Goal: Navigation & Orientation: Understand site structure

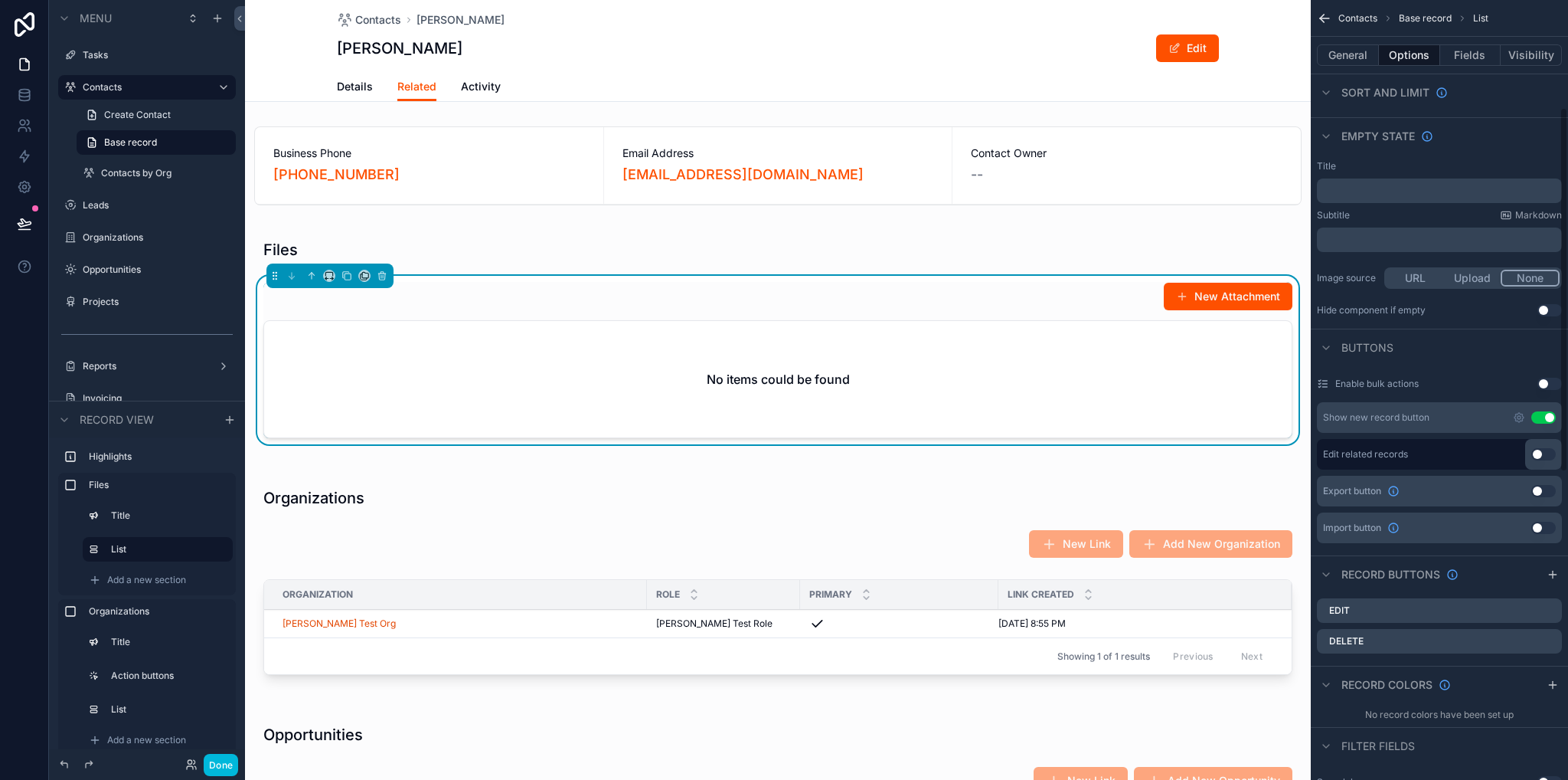
scroll to position [306, 0]
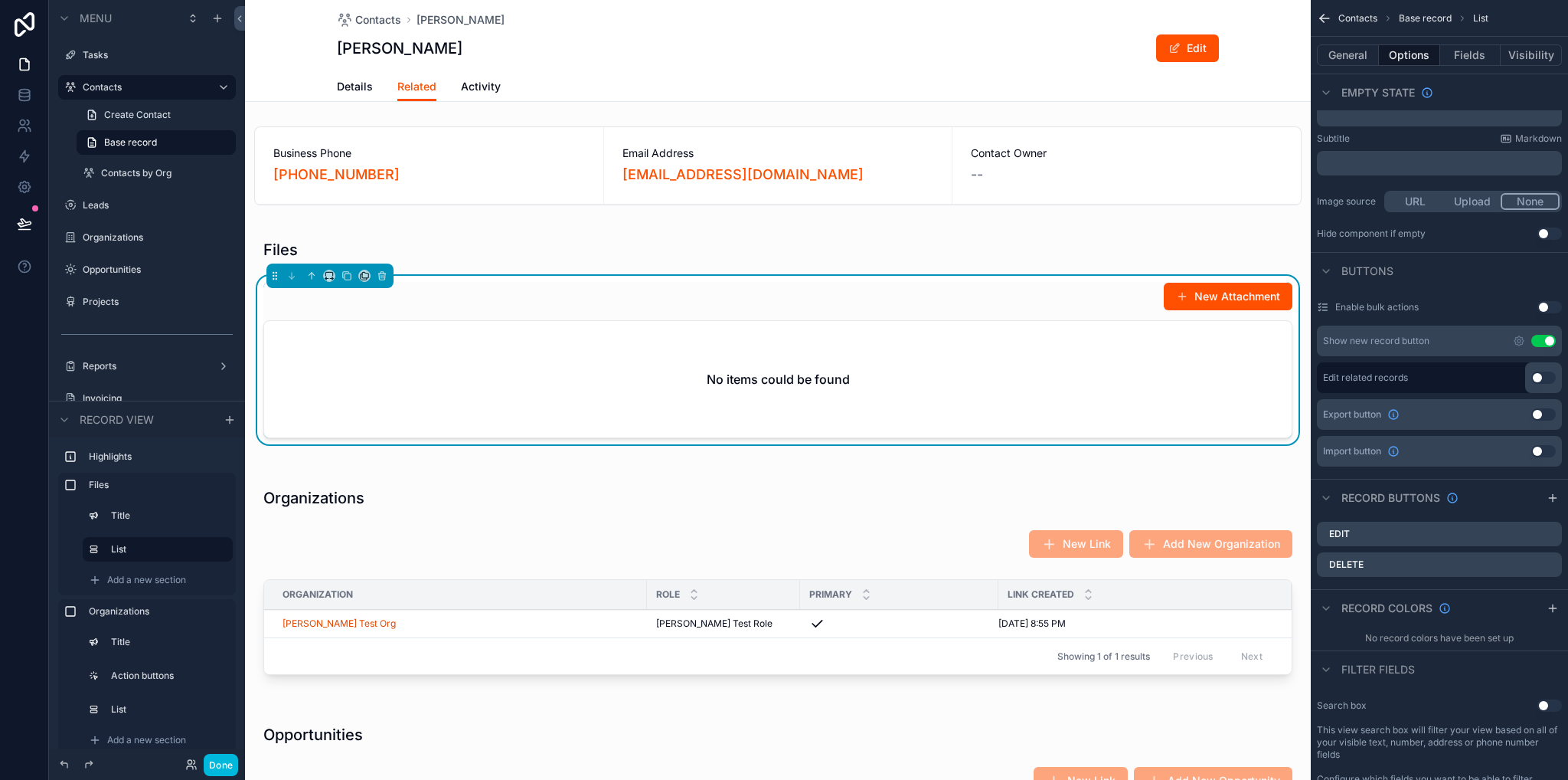
click at [0, 0] on icon "scrollable content" at bounding box center [0, 0] width 0 height 0
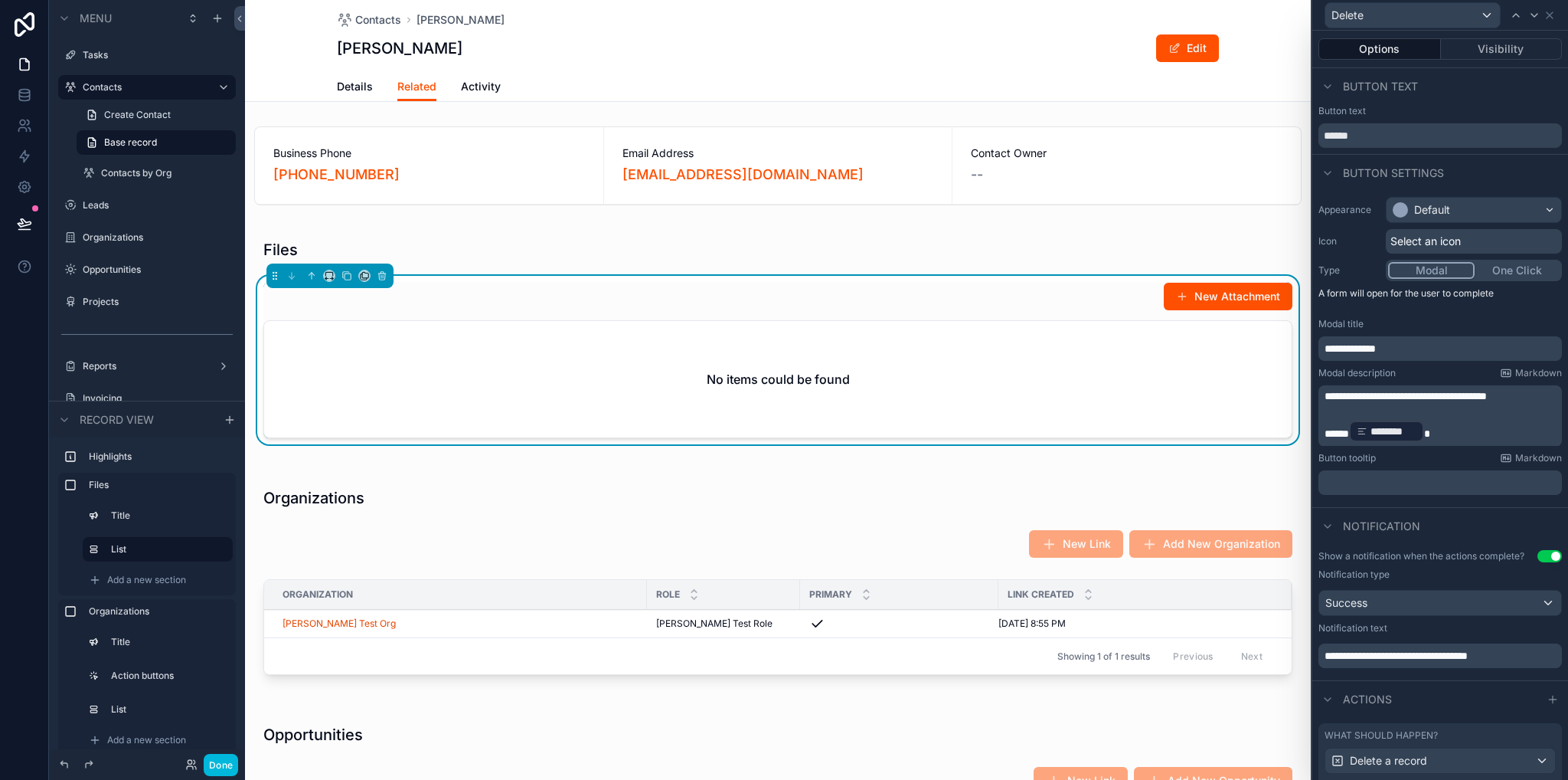
click at [1292, 464] on div "Business Phone [PHONE_NUMBER] Email Address [EMAIL_ADDRESS][DOMAIN_NAME] Contac…" at bounding box center [777, 791] width 1066 height 1342
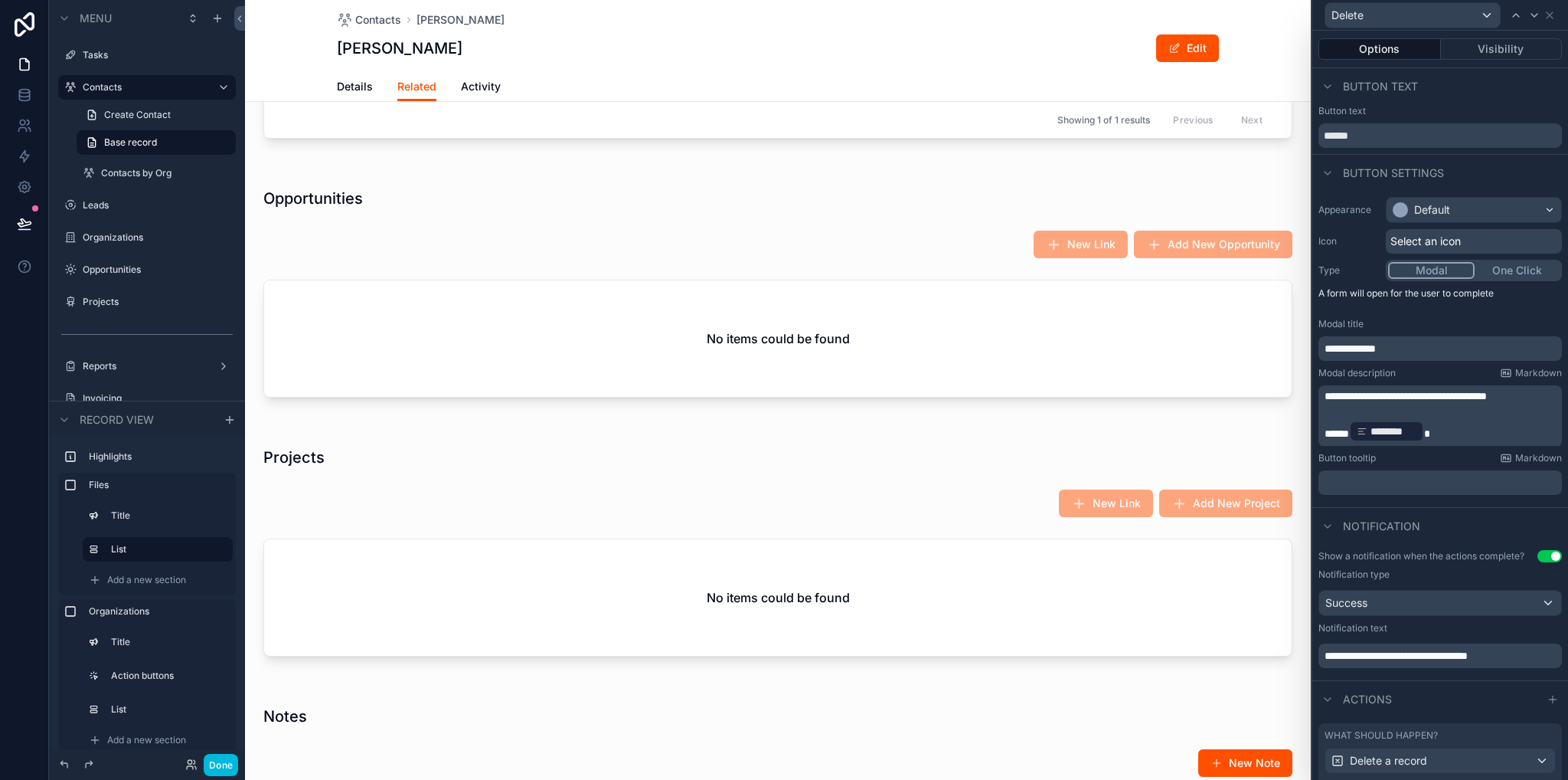
scroll to position [919, 0]
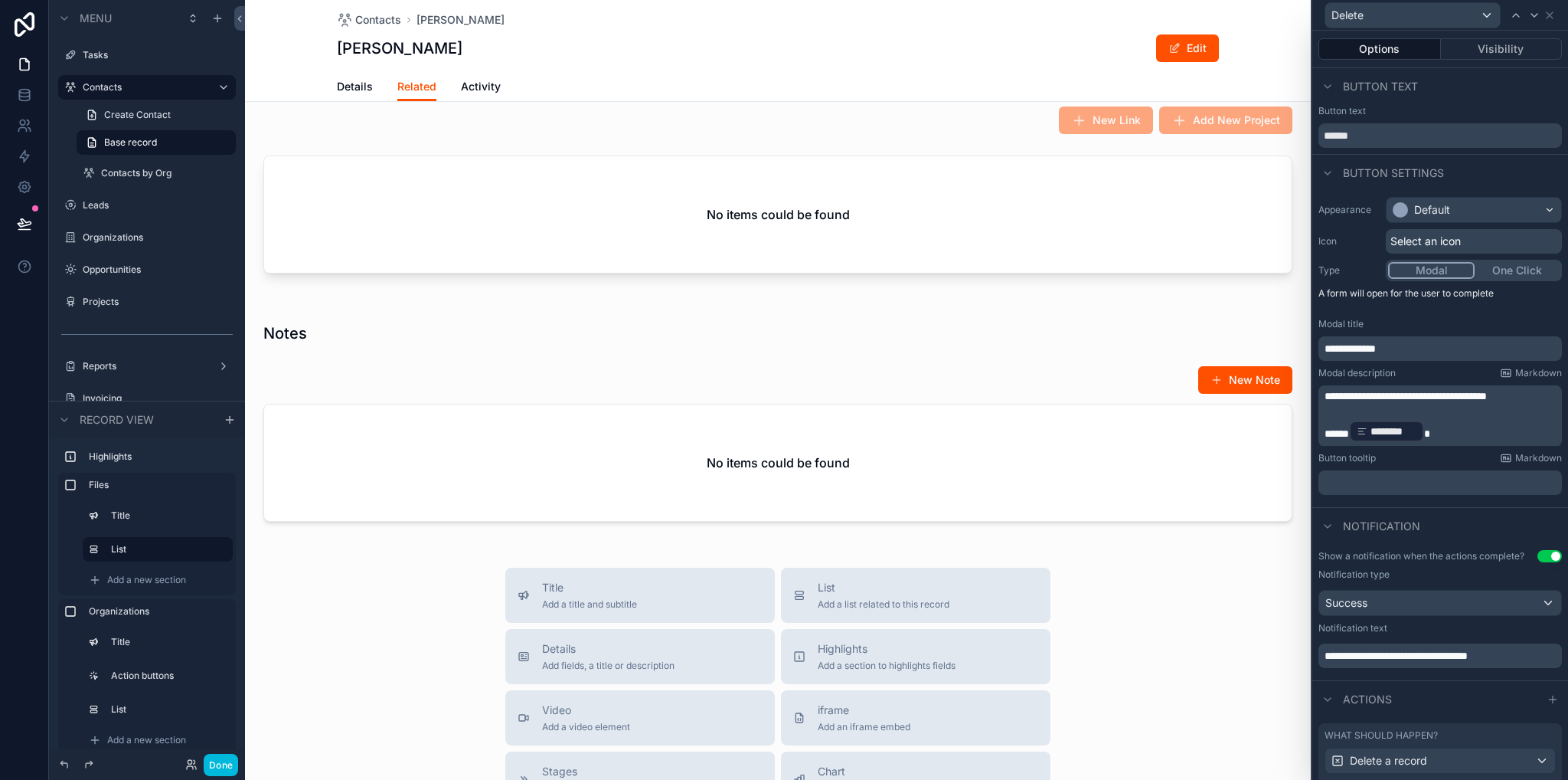
click at [634, 485] on div "scrollable content" at bounding box center [777, 425] width 1066 height 236
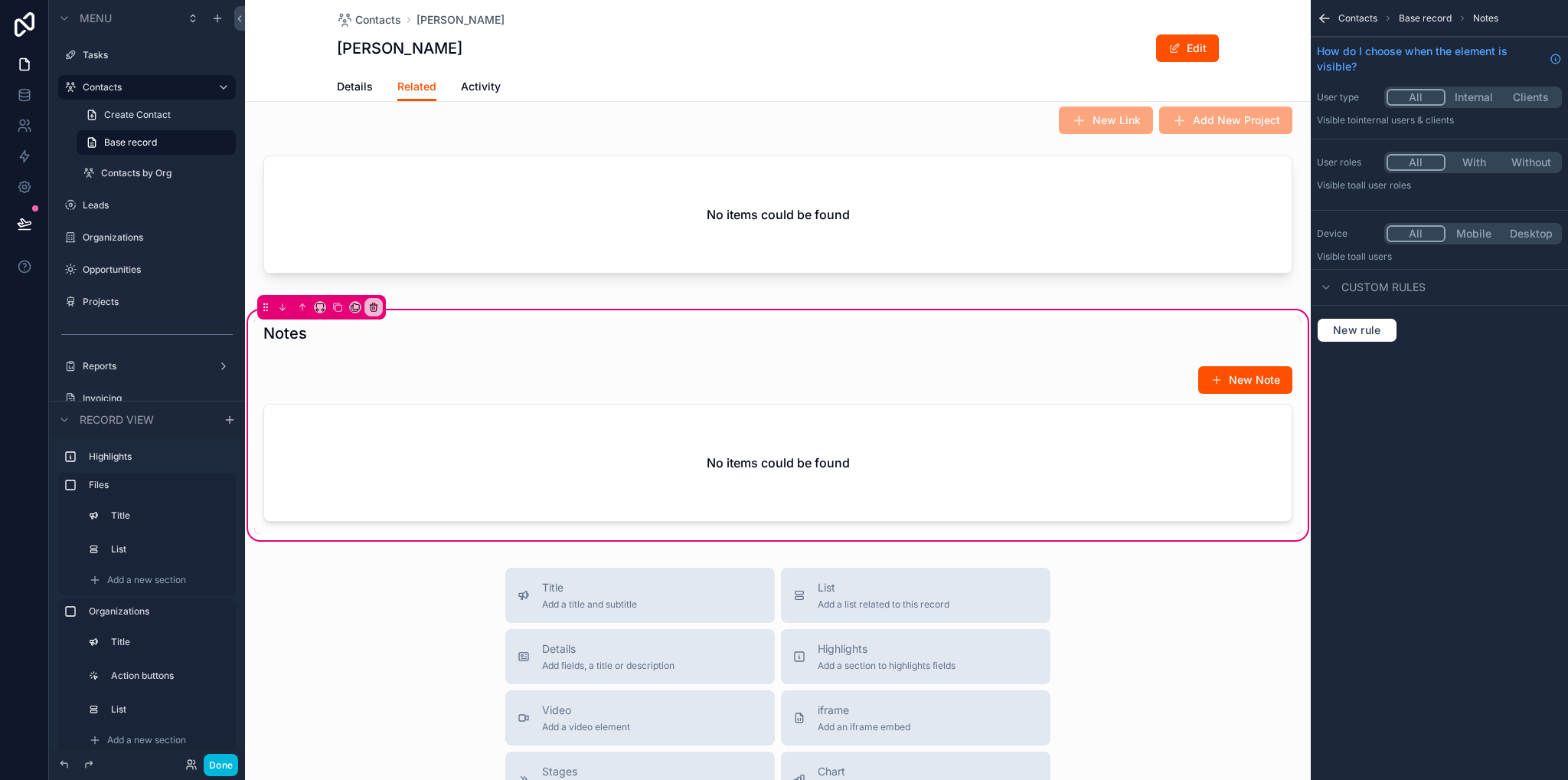
scroll to position [0, 0]
click at [1091, 451] on div "scrollable content" at bounding box center [777, 447] width 1048 height 175
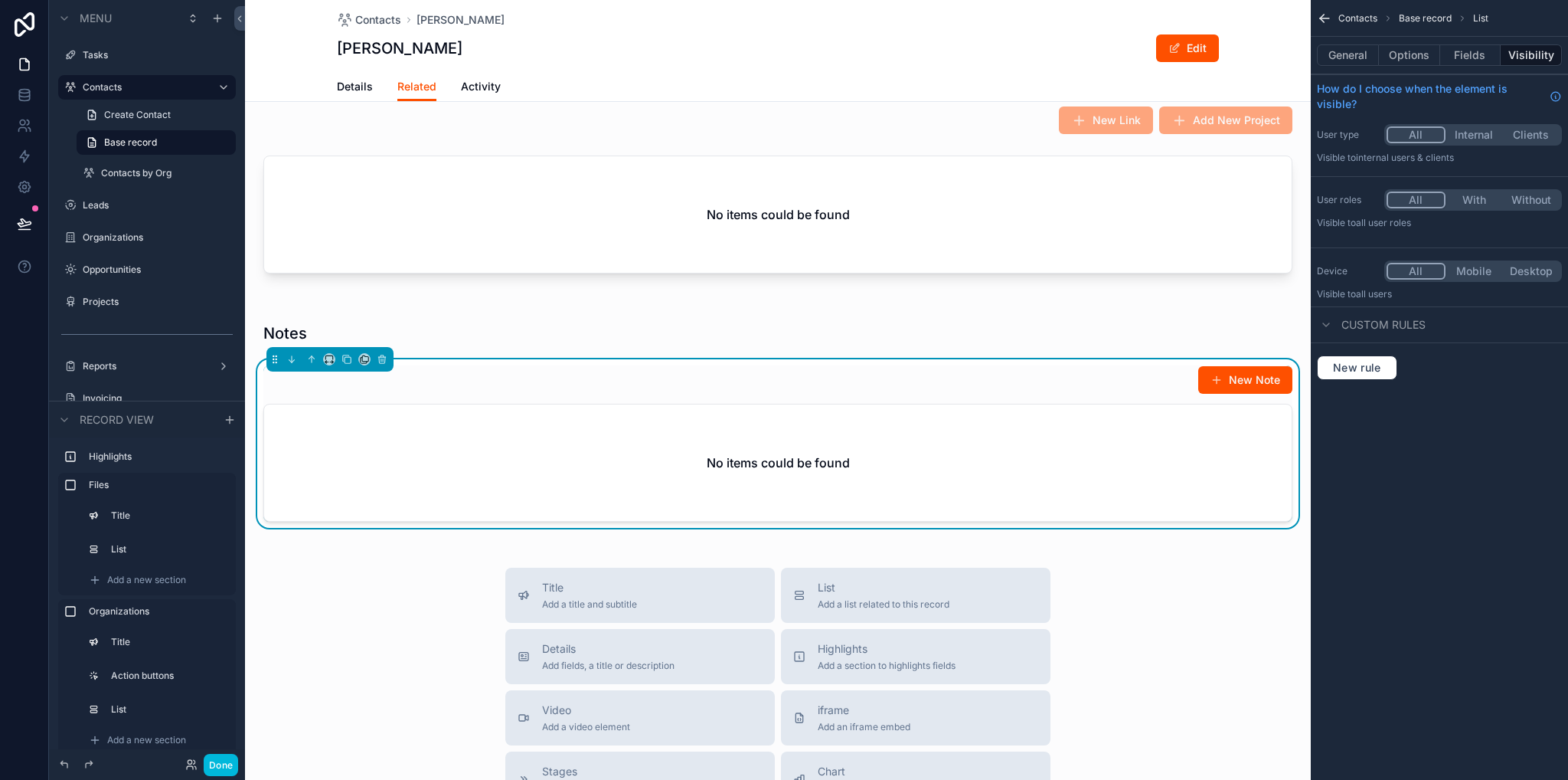
click at [1418, 65] on button "Options" at bounding box center [1410, 55] width 62 height 22
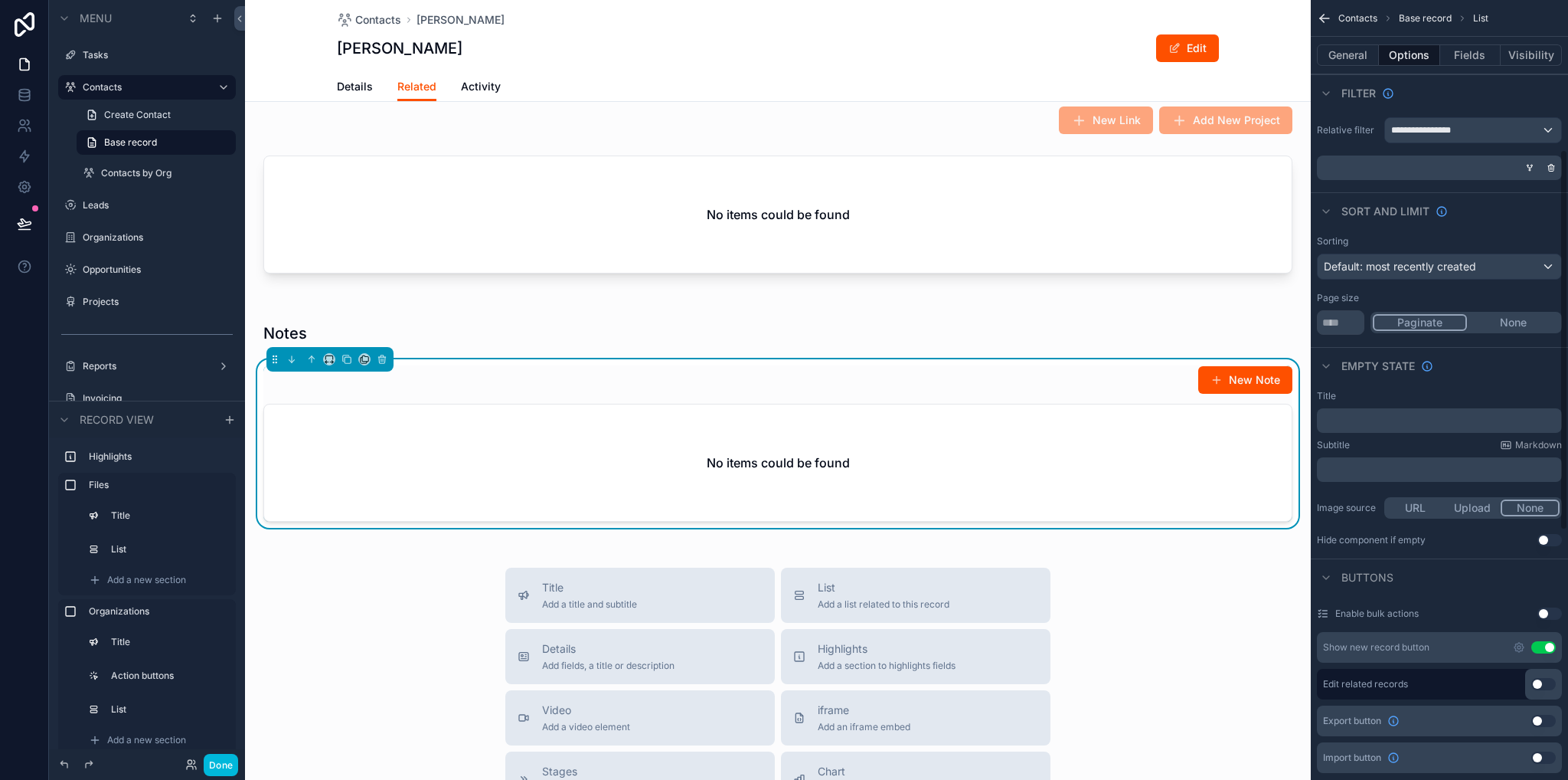
scroll to position [383, 0]
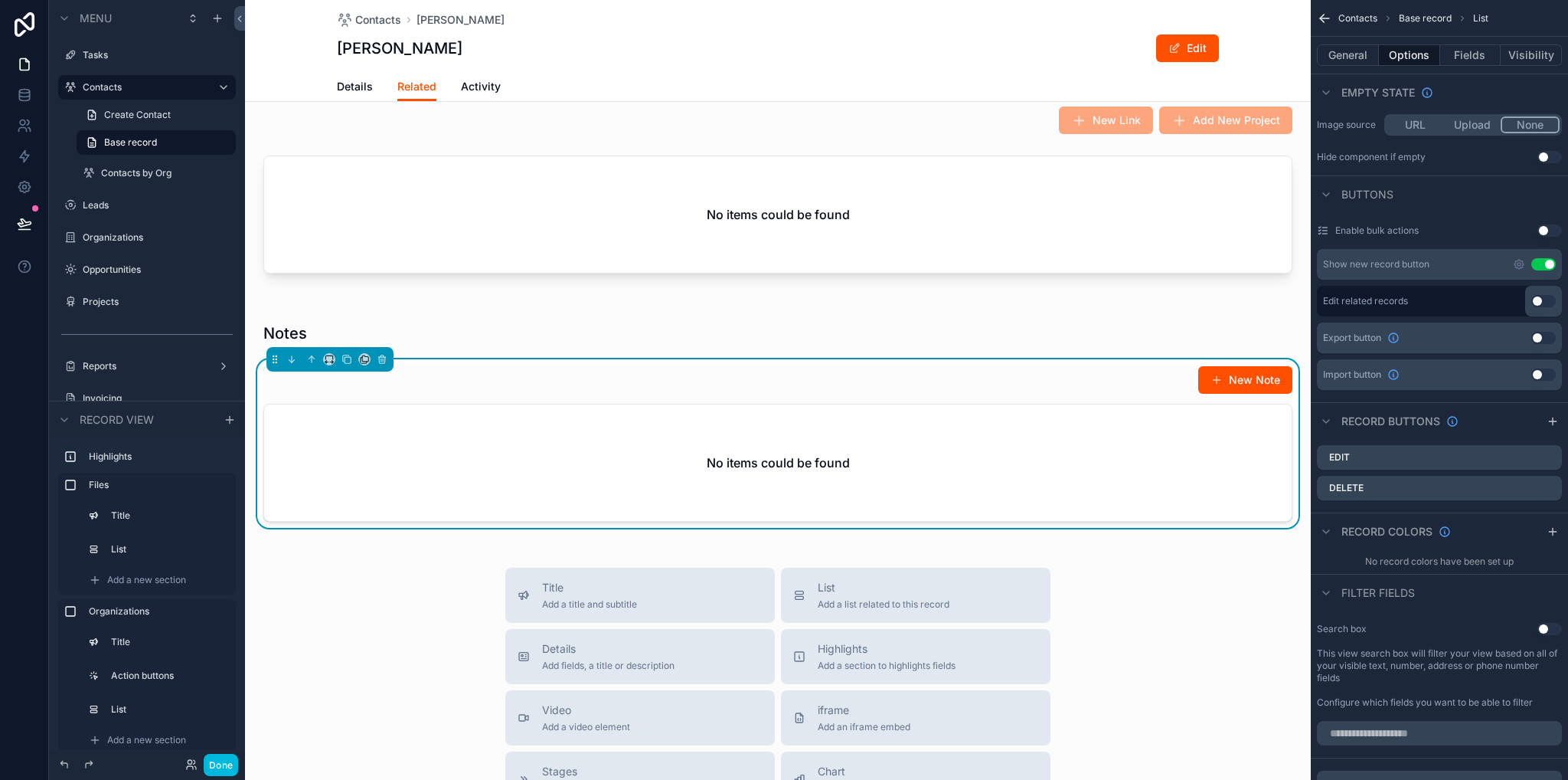
click at [0, 0] on icon "scrollable content" at bounding box center [0, 0] width 0 height 0
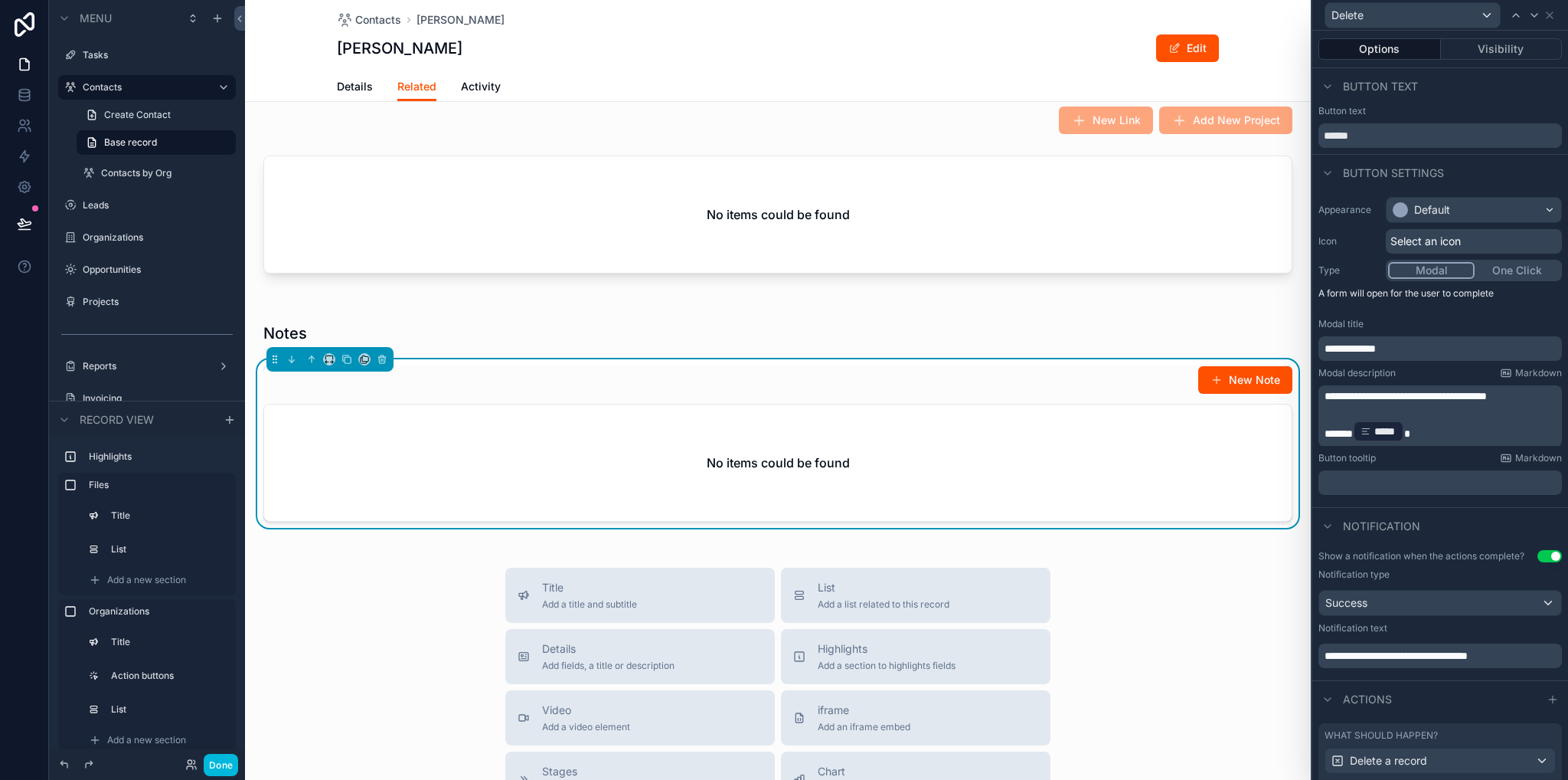
click at [1256, 369] on button "New Note" at bounding box center [1245, 380] width 94 height 28
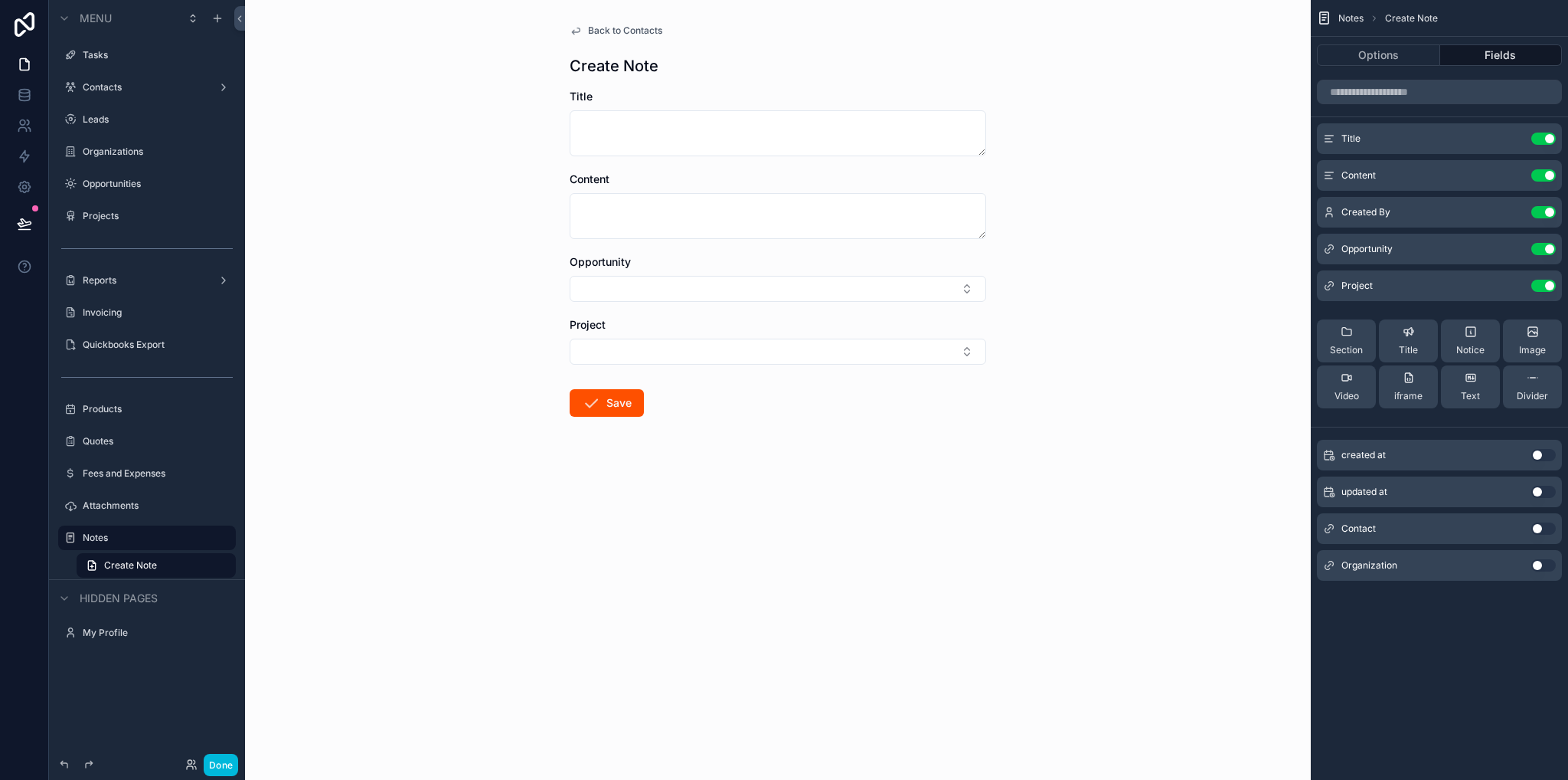
click at [1538, 527] on button "Use setting" at bounding box center [1544, 529] width 25 height 12
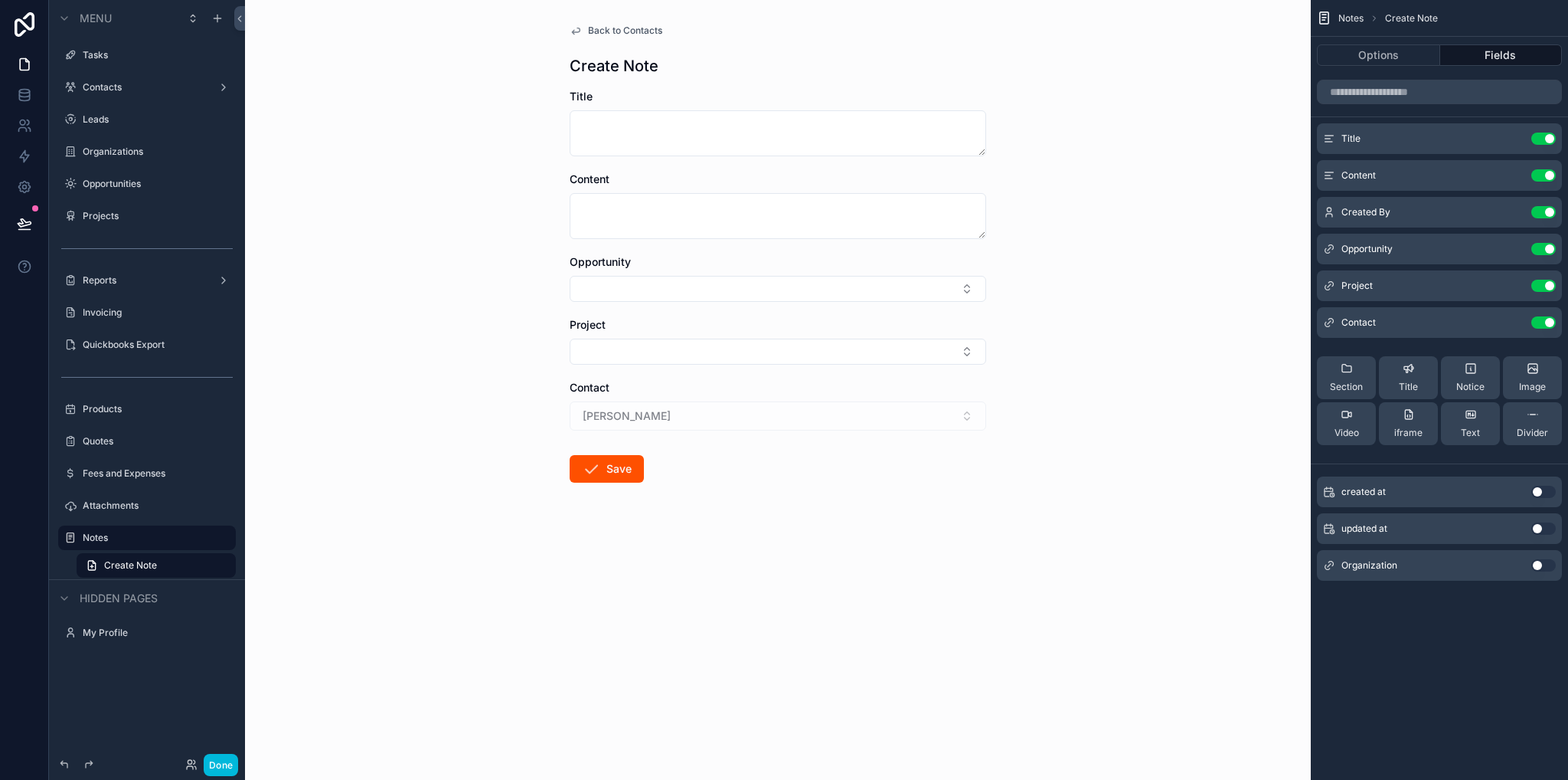
click at [1544, 564] on button "Use setting" at bounding box center [1544, 565] width 25 height 12
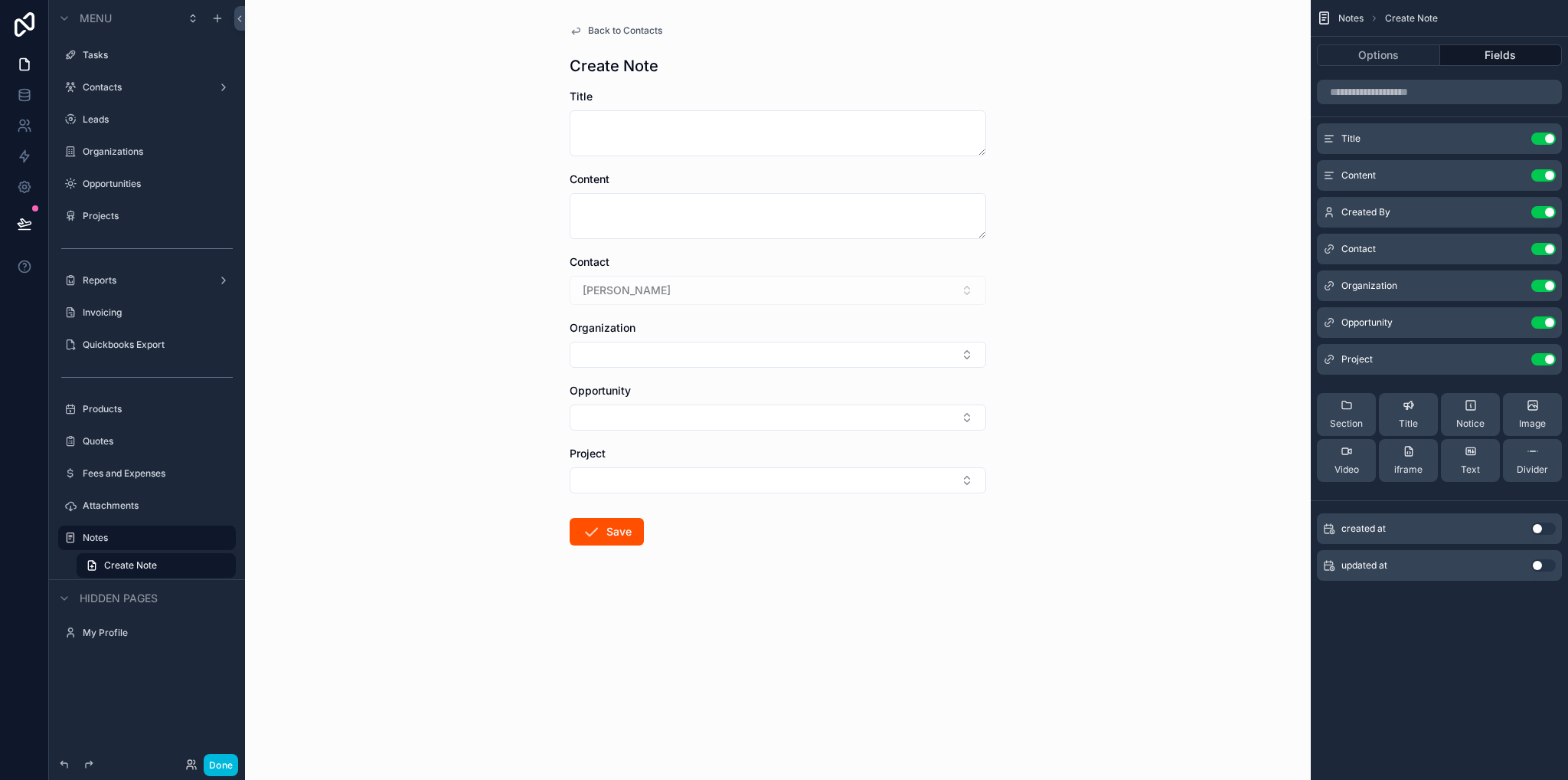
click at [578, 28] on icon "scrollable content" at bounding box center [576, 31] width 12 height 12
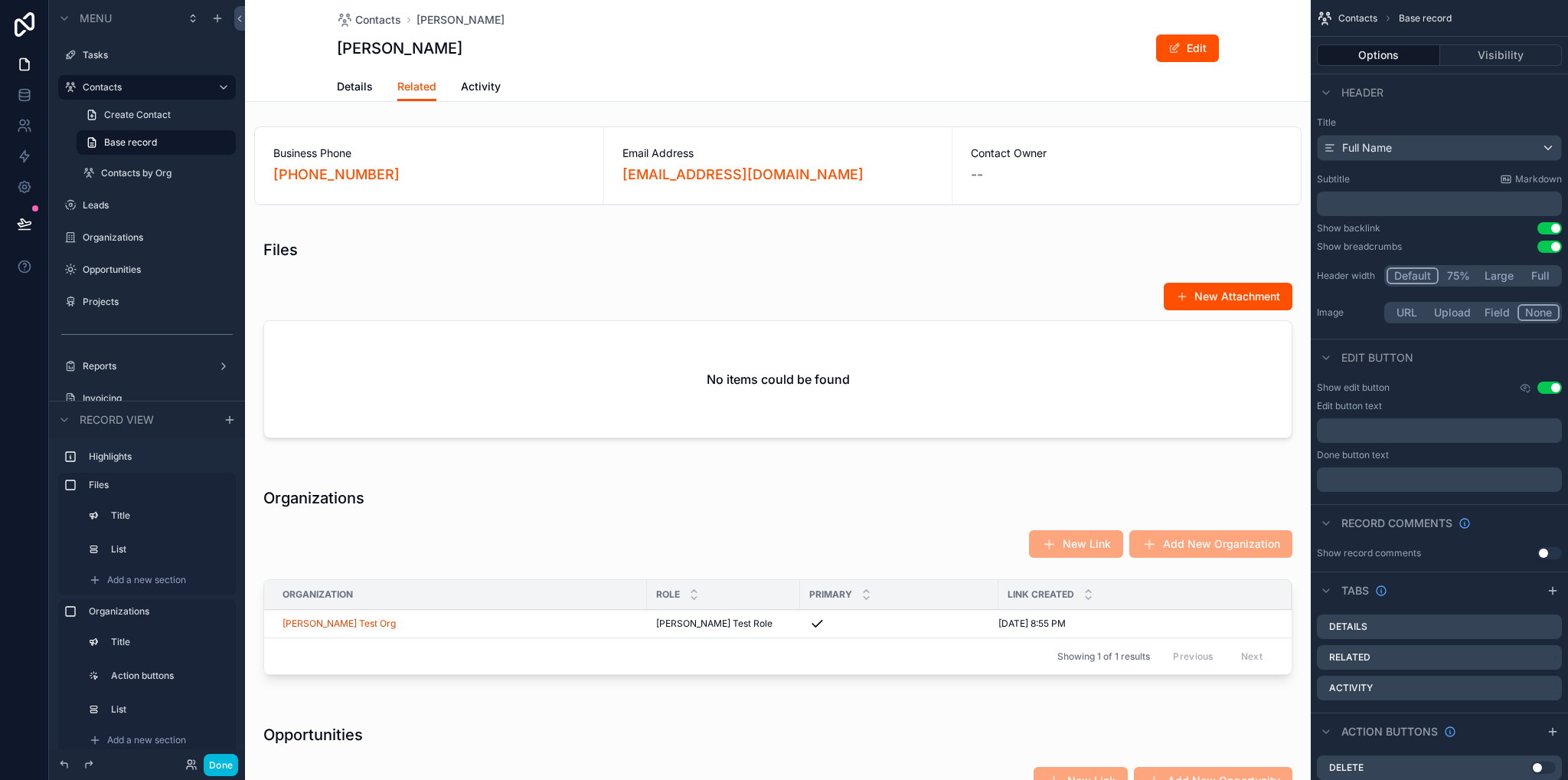
click at [99, 210] on label "Leads" at bounding box center [154, 206] width 144 height 12
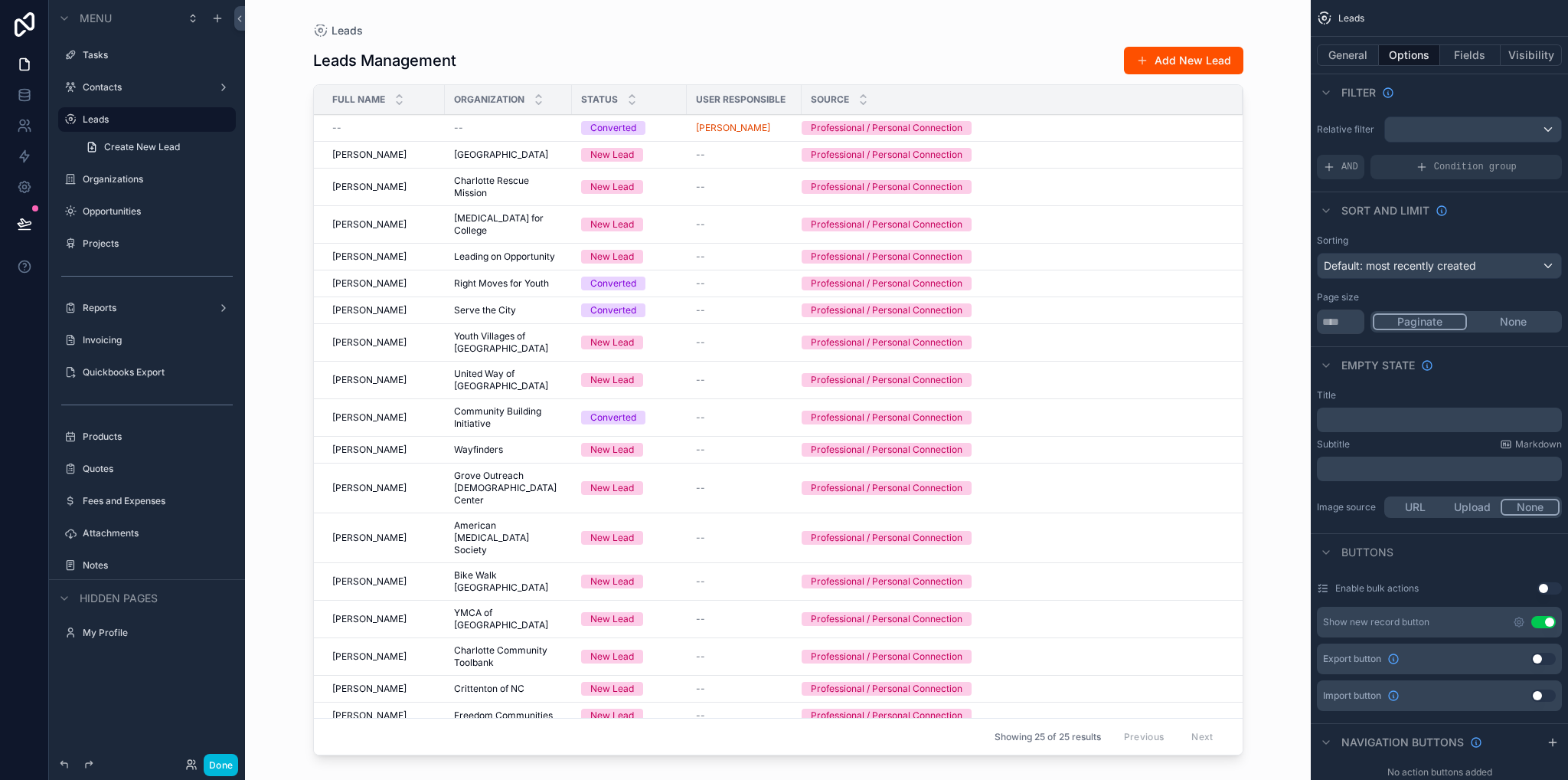
click at [514, 129] on div "scrollable content" at bounding box center [778, 380] width 979 height 762
click at [487, 152] on span "[GEOGRAPHIC_DATA]" at bounding box center [501, 155] width 94 height 12
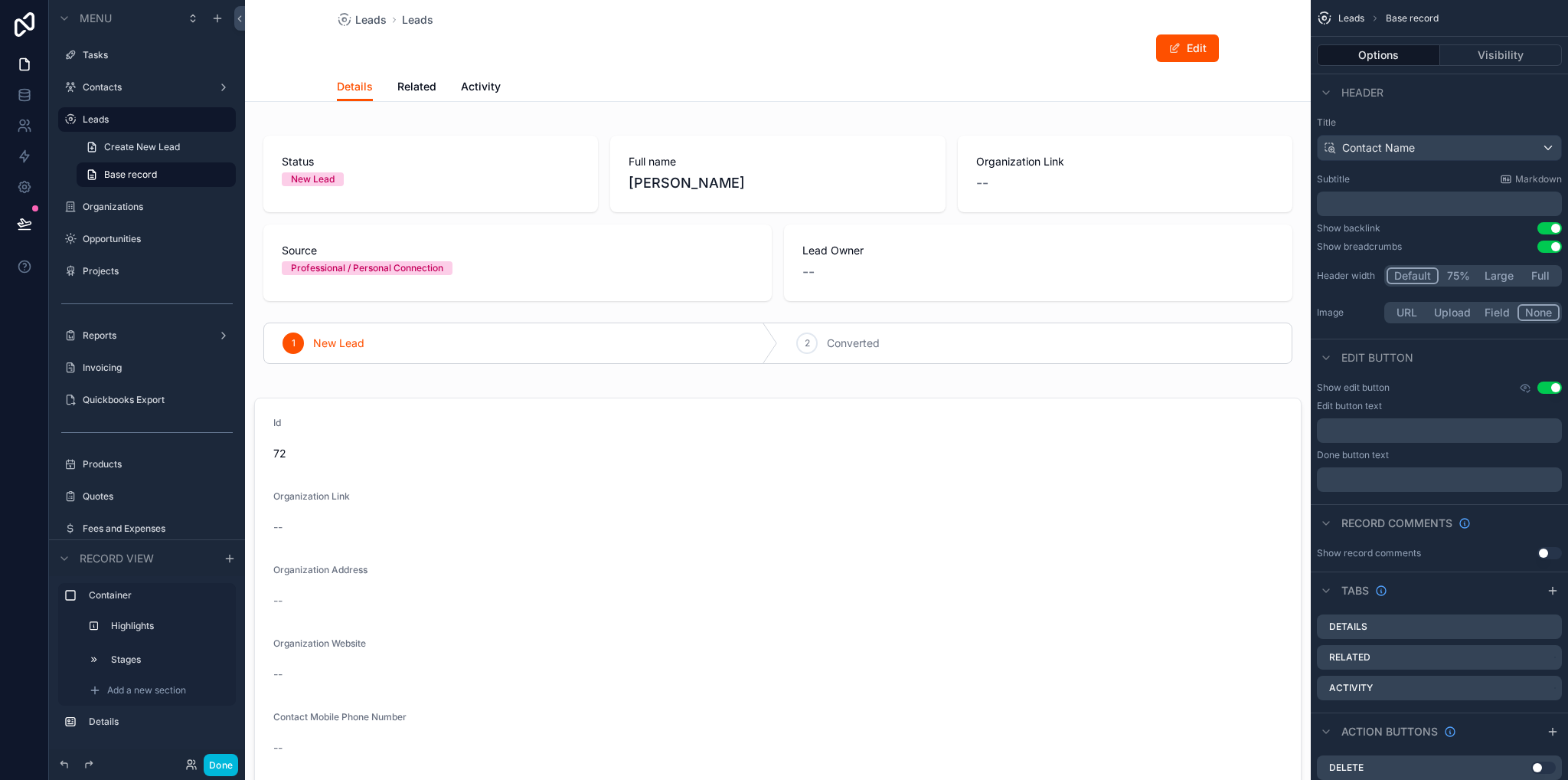
click at [422, 83] on span "Related" at bounding box center [416, 86] width 39 height 15
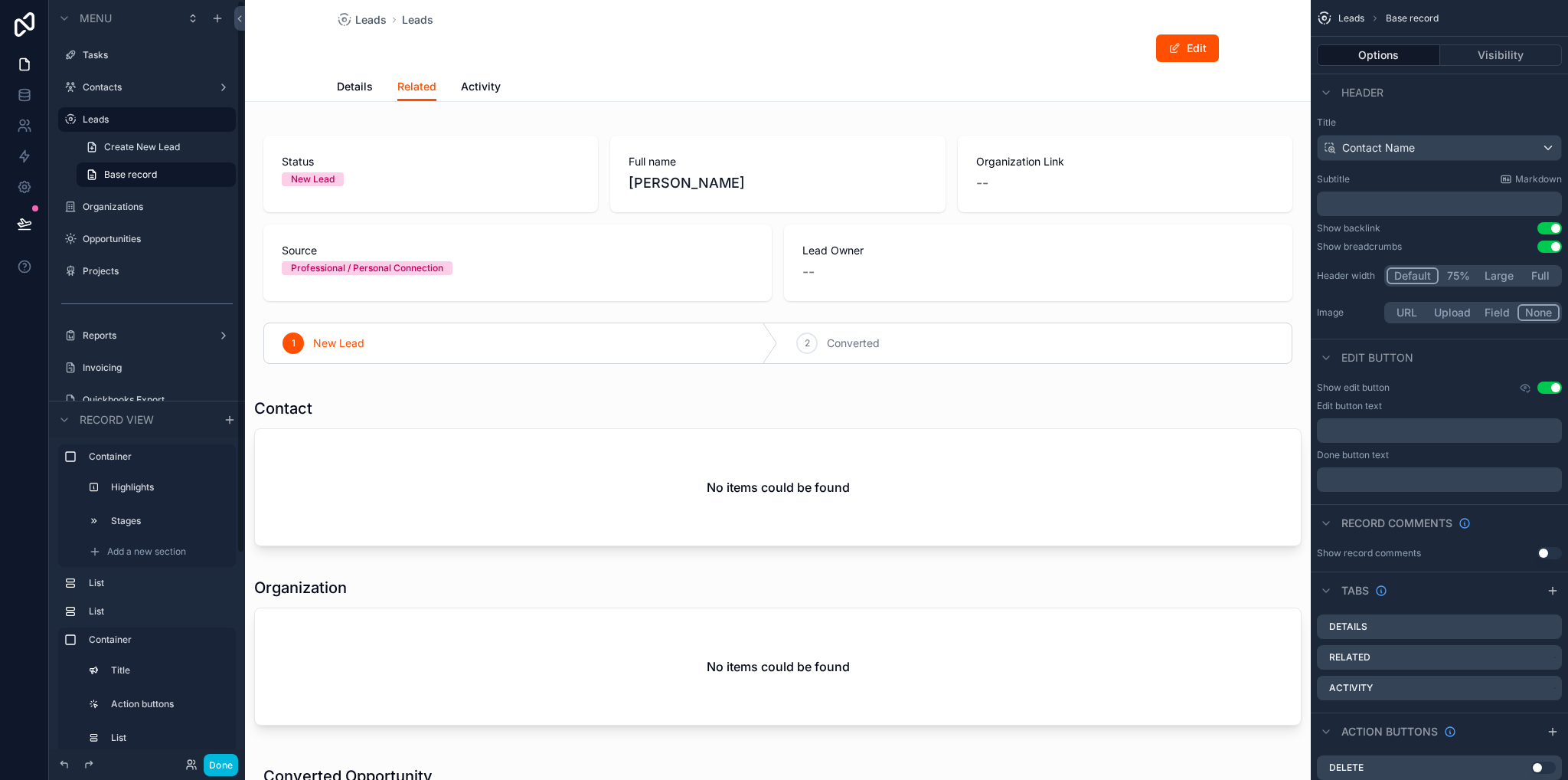
click at [128, 203] on label "Organizations" at bounding box center [154, 207] width 144 height 12
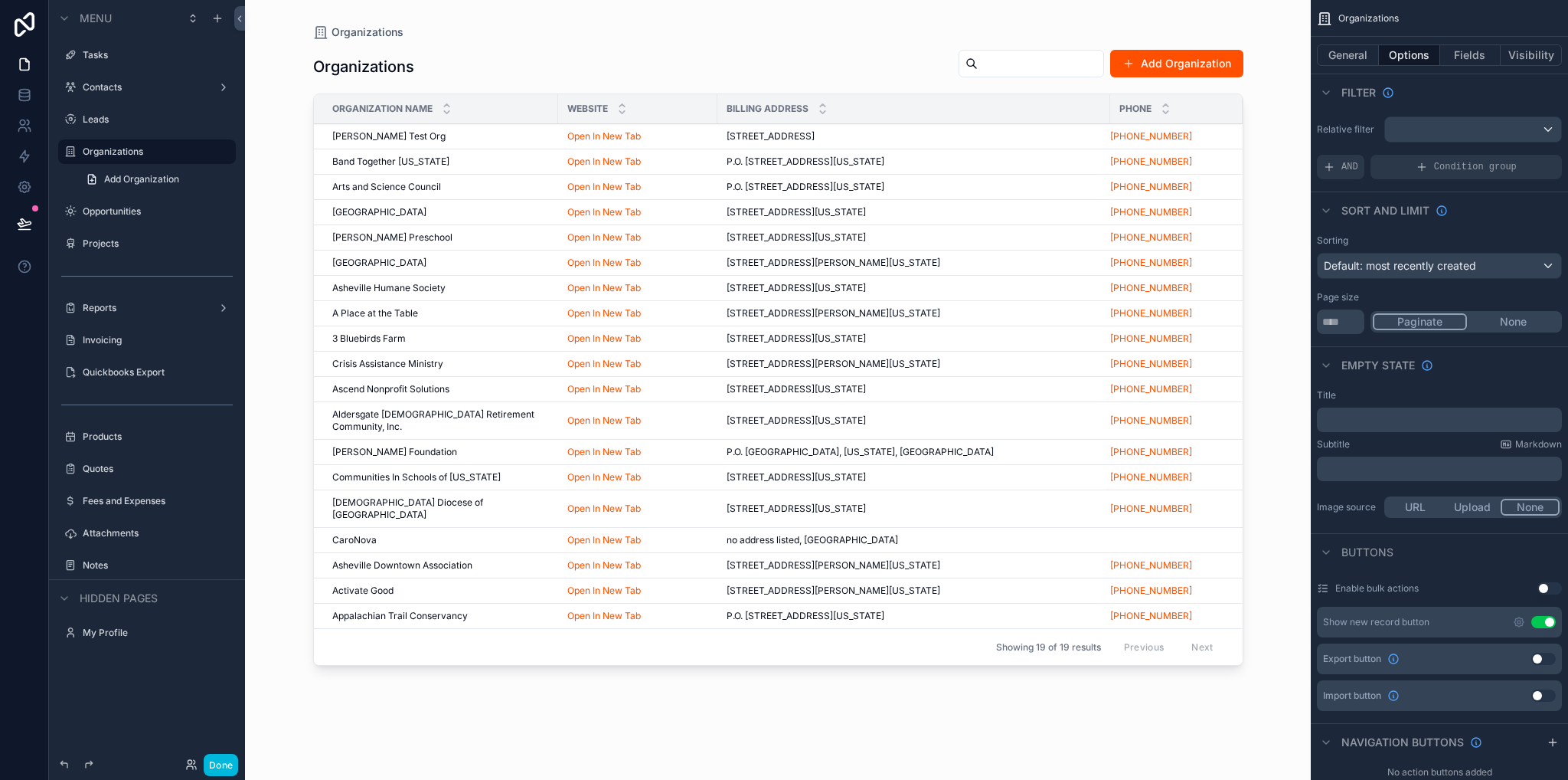
click at [390, 139] on div "scrollable content" at bounding box center [778, 380] width 979 height 762
click at [815, 139] on span "[STREET_ADDRESS]" at bounding box center [771, 136] width 88 height 12
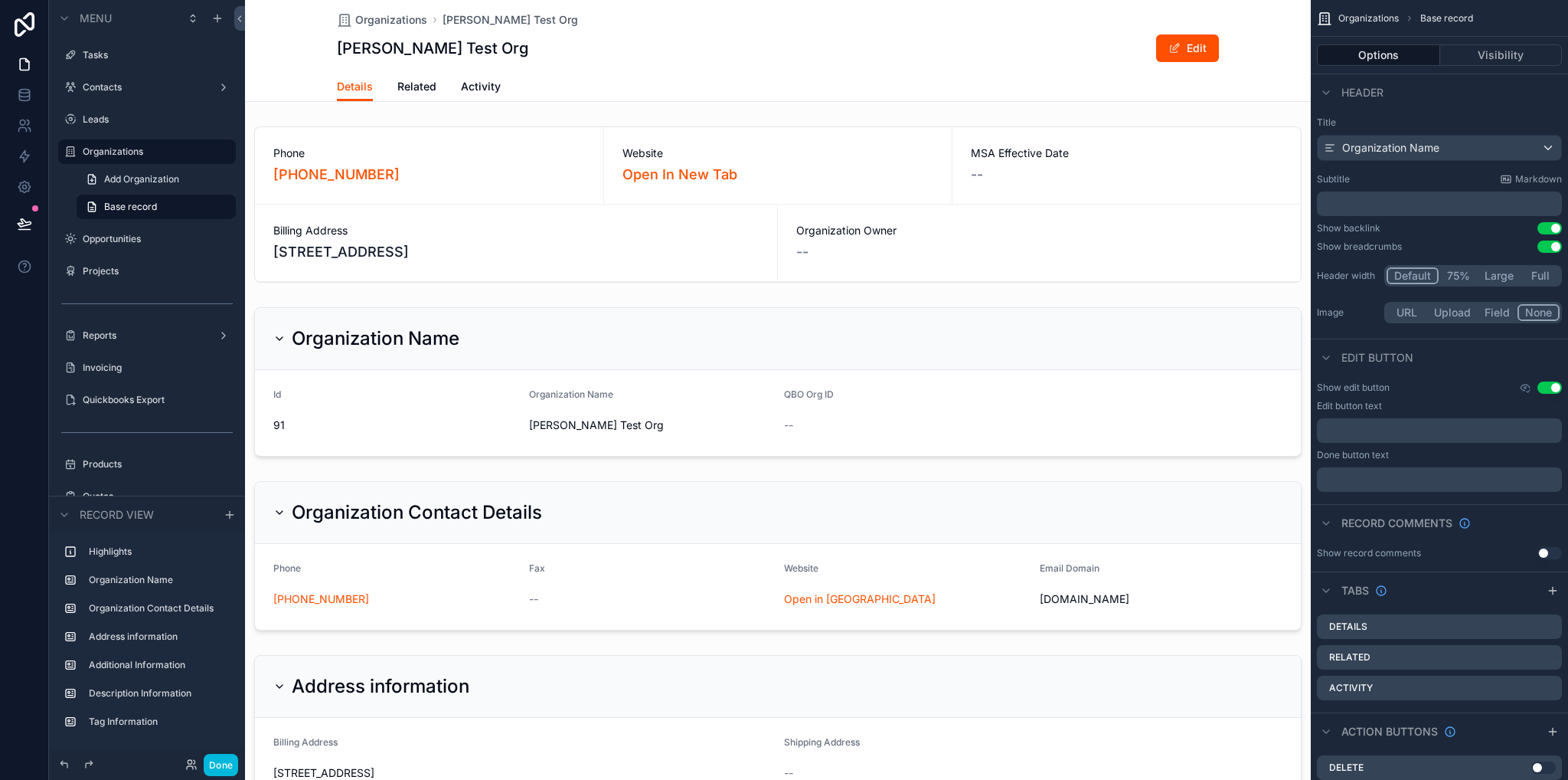
click at [406, 87] on span "Related" at bounding box center [416, 86] width 39 height 15
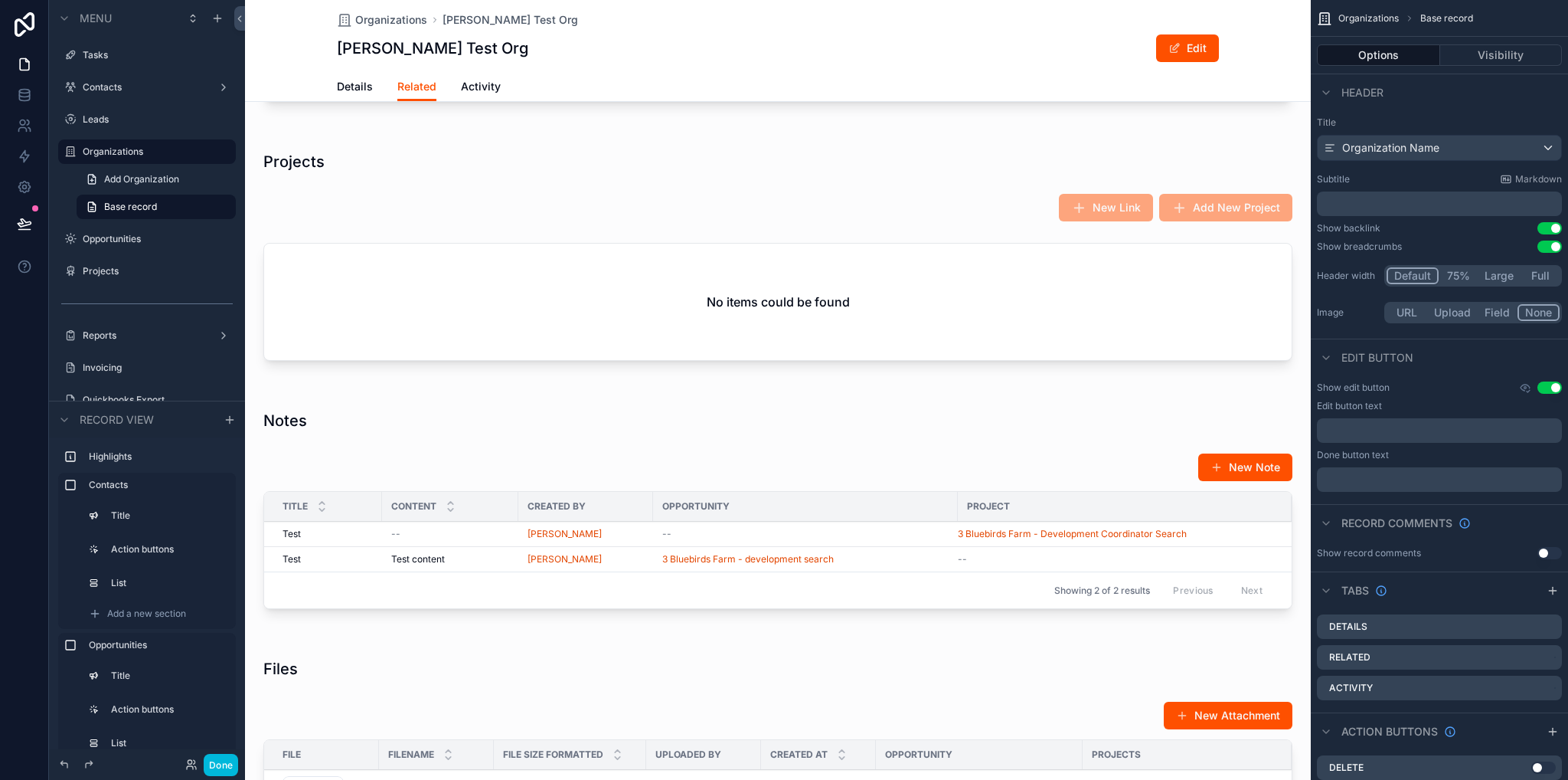
scroll to position [766, 0]
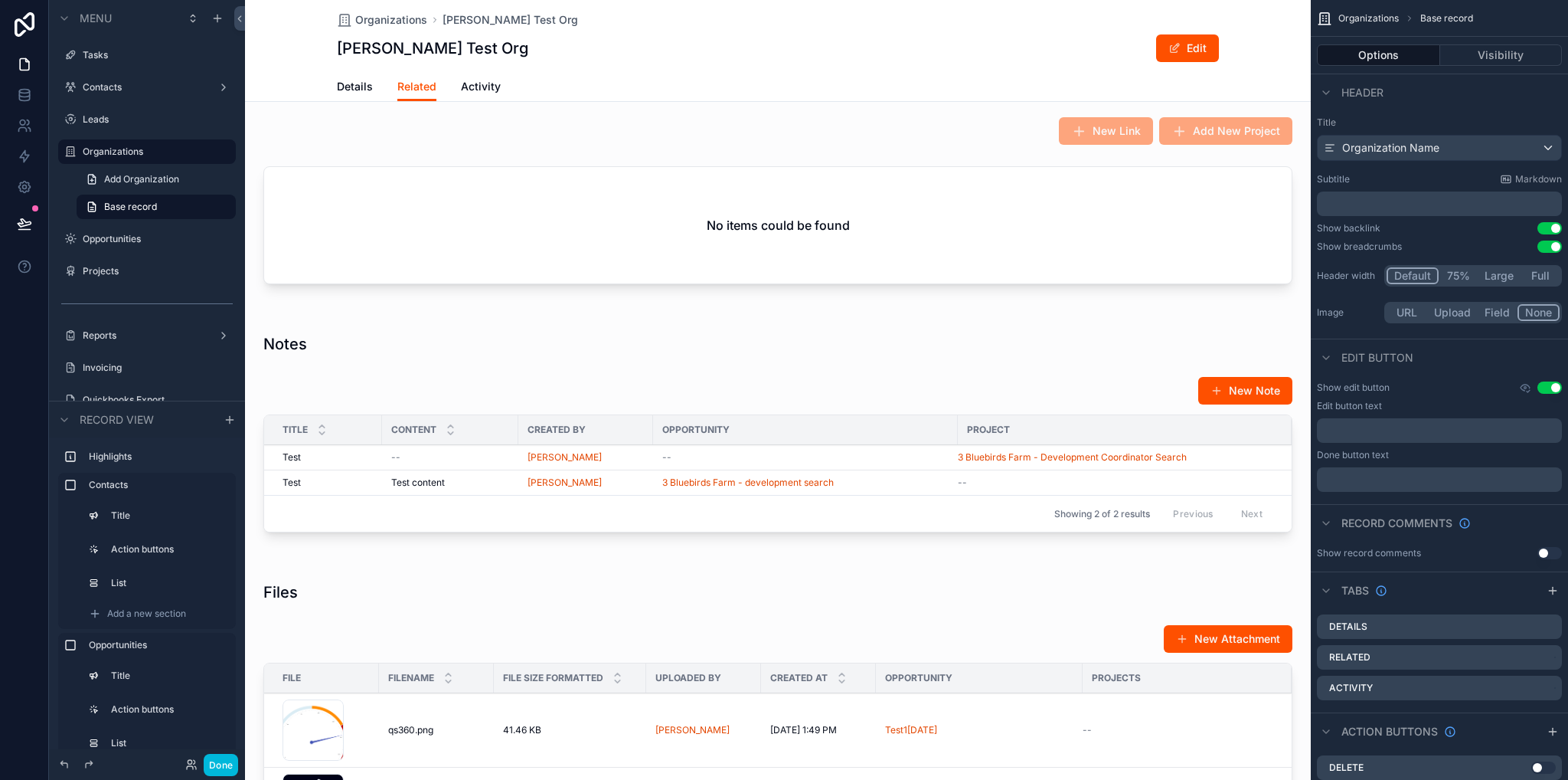
click at [710, 386] on div "scrollable content" at bounding box center [777, 436] width 1066 height 236
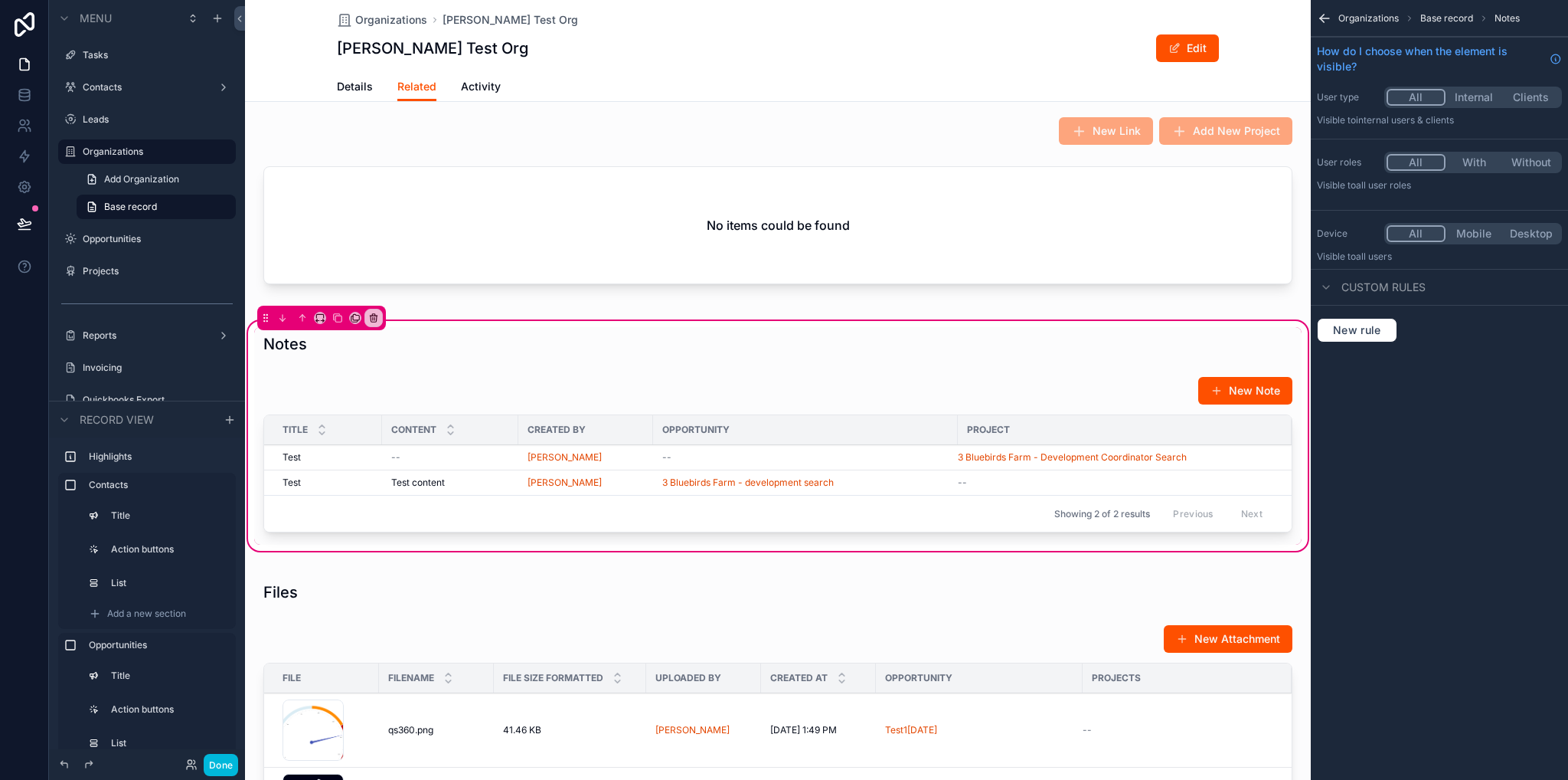
click at [892, 411] on div "scrollable content" at bounding box center [777, 457] width 1048 height 175
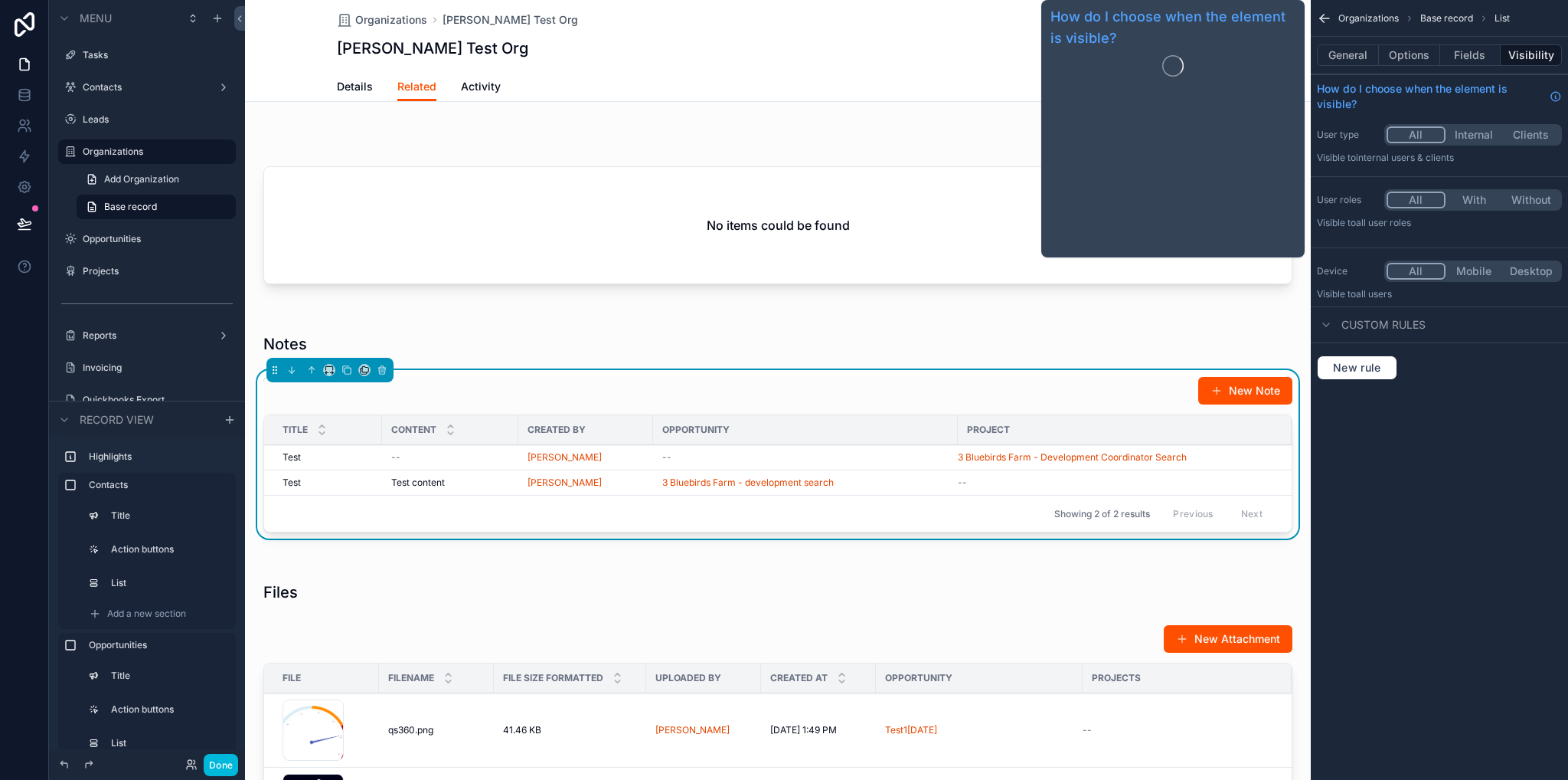
click at [1403, 61] on button "Options" at bounding box center [1410, 55] width 62 height 22
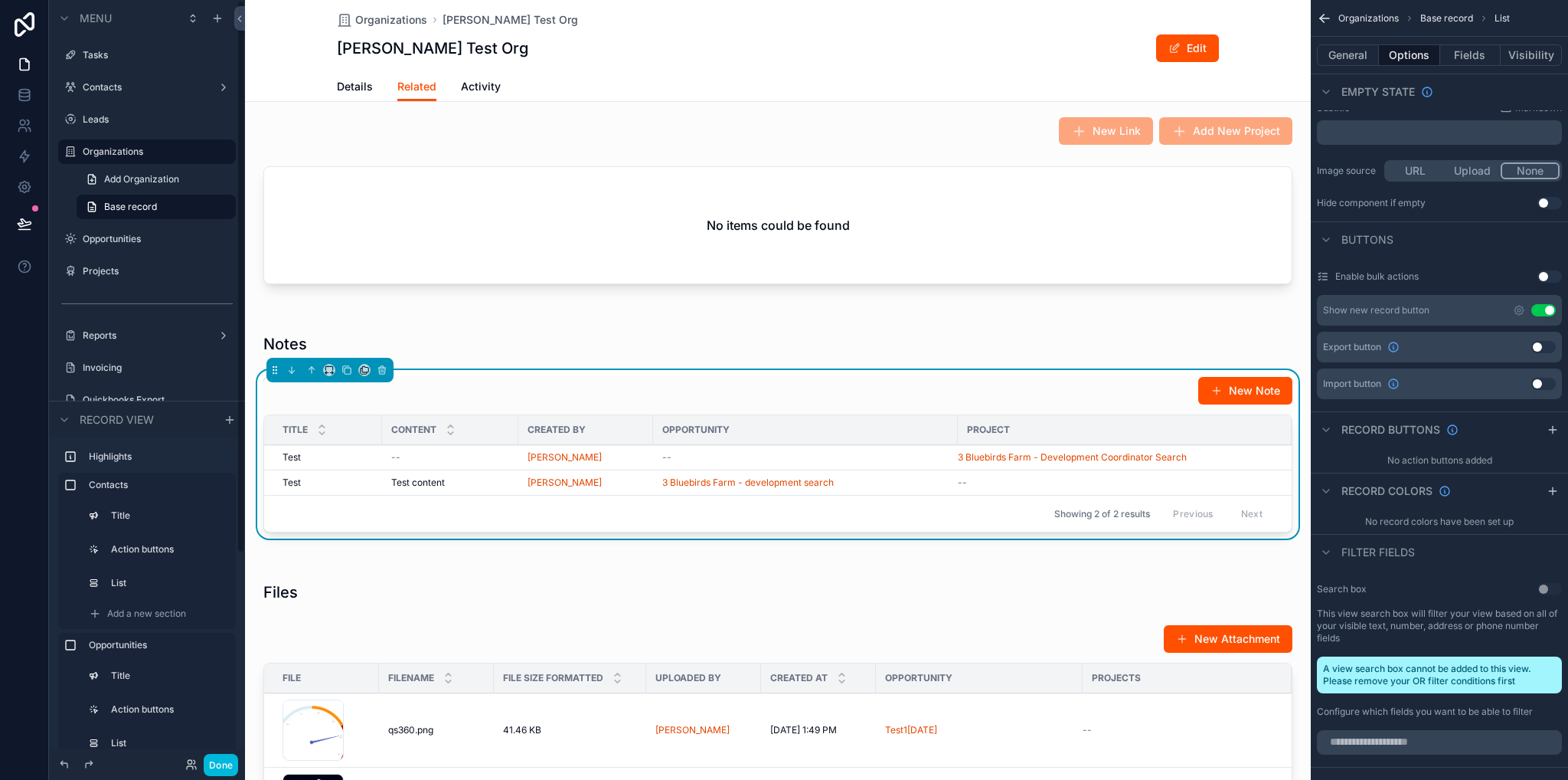
click at [114, 84] on label "Contacts" at bounding box center [143, 87] width 122 height 12
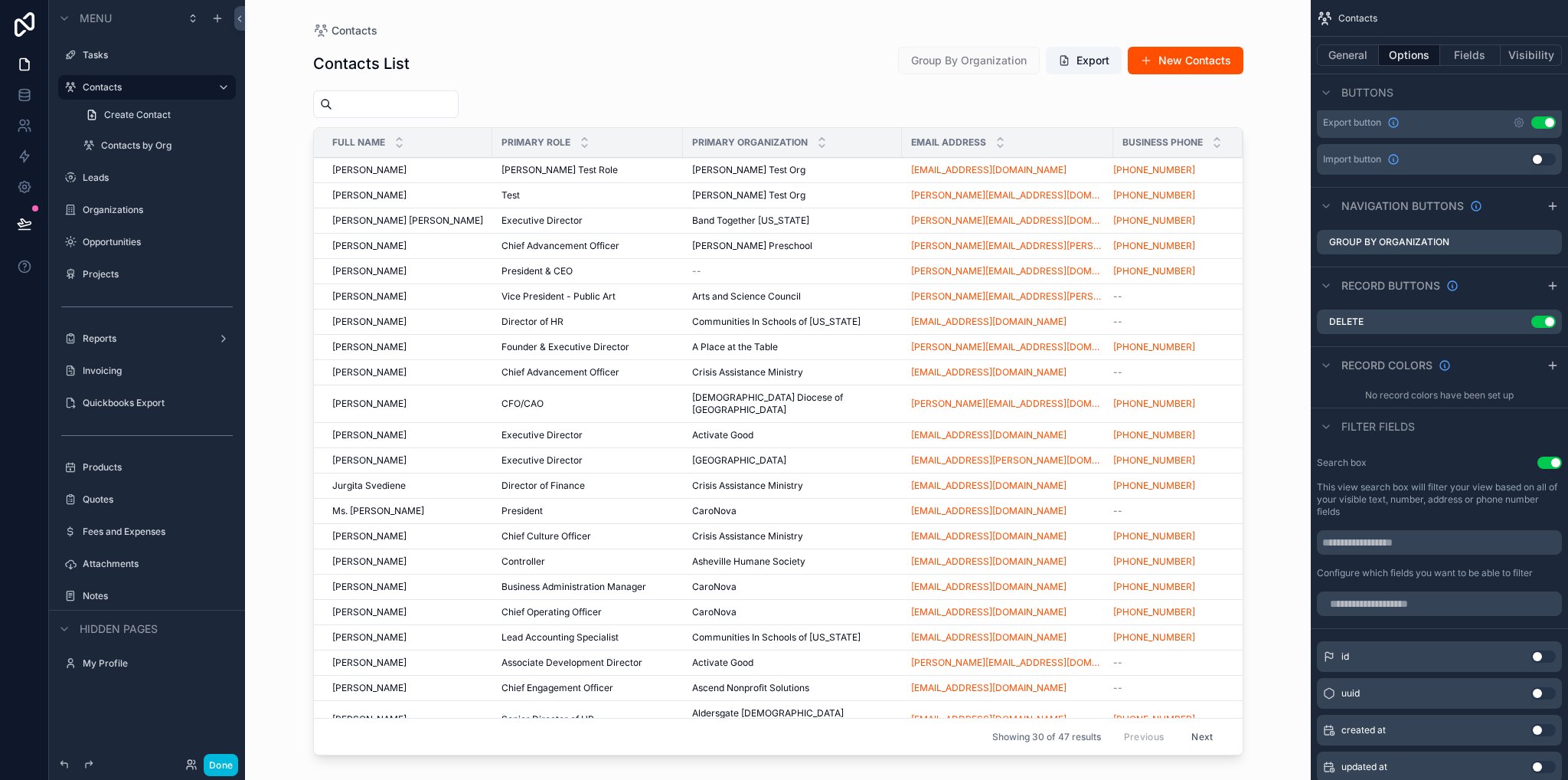
click at [401, 160] on div "scrollable content" at bounding box center [778, 380] width 979 height 762
click at [406, 174] on span "[PERSON_NAME]" at bounding box center [369, 170] width 75 height 12
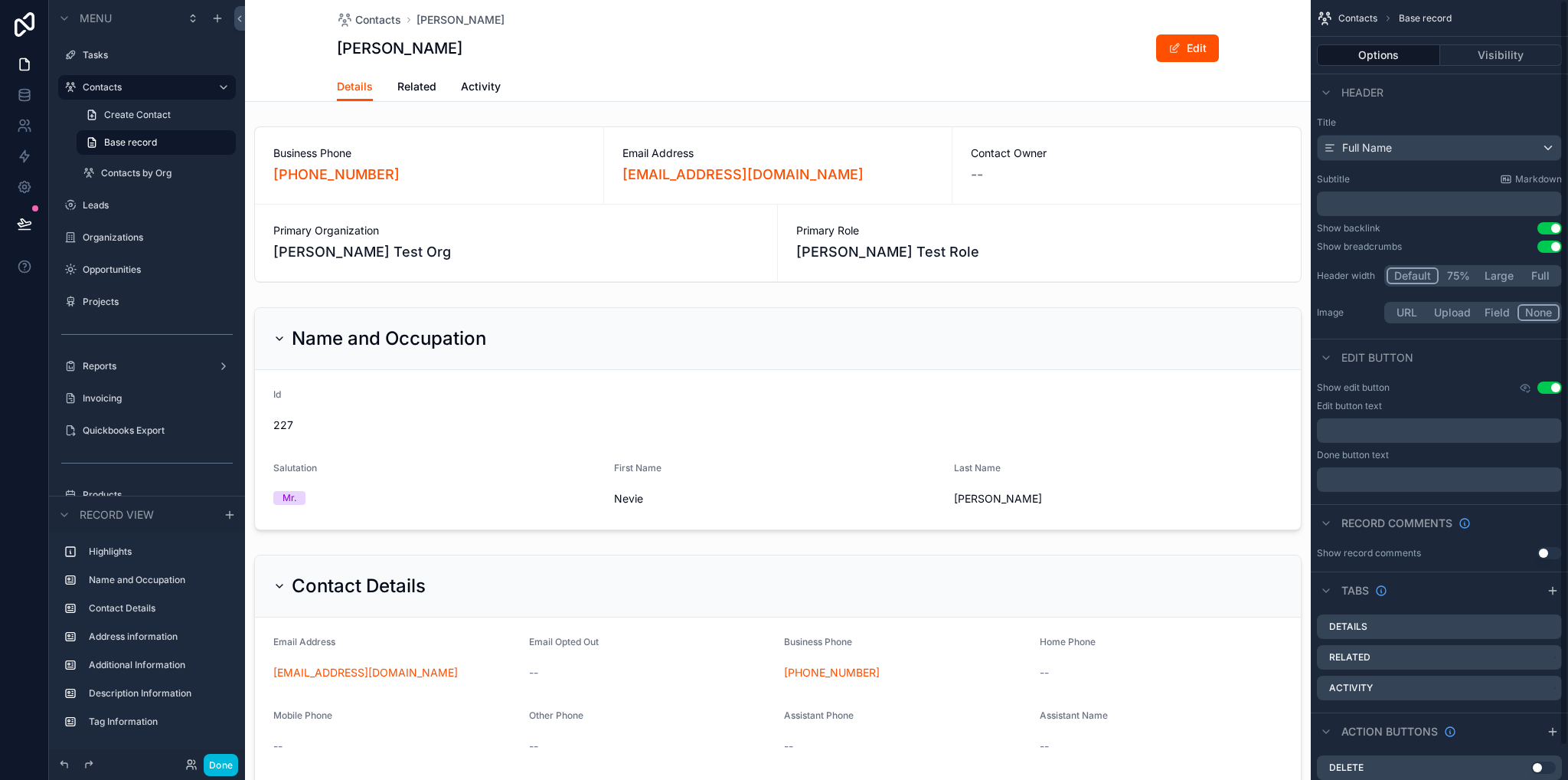
scroll to position [383, 0]
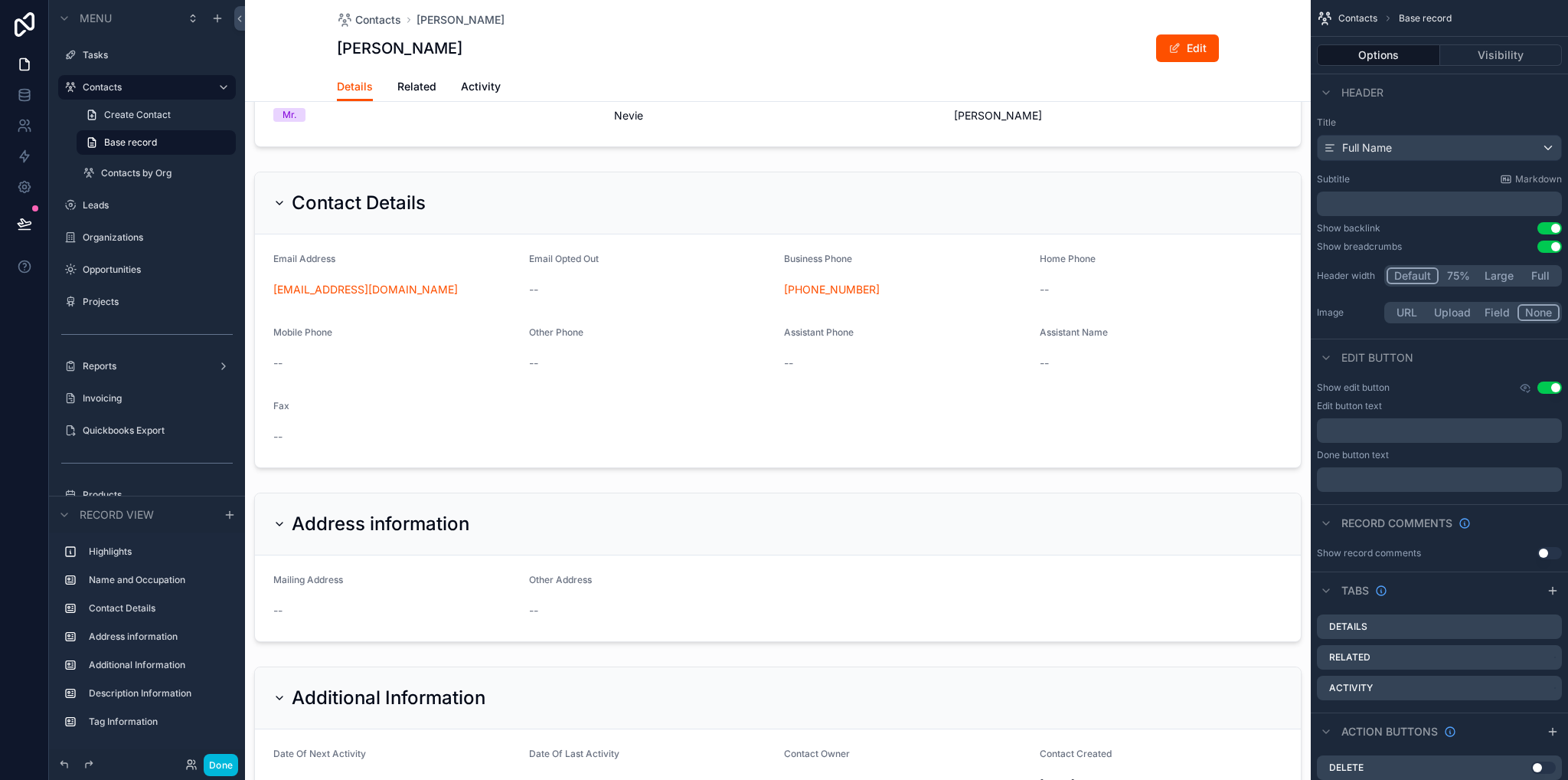
click at [410, 95] on link "Related" at bounding box center [416, 89] width 39 height 31
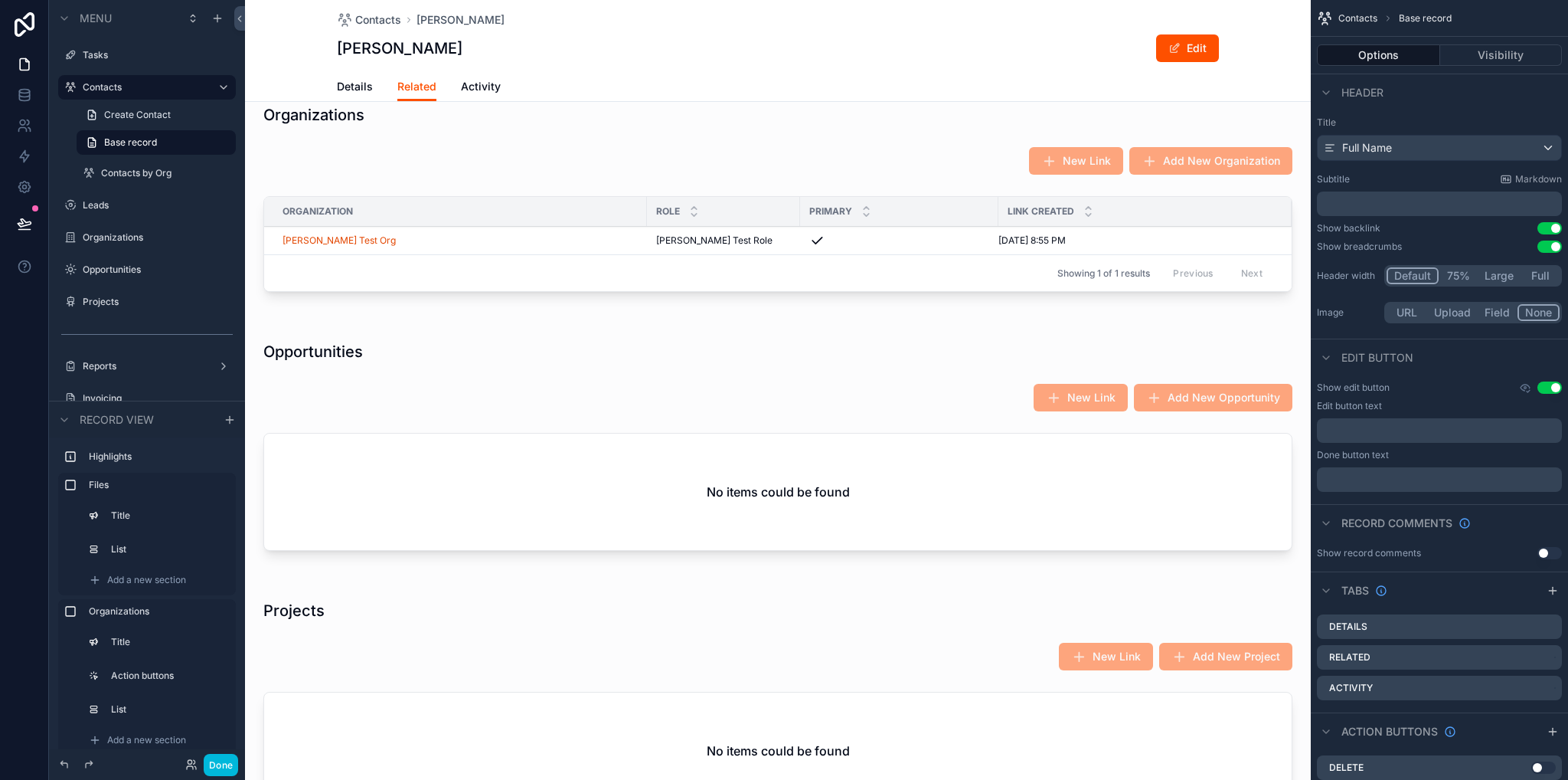
scroll to position [842, 0]
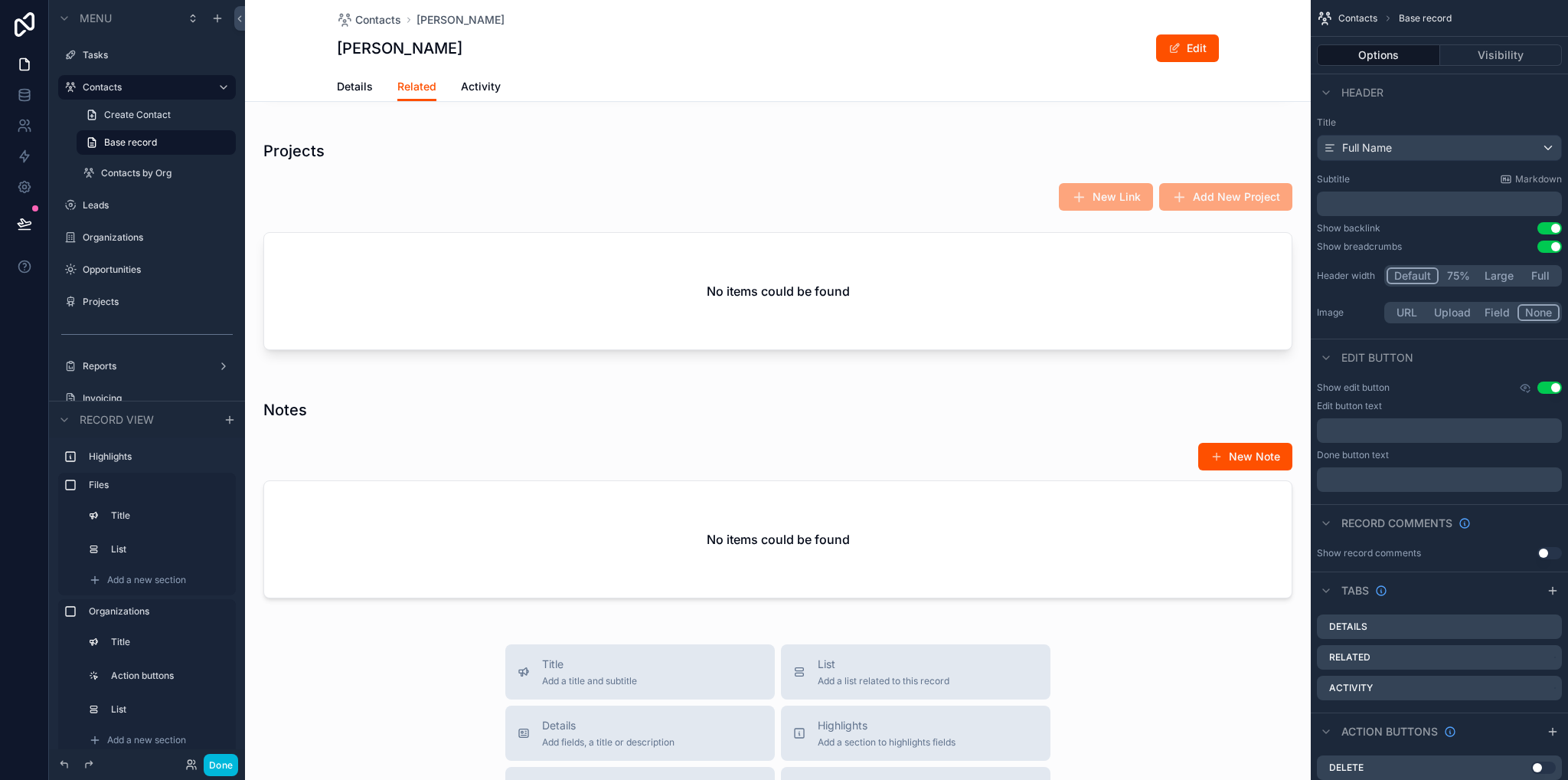
click at [539, 490] on div "scrollable content" at bounding box center [777, 501] width 1066 height 236
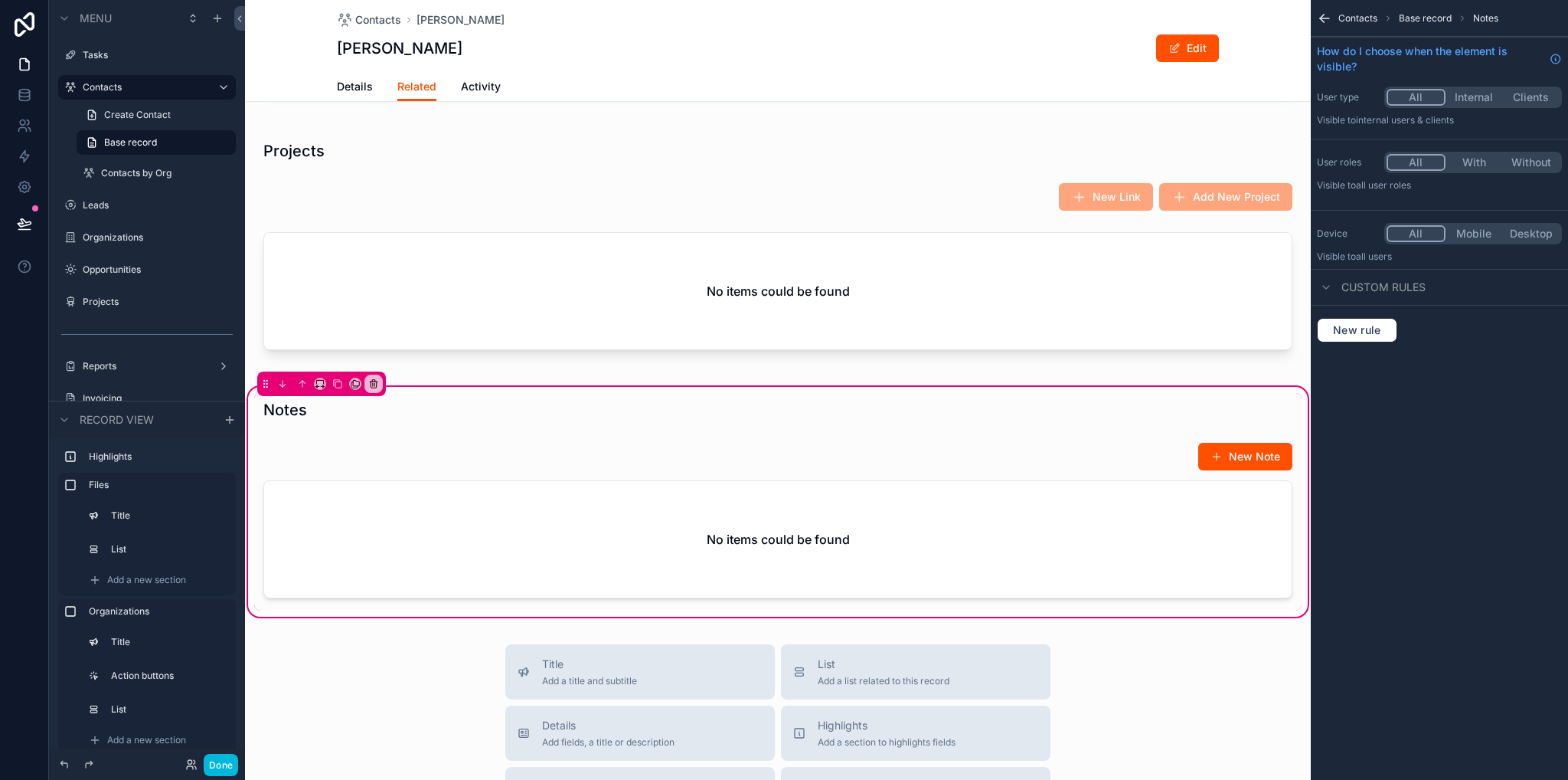
click at [632, 537] on div "scrollable content" at bounding box center [777, 523] width 1048 height 175
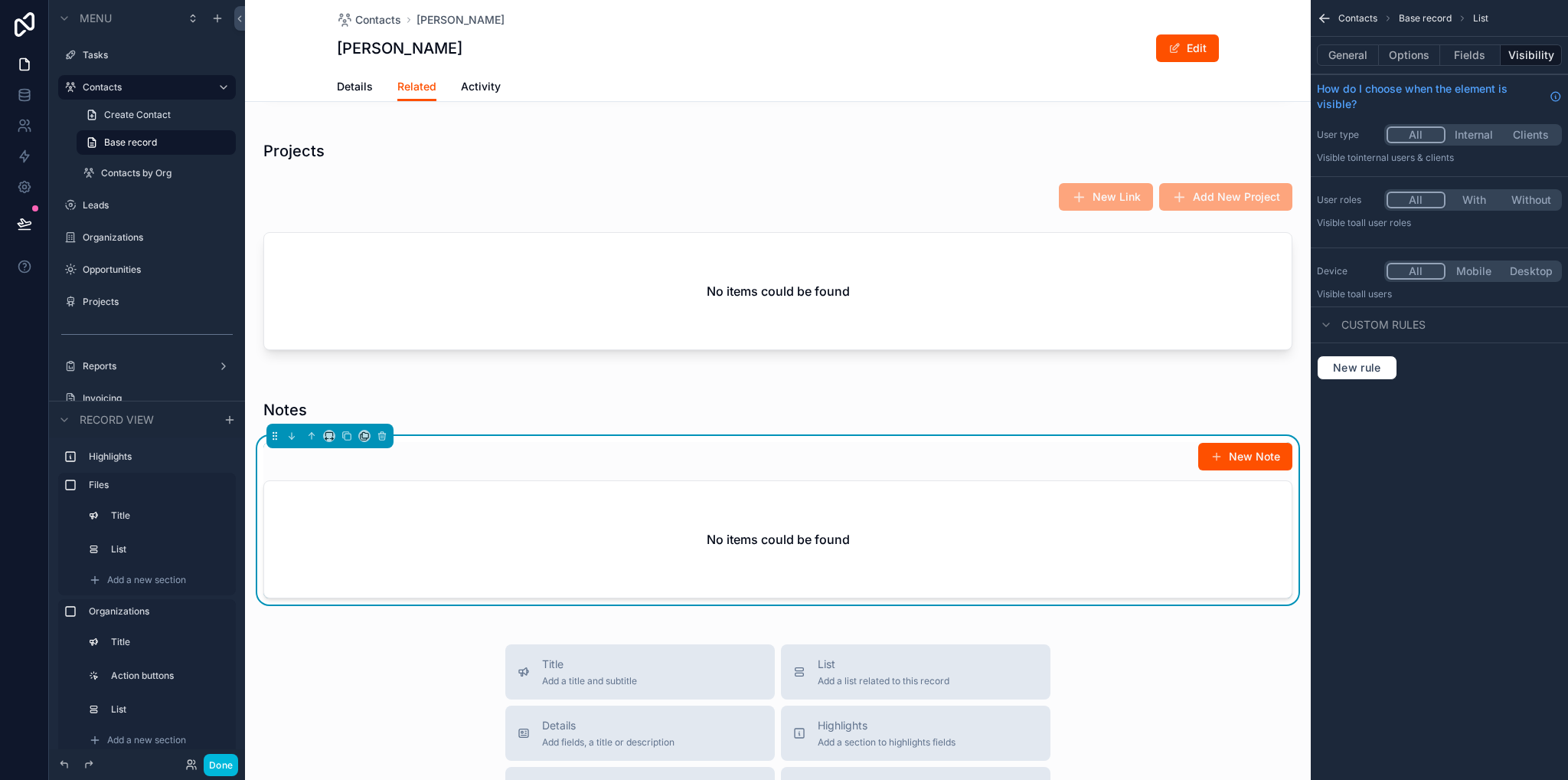
click at [1418, 62] on button "Options" at bounding box center [1410, 55] width 62 height 22
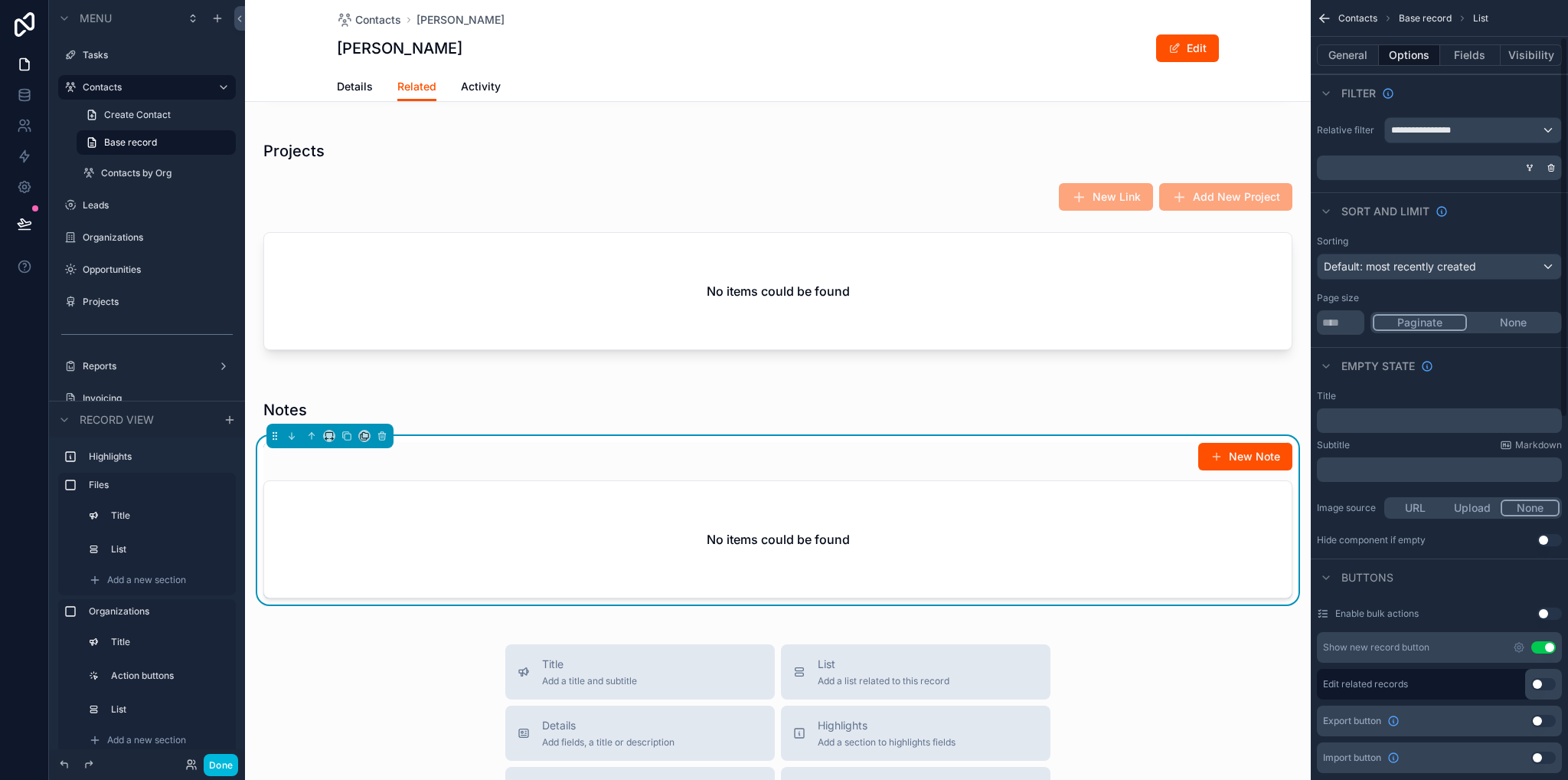
scroll to position [306, 0]
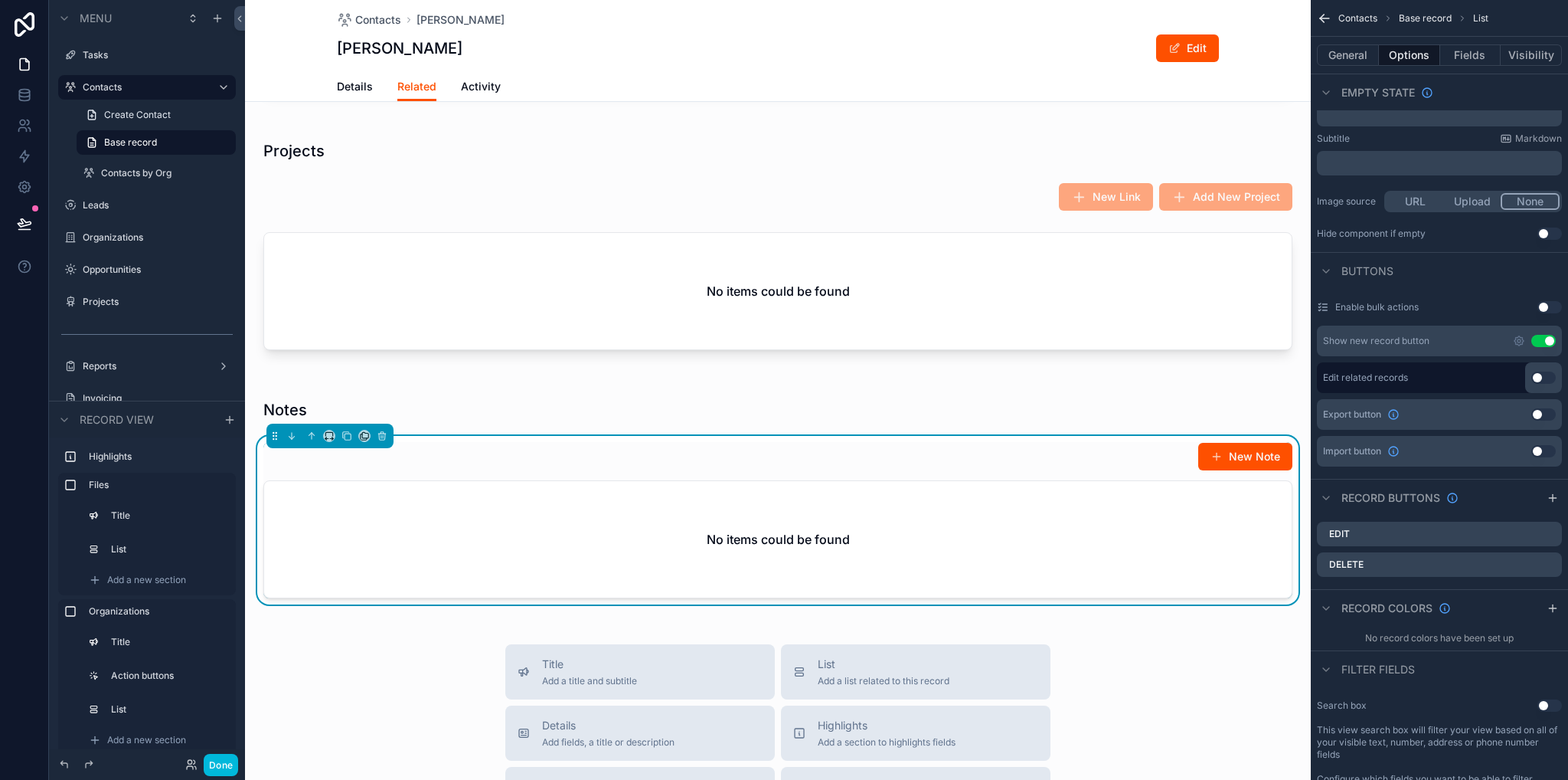
click at [0, 0] on icon "scrollable content" at bounding box center [0, 0] width 0 height 0
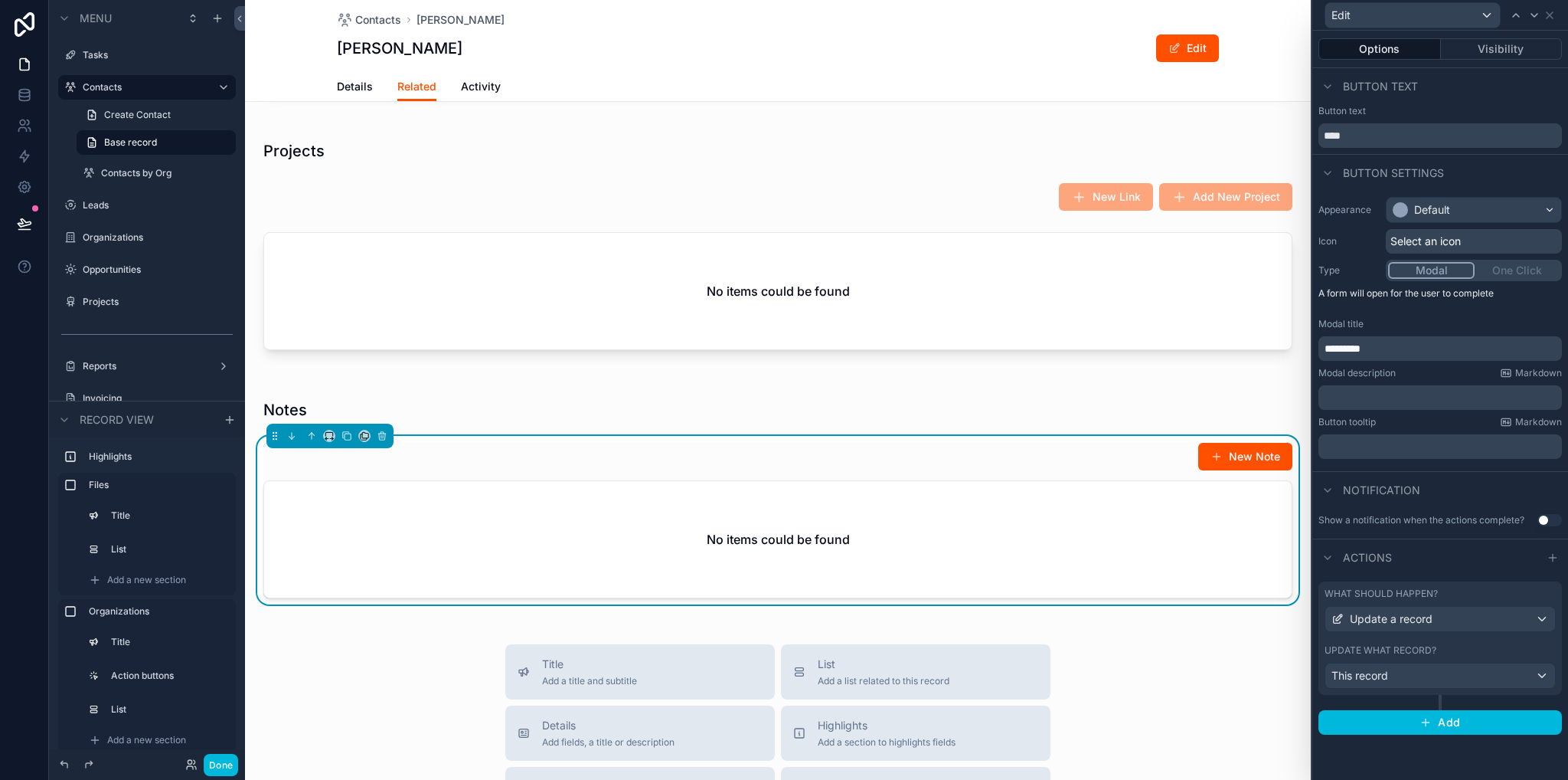
click at [1467, 658] on div "Update what record? This record" at bounding box center [1440, 667] width 231 height 45
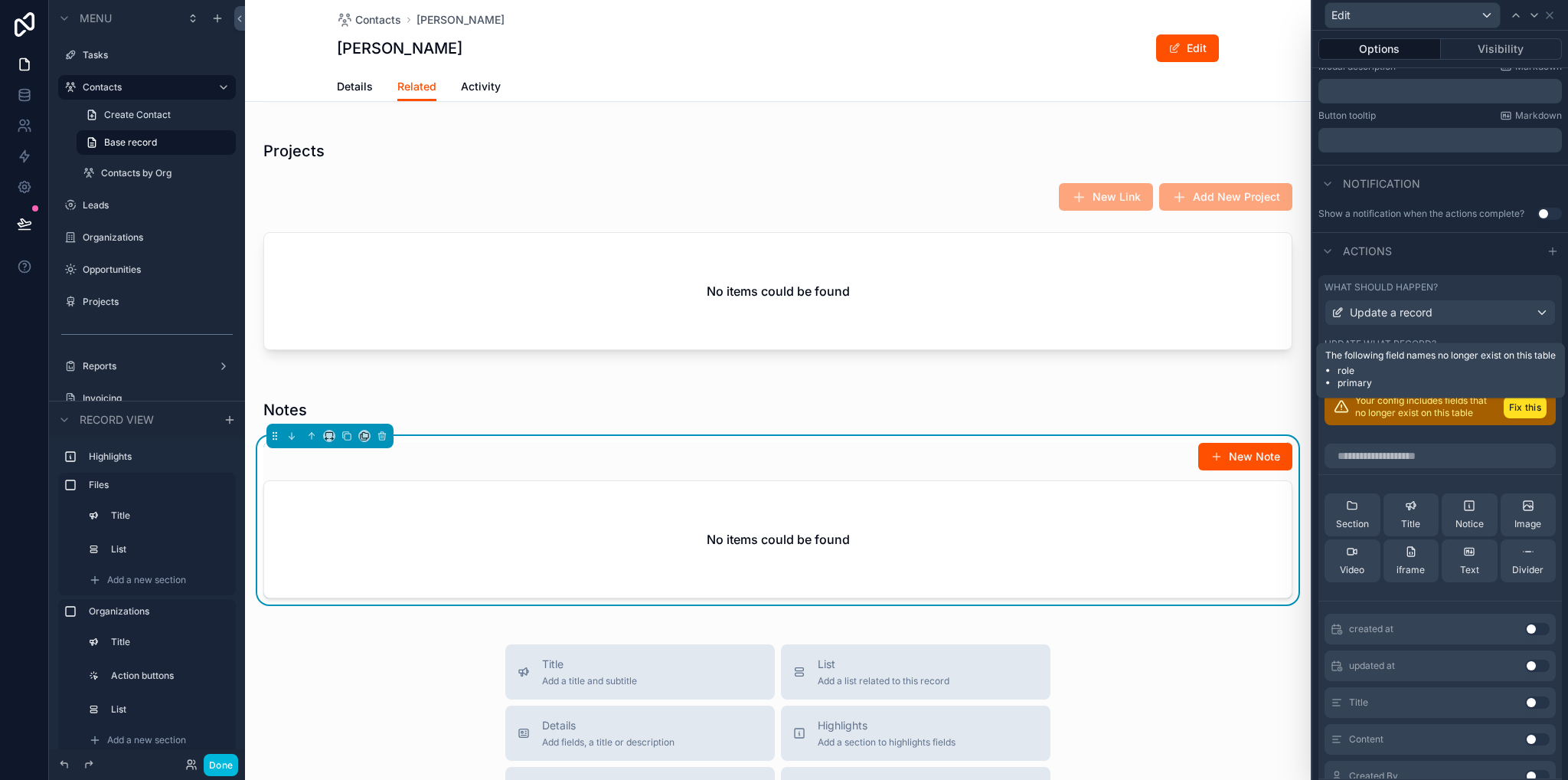
click at [1504, 411] on button "Fix this" at bounding box center [1526, 407] width 43 height 22
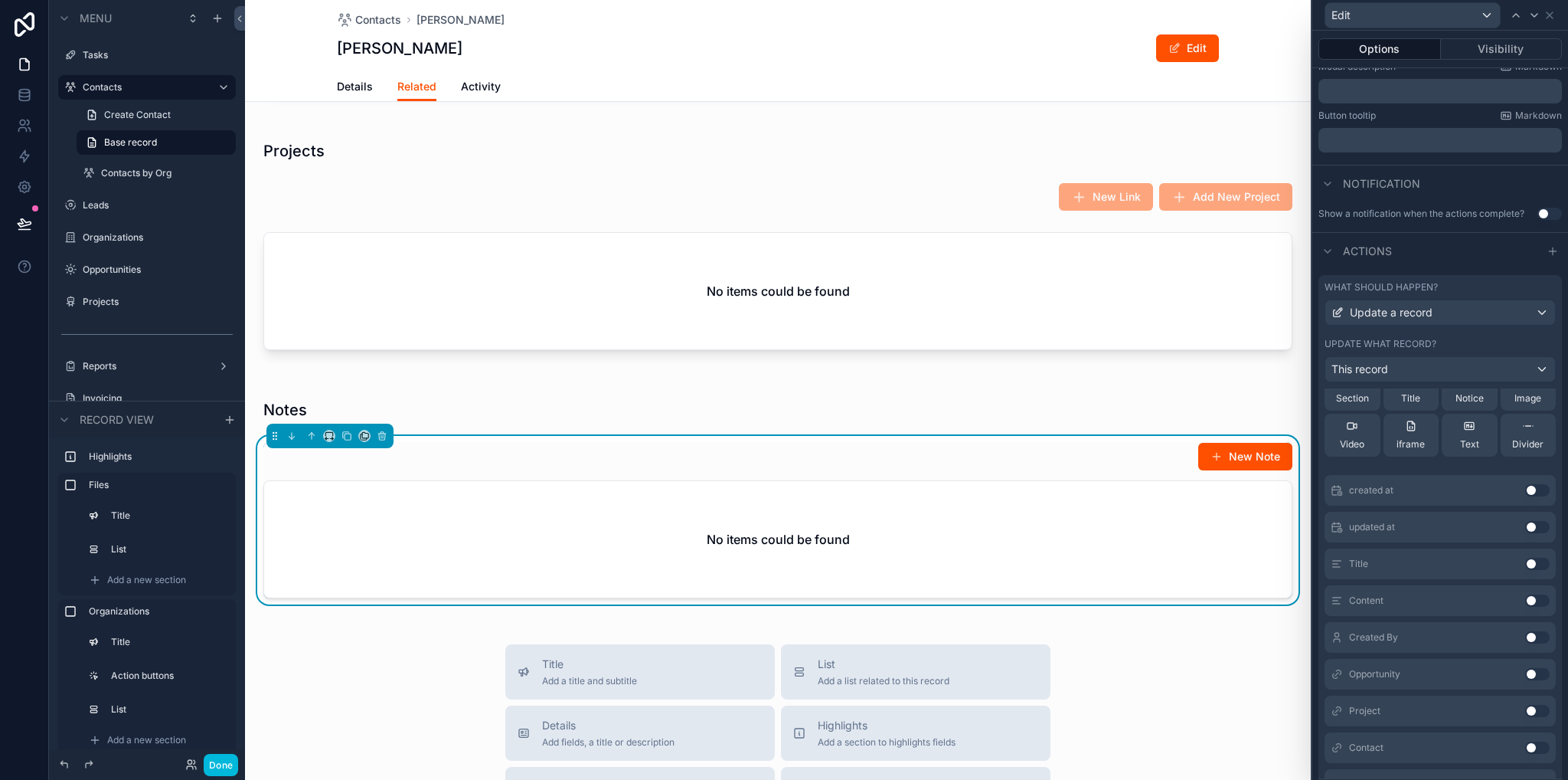
scroll to position [116, 0]
click at [1526, 524] on button "Use setting" at bounding box center [1538, 524] width 25 height 12
click at [1526, 559] on button "Use setting" at bounding box center [1538, 561] width 25 height 12
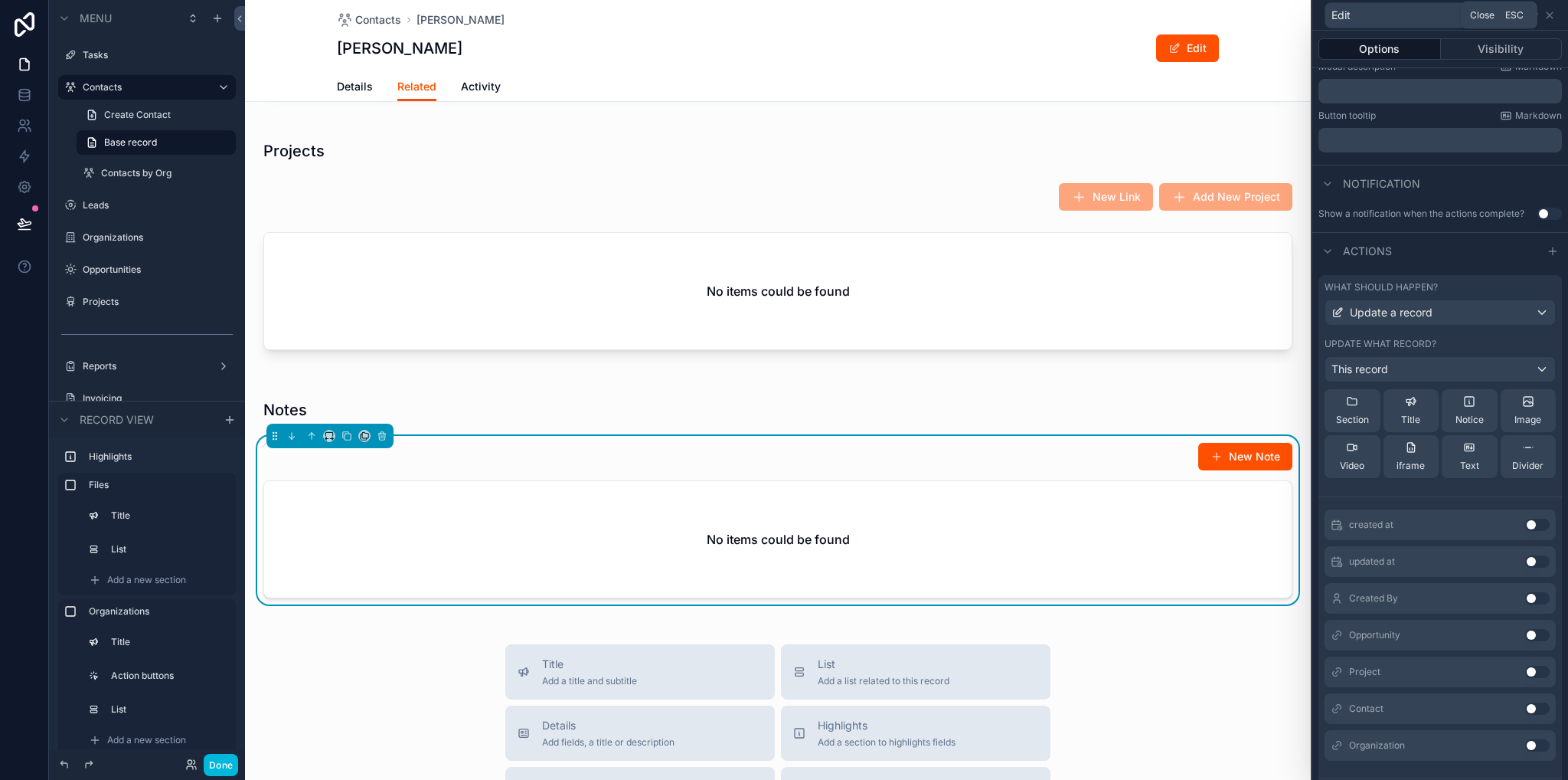
click at [1550, 16] on icon at bounding box center [1550, 15] width 6 height 6
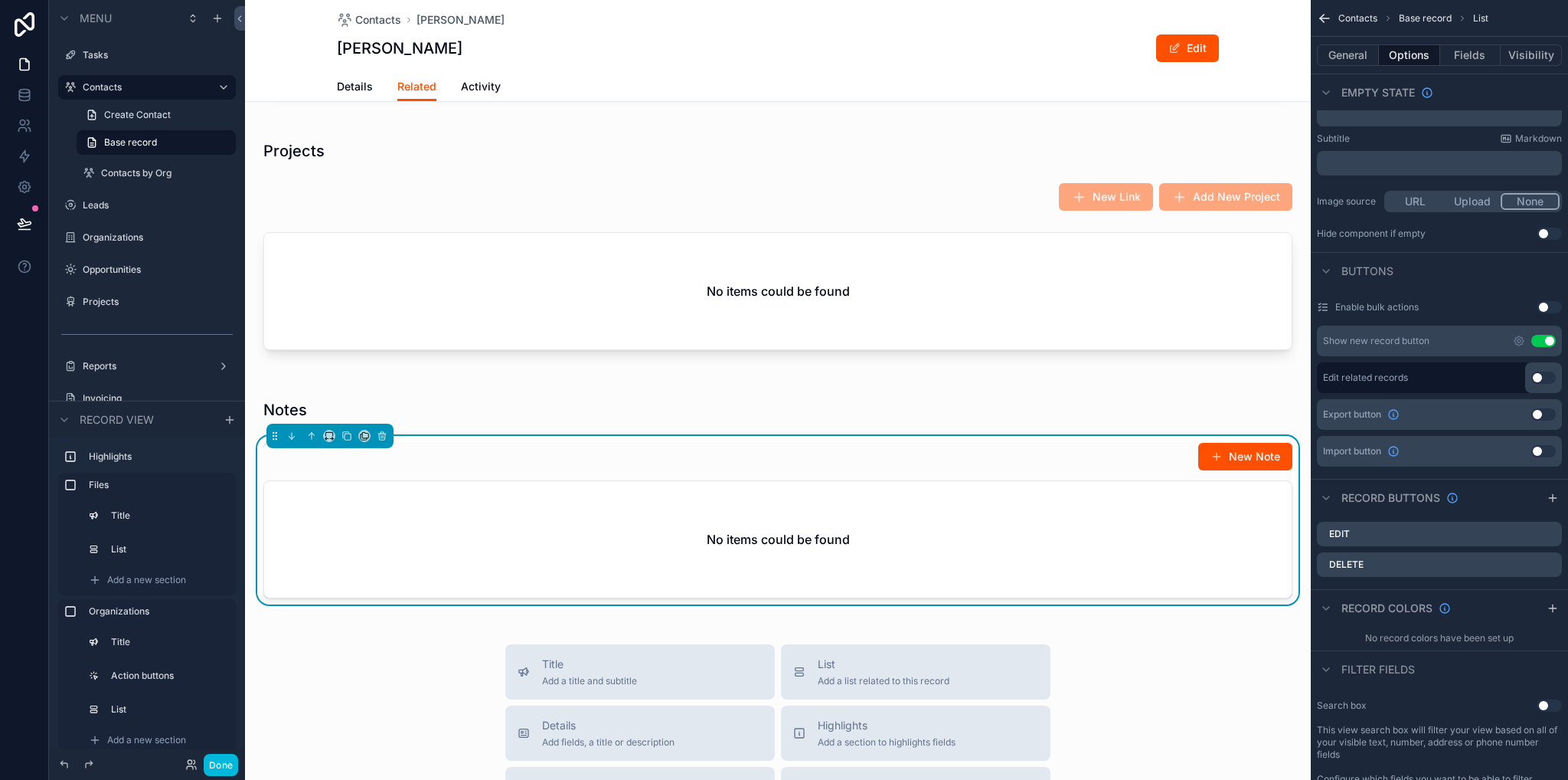
click at [0, 0] on icon "scrollable content" at bounding box center [0, 0] width 0 height 0
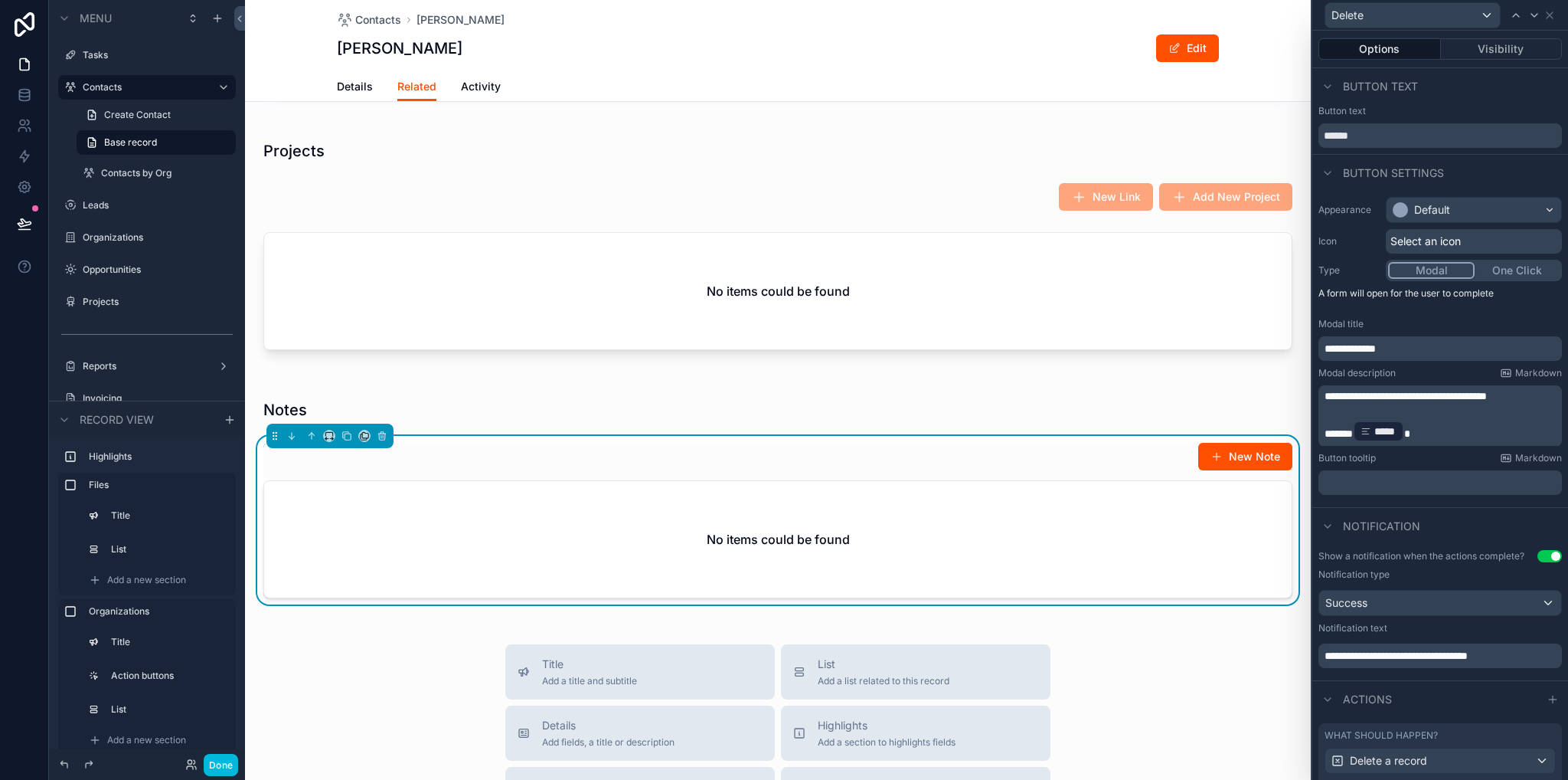
scroll to position [172, 0]
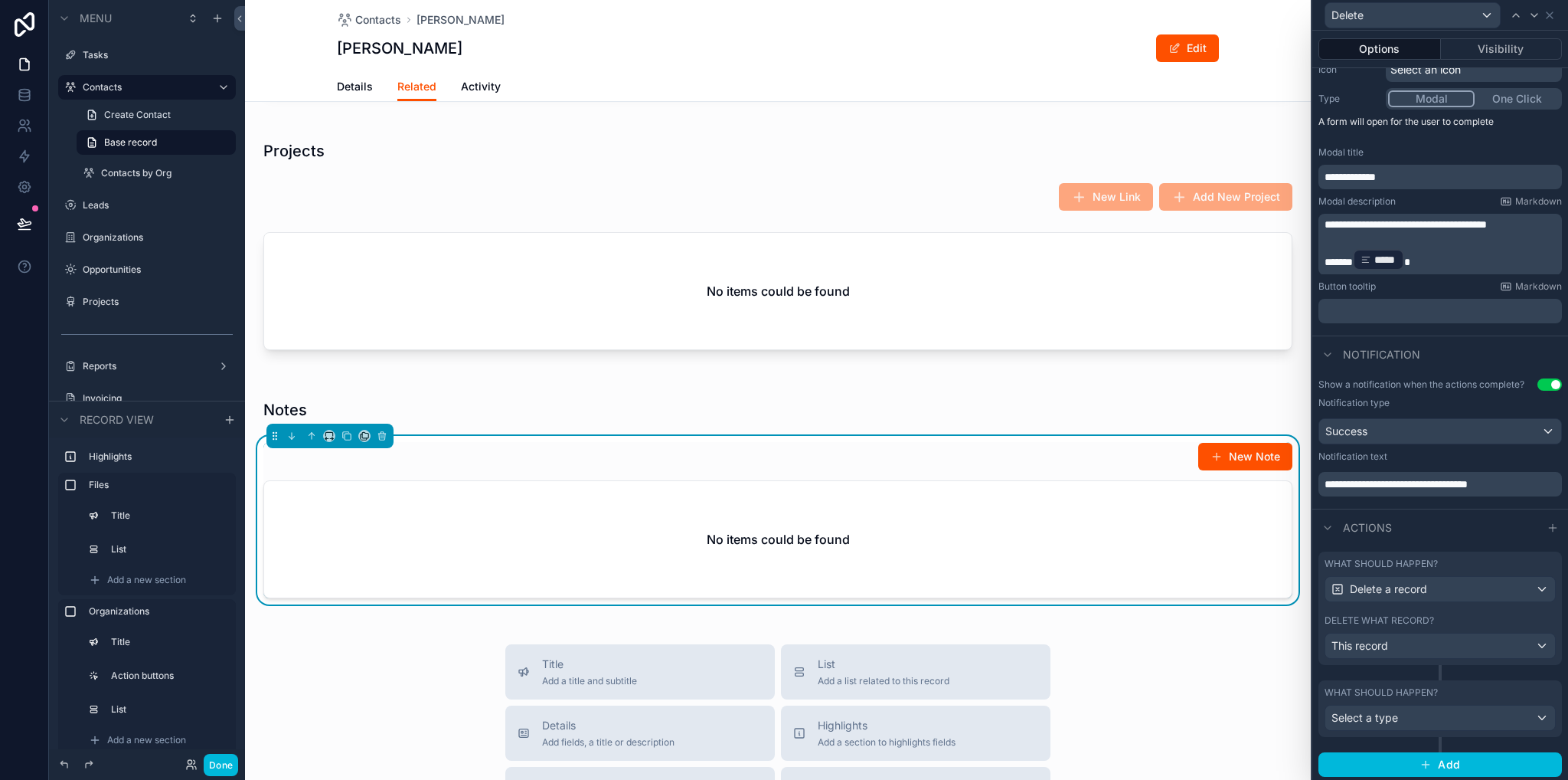
click at [1538, 385] on button "Use setting" at bounding box center [1550, 384] width 25 height 12
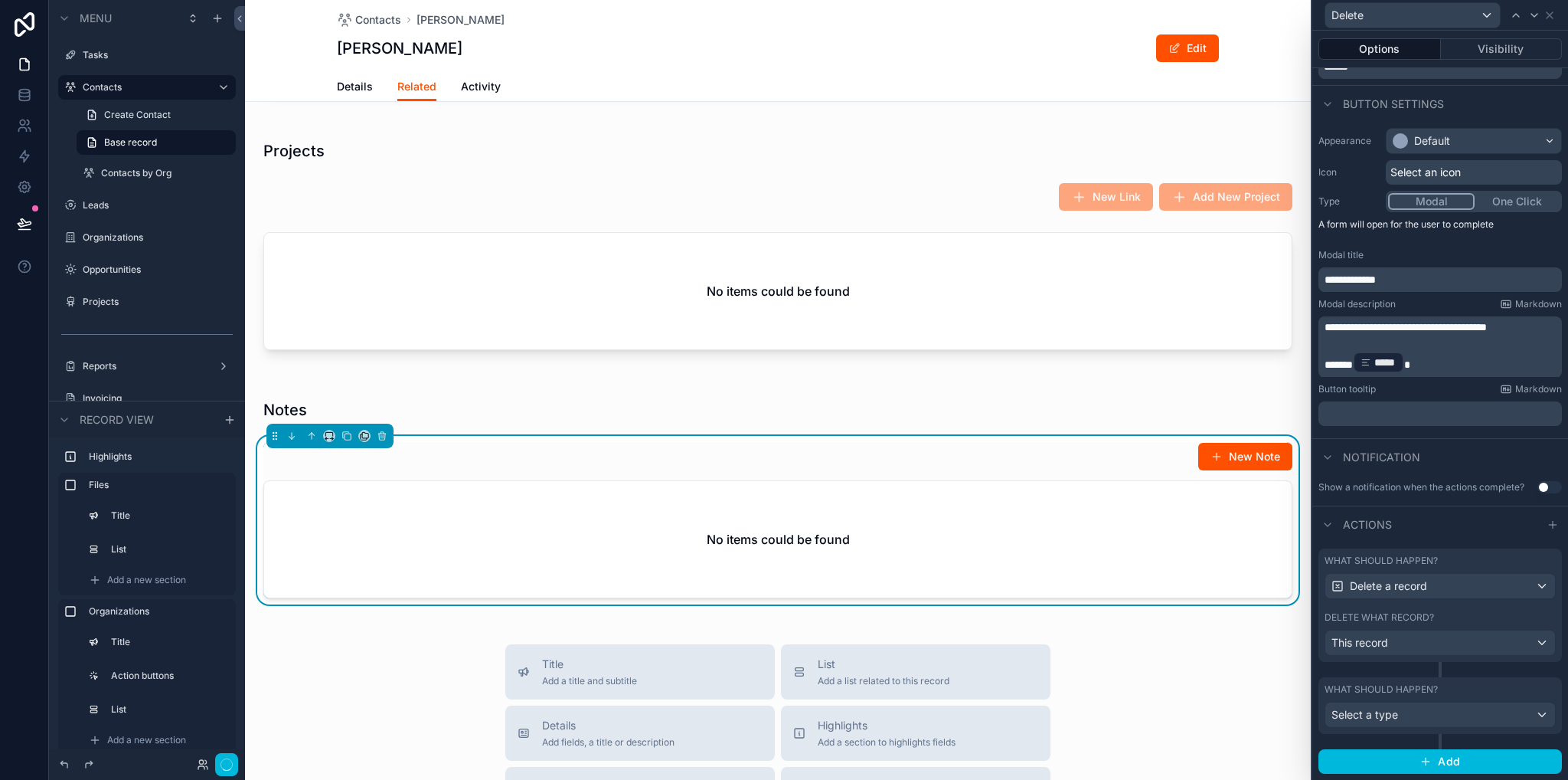
scroll to position [68, 0]
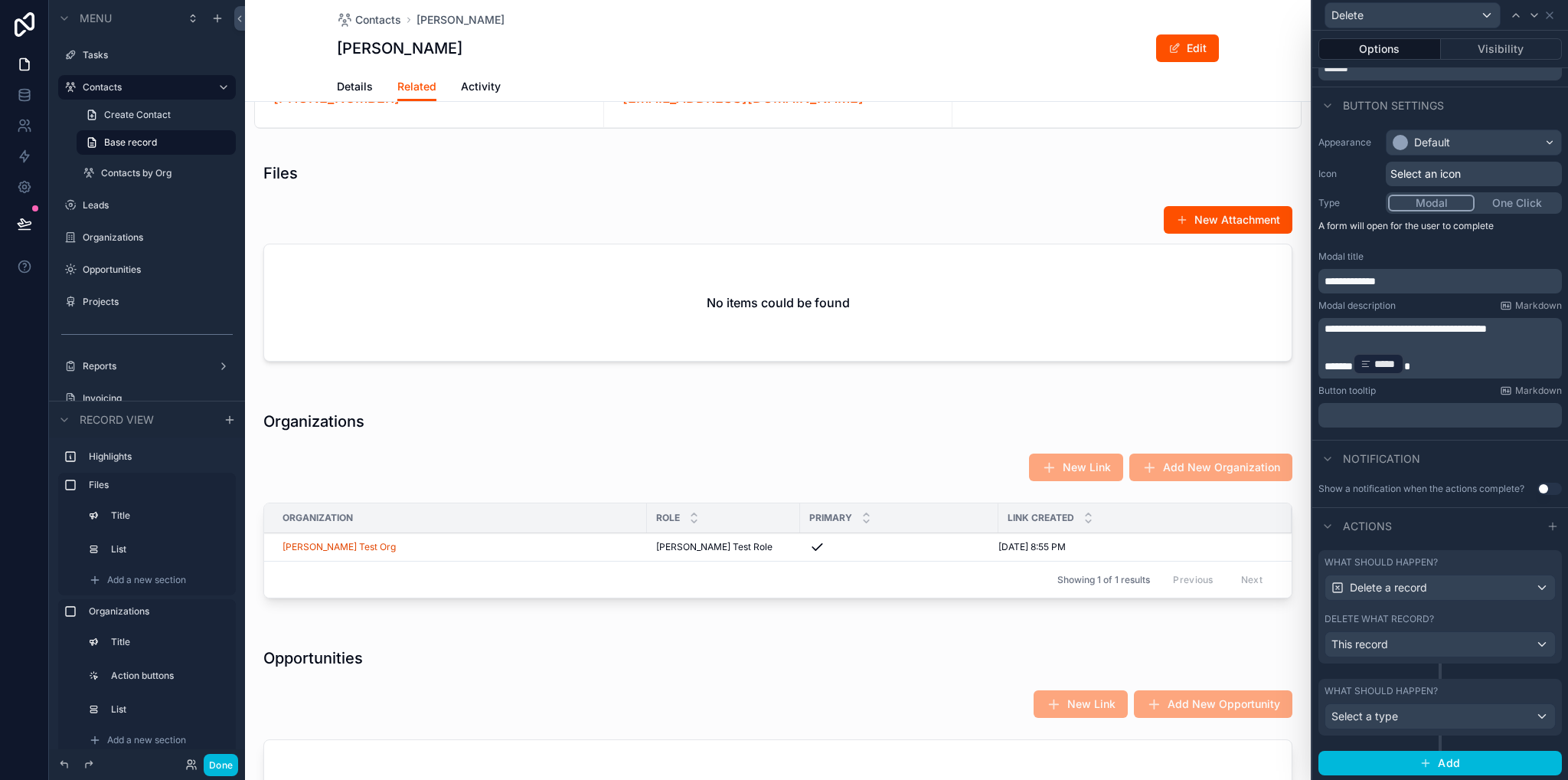
scroll to position [0, 0]
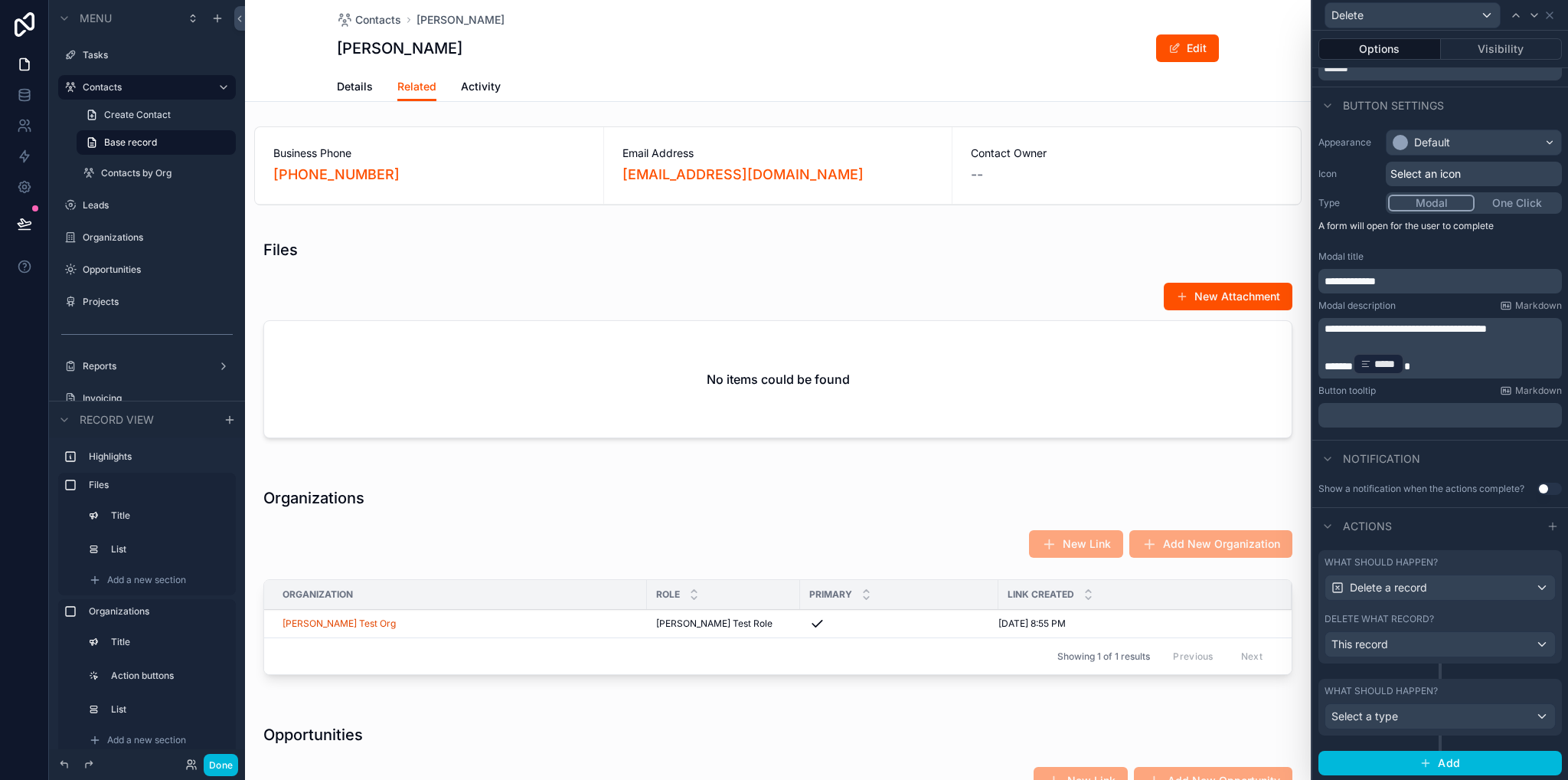
click at [851, 389] on div "scrollable content" at bounding box center [777, 342] width 1066 height 236
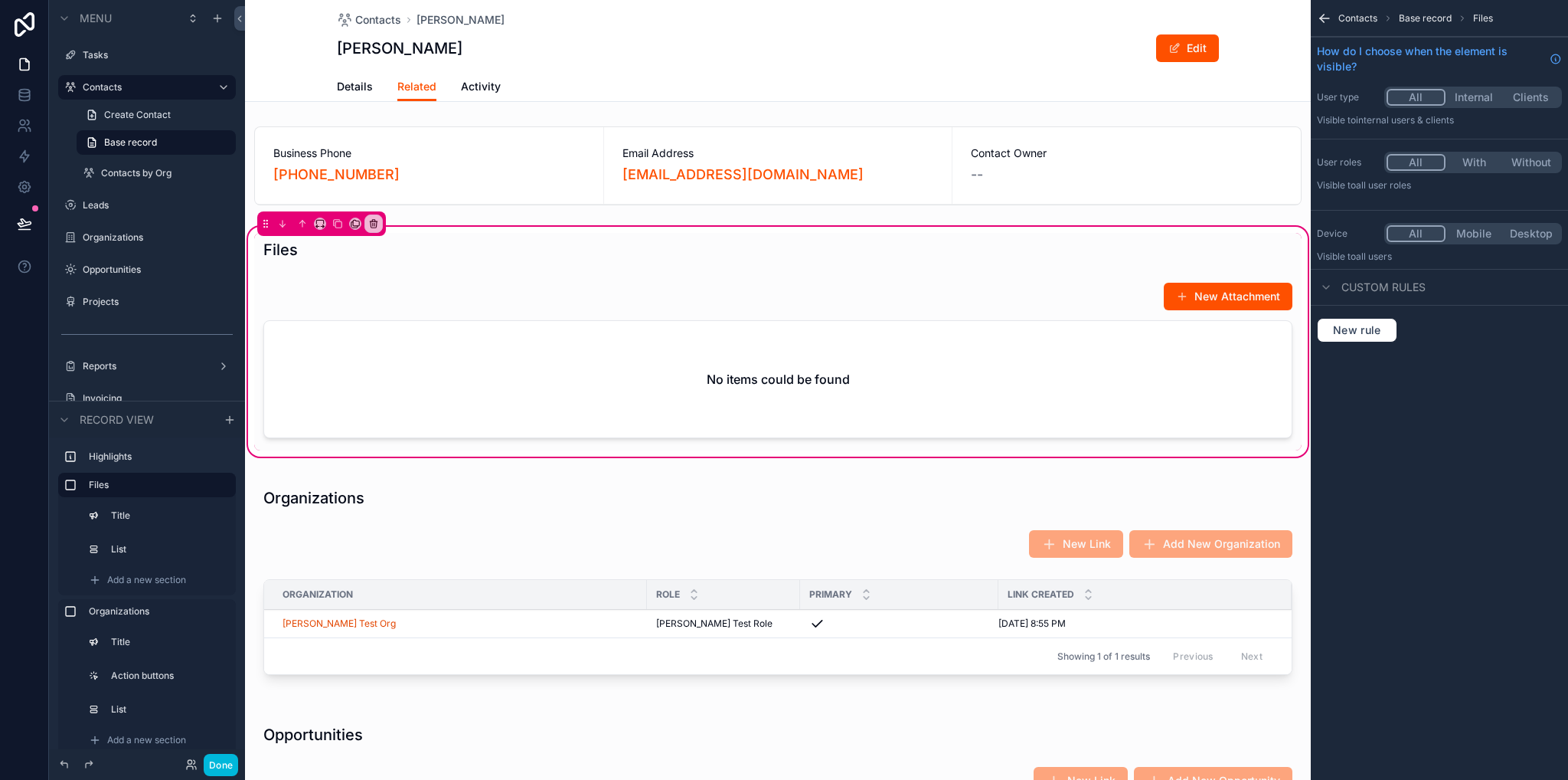
click at [1032, 340] on div "scrollable content" at bounding box center [777, 363] width 1048 height 175
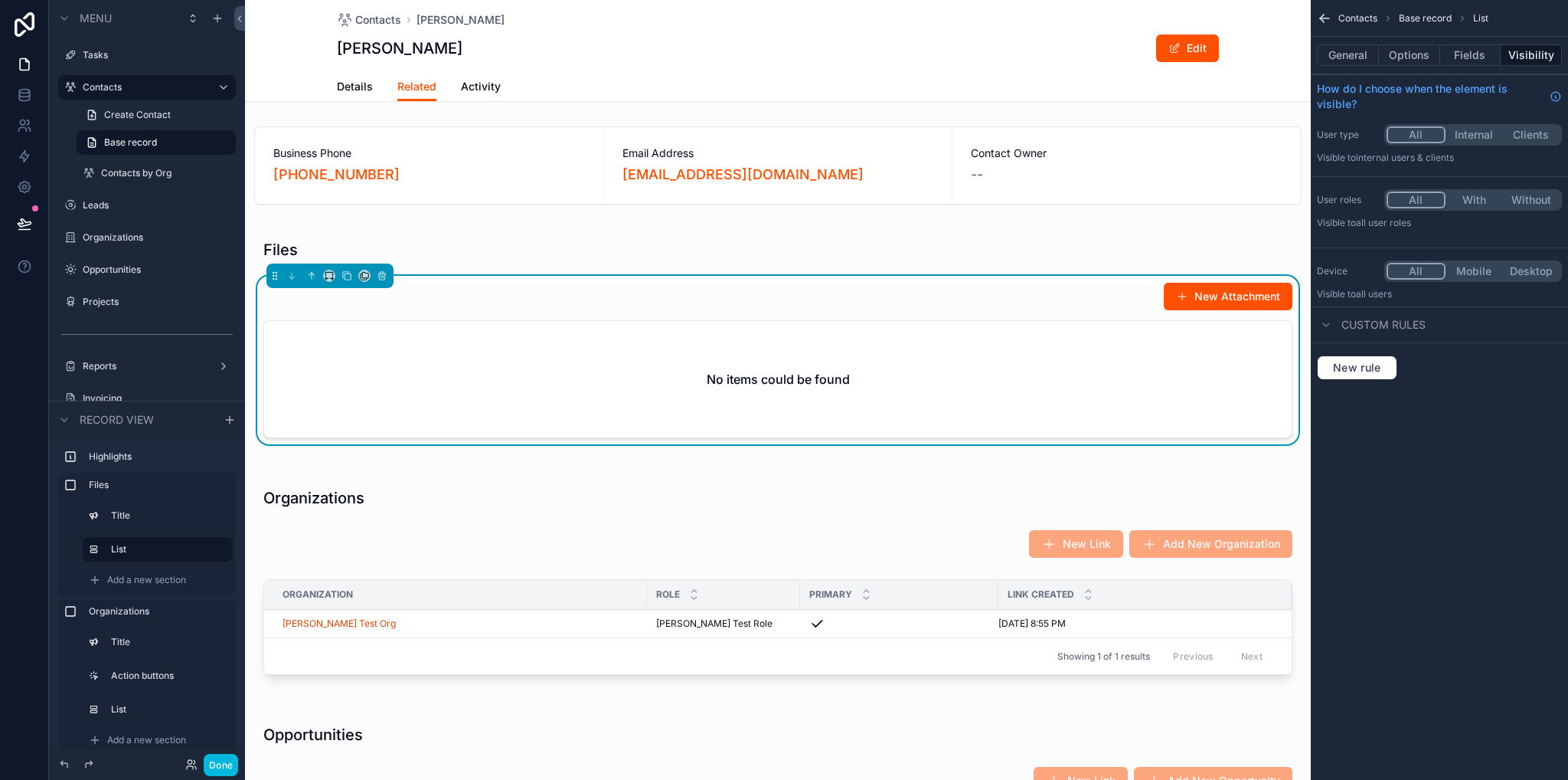
click at [1423, 58] on button "Options" at bounding box center [1410, 55] width 62 height 22
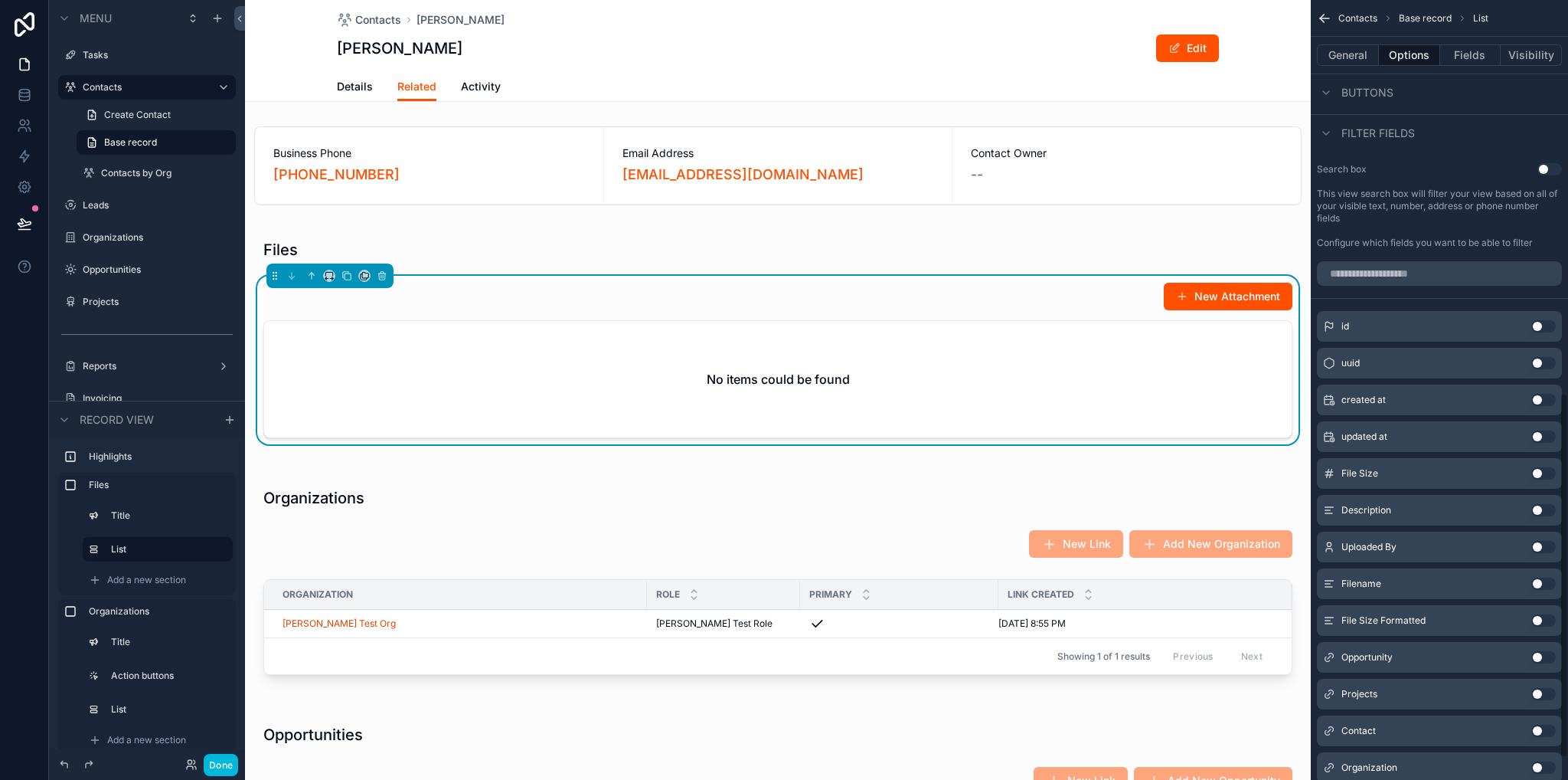
scroll to position [460, 0]
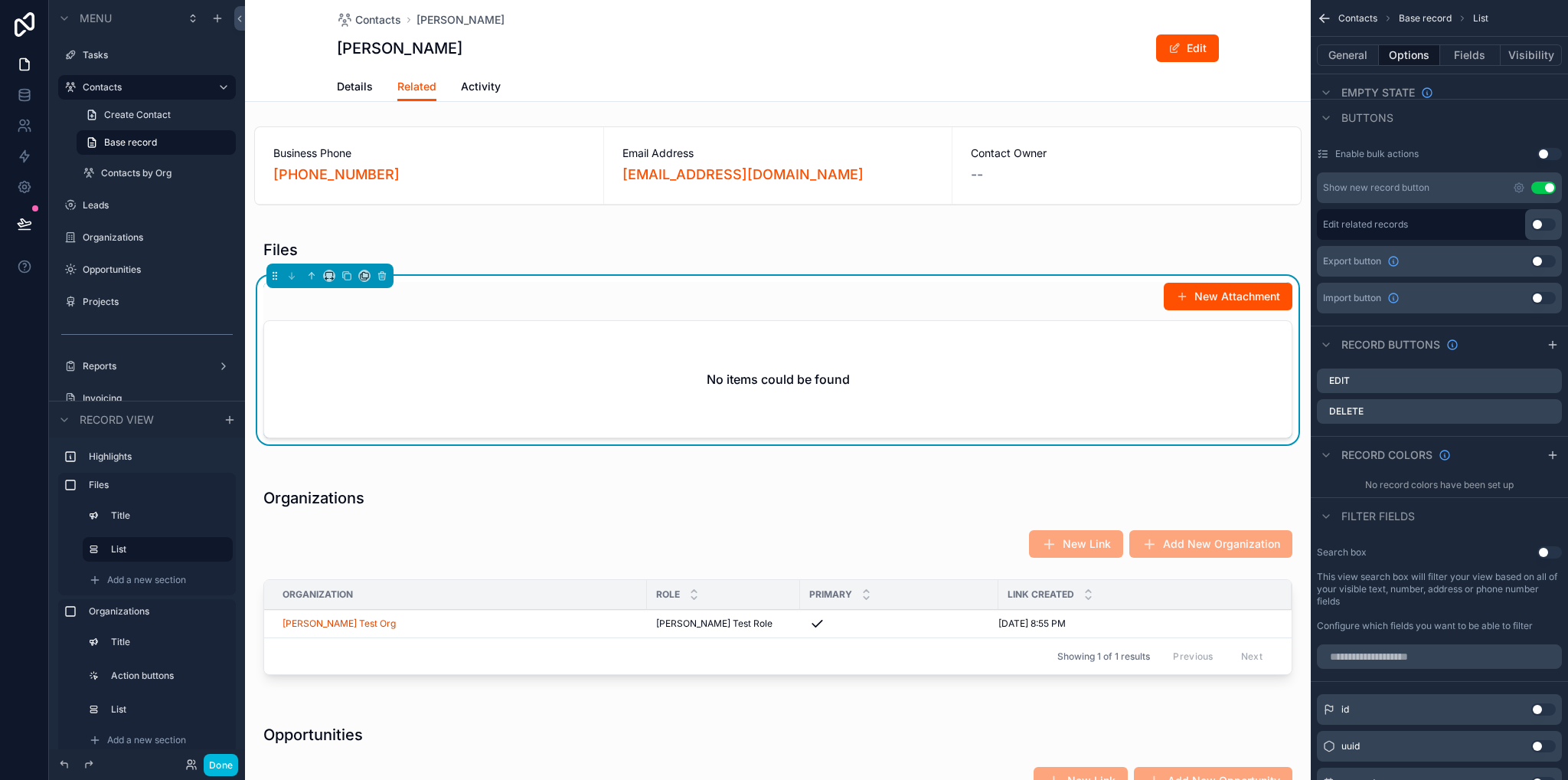
click at [129, 241] on label "Organizations" at bounding box center [154, 237] width 144 height 12
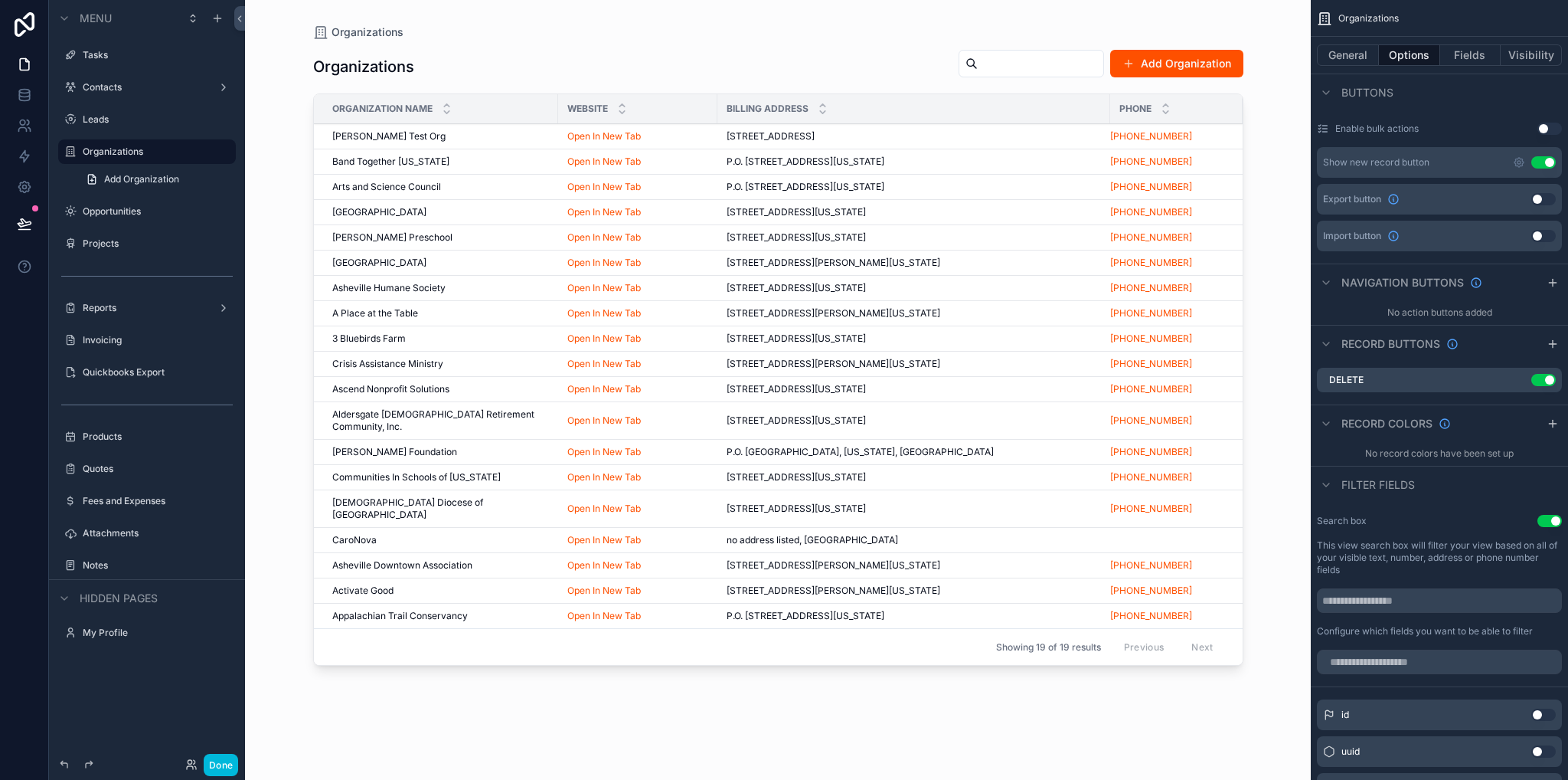
click at [410, 130] on div "scrollable content" at bounding box center [778, 380] width 979 height 762
click at [361, 135] on span "[PERSON_NAME] Test Org" at bounding box center [389, 136] width 113 height 12
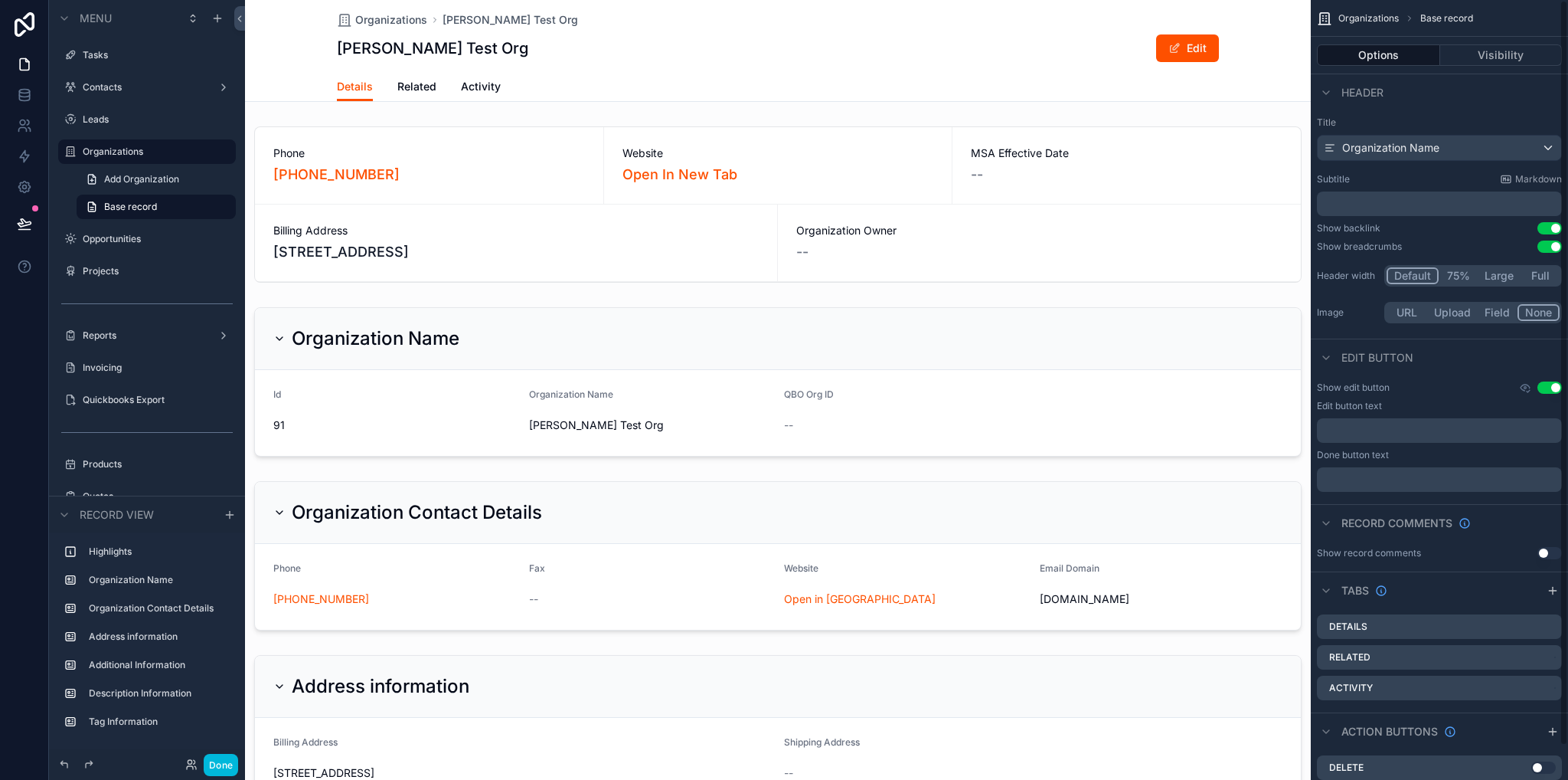
drag, startPoint x: 413, startPoint y: 78, endPoint x: 411, endPoint y: 109, distance: 31.1
click at [413, 77] on link "Related" at bounding box center [416, 89] width 39 height 31
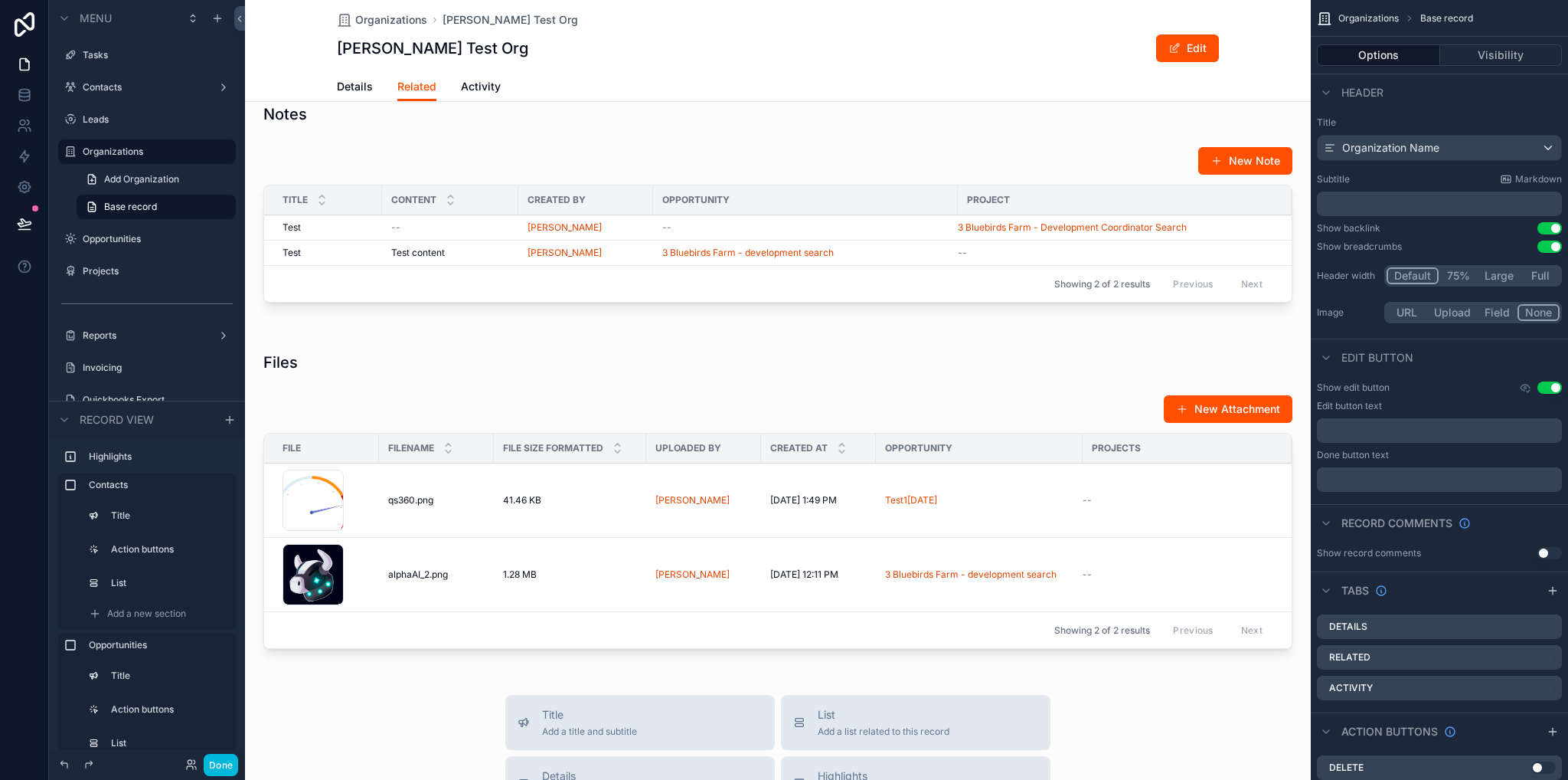
scroll to position [689, 0]
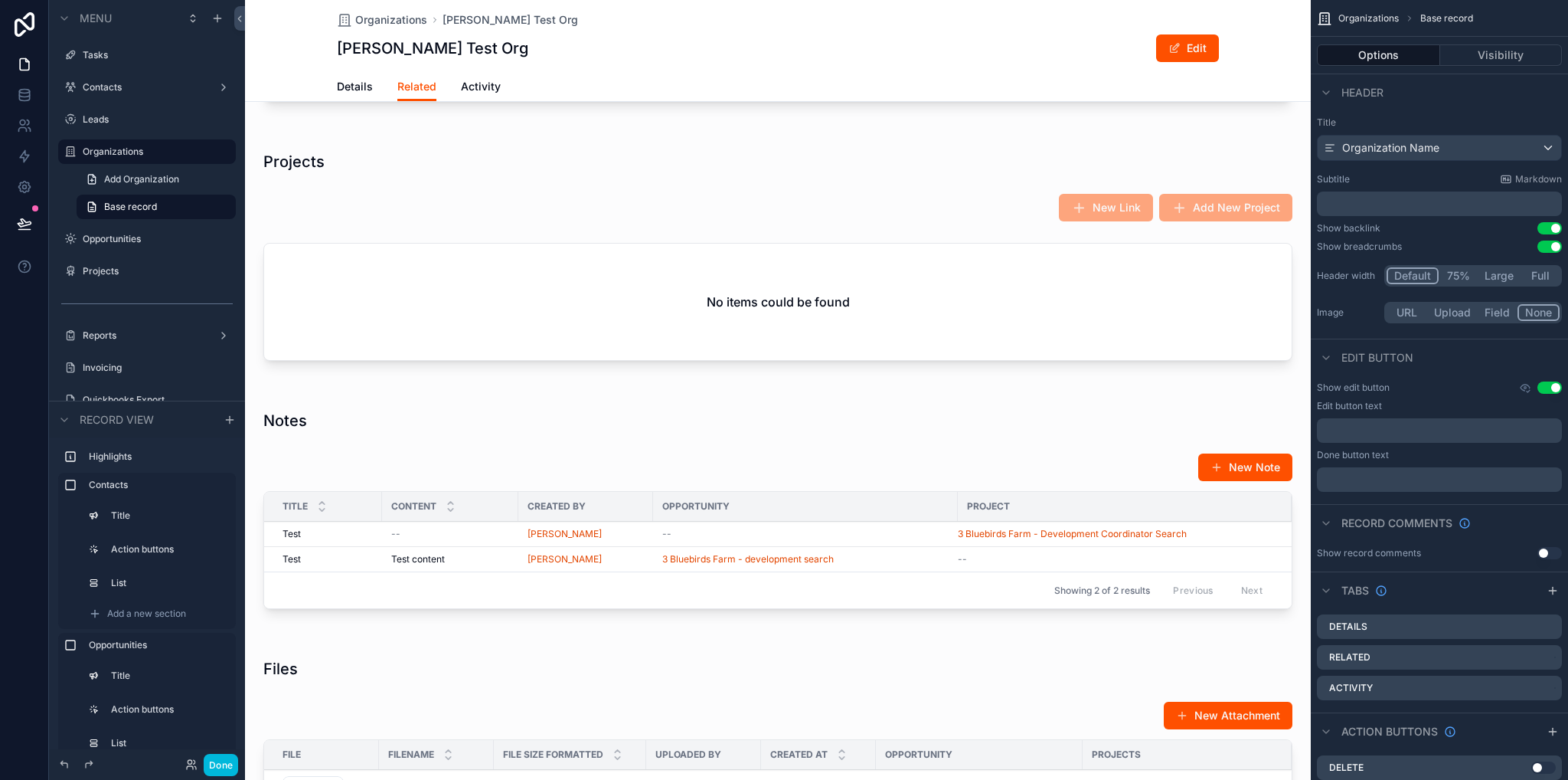
click at [453, 467] on div "scrollable content" at bounding box center [777, 512] width 1066 height 236
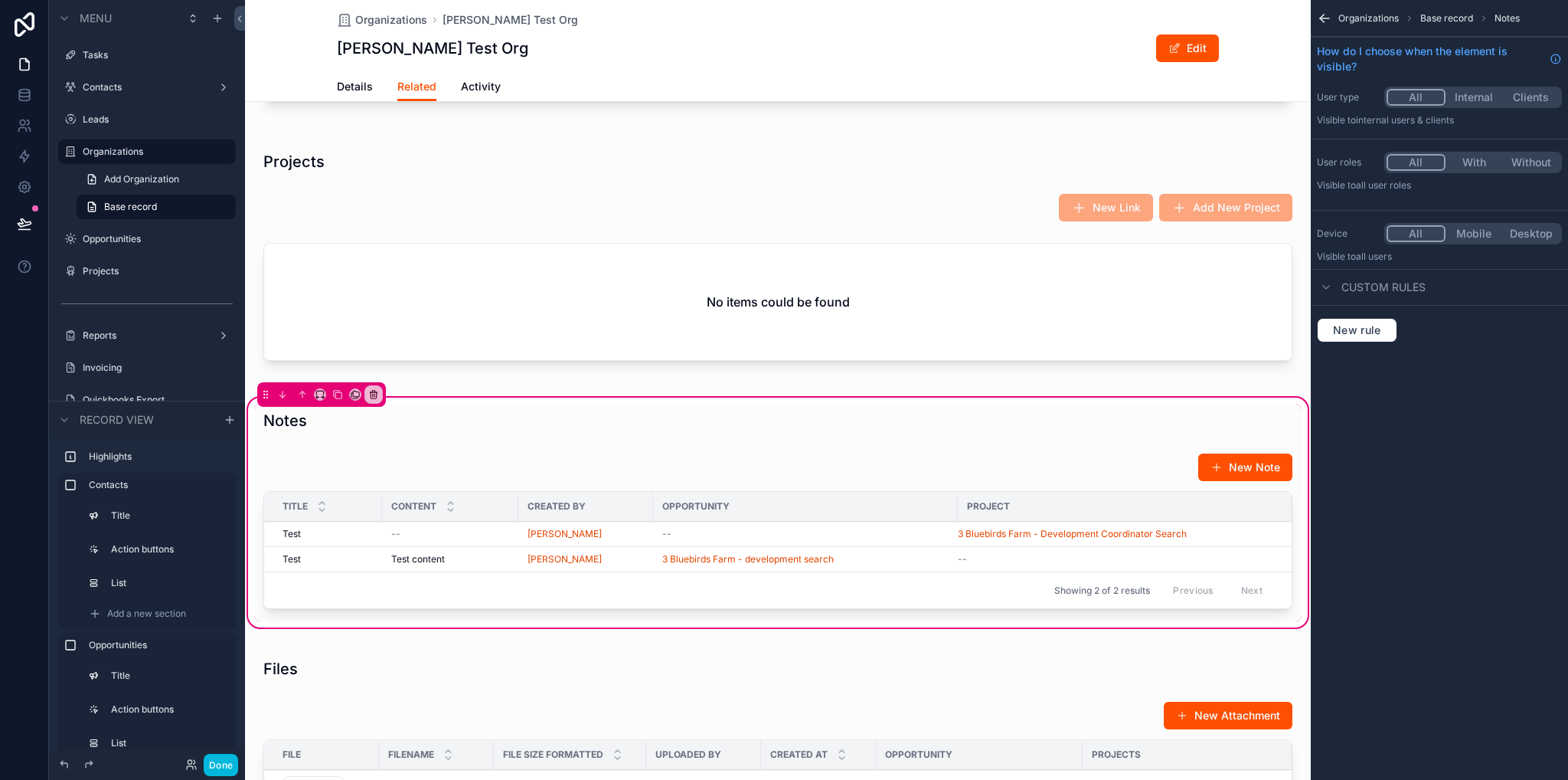
click at [592, 487] on div "scrollable content" at bounding box center [777, 534] width 1048 height 175
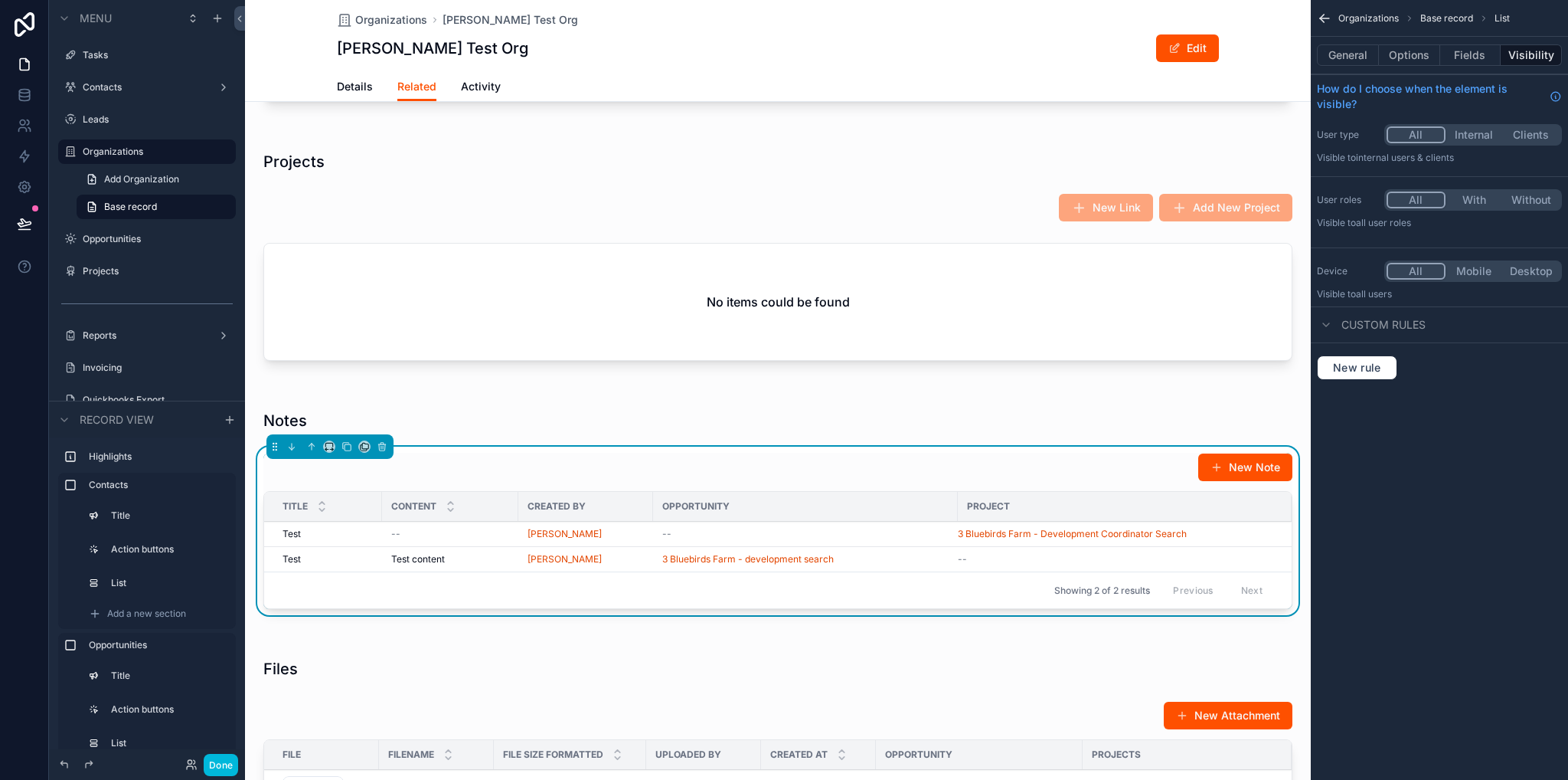
click at [1403, 55] on button "Options" at bounding box center [1410, 55] width 62 height 22
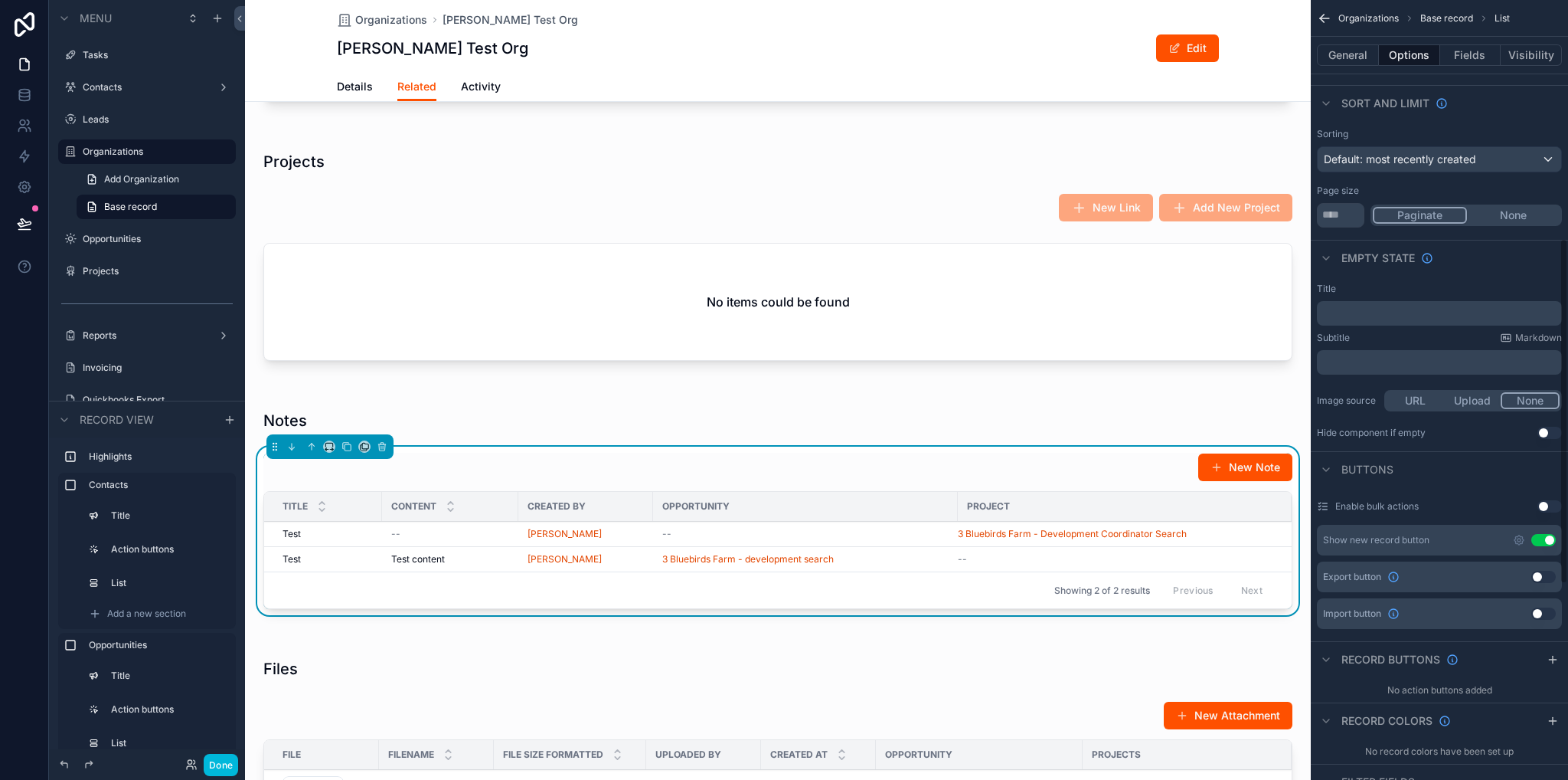
scroll to position [536, 0]
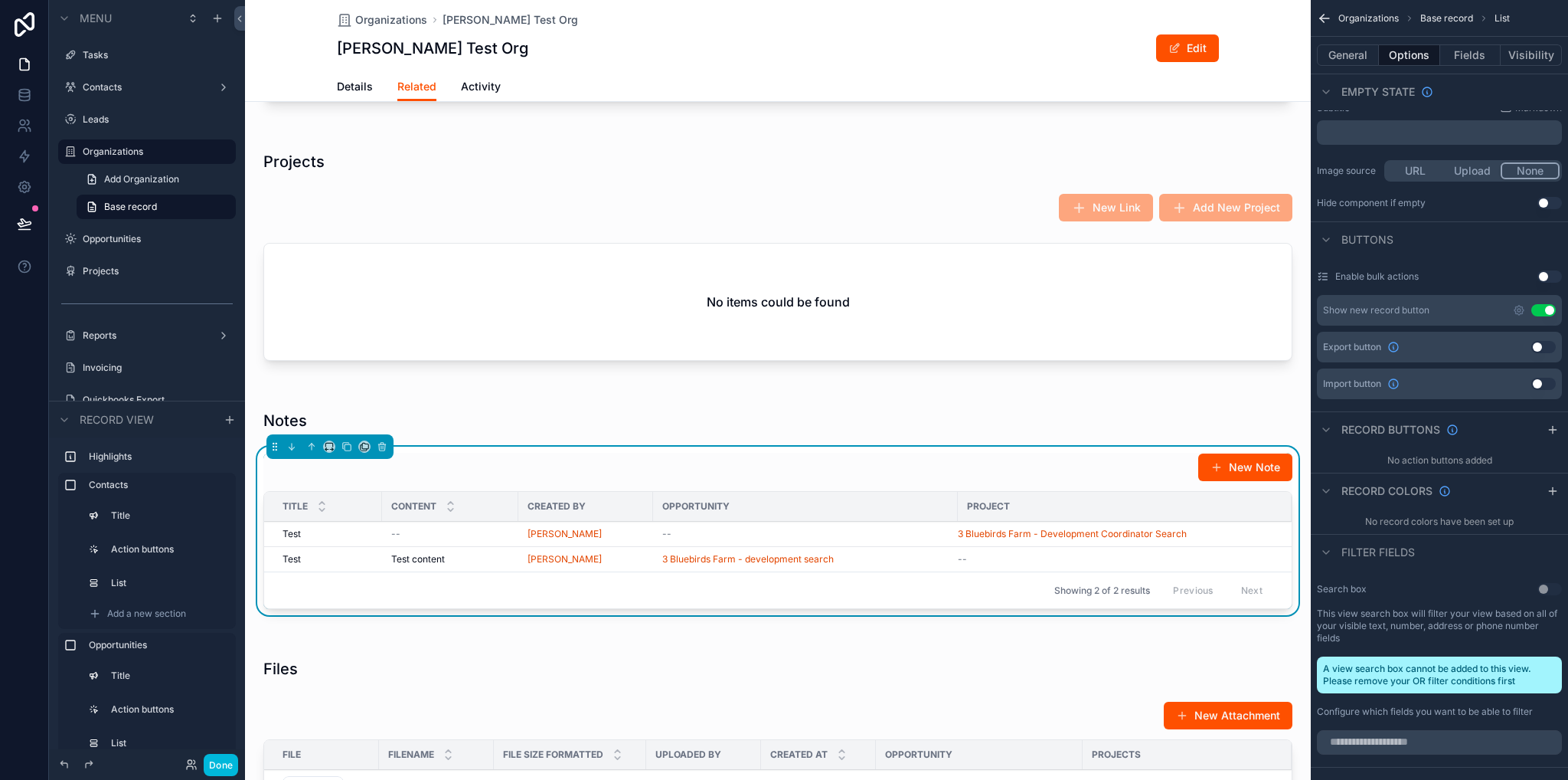
click at [1550, 424] on icon "scrollable content" at bounding box center [1553, 430] width 12 height 12
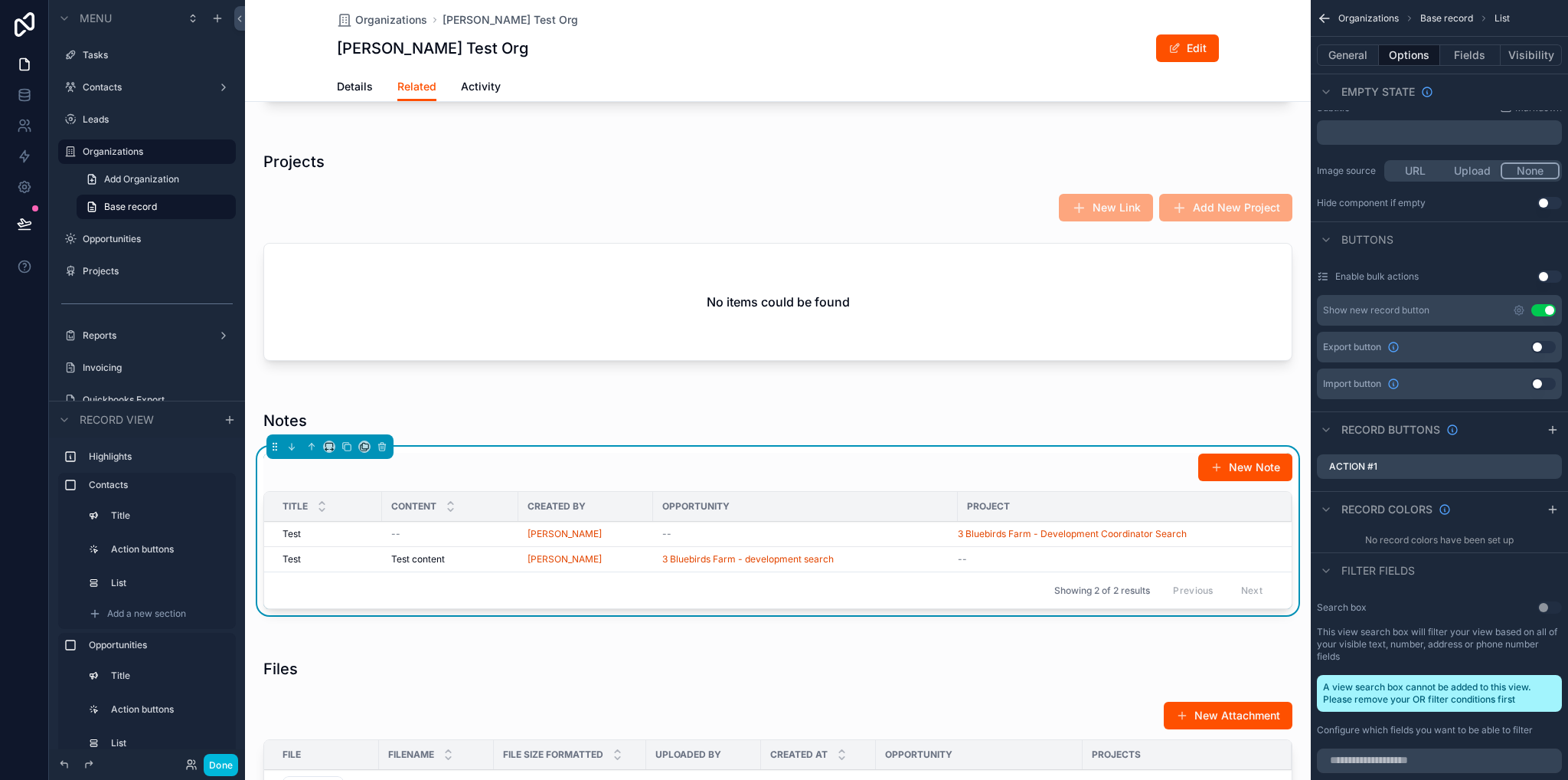
click at [1556, 424] on icon "scrollable content" at bounding box center [1553, 430] width 12 height 12
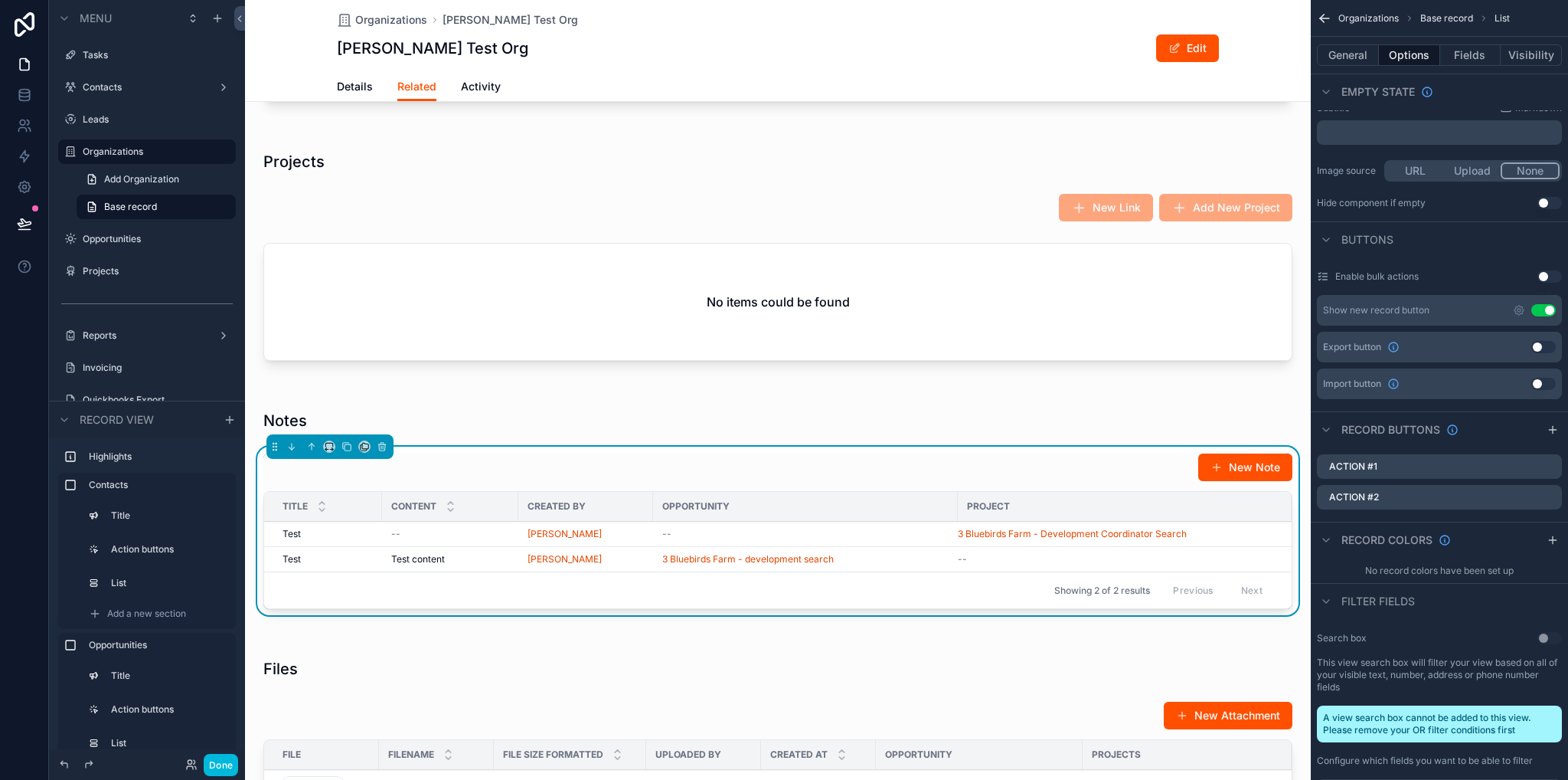
click at [0, 0] on icon "scrollable content" at bounding box center [0, 0] width 0 height 0
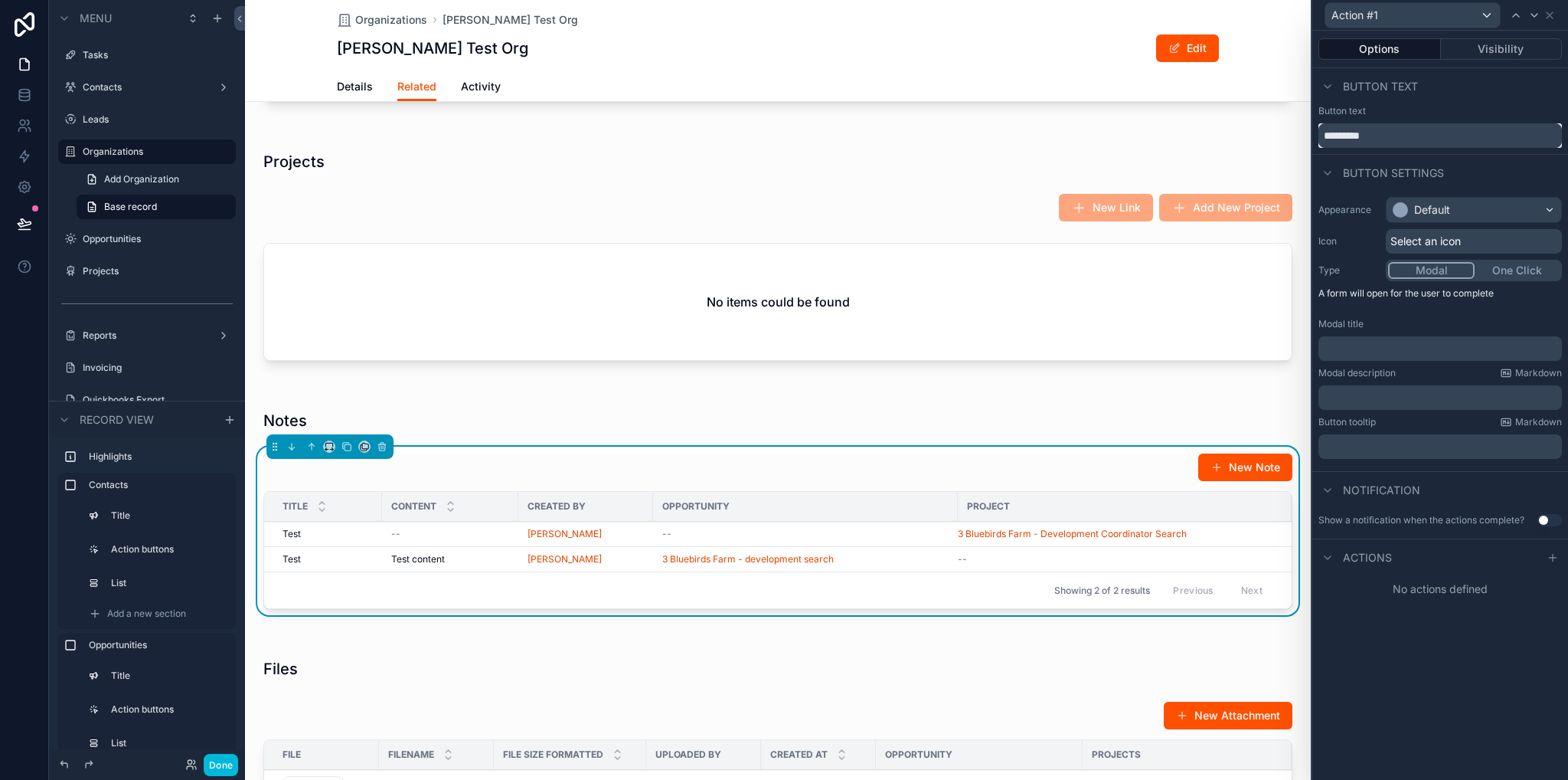
click at [1393, 140] on input "*********" at bounding box center [1440, 136] width 243 height 25
type input "****"
click at [1345, 346] on p "﻿" at bounding box center [1442, 349] width 234 height 15
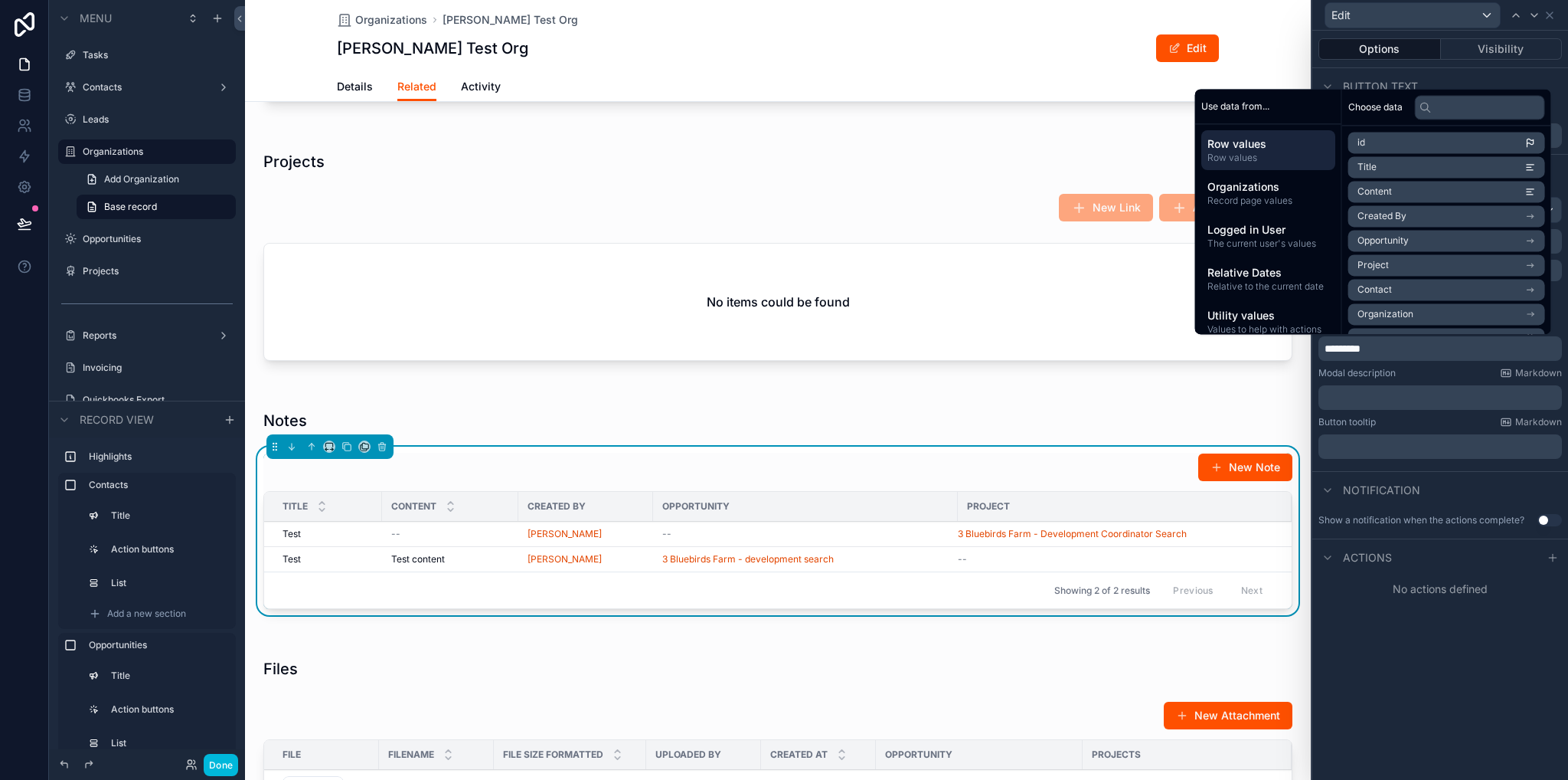
click at [1551, 561] on icon at bounding box center [1553, 557] width 12 height 12
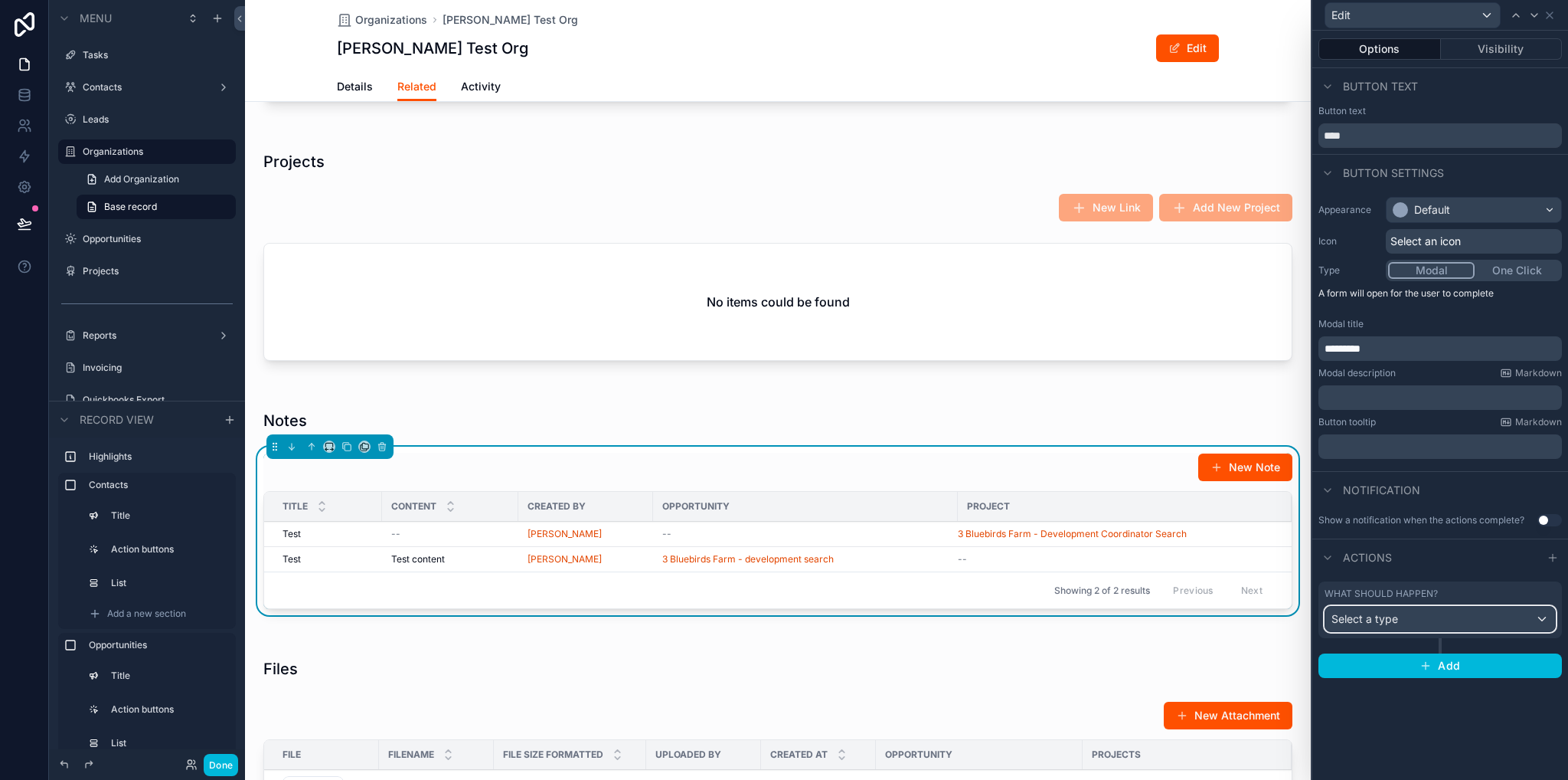
click at [1368, 626] on div "Select a type" at bounding box center [1440, 619] width 229 height 25
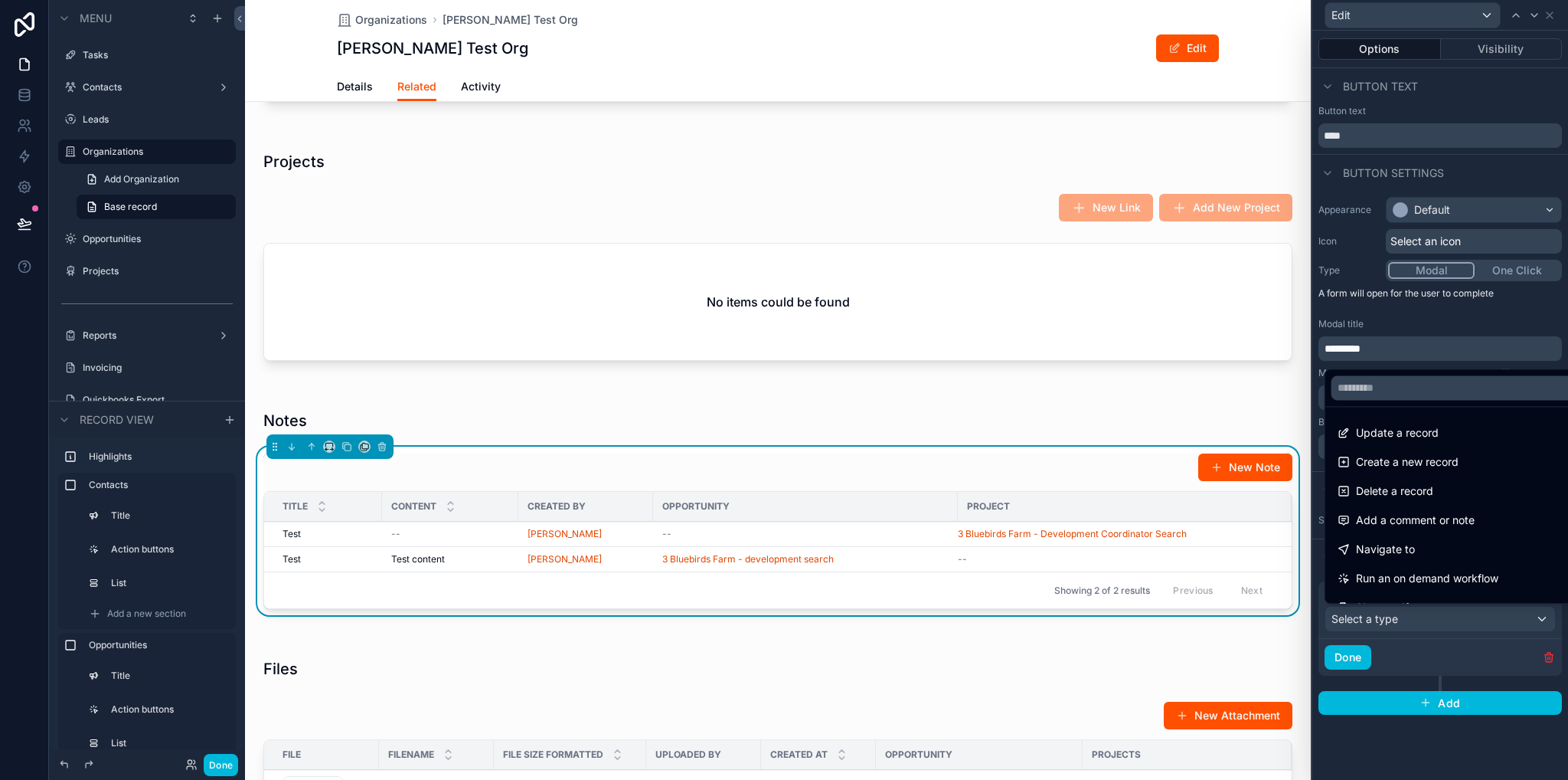
click at [1392, 438] on span "Update a record" at bounding box center [1397, 433] width 82 height 18
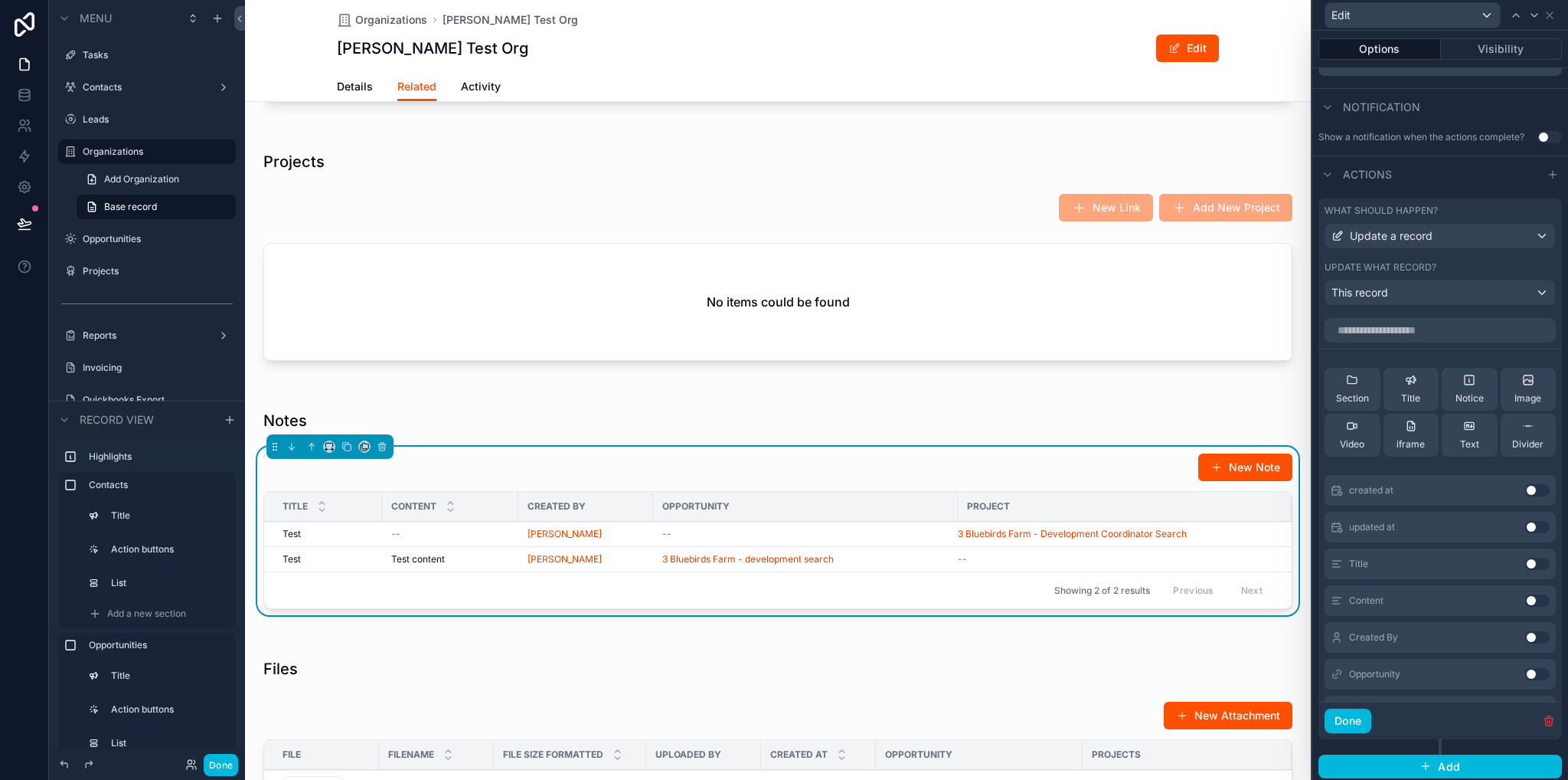
scroll to position [386, 0]
click at [1526, 554] on button "Use setting" at bounding box center [1538, 561] width 25 height 12
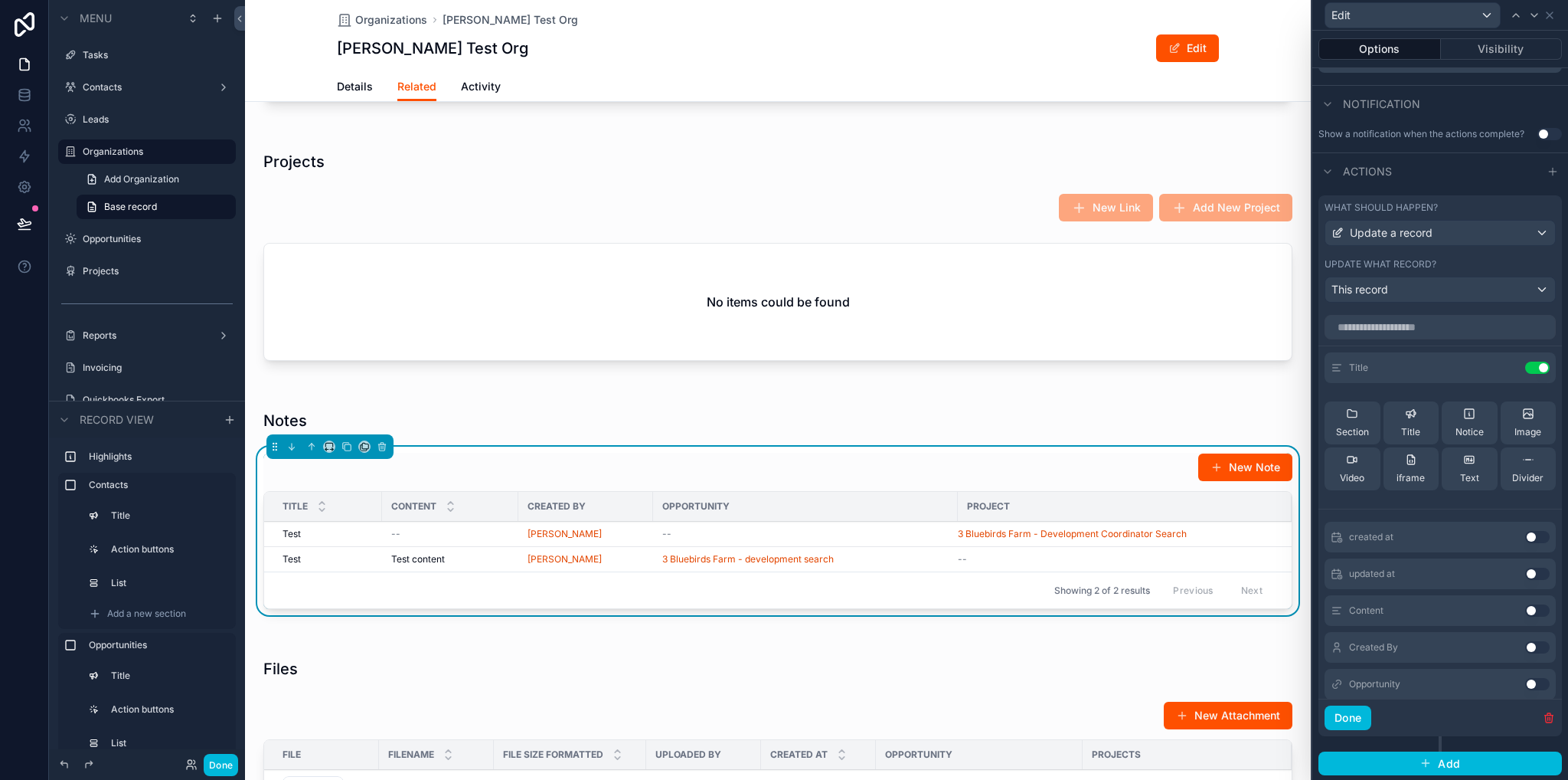
click at [1516, 615] on div "Content Use setting" at bounding box center [1440, 611] width 231 height 31
click at [1526, 608] on button "Use setting" at bounding box center [1538, 611] width 25 height 12
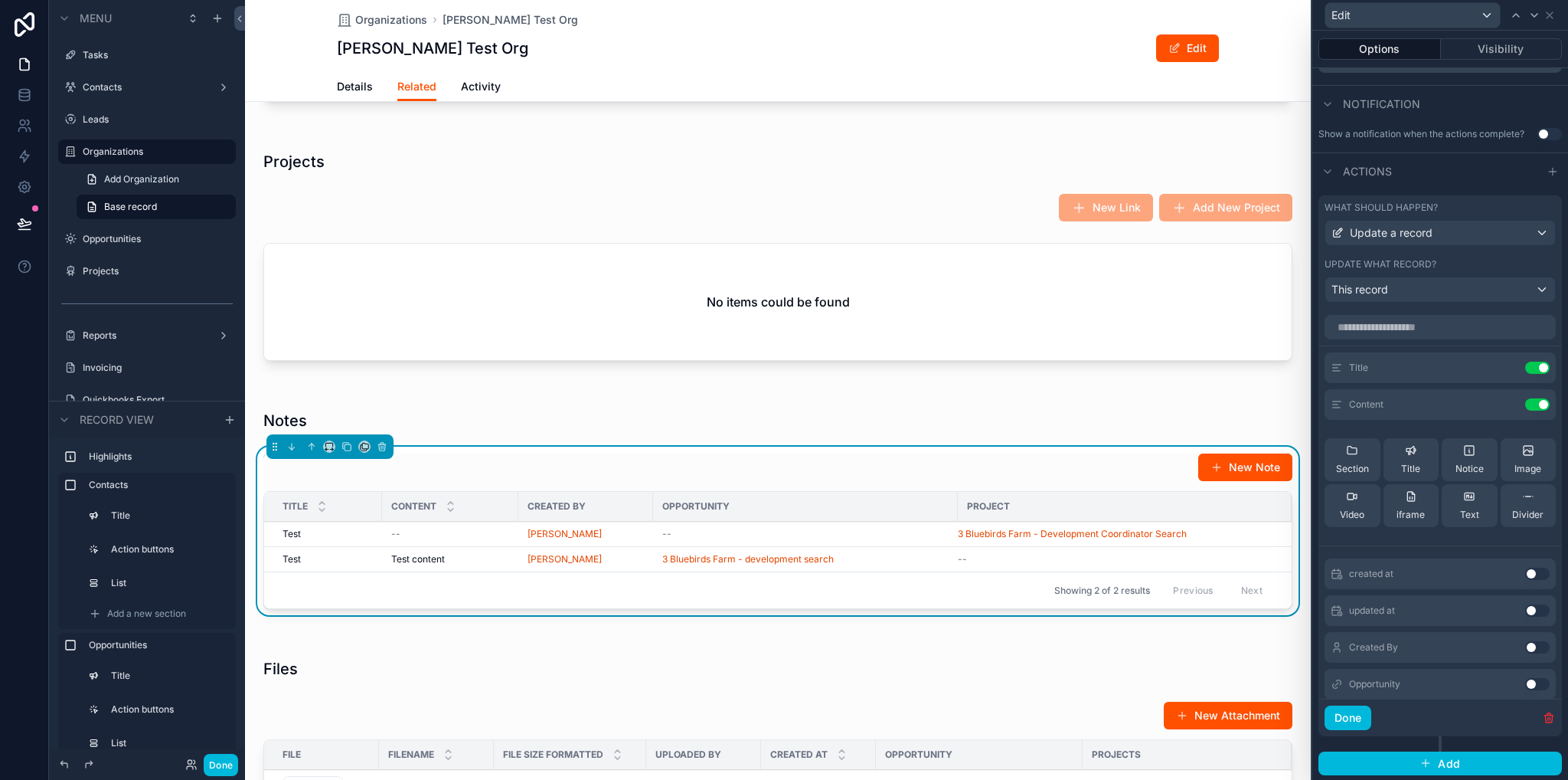
click at [1345, 716] on button "Done" at bounding box center [1348, 718] width 47 height 25
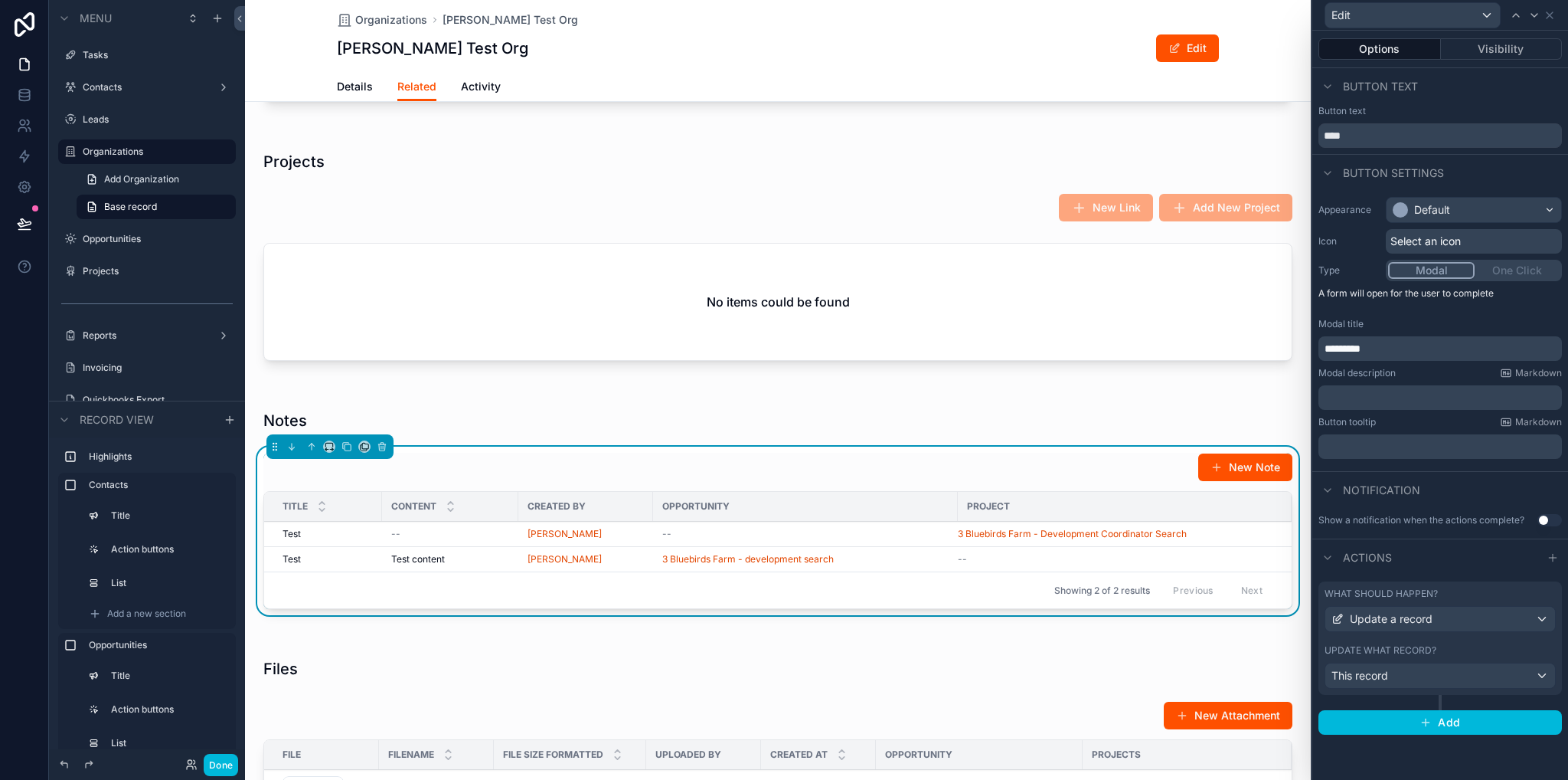
scroll to position [0, 0]
click at [1551, 16] on icon at bounding box center [1550, 15] width 6 height 6
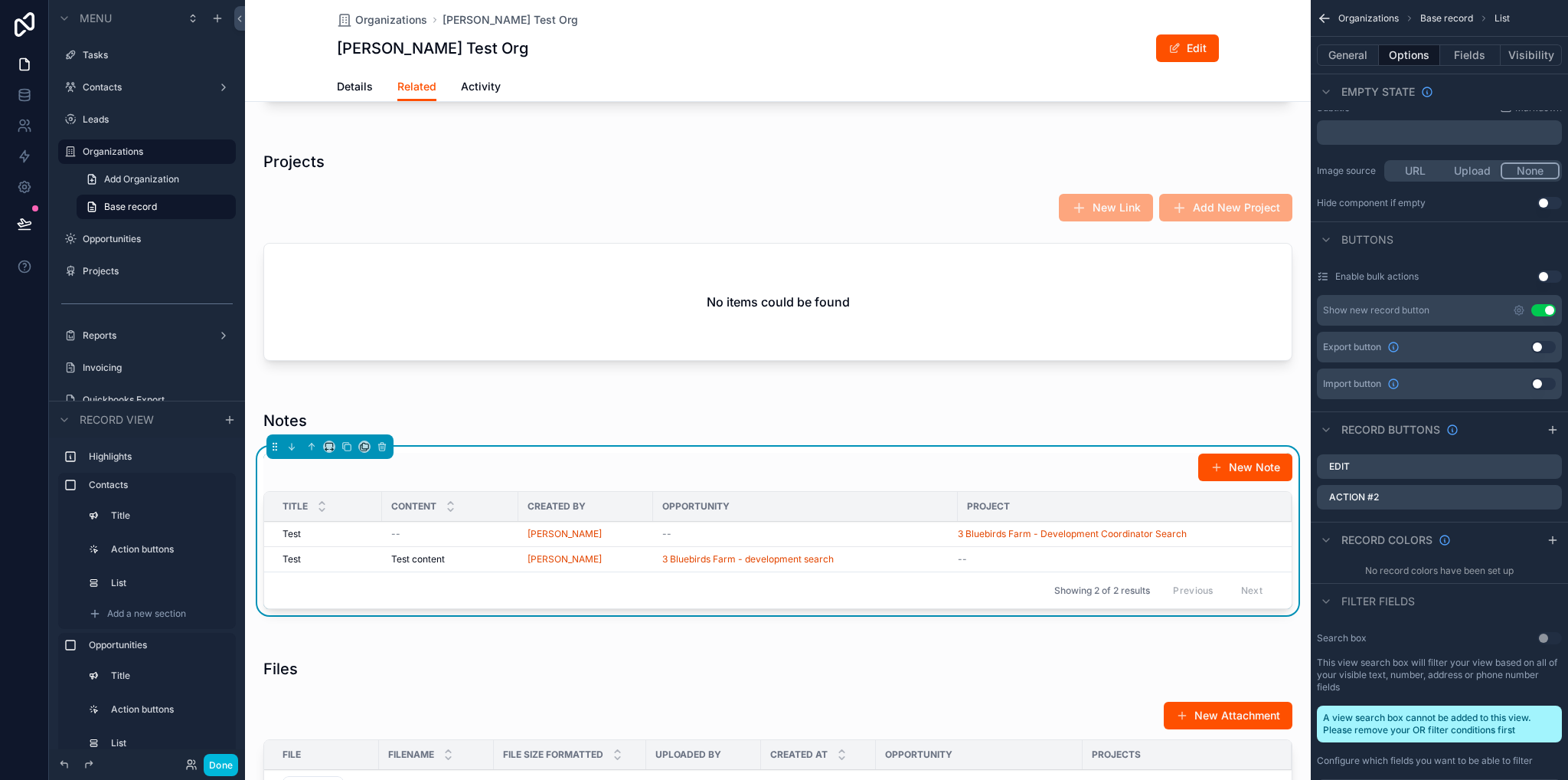
click at [0, 0] on icon "scrollable content" at bounding box center [0, 0] width 0 height 0
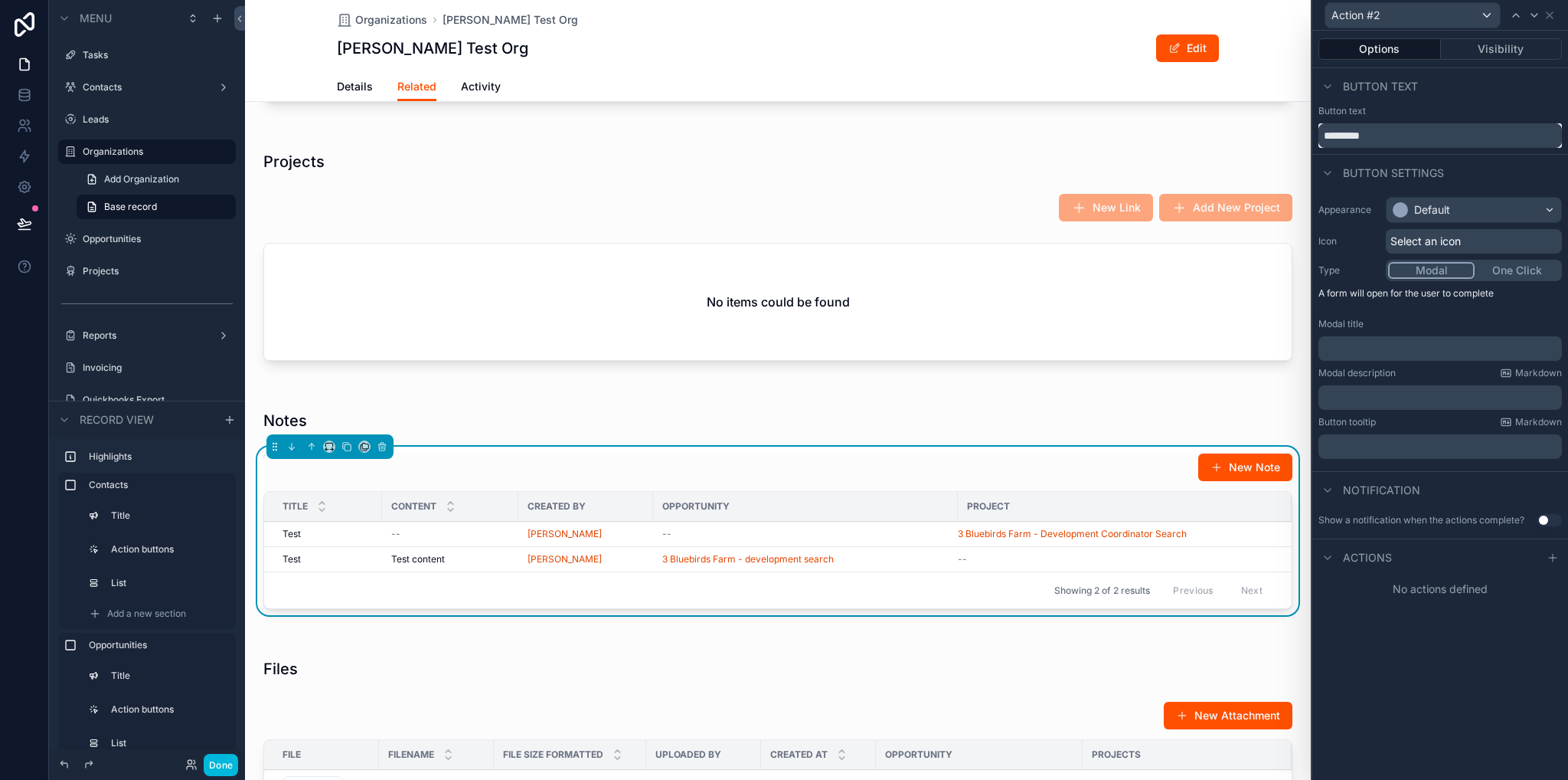
drag, startPoint x: 1396, startPoint y: 133, endPoint x: 1311, endPoint y: 136, distance: 85.1
click at [1311, 136] on div "Action #2 Options Visibility Button text Button text ********* Button settings …" at bounding box center [1439, 390] width 257 height 780
type input "******"
click at [1356, 360] on div "﻿" at bounding box center [1440, 349] width 243 height 25
click at [1345, 352] on p "﻿" at bounding box center [1442, 349] width 234 height 15
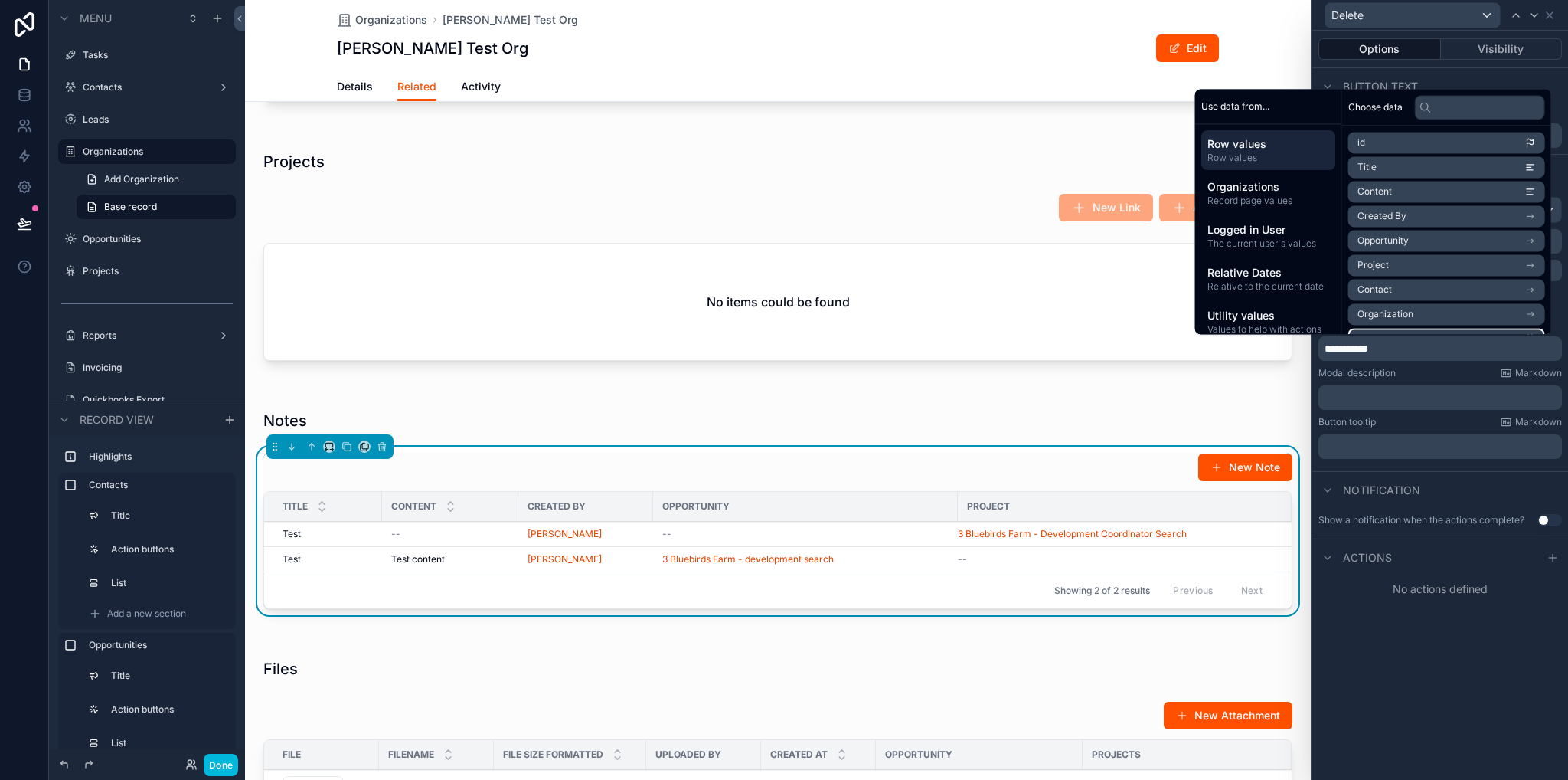
click at [1354, 394] on p "﻿" at bounding box center [1442, 397] width 234 height 15
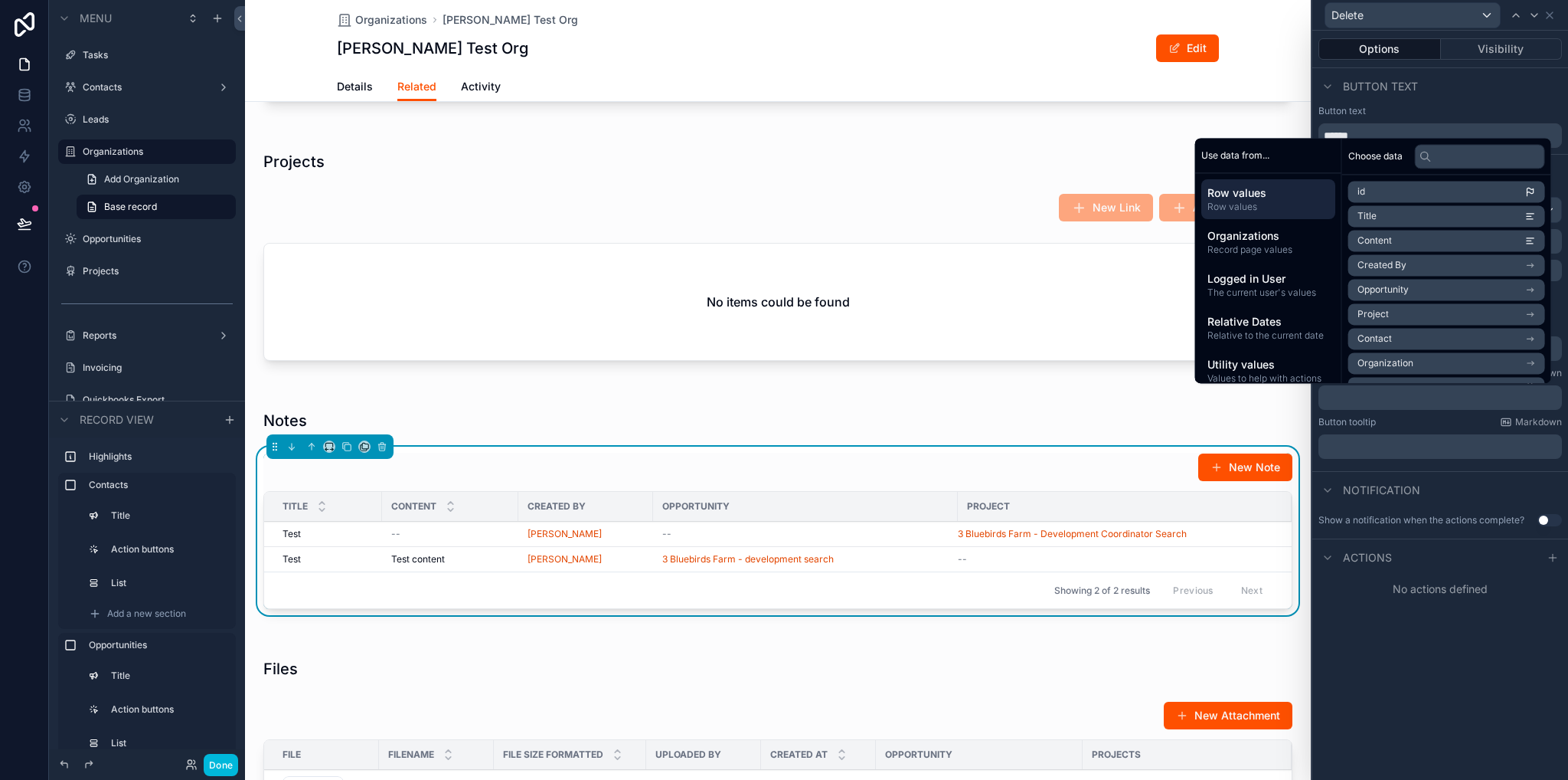
click at [1354, 394] on p "﻿" at bounding box center [1442, 397] width 234 height 15
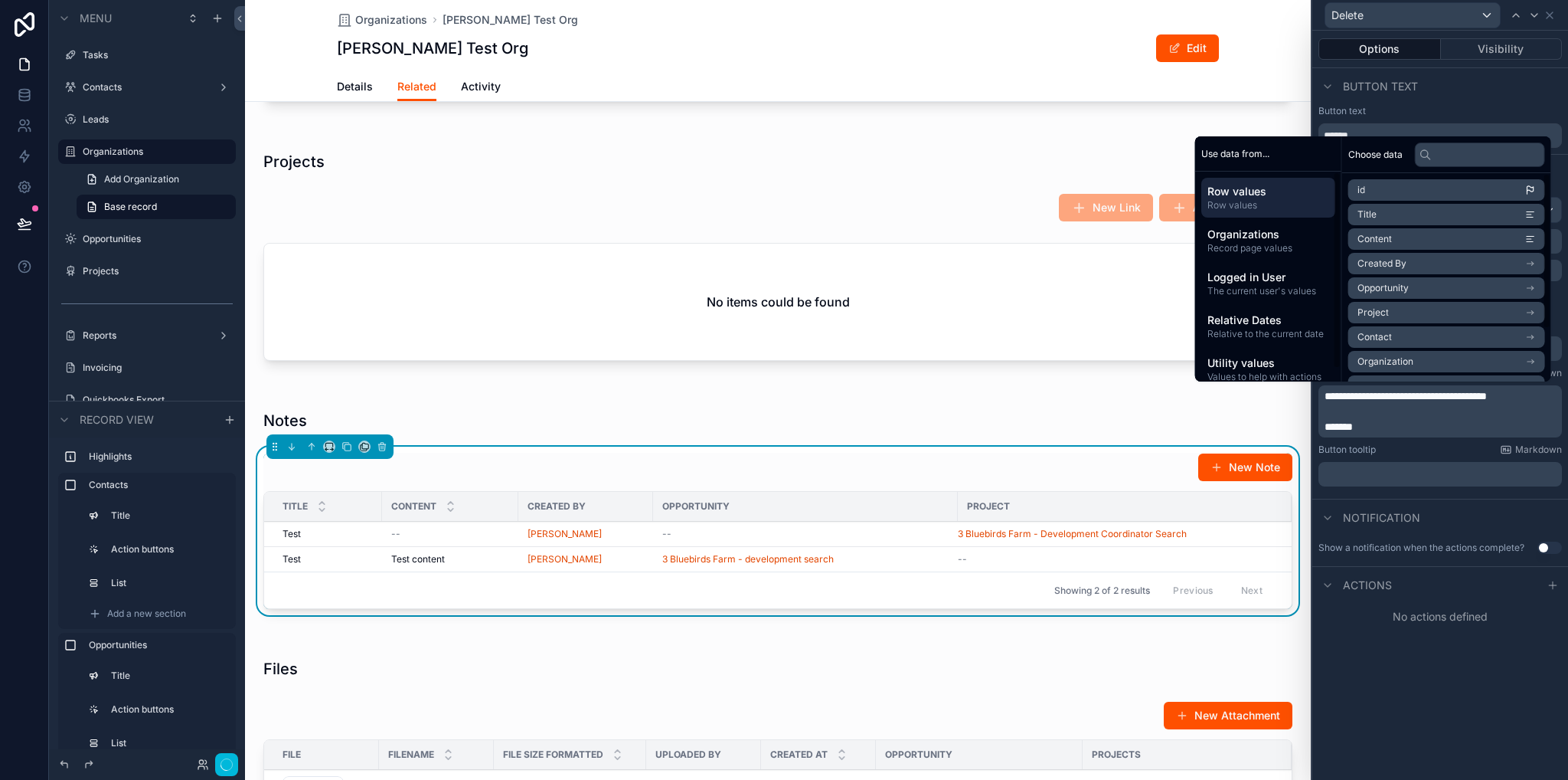
click at [1366, 219] on span "Title" at bounding box center [1367, 215] width 19 height 12
click at [1550, 595] on icon at bounding box center [1553, 594] width 12 height 12
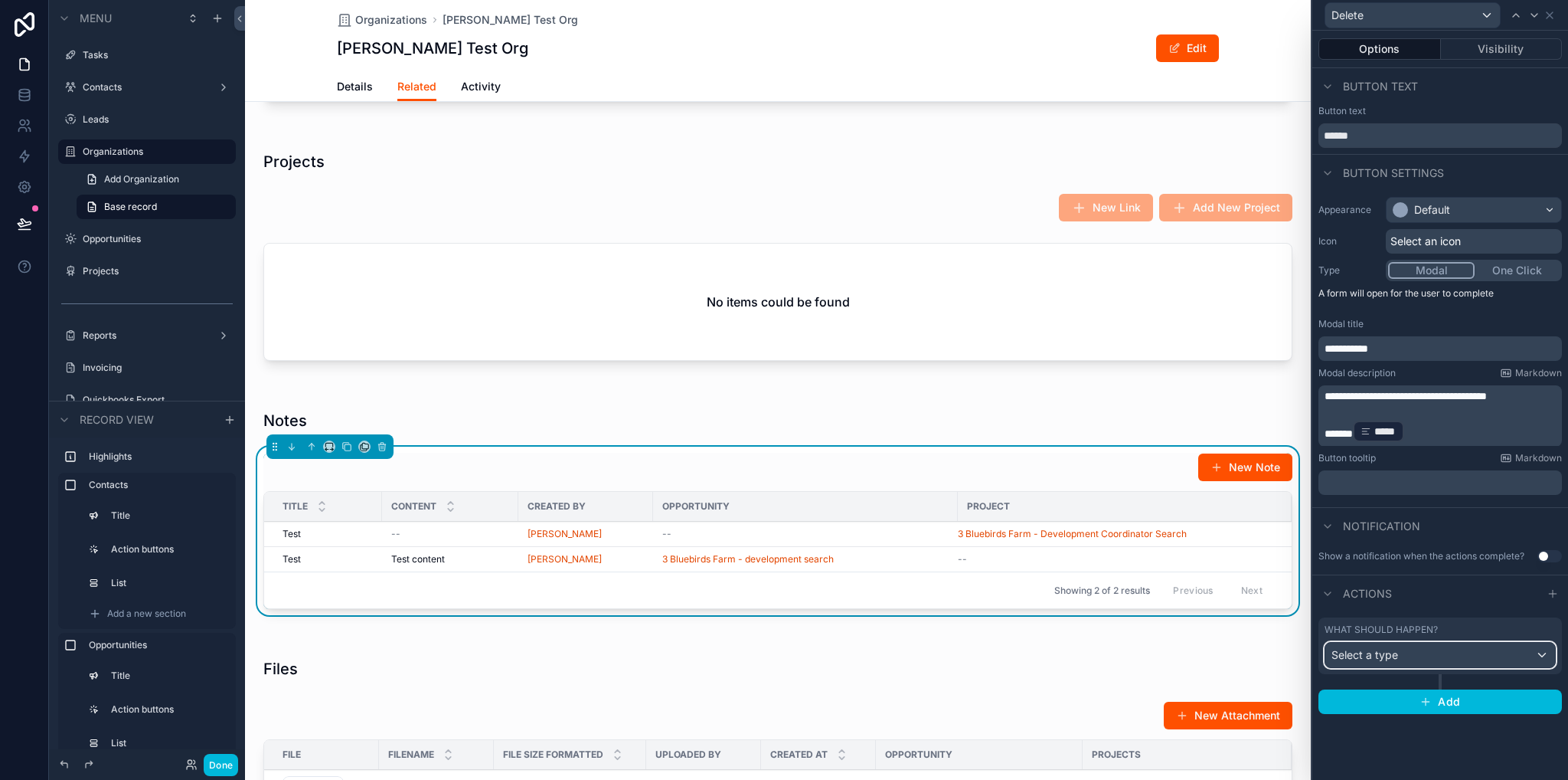
click at [1366, 648] on span "Select a type" at bounding box center [1365, 654] width 67 height 13
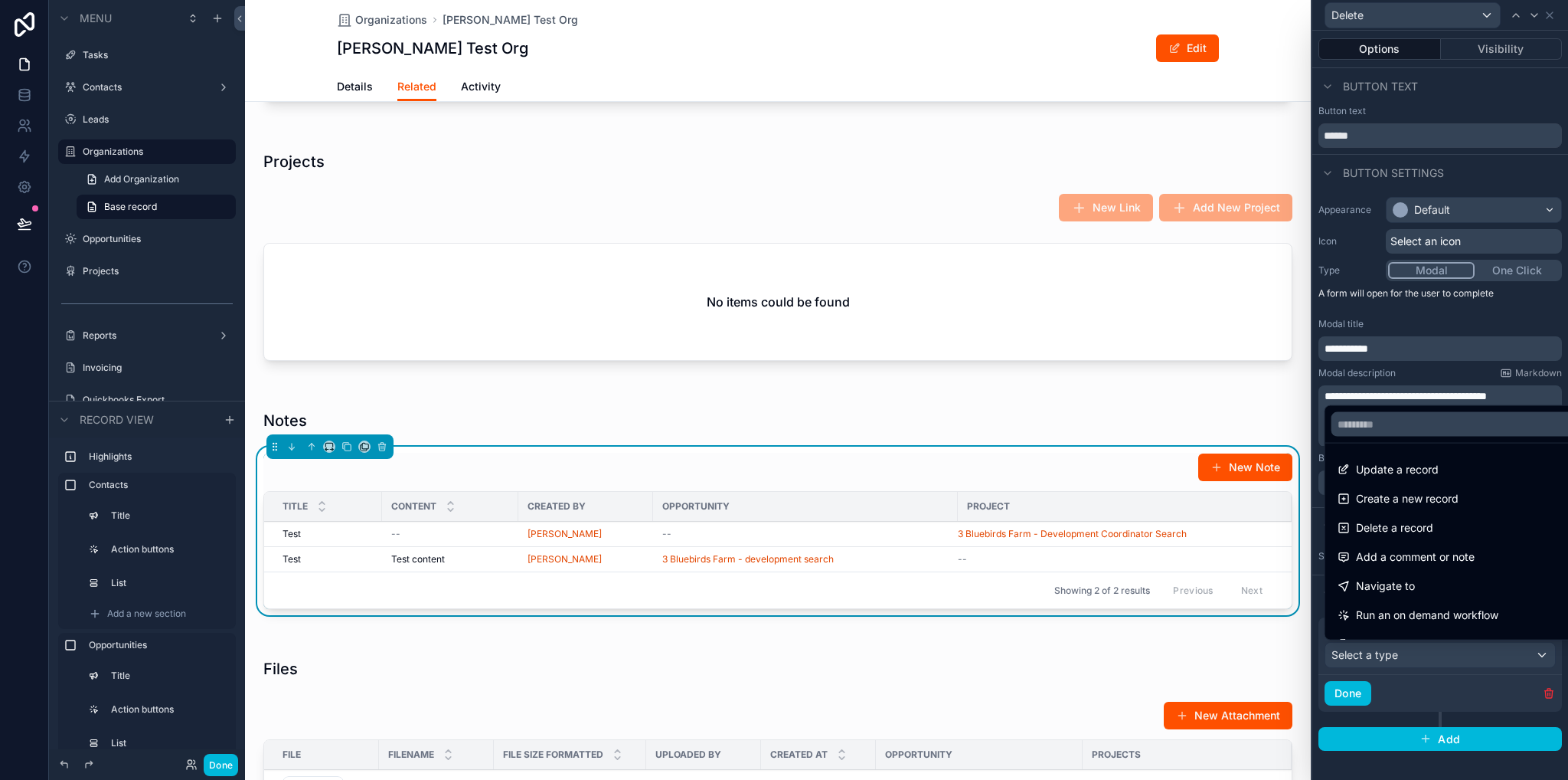
click at [1379, 527] on span "Delete a record" at bounding box center [1395, 528] width 77 height 18
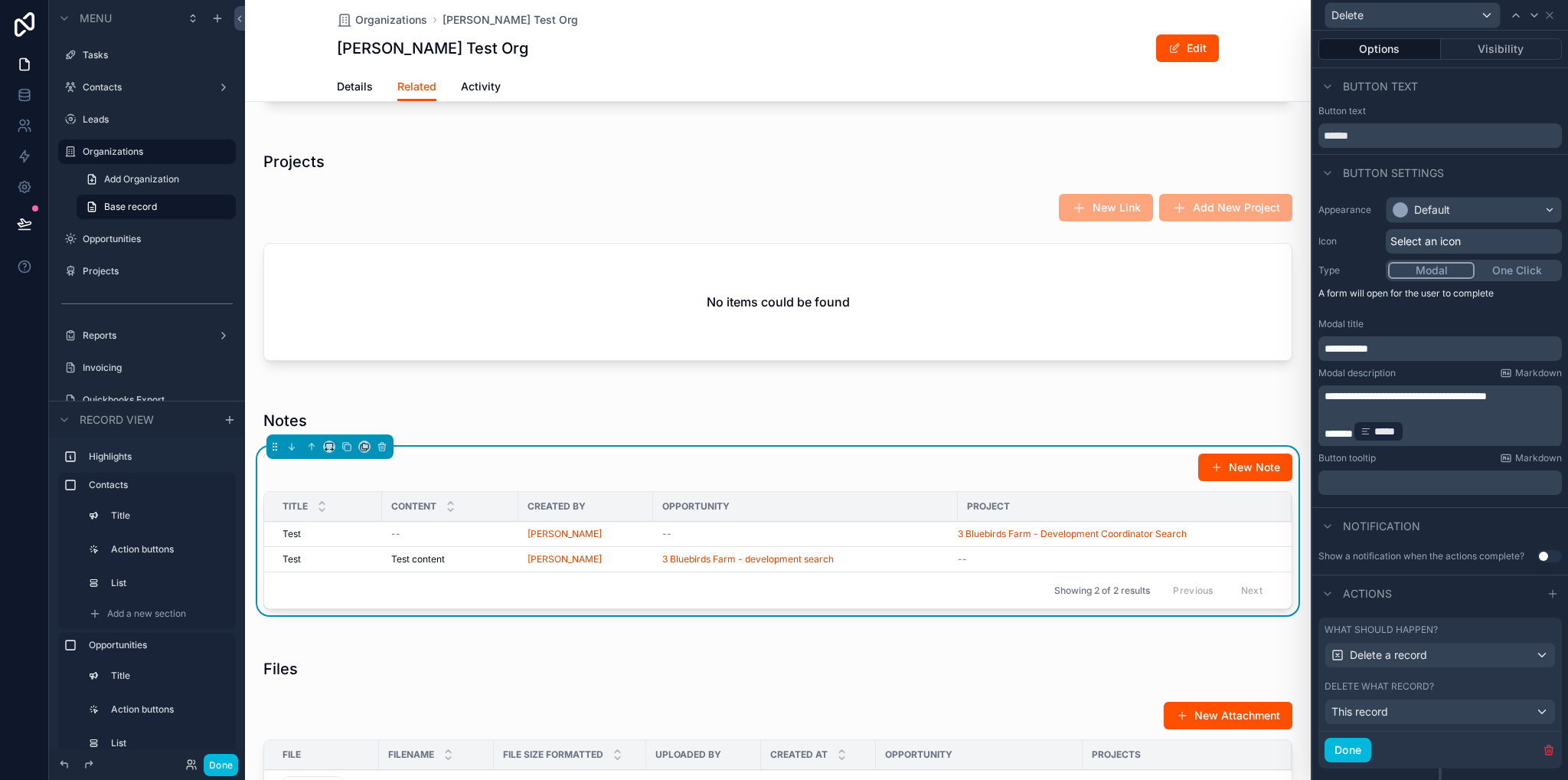
click at [1342, 745] on button "Done" at bounding box center [1348, 750] width 47 height 25
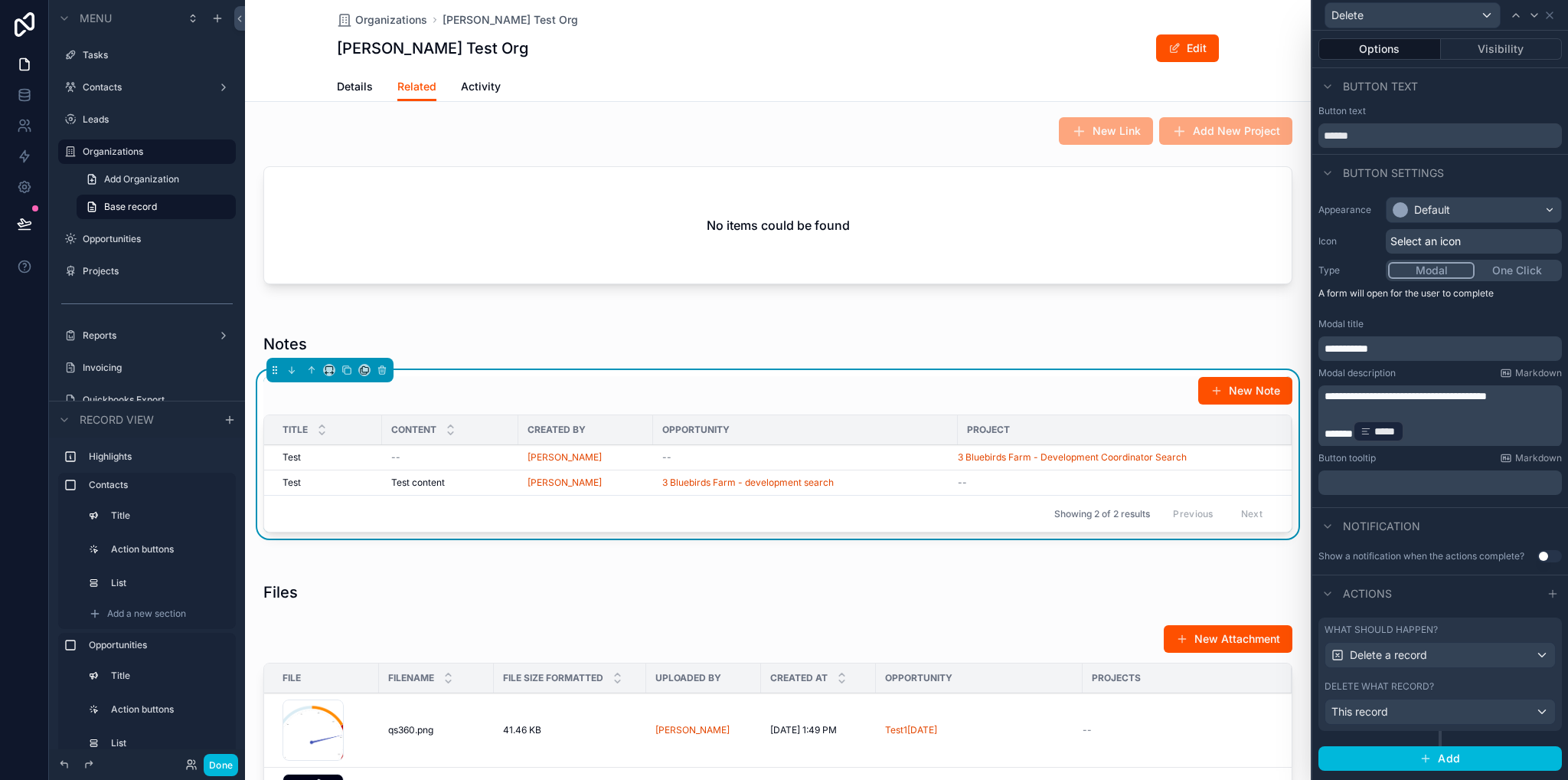
click at [1152, 387] on div "New Note" at bounding box center [777, 390] width 1029 height 29
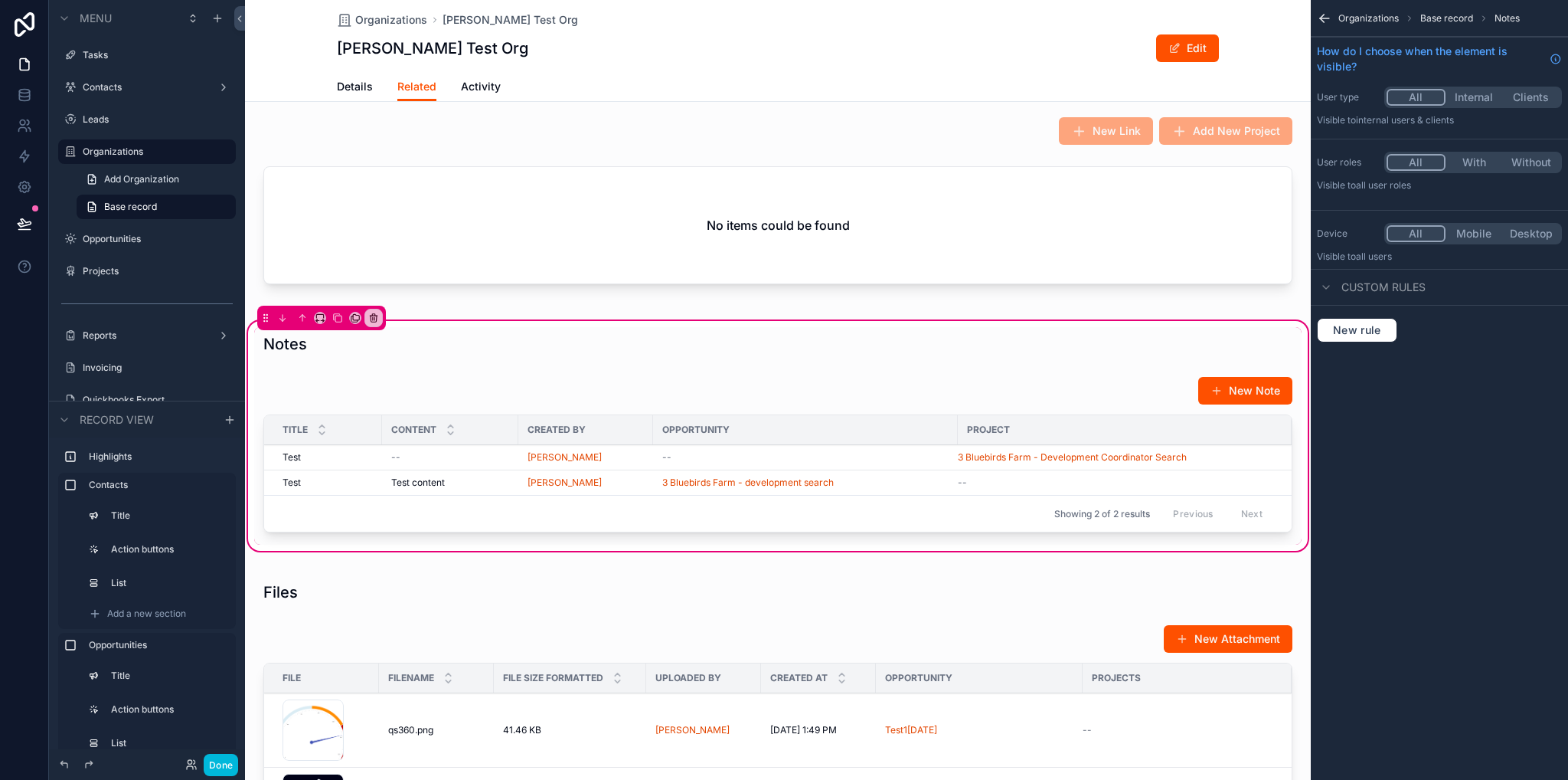
scroll to position [0, 0]
click at [1175, 388] on div "scrollable content" at bounding box center [777, 457] width 1048 height 175
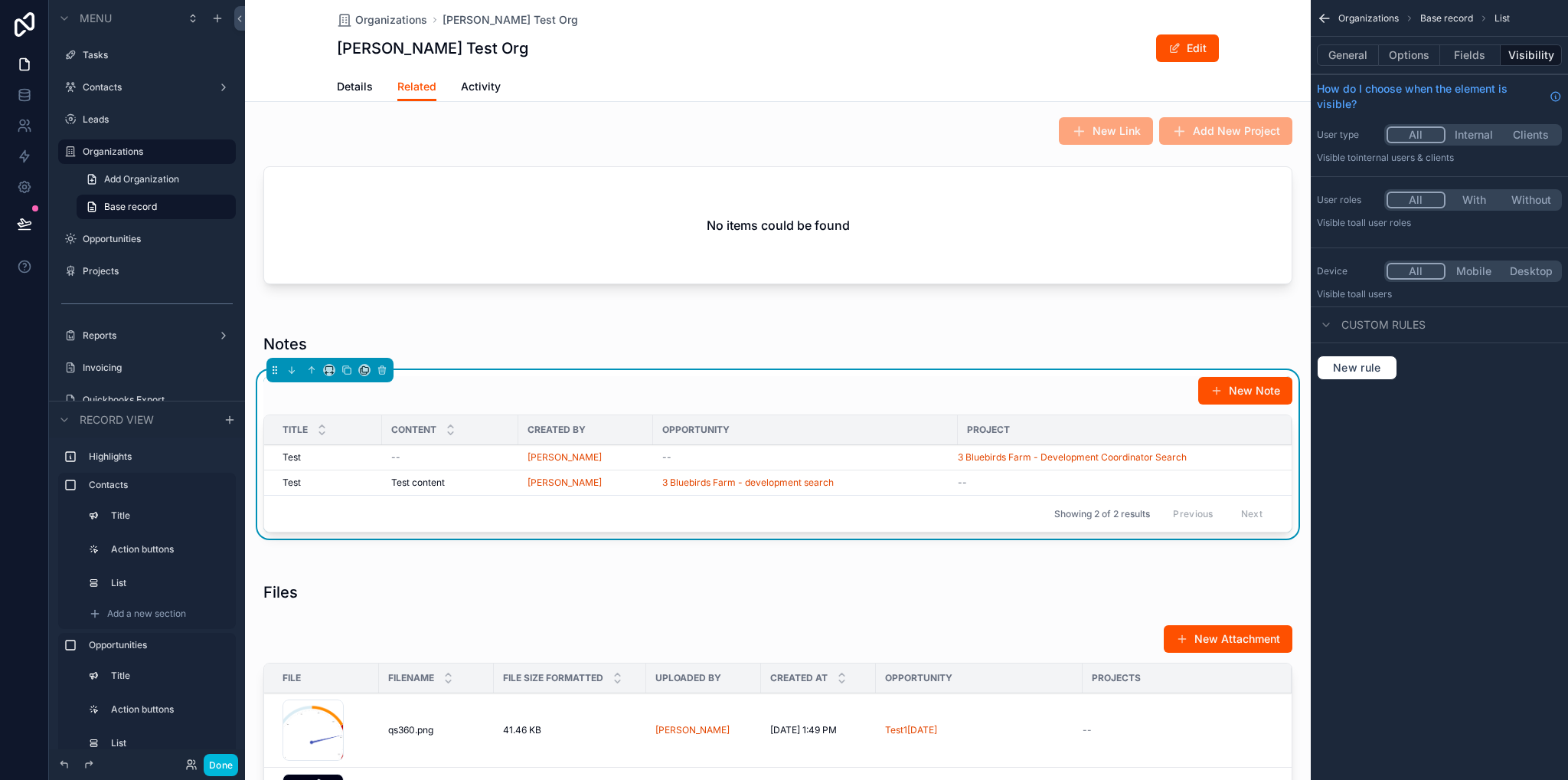
click at [1230, 390] on button "New Note" at bounding box center [1245, 390] width 94 height 28
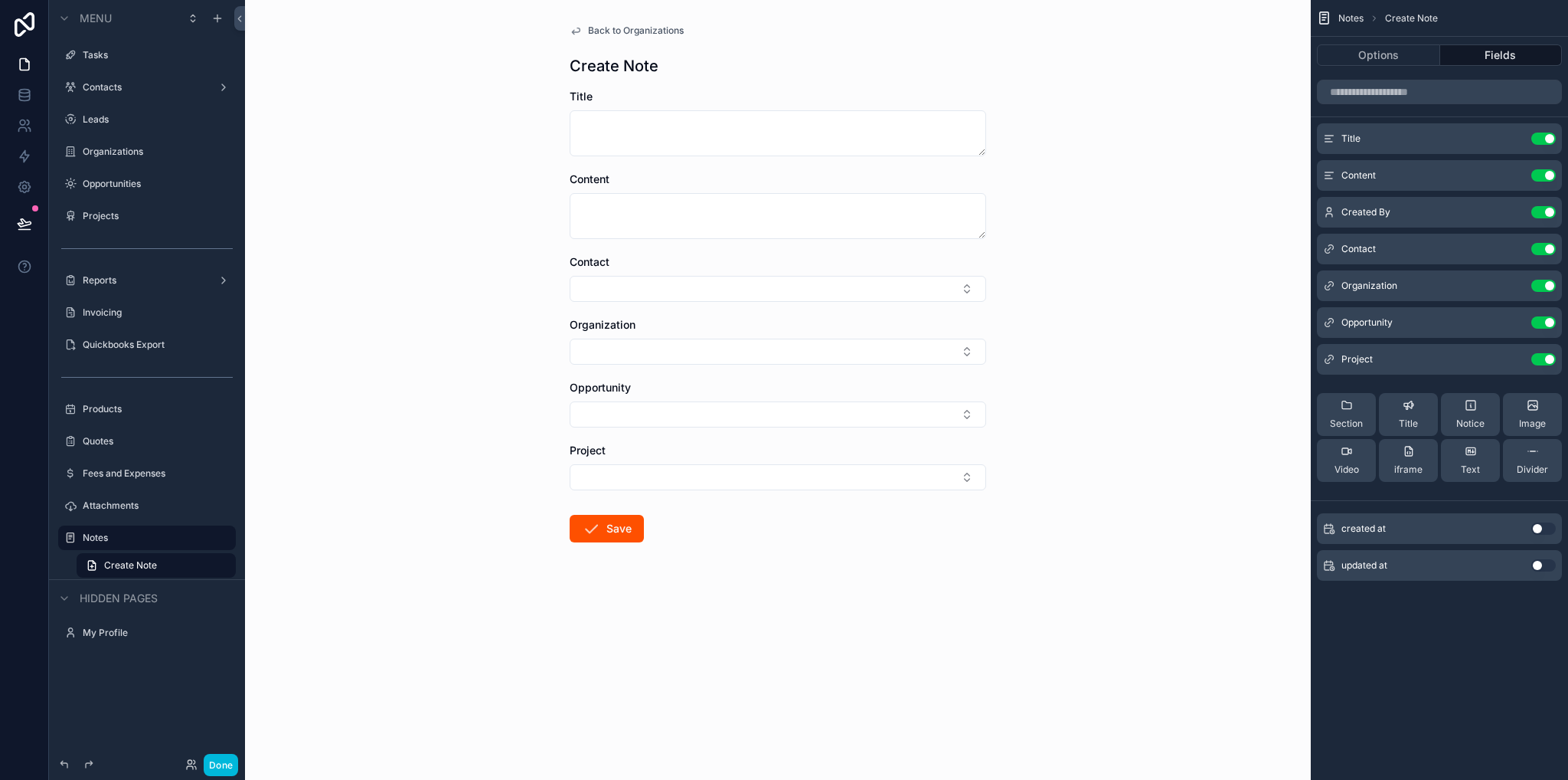
click at [603, 30] on span "Back to Organizations" at bounding box center [636, 31] width 95 height 12
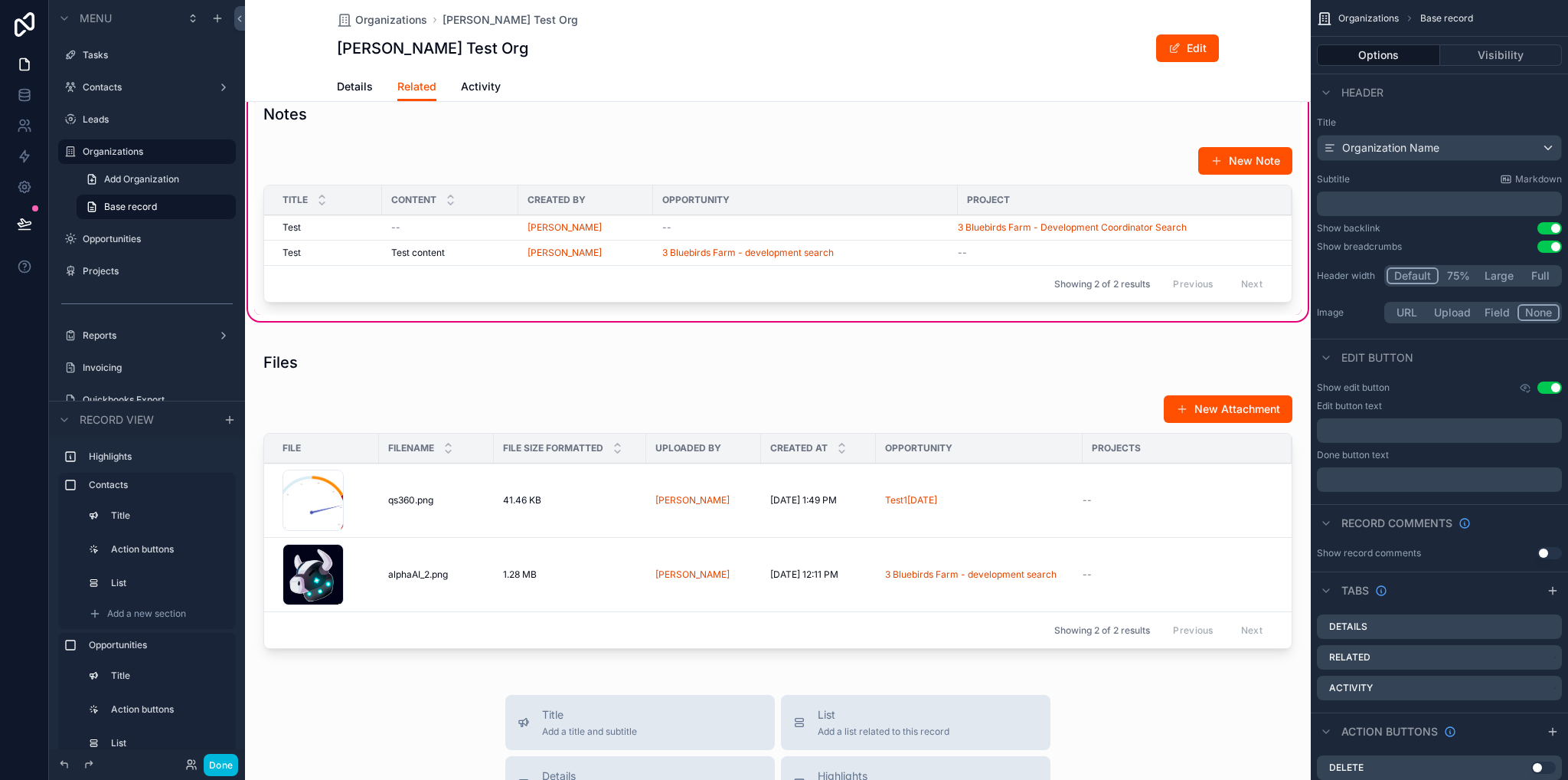
scroll to position [842, 0]
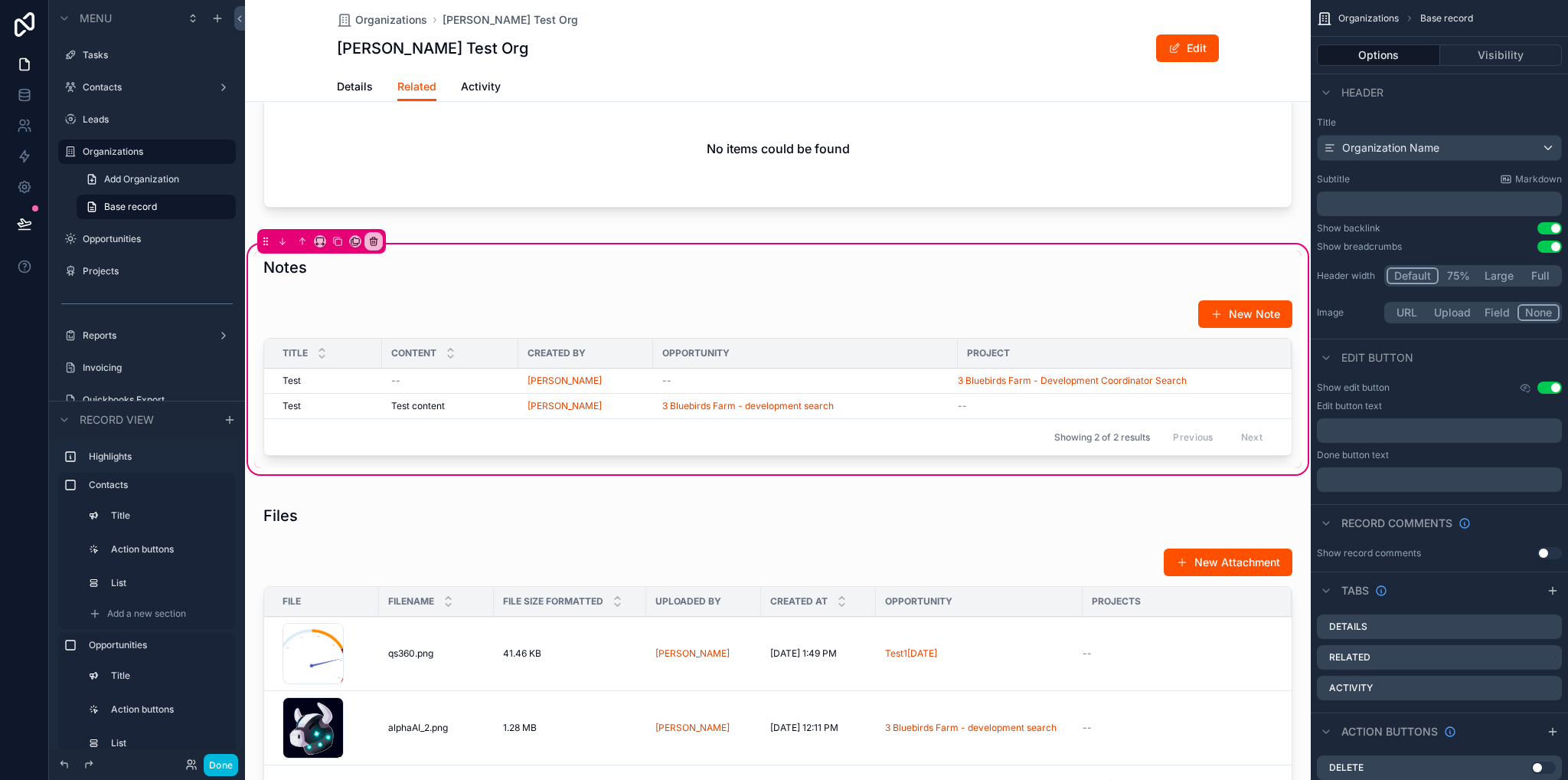
click at [217, 765] on button "Done" at bounding box center [221, 765] width 35 height 22
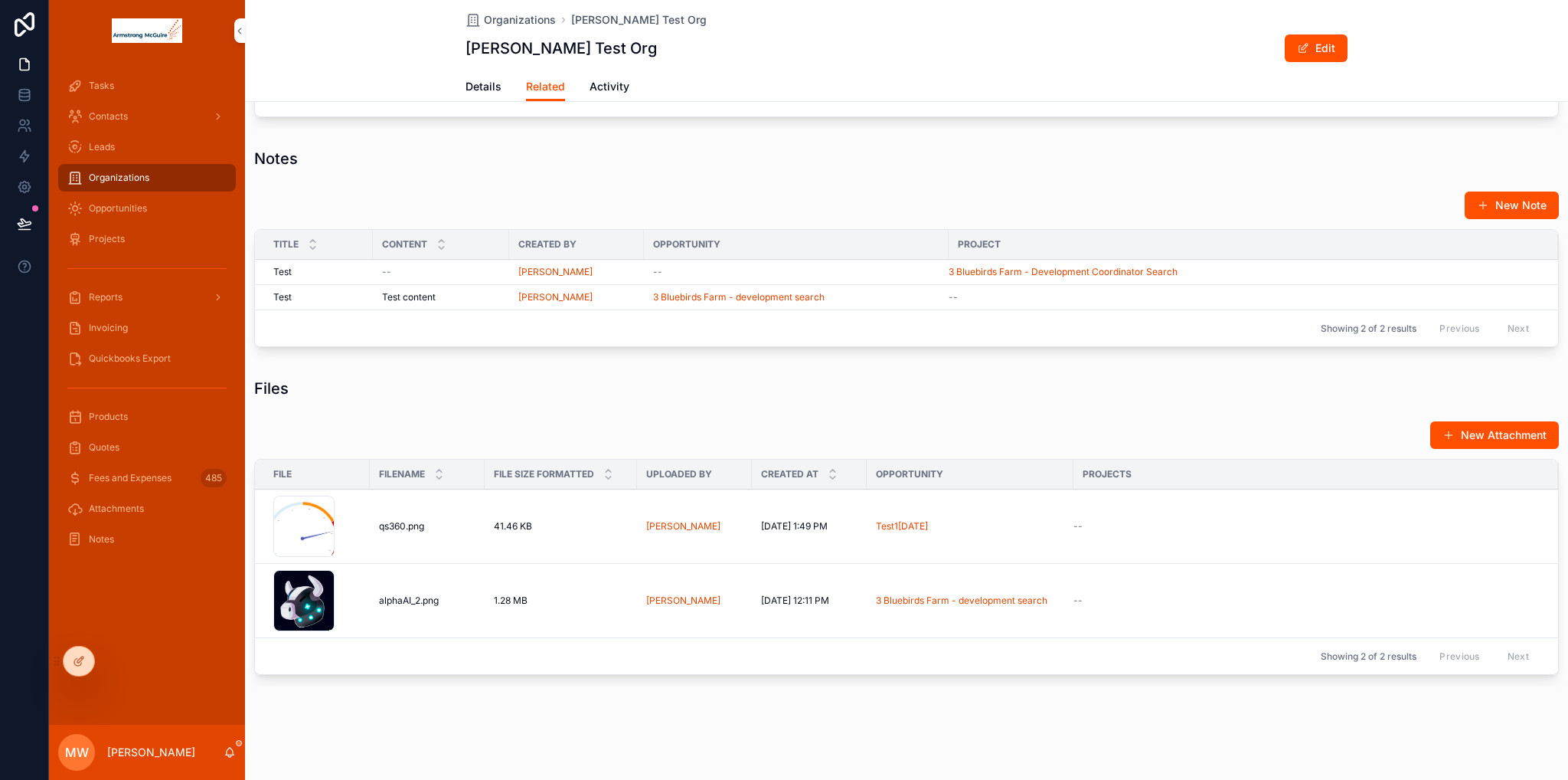
scroll to position [811, 0]
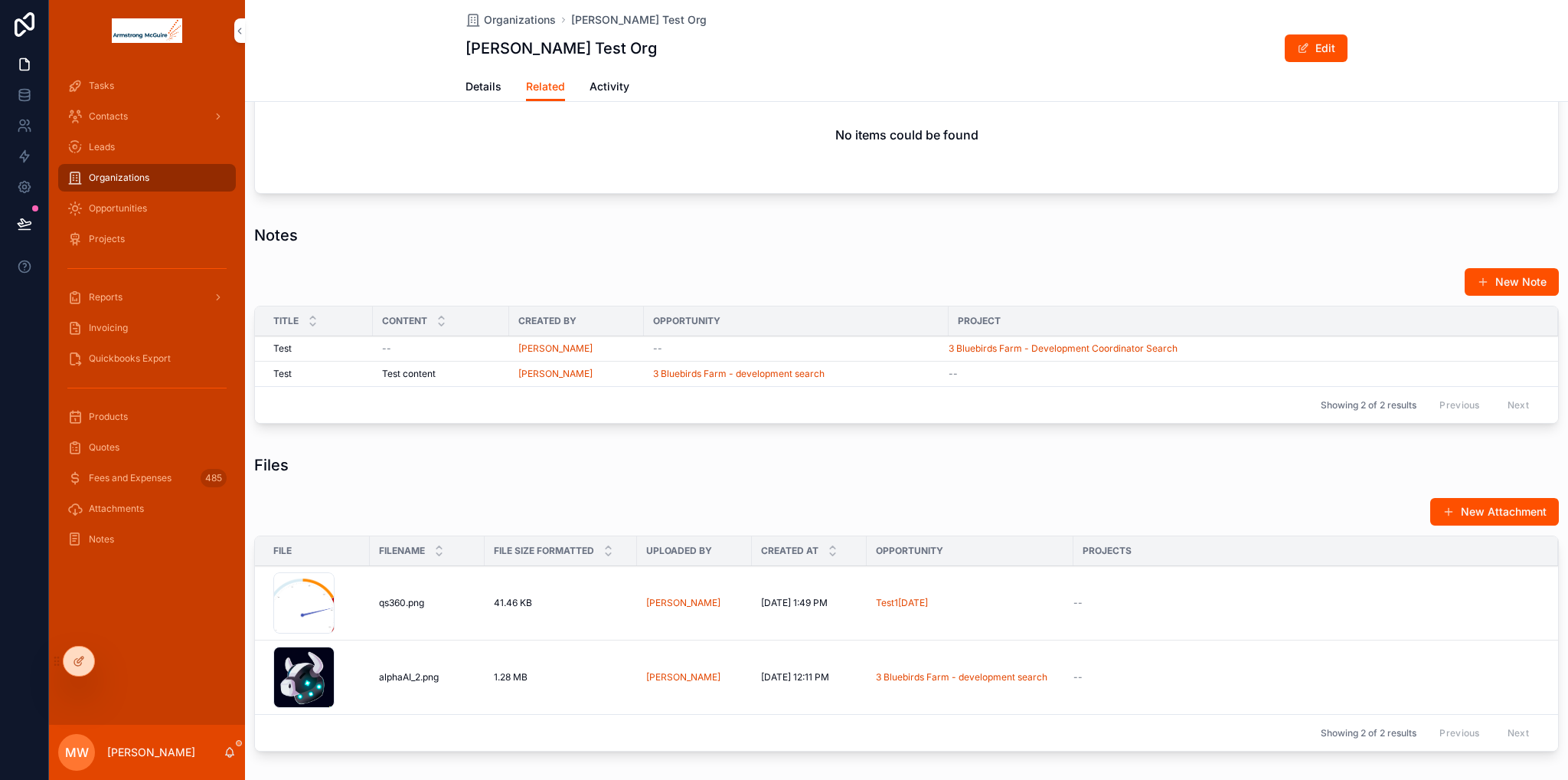
click at [1478, 280] on span "scrollable content" at bounding box center [1483, 282] width 12 height 12
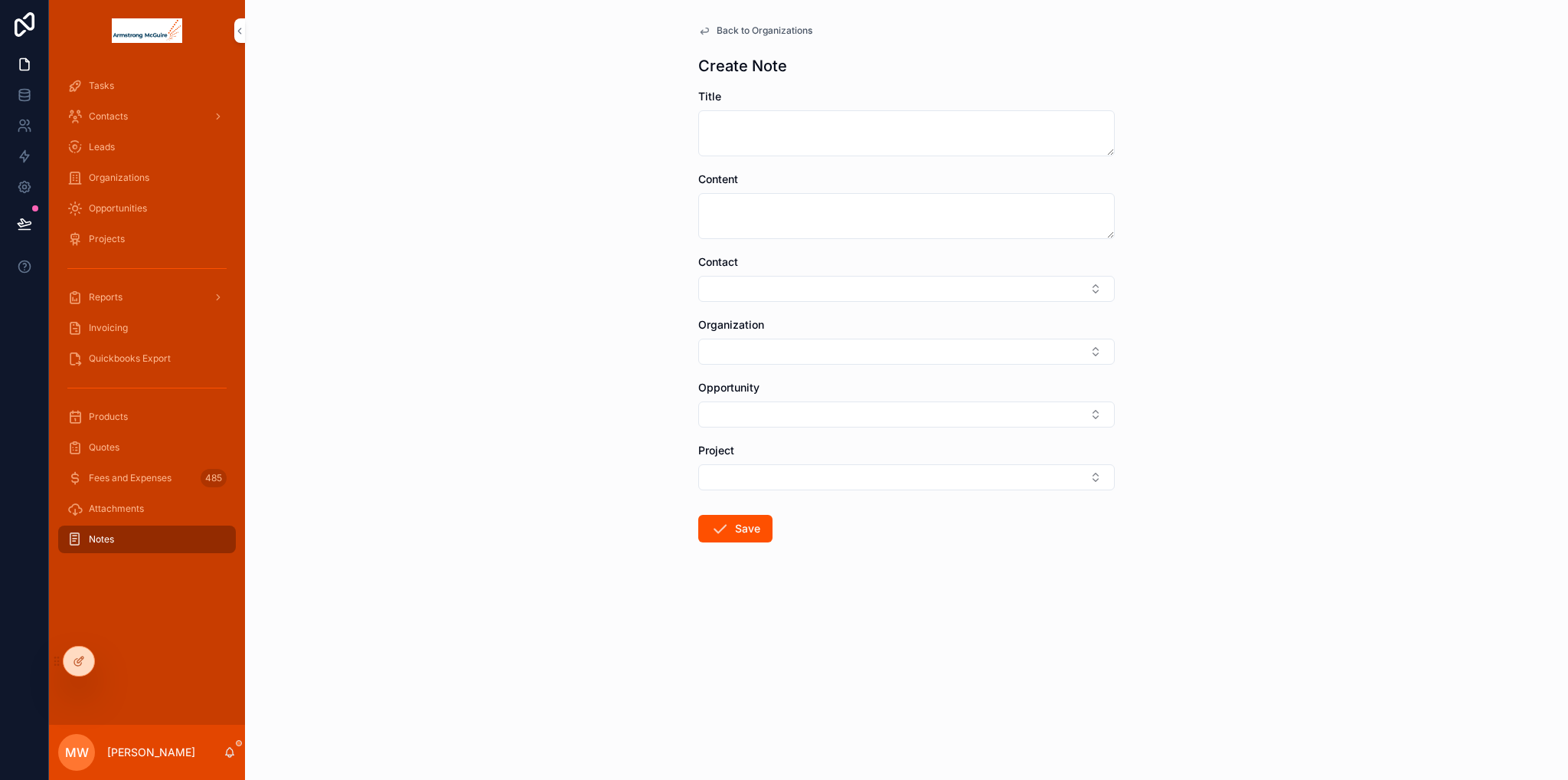
click at [774, 340] on button "Select Button" at bounding box center [906, 352] width 416 height 26
click at [1240, 387] on div "Back to Organizations Create Note Title Content Contact Organization Opportunit…" at bounding box center [906, 390] width 1323 height 780
click at [757, 27] on span "Back to Organizations" at bounding box center [764, 31] width 95 height 12
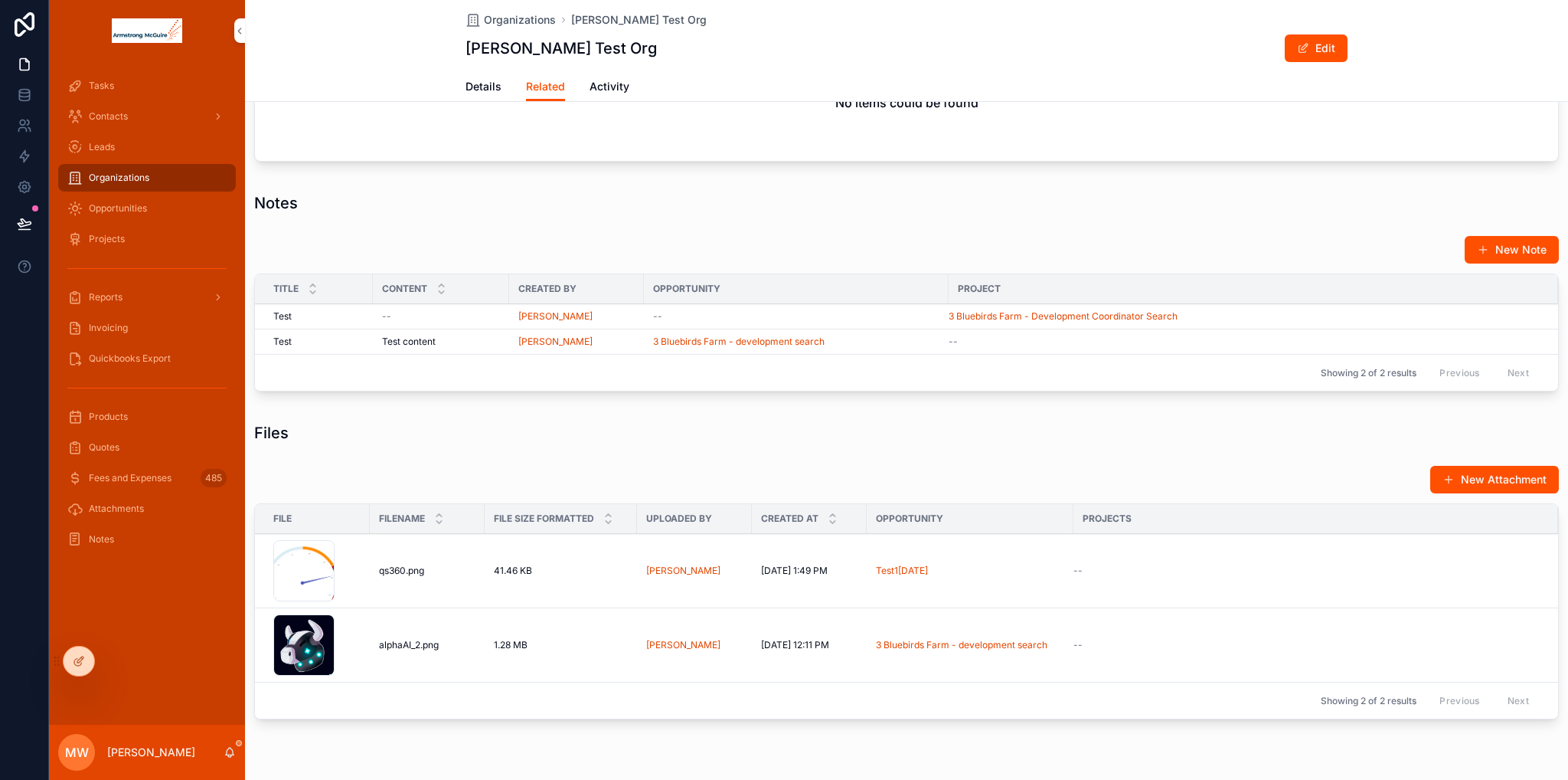
scroll to position [887, 0]
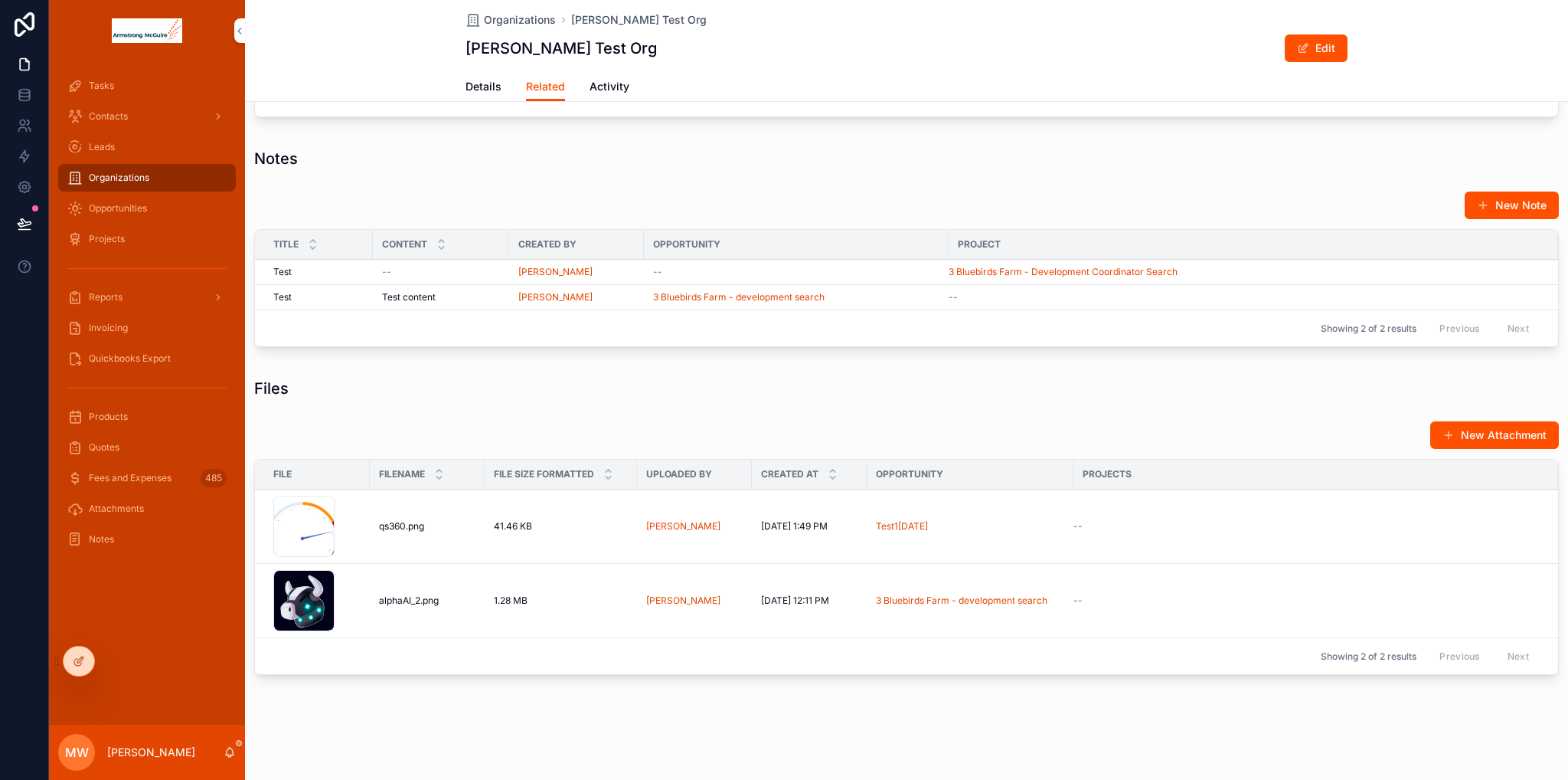
click at [1449, 430] on button "New Attachment" at bounding box center [1494, 435] width 129 height 28
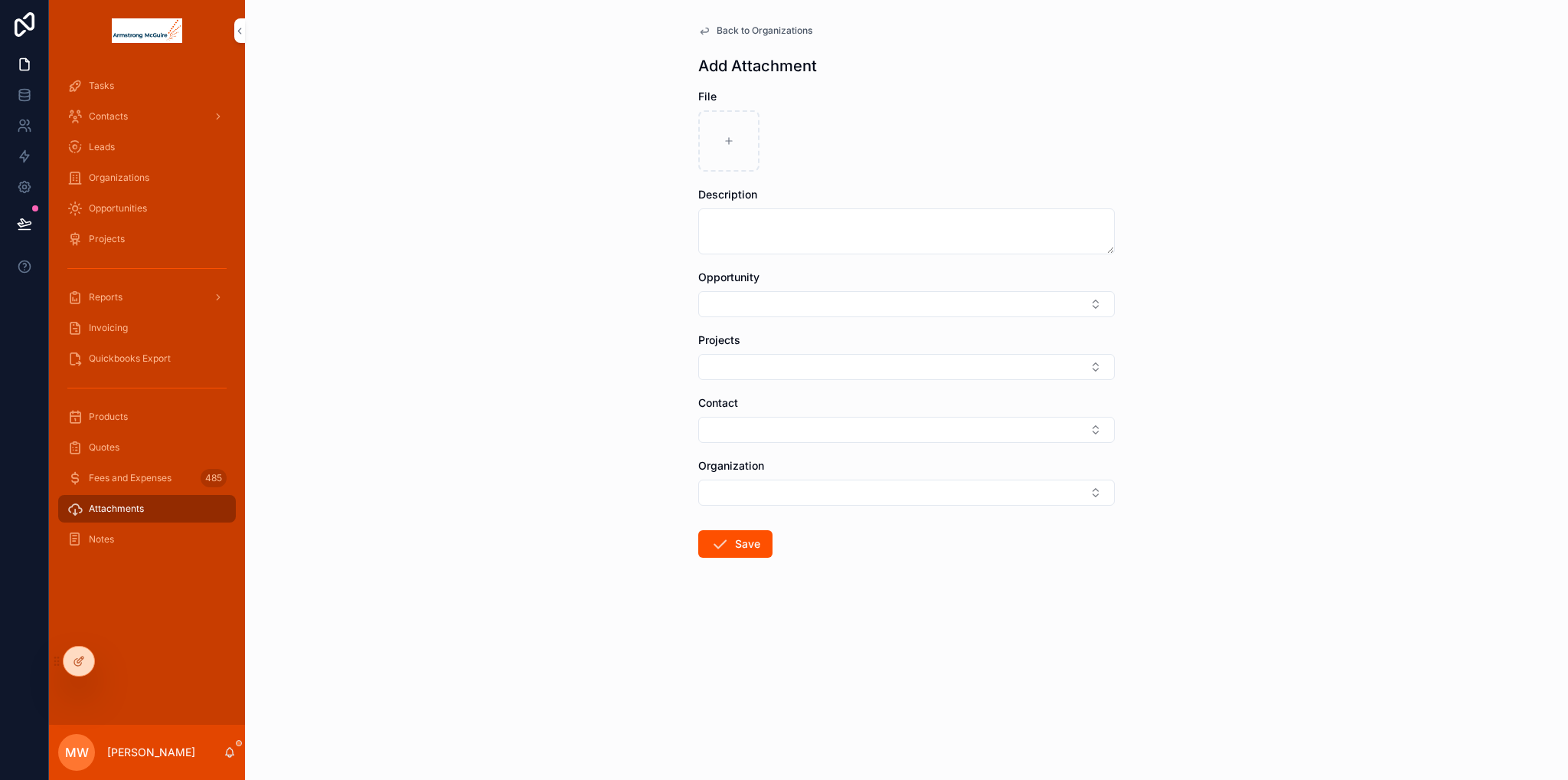
click at [701, 32] on icon "scrollable content" at bounding box center [704, 32] width 8 height 6
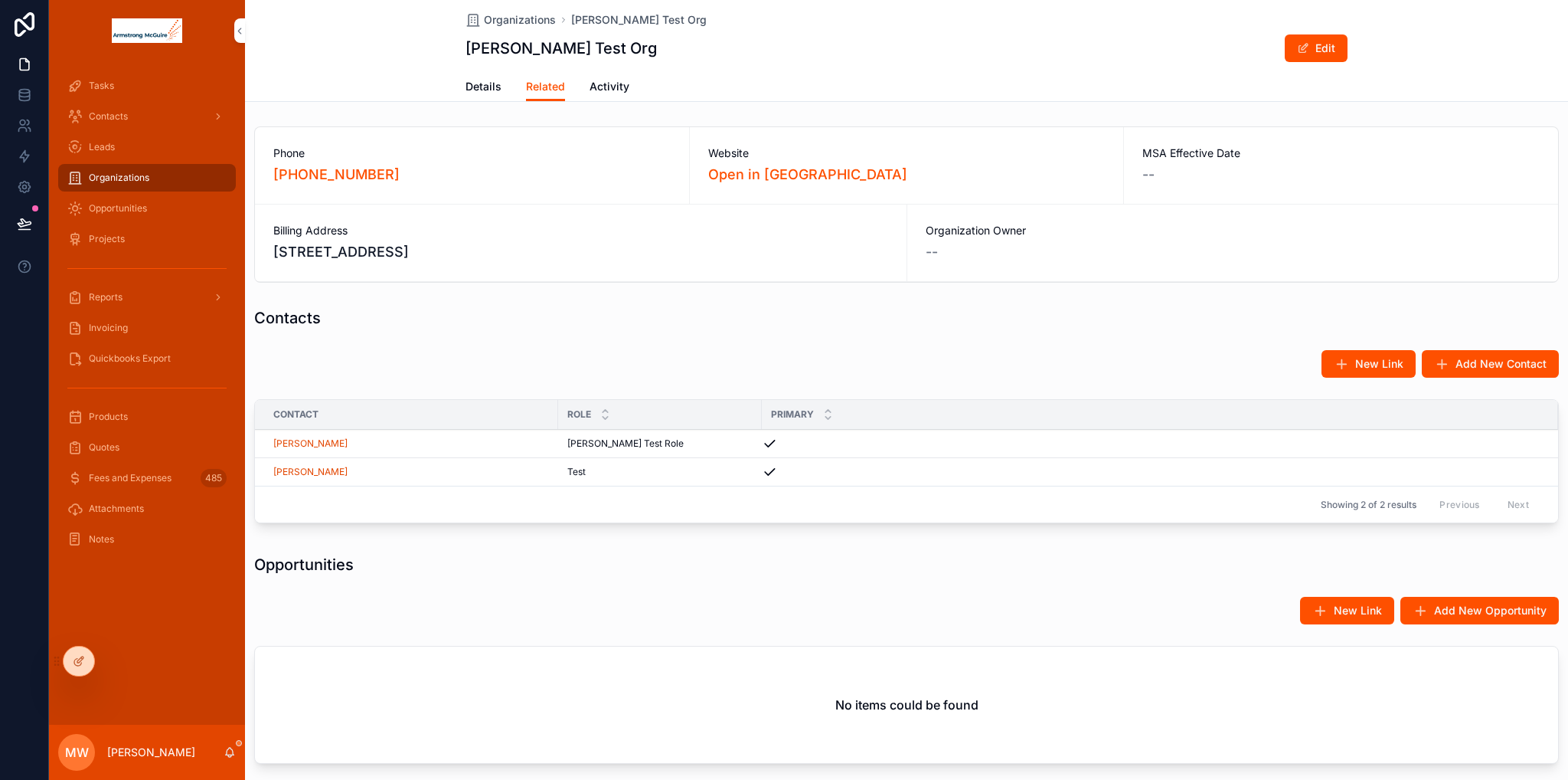
click at [109, 114] on span "Contacts" at bounding box center [108, 116] width 39 height 12
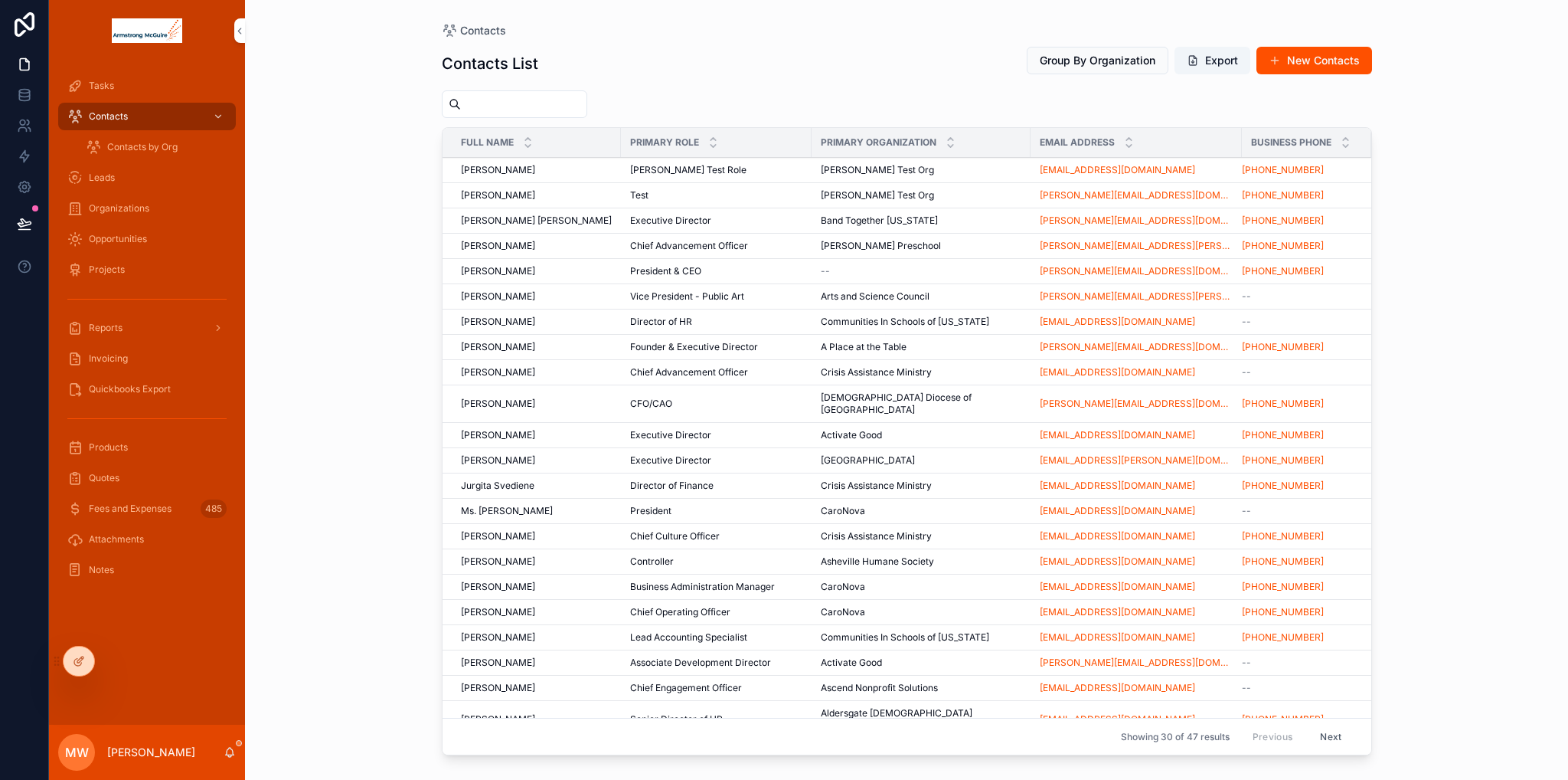
click at [517, 174] on span "[PERSON_NAME]" at bounding box center [498, 170] width 75 height 12
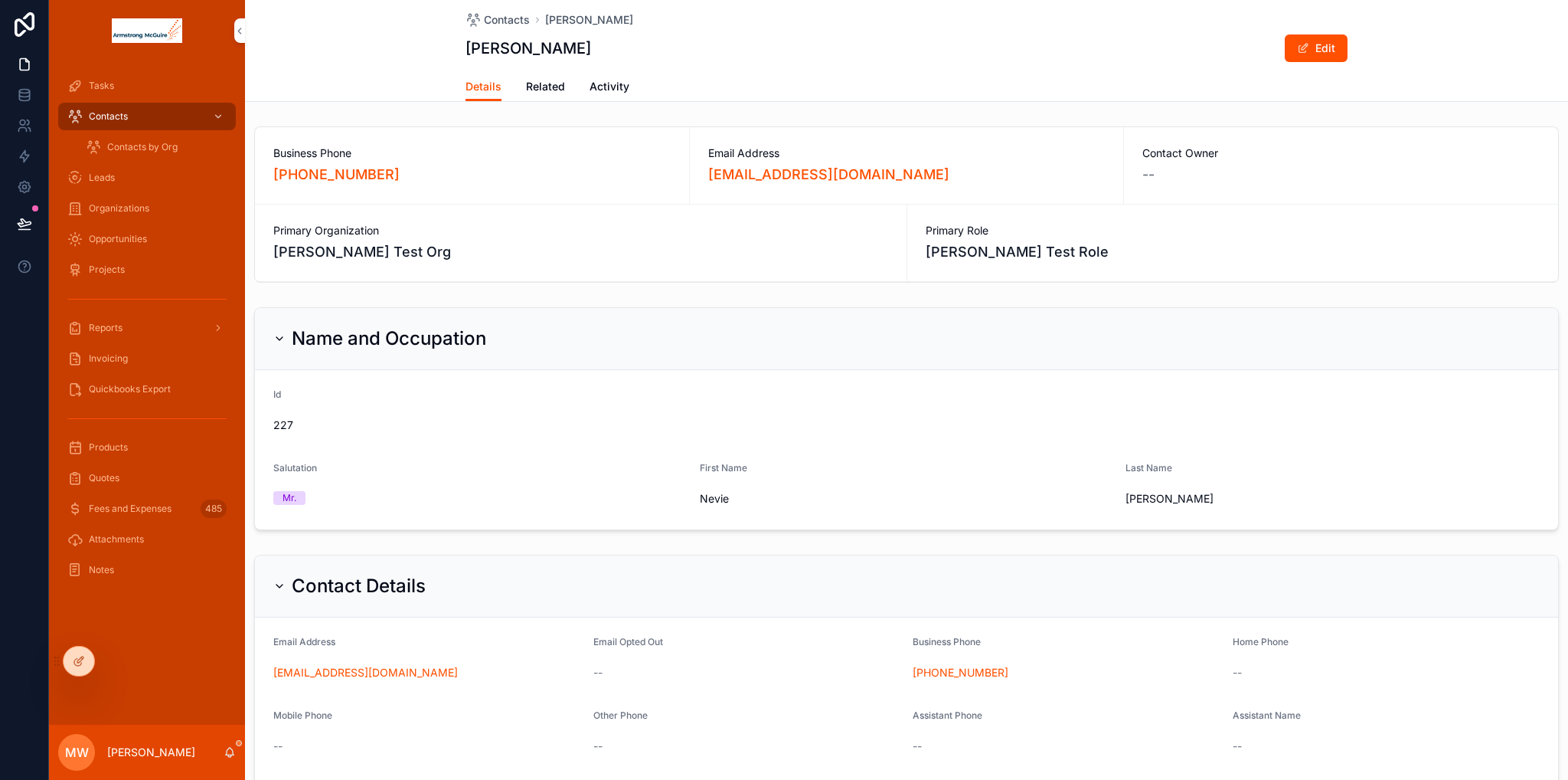
click at [537, 84] on span "Related" at bounding box center [545, 86] width 39 height 15
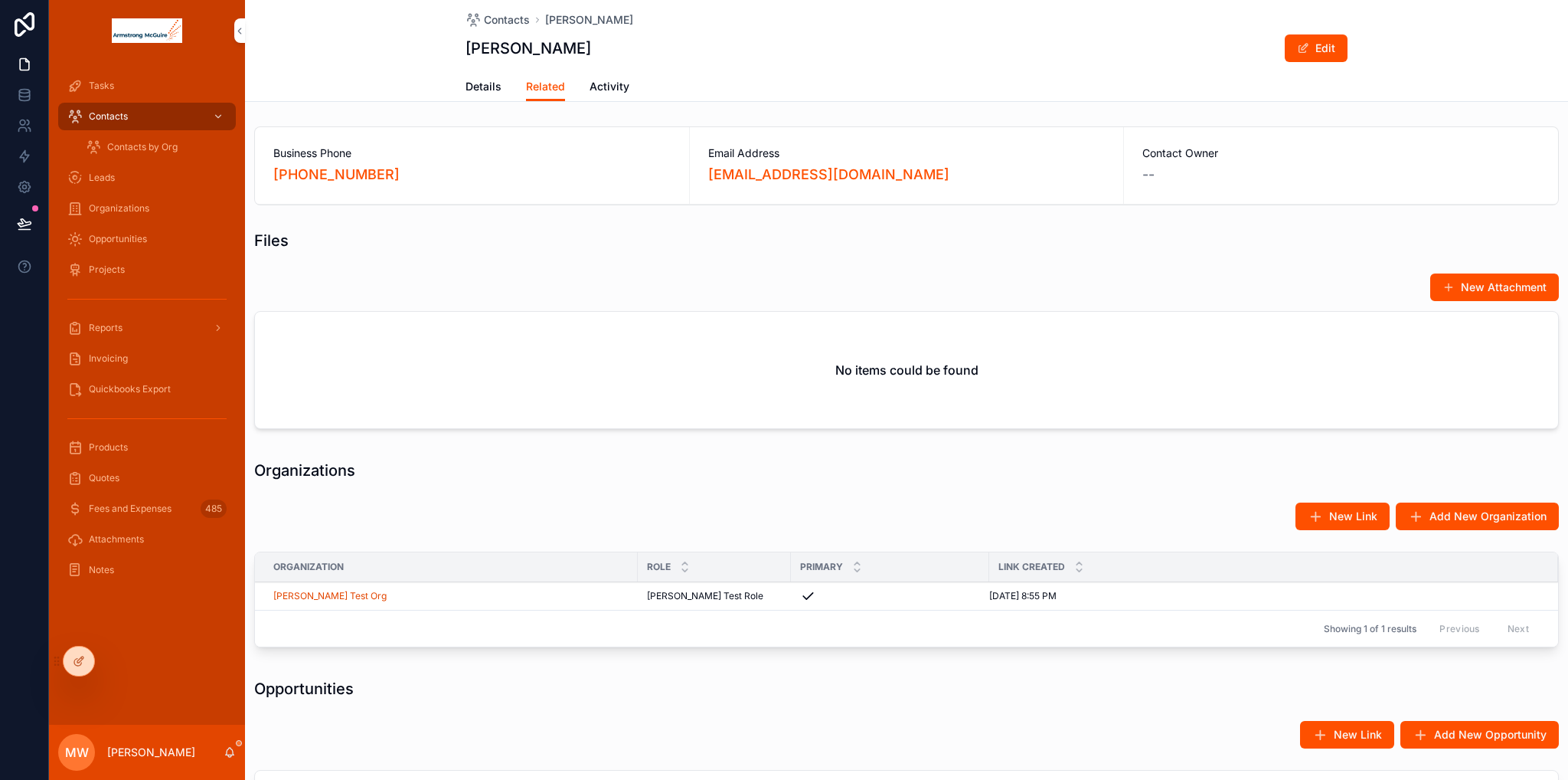
click at [1534, 291] on button "New Attachment" at bounding box center [1494, 287] width 129 height 28
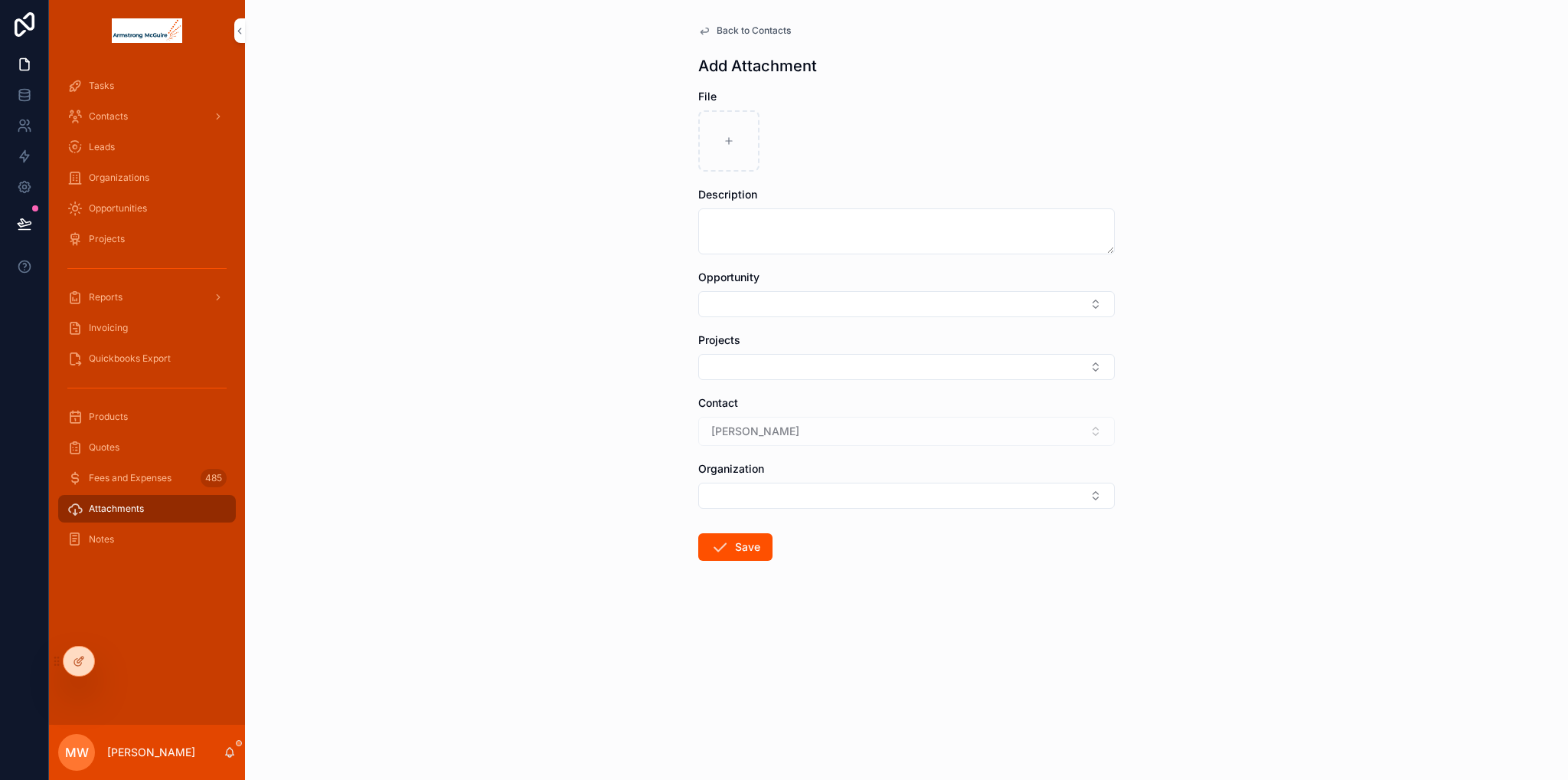
click at [110, 121] on span "Contacts" at bounding box center [108, 116] width 39 height 12
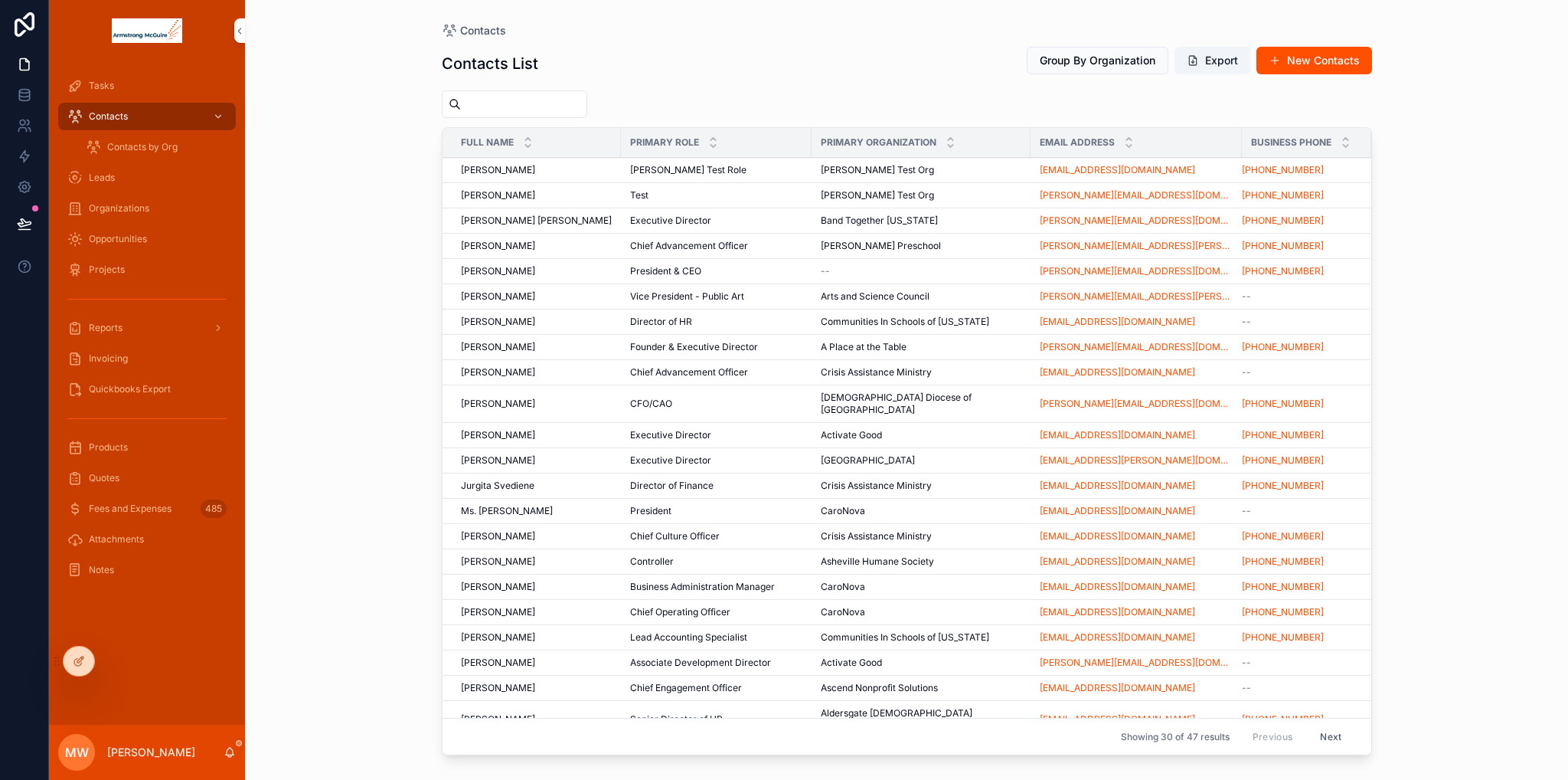
click at [125, 209] on span "Organizations" at bounding box center [119, 209] width 61 height 12
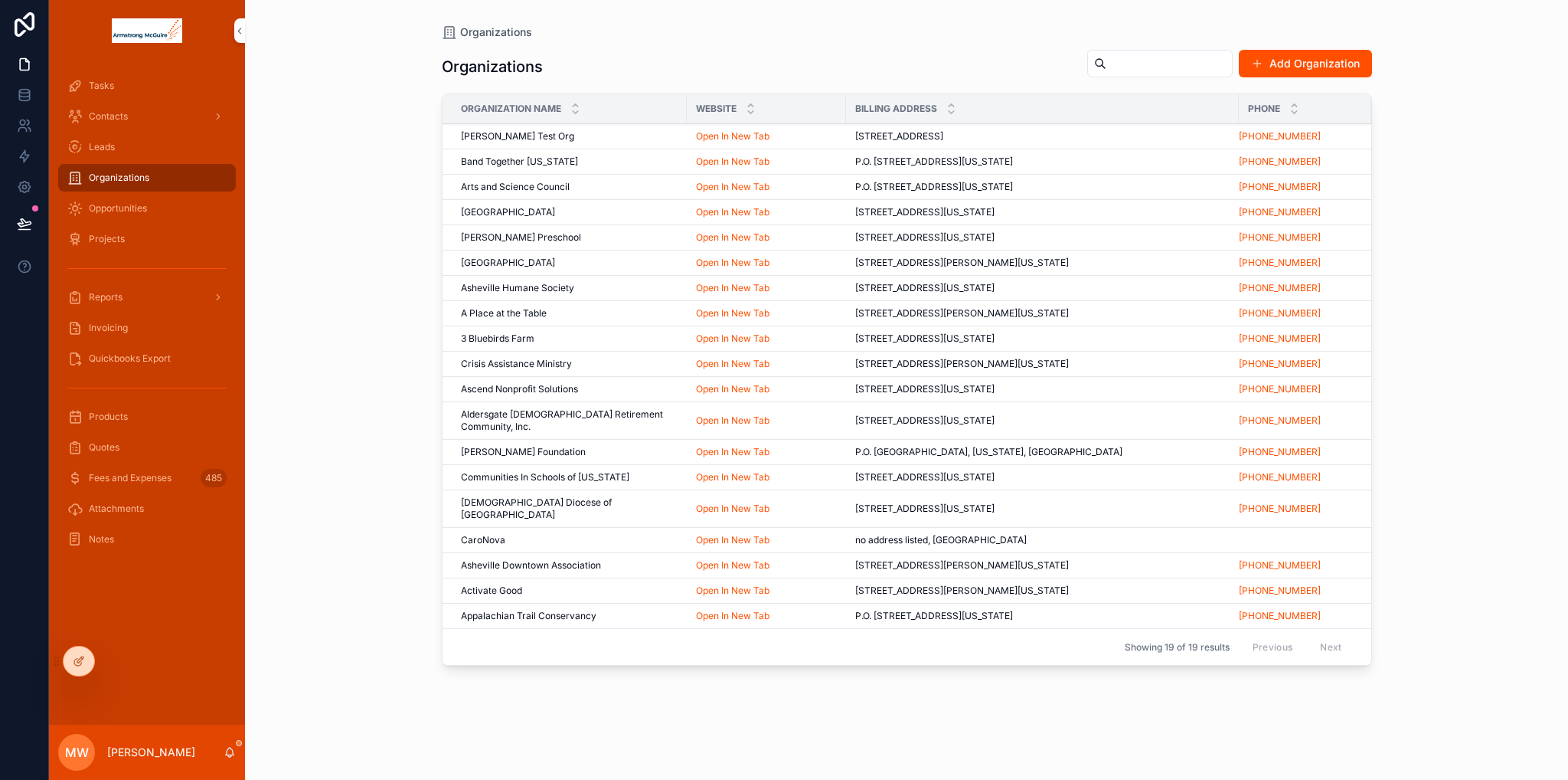
click at [499, 138] on span "[PERSON_NAME] Test Org" at bounding box center [517, 136] width 113 height 12
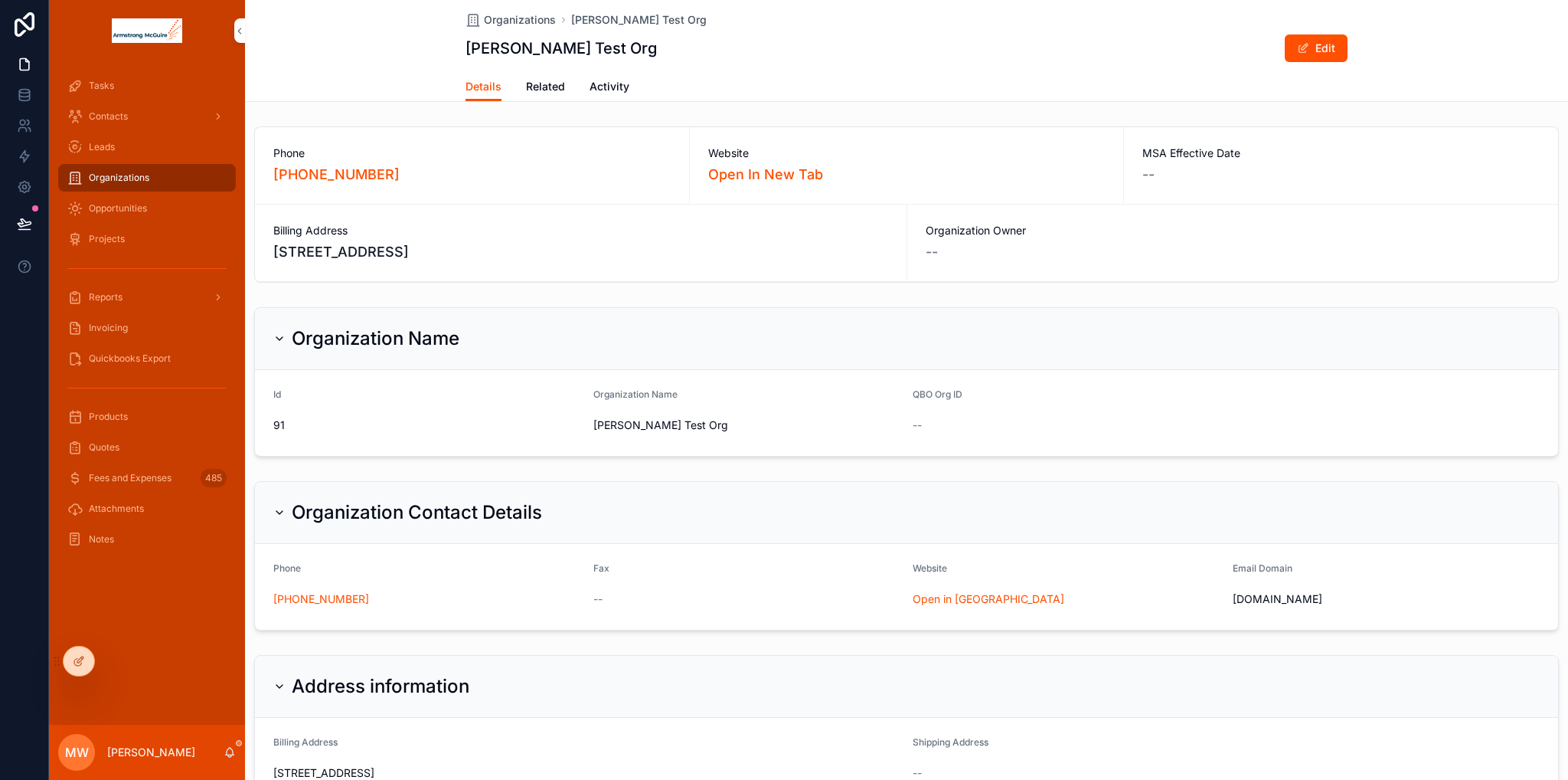
click at [539, 86] on span "Related" at bounding box center [545, 86] width 39 height 15
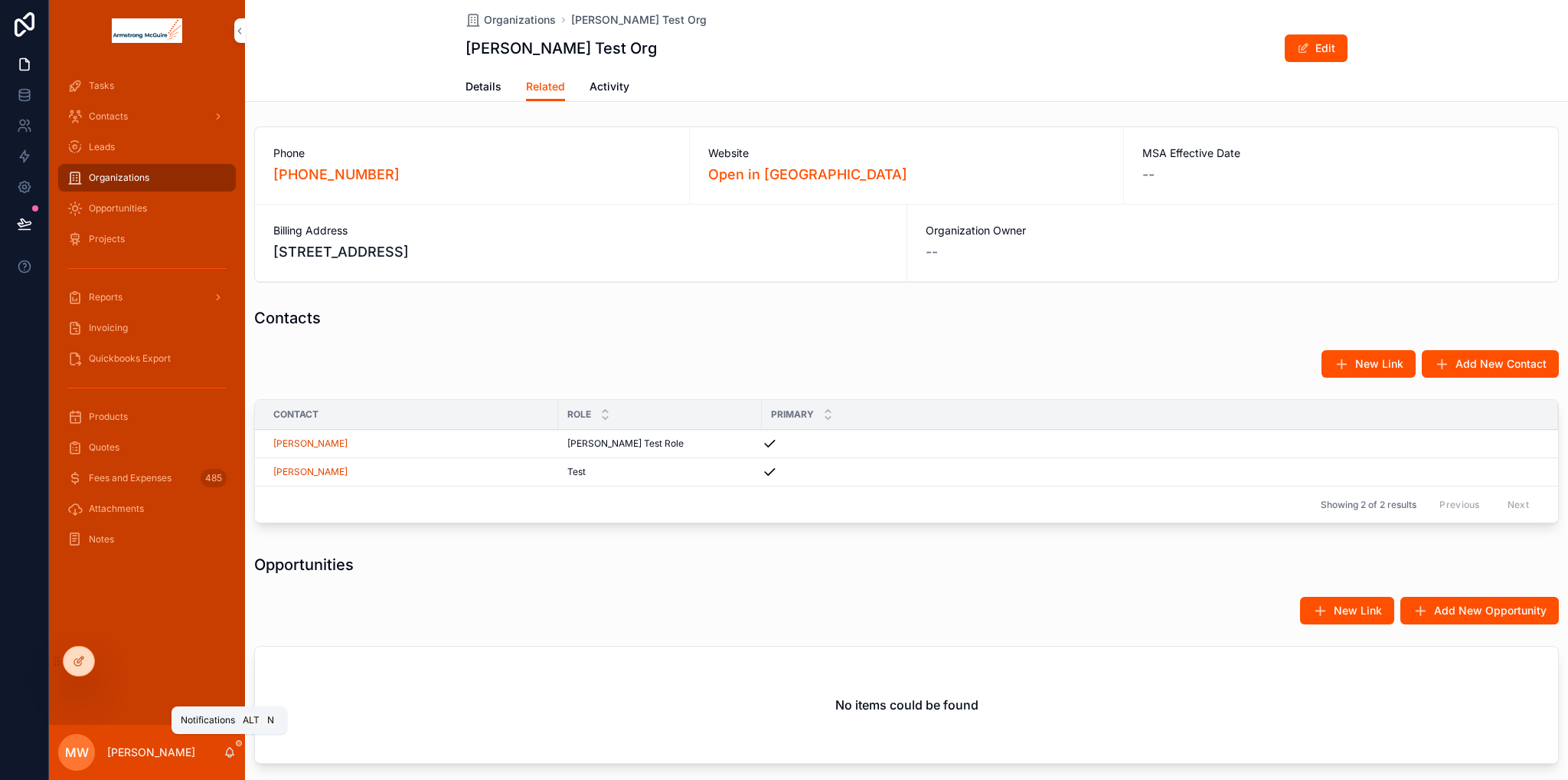
click at [224, 755] on icon "scrollable content" at bounding box center [230, 752] width 12 height 12
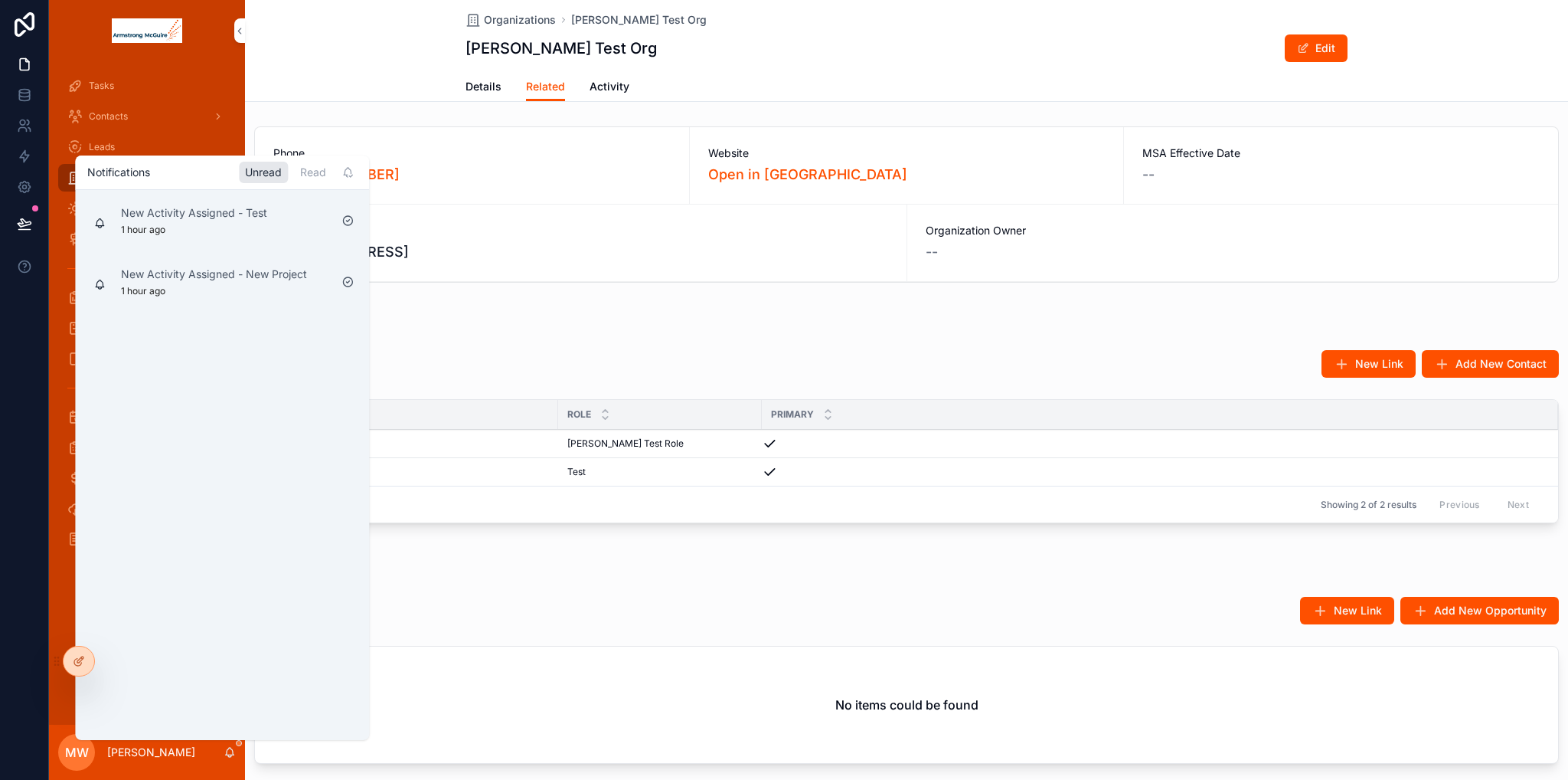
click at [313, 176] on div "Read" at bounding box center [313, 172] width 38 height 22
click at [261, 172] on div "Unread" at bounding box center [263, 172] width 49 height 22
click at [347, 222] on icon "scrollable content" at bounding box center [348, 220] width 3 height 2
click at [348, 282] on icon "scrollable content" at bounding box center [348, 281] width 3 height 2
click at [344, 223] on icon "scrollable content" at bounding box center [348, 220] width 9 height 9
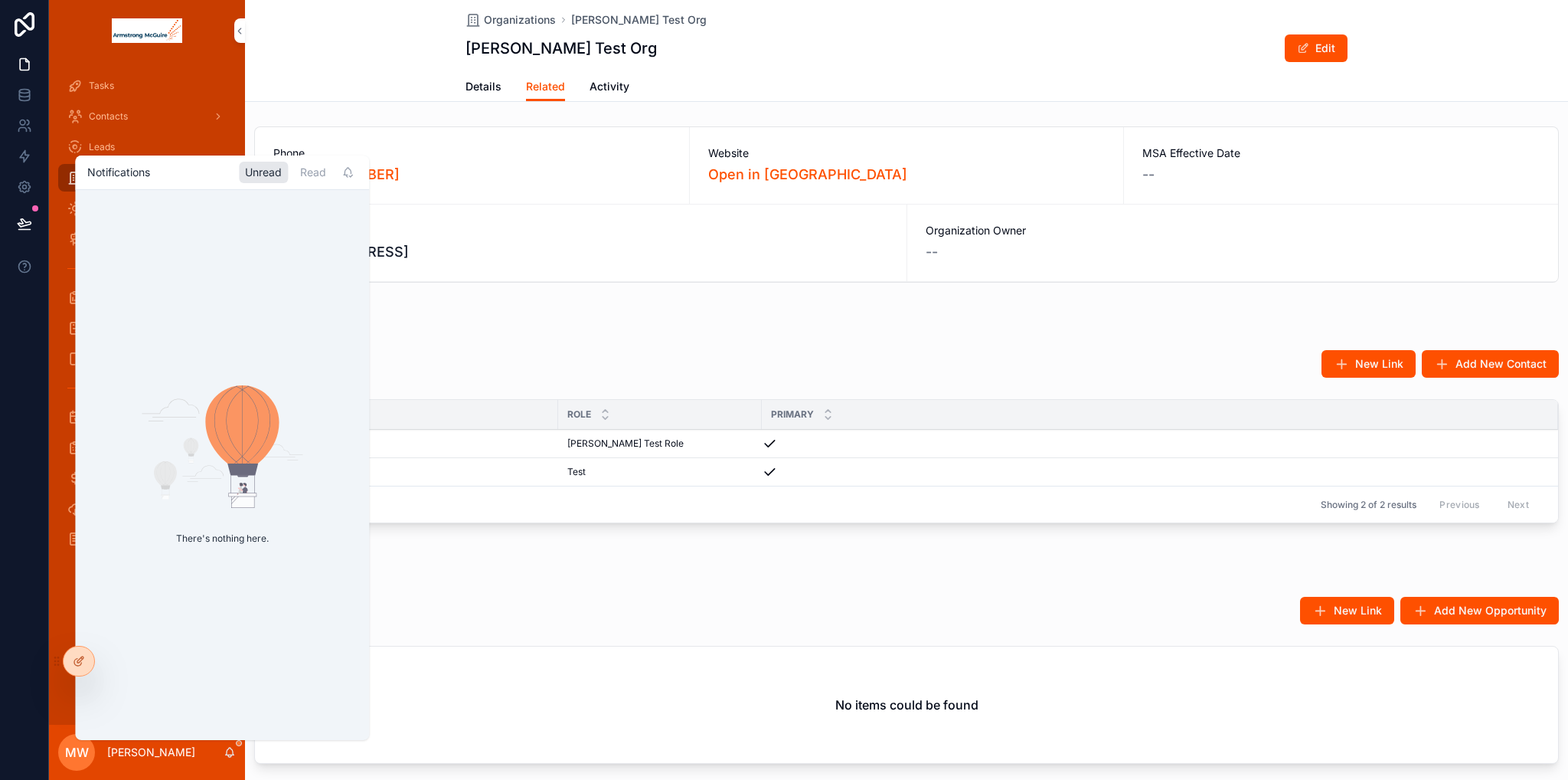
click at [477, 647] on div "No items could be found" at bounding box center [906, 705] width 1303 height 116
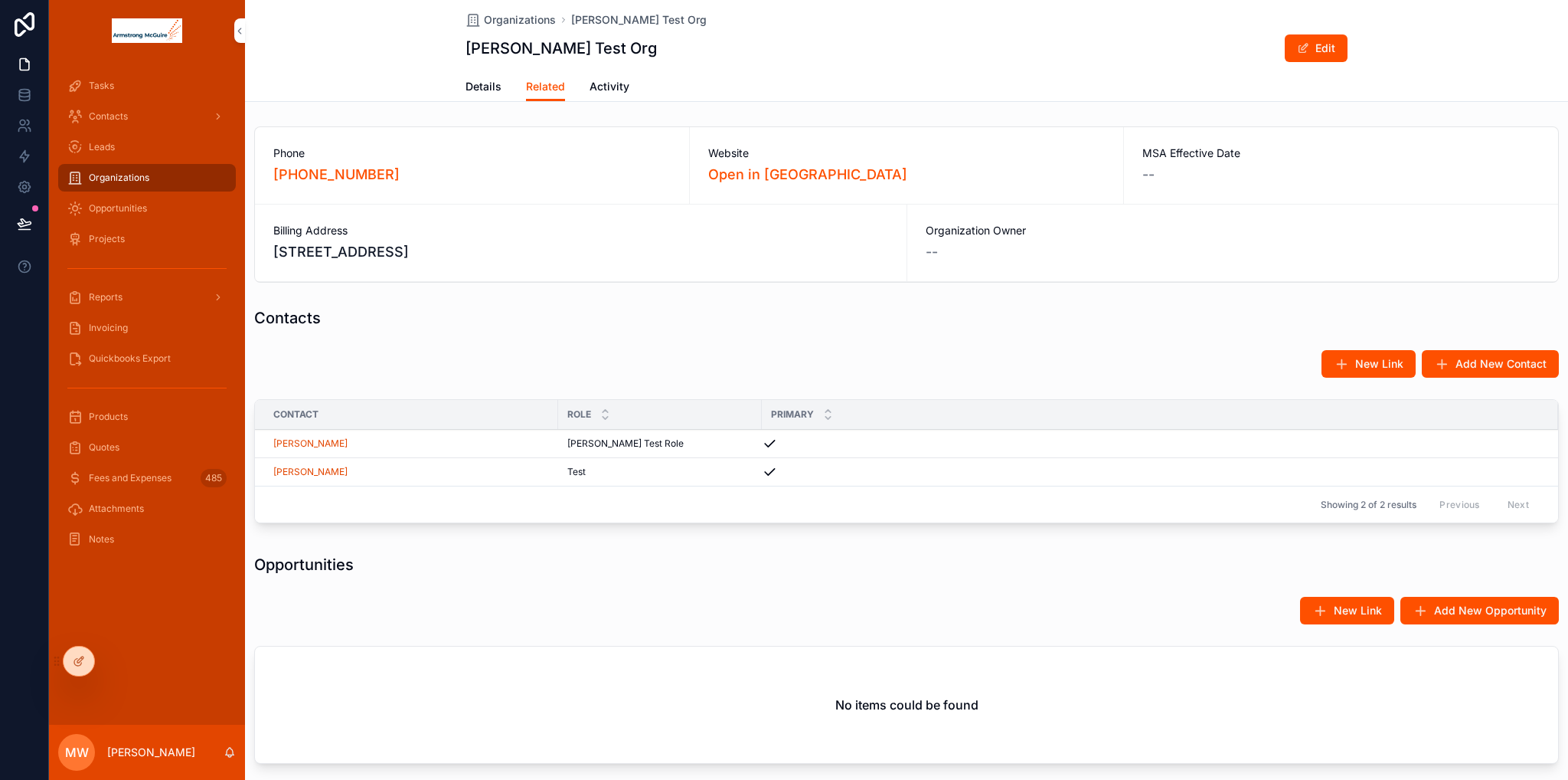
click at [71, 646] on div at bounding box center [73, 661] width 45 height 31
click at [76, 660] on icon at bounding box center [79, 661] width 12 height 12
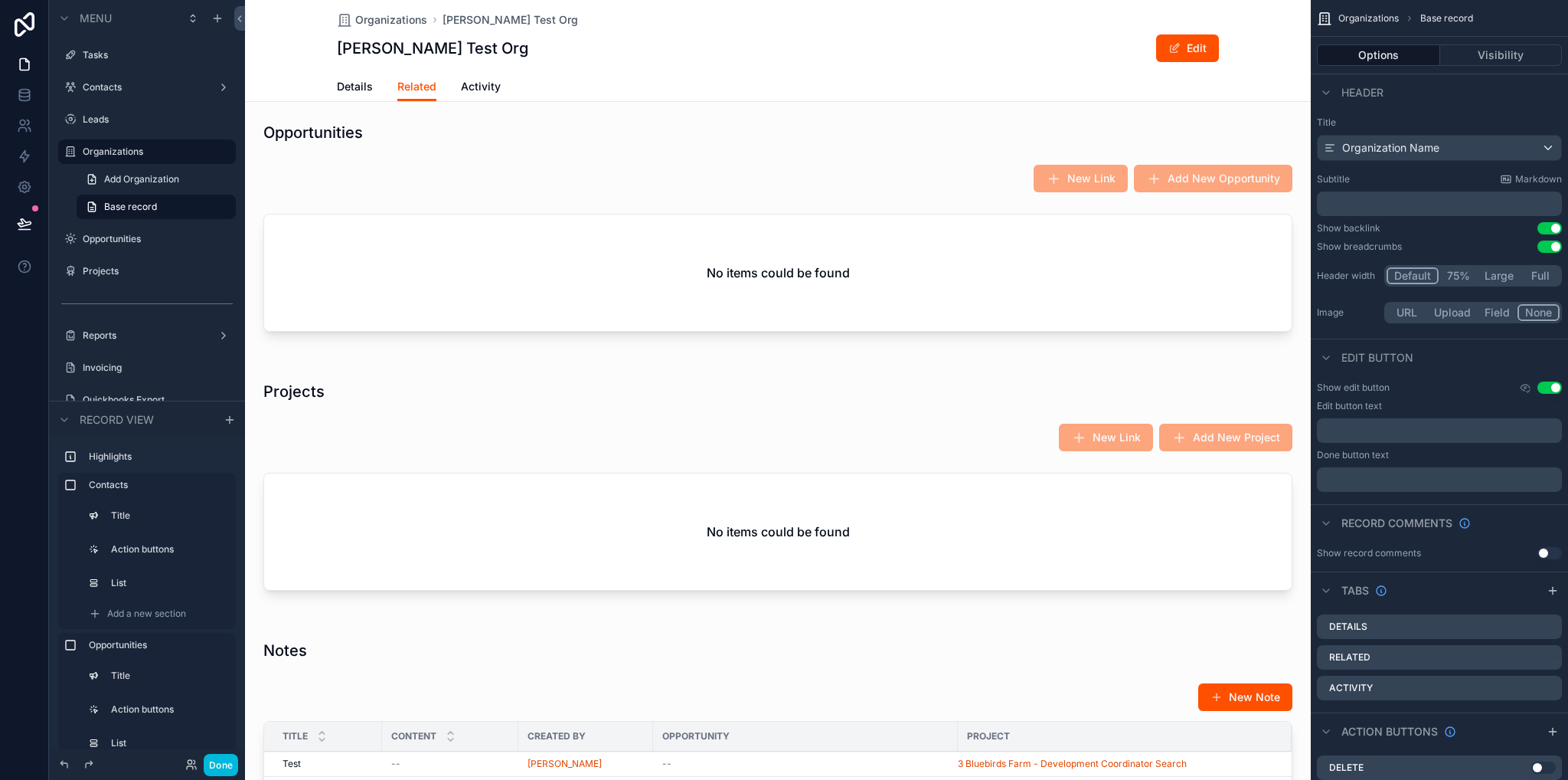
scroll to position [919, 0]
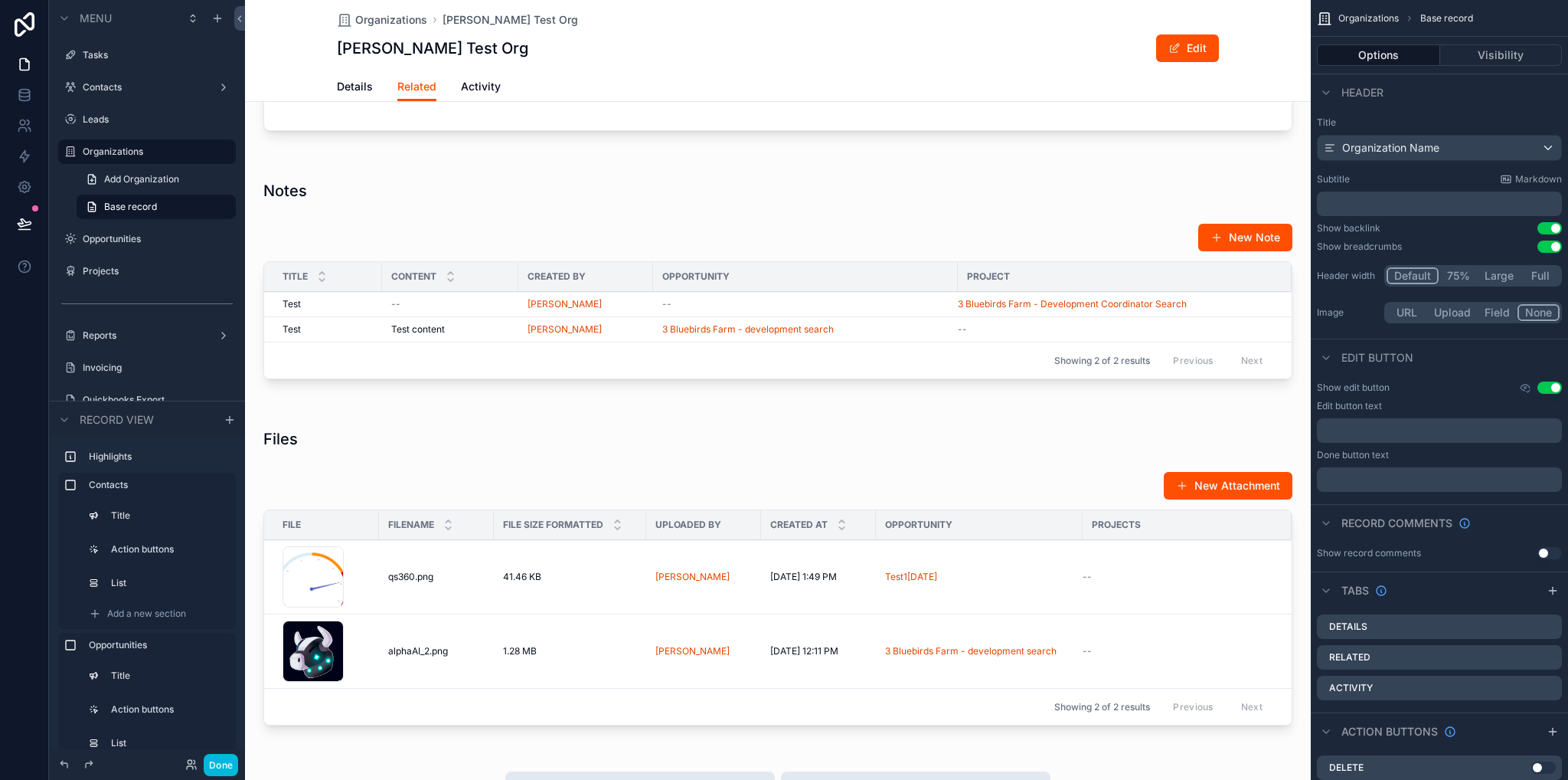
click at [829, 275] on div "Opportunity" at bounding box center [806, 276] width 305 height 25
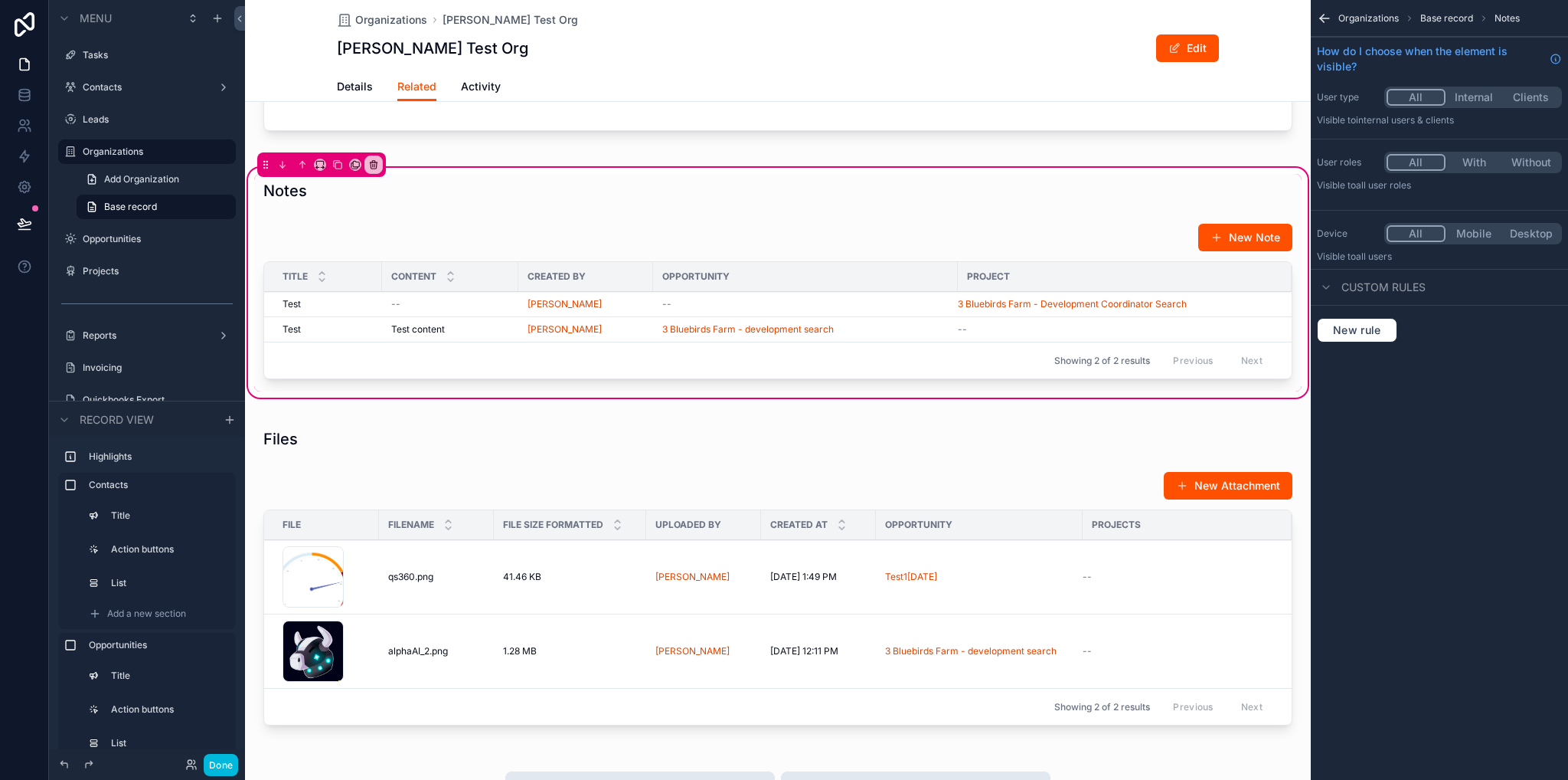
click at [816, 255] on div "scrollable content" at bounding box center [777, 304] width 1048 height 175
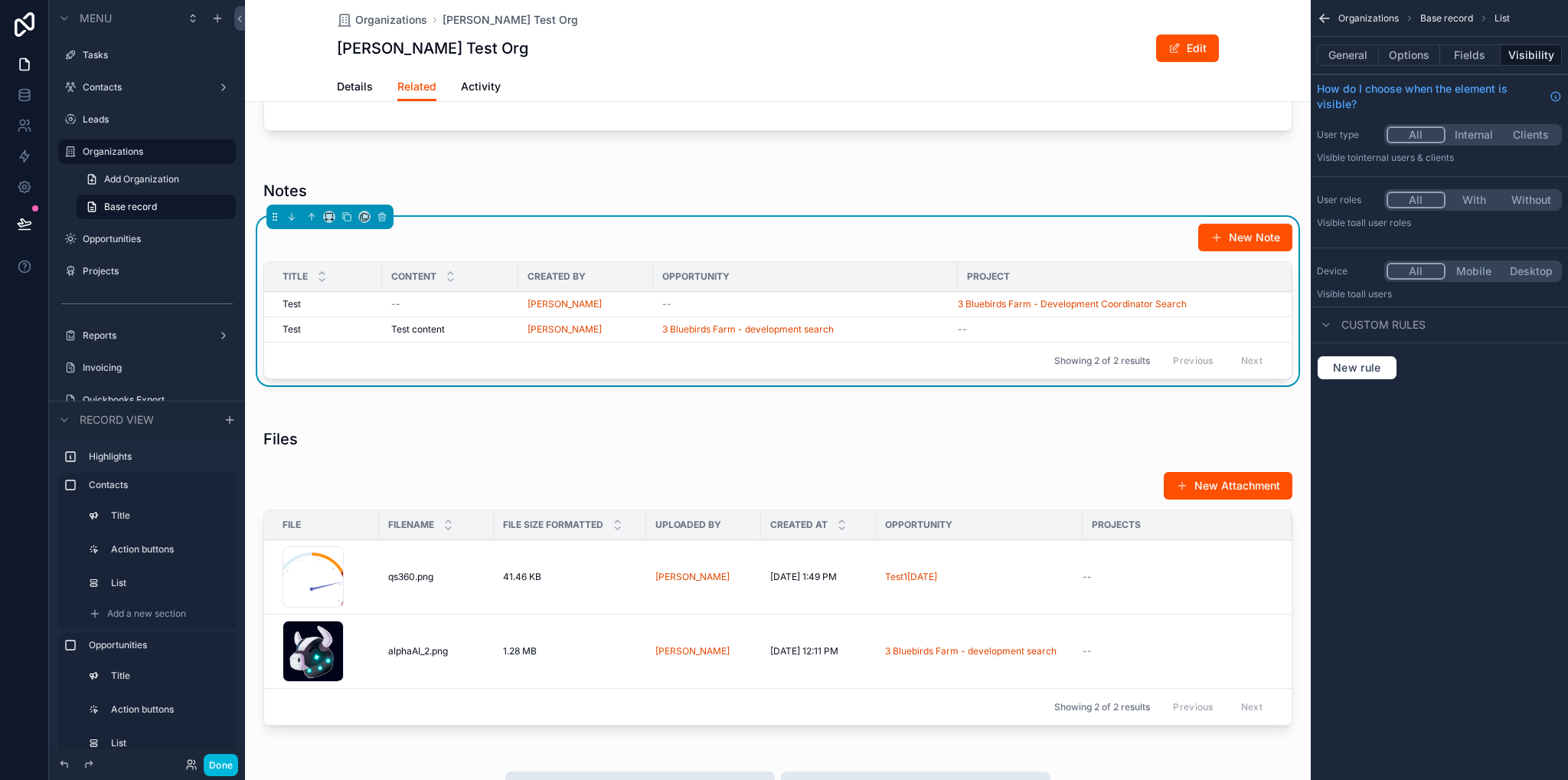
click at [1417, 57] on button "Options" at bounding box center [1410, 55] width 62 height 22
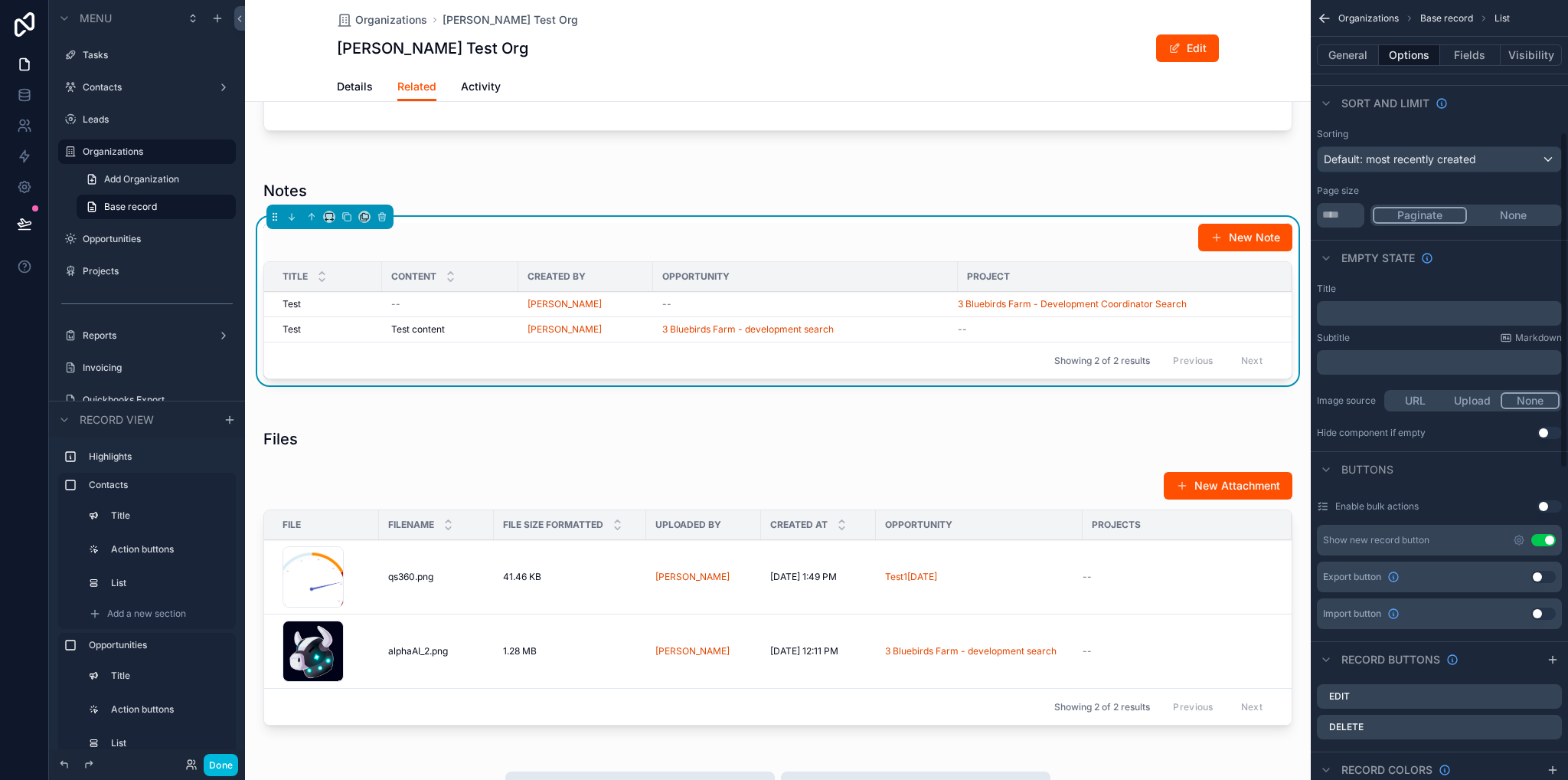
scroll to position [460, 0]
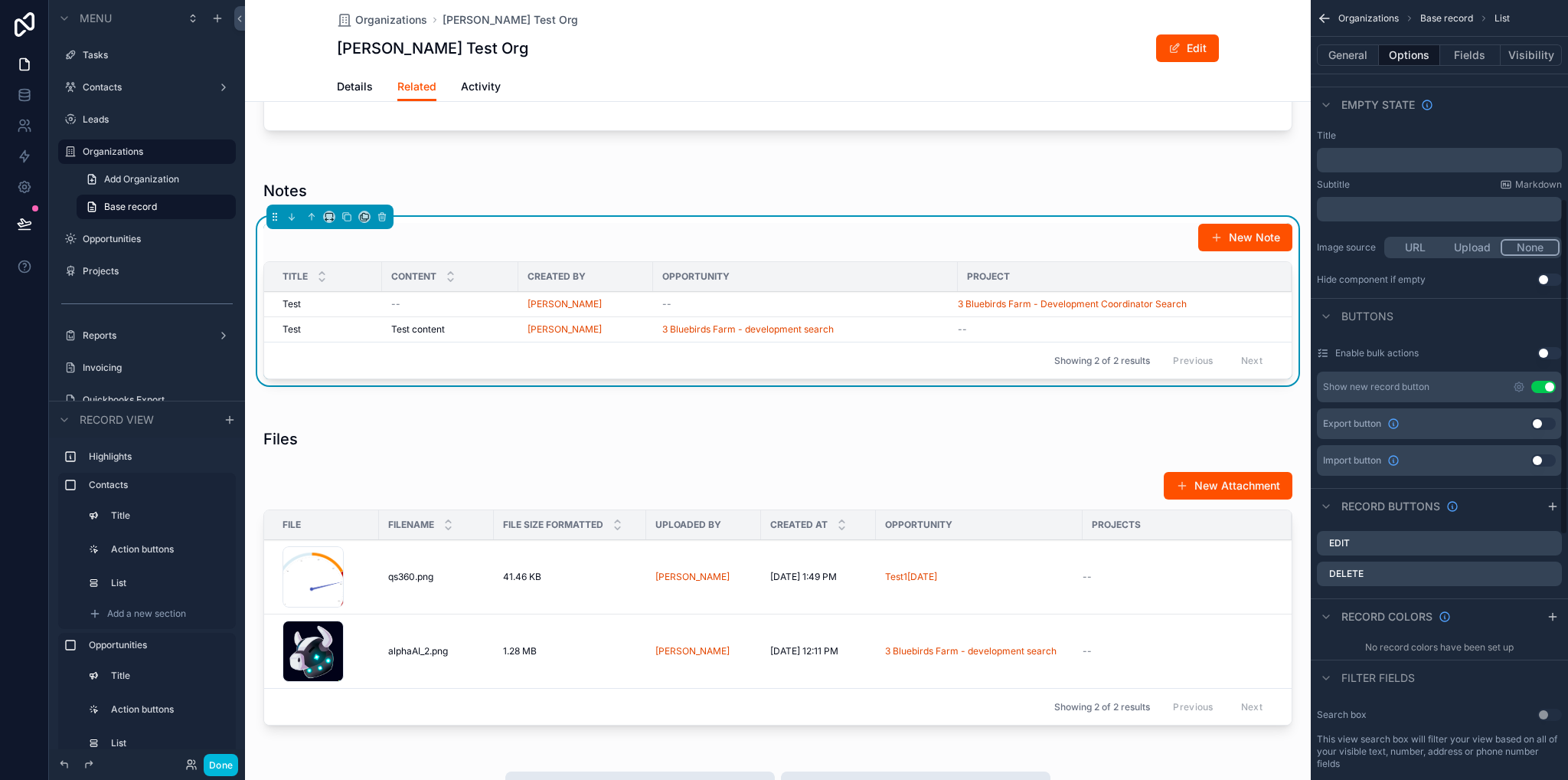
click at [846, 512] on div "Created at" at bounding box center [818, 525] width 115 height 29
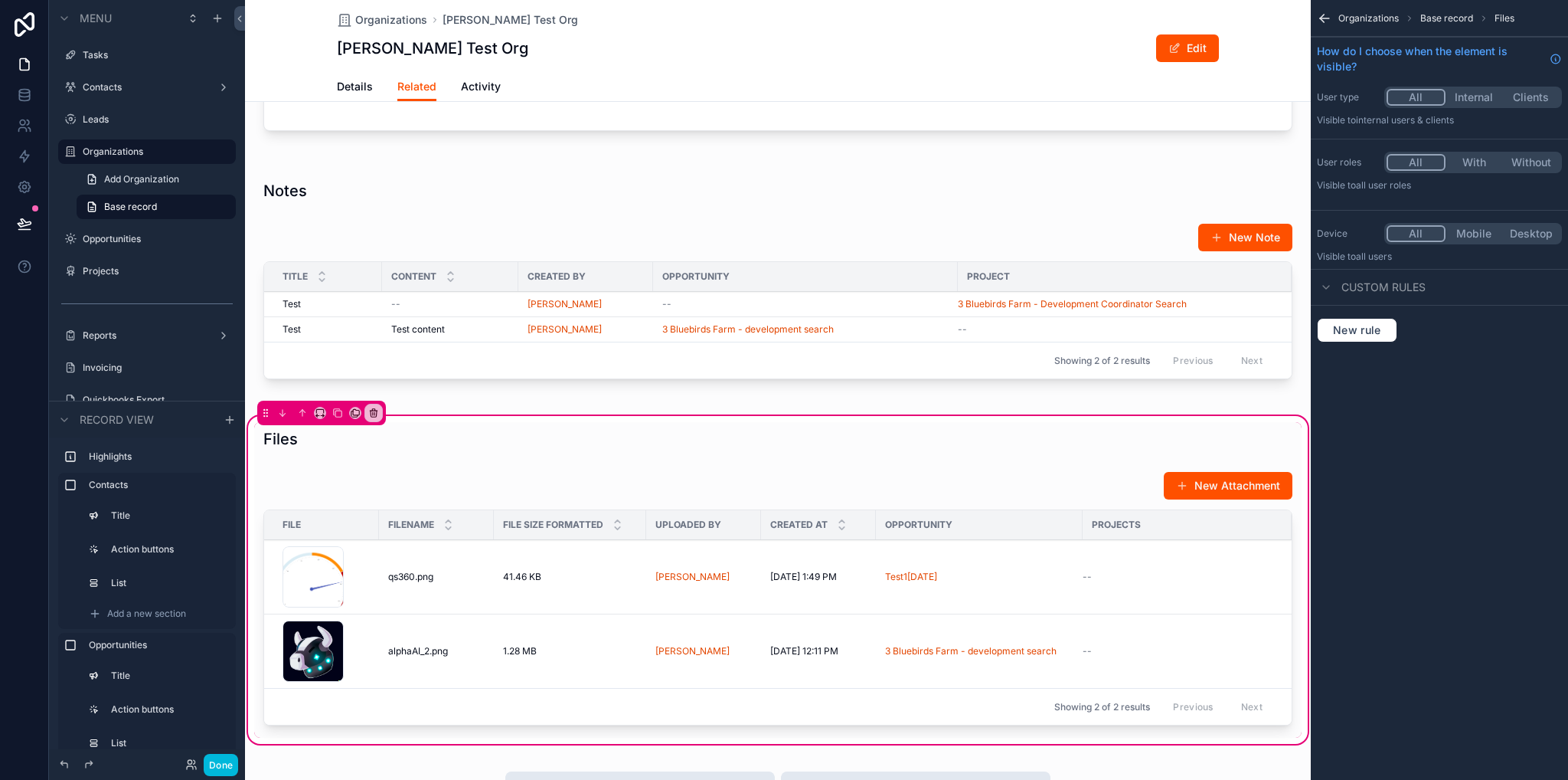
click at [868, 529] on div "Created at" at bounding box center [818, 525] width 115 height 29
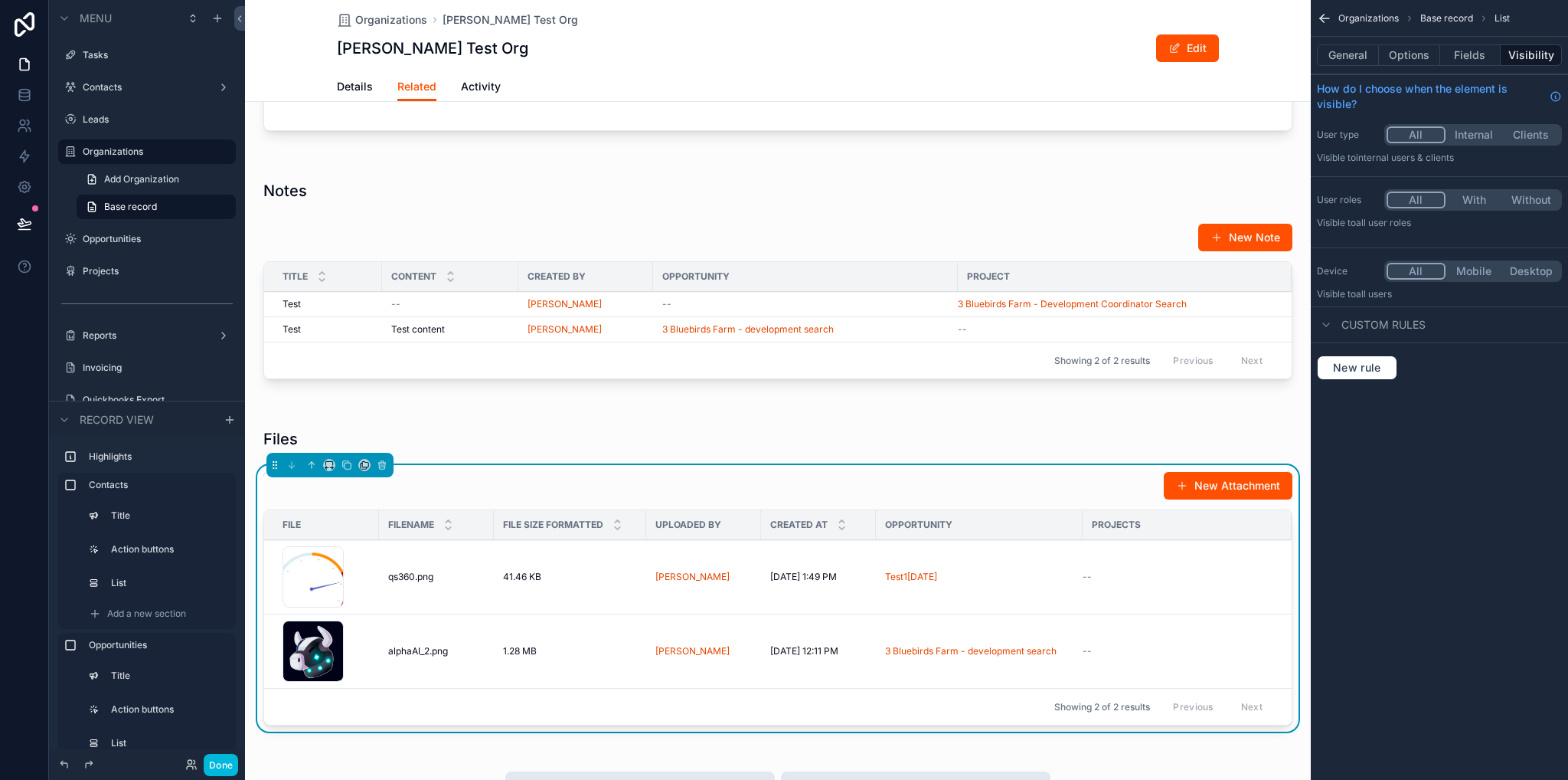
click at [1423, 55] on button "Options" at bounding box center [1410, 55] width 62 height 22
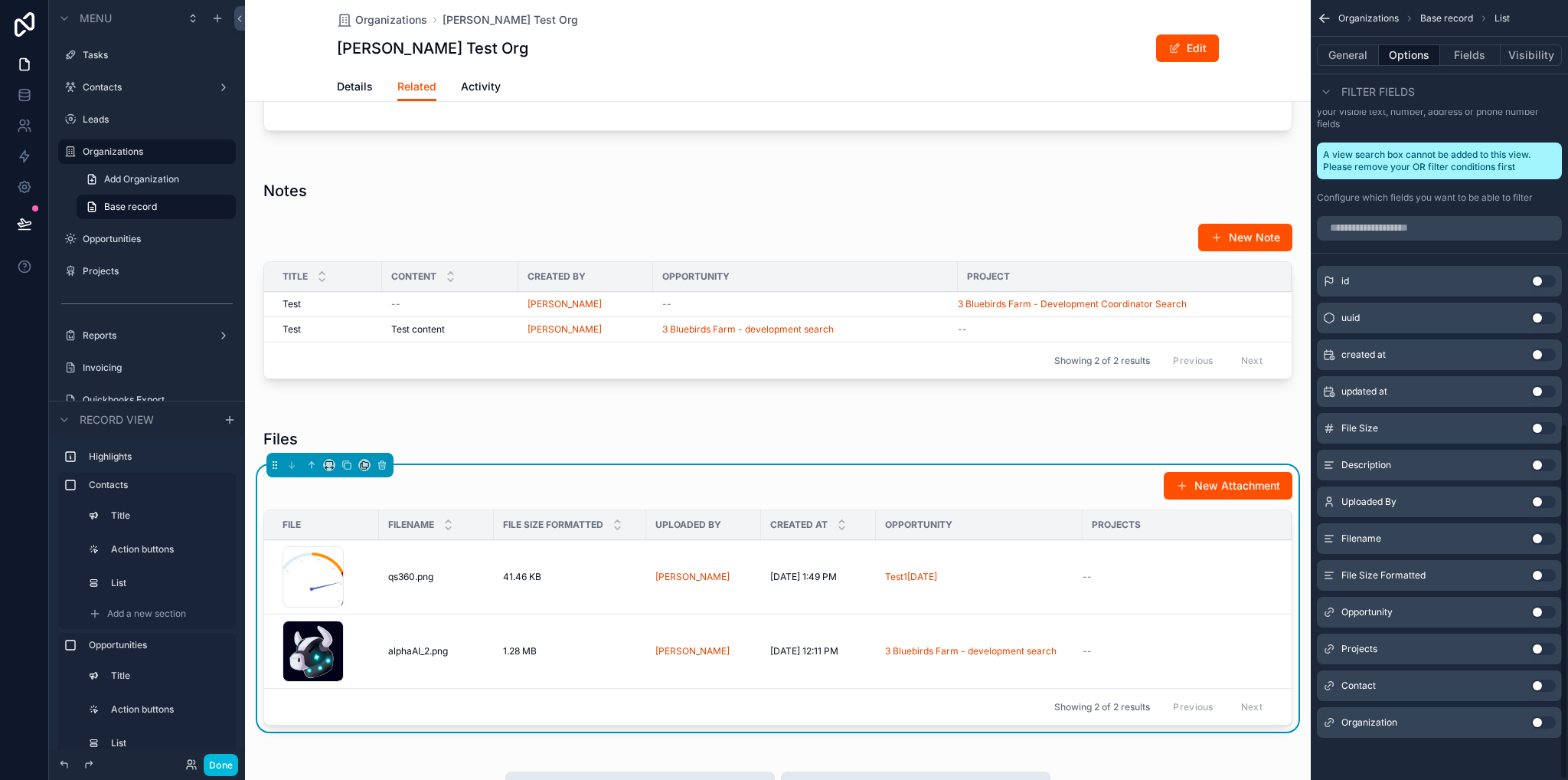
scroll to position [471, 0]
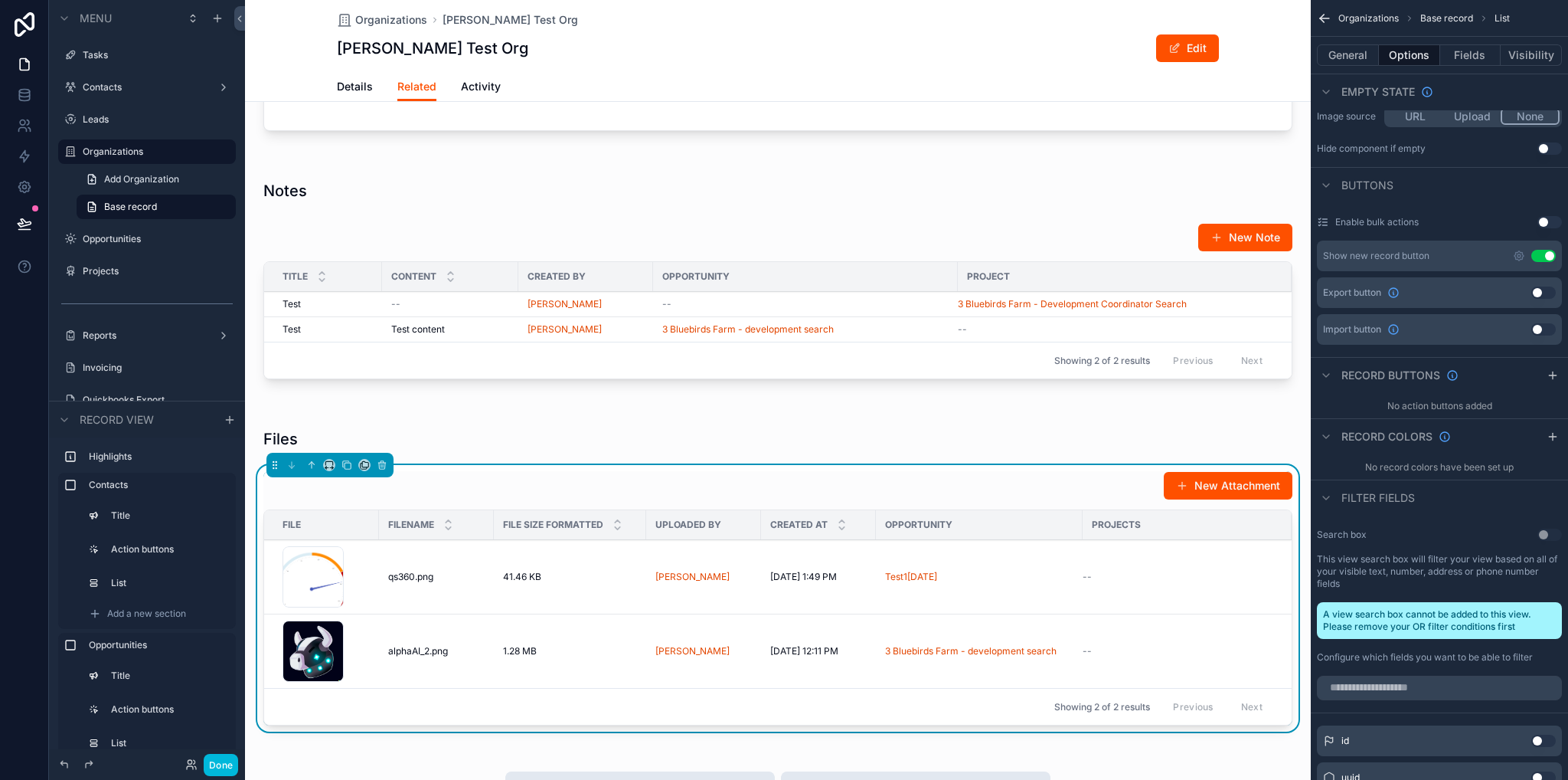
click at [1556, 377] on icon "scrollable content" at bounding box center [1553, 376] width 12 height 12
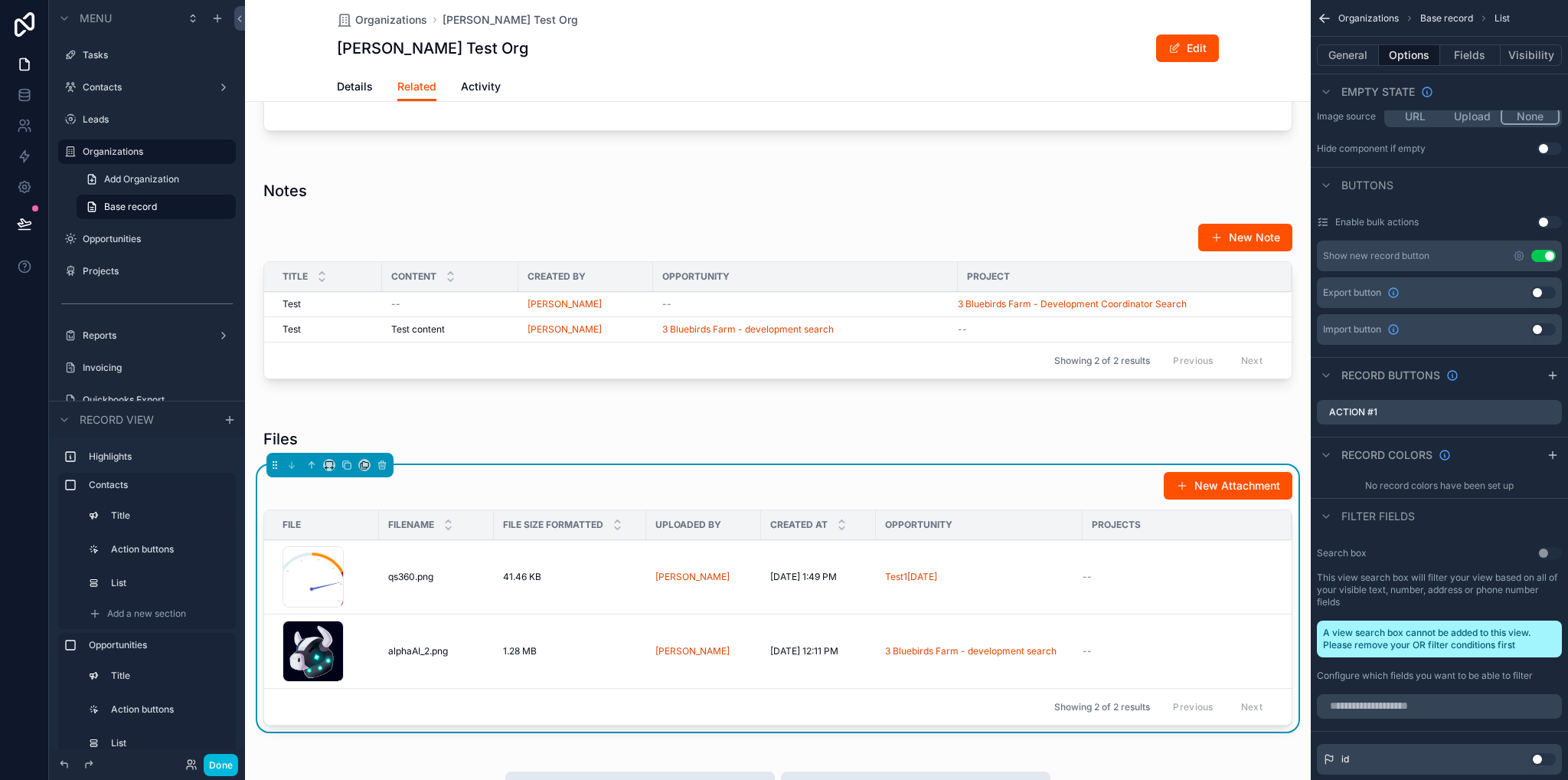
drag, startPoint x: 1557, startPoint y: 377, endPoint x: 1556, endPoint y: 417, distance: 40.0
click at [1557, 376] on icon "scrollable content" at bounding box center [1553, 376] width 12 height 12
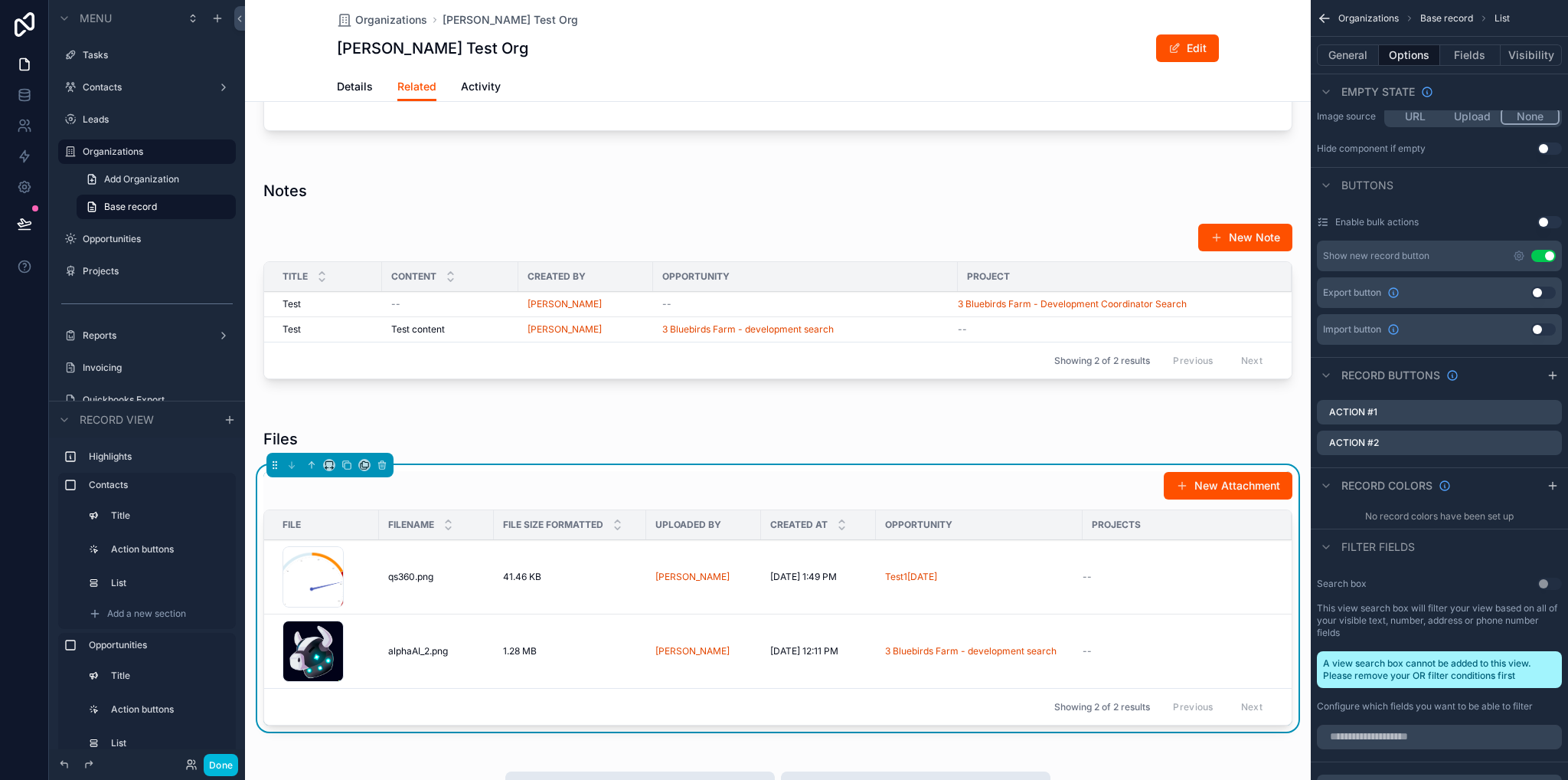
click at [0, 0] on icon "scrollable content" at bounding box center [0, 0] width 0 height 0
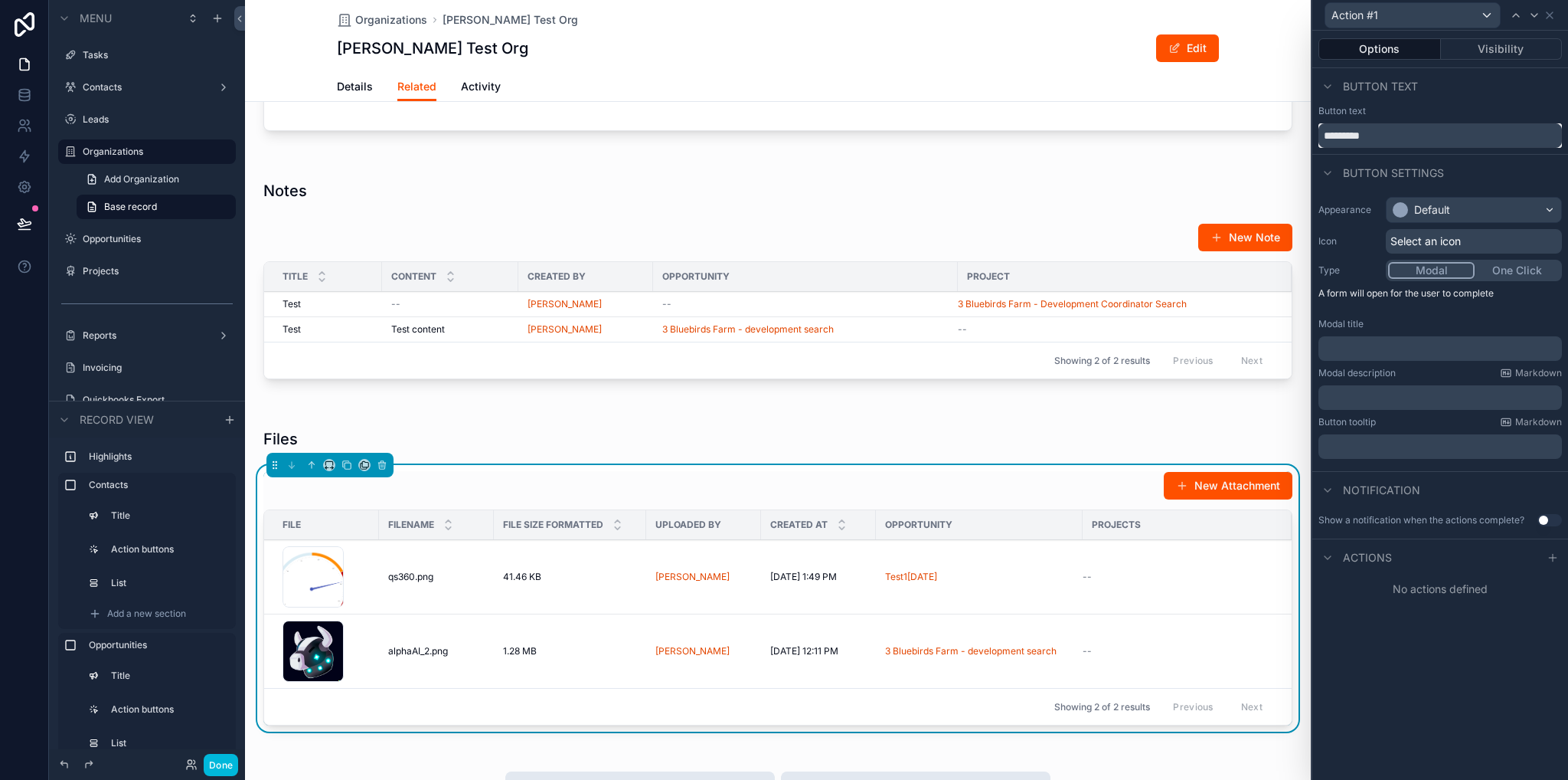
click at [1403, 139] on input "*********" at bounding box center [1440, 136] width 243 height 25
type input "****"
drag, startPoint x: 1399, startPoint y: 361, endPoint x: 1395, endPoint y: 343, distance: 18.4
click at [1395, 343] on p "﻿" at bounding box center [1442, 349] width 234 height 15
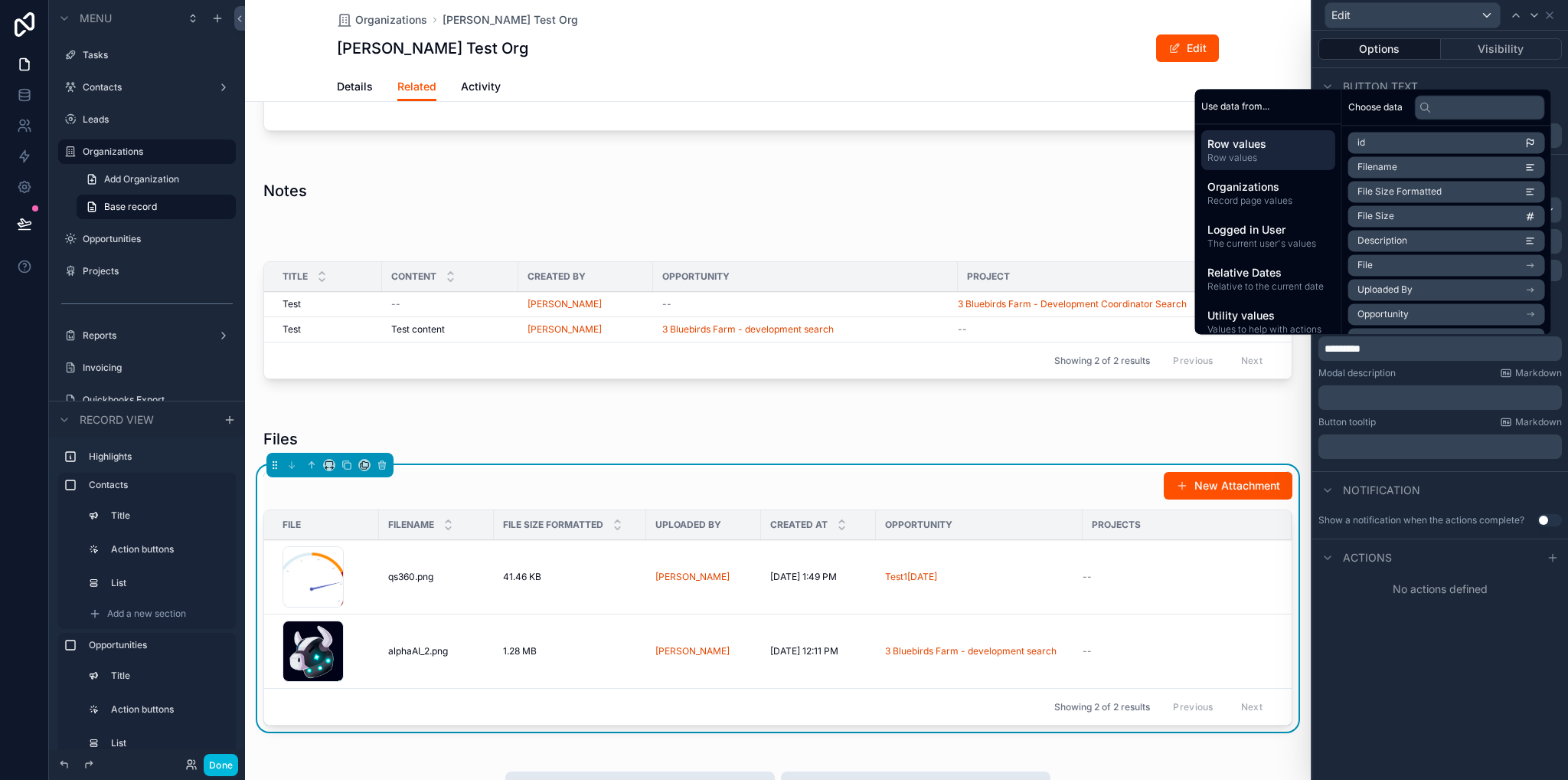
drag, startPoint x: 1550, startPoint y: 554, endPoint x: 1538, endPoint y: 564, distance: 15.6
click at [1550, 554] on icon at bounding box center [1553, 557] width 12 height 12
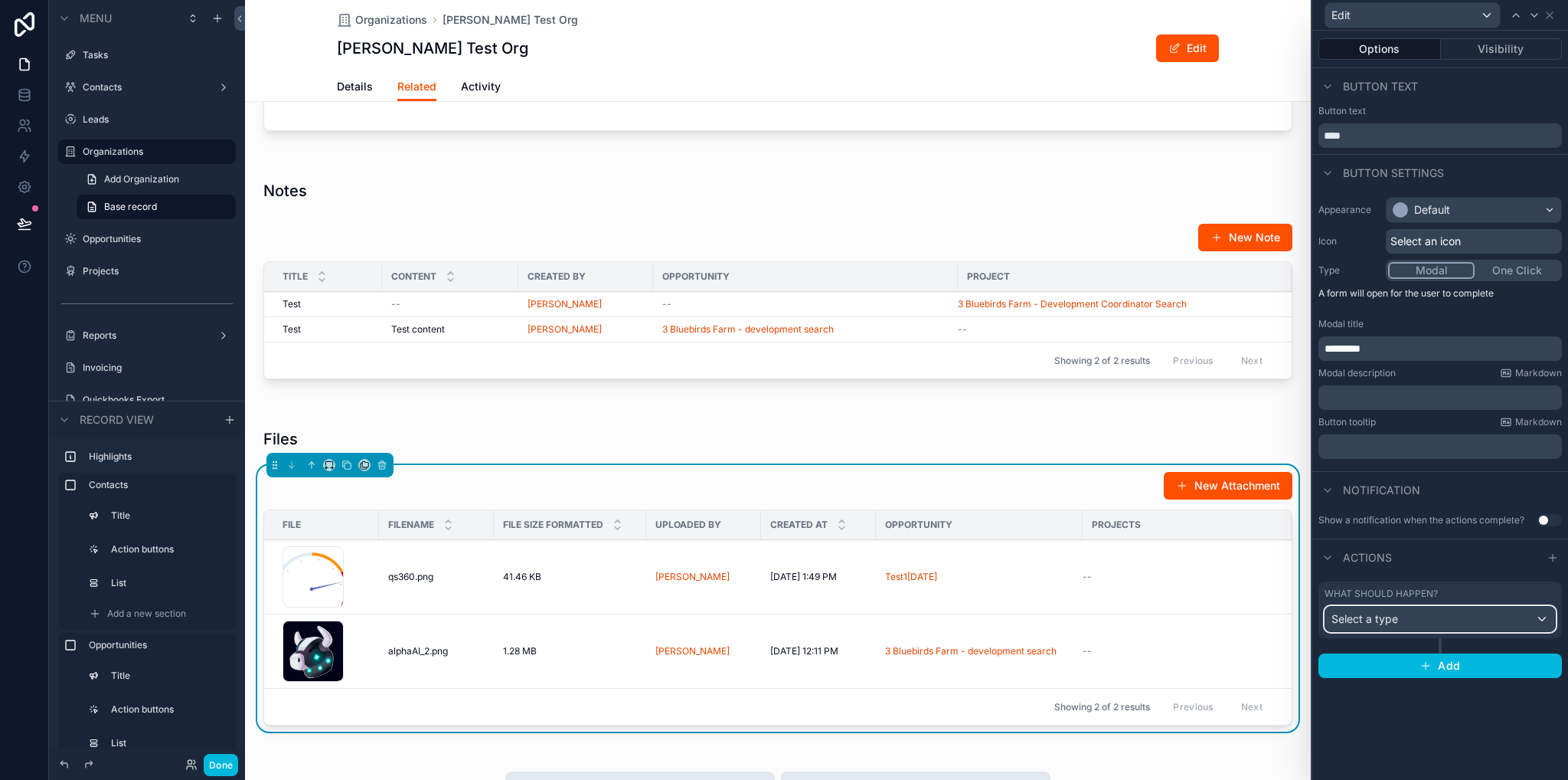
click at [1426, 624] on div "Select a type" at bounding box center [1440, 619] width 229 height 25
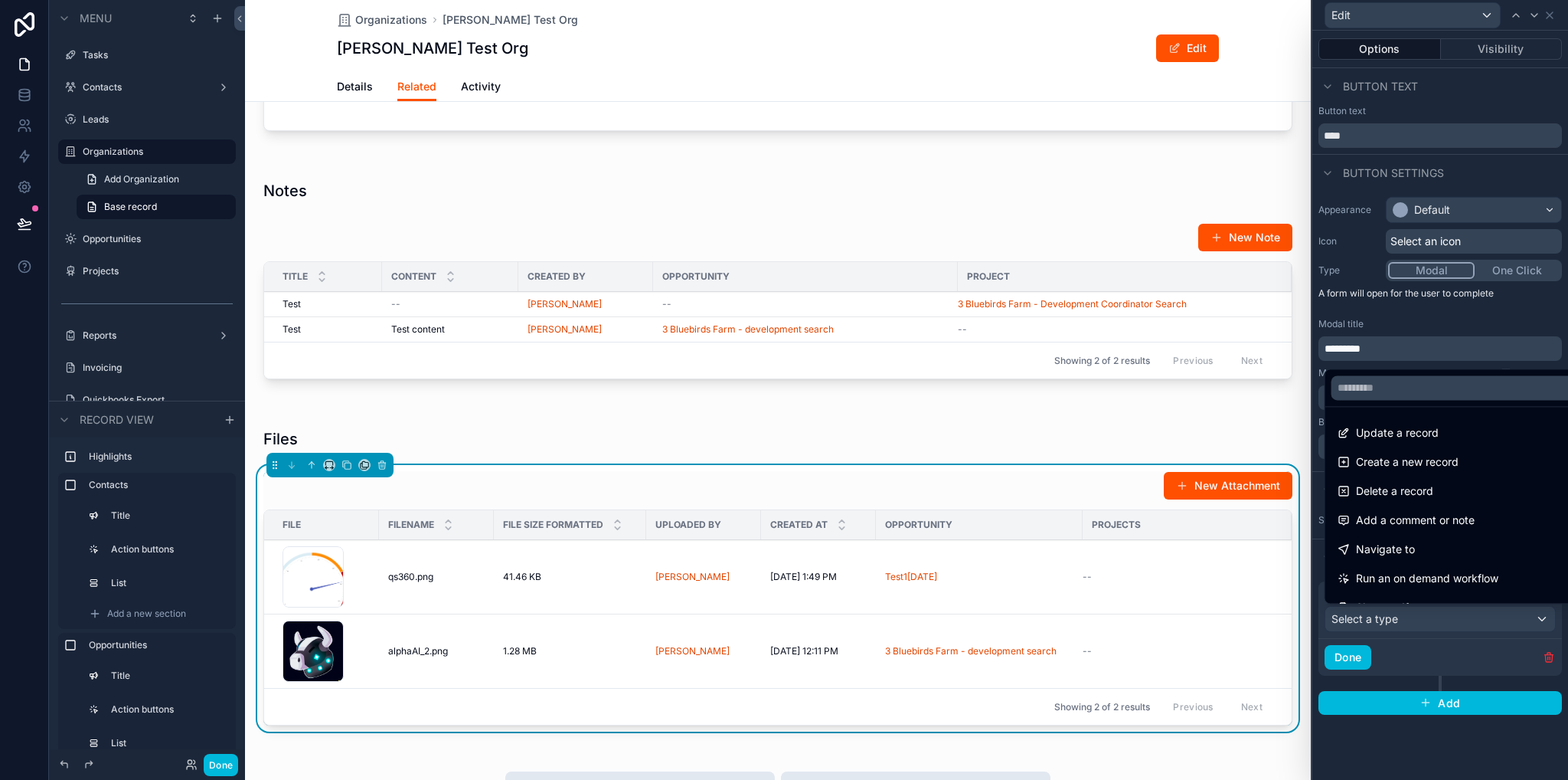
click at [1399, 427] on span "Update a record" at bounding box center [1397, 433] width 82 height 18
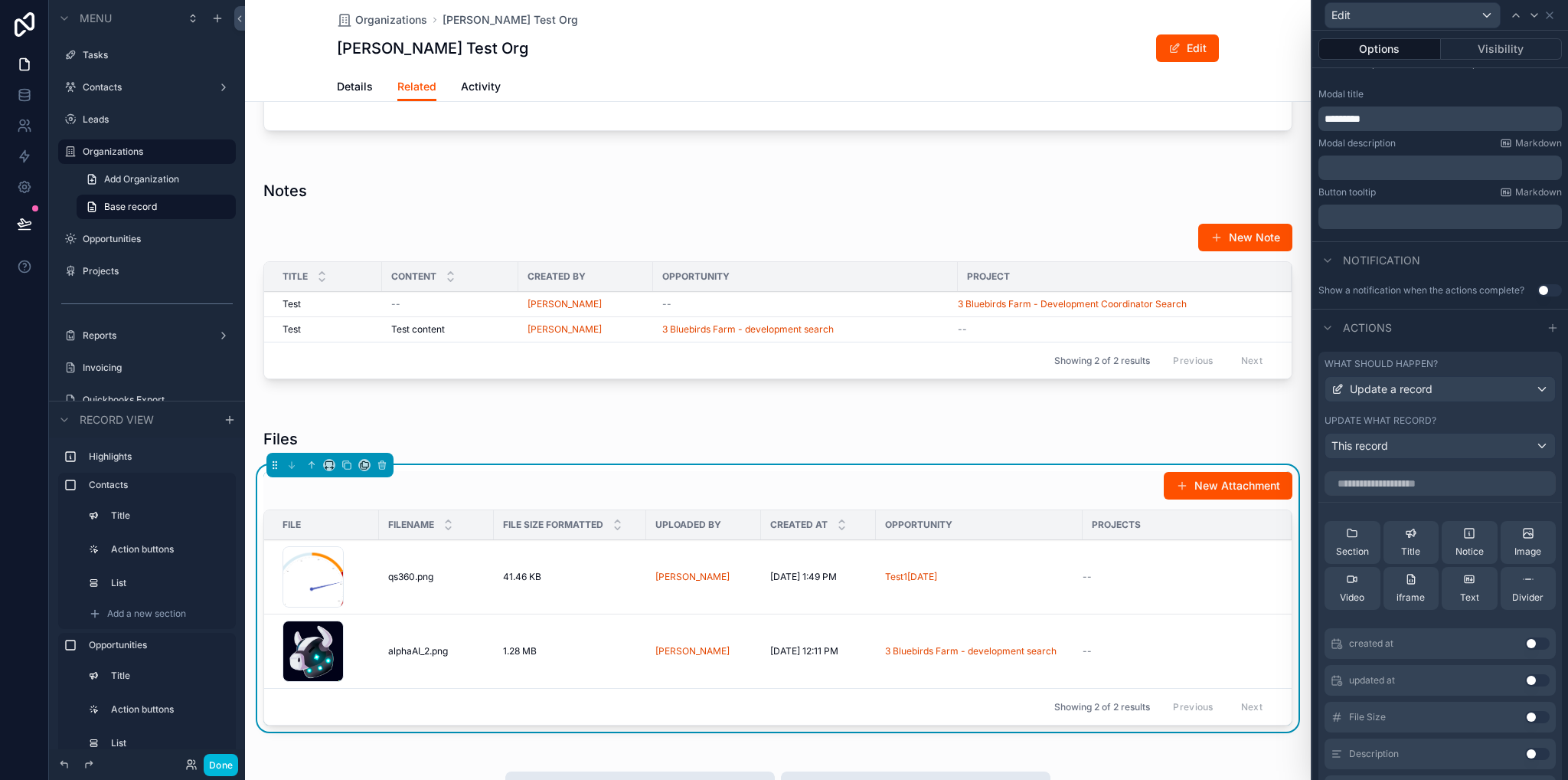
scroll to position [386, 0]
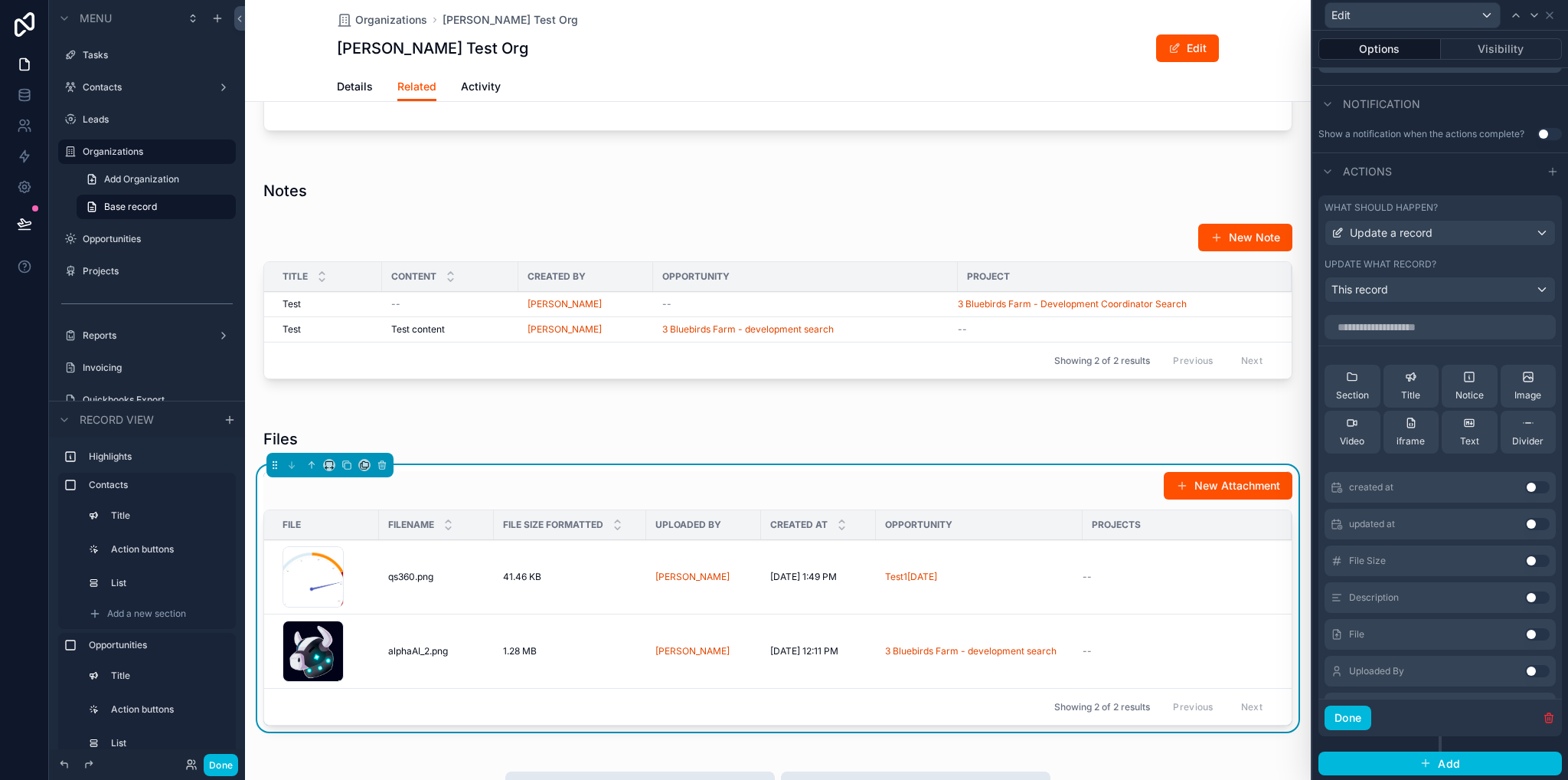
click at [1526, 635] on button "Use setting" at bounding box center [1538, 634] width 25 height 12
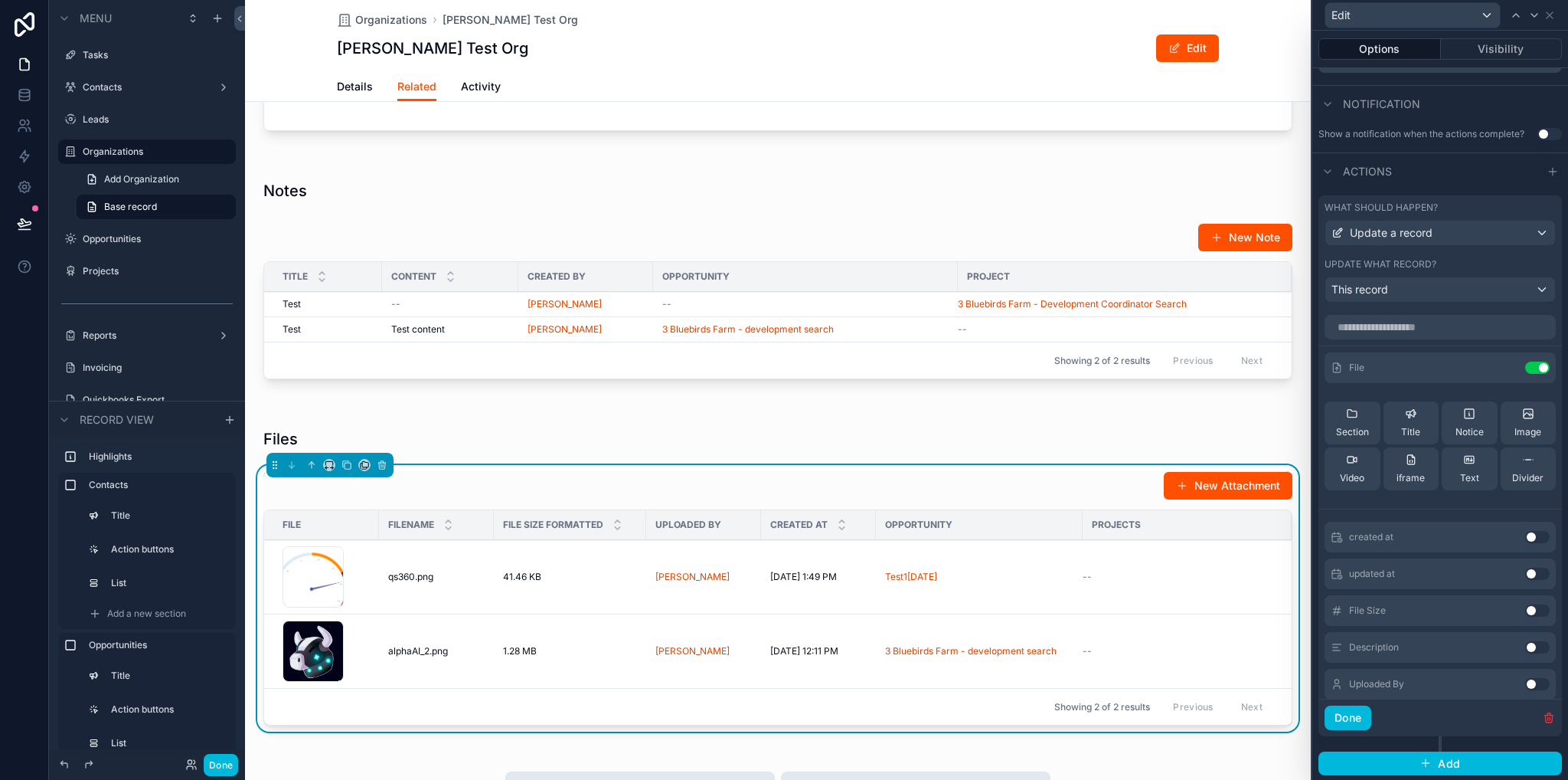
click at [1513, 639] on div "Description Use setting" at bounding box center [1440, 648] width 231 height 31
click at [1526, 645] on button "Use setting" at bounding box center [1538, 648] width 25 height 12
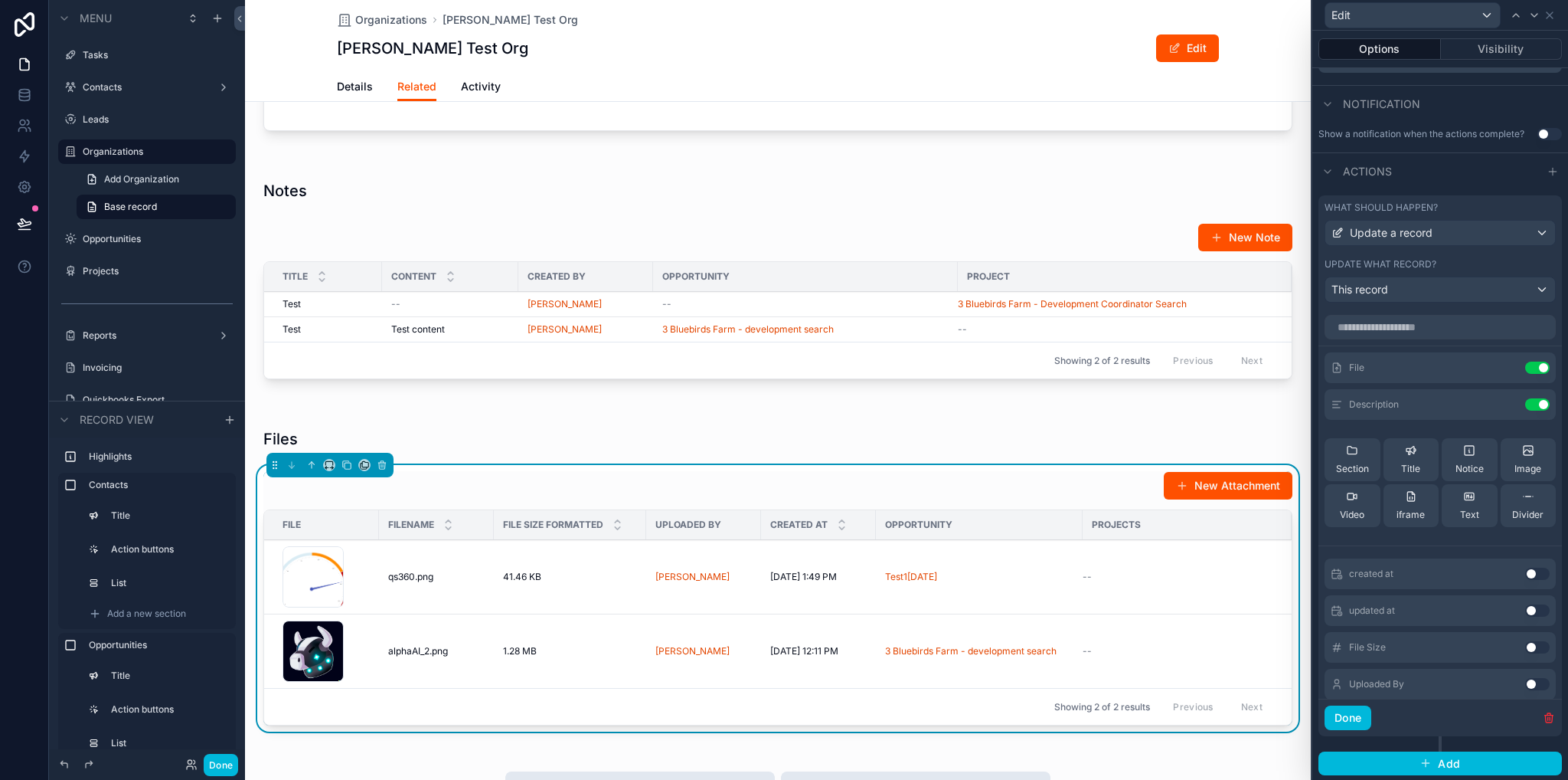
click at [1357, 721] on button "Done" at bounding box center [1348, 718] width 47 height 25
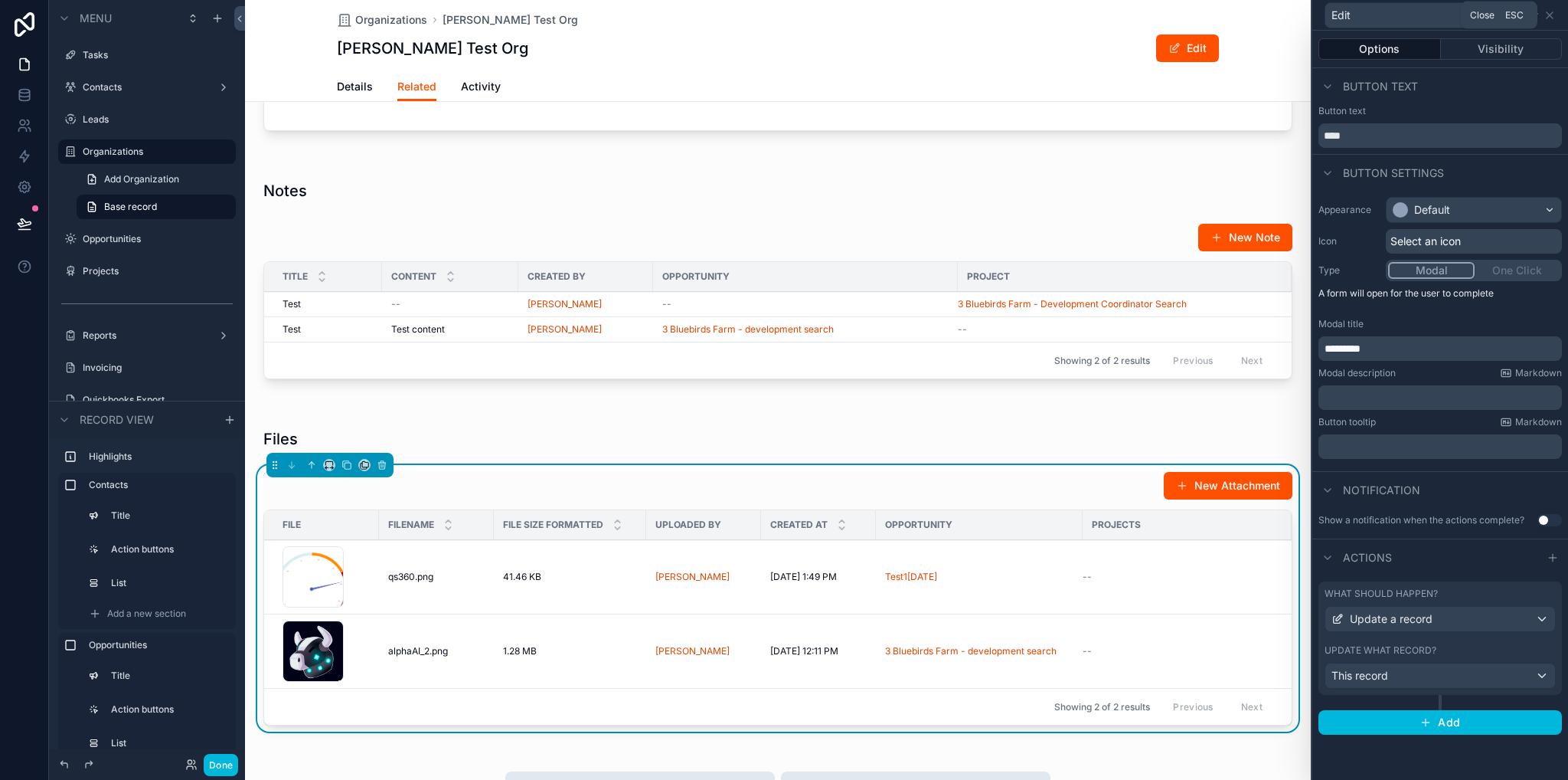
click at [1554, 18] on icon at bounding box center [1550, 15] width 12 height 12
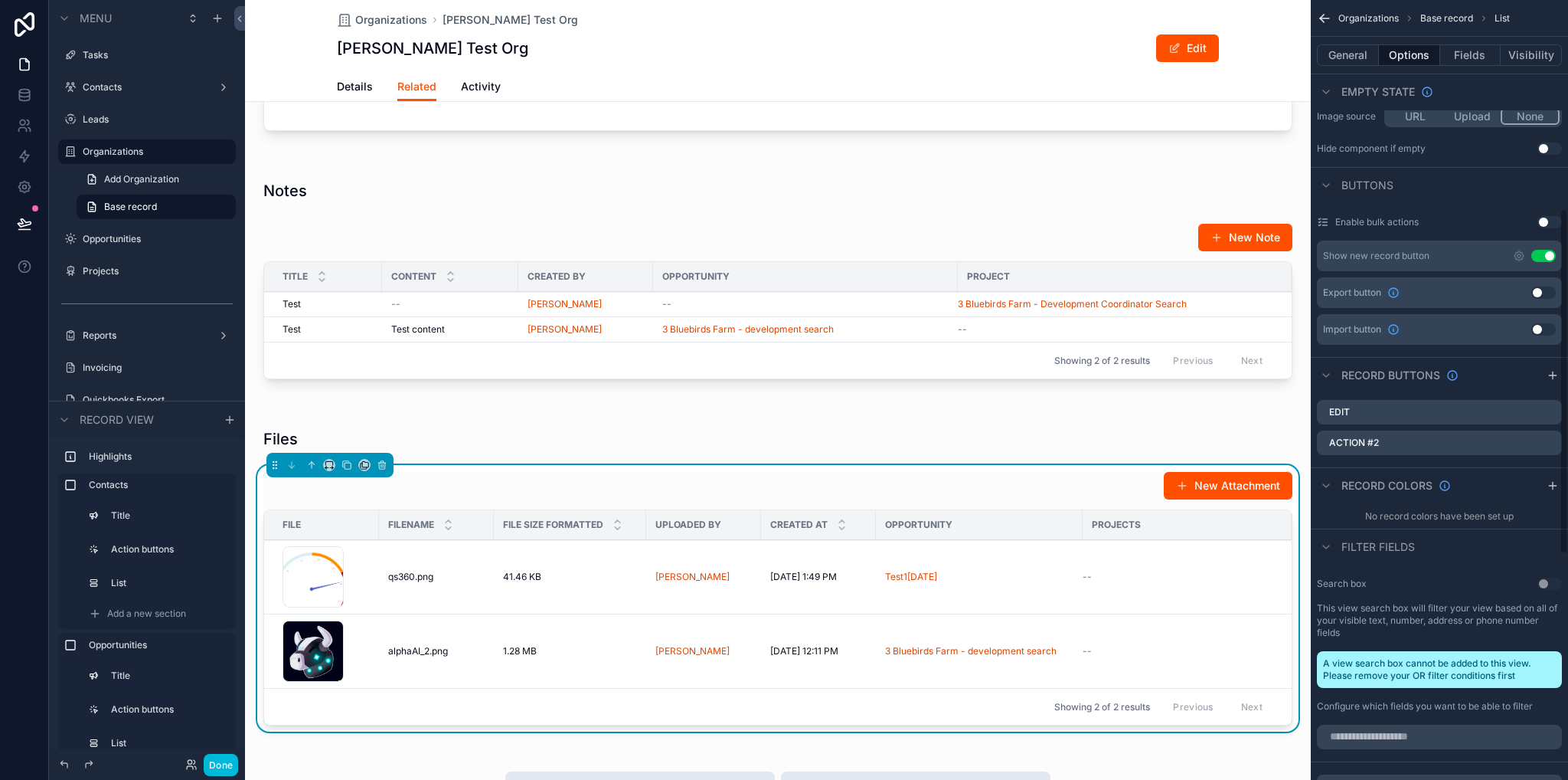
click at [0, 0] on icon "scrollable content" at bounding box center [0, 0] width 0 height 0
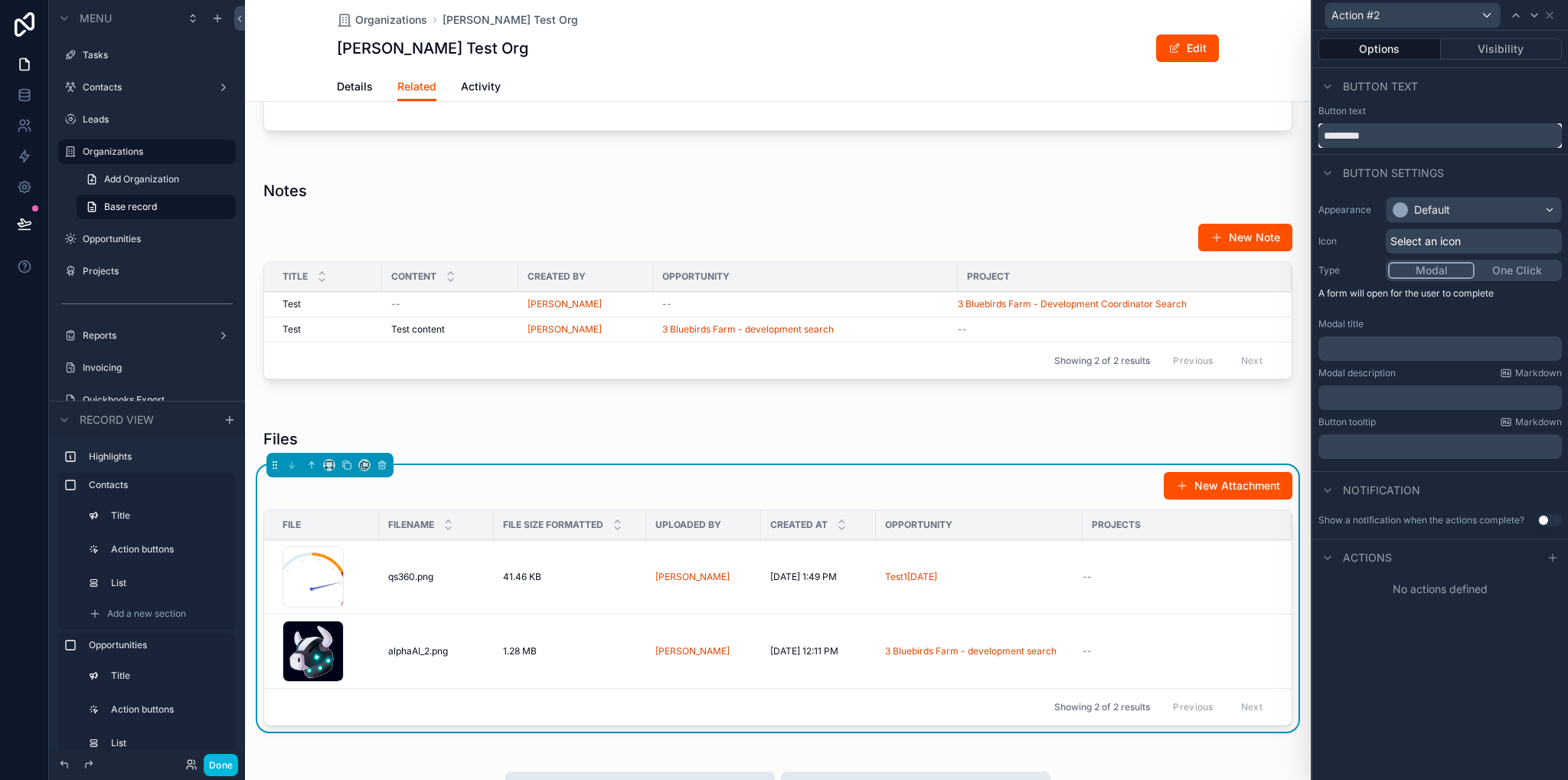
click at [1414, 136] on input "*********" at bounding box center [1440, 136] width 243 height 25
type input "******"
click at [1345, 350] on p "﻿" at bounding box center [1442, 349] width 234 height 15
click at [1362, 399] on p "﻿" at bounding box center [1442, 397] width 234 height 15
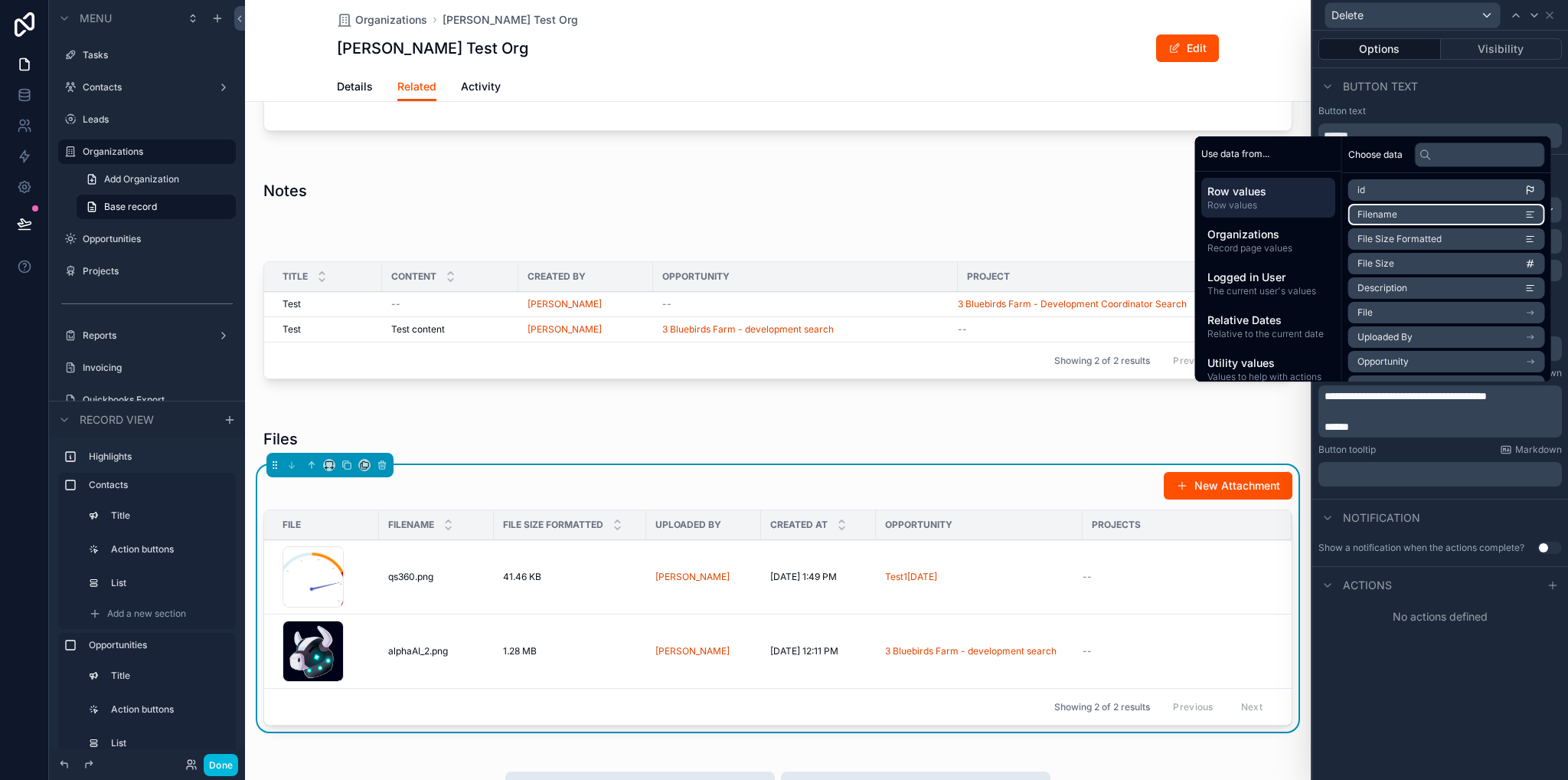
click at [1385, 219] on span "Filename" at bounding box center [1378, 215] width 40 height 12
click at [1445, 702] on div "**********" at bounding box center [1440, 405] width 256 height 749
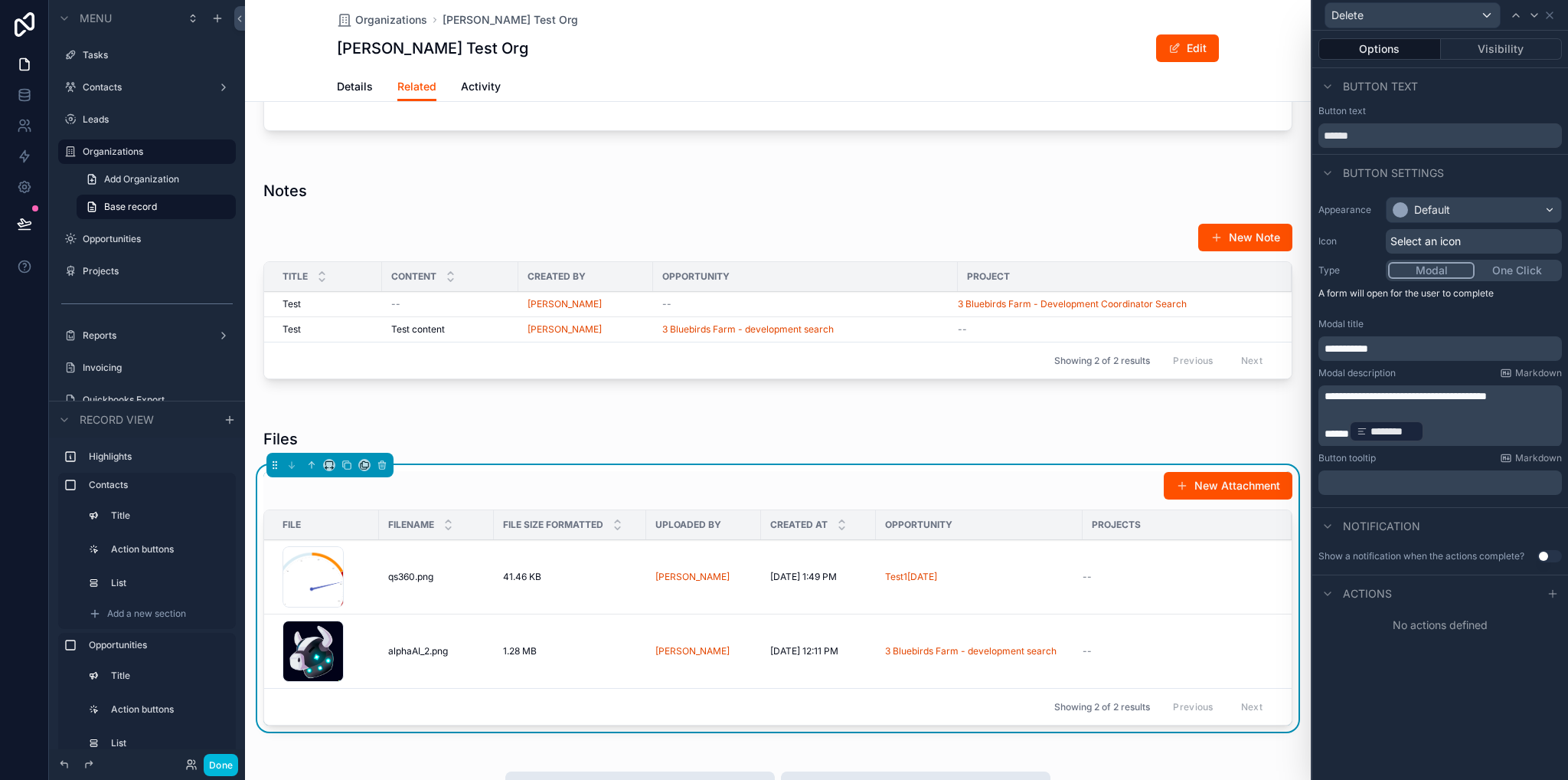
drag, startPoint x: 1135, startPoint y: 239, endPoint x: 1147, endPoint y: 268, distance: 31.4
click at [1135, 239] on div "scrollable content" at bounding box center [777, 283] width 1066 height 236
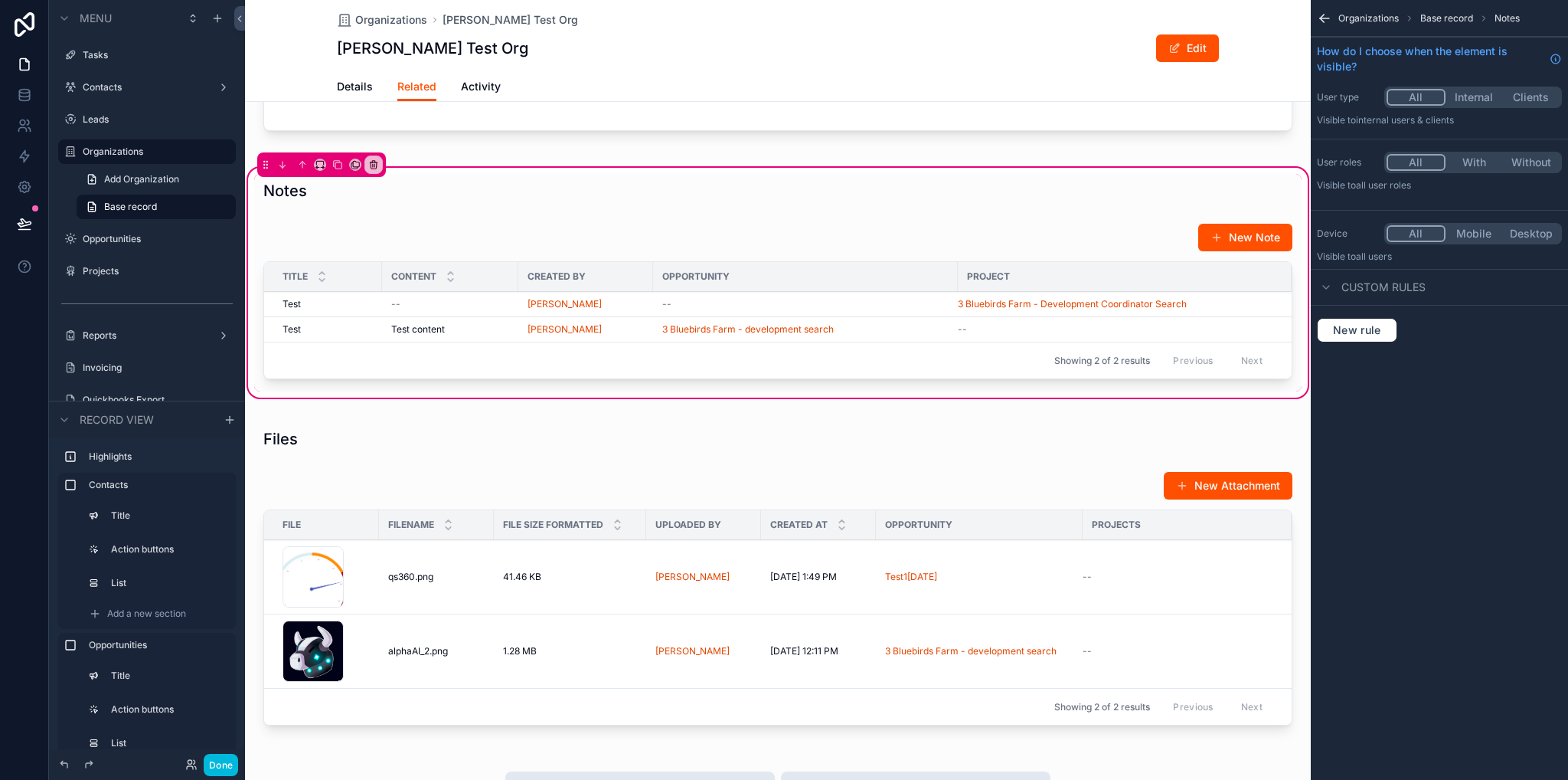
click at [1150, 245] on div "scrollable content" at bounding box center [777, 304] width 1048 height 175
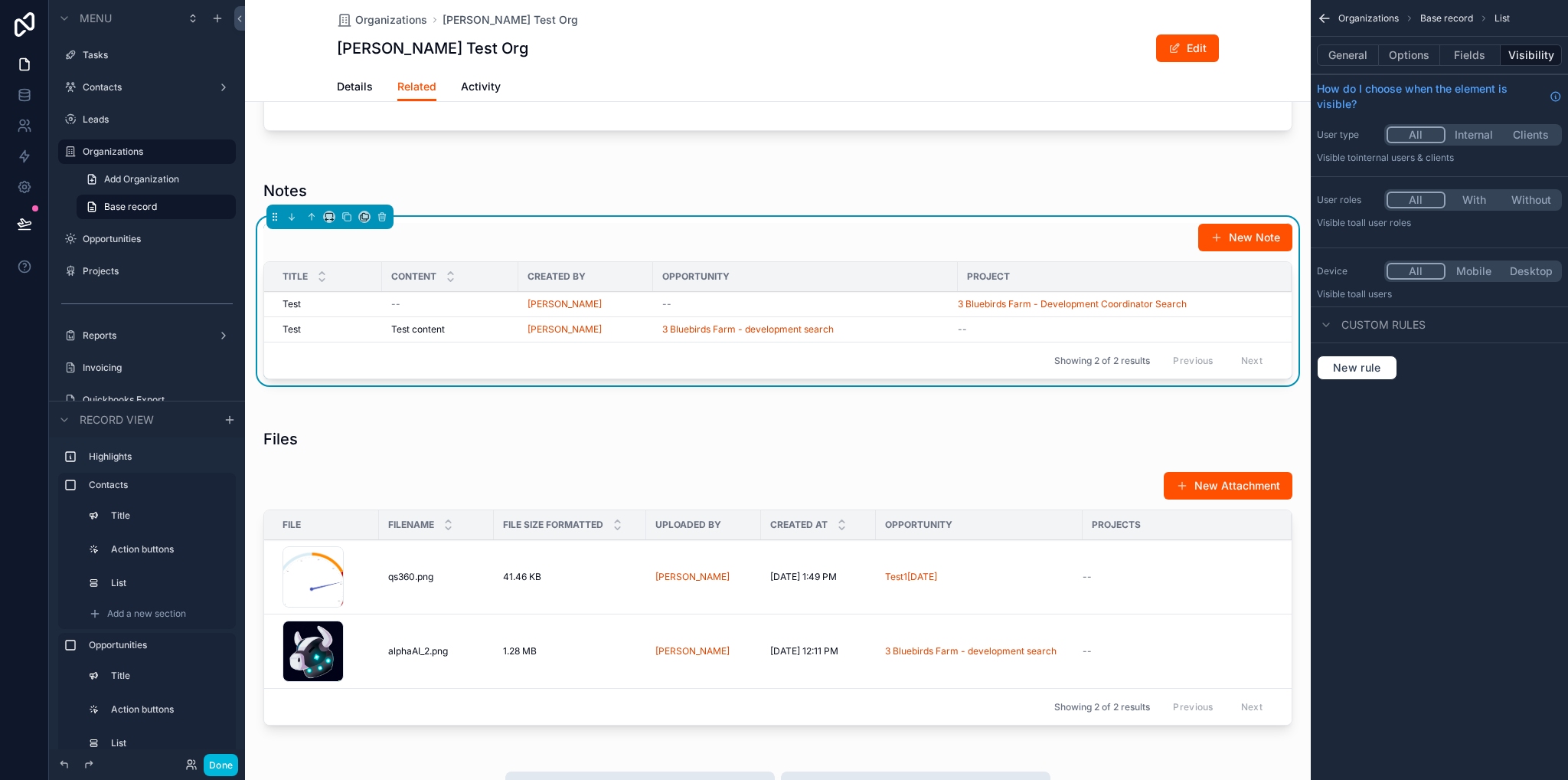
click at [1480, 43] on div "General Options Fields Visibility" at bounding box center [1439, 55] width 257 height 37
click at [1475, 59] on button "Fields" at bounding box center [1471, 55] width 62 height 22
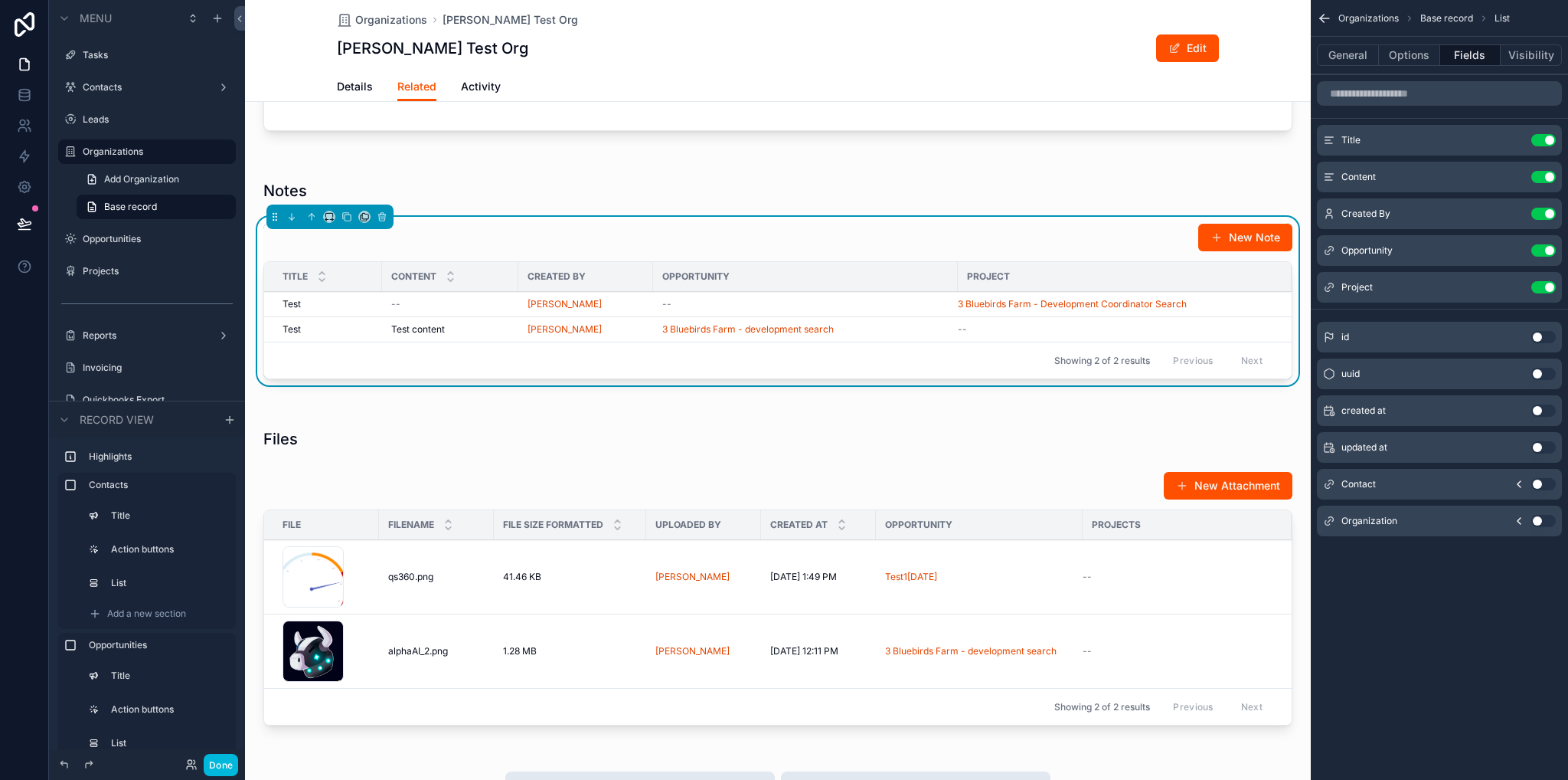
click at [1413, 55] on button "Options" at bounding box center [1410, 55] width 62 height 22
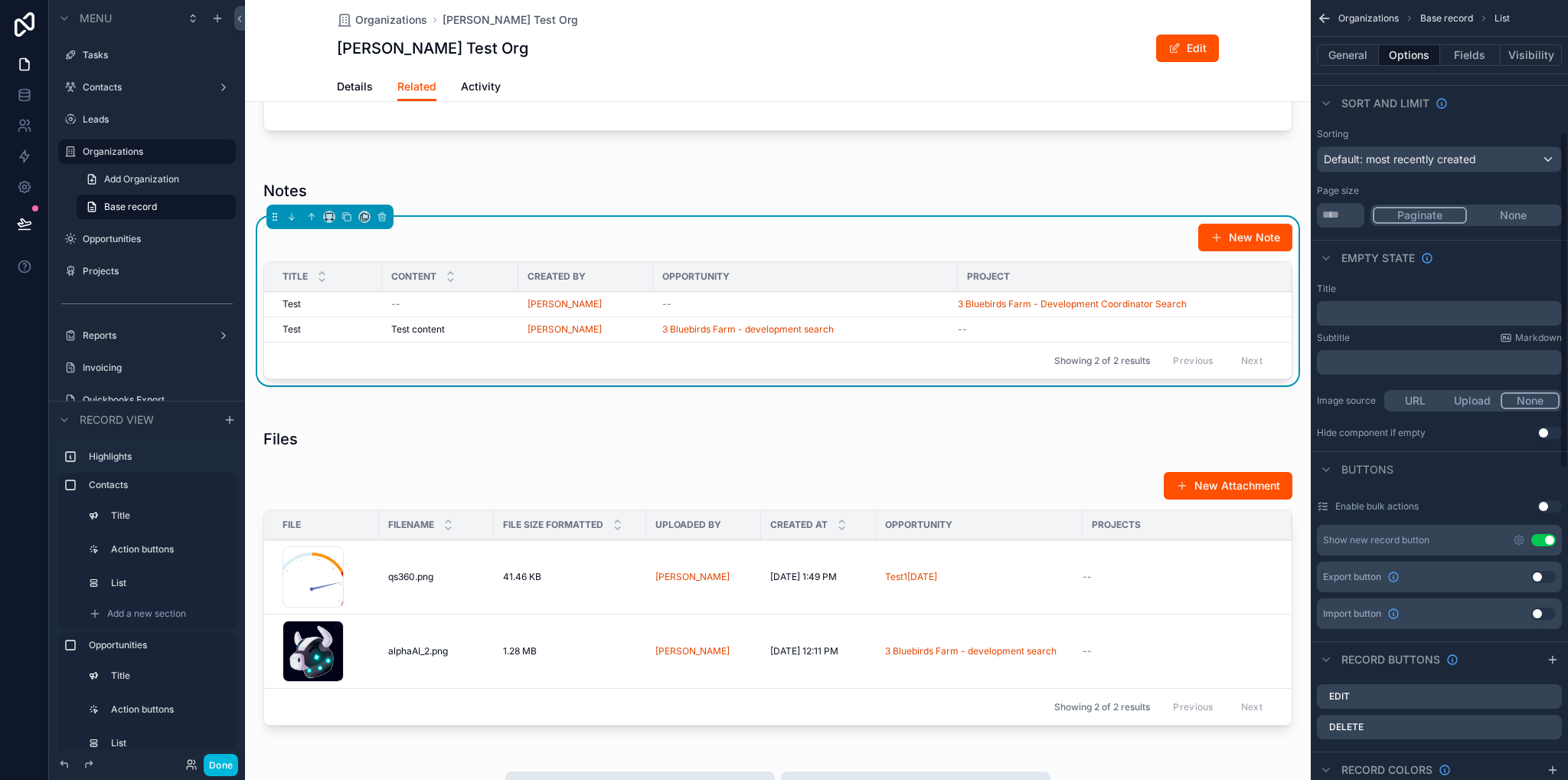
scroll to position [383, 0]
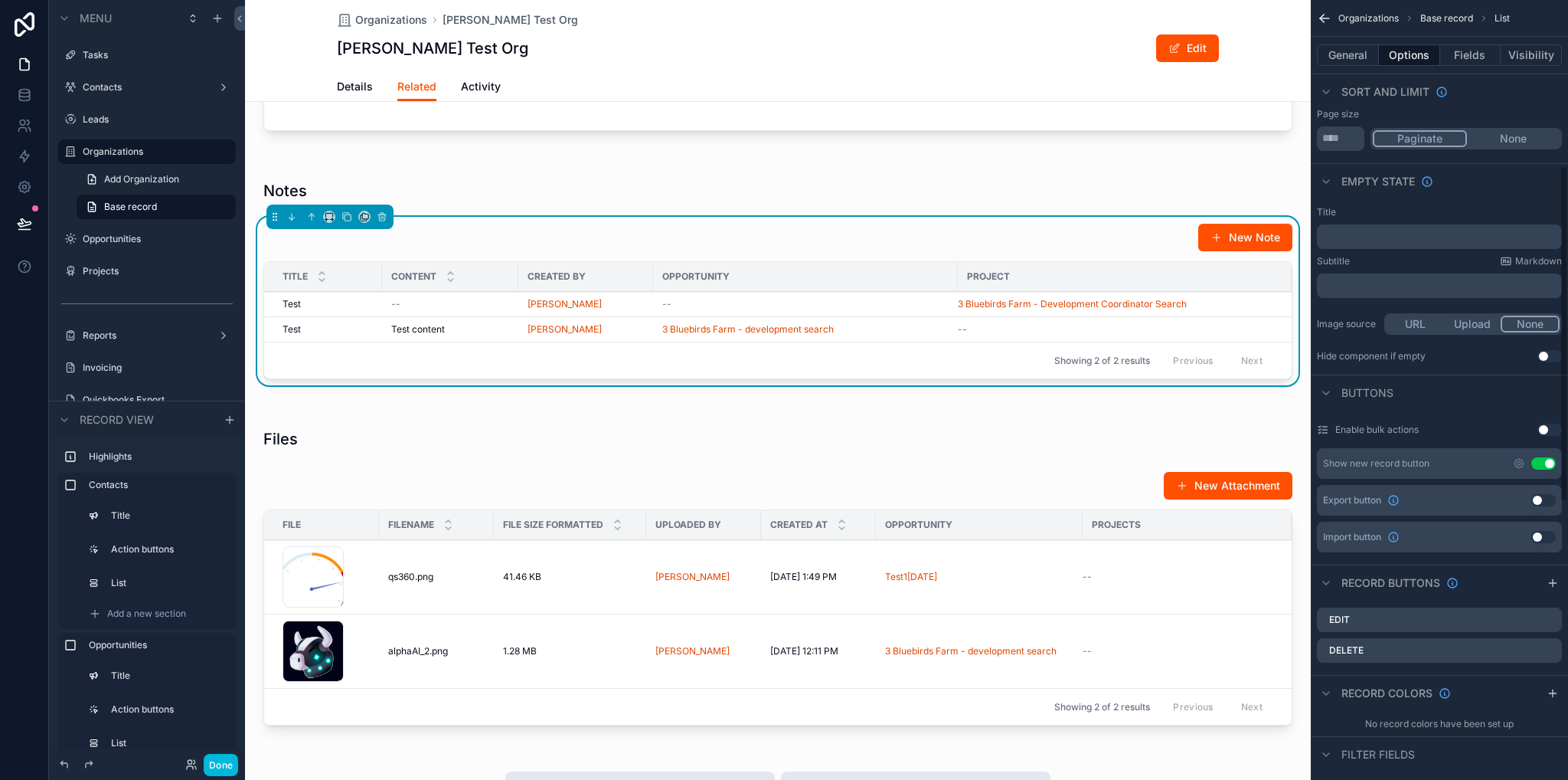
click at [1518, 464] on icon "scrollable content" at bounding box center [1520, 464] width 3 height 3
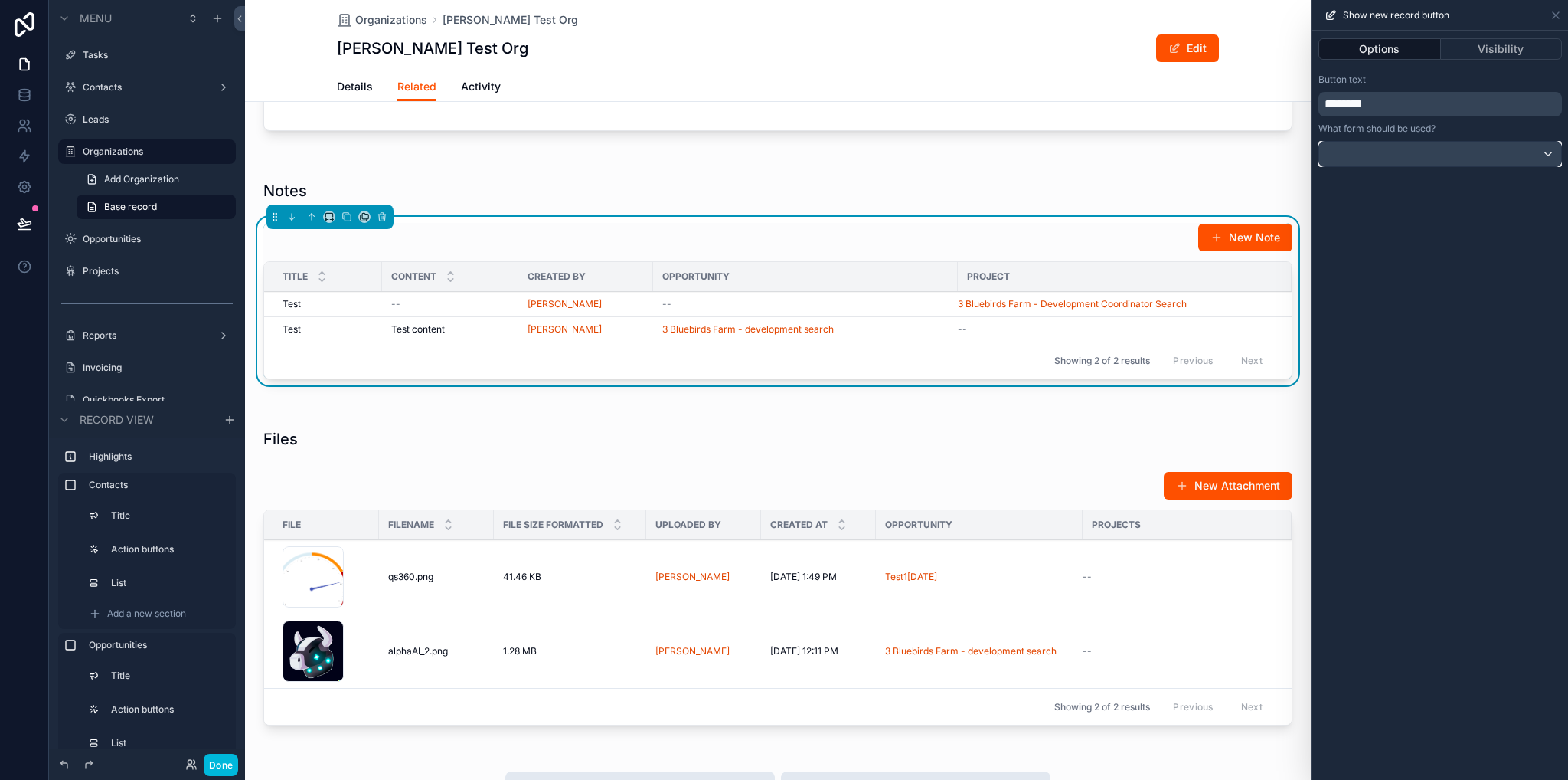
click at [1421, 157] on div at bounding box center [1440, 154] width 242 height 25
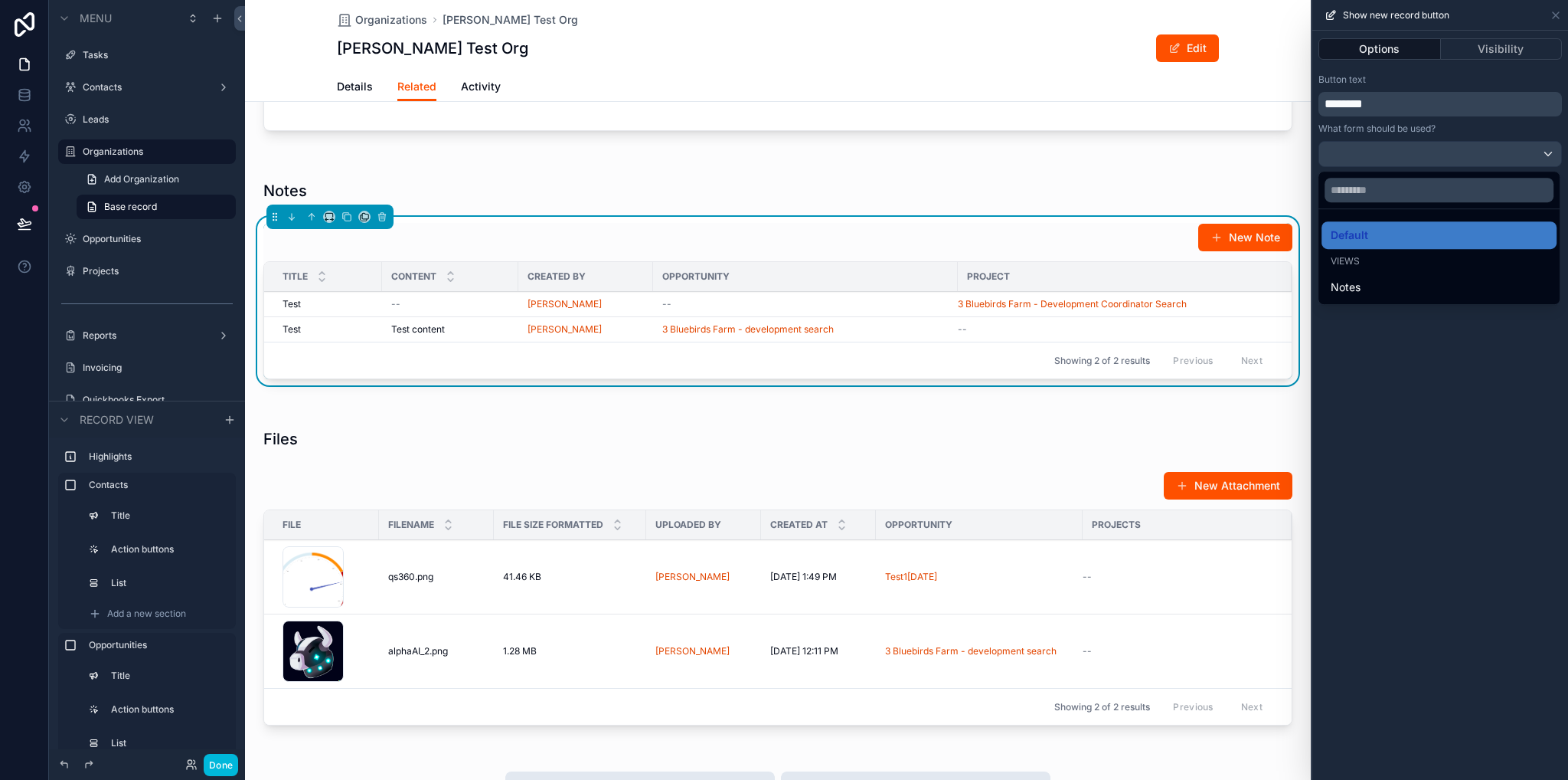
click at [1368, 289] on div "Notes" at bounding box center [1439, 287] width 217 height 18
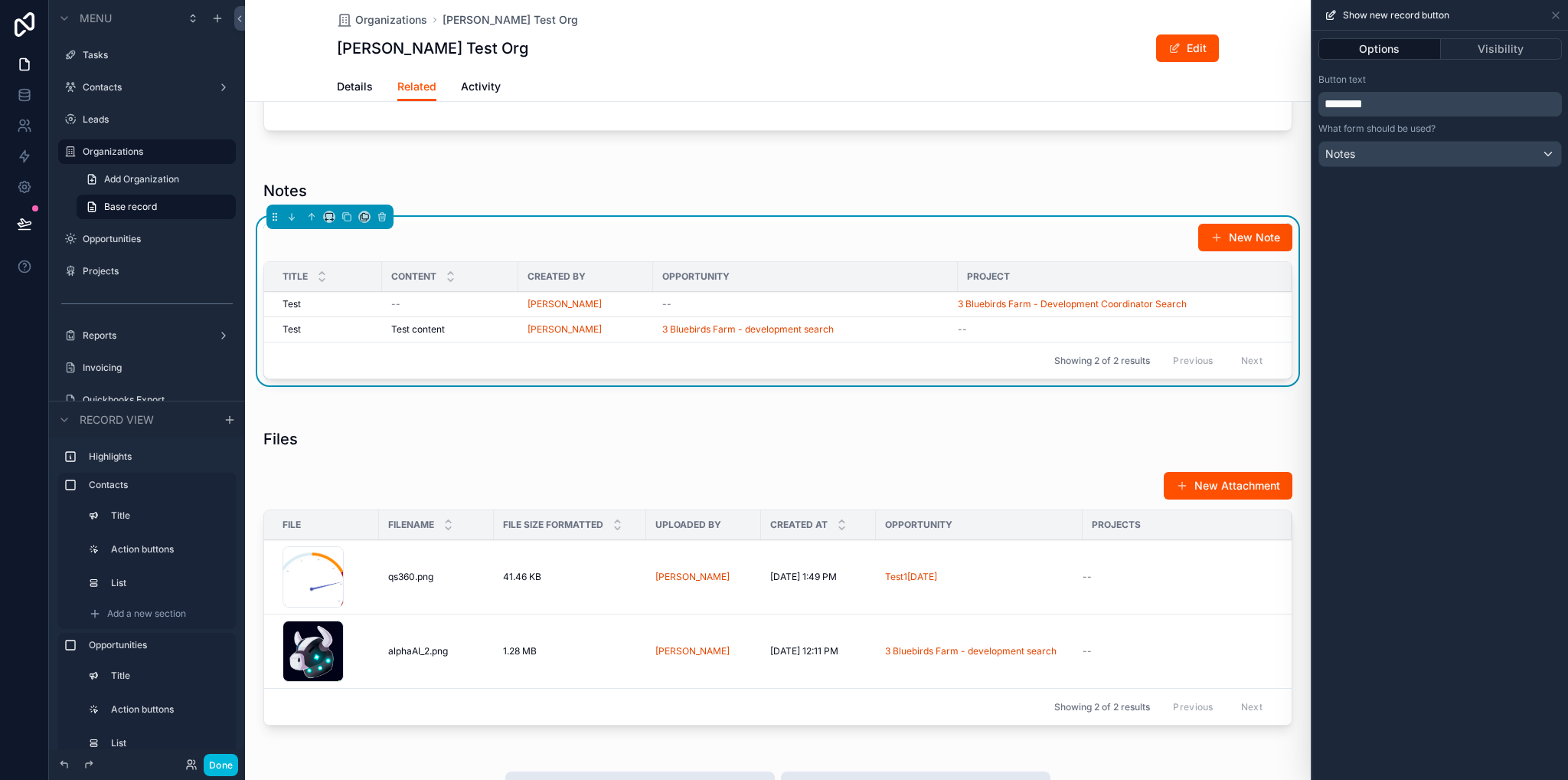
click at [1094, 490] on div "scrollable content" at bounding box center [777, 580] width 1066 height 334
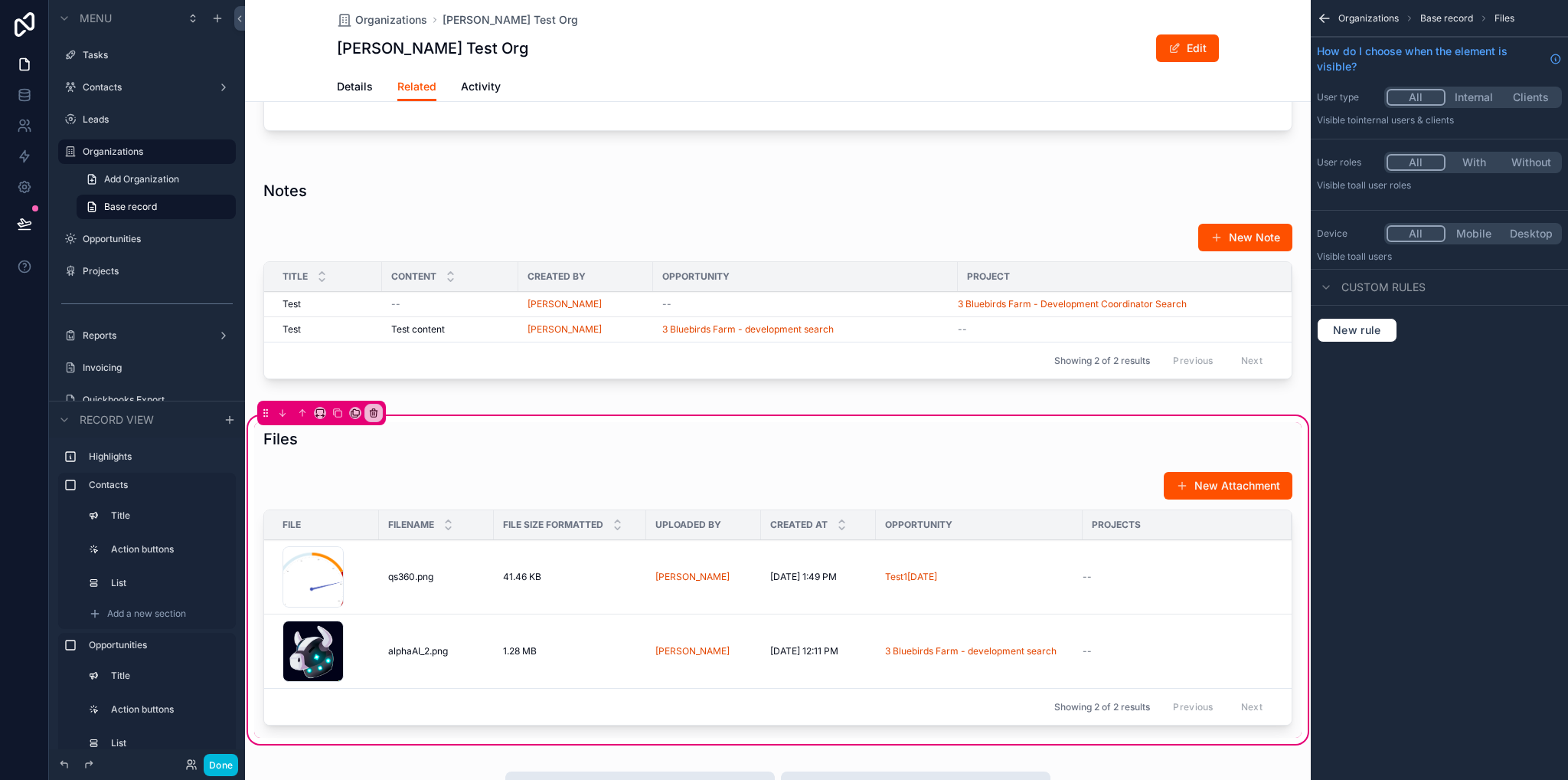
scroll to position [0, 0]
click at [1105, 501] on div "scrollable content" at bounding box center [777, 601] width 1048 height 273
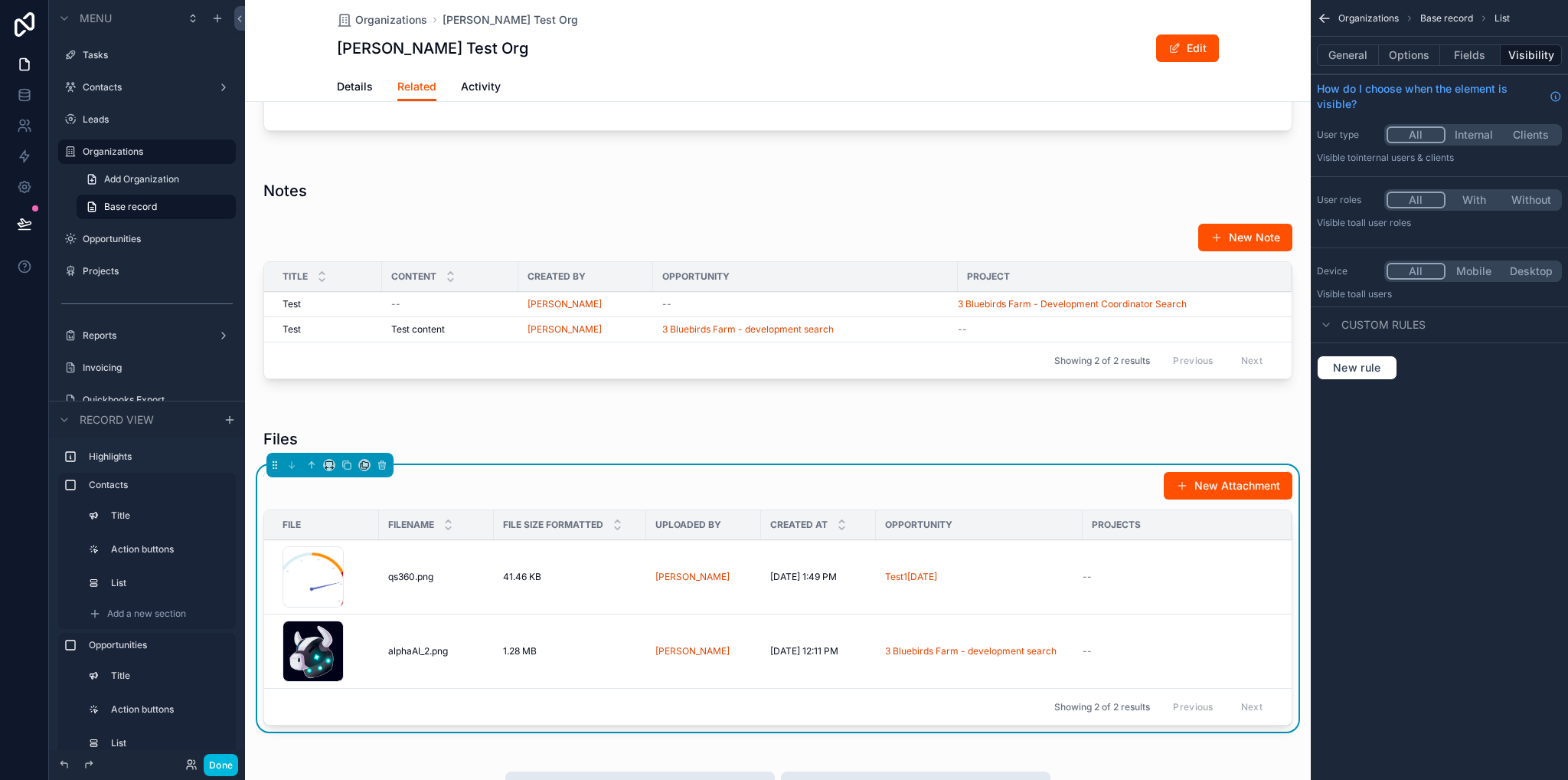
click at [1416, 56] on button "Options" at bounding box center [1410, 55] width 62 height 22
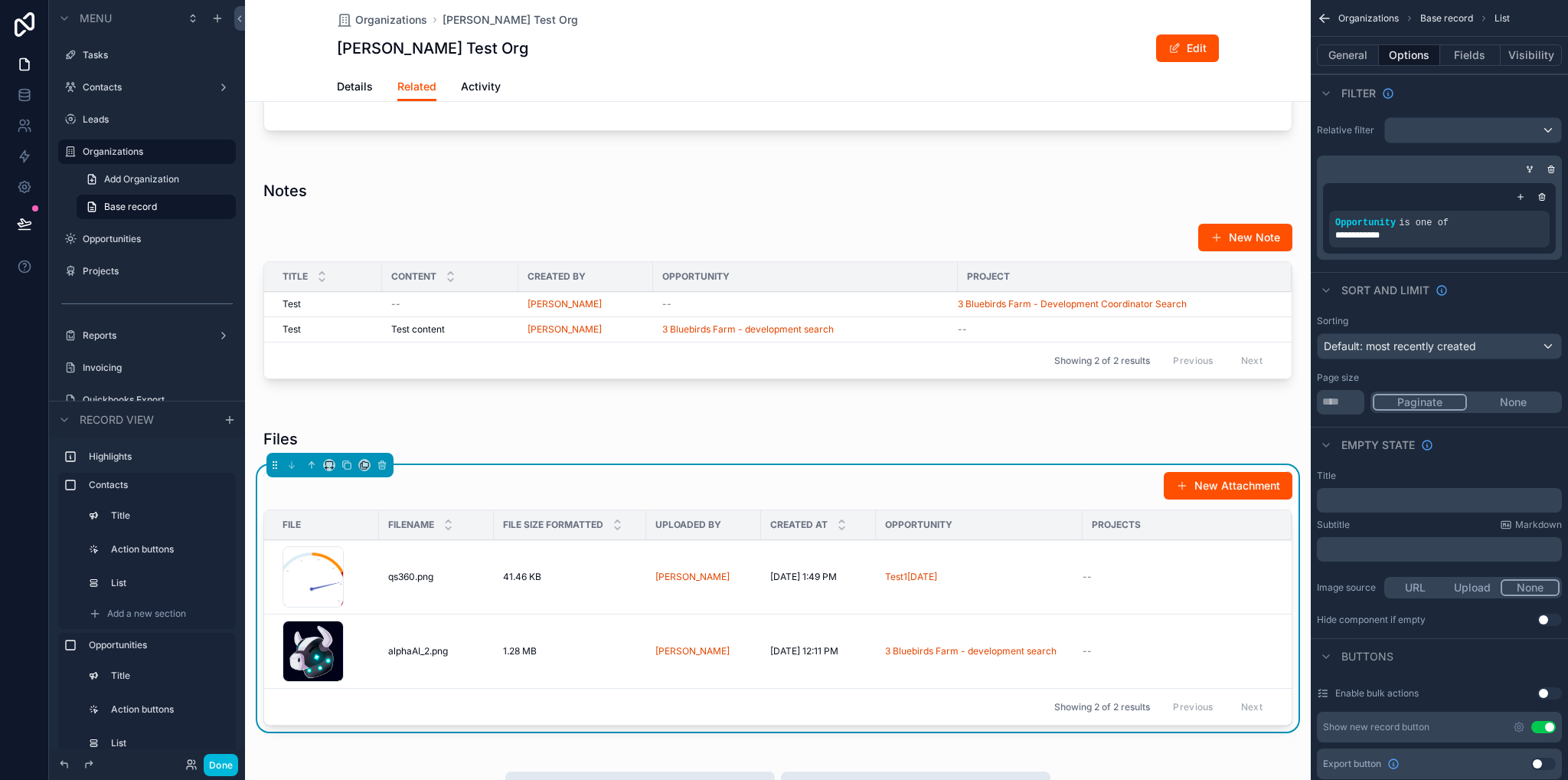
scroll to position [306, 0]
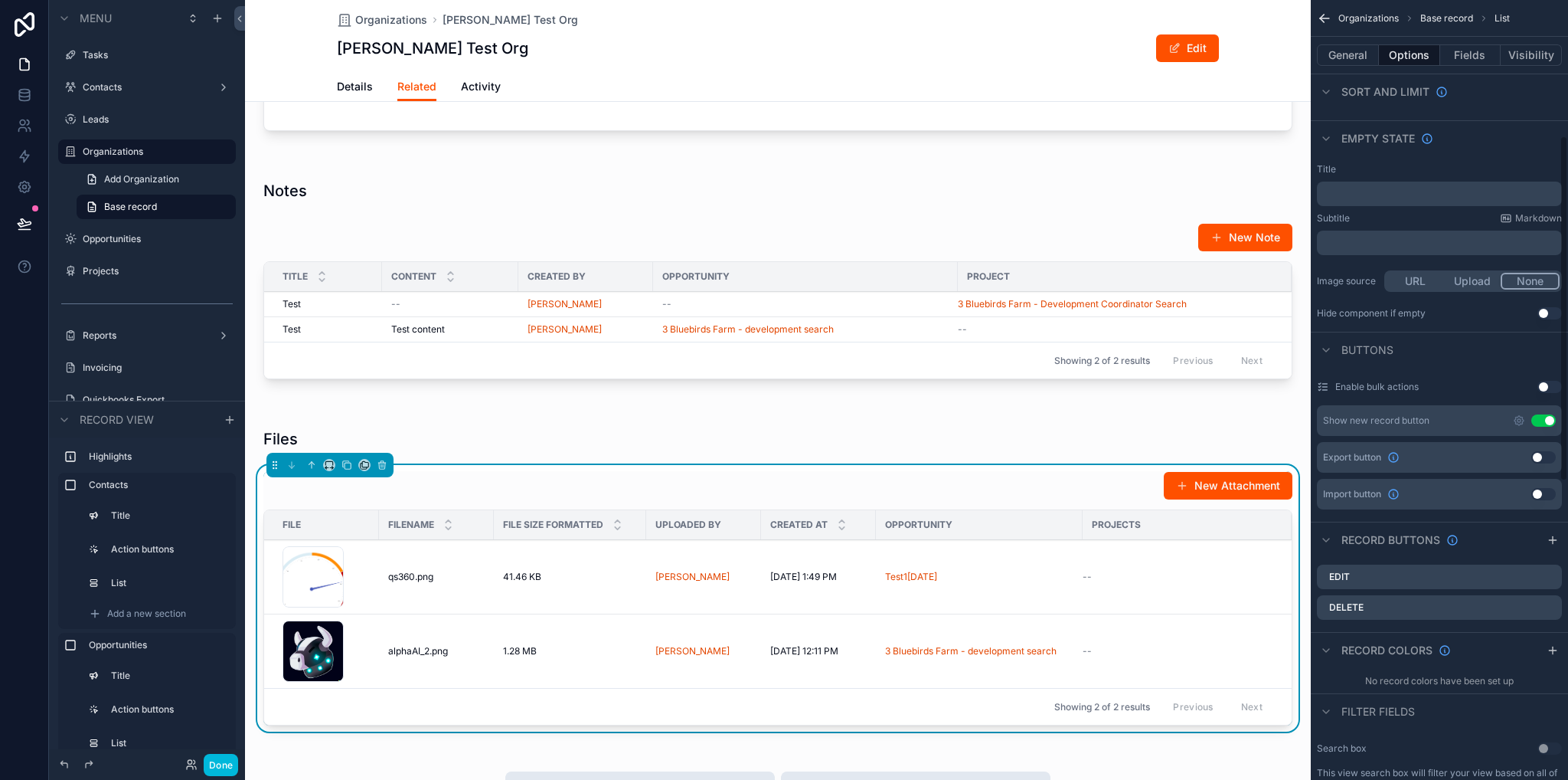
click at [1519, 420] on icon "scrollable content" at bounding box center [1520, 420] width 12 height 12
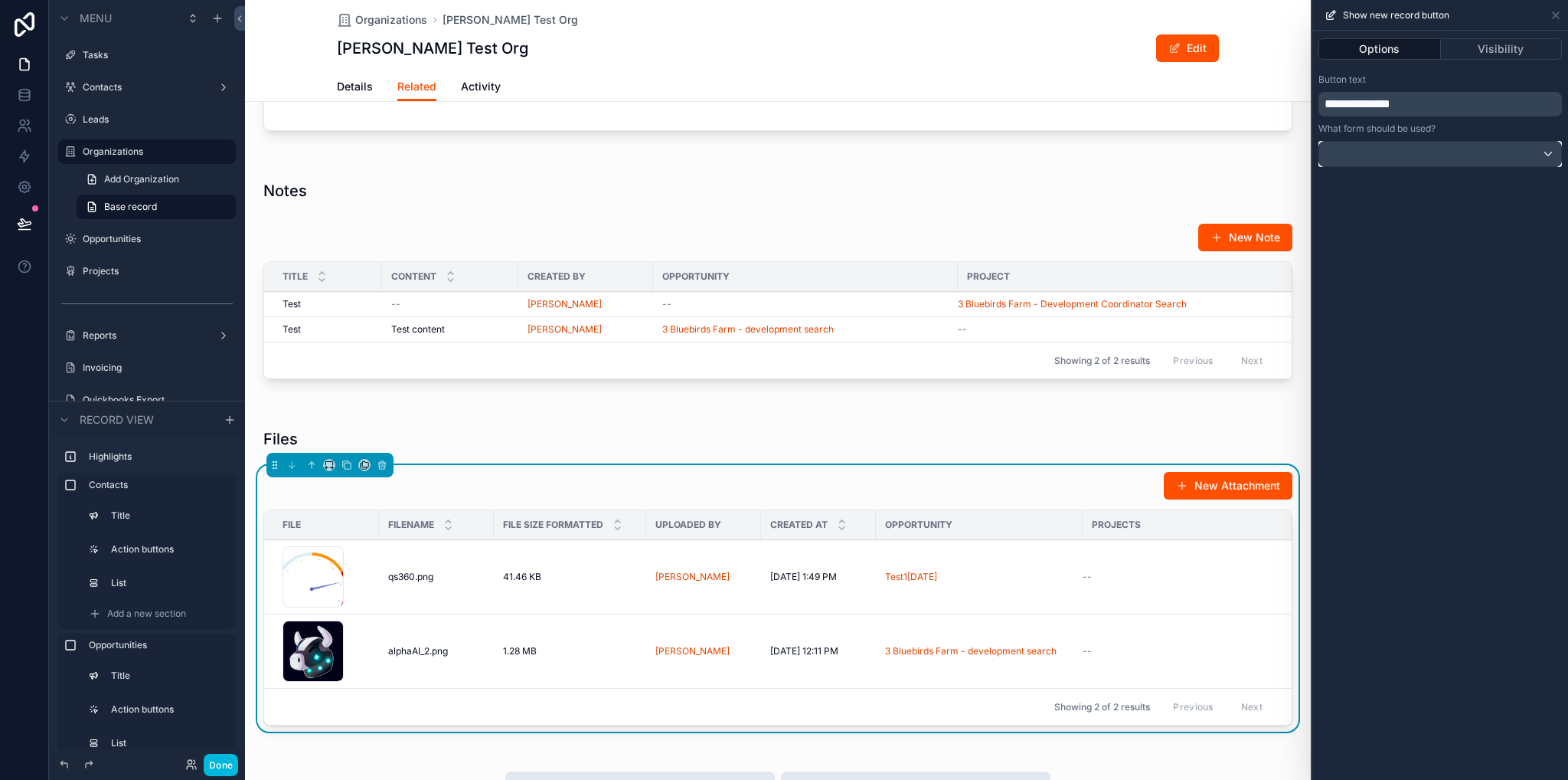
click at [1382, 164] on div at bounding box center [1440, 154] width 242 height 25
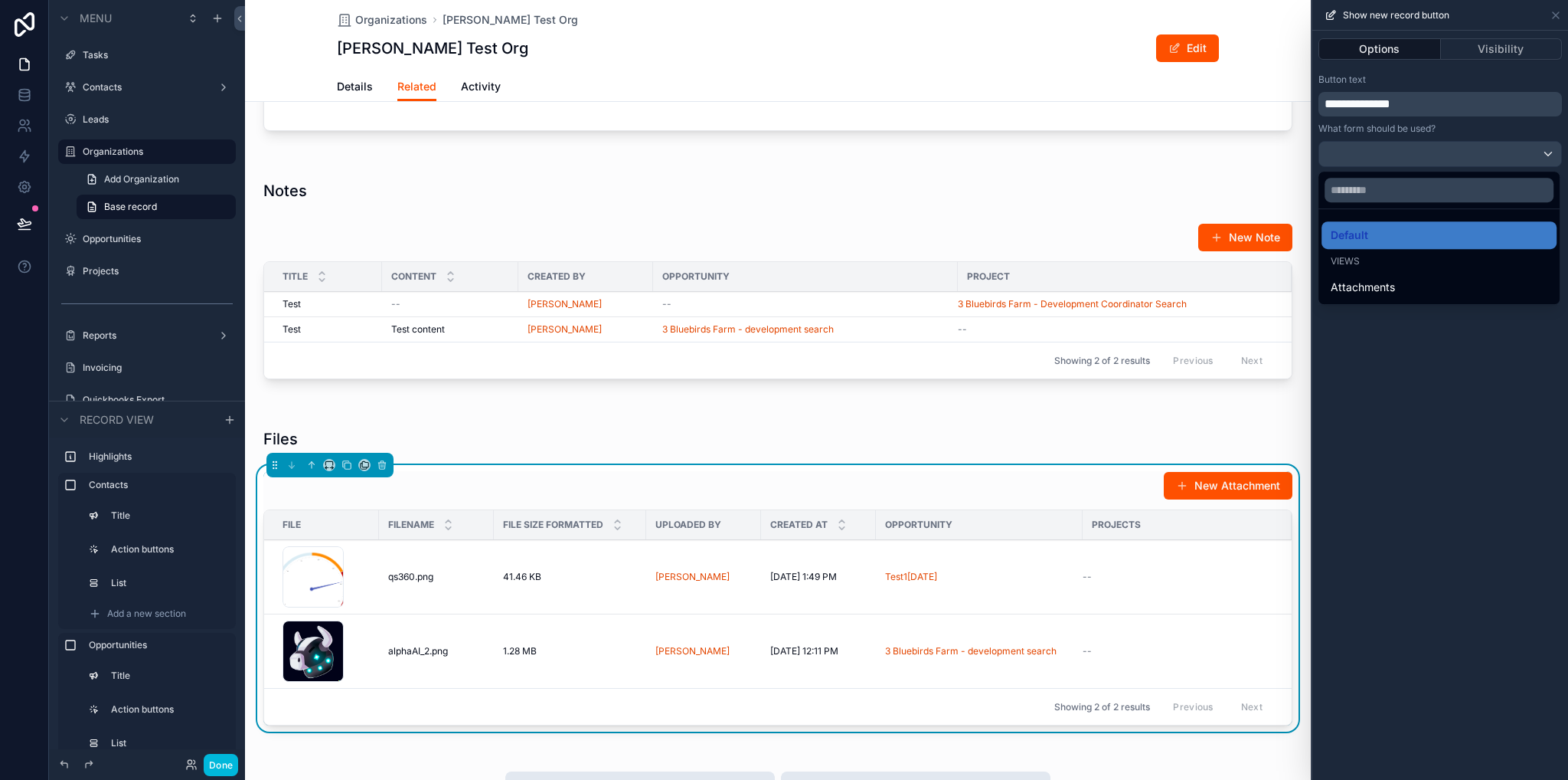
click at [1364, 289] on span "Attachments" at bounding box center [1363, 287] width 65 height 18
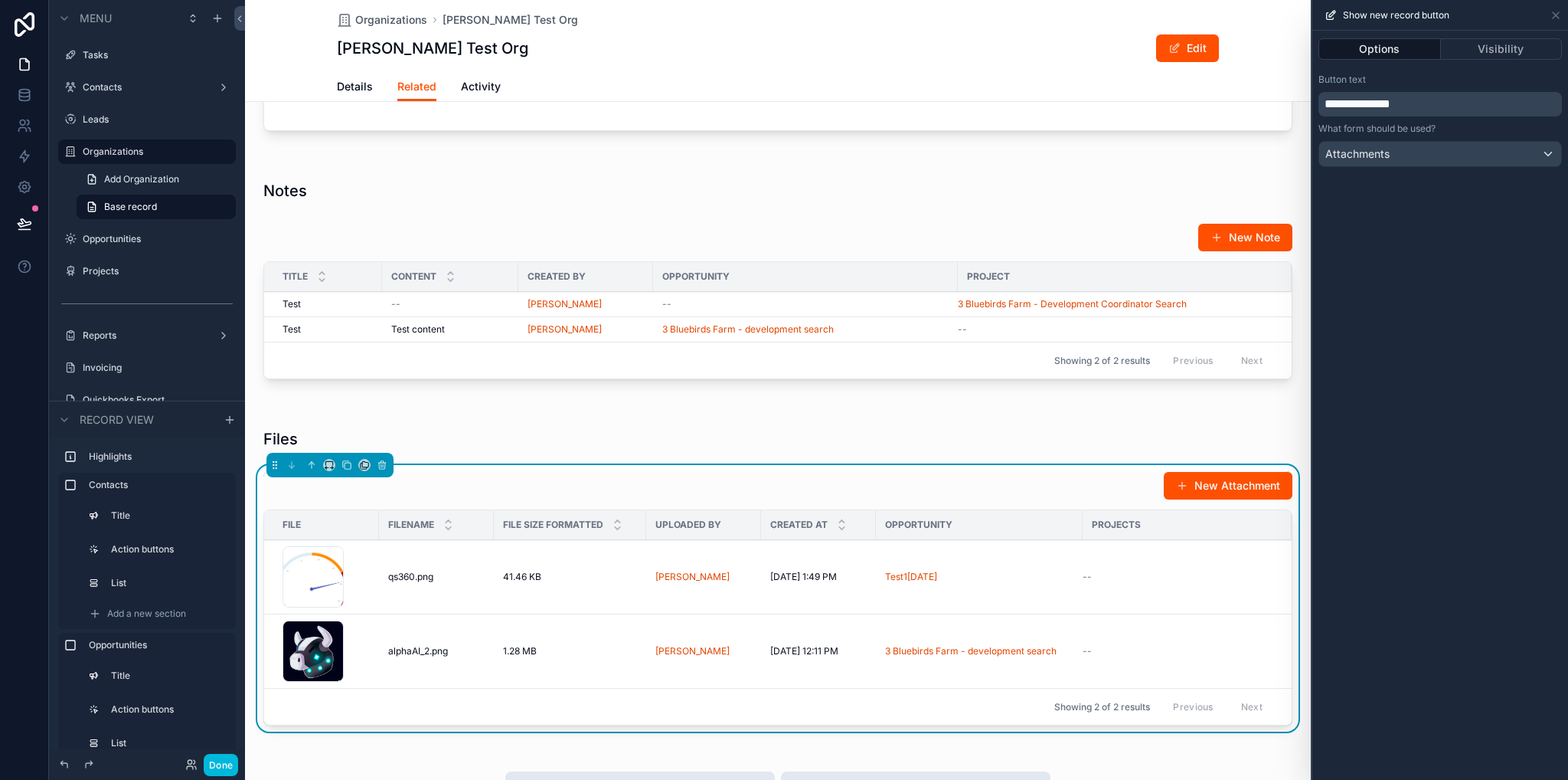
click at [1094, 183] on div "scrollable content" at bounding box center [777, 283] width 1066 height 236
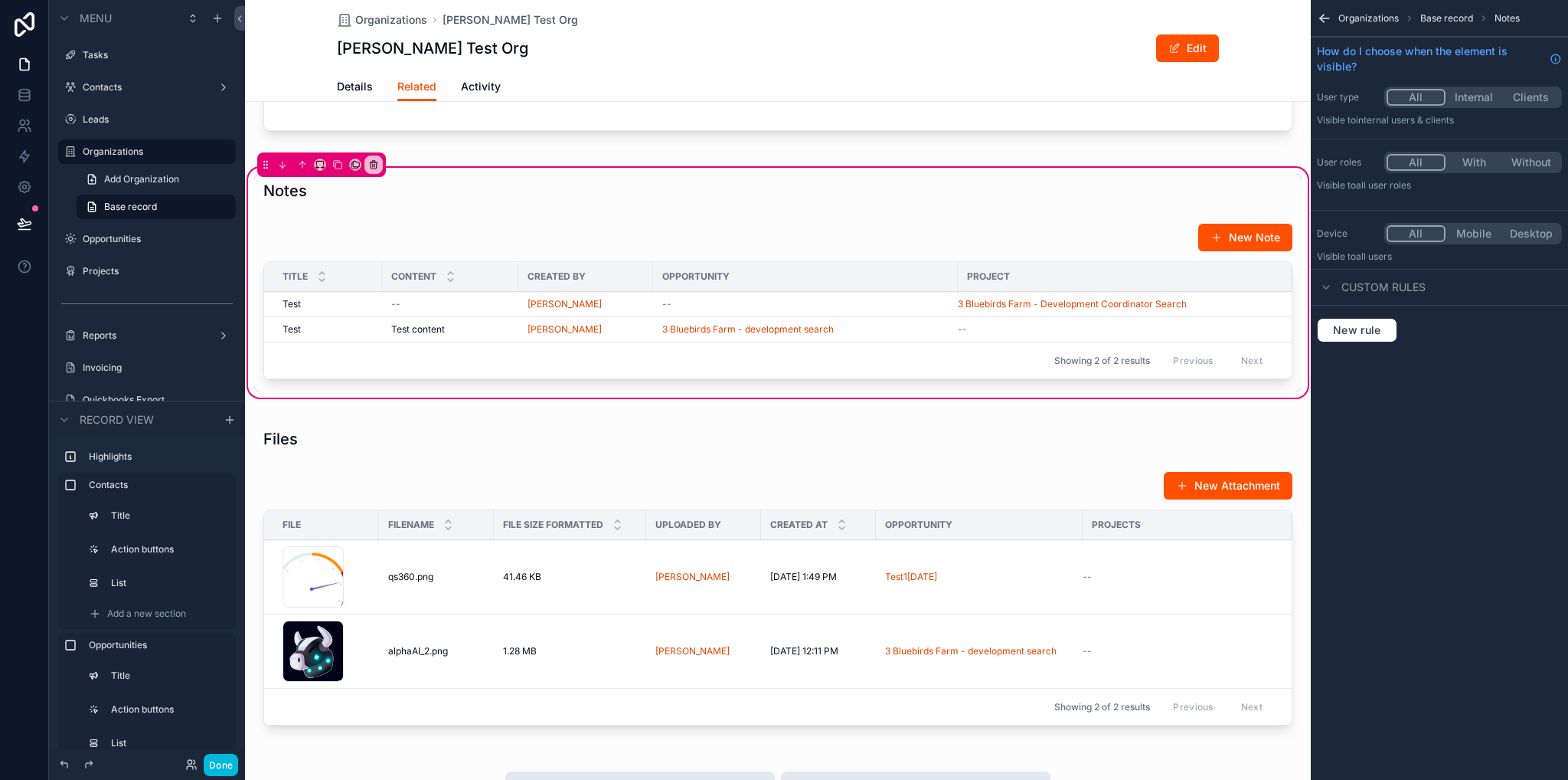
scroll to position [0, 0]
click at [93, 240] on label "Opportunities" at bounding box center [154, 239] width 144 height 12
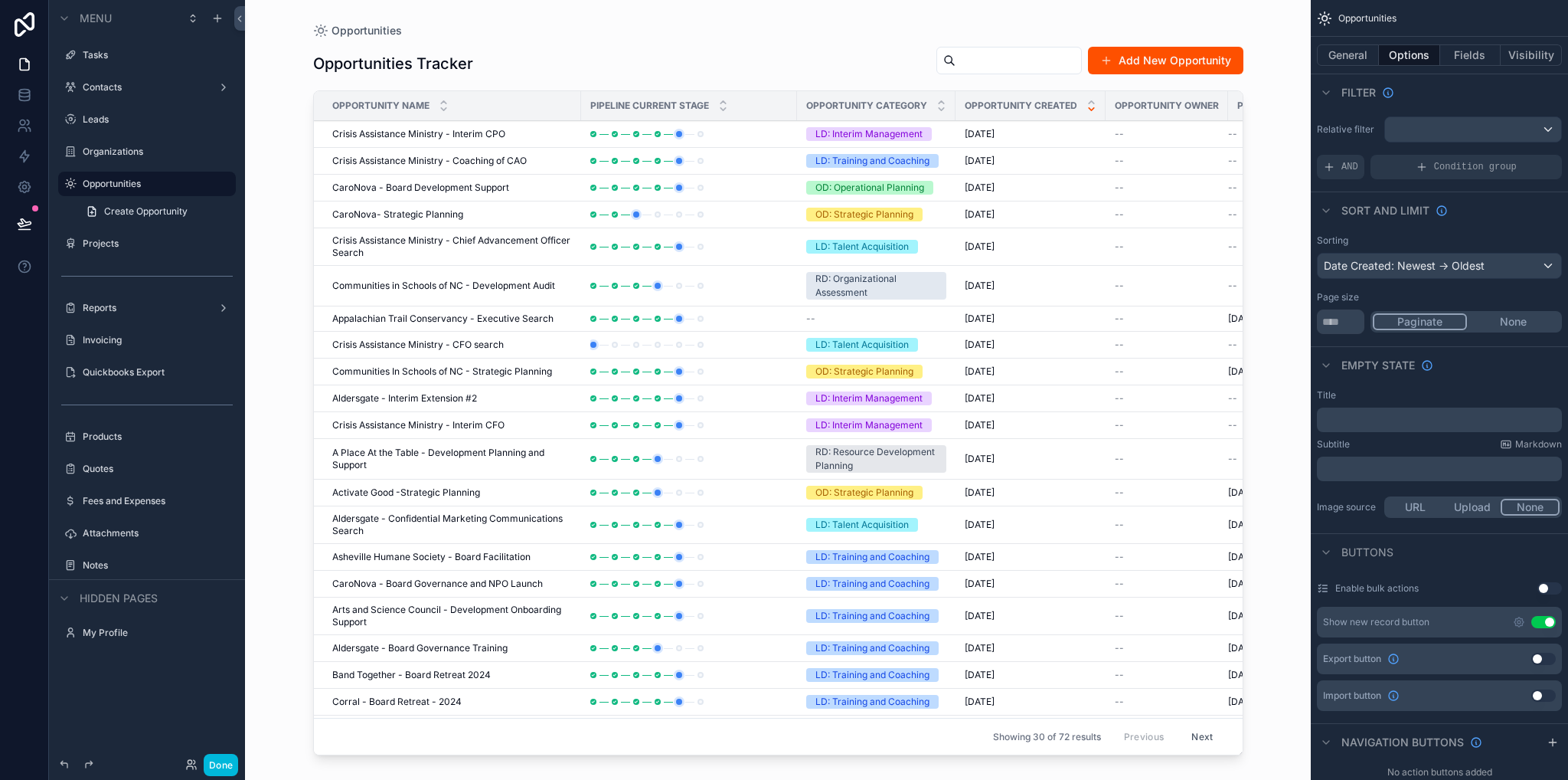
click at [426, 137] on div "scrollable content" at bounding box center [778, 380] width 979 height 762
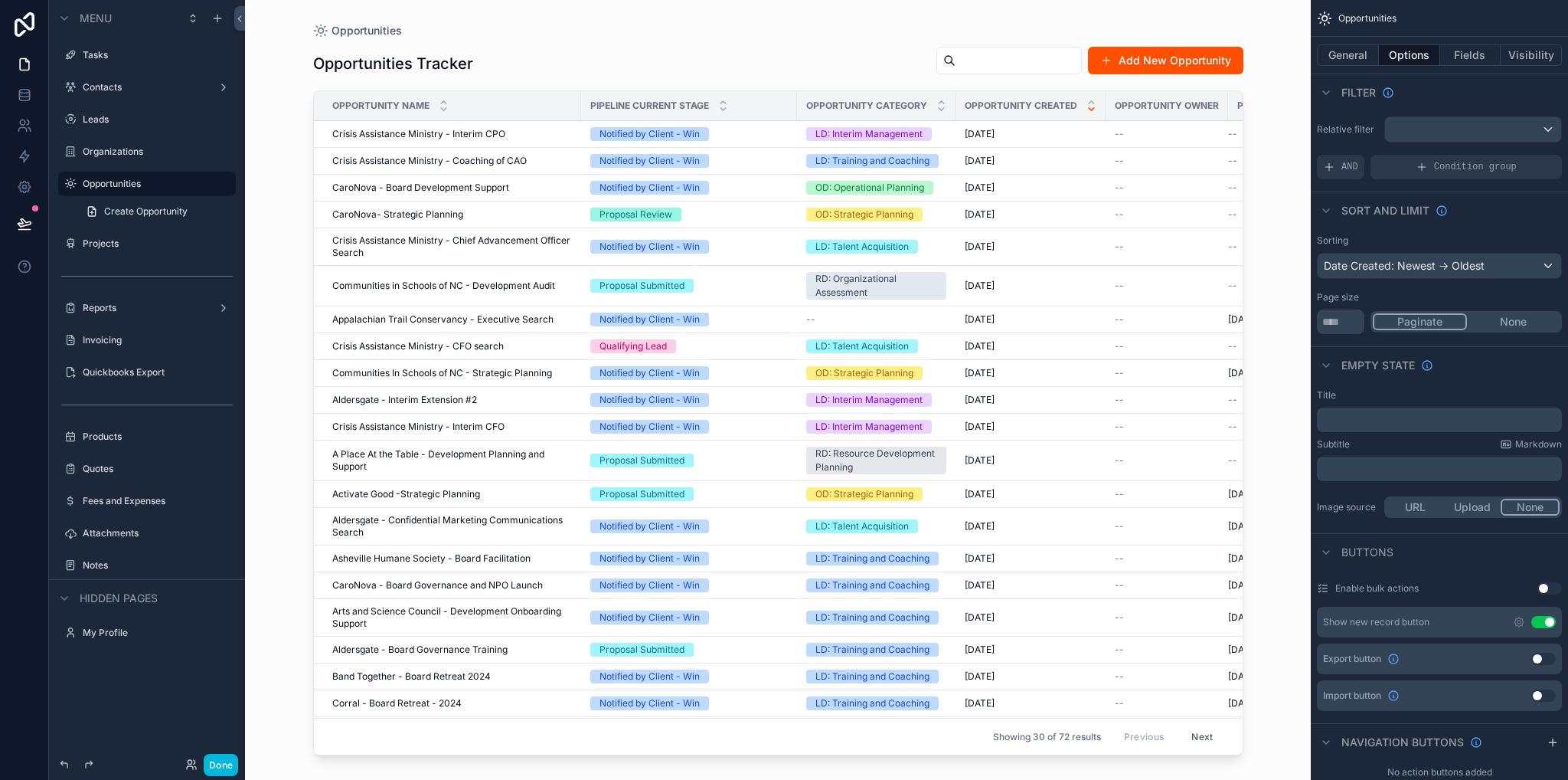
click at [424, 133] on span "Crisis Assistance Ministry - Interim CPO" at bounding box center [419, 134] width 173 height 12
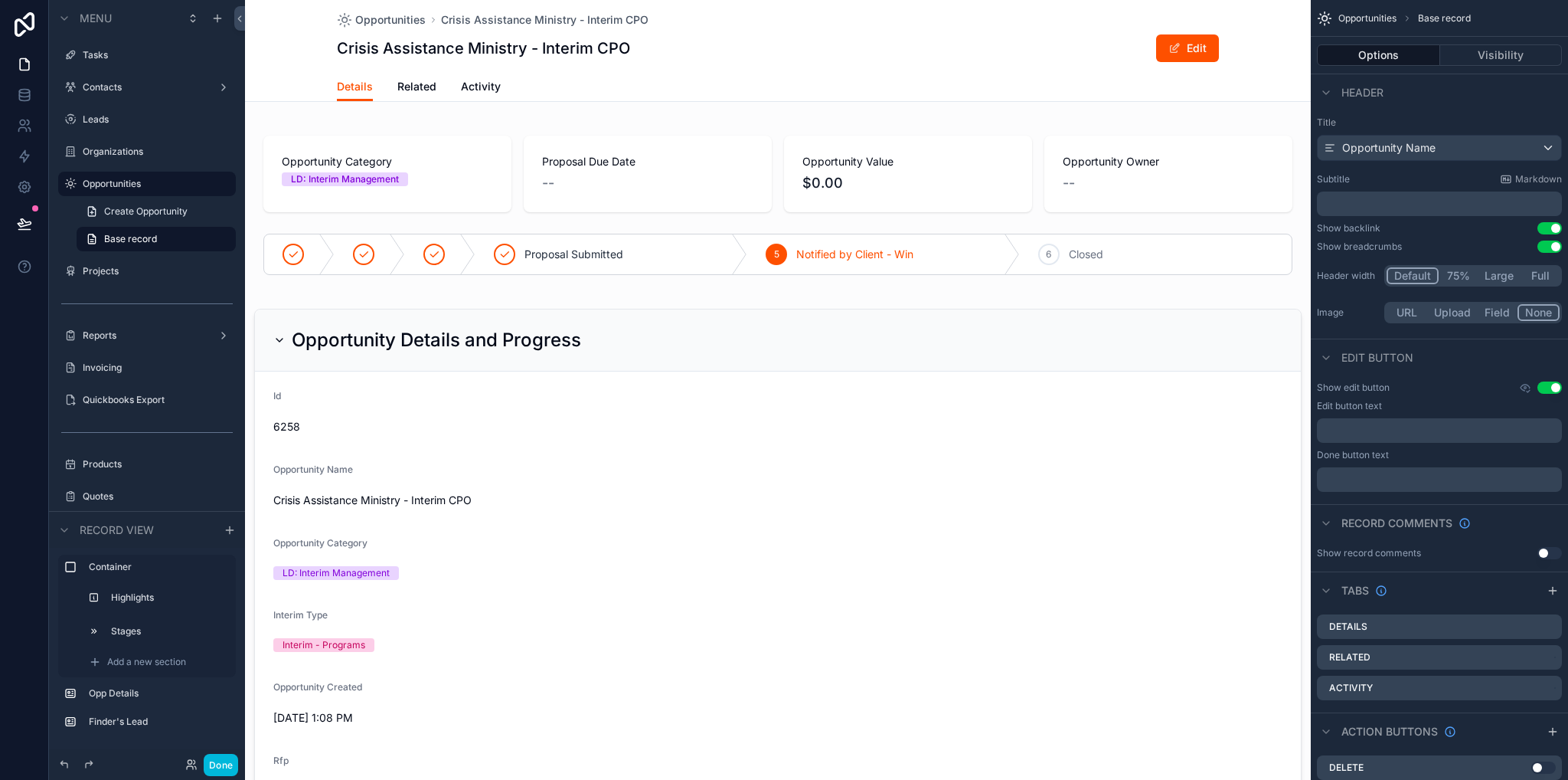
click at [400, 87] on span "Related" at bounding box center [416, 86] width 39 height 15
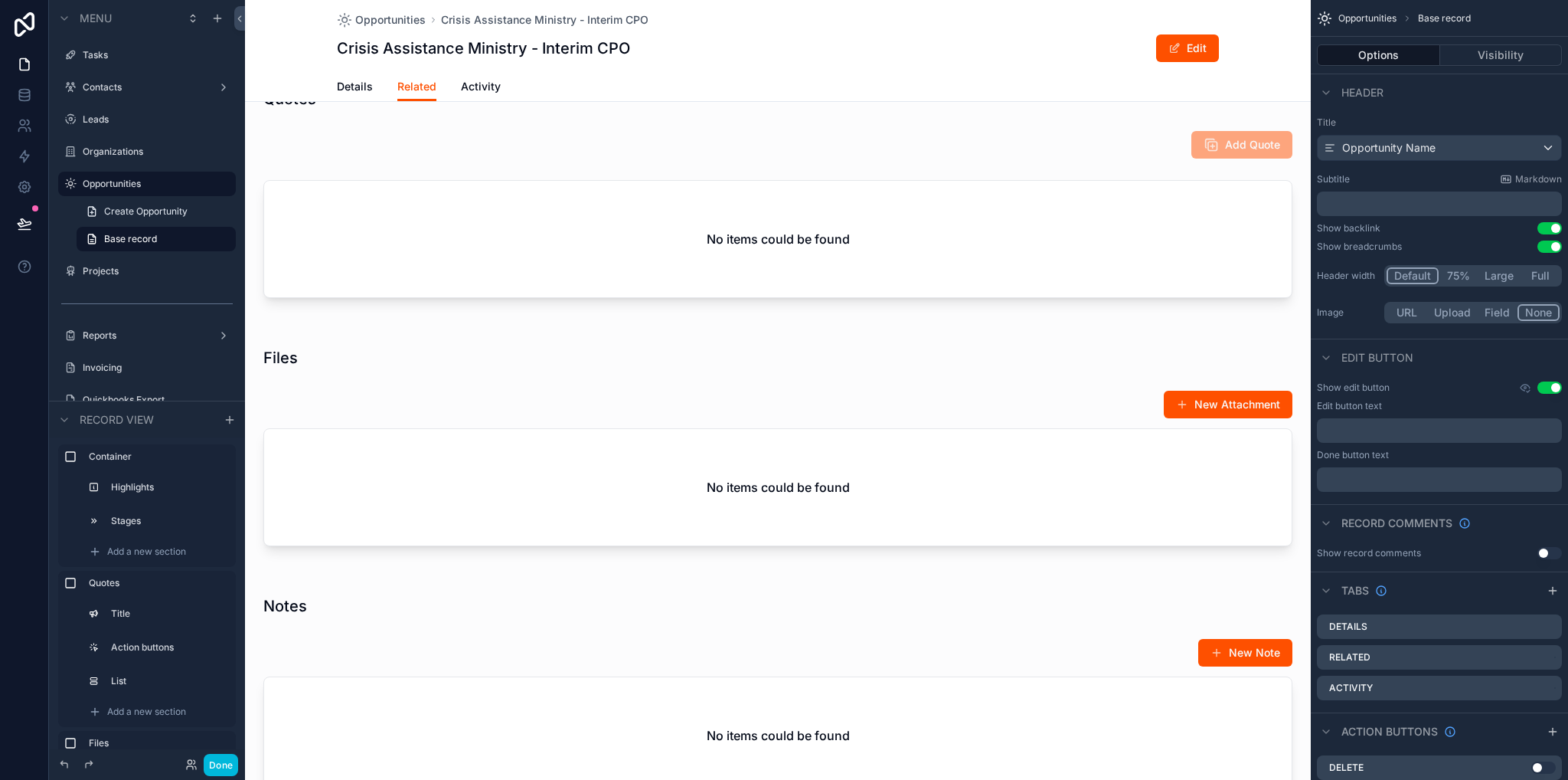
scroll to position [383, 0]
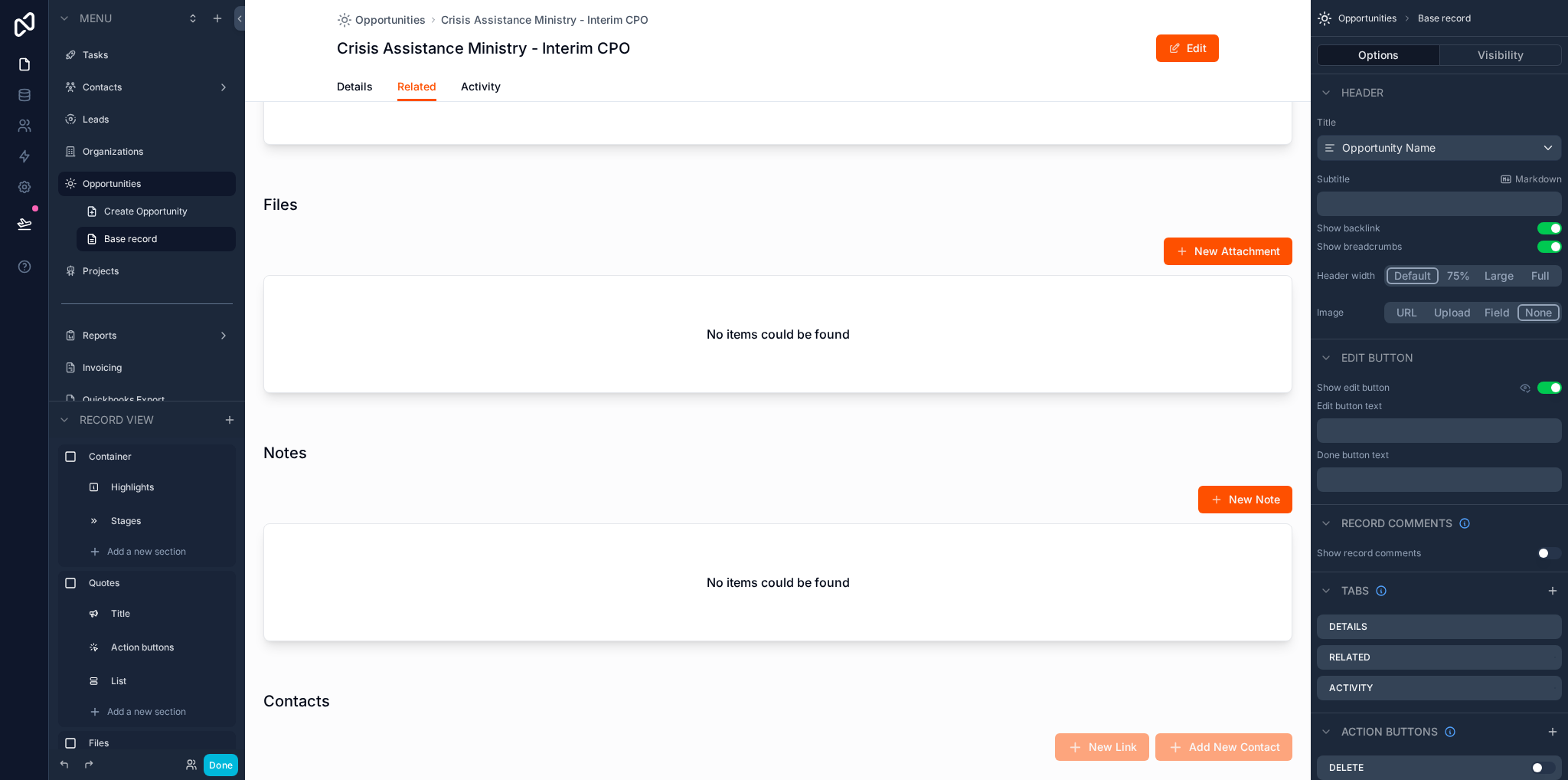
click at [518, 312] on div "scrollable content" at bounding box center [777, 296] width 1066 height 236
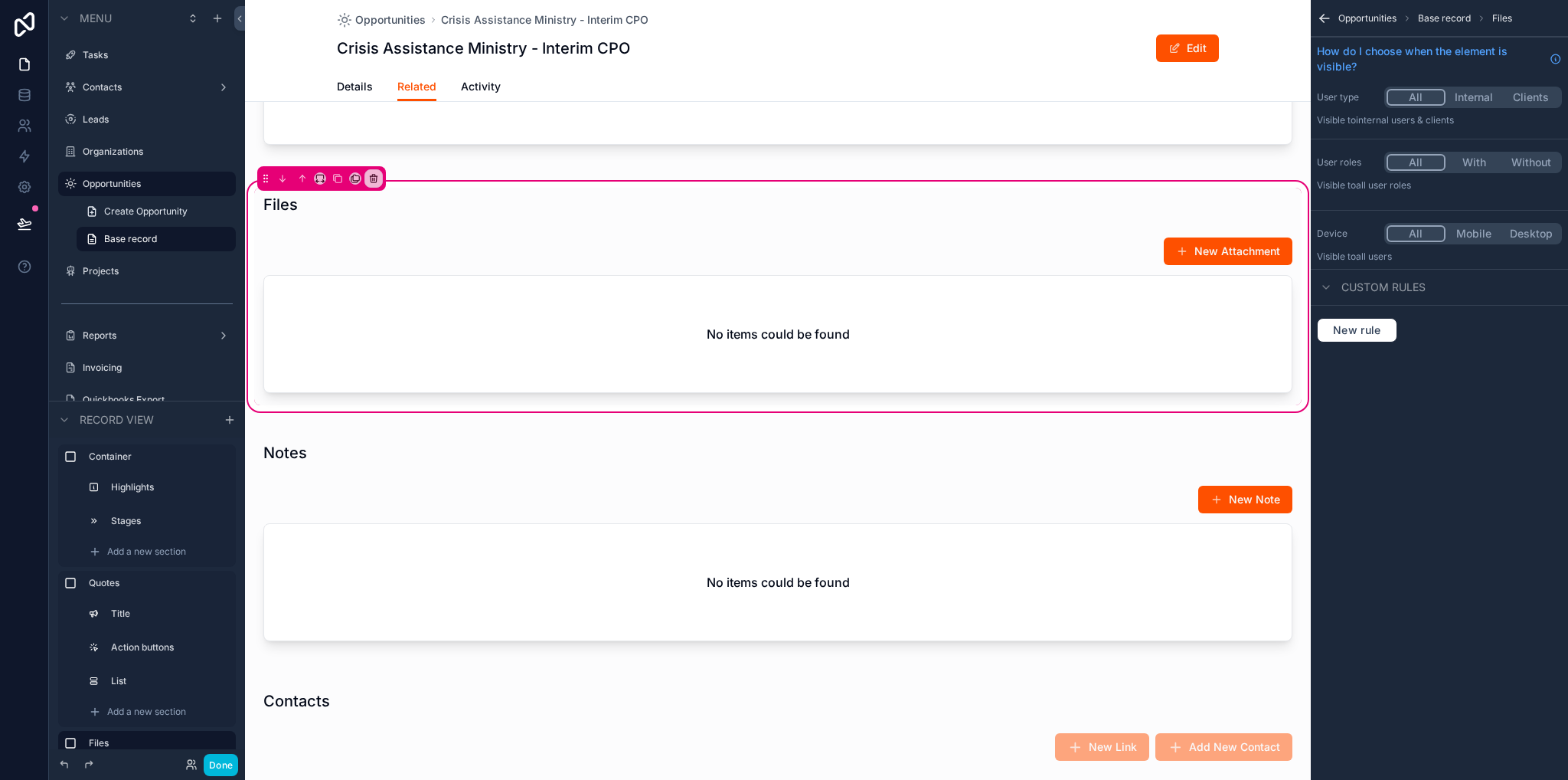
click at [754, 276] on div "scrollable content" at bounding box center [777, 317] width 1048 height 175
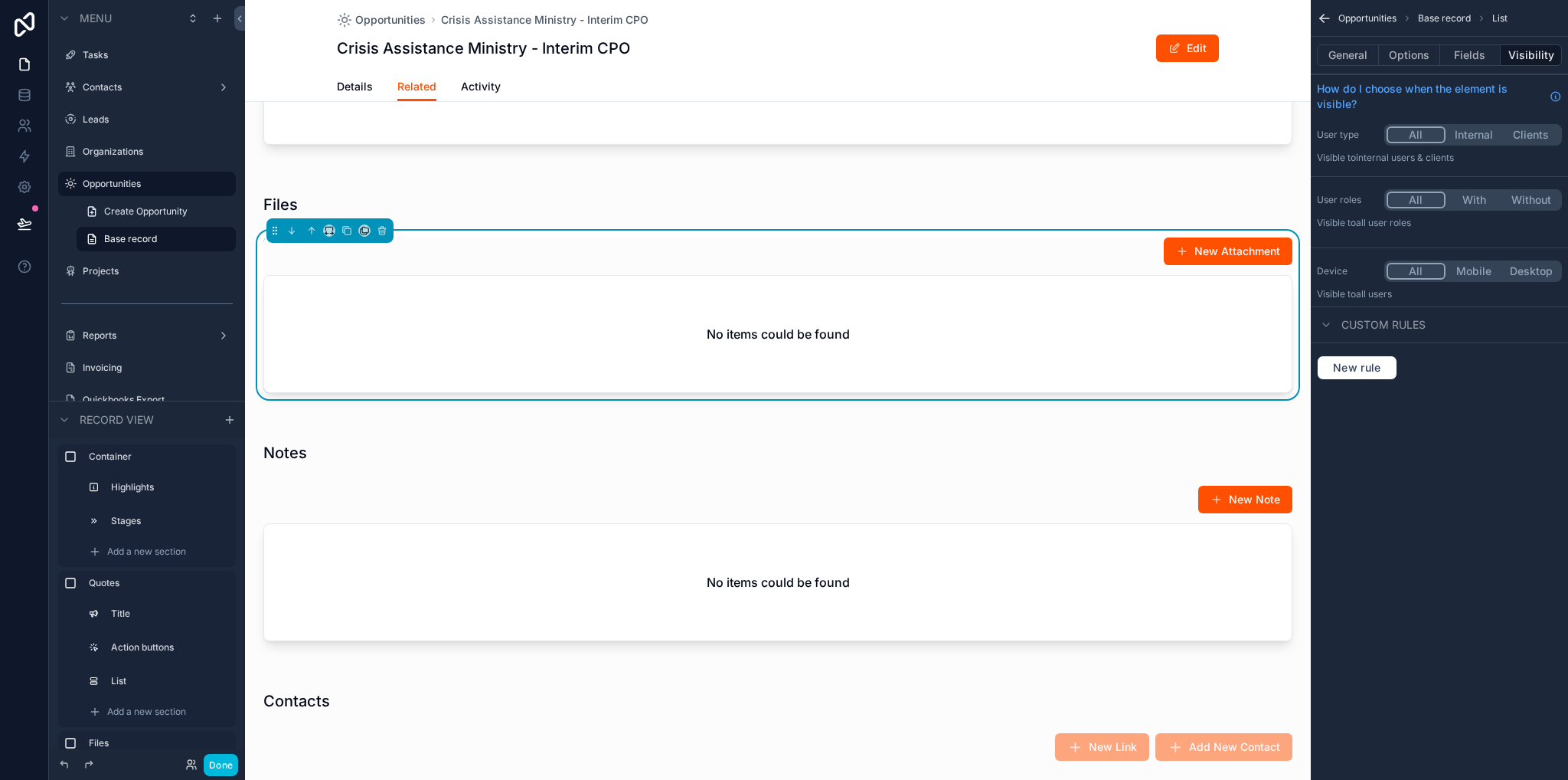
click at [1403, 60] on button "Options" at bounding box center [1410, 55] width 62 height 22
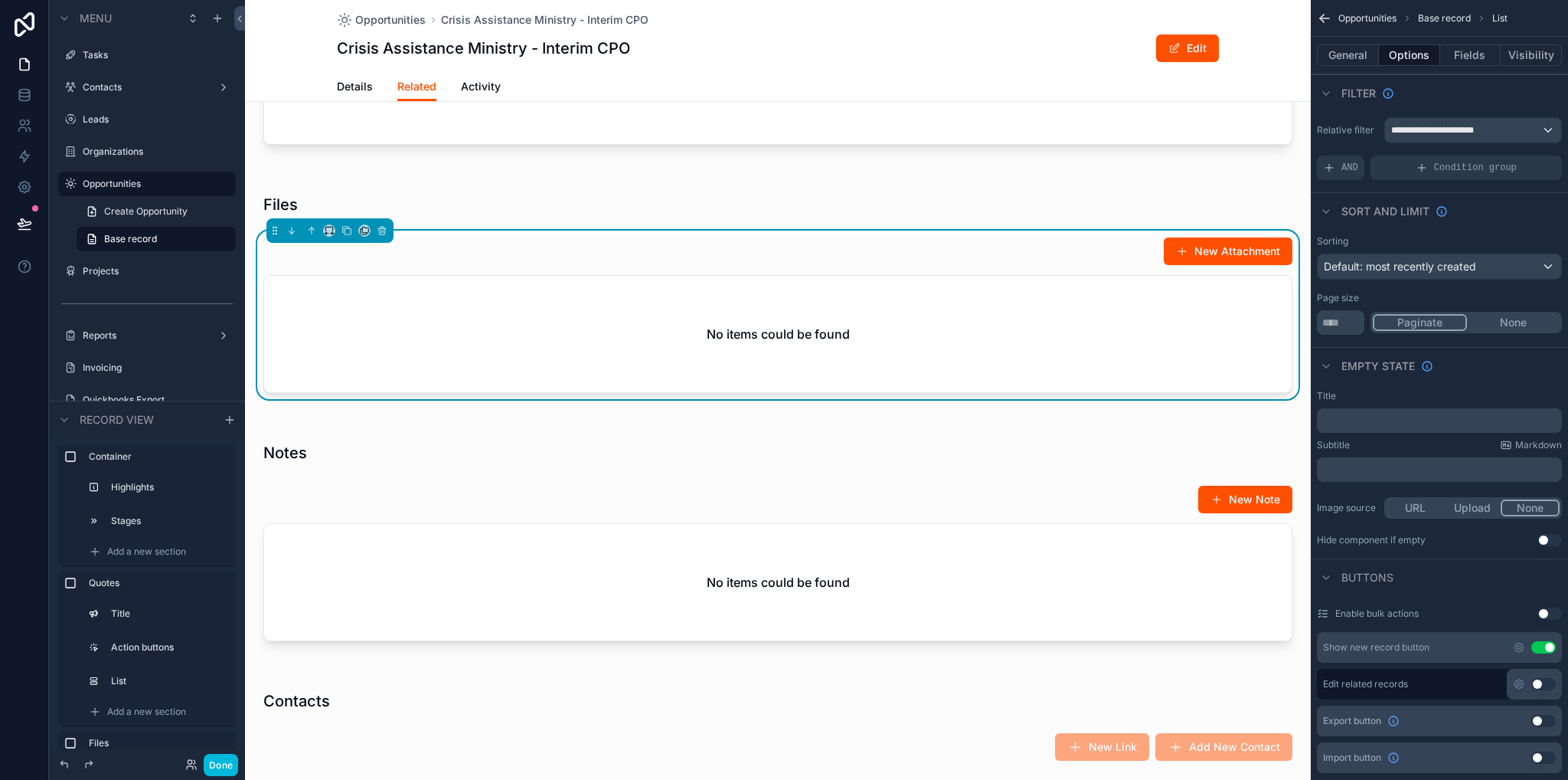
drag, startPoint x: 1517, startPoint y: 635, endPoint x: 1519, endPoint y: 644, distance: 9.2
click at [1517, 636] on div "Show new record button Use setting" at bounding box center [1439, 648] width 245 height 31
click at [1519, 644] on icon "scrollable content" at bounding box center [1520, 648] width 12 height 12
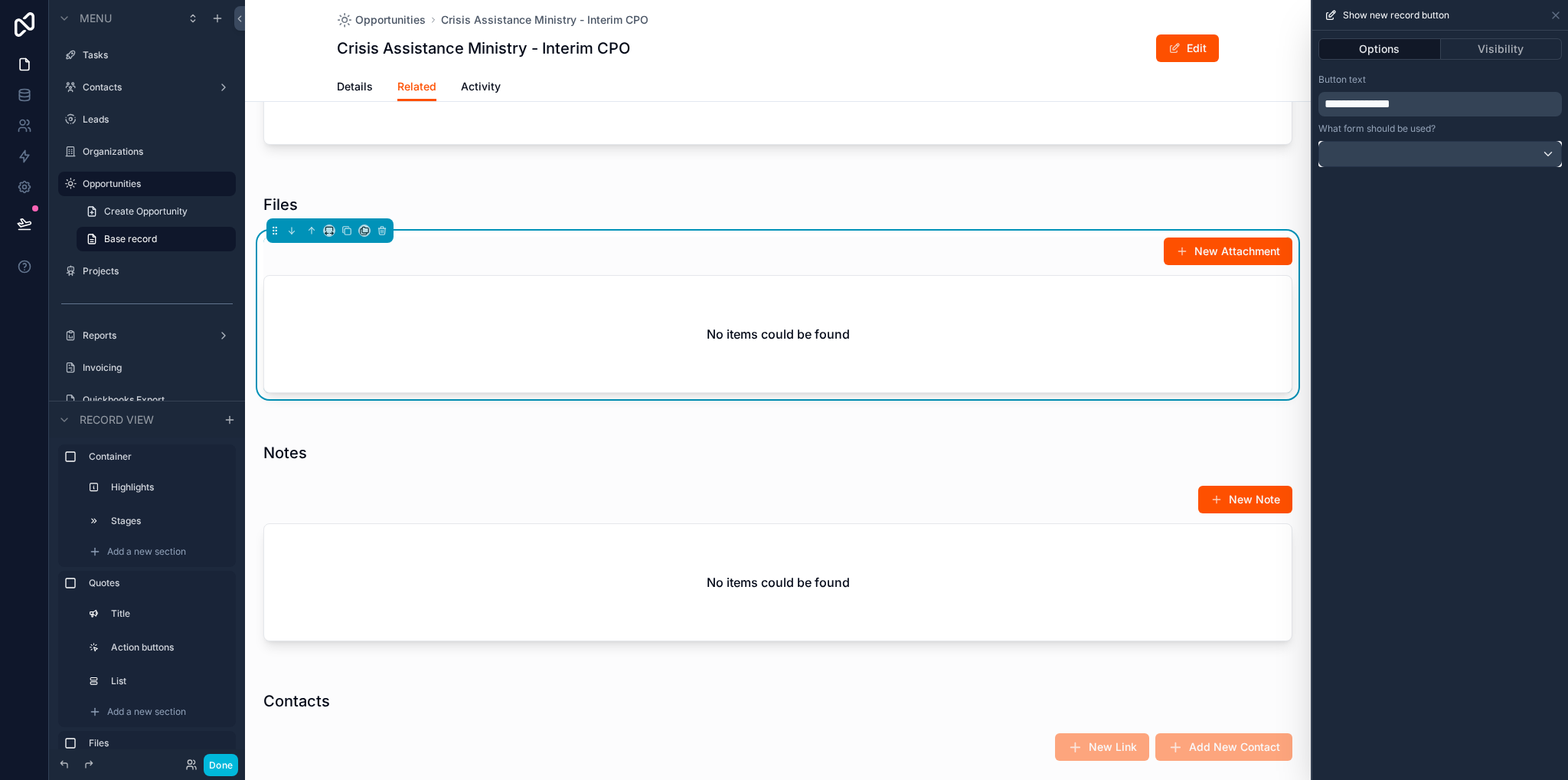
click at [1366, 151] on div at bounding box center [1440, 154] width 242 height 25
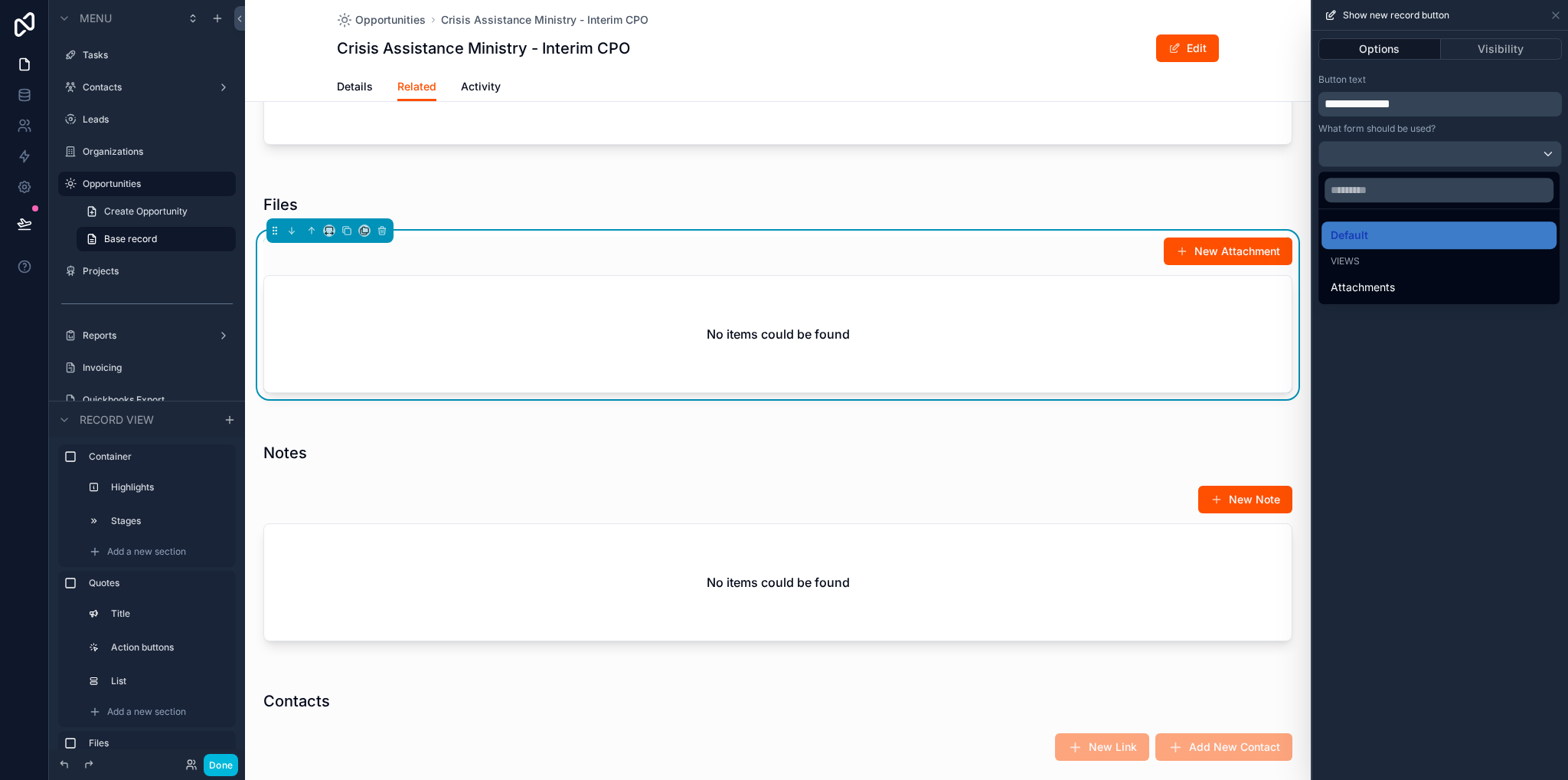
click at [1389, 283] on span "Attachments" at bounding box center [1363, 287] width 65 height 18
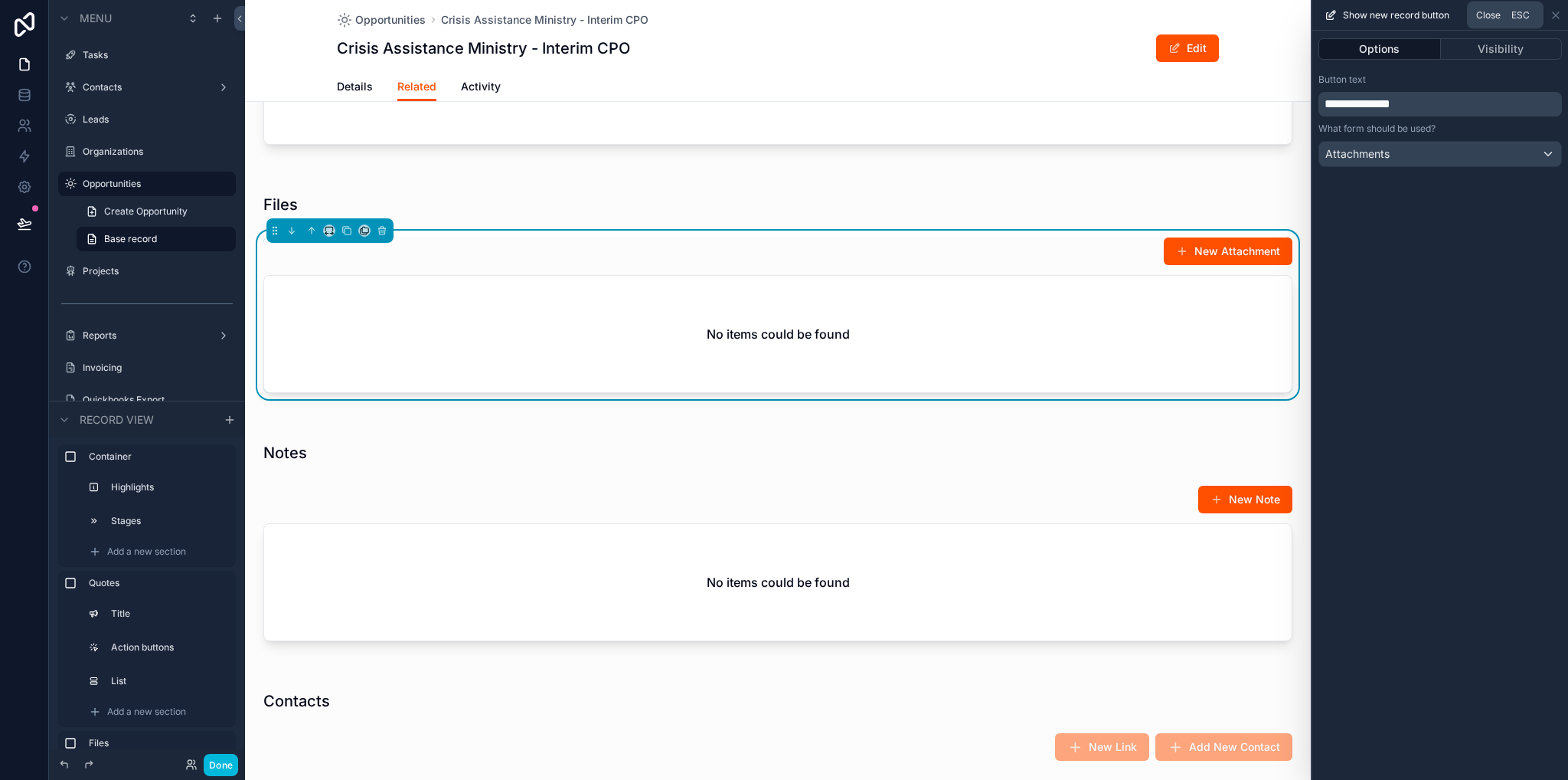
click at [1563, 13] on div "Show new record button" at bounding box center [1440, 15] width 256 height 31
click at [1561, 10] on div "Show new record button" at bounding box center [1440, 15] width 256 height 31
click at [1559, 12] on icon at bounding box center [1556, 15] width 12 height 12
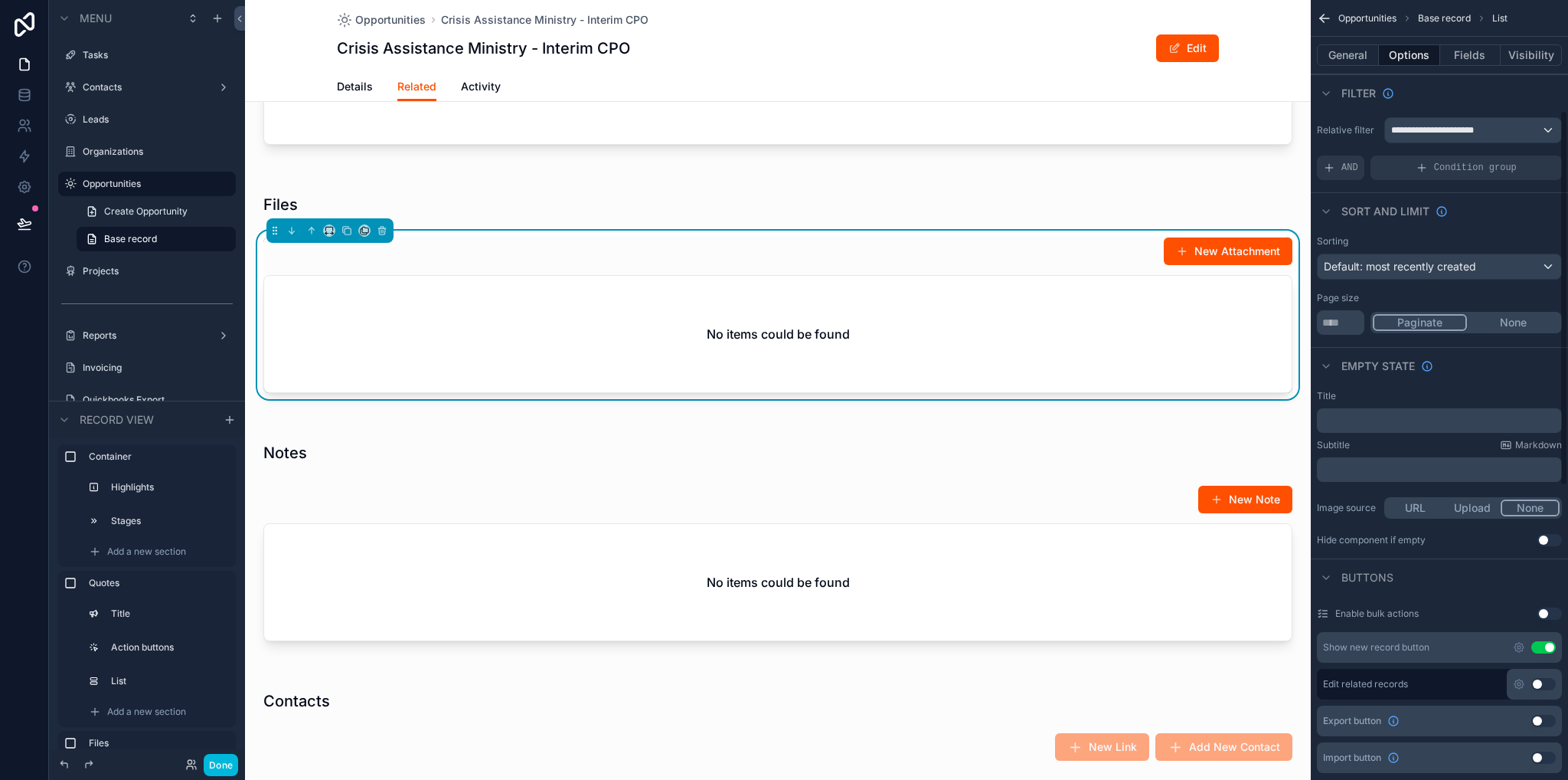
scroll to position [306, 0]
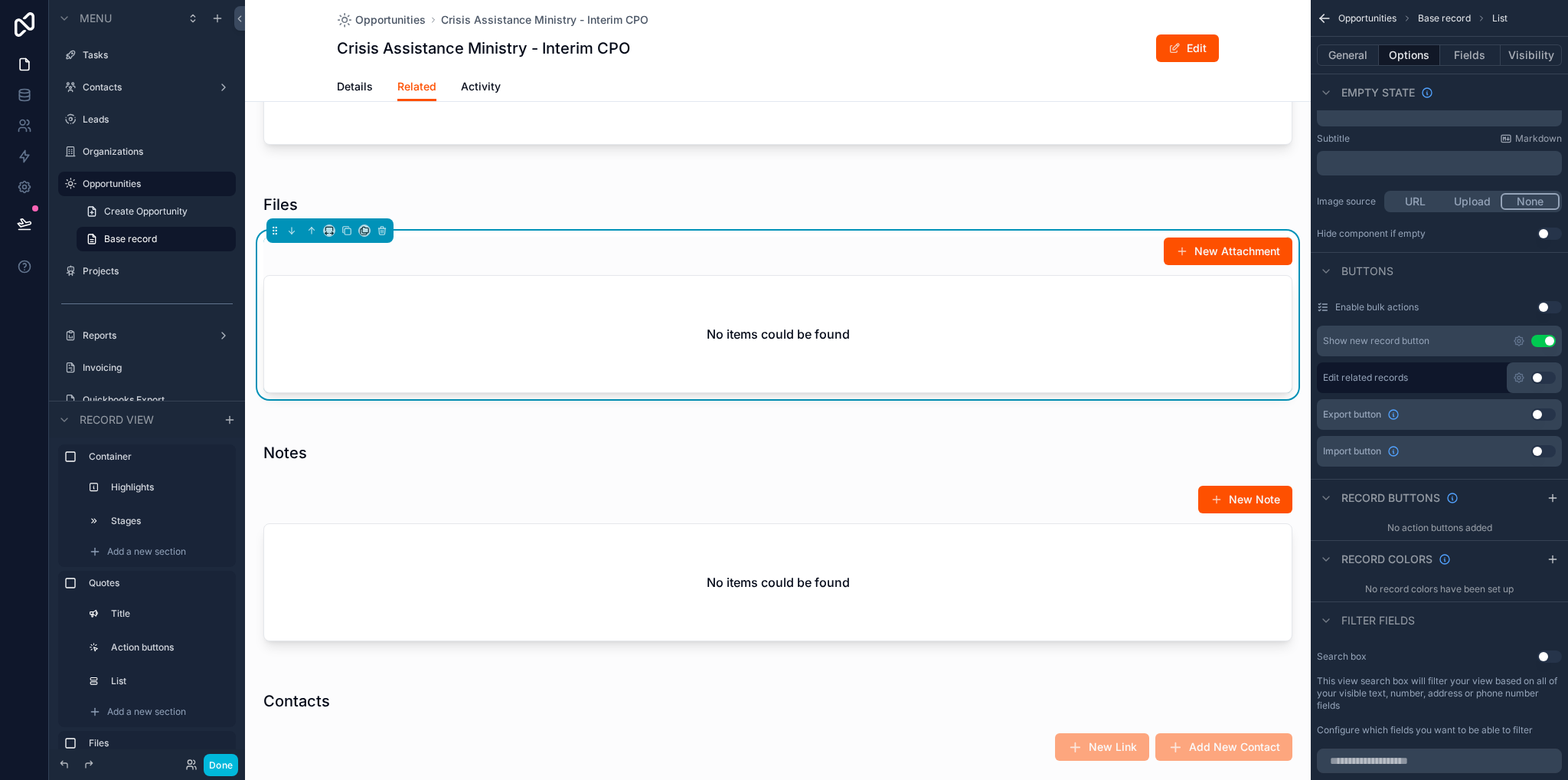
click at [1558, 500] on icon "scrollable content" at bounding box center [1553, 498] width 12 height 12
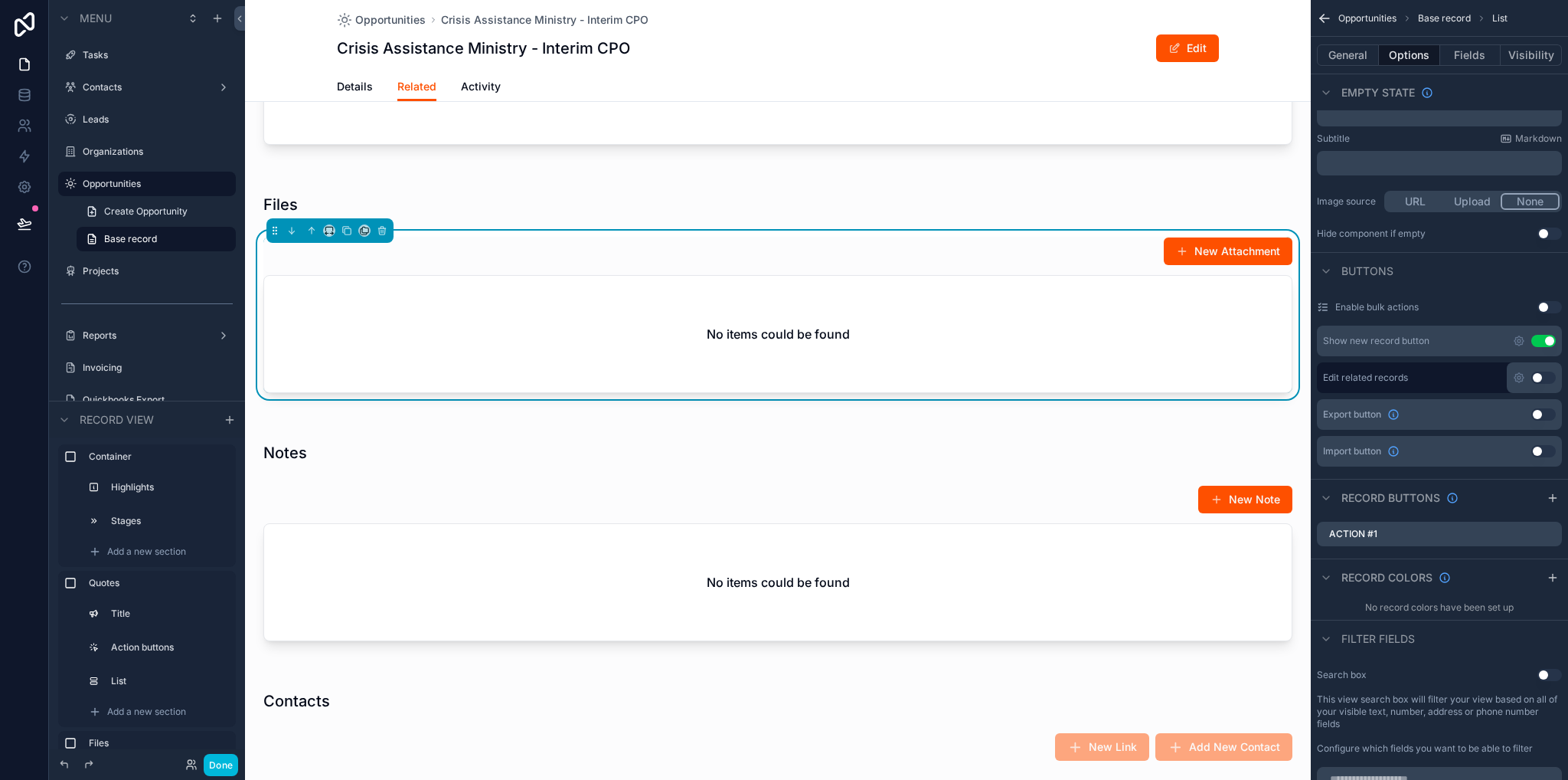
click at [1556, 500] on icon "scrollable content" at bounding box center [1553, 498] width 12 height 12
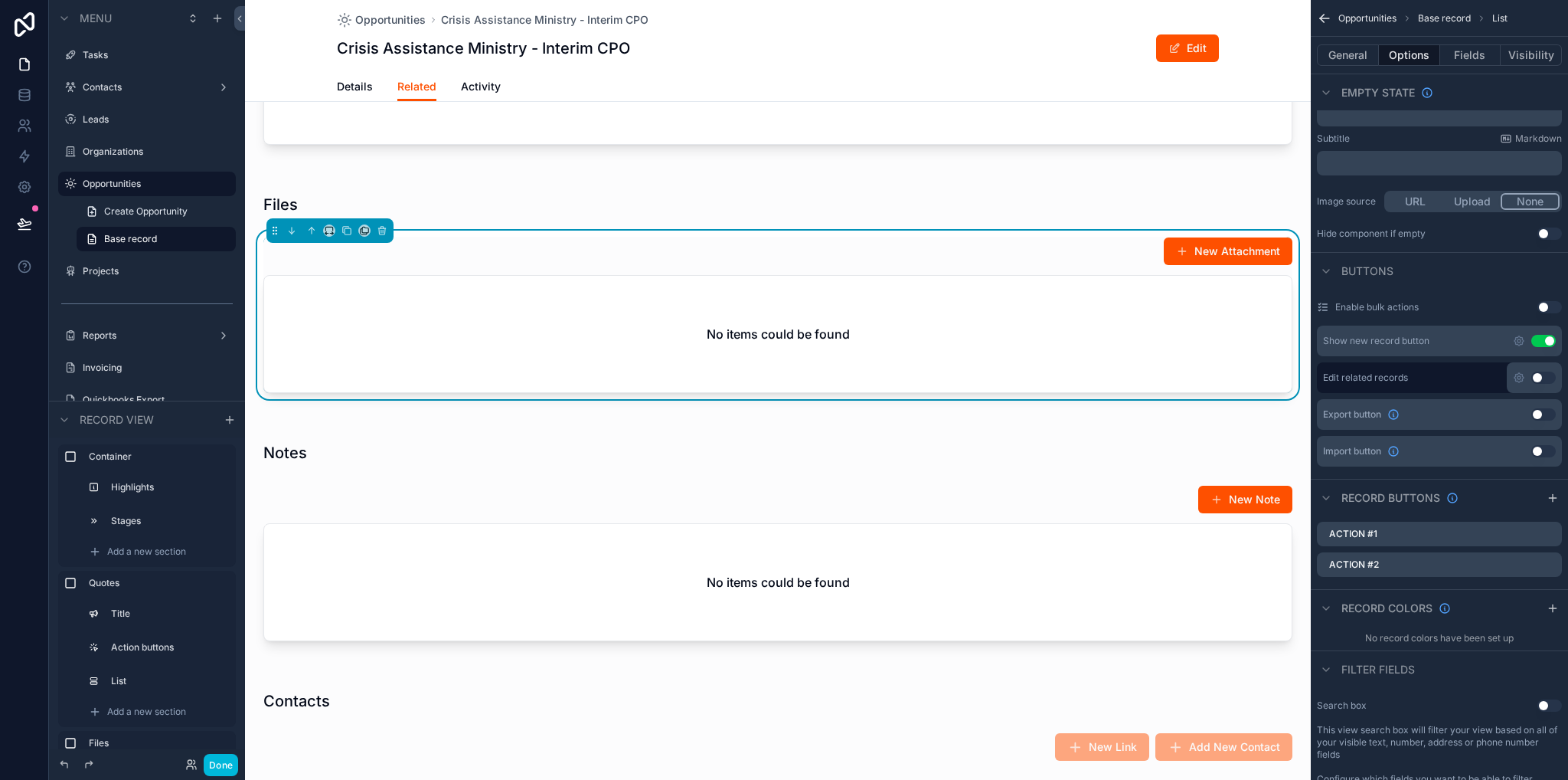
click at [0, 0] on icon "scrollable content" at bounding box center [0, 0] width 0 height 0
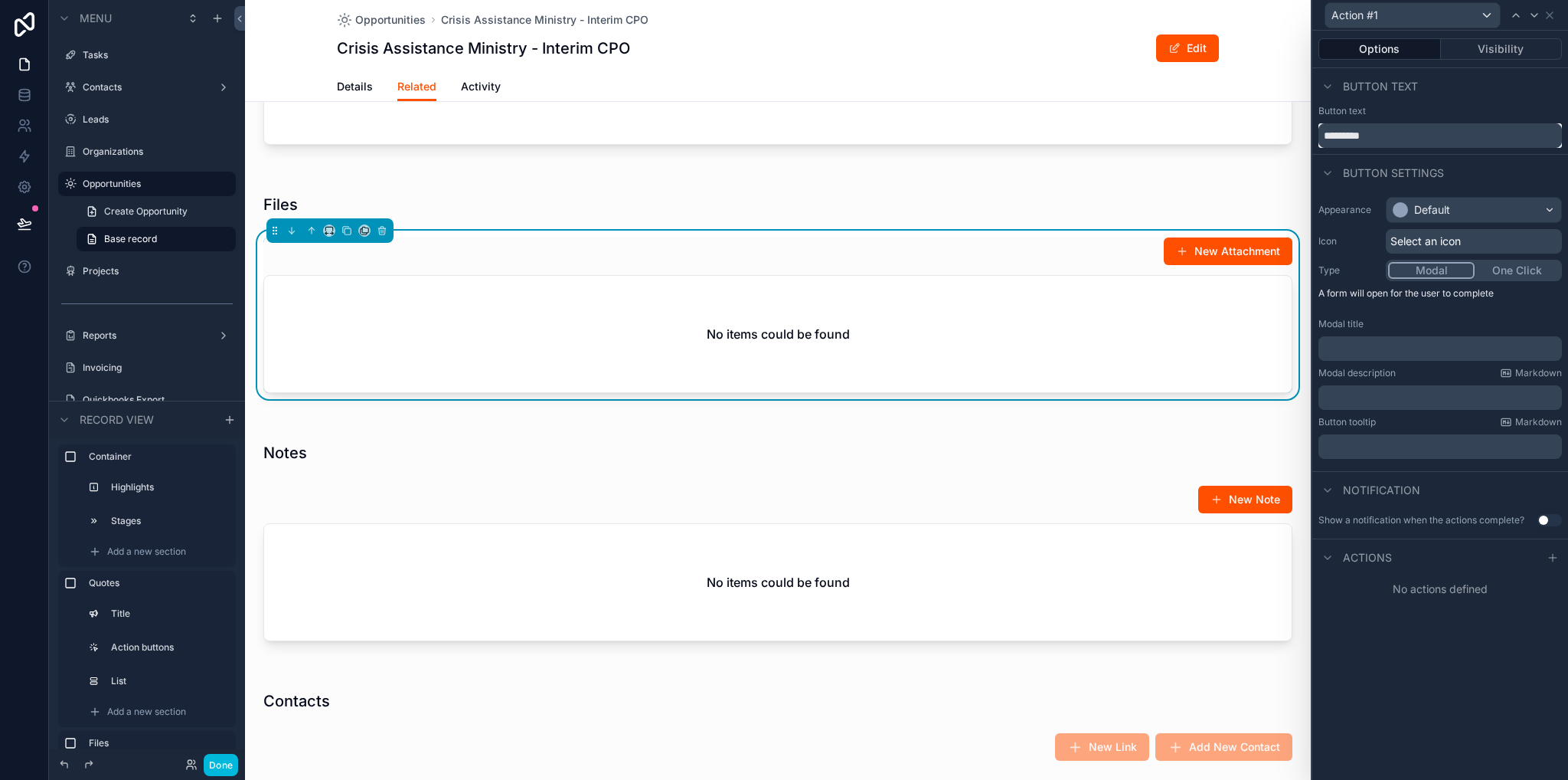
click at [1384, 133] on input "*********" at bounding box center [1440, 136] width 243 height 25
type input "****"
click at [1406, 348] on p "﻿" at bounding box center [1442, 349] width 234 height 15
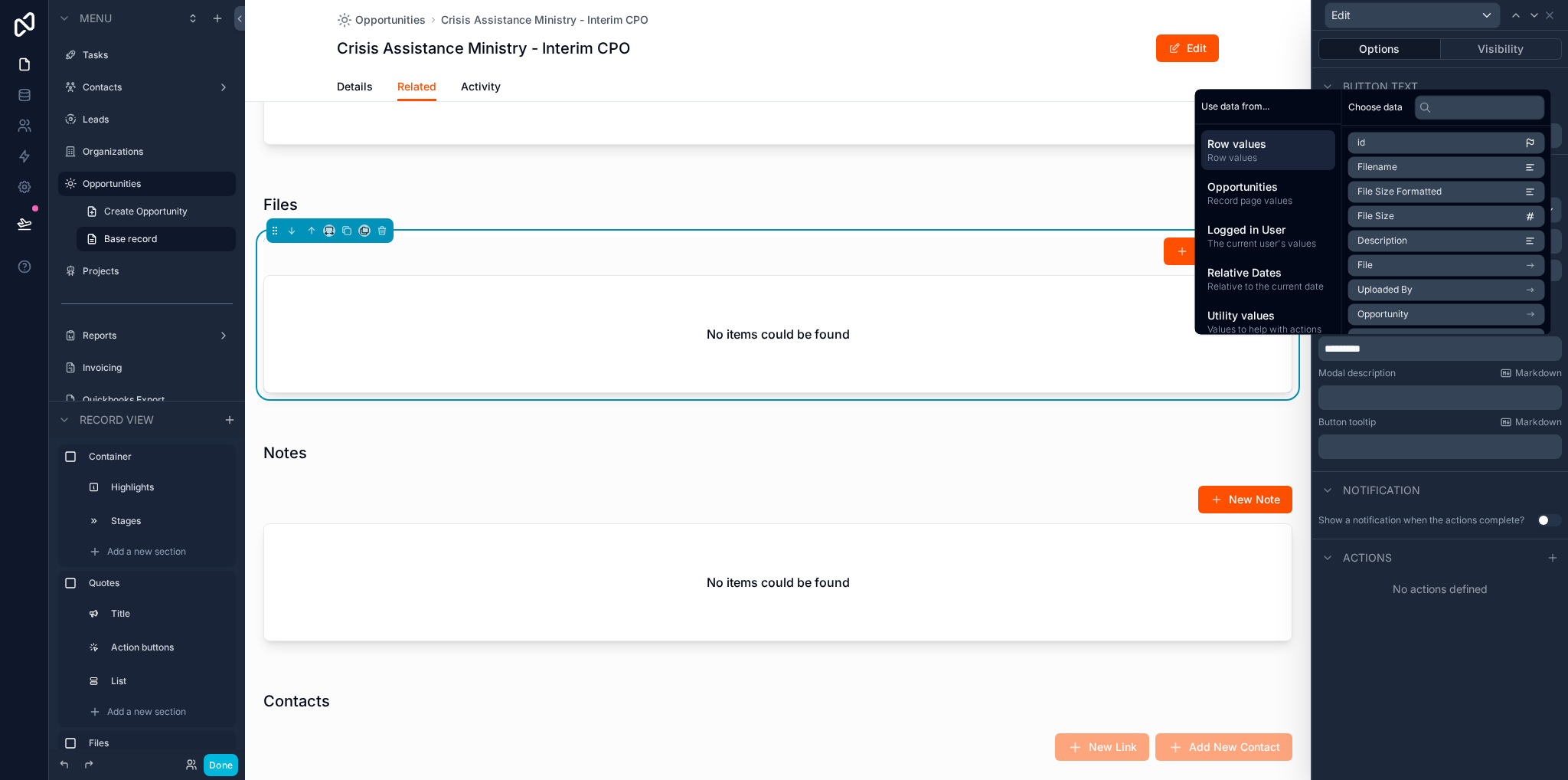
click at [1358, 391] on p "﻿" at bounding box center [1442, 397] width 234 height 15
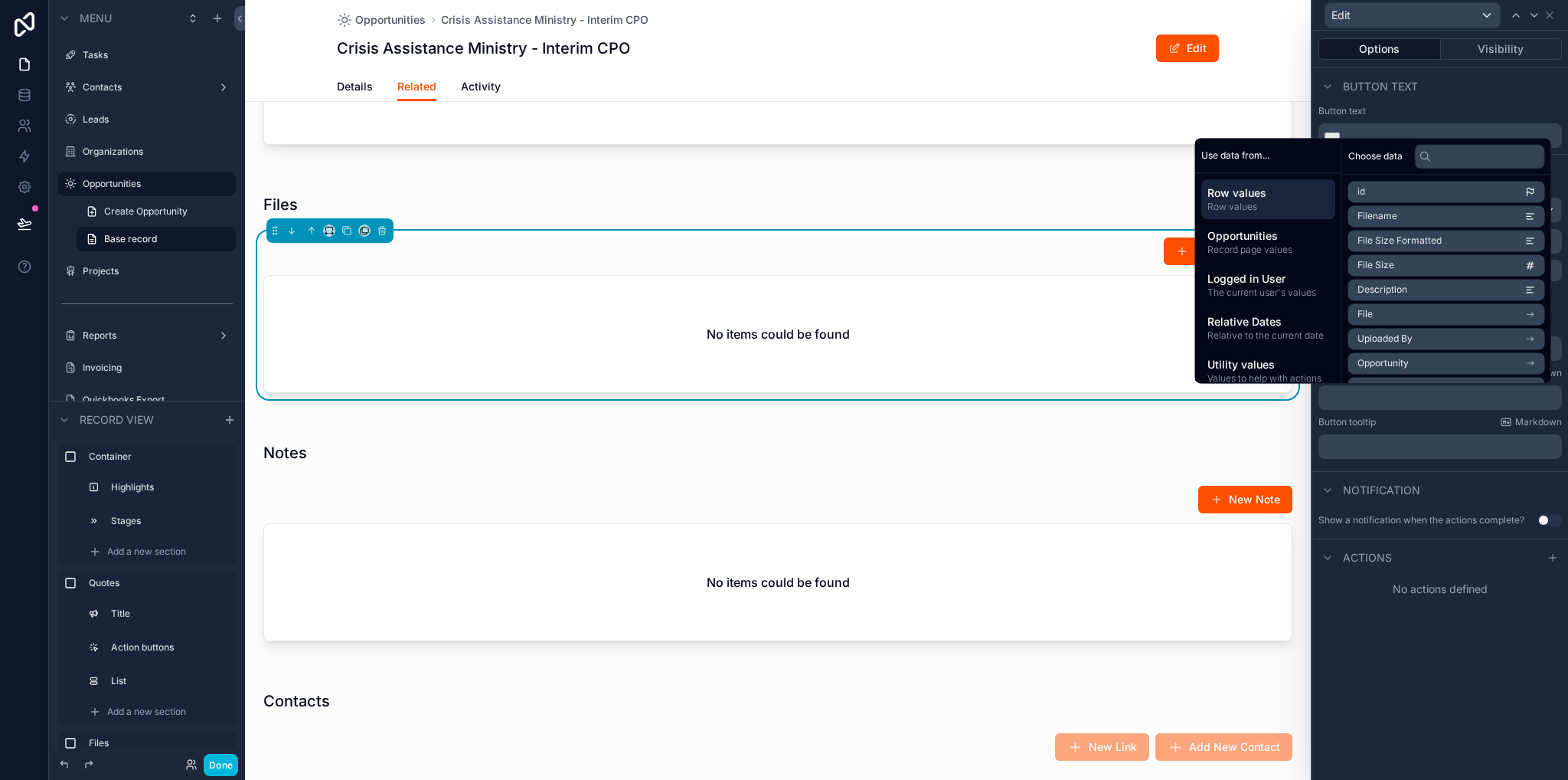
click at [1413, 616] on div "Options Visibility Button text Button text **** Button settings Appearance Defa…" at bounding box center [1440, 405] width 256 height 749
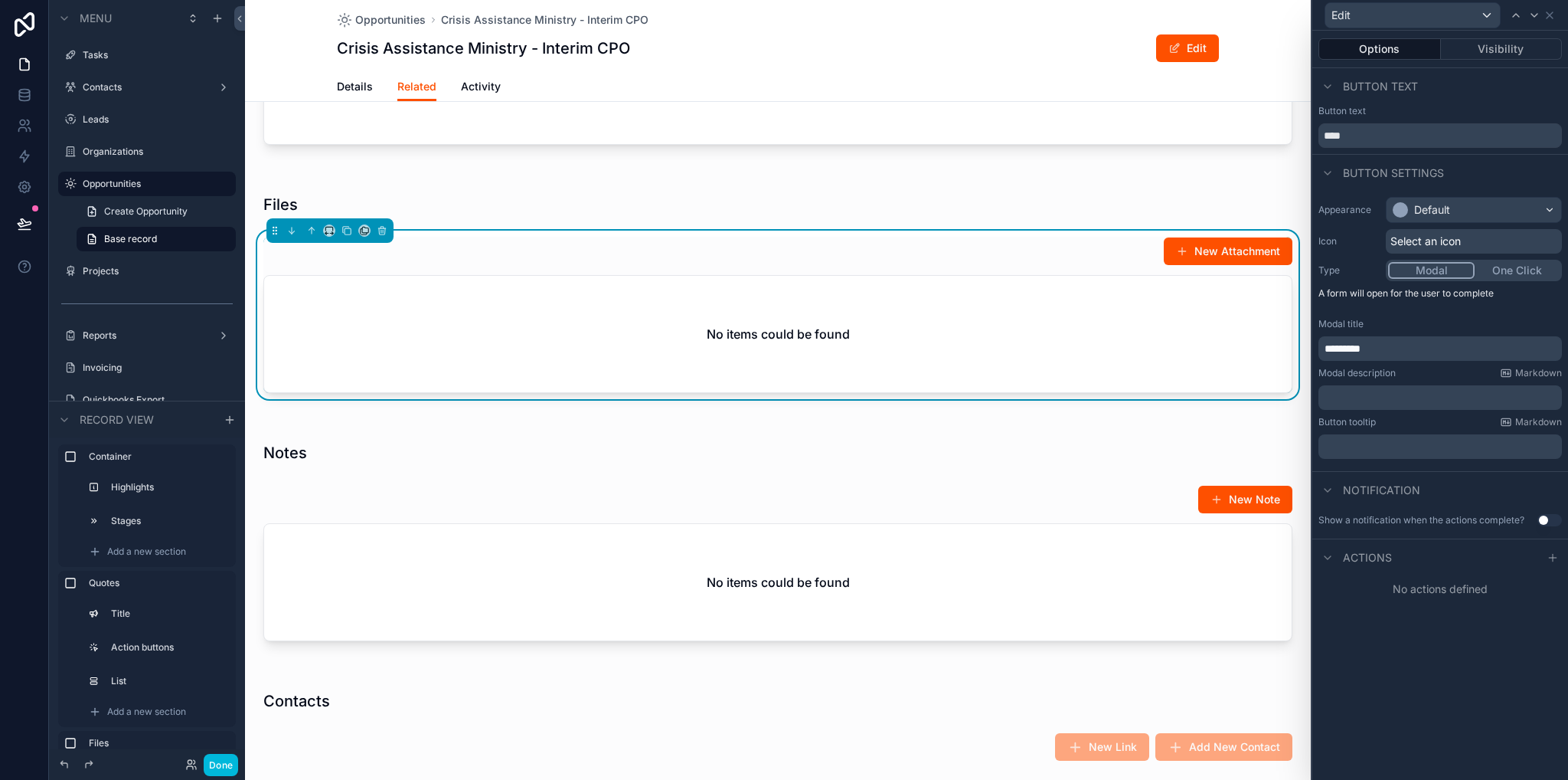
click at [1547, 559] on div at bounding box center [1553, 557] width 18 height 18
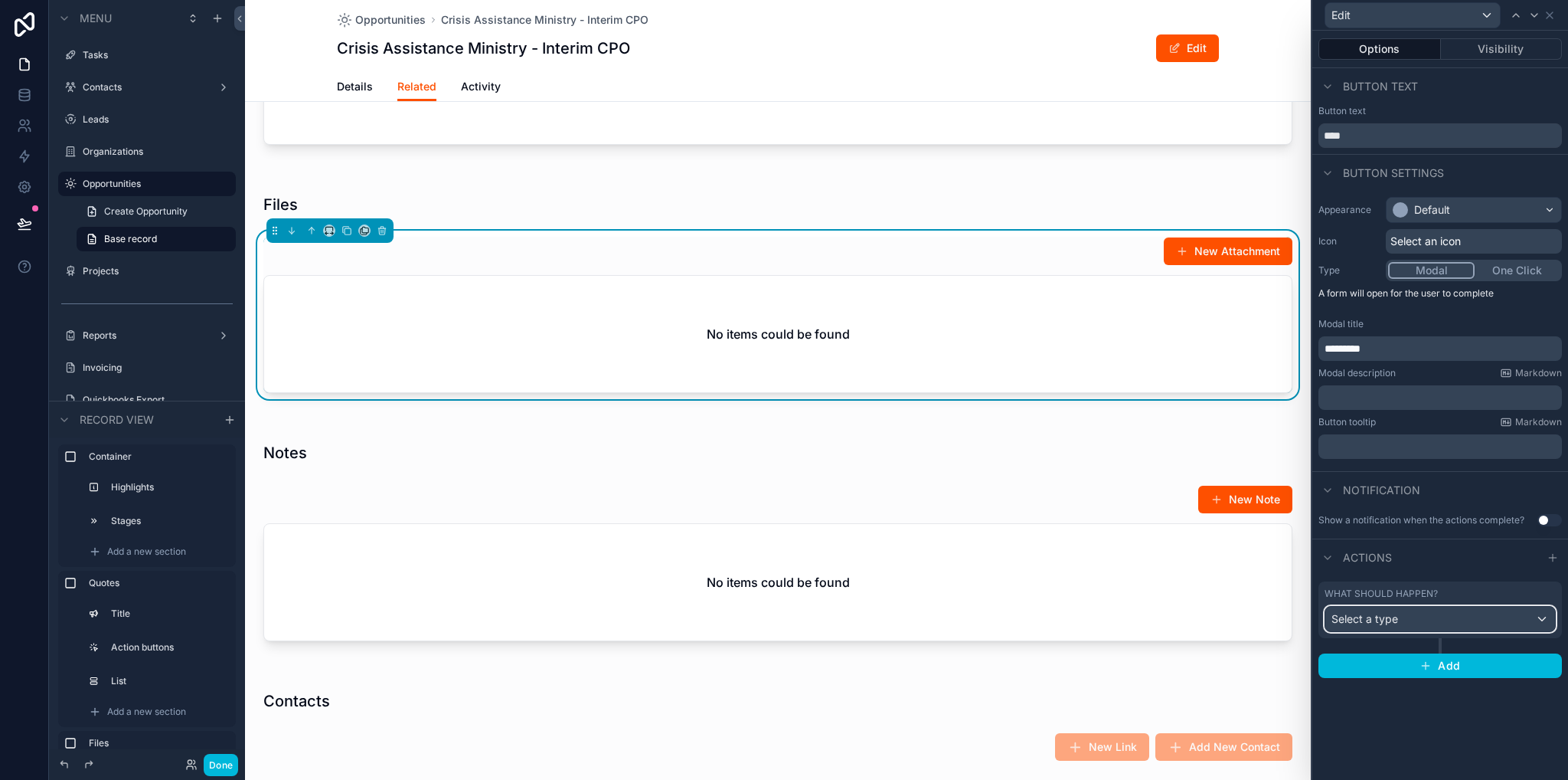
click at [1363, 618] on span "Select a type" at bounding box center [1365, 618] width 67 height 13
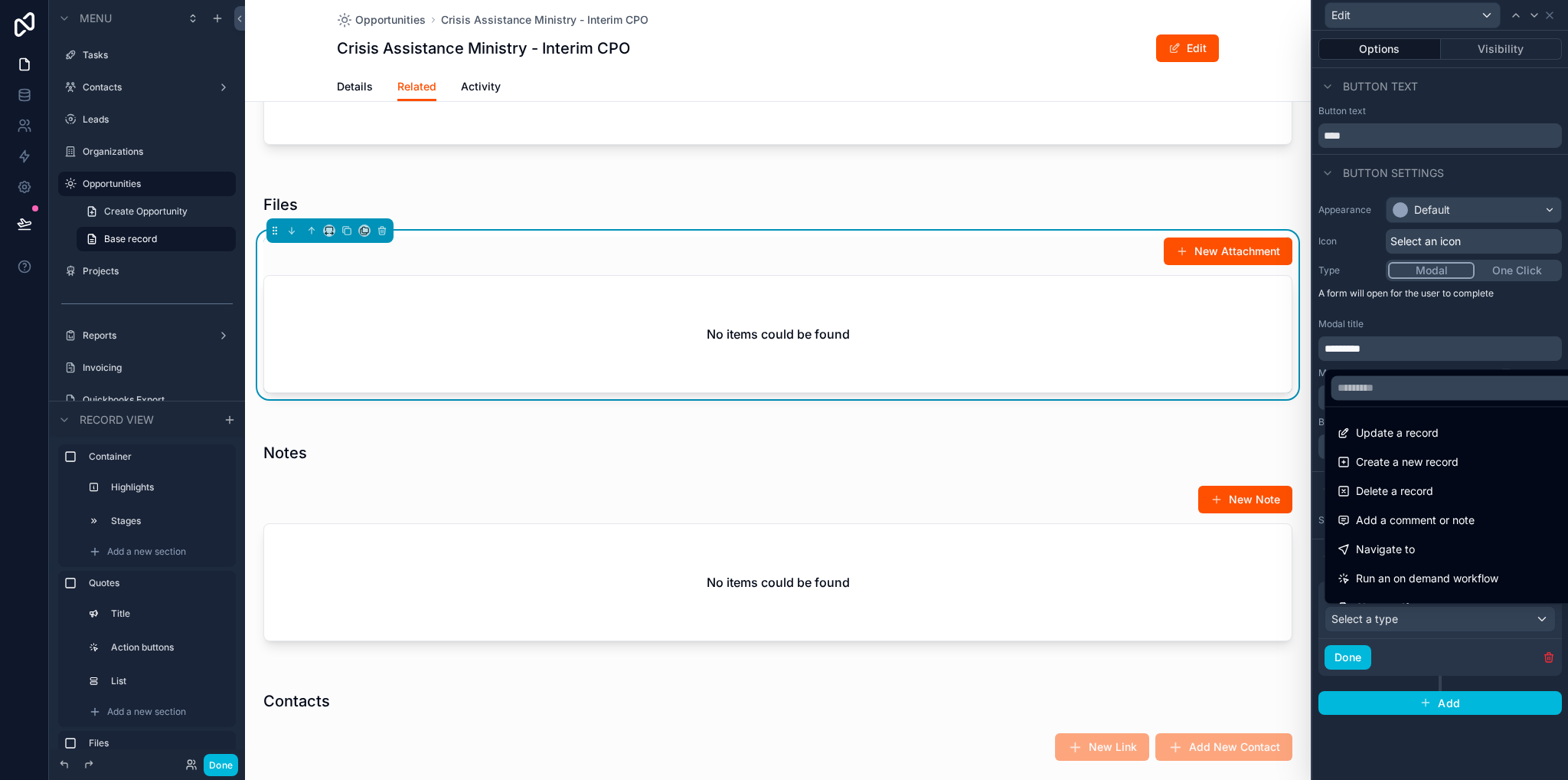
click at [1377, 444] on div "Update a record" at bounding box center [1458, 433] width 259 height 28
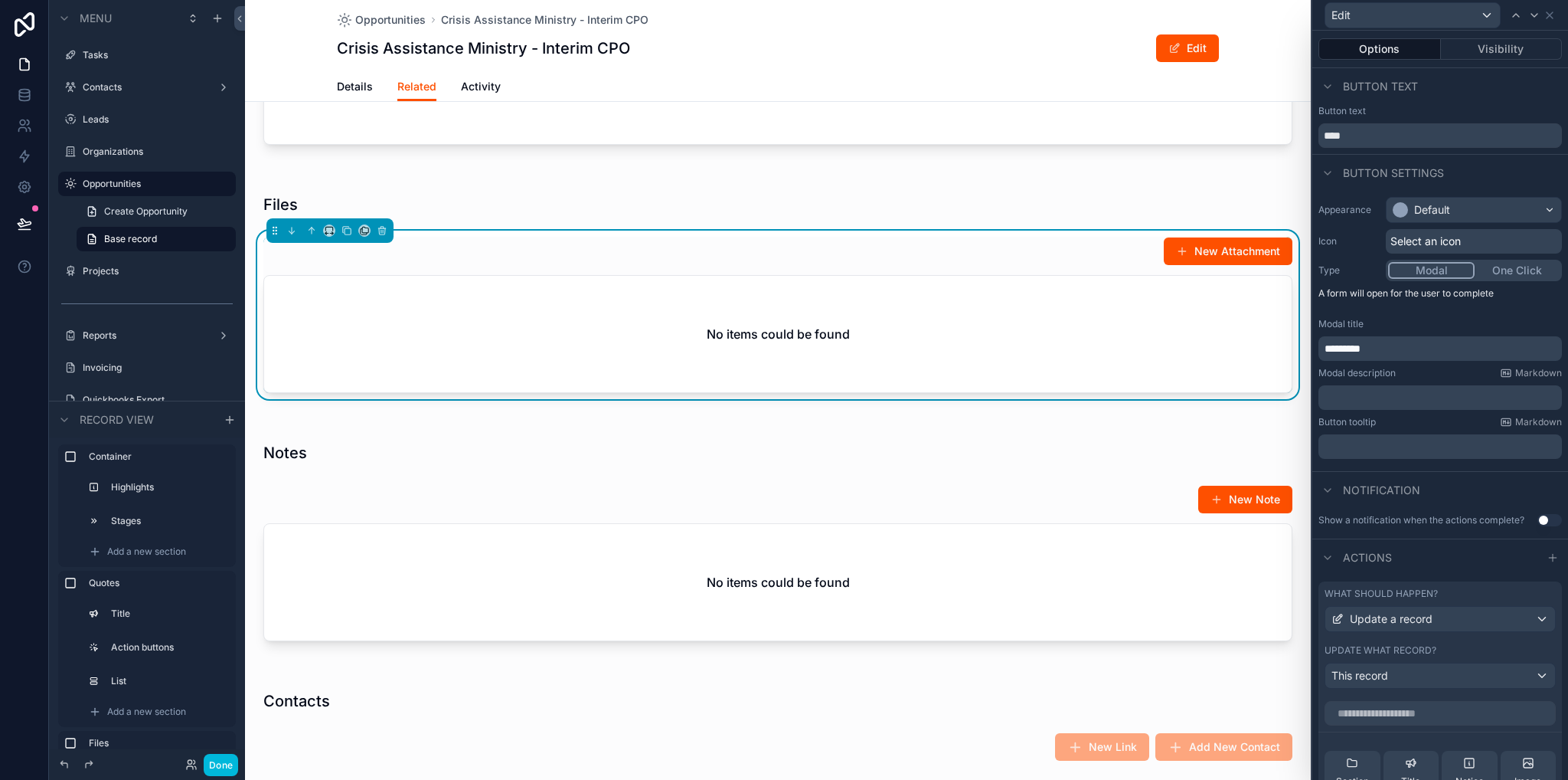
scroll to position [386, 0]
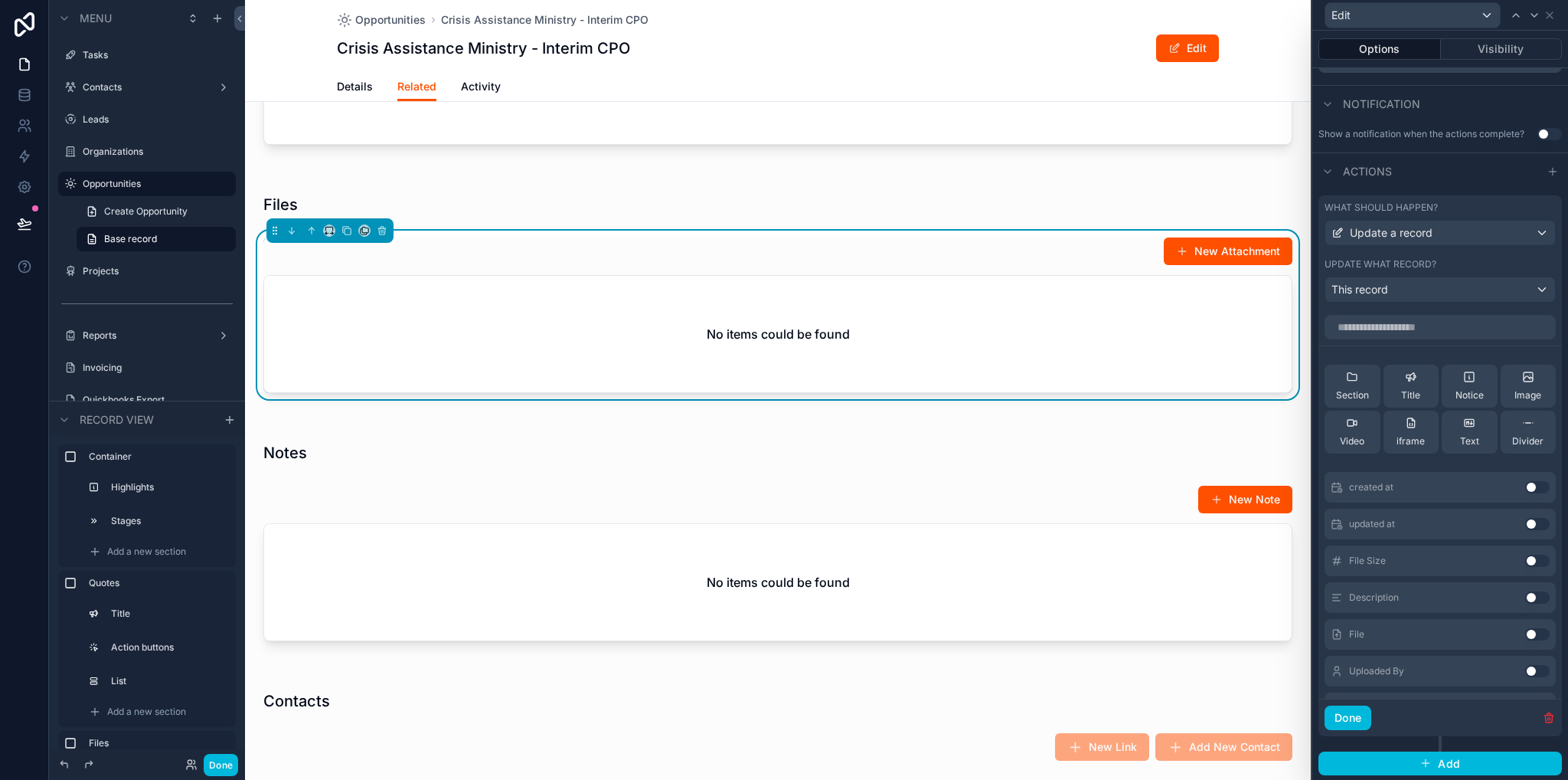
click at [1526, 636] on button "Use setting" at bounding box center [1538, 634] width 25 height 12
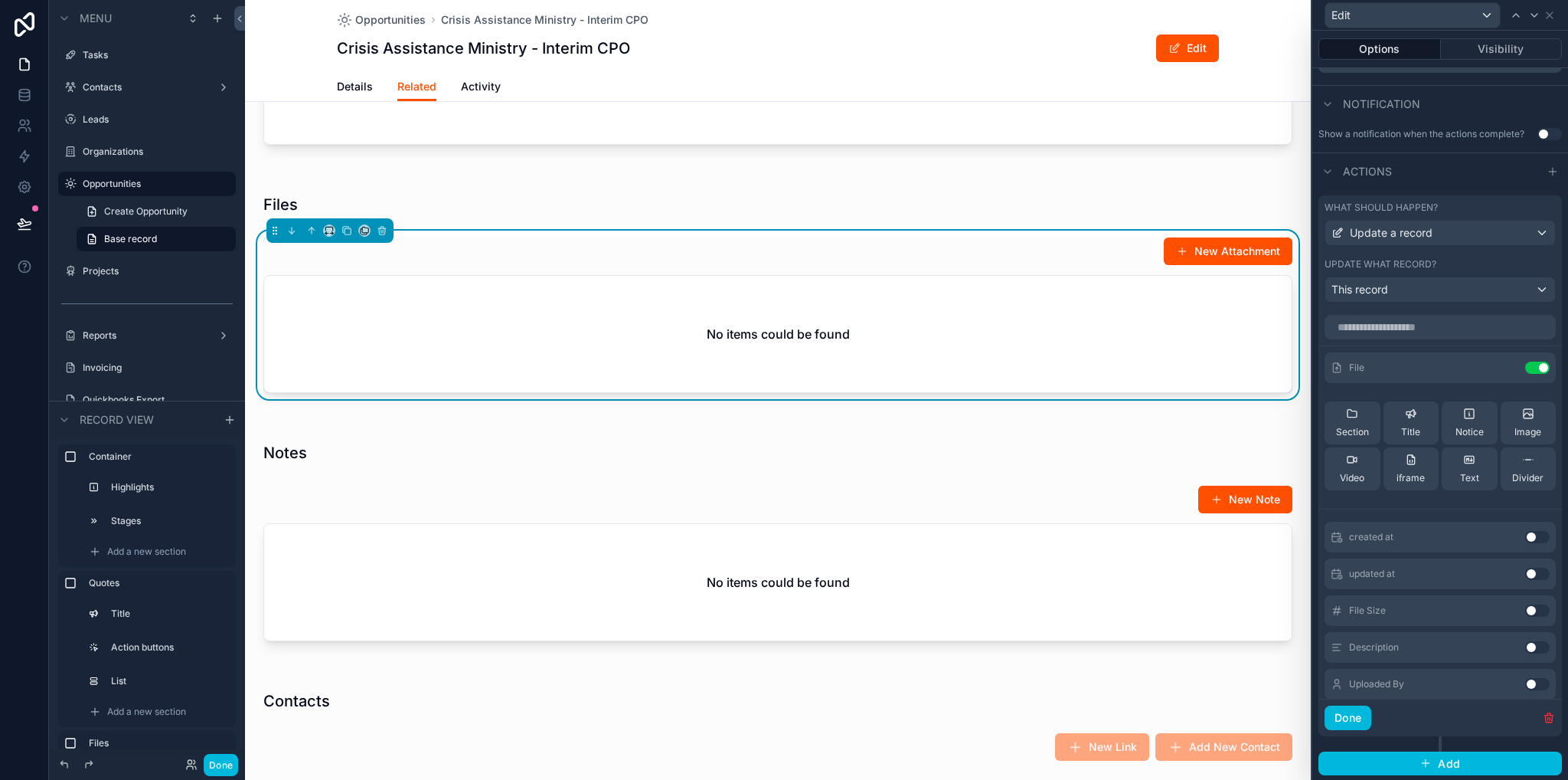
click at [1526, 643] on button "Use setting" at bounding box center [1538, 648] width 25 height 12
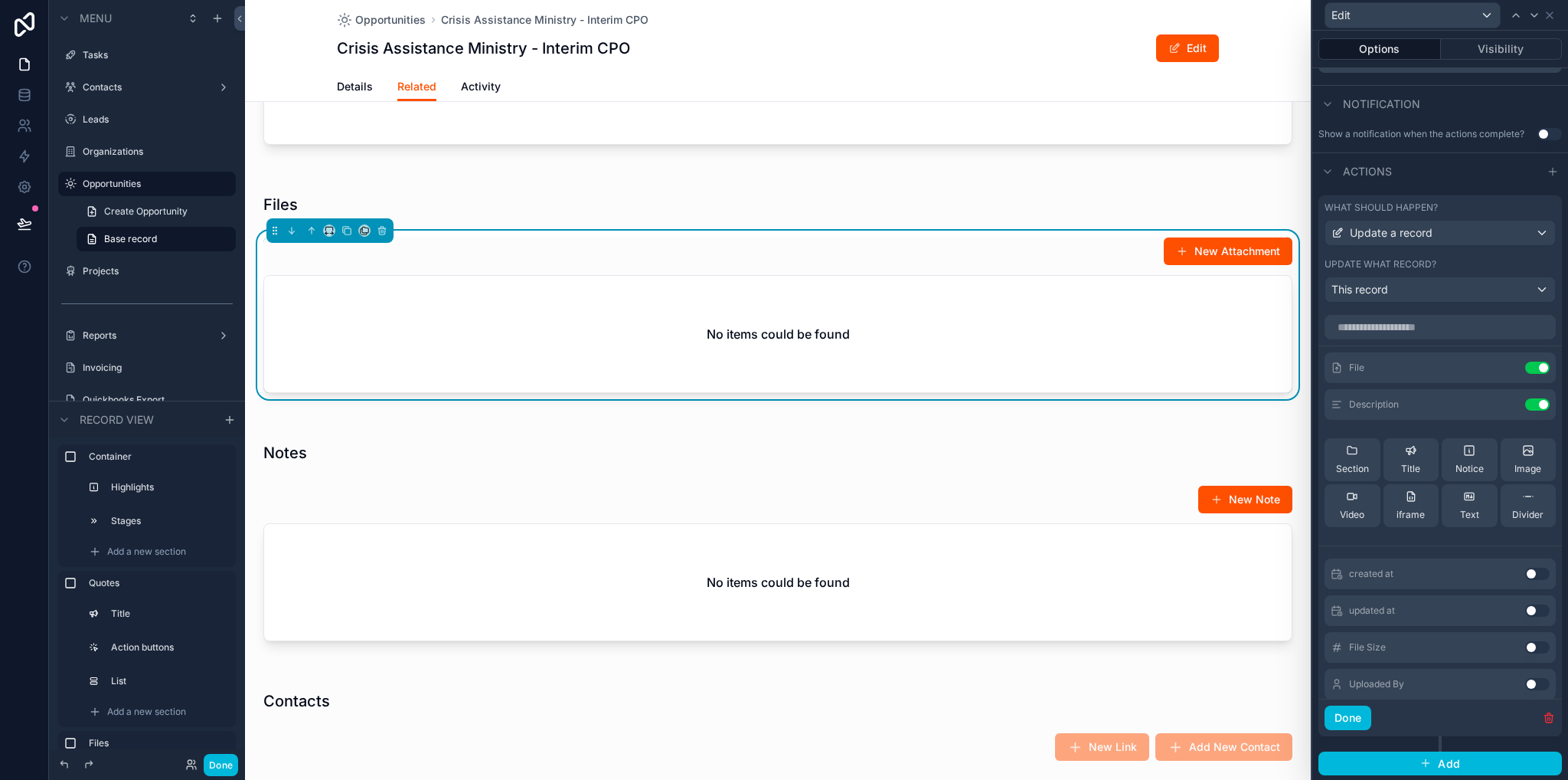
click at [1359, 715] on button "Done" at bounding box center [1348, 718] width 47 height 25
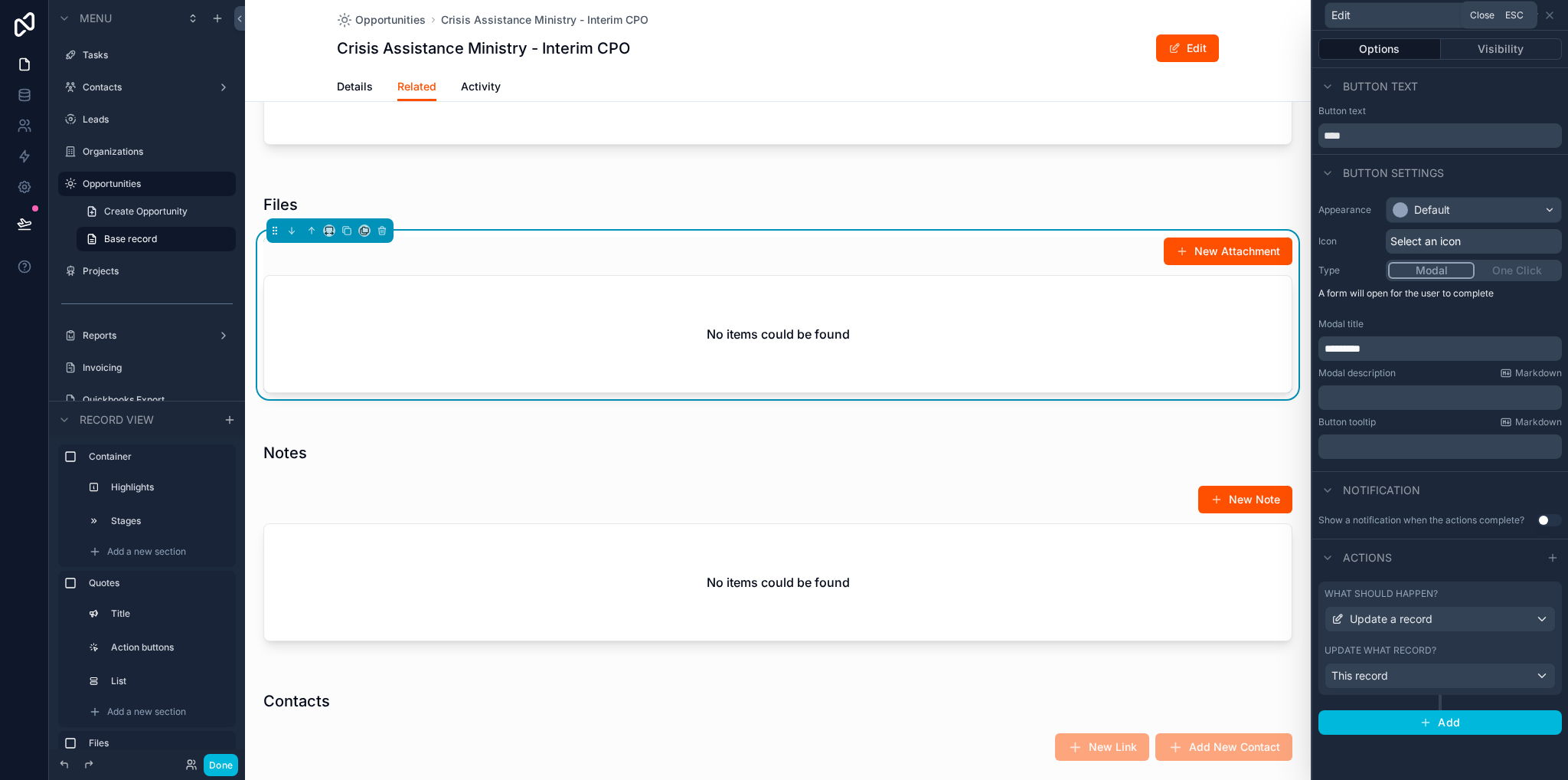
click at [1550, 18] on icon at bounding box center [1550, 15] width 12 height 12
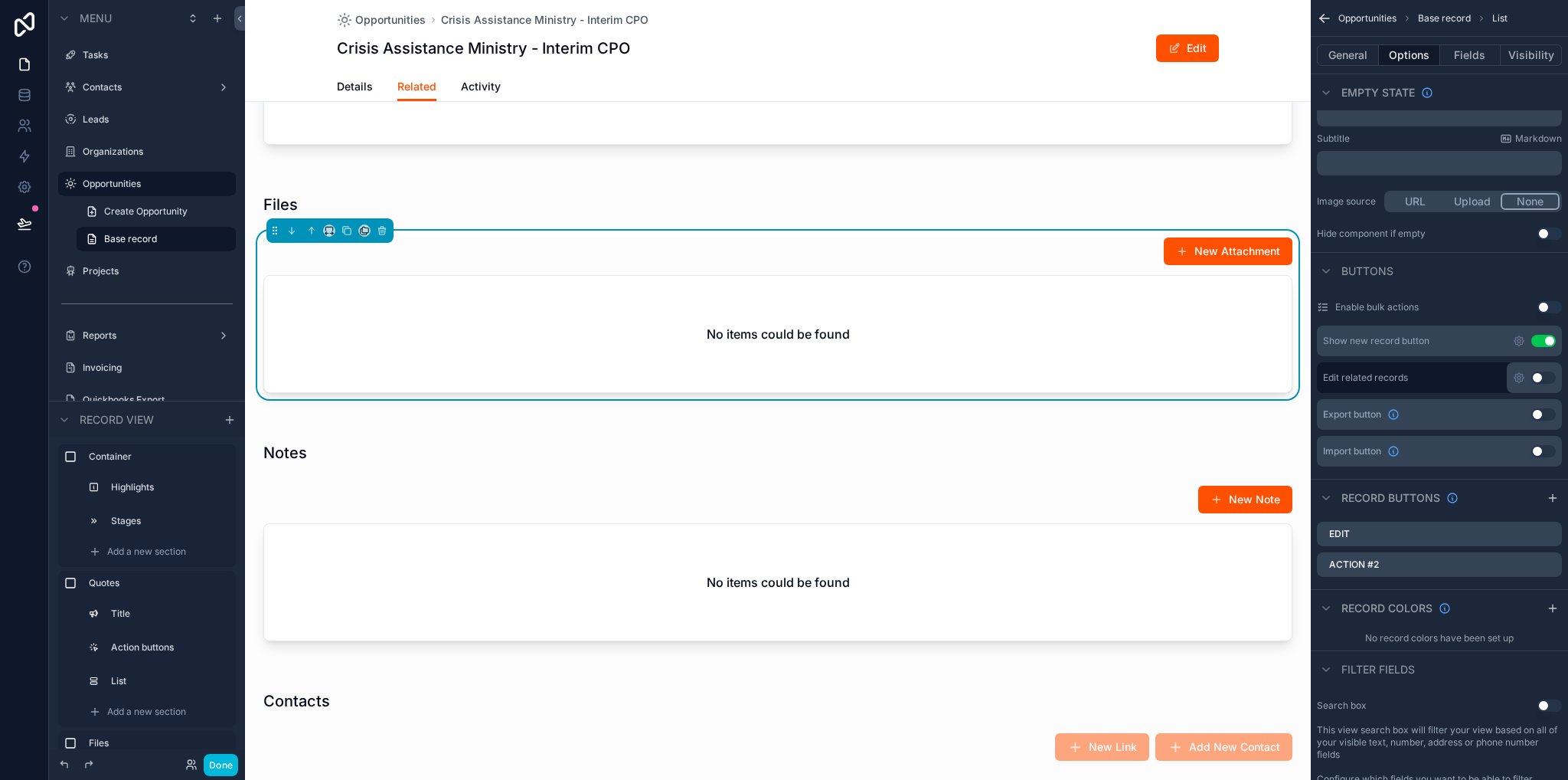
click at [0, 0] on icon "scrollable content" at bounding box center [0, 0] width 0 height 0
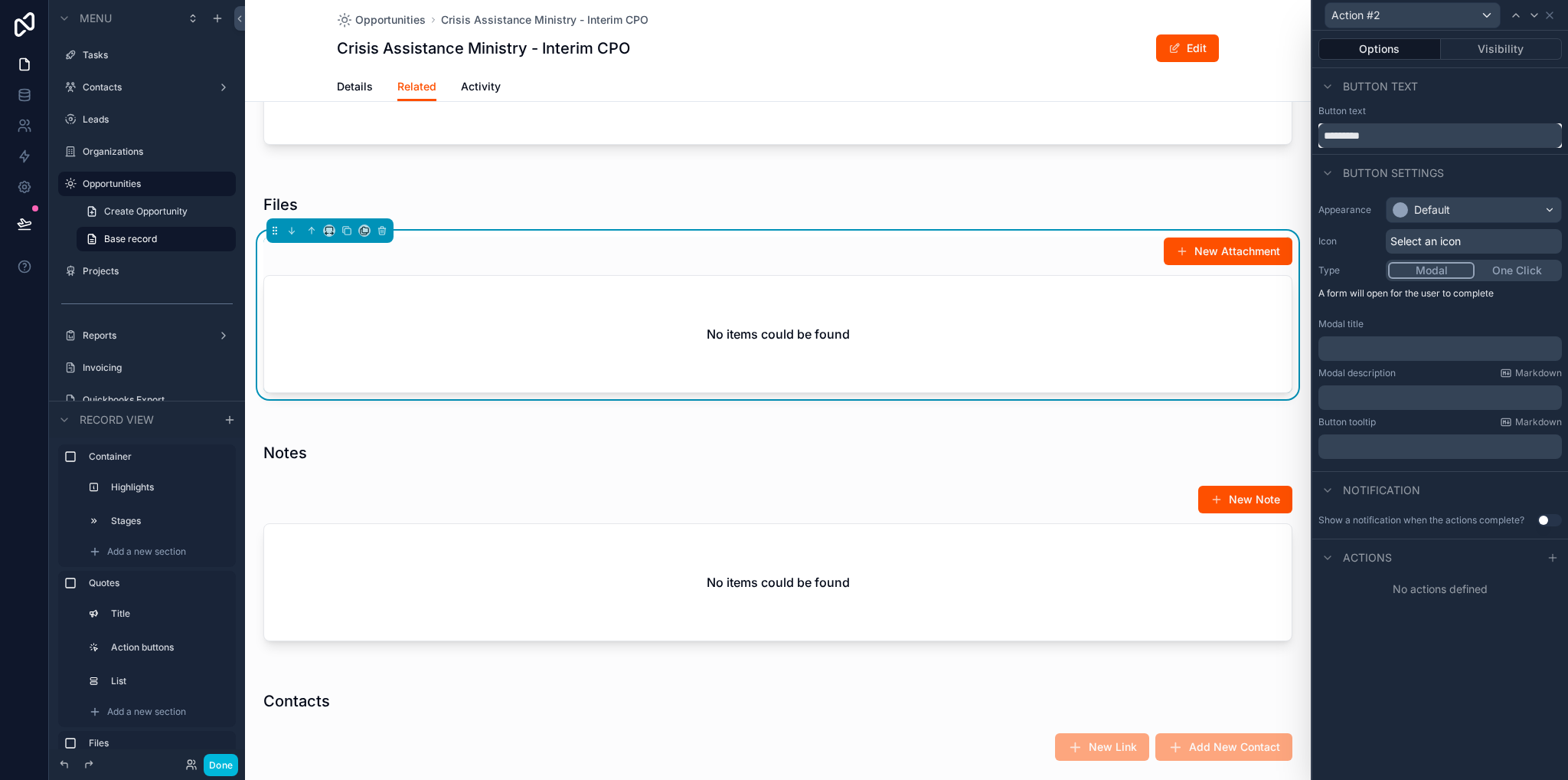
click at [1406, 139] on input "*********" at bounding box center [1440, 136] width 243 height 25
type input "******"
click at [1349, 335] on div "Modal title ﻿" at bounding box center [1440, 340] width 243 height 43
click at [1349, 346] on p "﻿" at bounding box center [1442, 349] width 234 height 15
click at [1349, 346] on p "﻿" at bounding box center [1442, 349] width 234 height 15
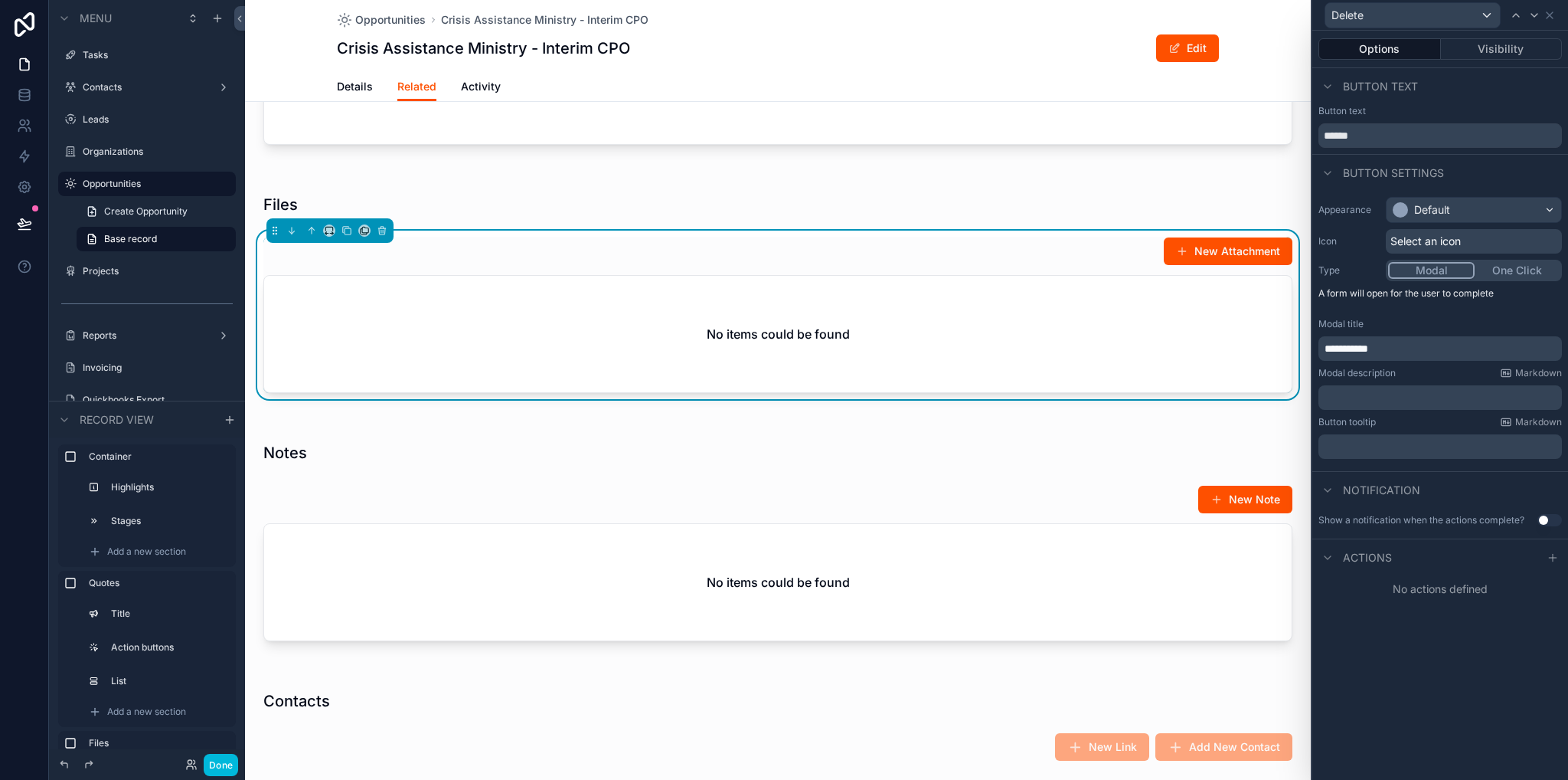
click at [1354, 397] on p "﻿" at bounding box center [1442, 397] width 234 height 15
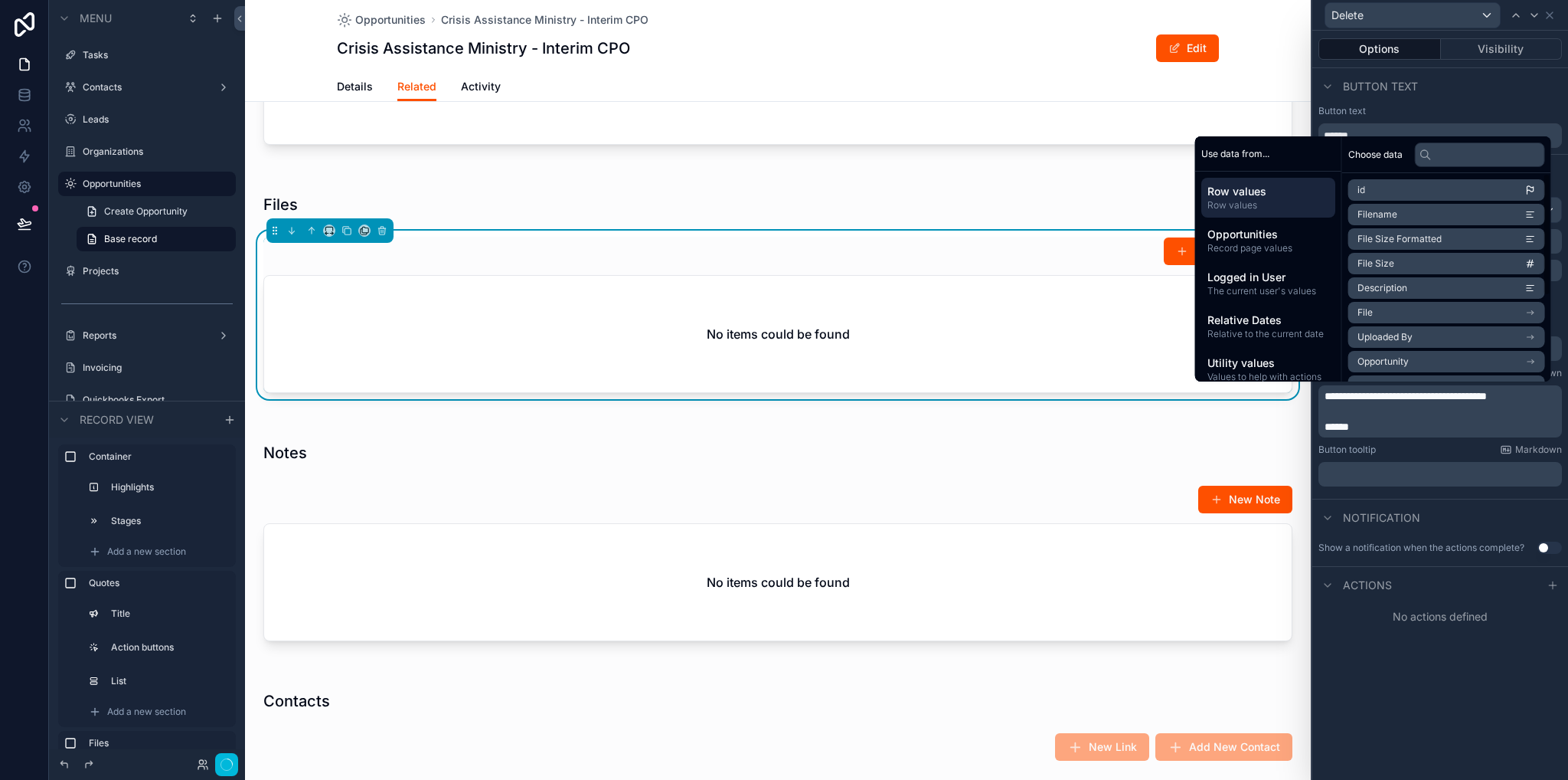
click at [1389, 216] on li "Filename" at bounding box center [1447, 215] width 197 height 22
click at [1548, 592] on icon at bounding box center [1553, 594] width 12 height 12
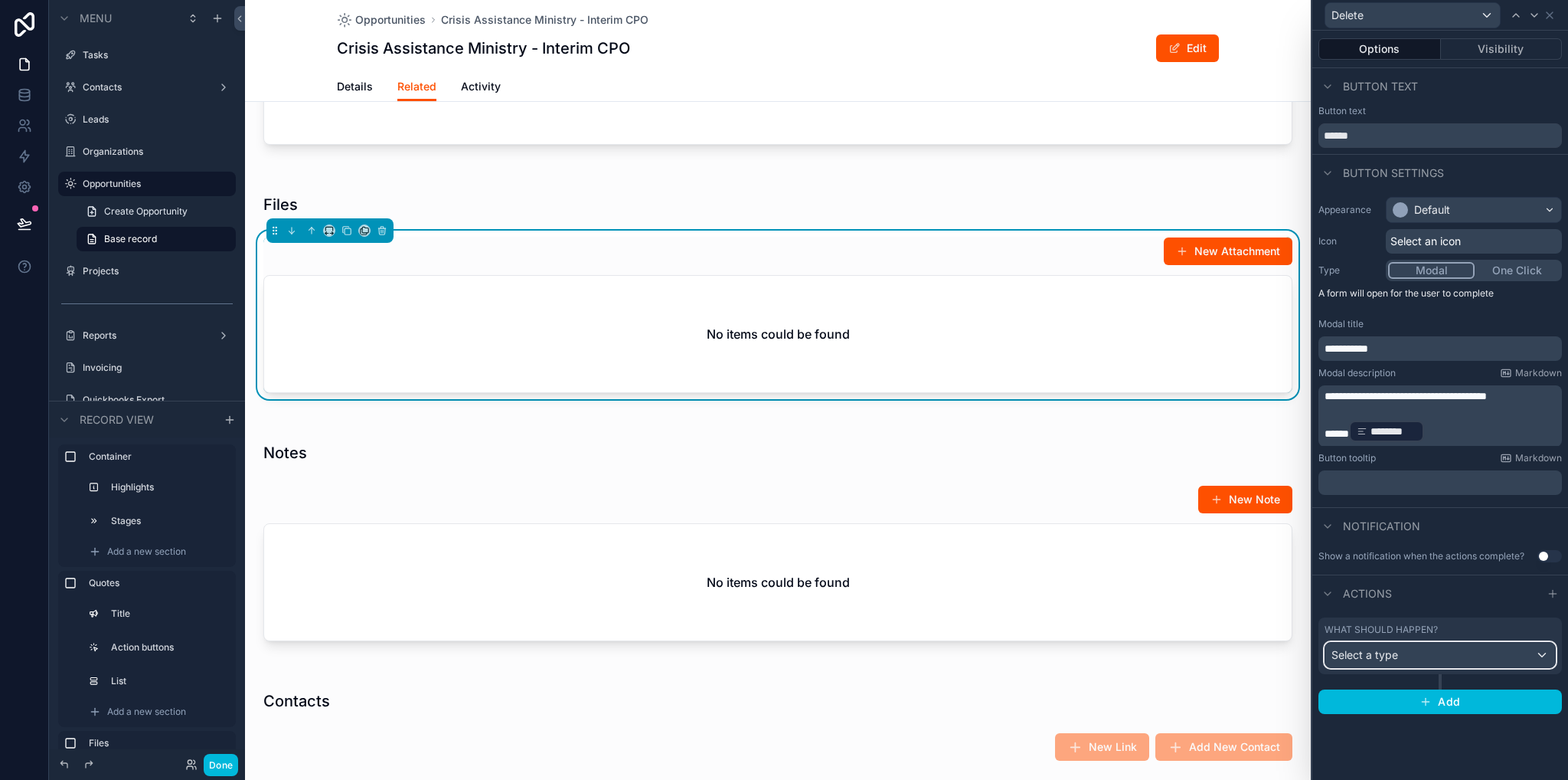
click at [1351, 651] on span "Select a type" at bounding box center [1365, 654] width 67 height 13
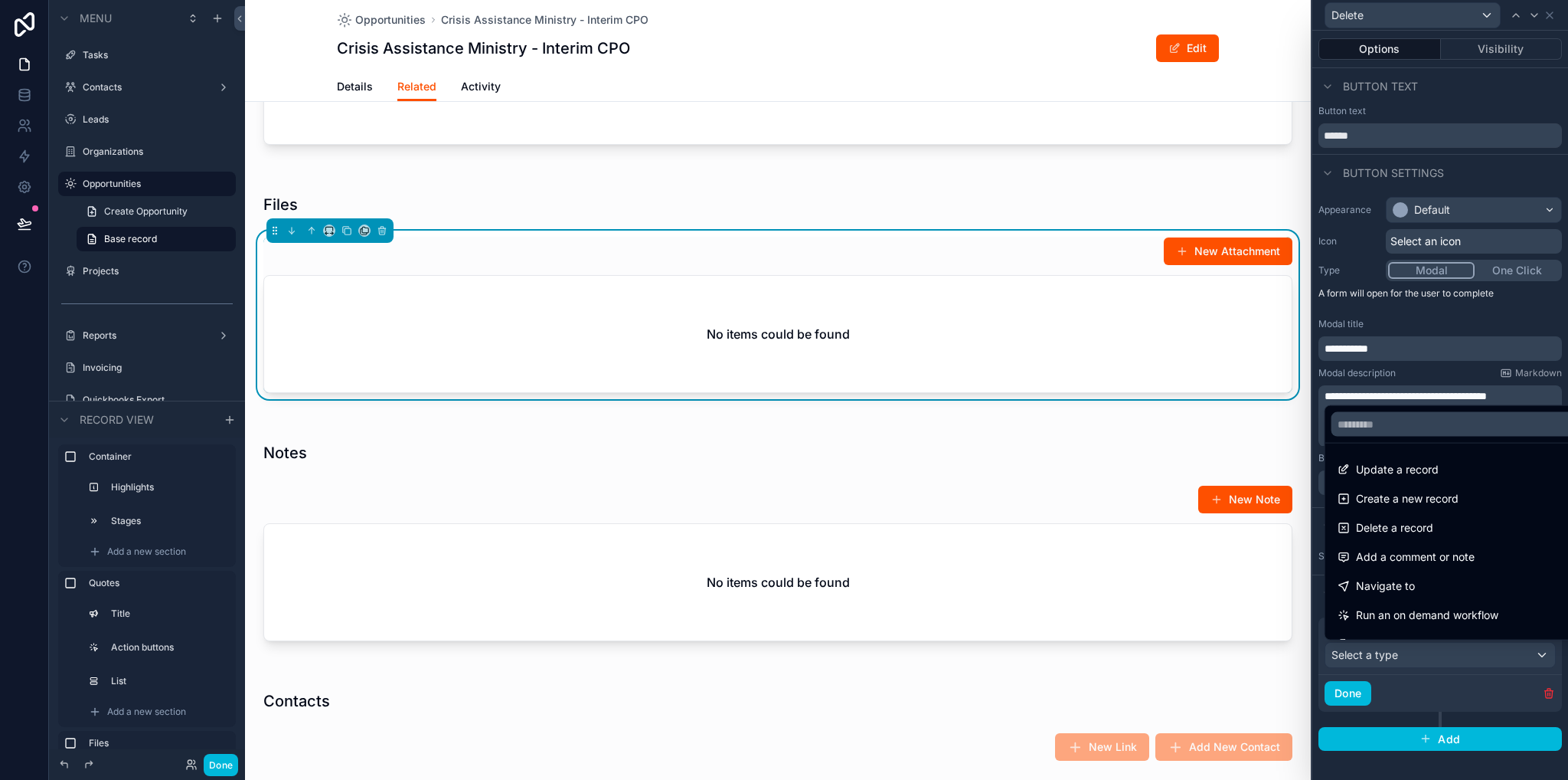
click at [1382, 534] on span "Delete a record" at bounding box center [1395, 528] width 77 height 18
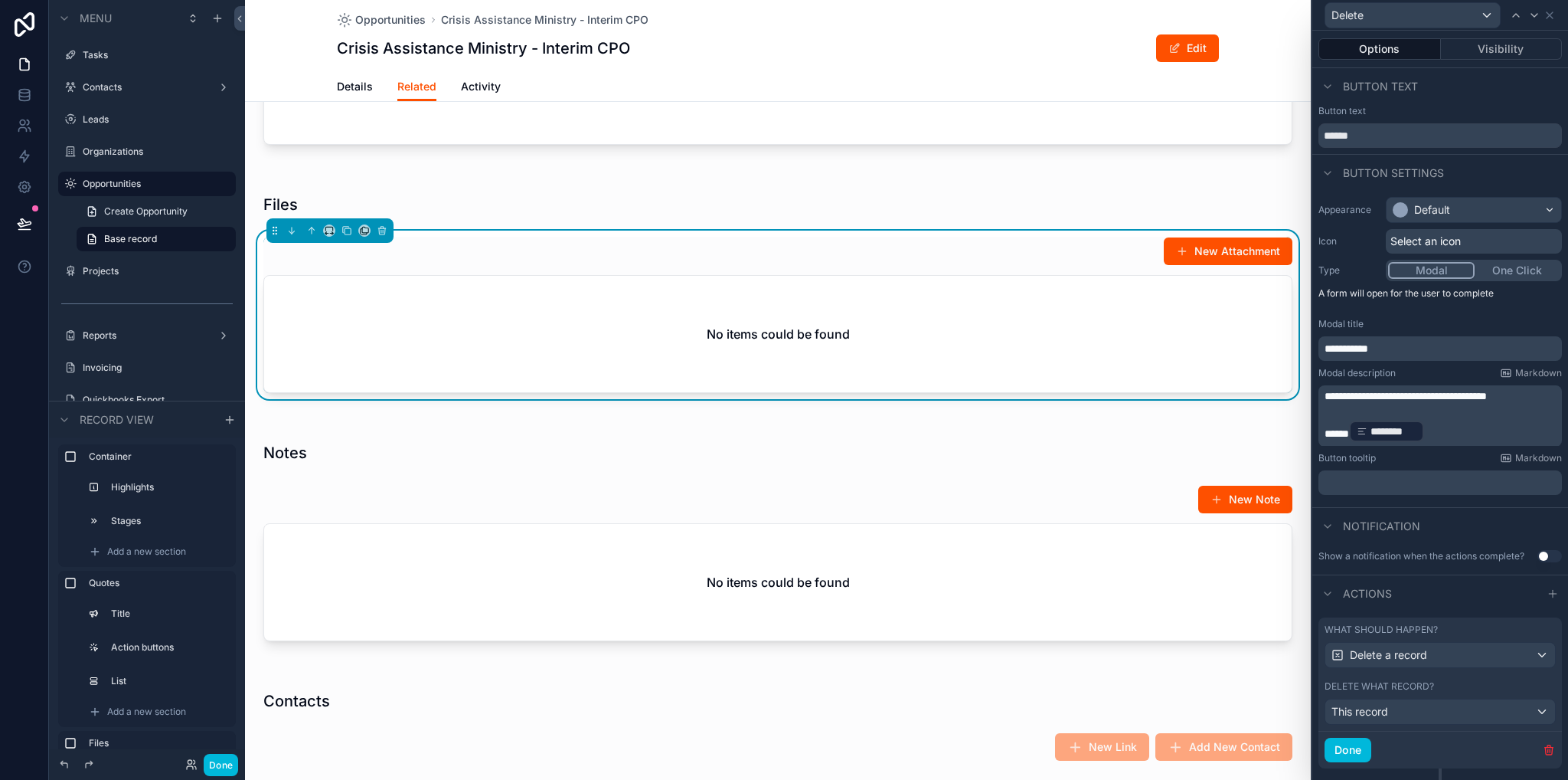
click at [1346, 748] on button "Done" at bounding box center [1348, 750] width 47 height 25
click at [895, 451] on div "scrollable content" at bounding box center [777, 544] width 1066 height 236
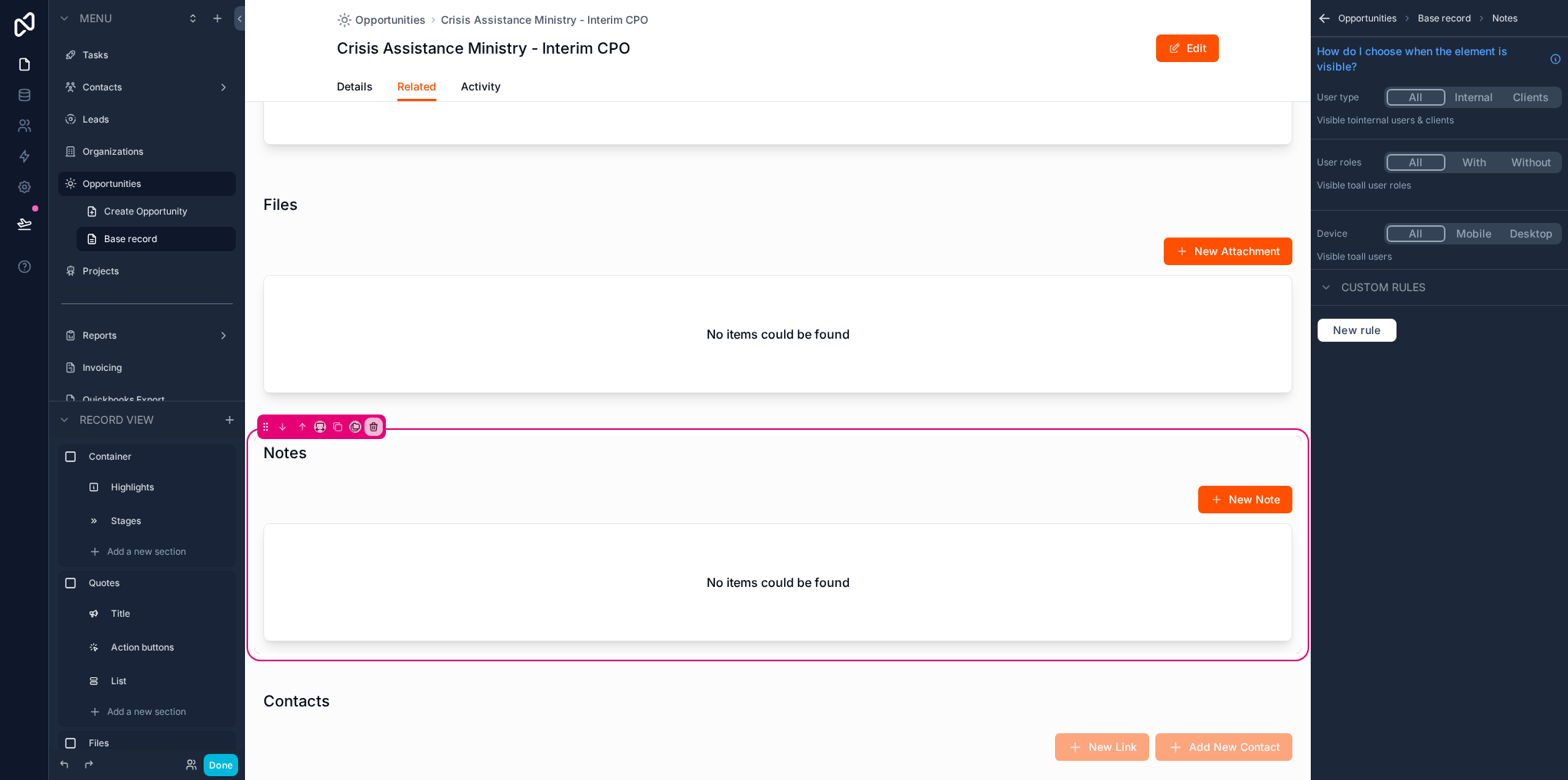
click at [896, 518] on div "scrollable content" at bounding box center [777, 566] width 1048 height 175
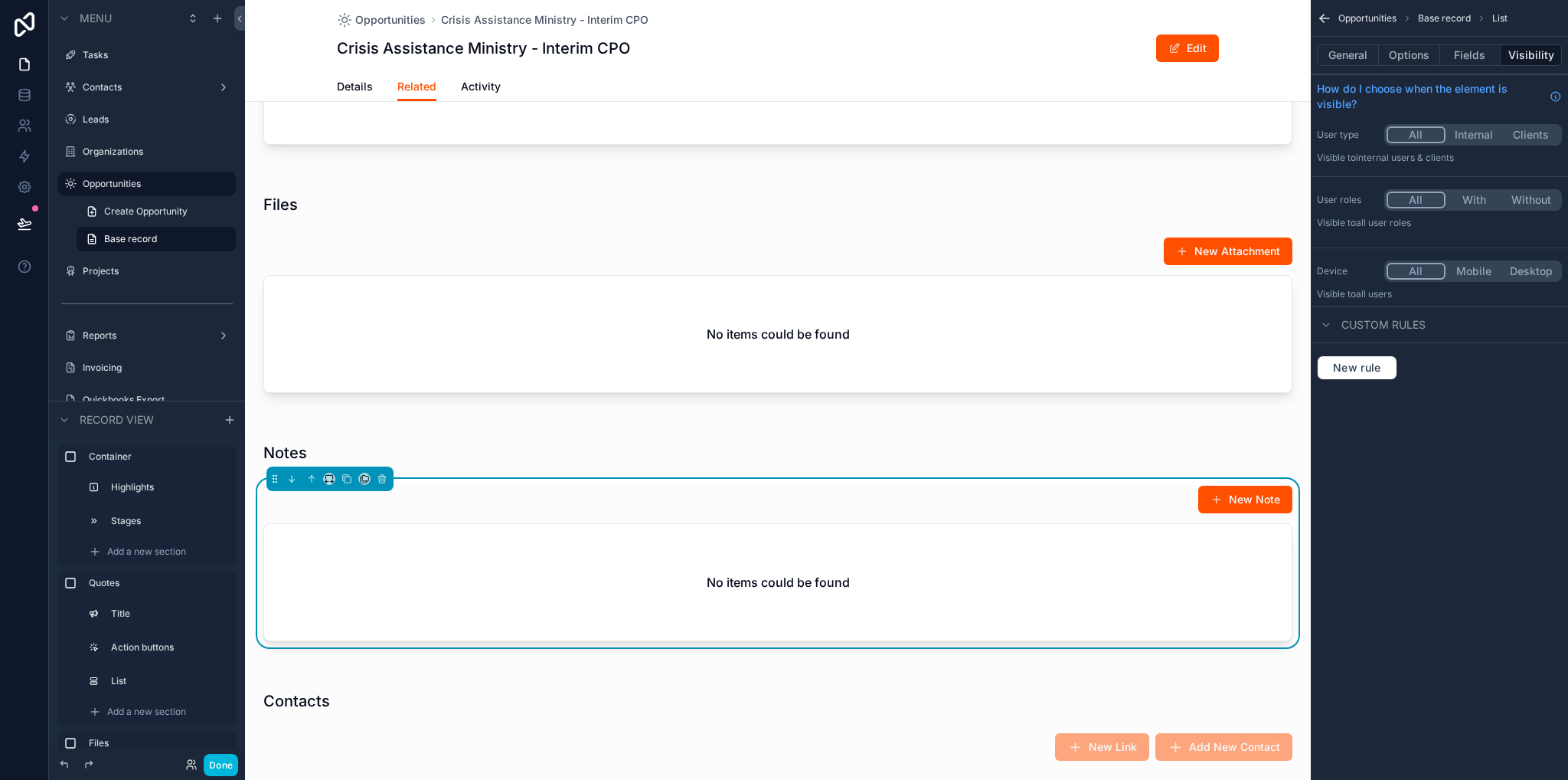
click at [1394, 53] on button "Options" at bounding box center [1410, 55] width 62 height 22
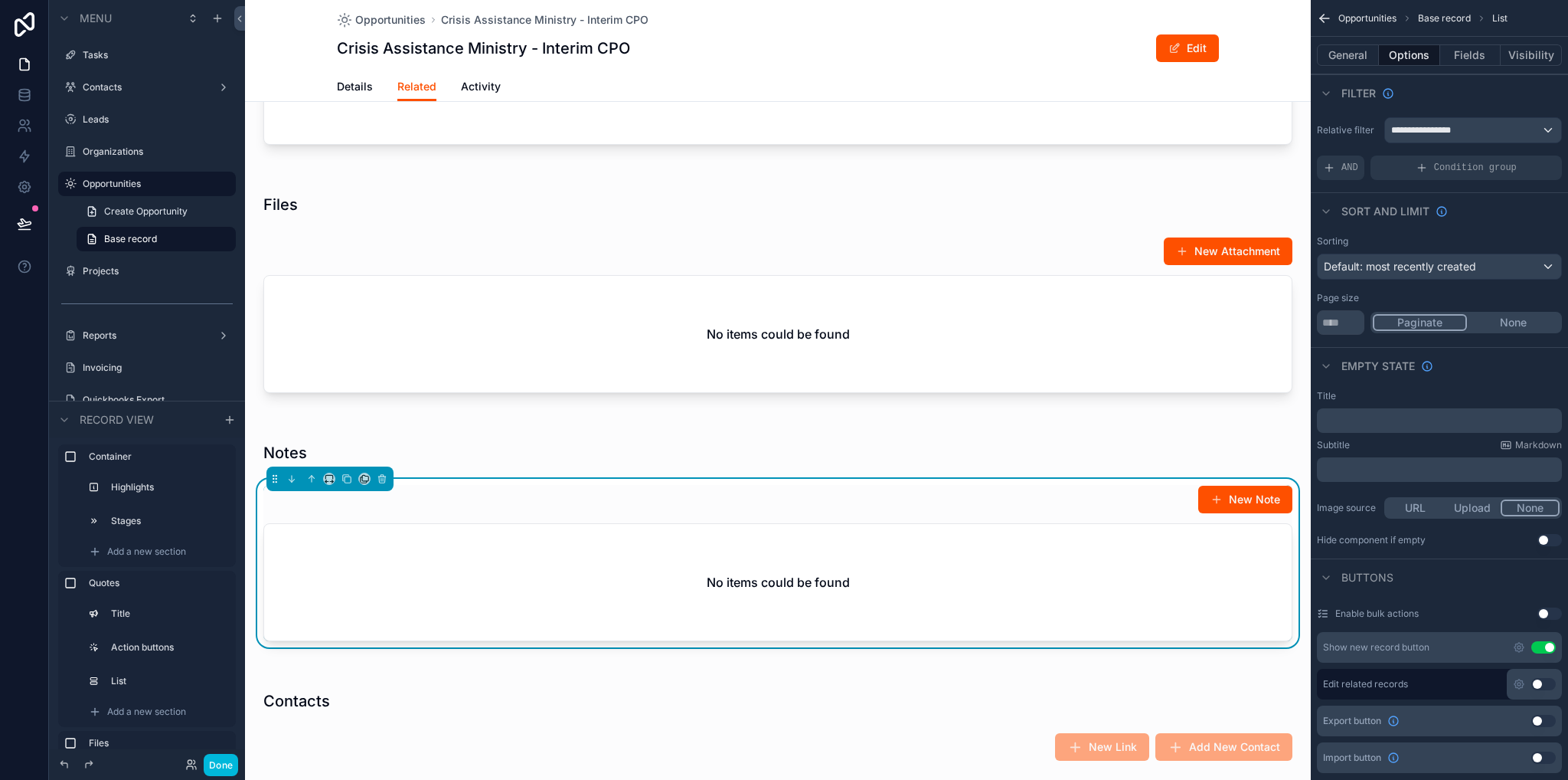
click at [1520, 651] on icon "scrollable content" at bounding box center [1520, 648] width 9 height 9
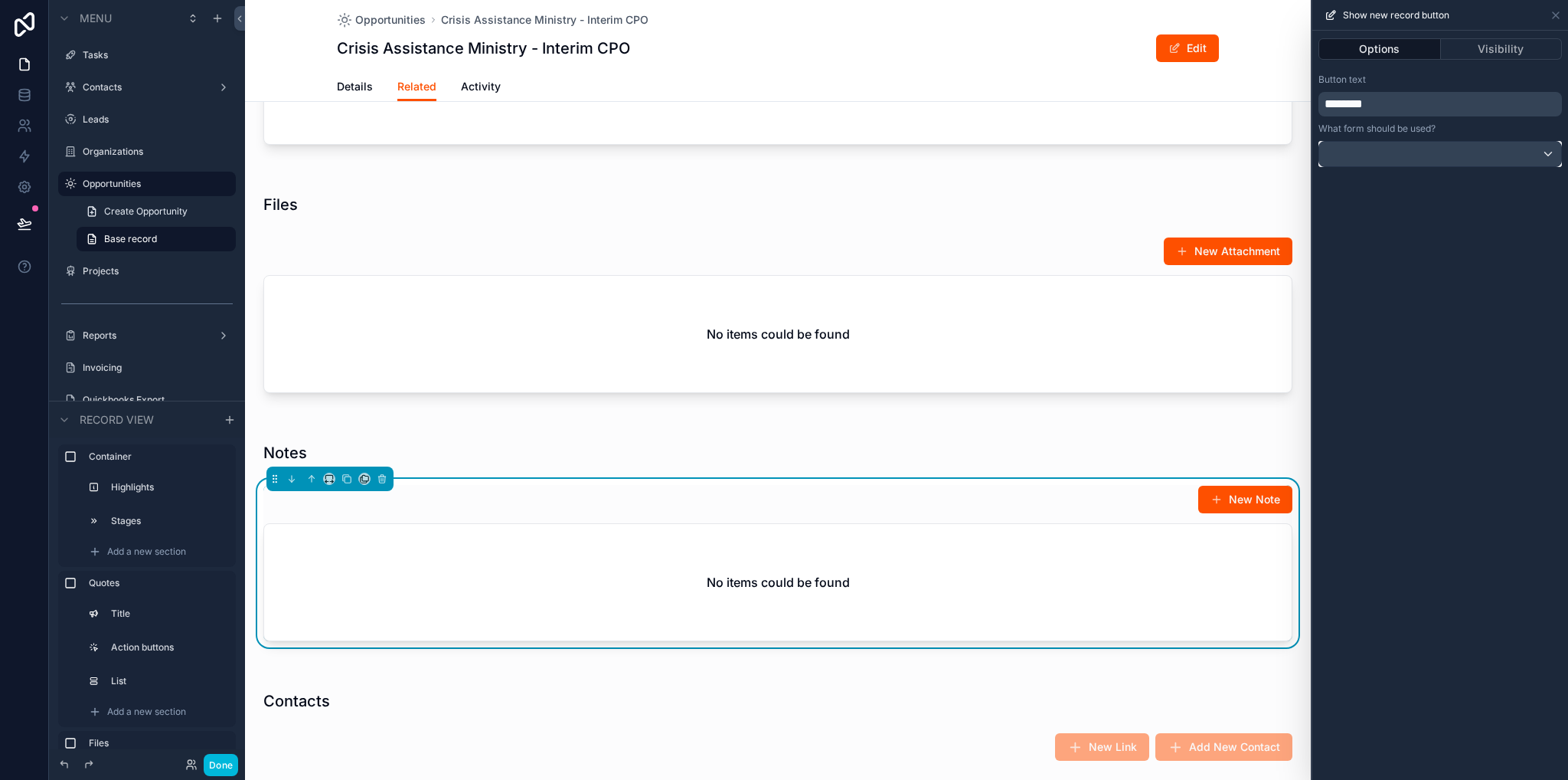
click at [1376, 162] on div at bounding box center [1440, 154] width 242 height 25
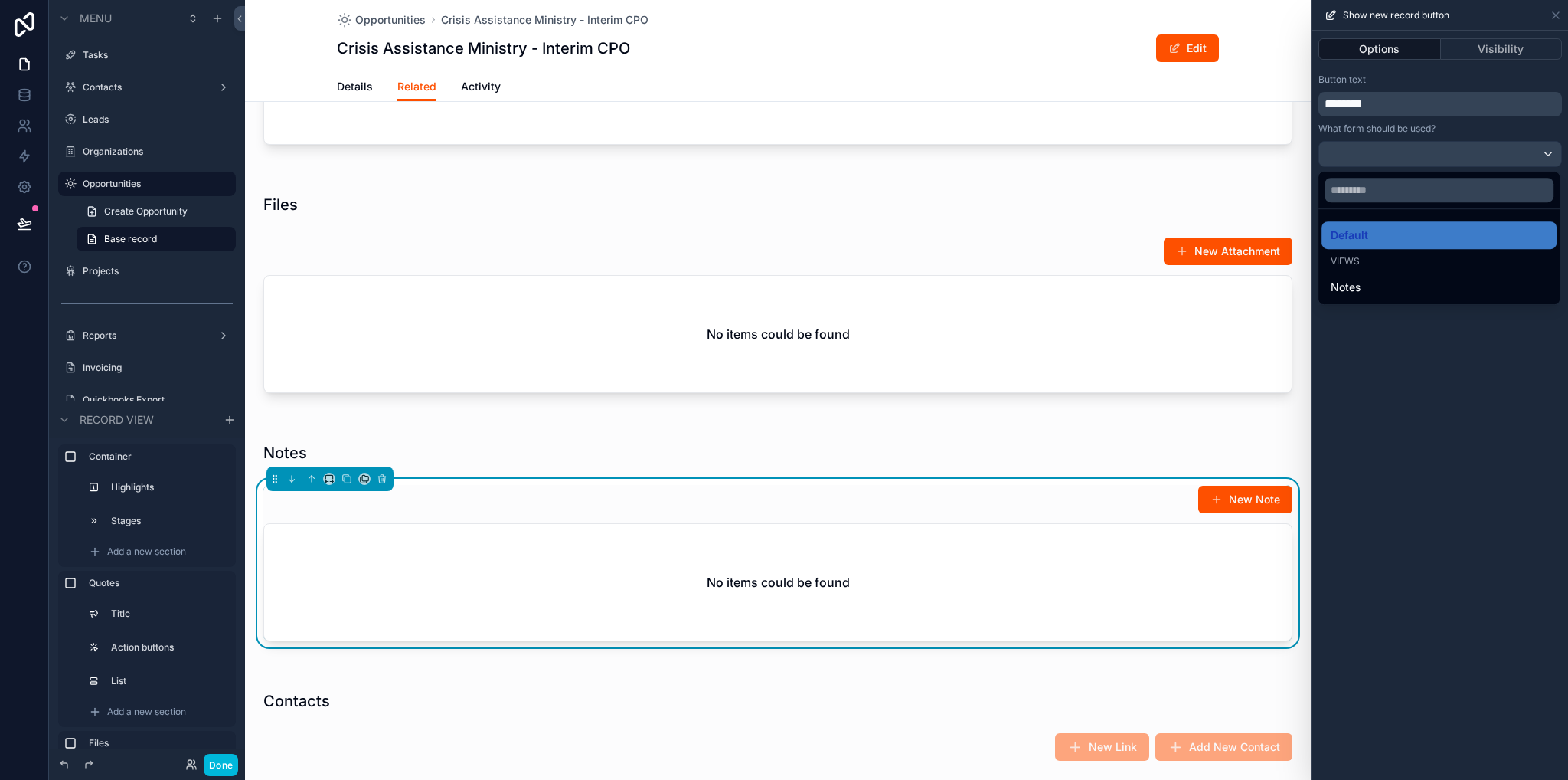
click at [1369, 286] on div "Notes" at bounding box center [1439, 287] width 217 height 18
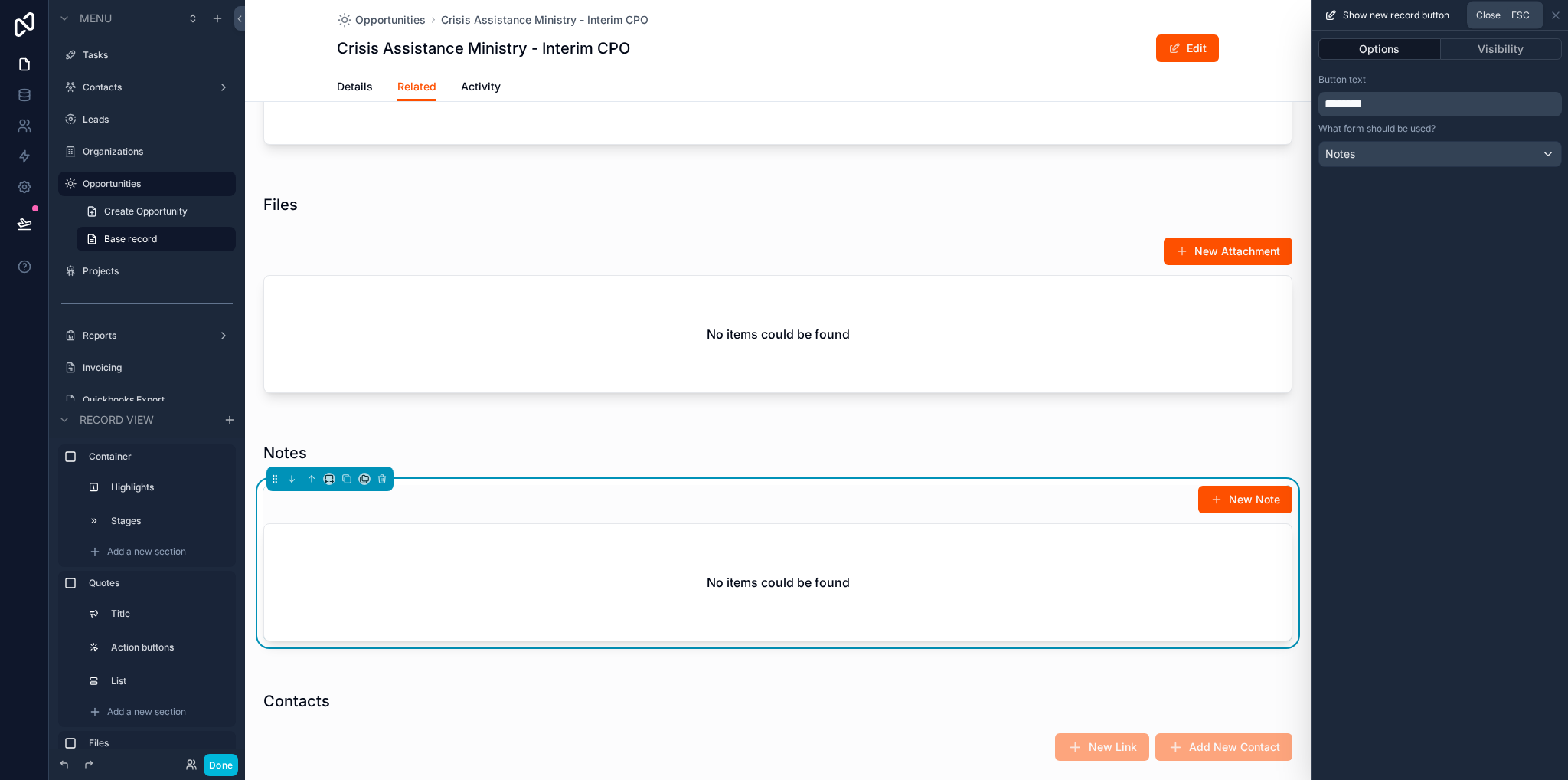
click at [1559, 15] on icon at bounding box center [1556, 15] width 12 height 12
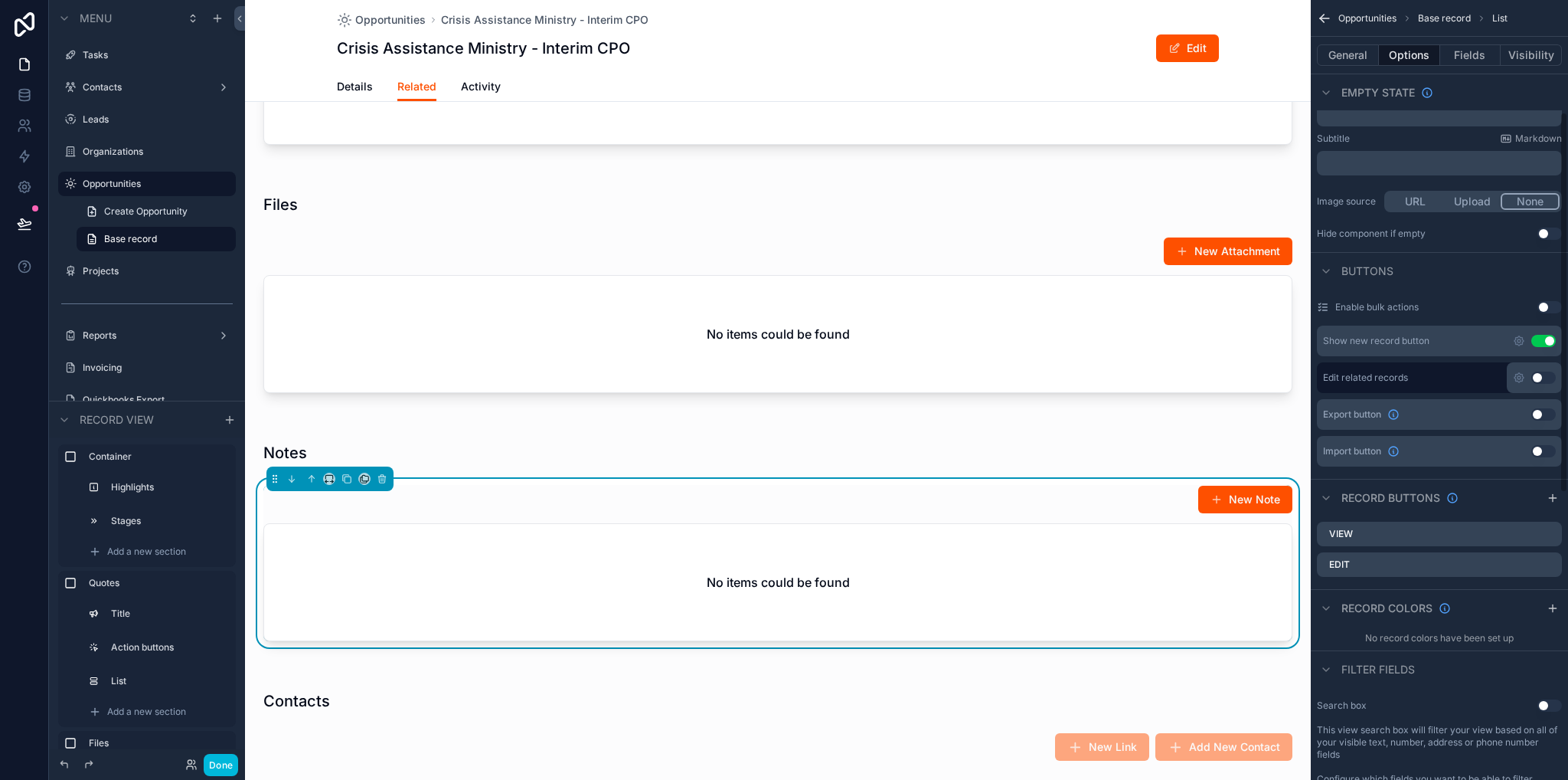
scroll to position [383, 0]
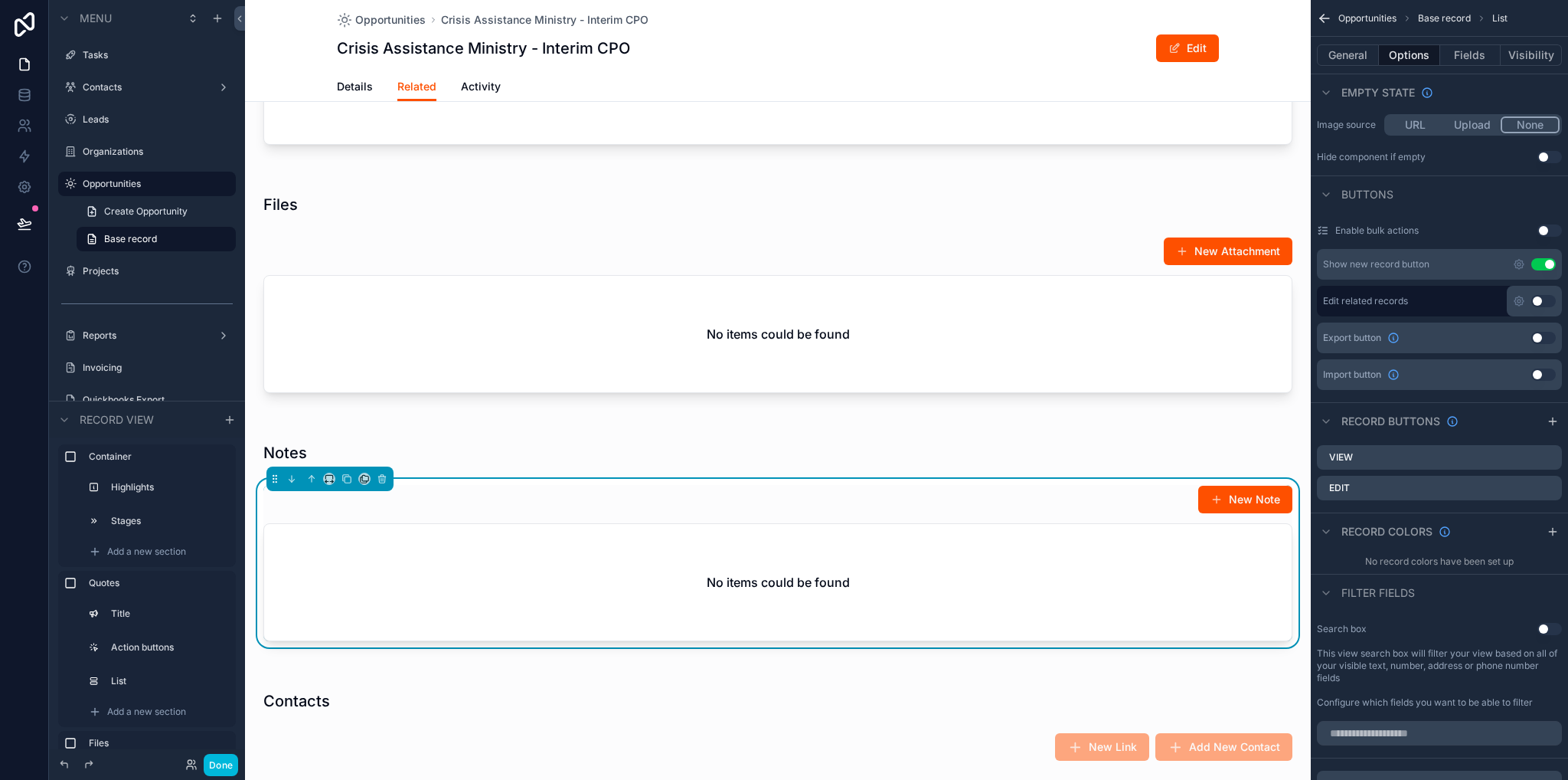
click at [0, 0] on icon "scrollable content" at bounding box center [0, 0] width 0 height 0
click at [1530, 433] on icon at bounding box center [1526, 432] width 12 height 12
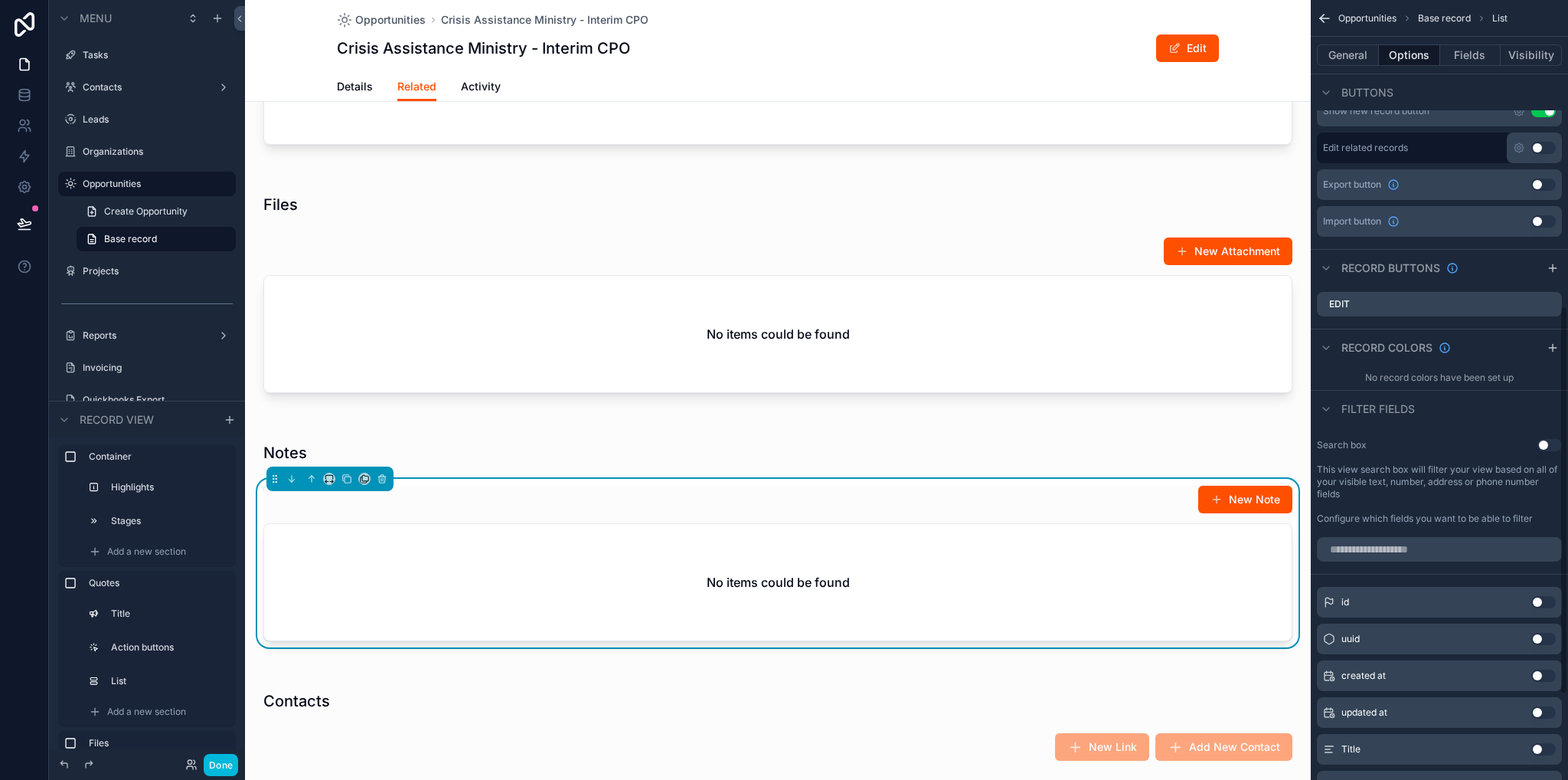
scroll to position [460, 0]
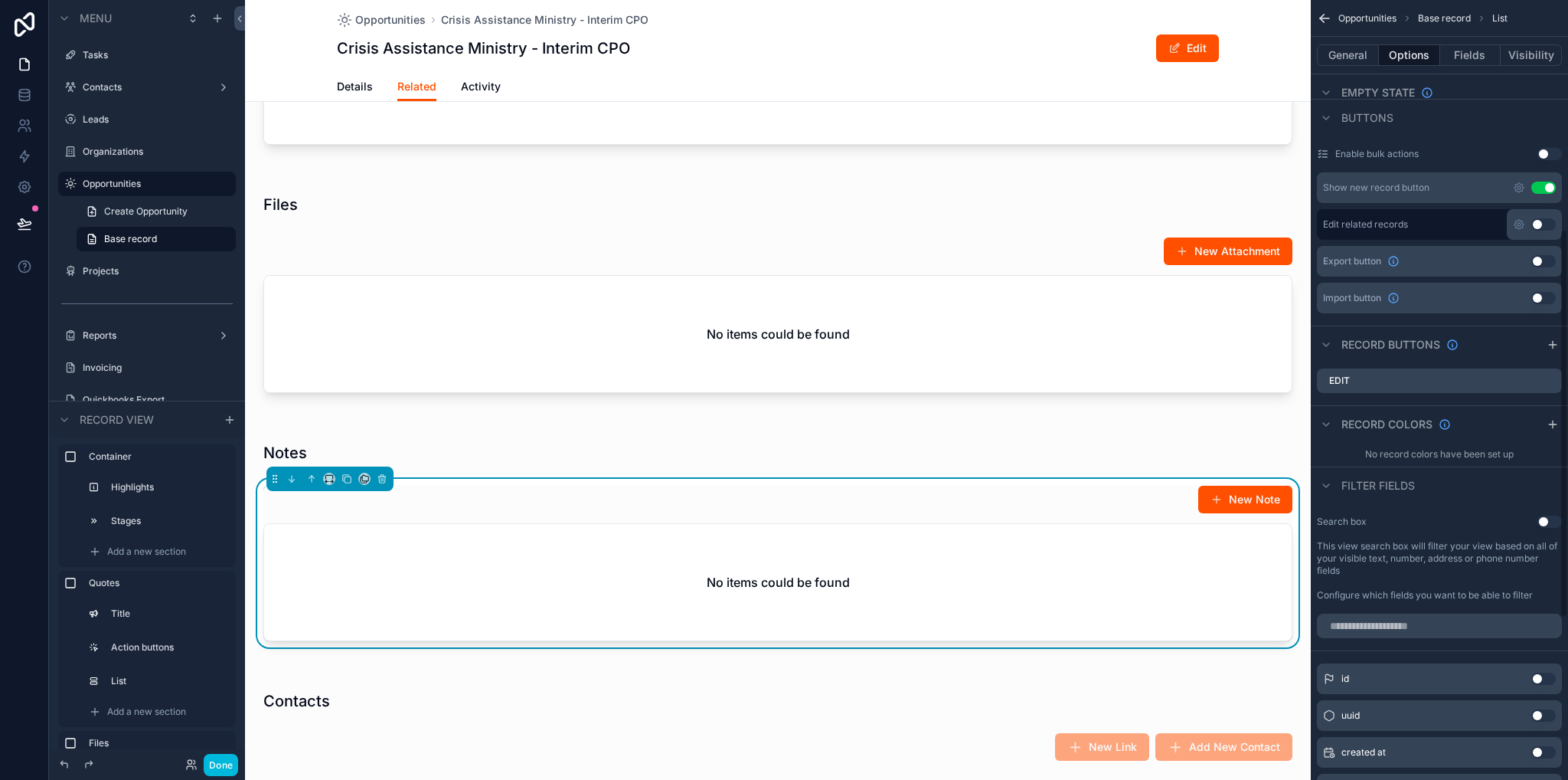
drag, startPoint x: 1560, startPoint y: 345, endPoint x: 1524, endPoint y: 393, distance: 60.0
click at [1560, 345] on div "scrollable content" at bounding box center [1553, 345] width 18 height 18
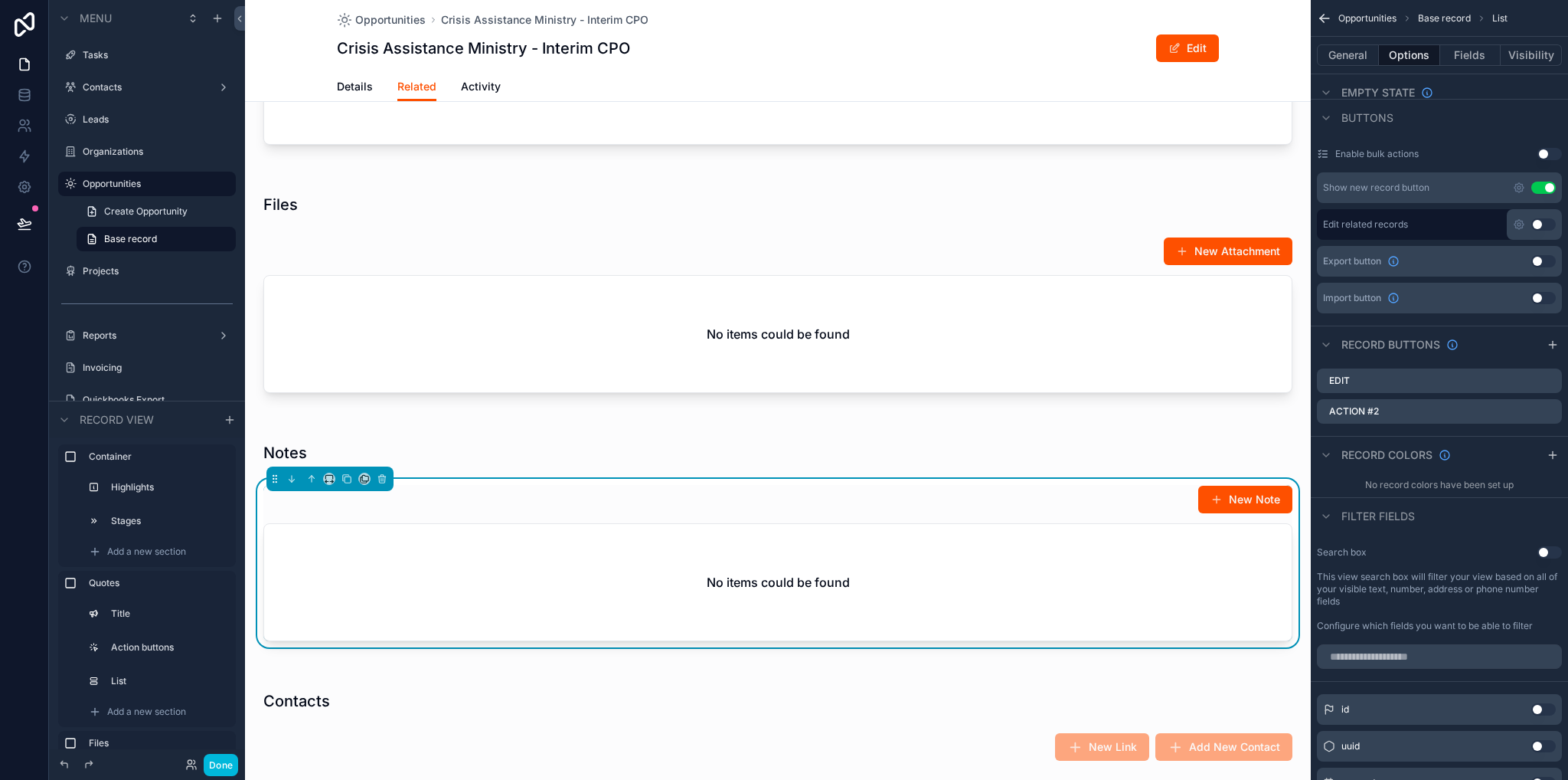
click at [0, 0] on icon "scrollable content" at bounding box center [0, 0] width 0 height 0
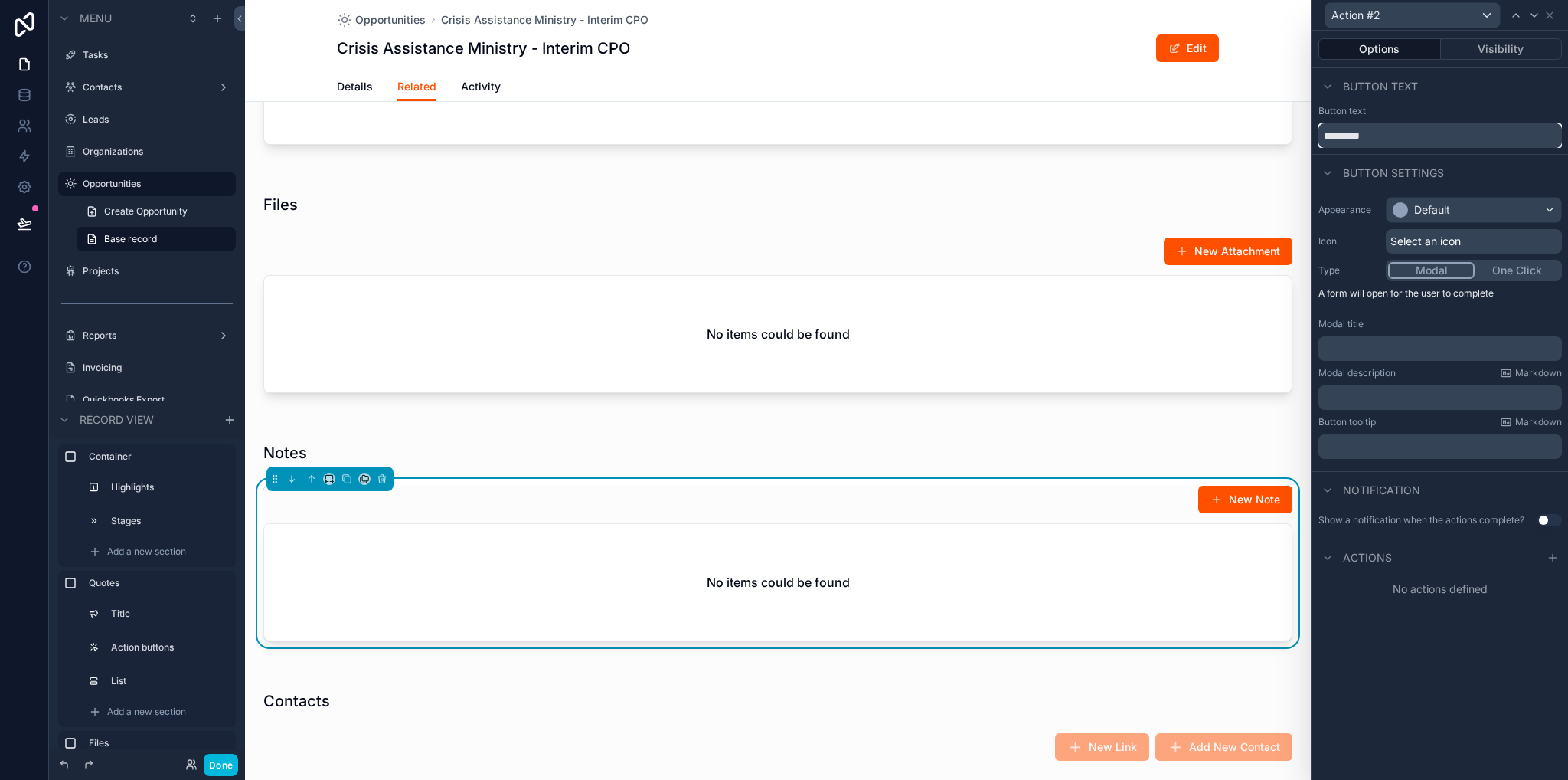
click at [1388, 135] on input "*********" at bounding box center [1440, 136] width 243 height 25
type input "******"
click at [1388, 344] on p "﻿" at bounding box center [1442, 349] width 234 height 15
click at [1369, 393] on p "﻿" at bounding box center [1442, 397] width 234 height 15
click at [1365, 398] on p "﻿" at bounding box center [1442, 397] width 234 height 15
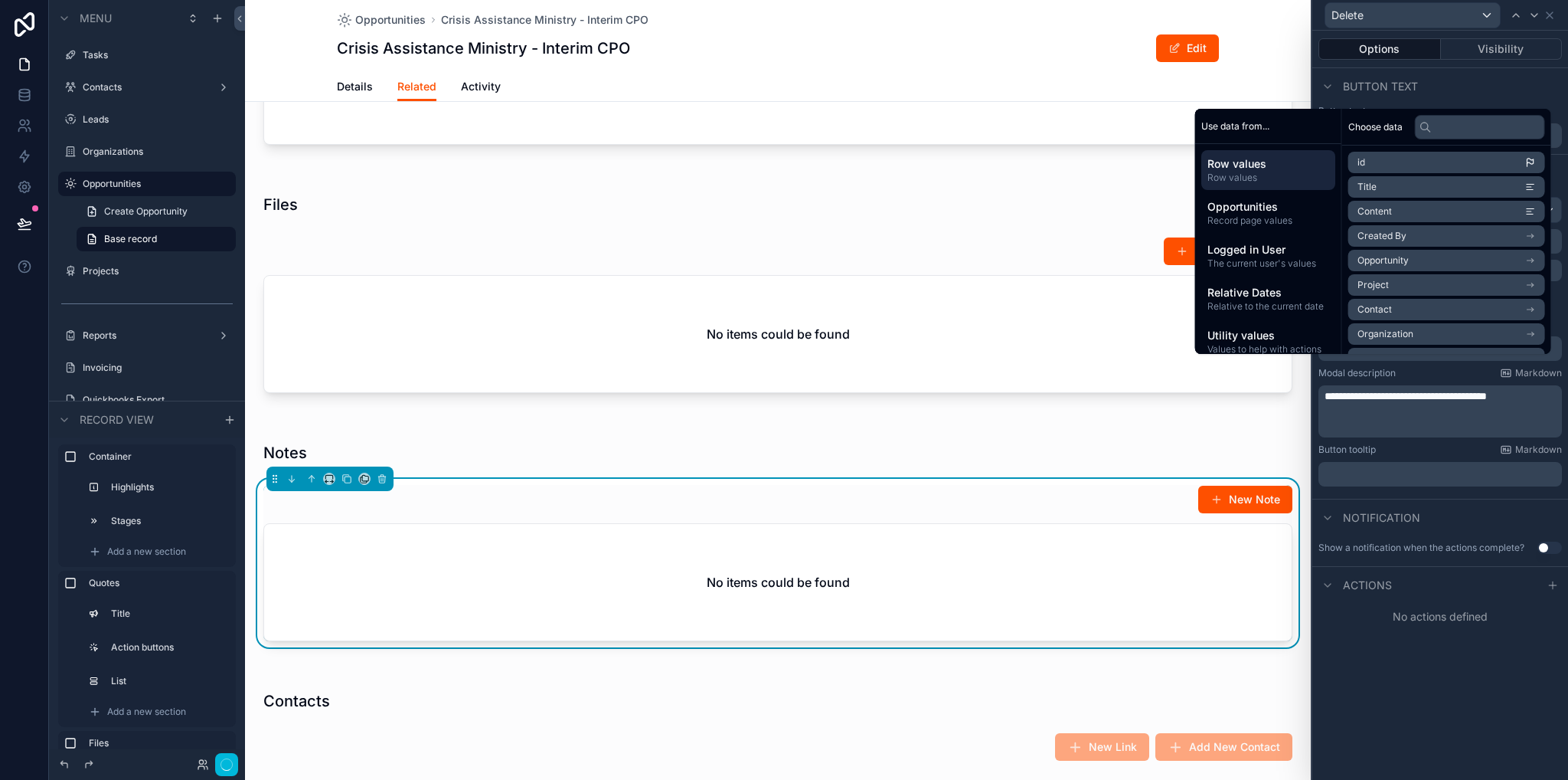
scroll to position [0, 0]
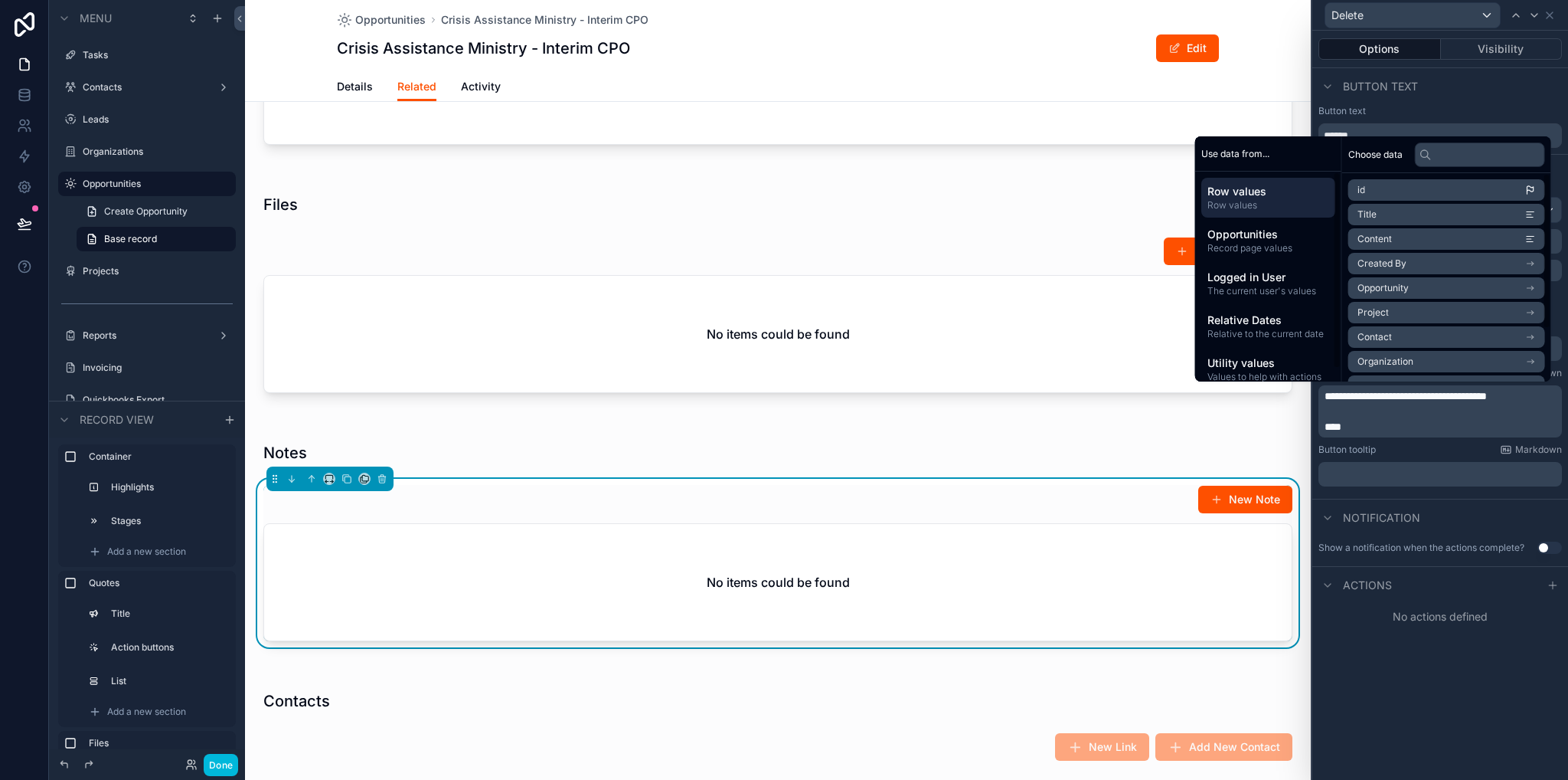
click at [1487, 394] on span "**********" at bounding box center [1406, 396] width 162 height 11
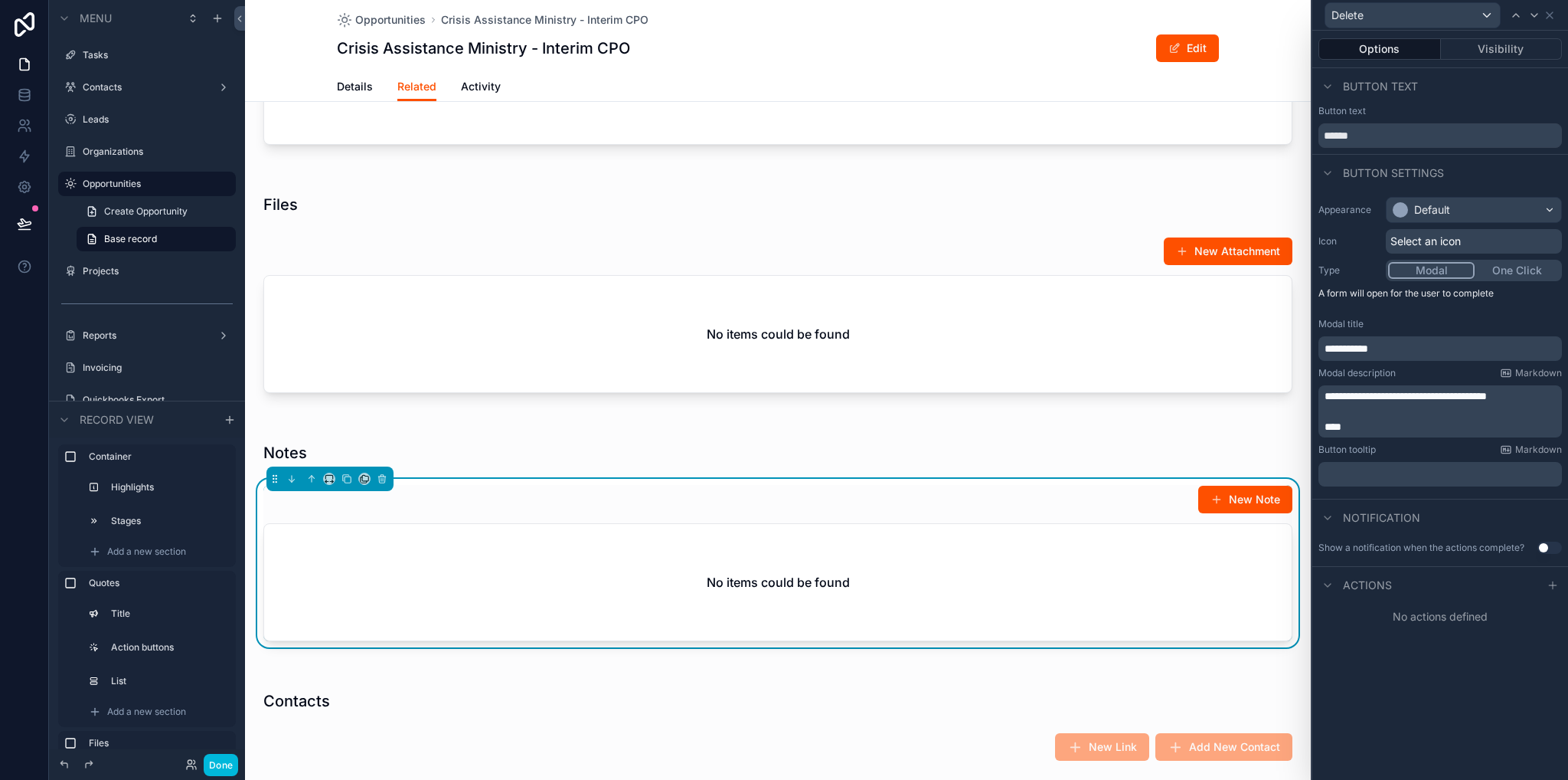
click at [1487, 396] on span "**********" at bounding box center [1406, 396] width 162 height 11
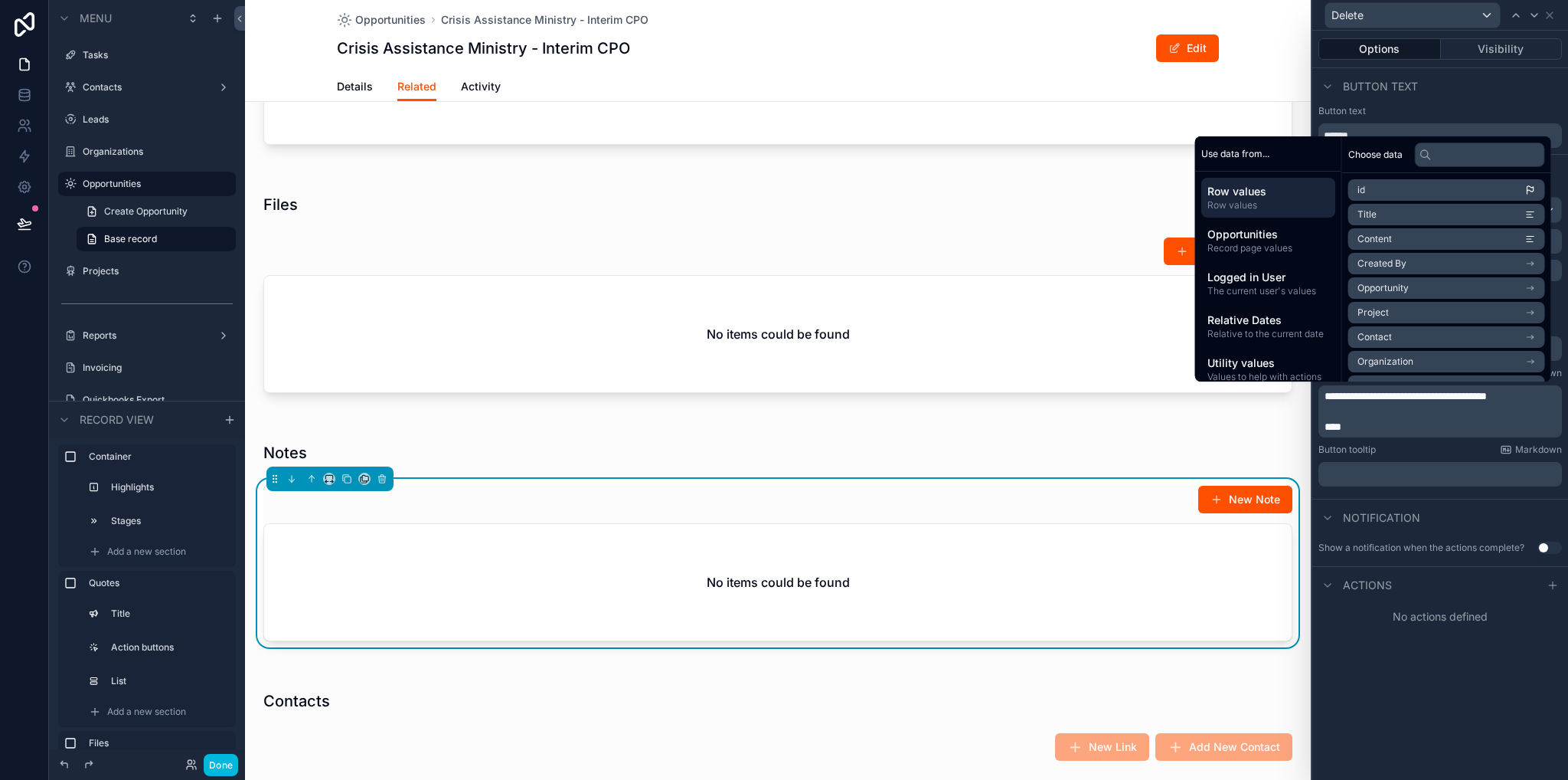
click at [1487, 399] on span "**********" at bounding box center [1406, 396] width 162 height 11
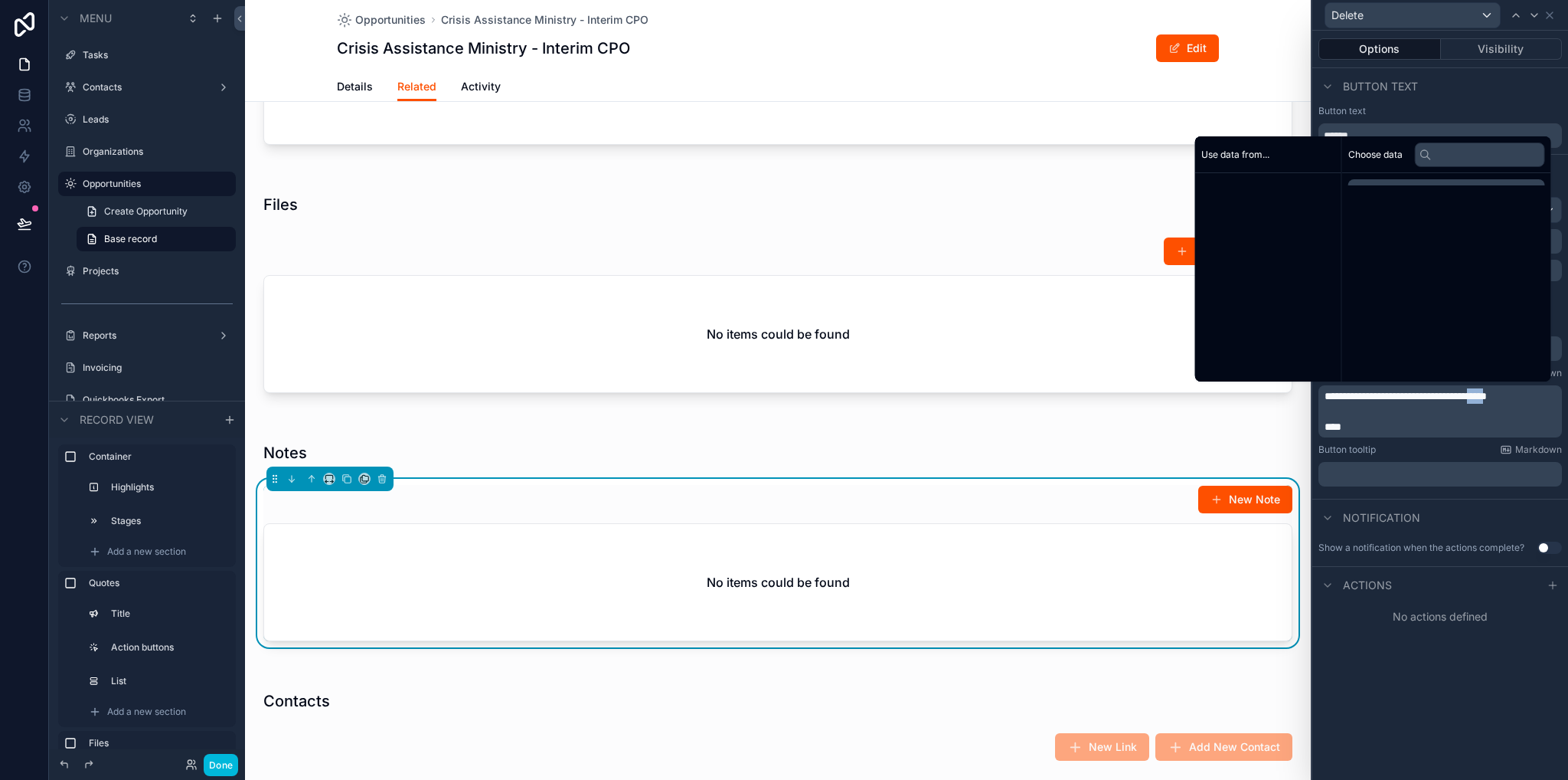
click at [1487, 399] on span "**********" at bounding box center [1406, 396] width 162 height 11
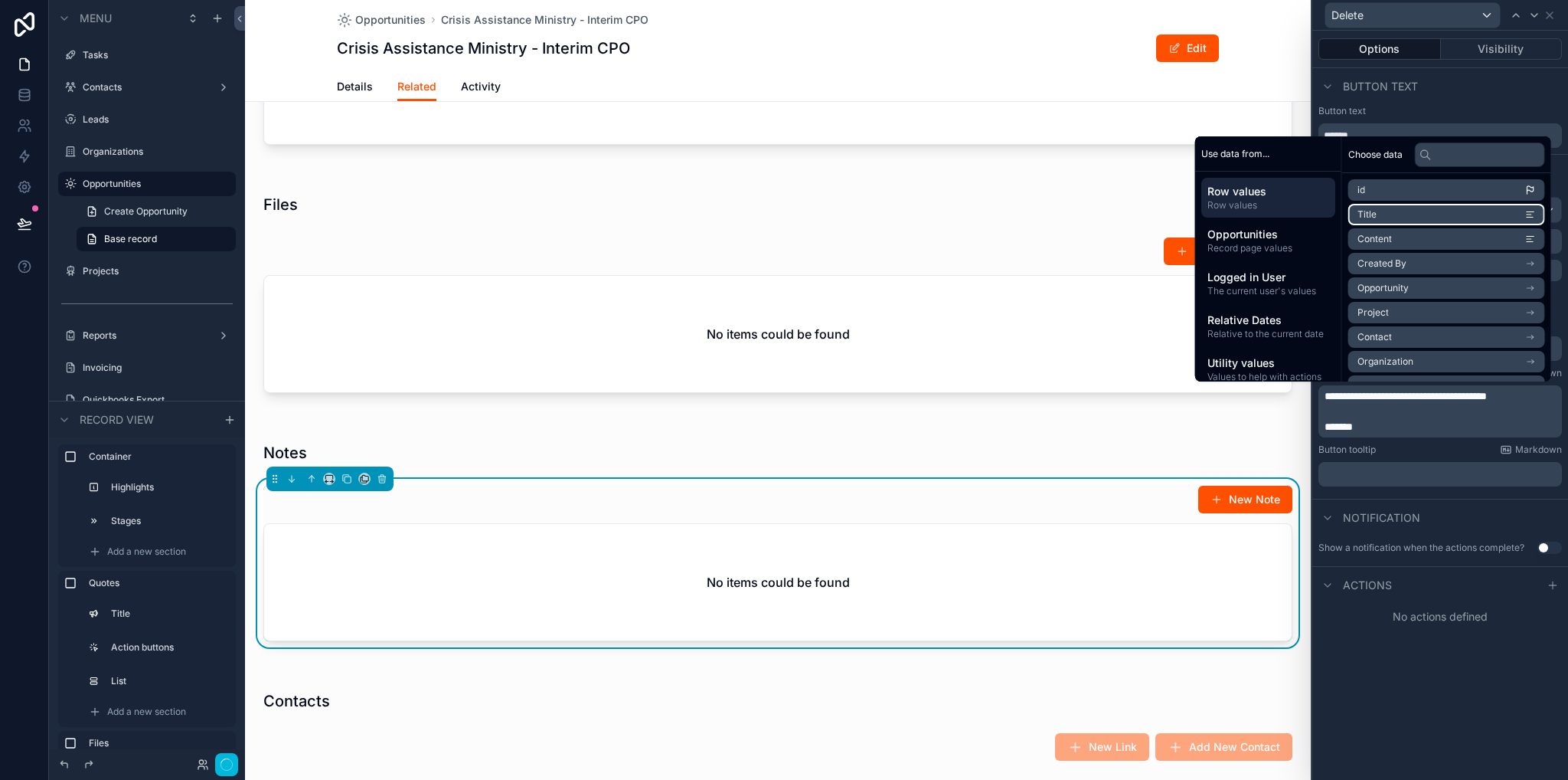
click at [1366, 216] on span "Title" at bounding box center [1367, 215] width 19 height 12
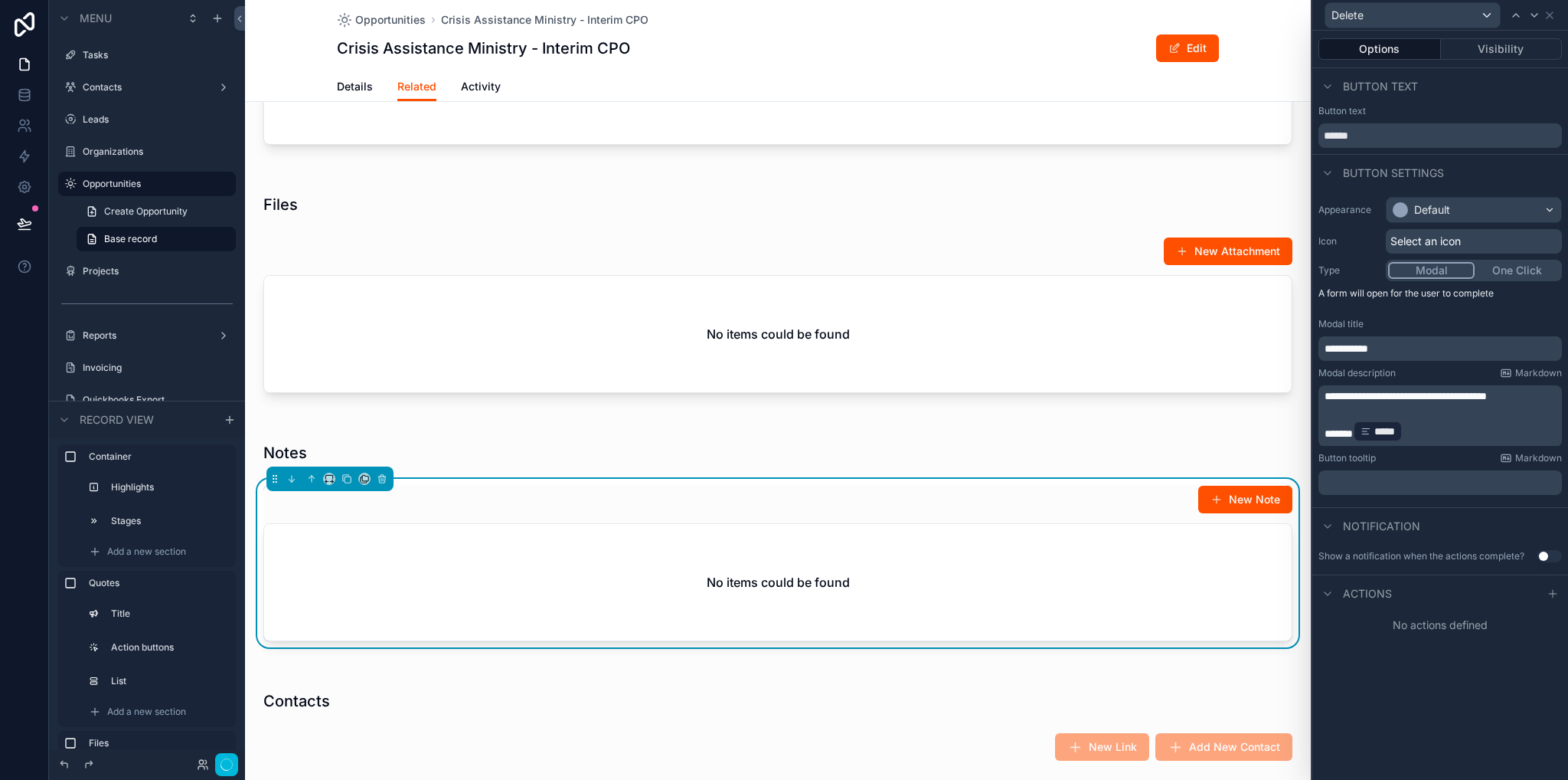
click at [1381, 704] on div "**********" at bounding box center [1440, 405] width 256 height 749
click at [1385, 350] on p "**********" at bounding box center [1442, 349] width 234 height 15
click at [1409, 738] on div "**********" at bounding box center [1440, 405] width 256 height 749
click at [1556, 600] on div "Actions" at bounding box center [1440, 593] width 256 height 37
click at [1556, 592] on icon at bounding box center [1553, 594] width 12 height 12
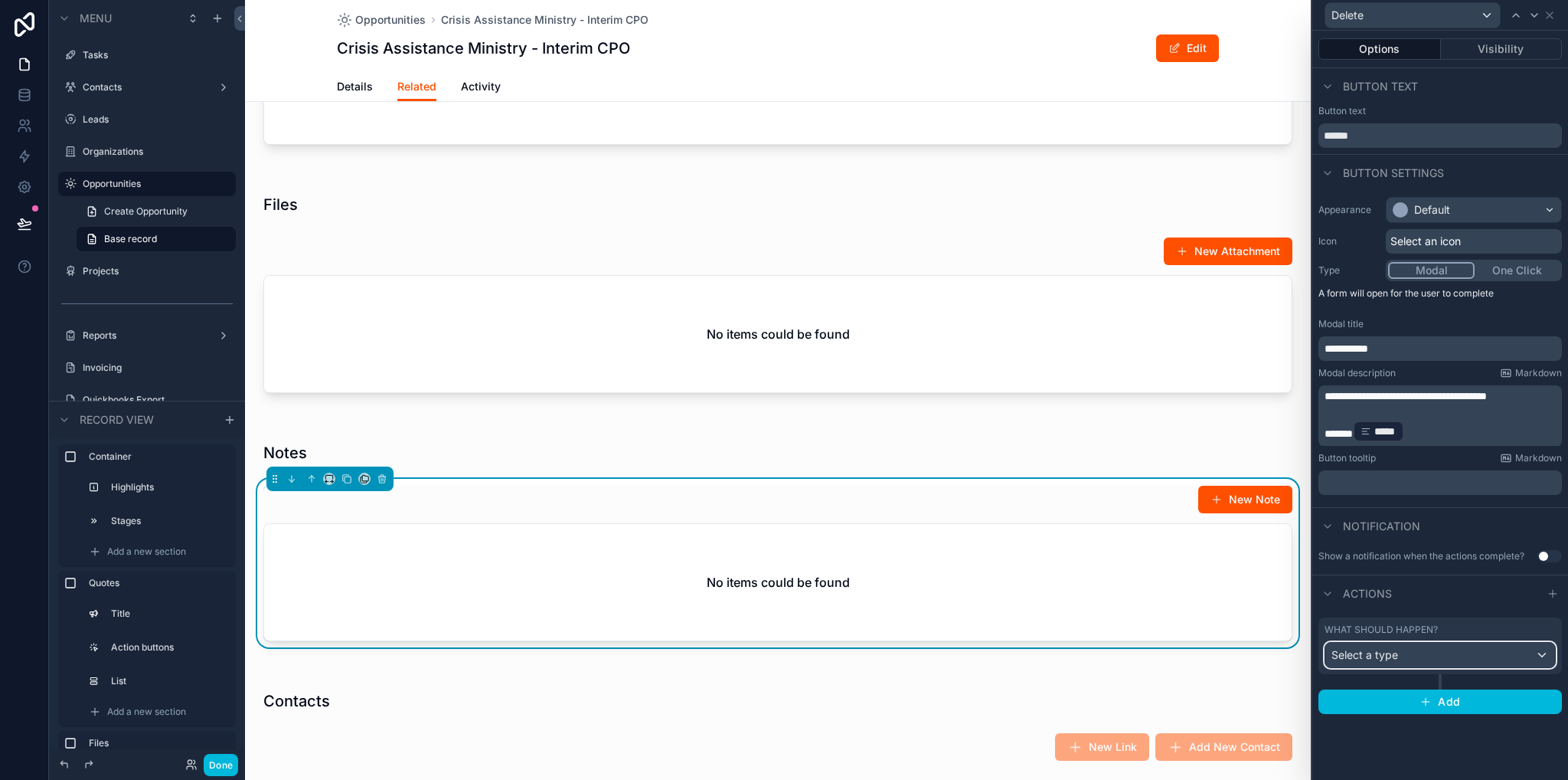
click at [1371, 657] on span "Select a type" at bounding box center [1365, 654] width 67 height 13
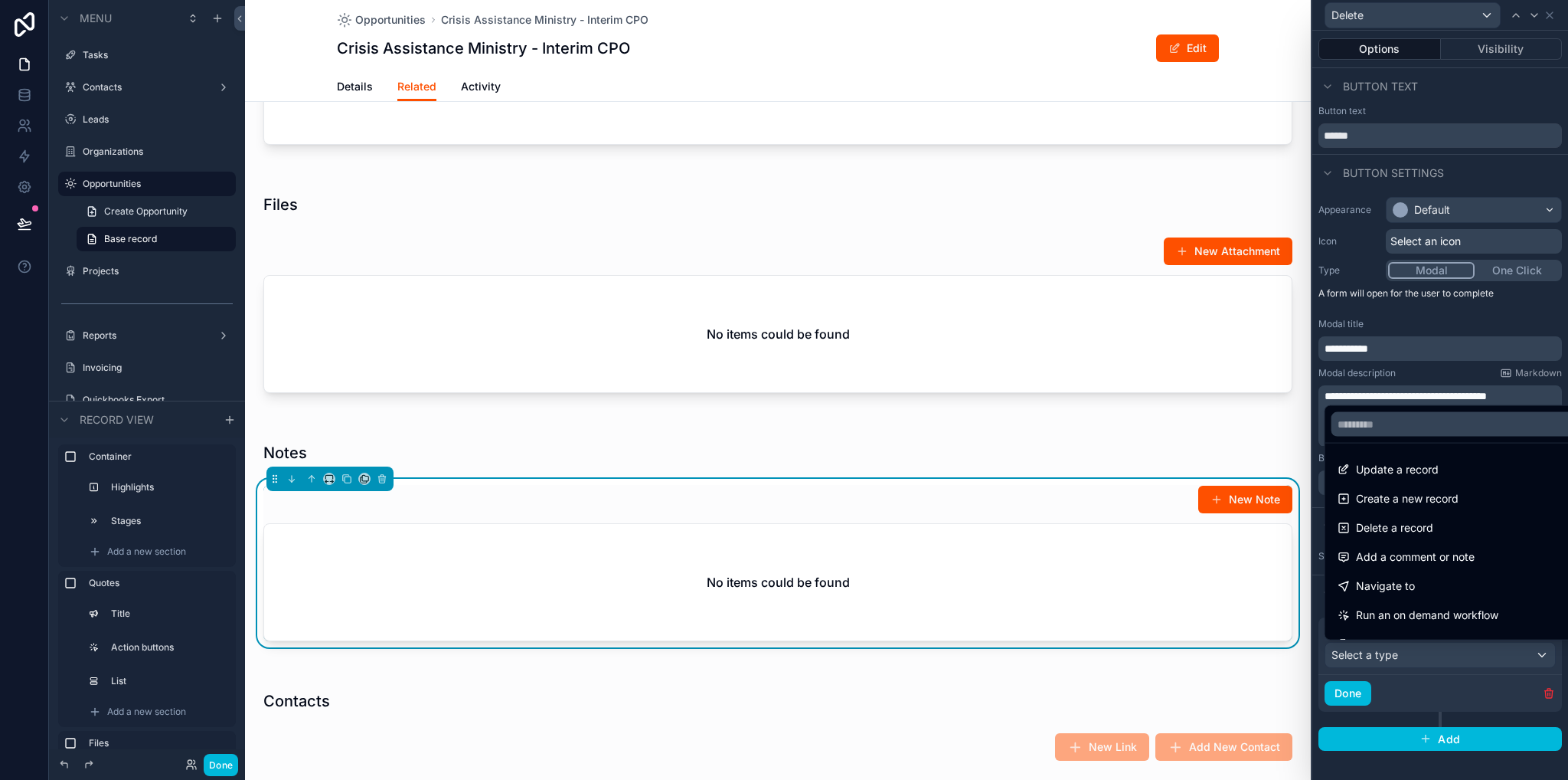
click at [1397, 527] on span "Delete a record" at bounding box center [1395, 528] width 77 height 18
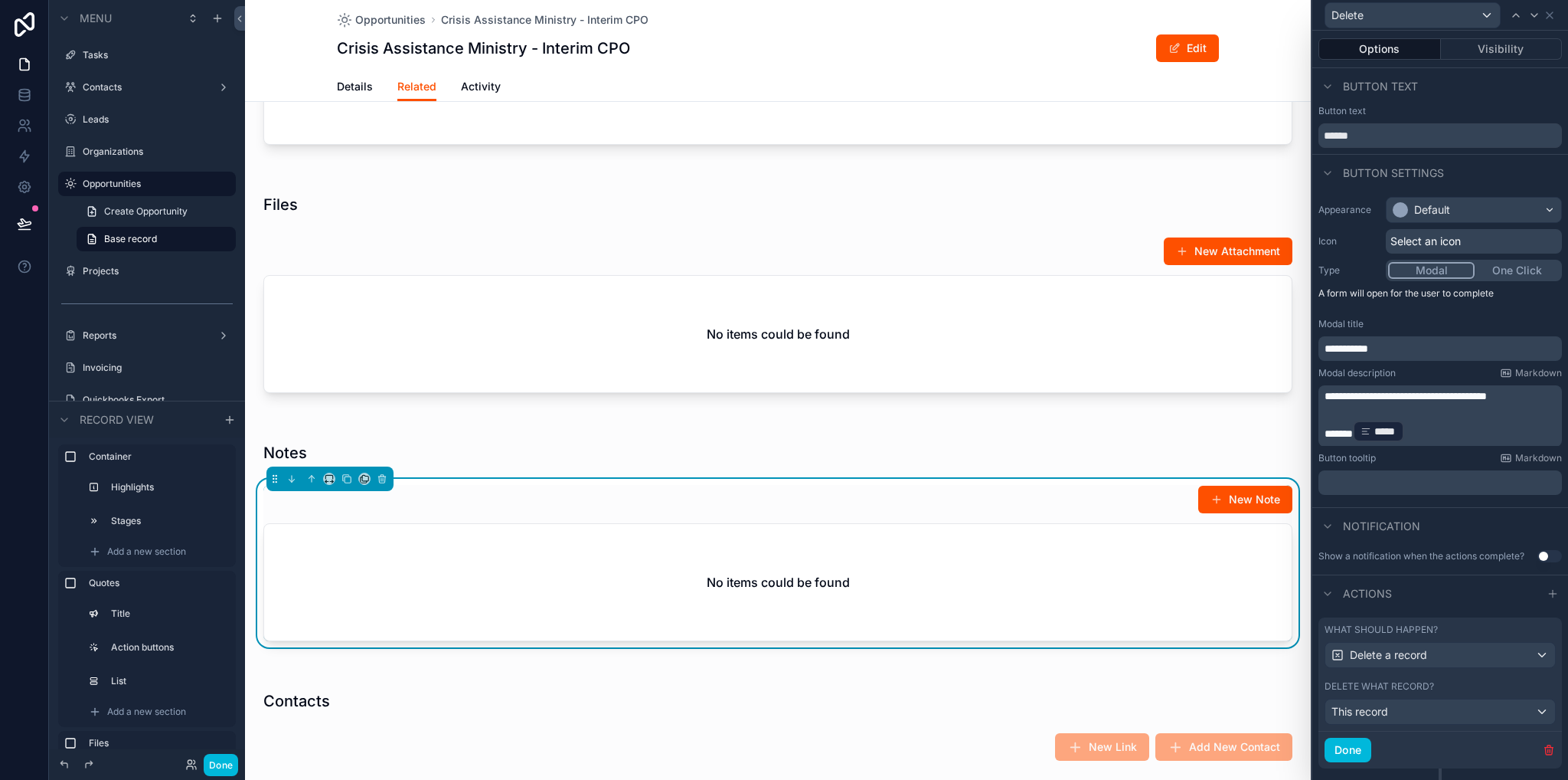
click at [1338, 752] on button "Done" at bounding box center [1348, 750] width 47 height 25
click at [966, 361] on div "scrollable content" at bounding box center [777, 296] width 1066 height 236
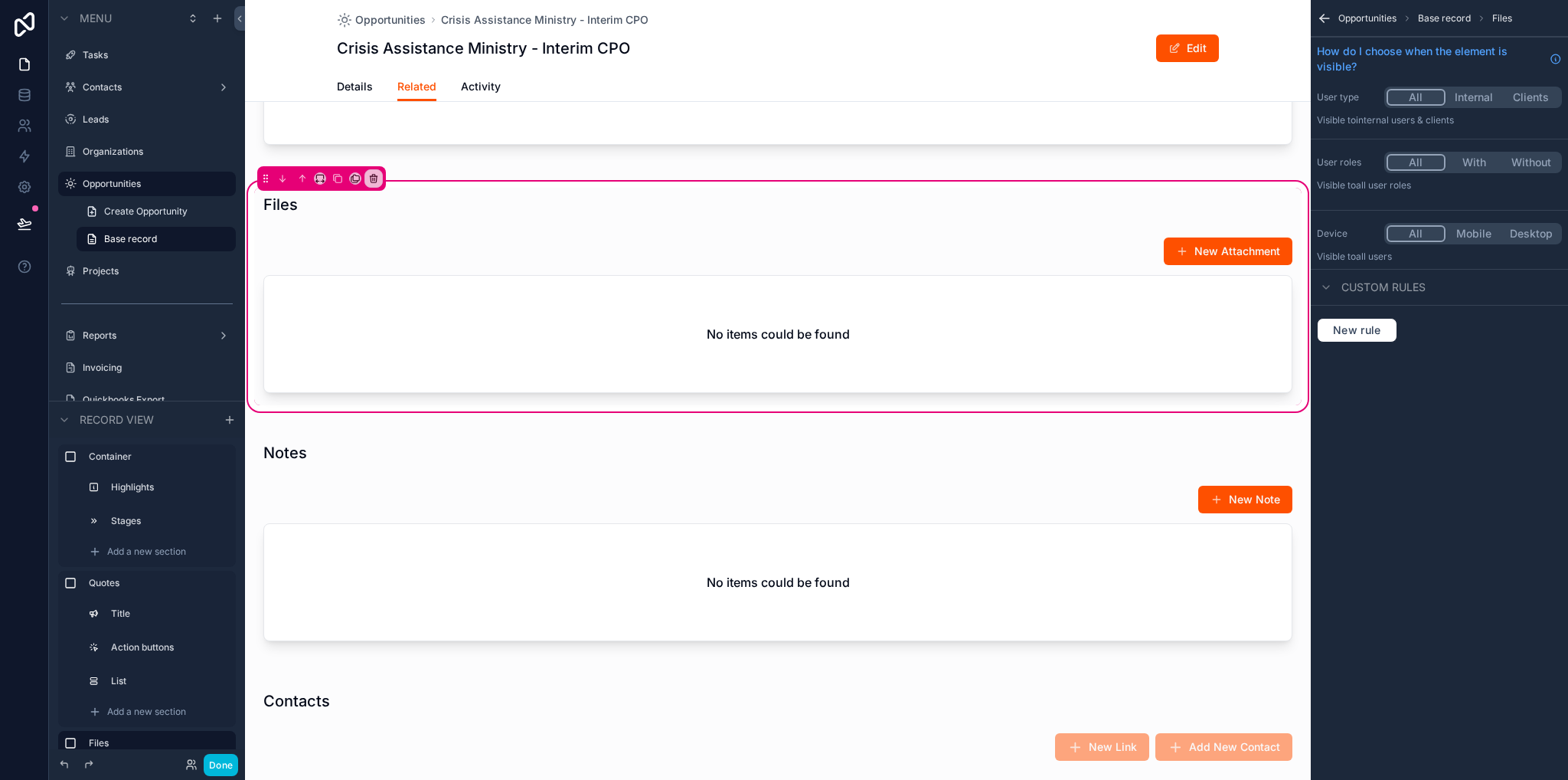
click at [988, 317] on div "scrollable content" at bounding box center [777, 317] width 1048 height 175
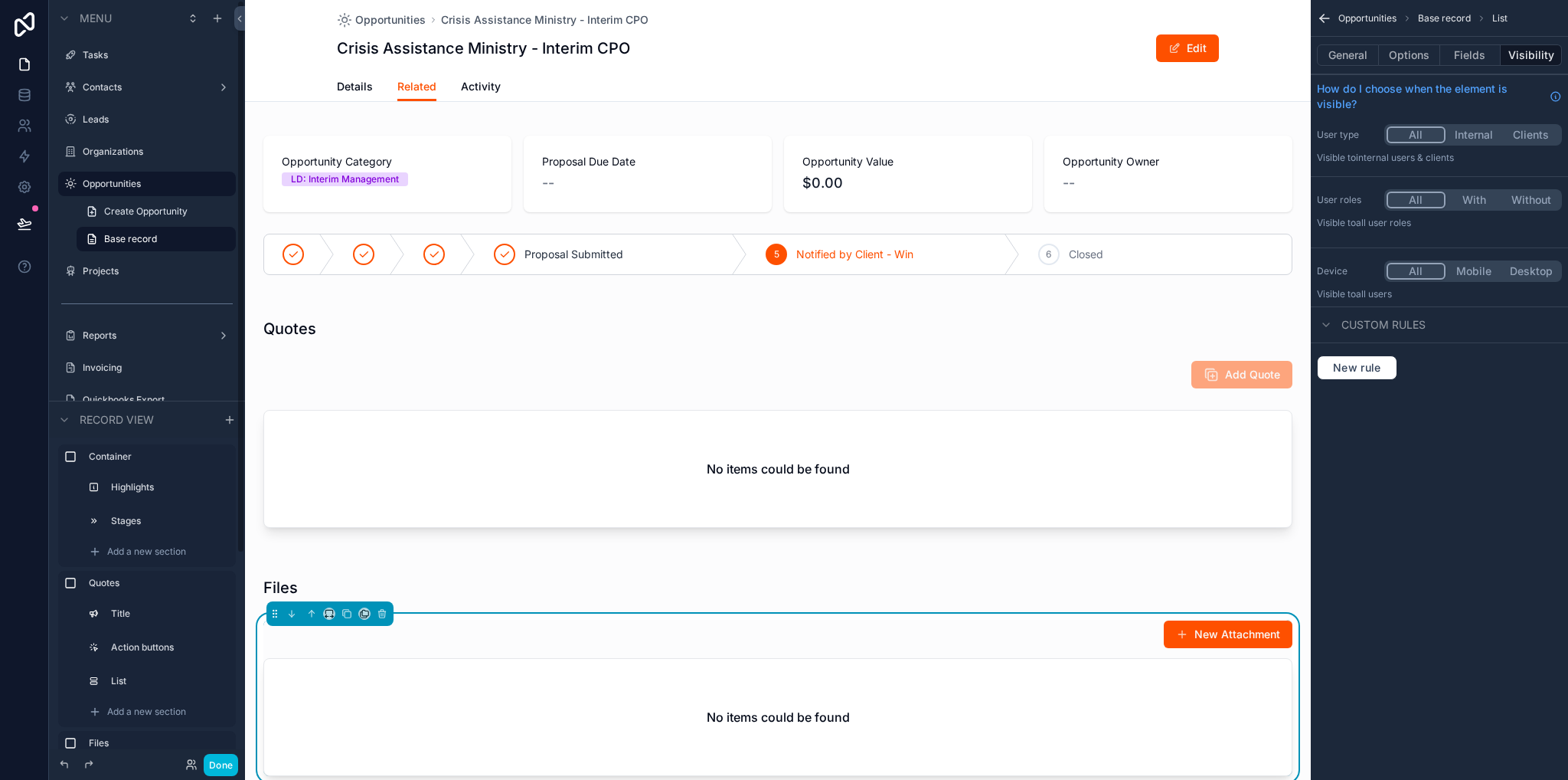
click at [107, 274] on label "Projects" at bounding box center [154, 271] width 144 height 12
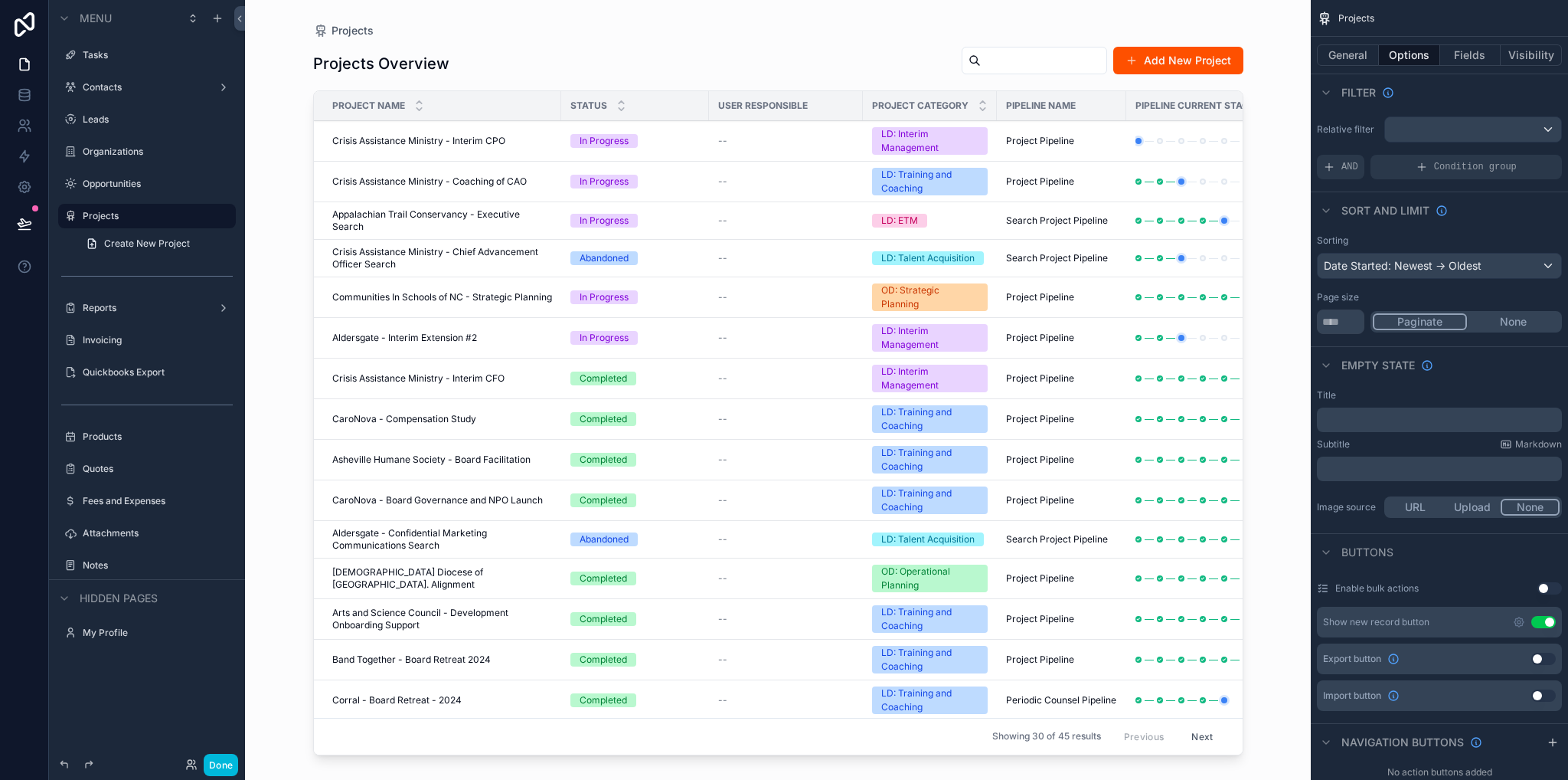
click at [109, 154] on label "Organizations" at bounding box center [154, 152] width 144 height 12
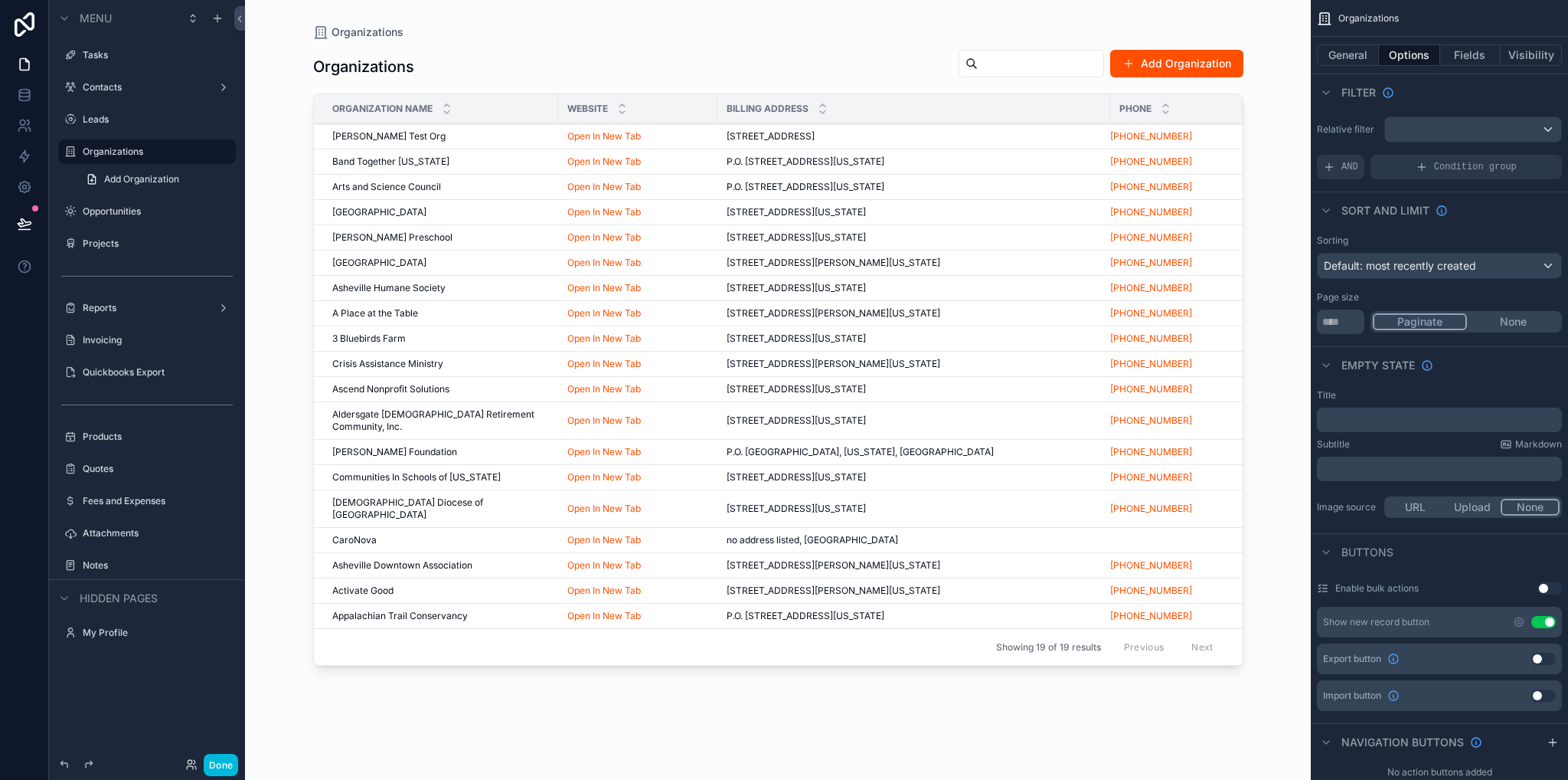
click at [359, 138] on div "scrollable content" at bounding box center [778, 380] width 979 height 762
click at [359, 138] on span "[PERSON_NAME] Test Org" at bounding box center [389, 136] width 113 height 12
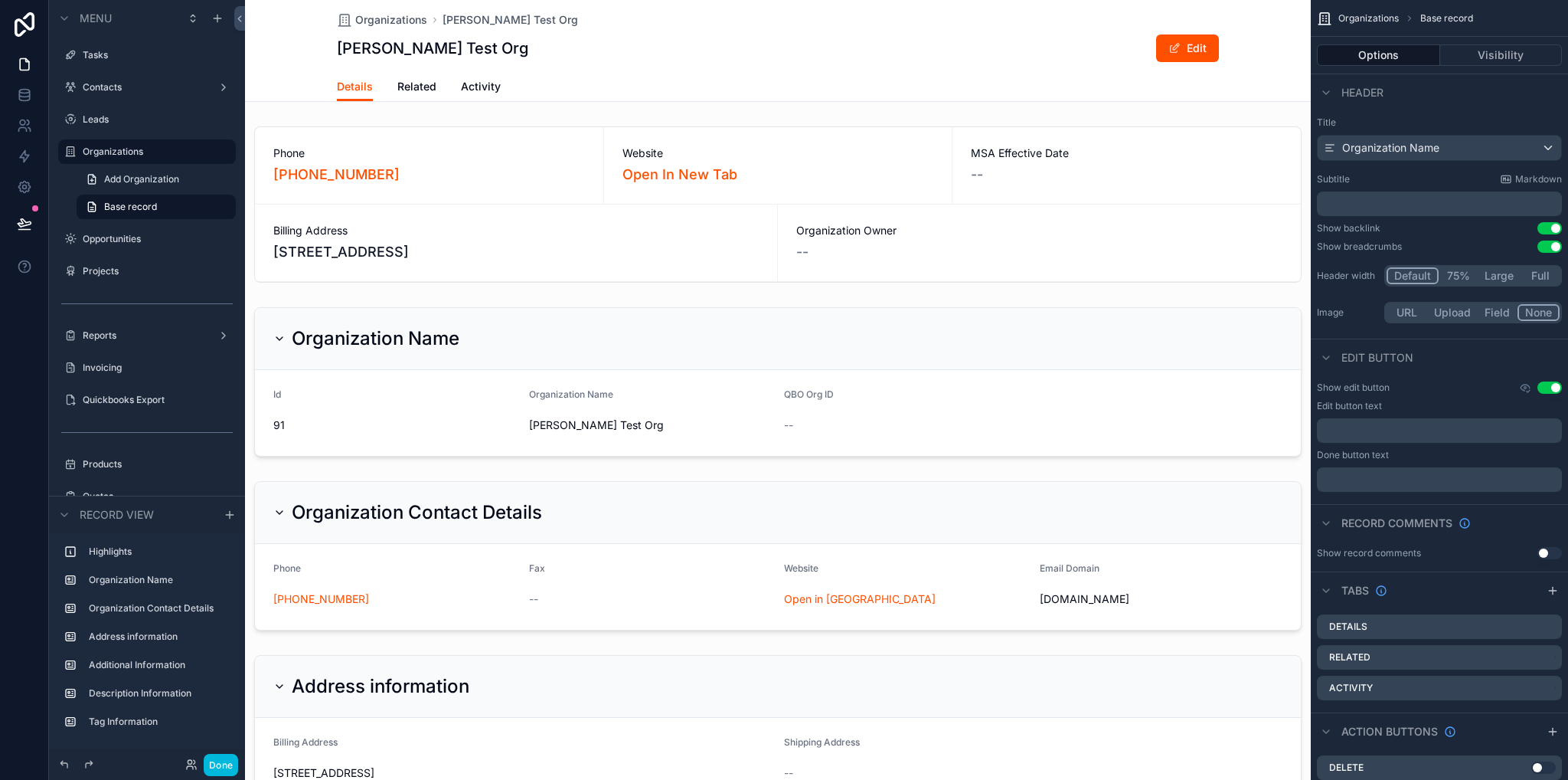
click at [399, 90] on span "Related" at bounding box center [416, 86] width 39 height 15
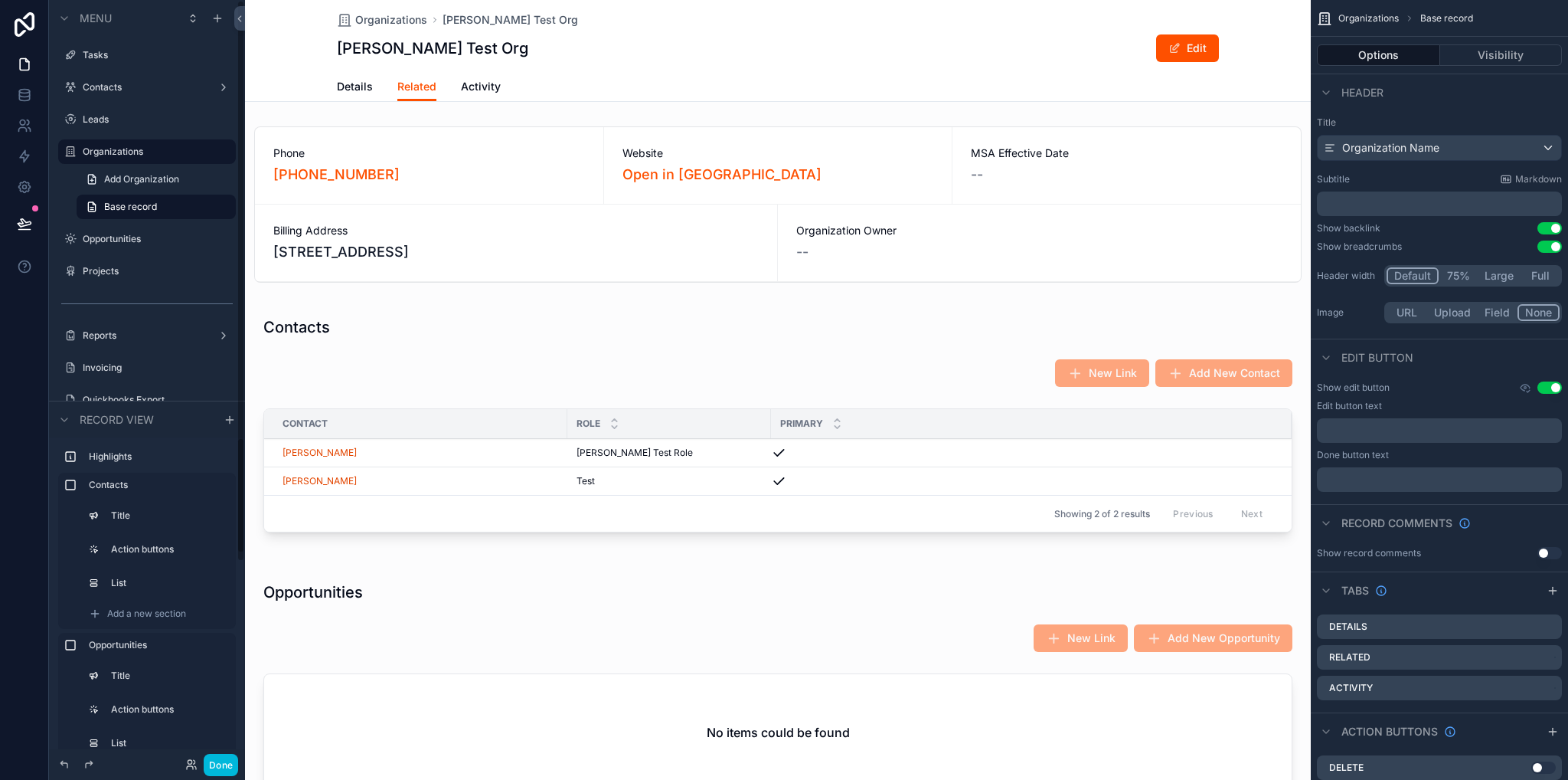
click at [219, 758] on button "Done" at bounding box center [221, 765] width 35 height 22
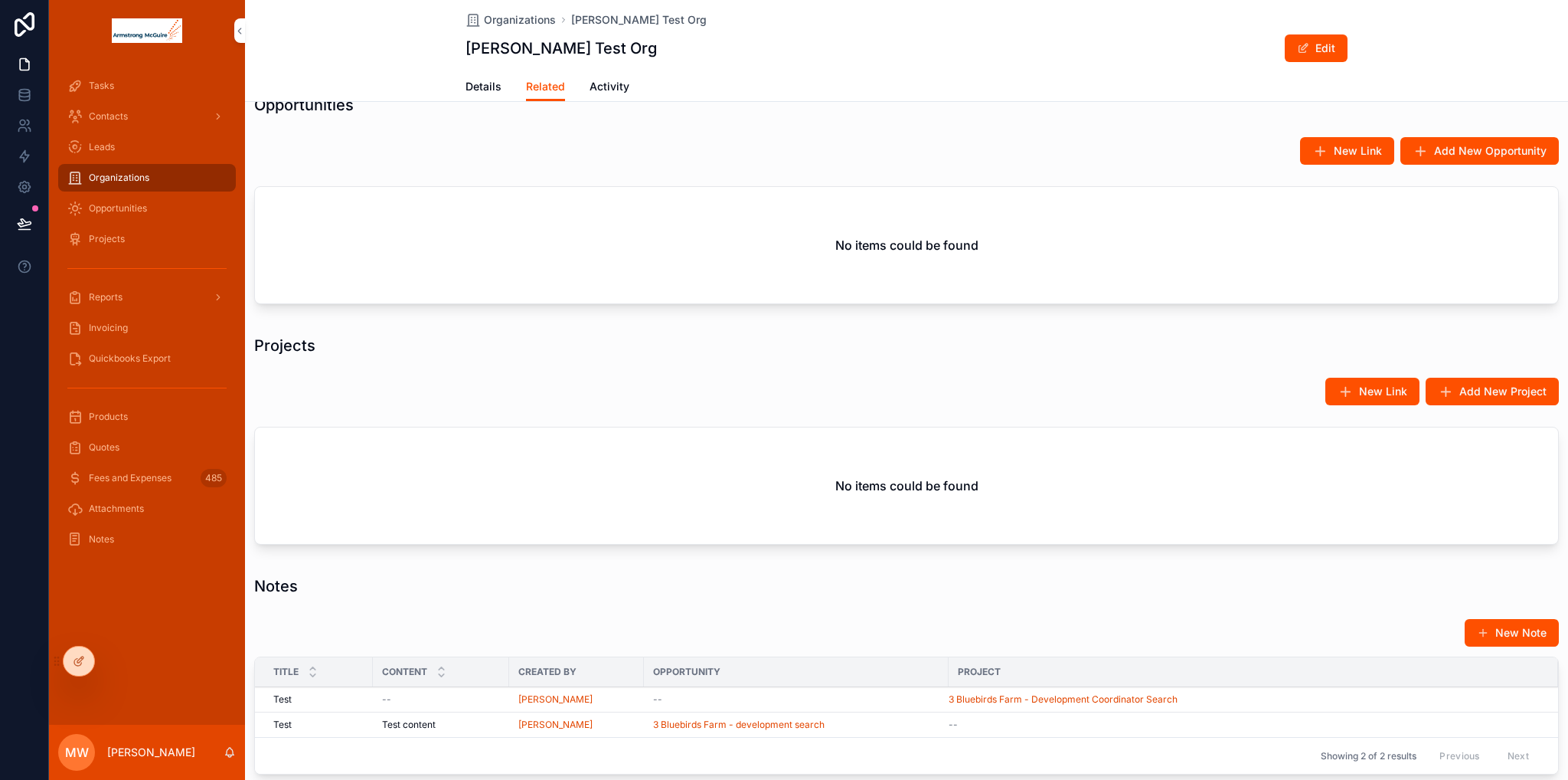
scroll to position [887, 0]
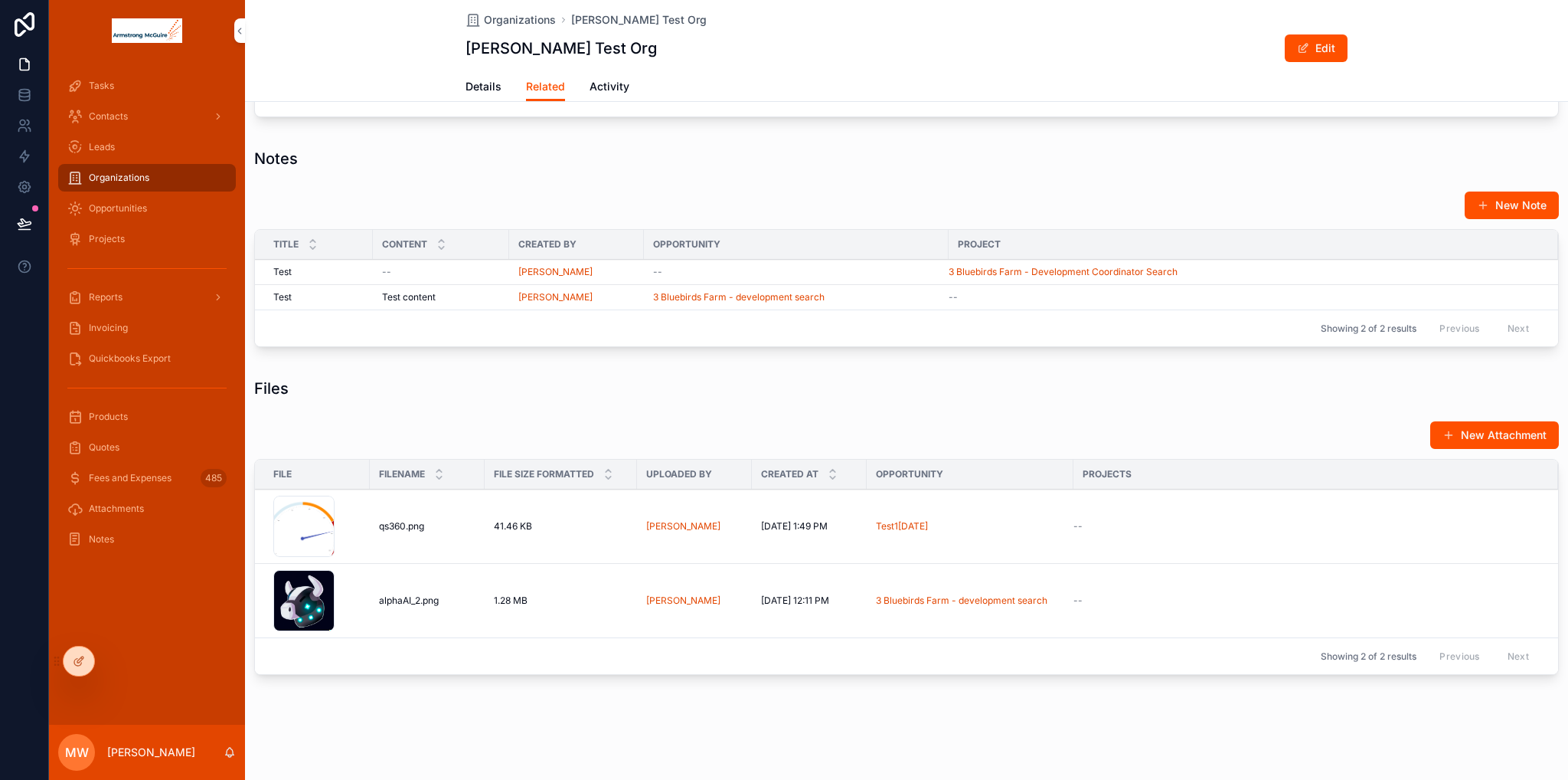
click at [558, 521] on div "41.46 KB 41.46 KB" at bounding box center [561, 527] width 134 height 12
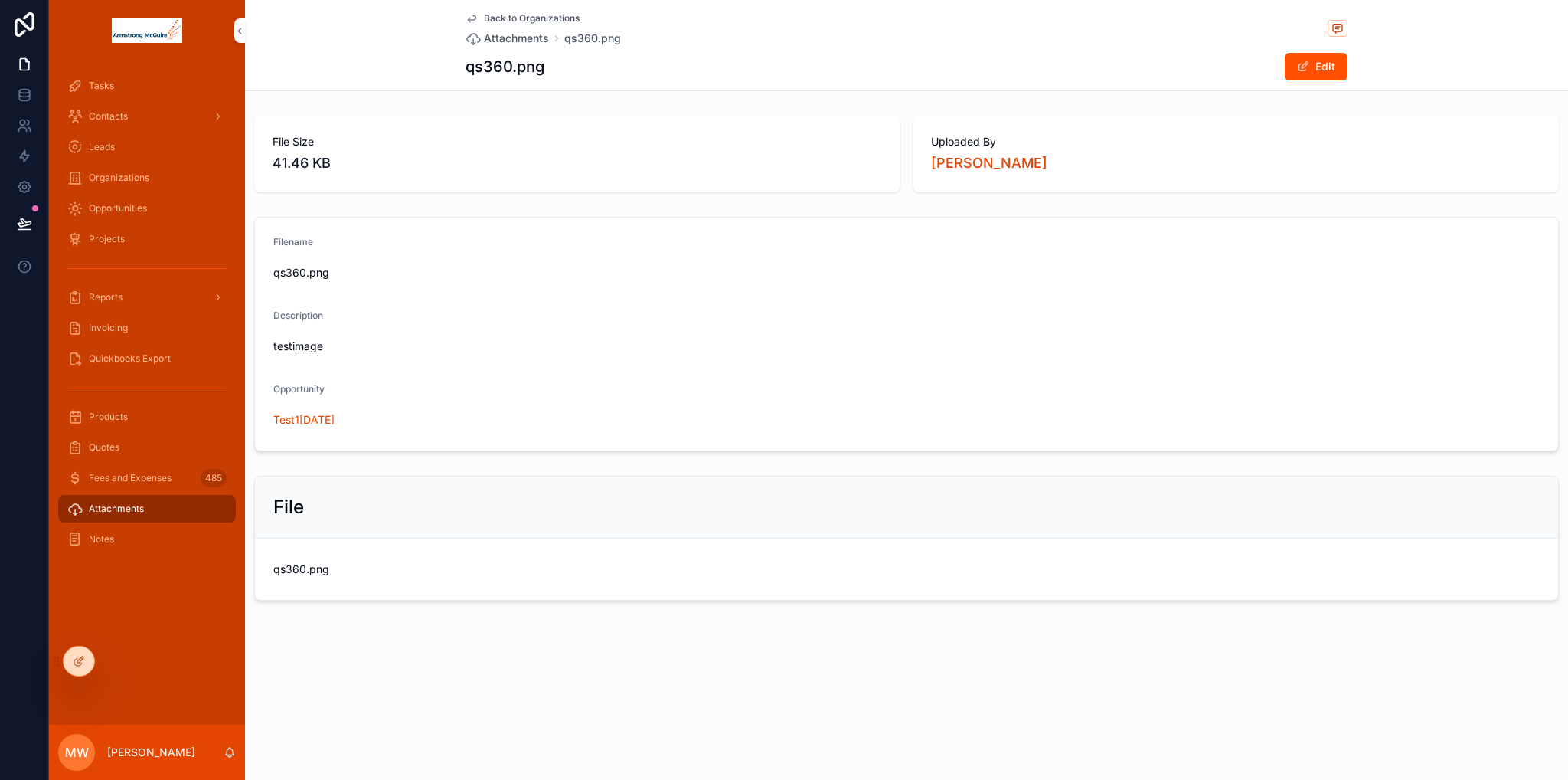
click at [488, 18] on span "Back to Organizations" at bounding box center [532, 18] width 95 height 12
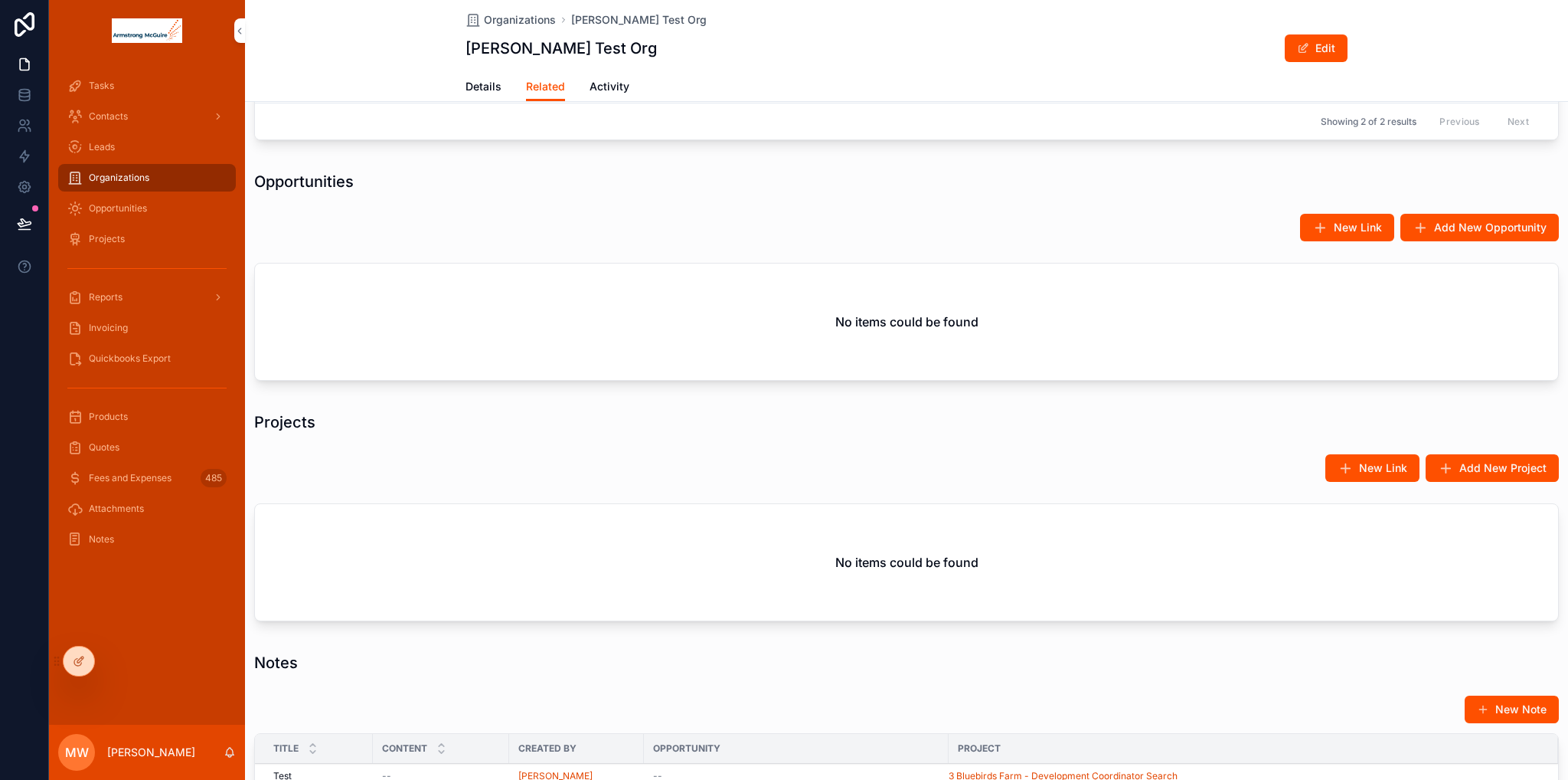
scroll to position [842, 0]
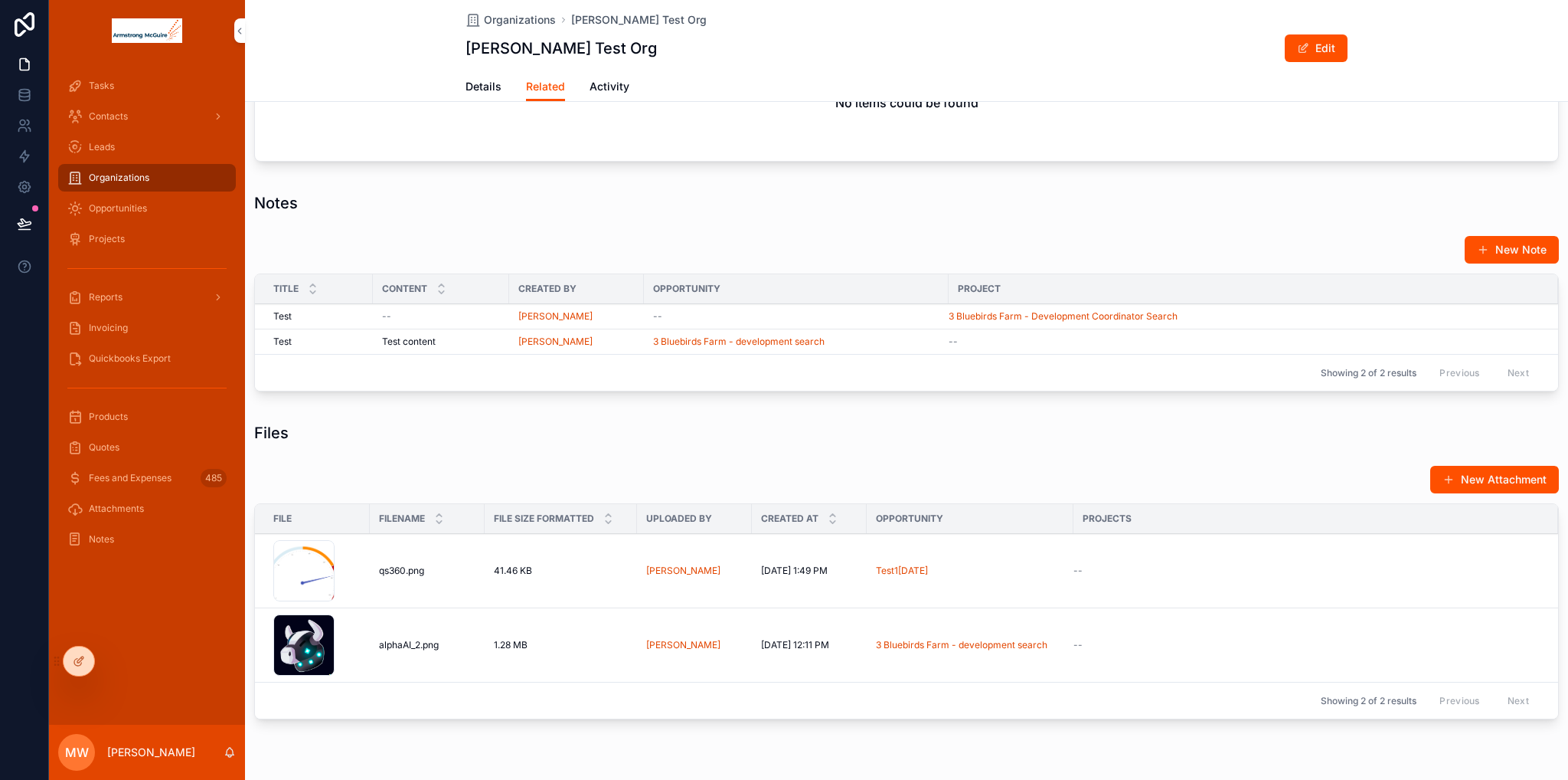
click at [453, 313] on div "--" at bounding box center [440, 316] width 118 height 12
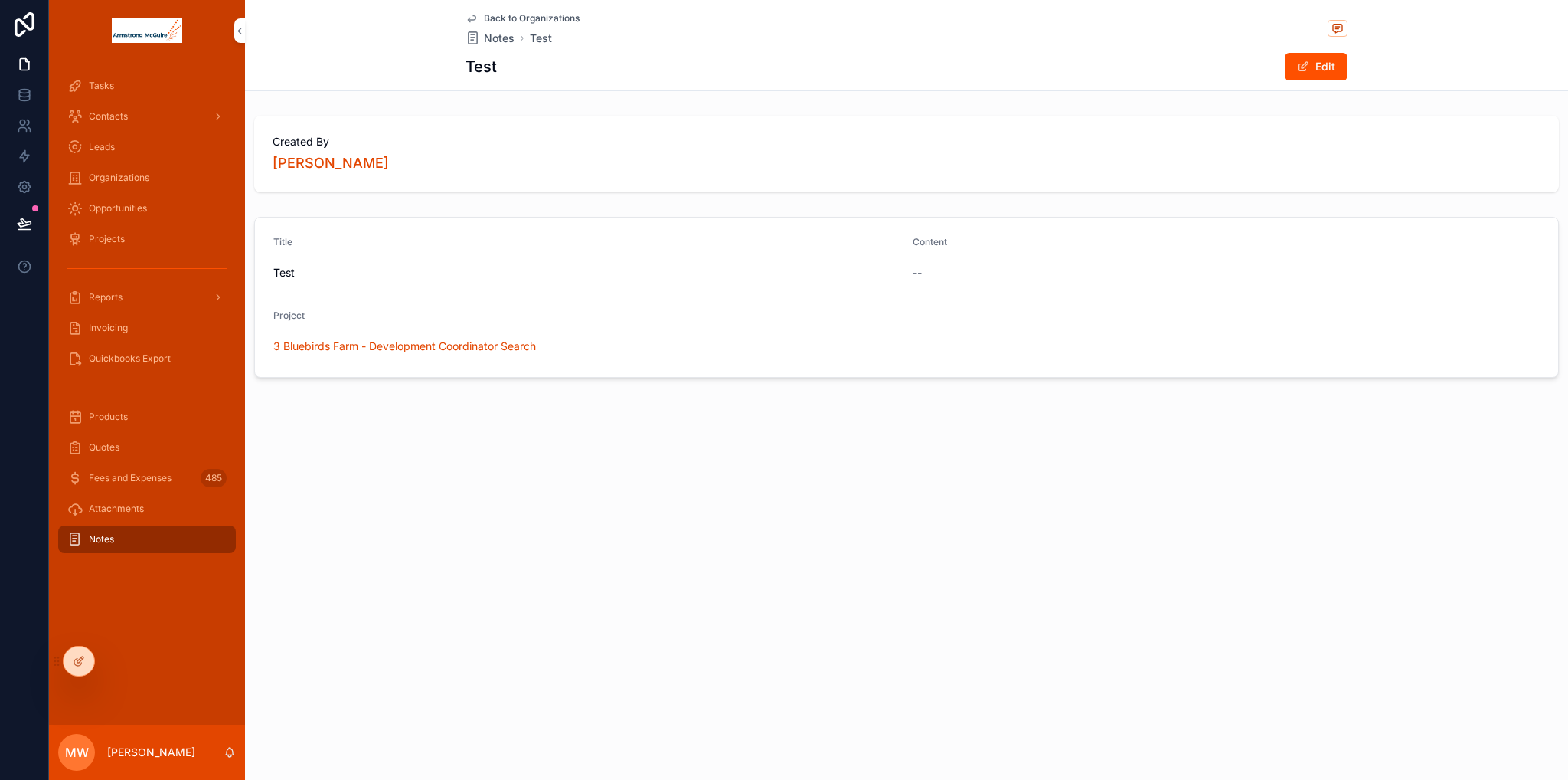
click at [63, 667] on icon at bounding box center [57, 661] width 12 height 12
click at [68, 665] on div at bounding box center [79, 661] width 31 height 29
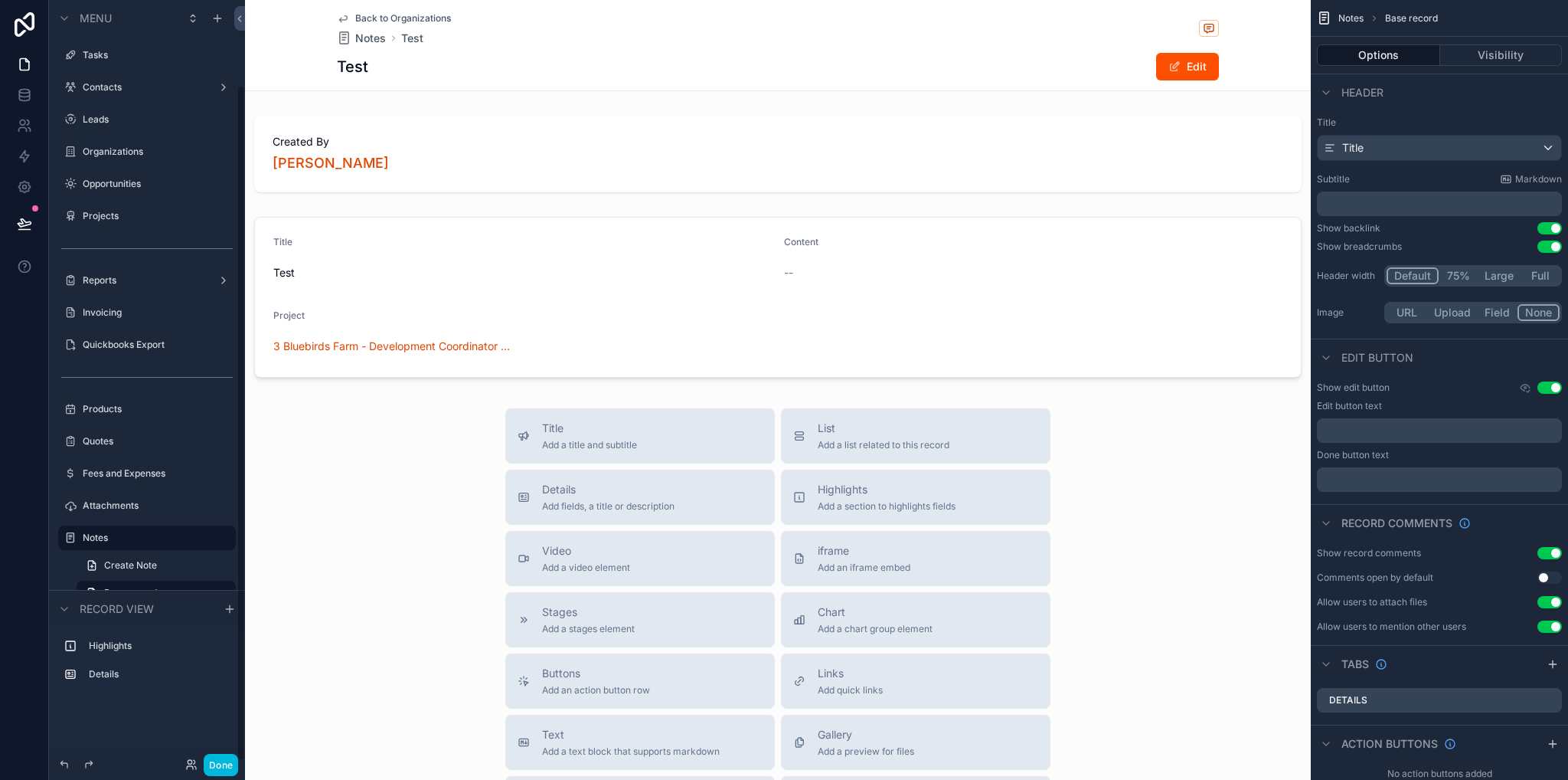
scroll to position [96, 0]
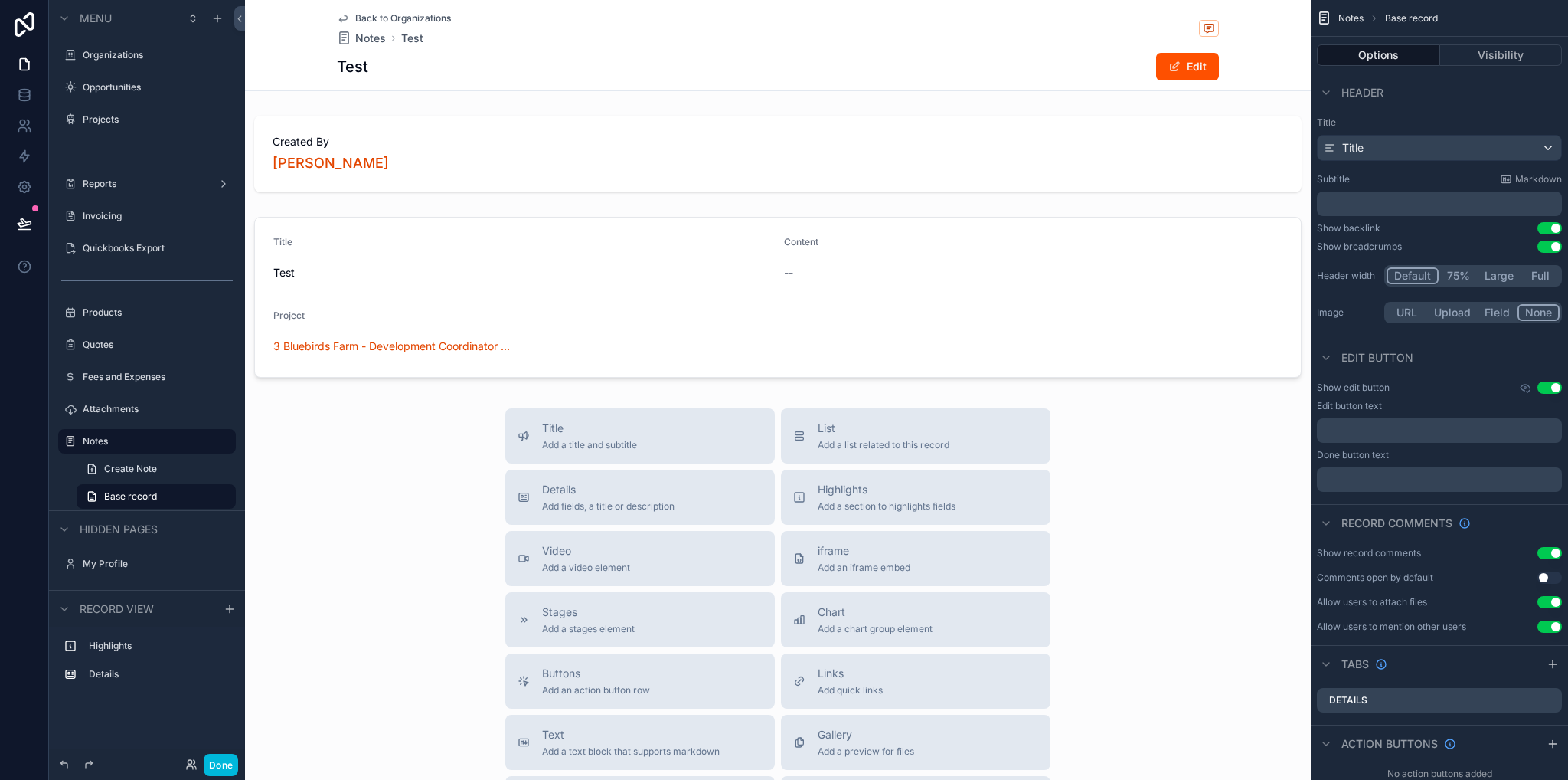
click at [1179, 264] on div "scrollable content" at bounding box center [777, 297] width 1066 height 173
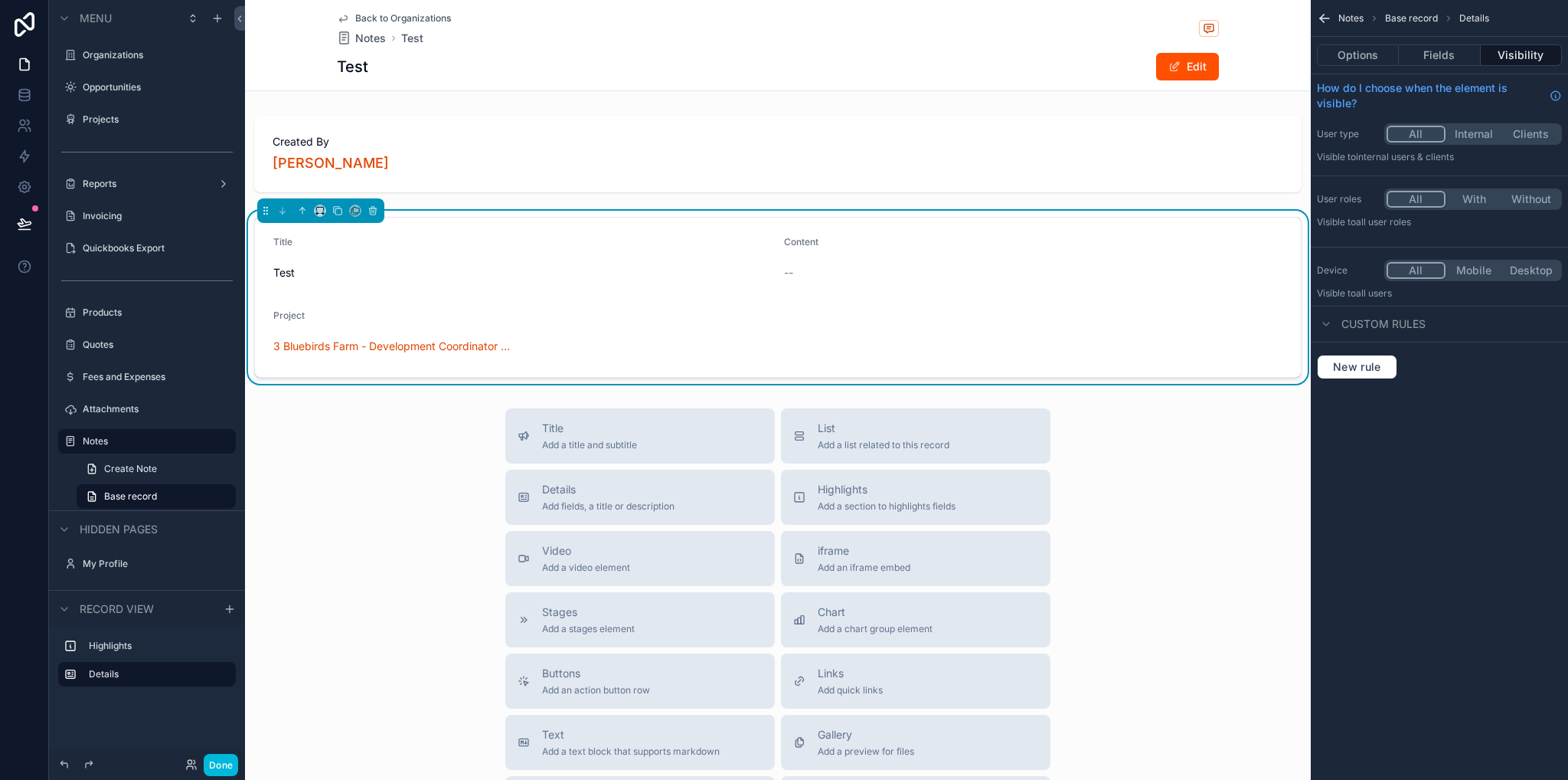
click at [1439, 54] on button "Fields" at bounding box center [1439, 55] width 81 height 22
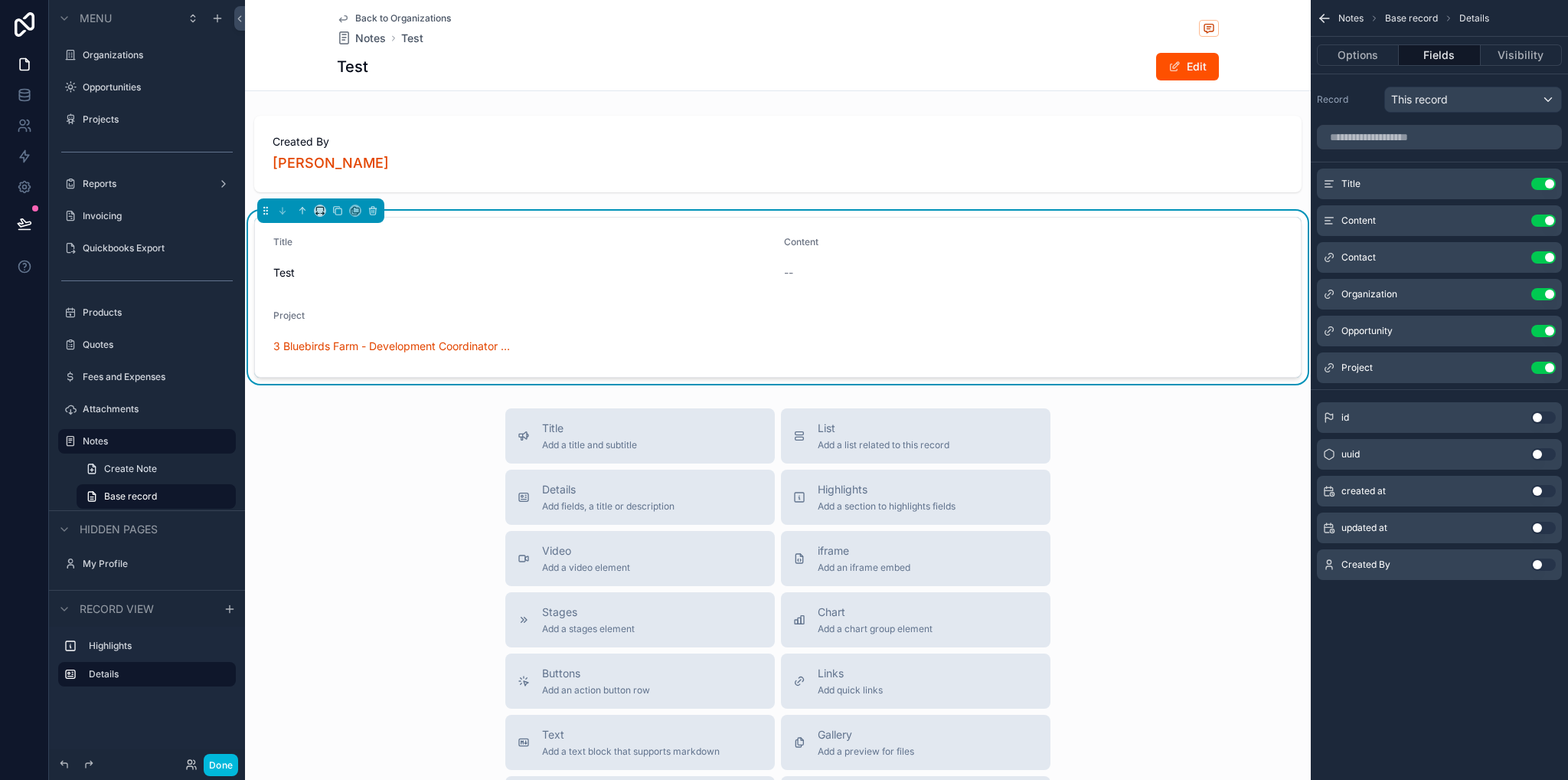
click at [0, 0] on icon "scrollable content" at bounding box center [0, 0] width 0 height 0
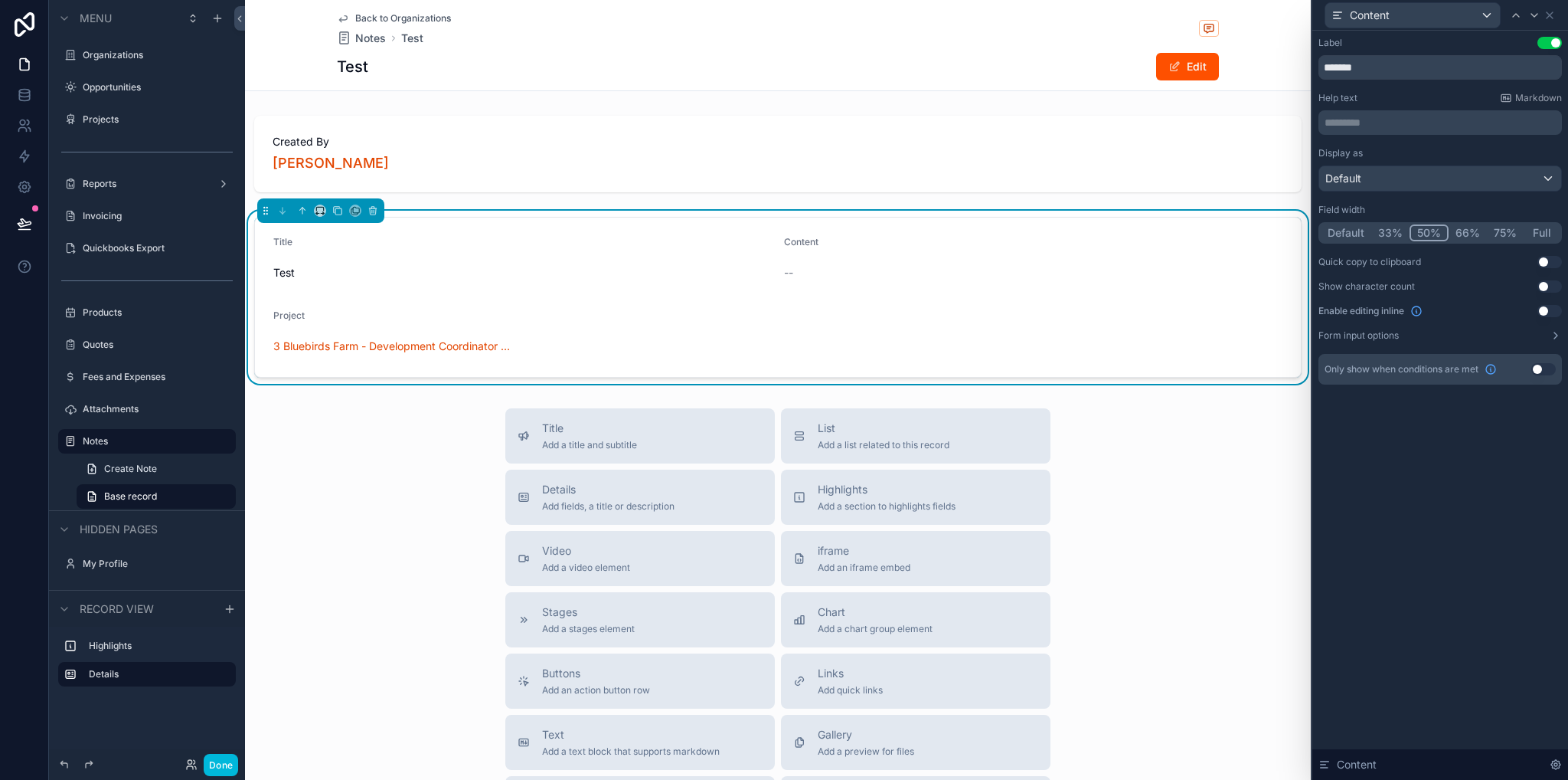
click at [1531, 230] on button "Full" at bounding box center [1542, 233] width 36 height 17
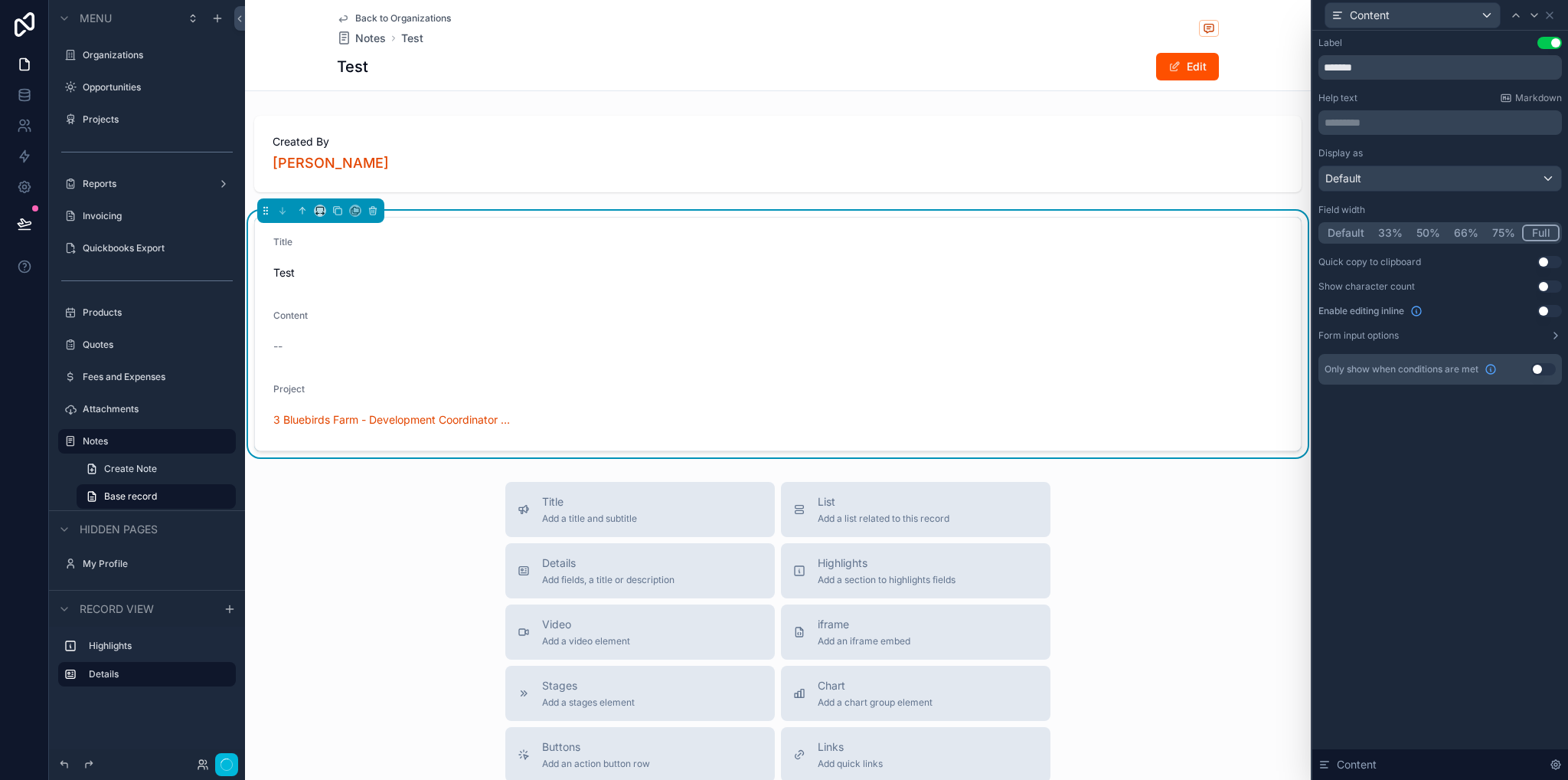
drag, startPoint x: 1458, startPoint y: 672, endPoint x: 1455, endPoint y: 169, distance: 503.0
click at [1458, 671] on div "Label Use setting ******* Help text Markdown ********* ﻿ Display as Default Fie…" at bounding box center [1440, 405] width 256 height 749
click at [1553, 14] on icon at bounding box center [1550, 15] width 12 height 12
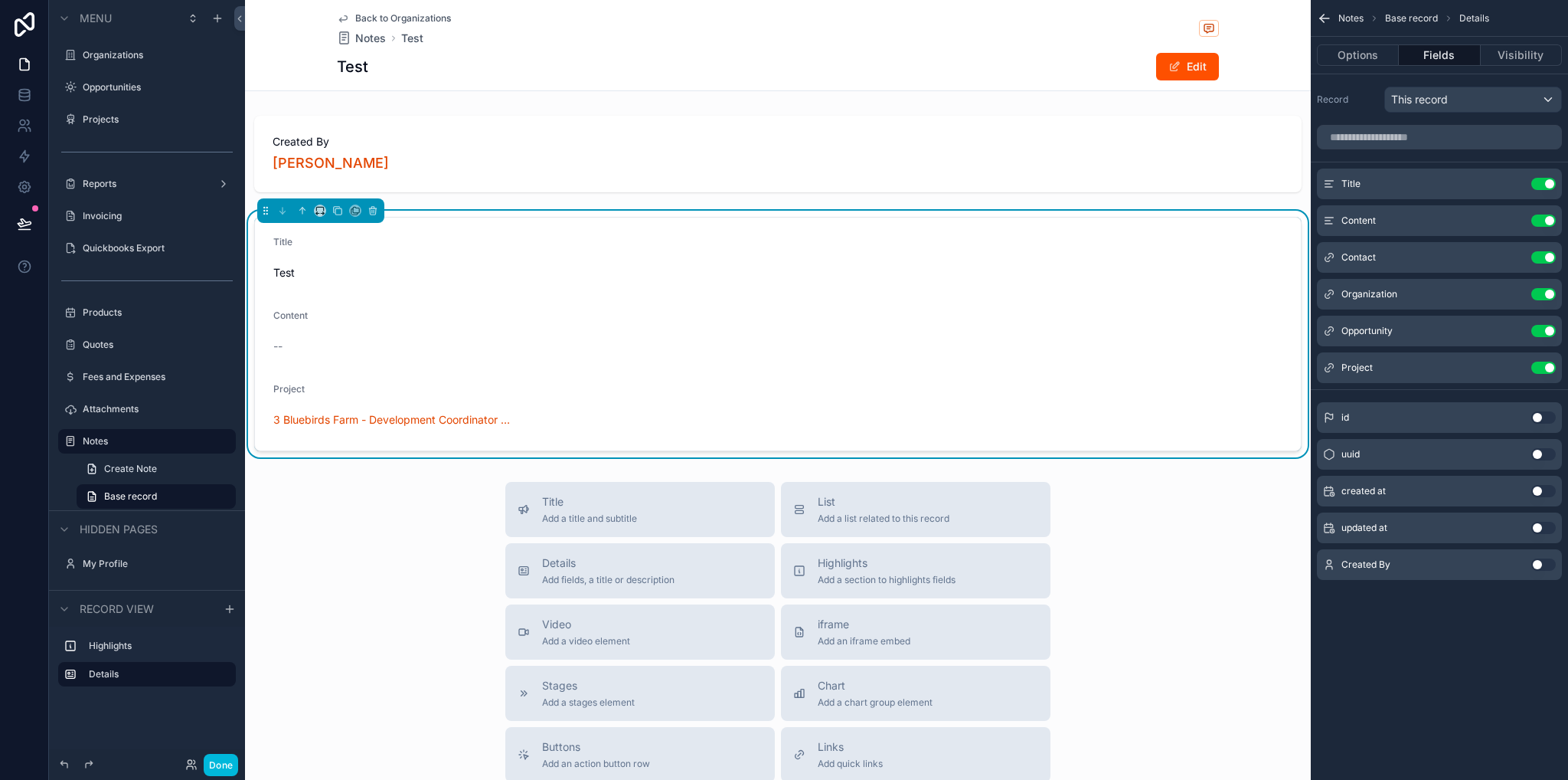
click at [129, 123] on label "Projects" at bounding box center [154, 119] width 144 height 12
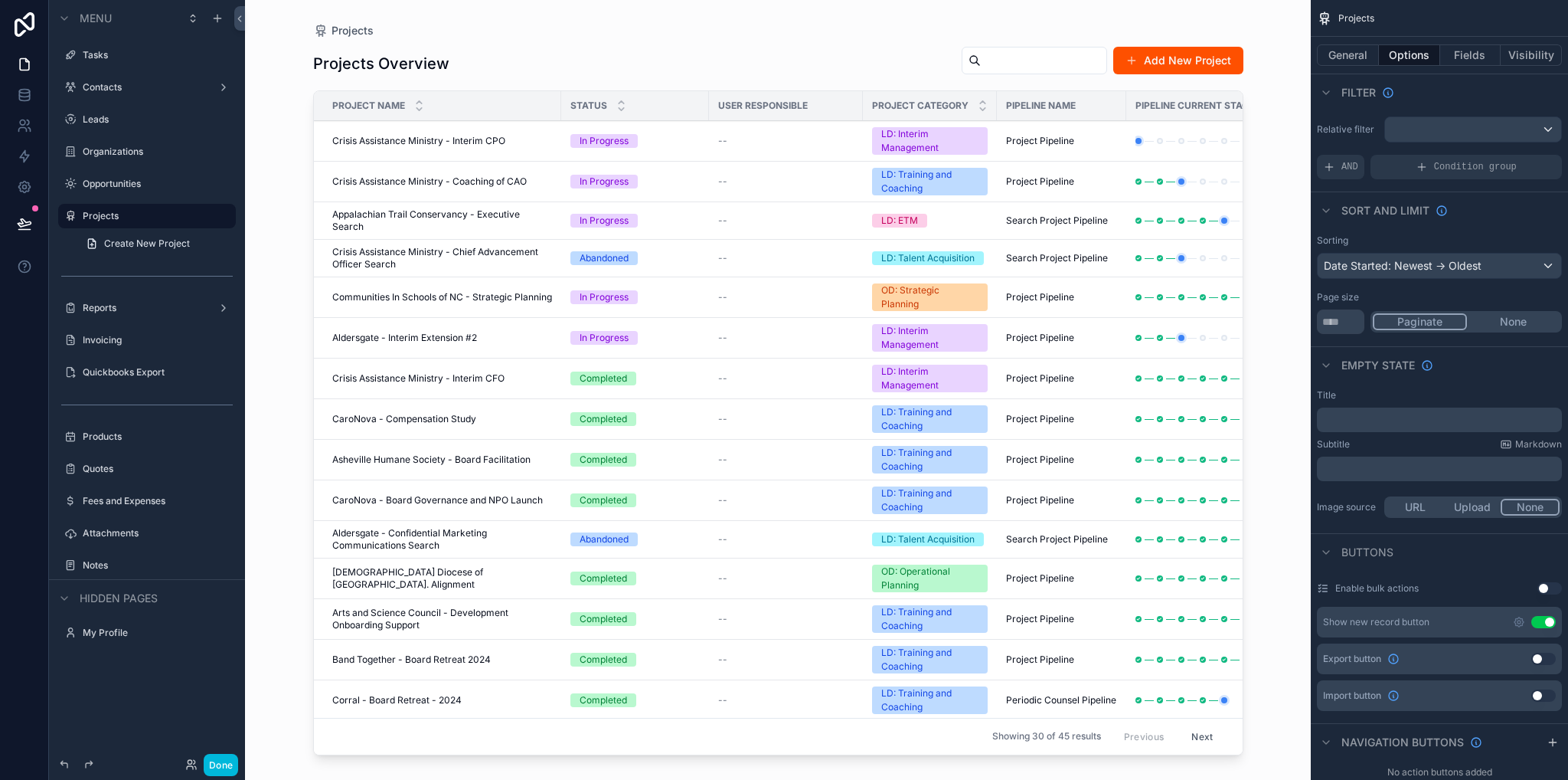
click at [447, 135] on div "scrollable content" at bounding box center [778, 380] width 979 height 762
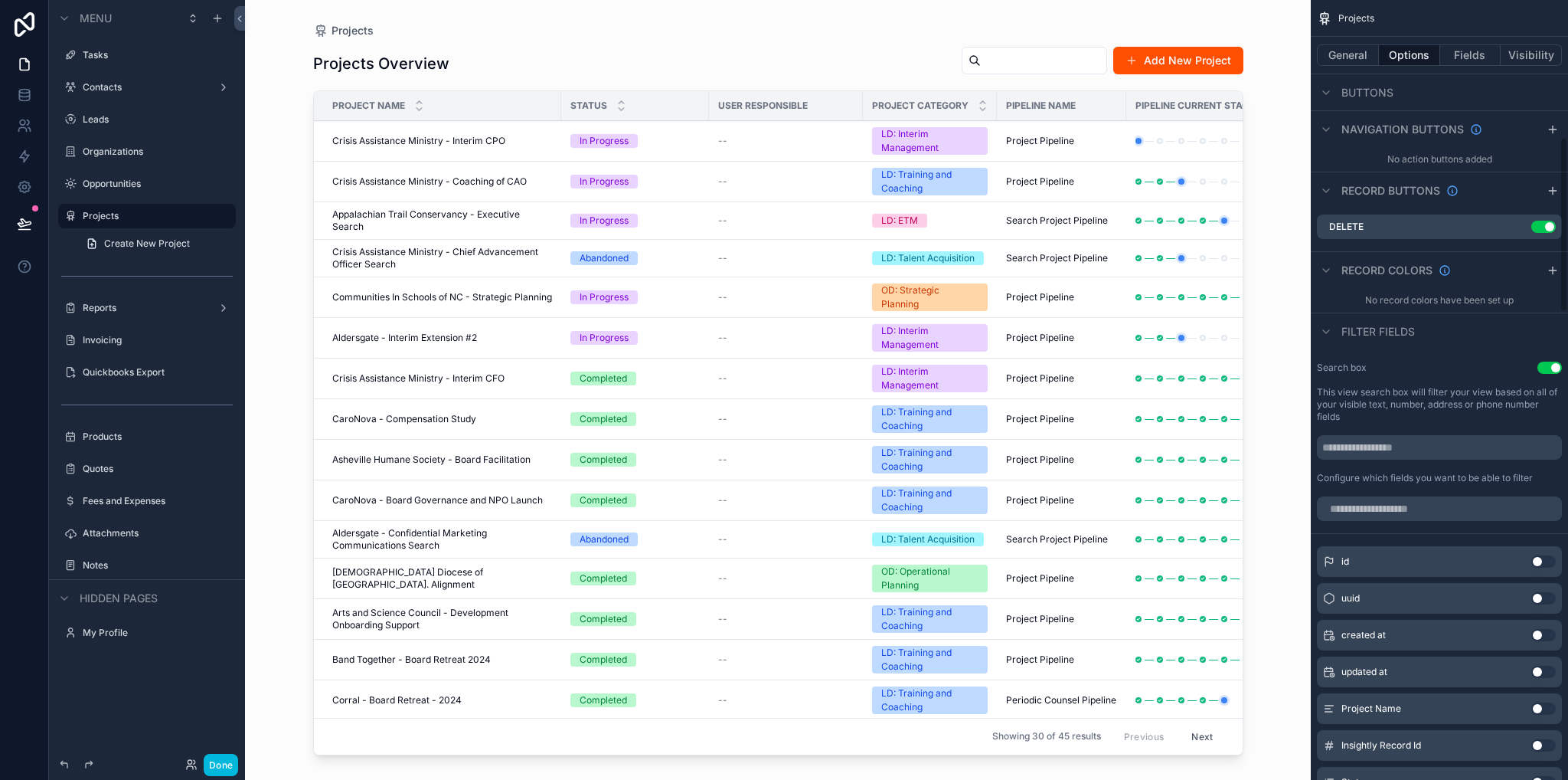
scroll to position [460, 0]
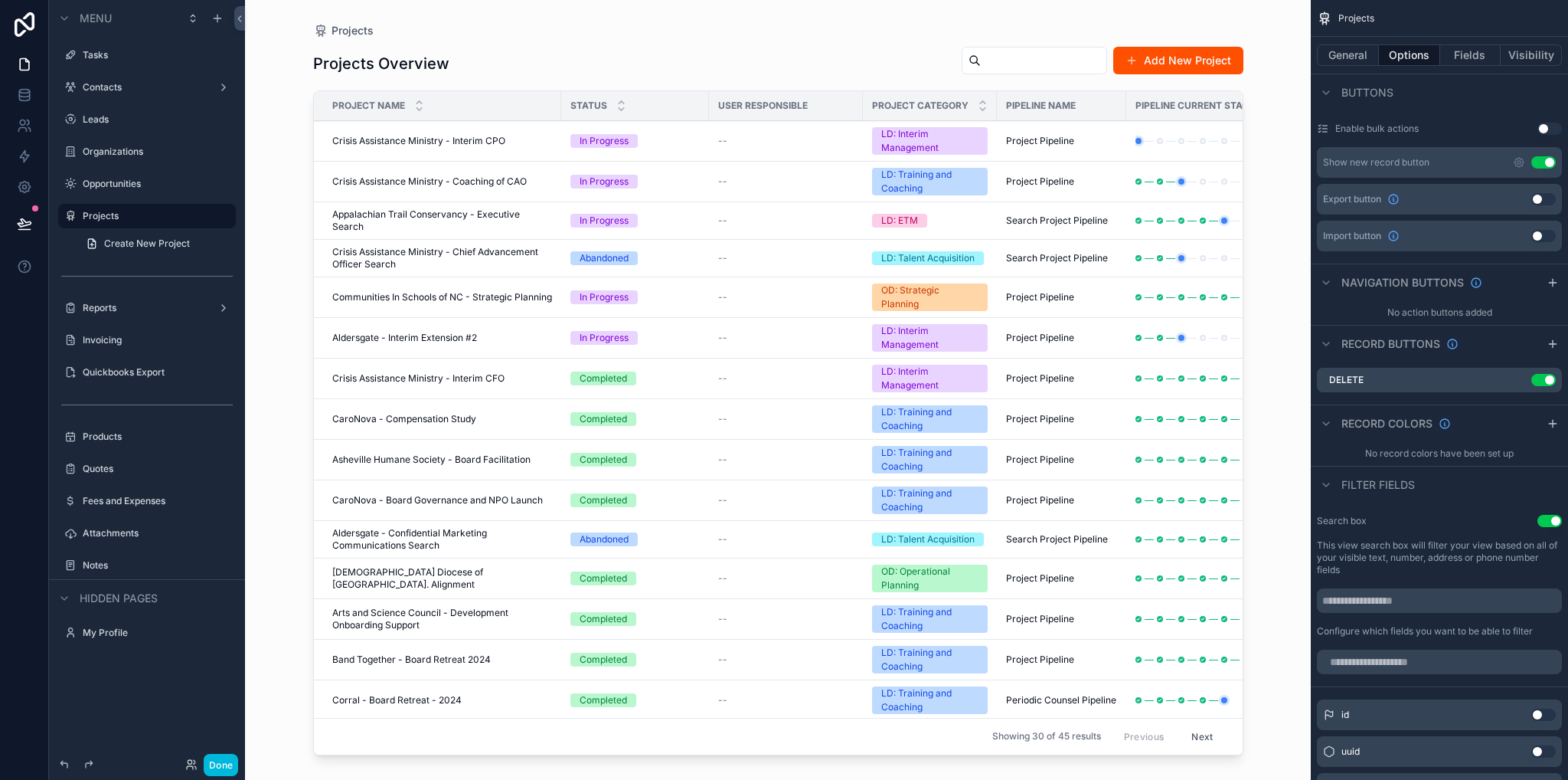
click at [428, 144] on span "Crisis Assistance Ministry - Interim CPO" at bounding box center [419, 141] width 173 height 12
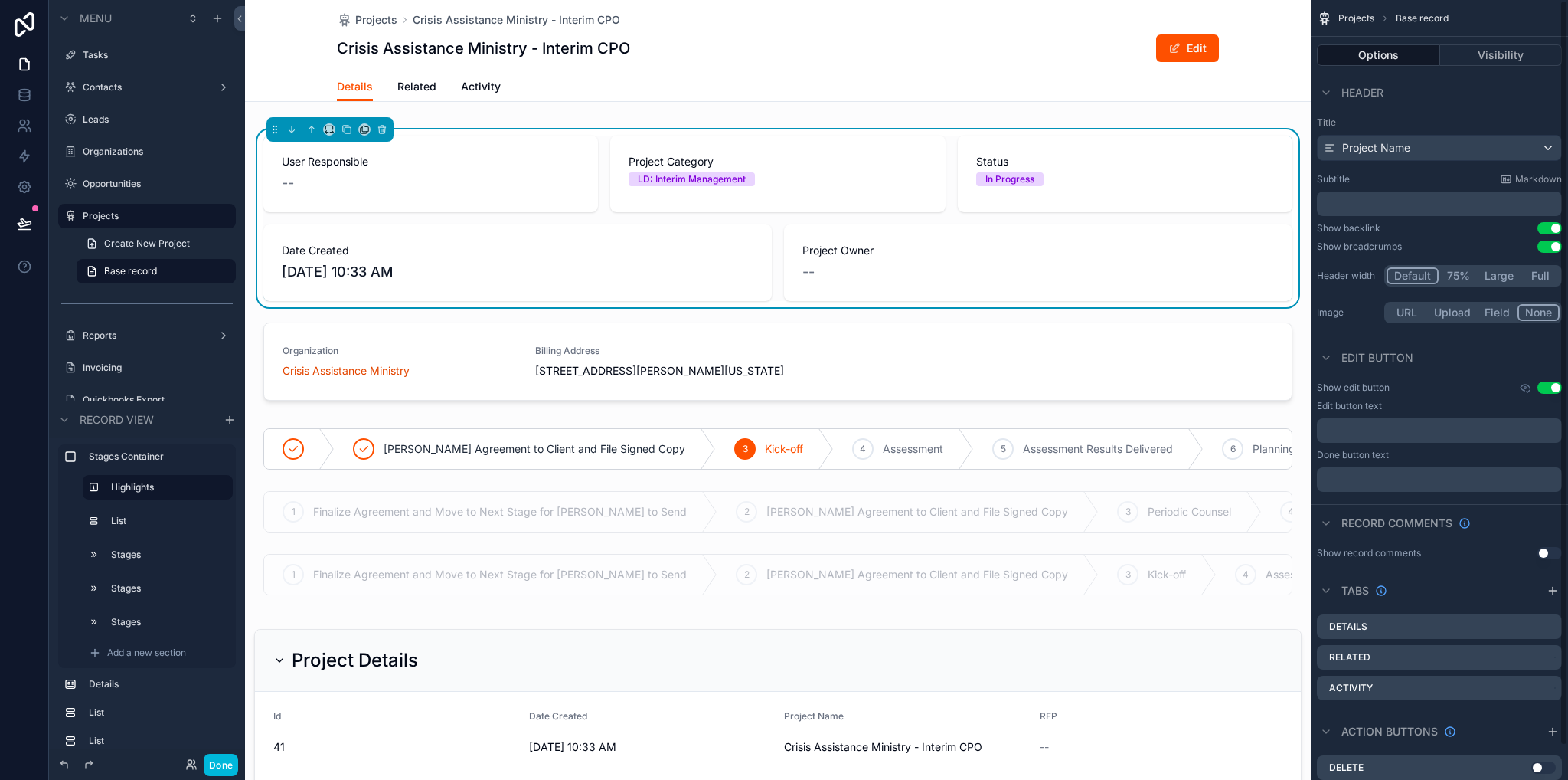
click at [407, 94] on link "Related" at bounding box center [416, 89] width 39 height 31
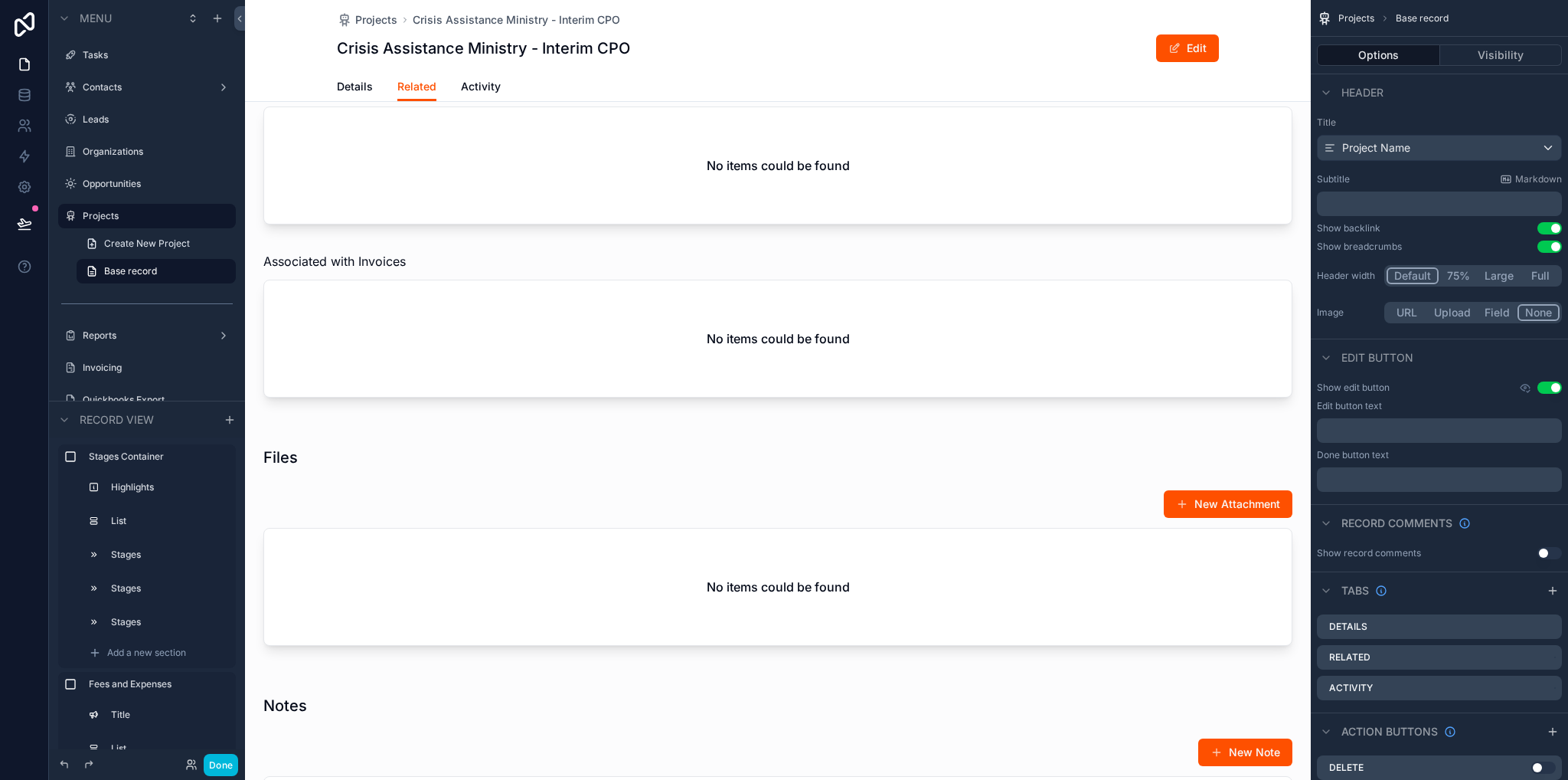
scroll to position [766, 0]
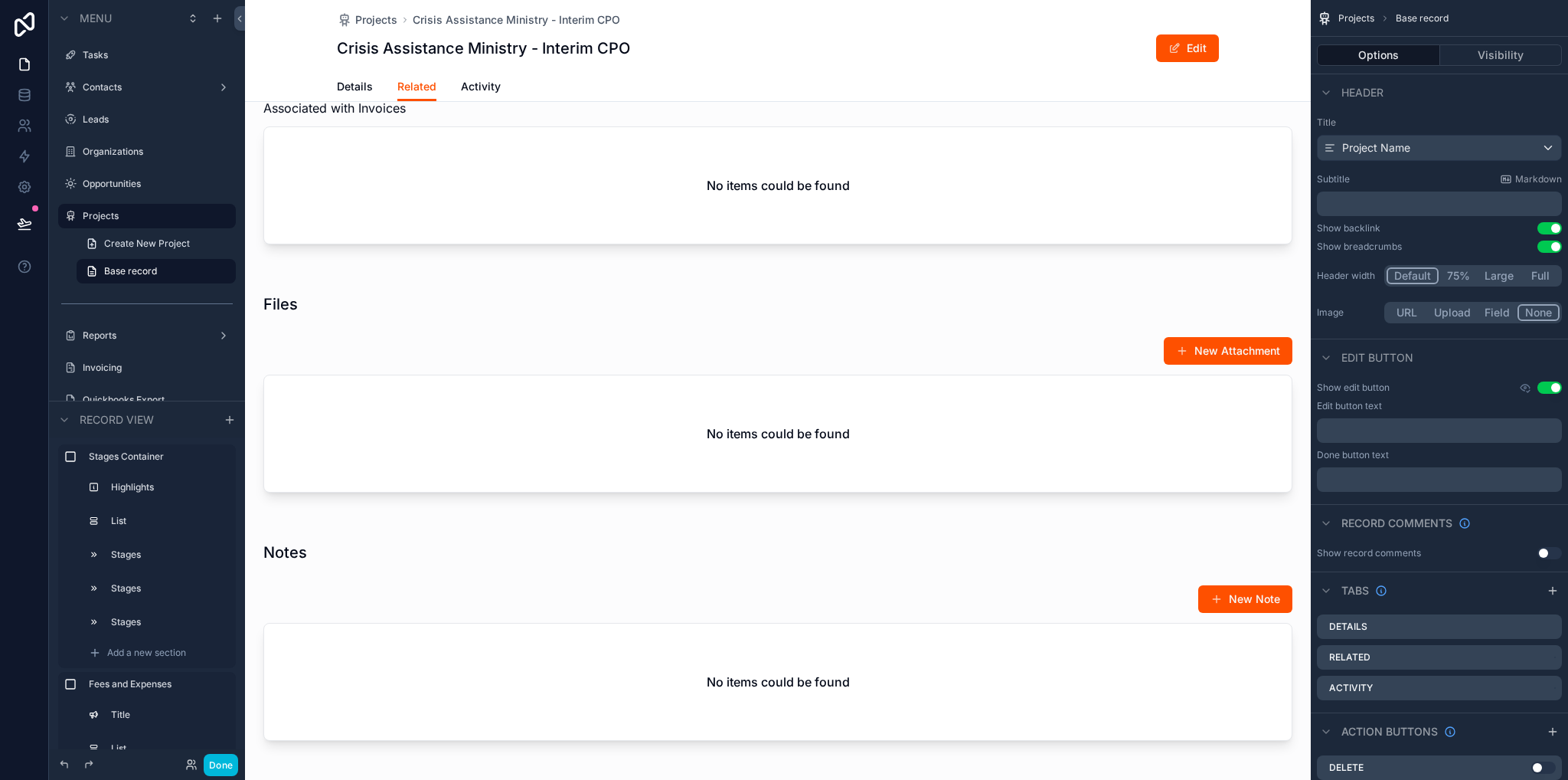
click at [493, 370] on div "scrollable content" at bounding box center [777, 396] width 1066 height 236
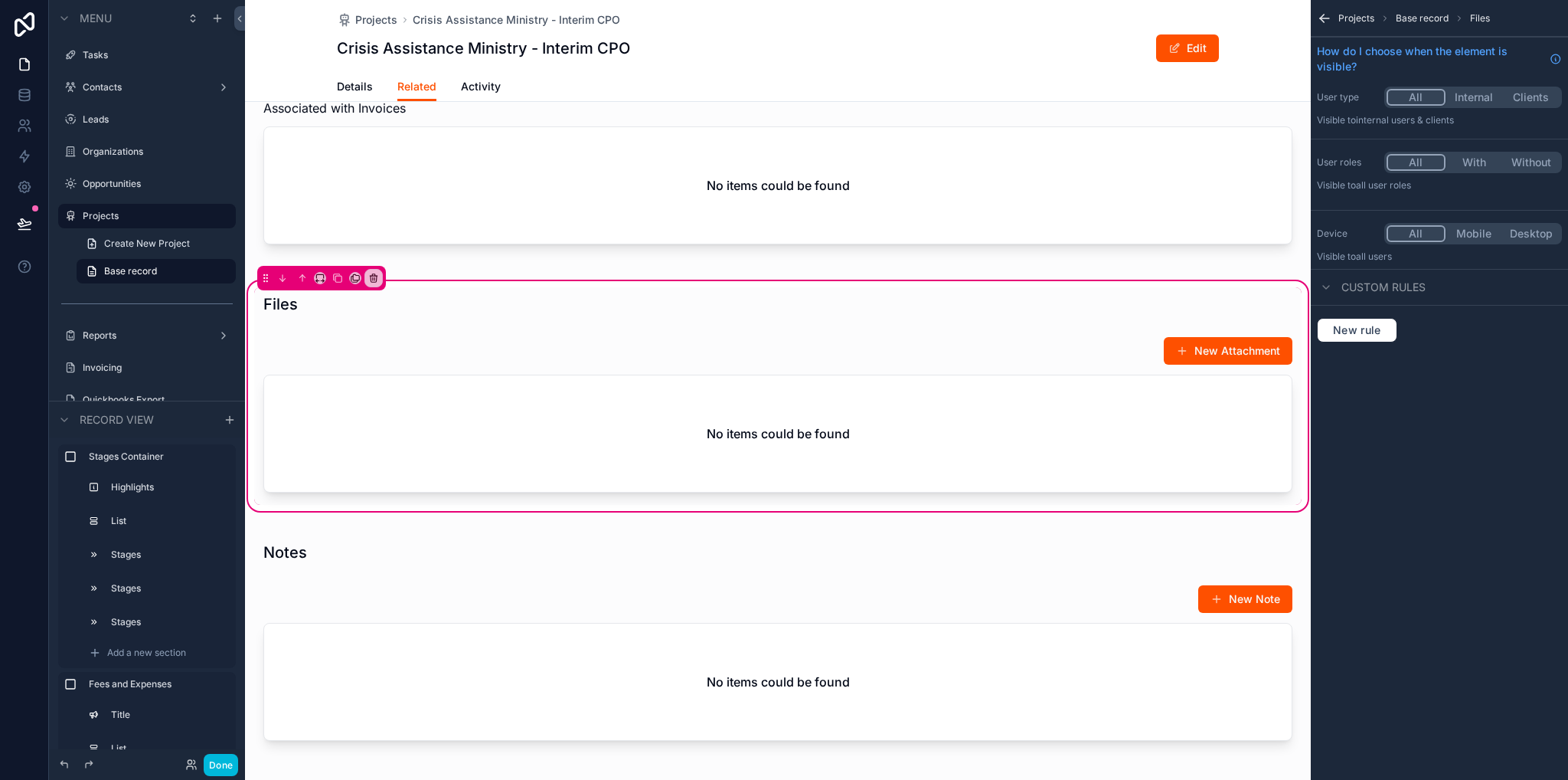
click at [547, 457] on div "scrollable content" at bounding box center [777, 417] width 1048 height 175
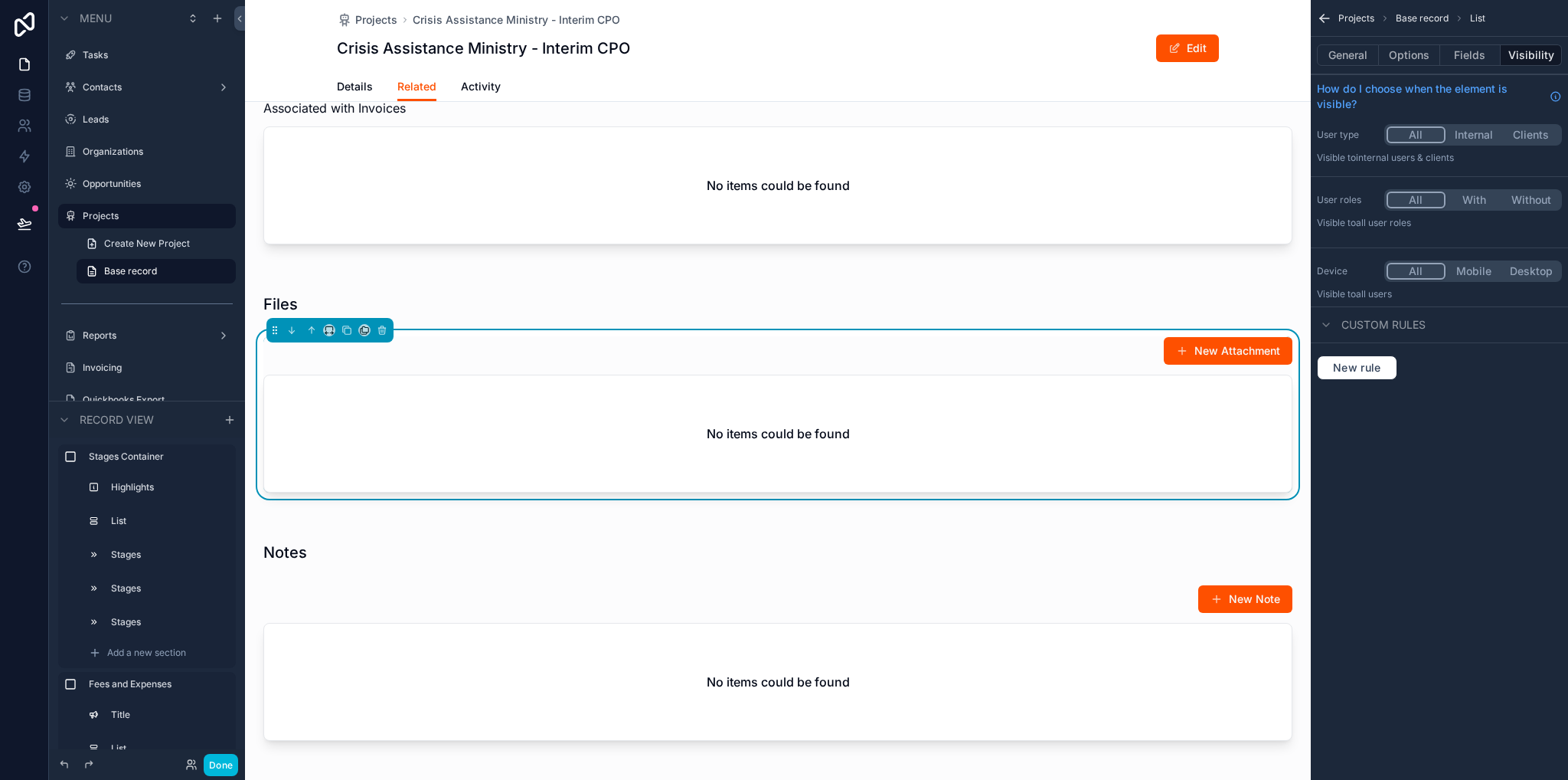
click at [1404, 57] on button "Options" at bounding box center [1410, 55] width 62 height 22
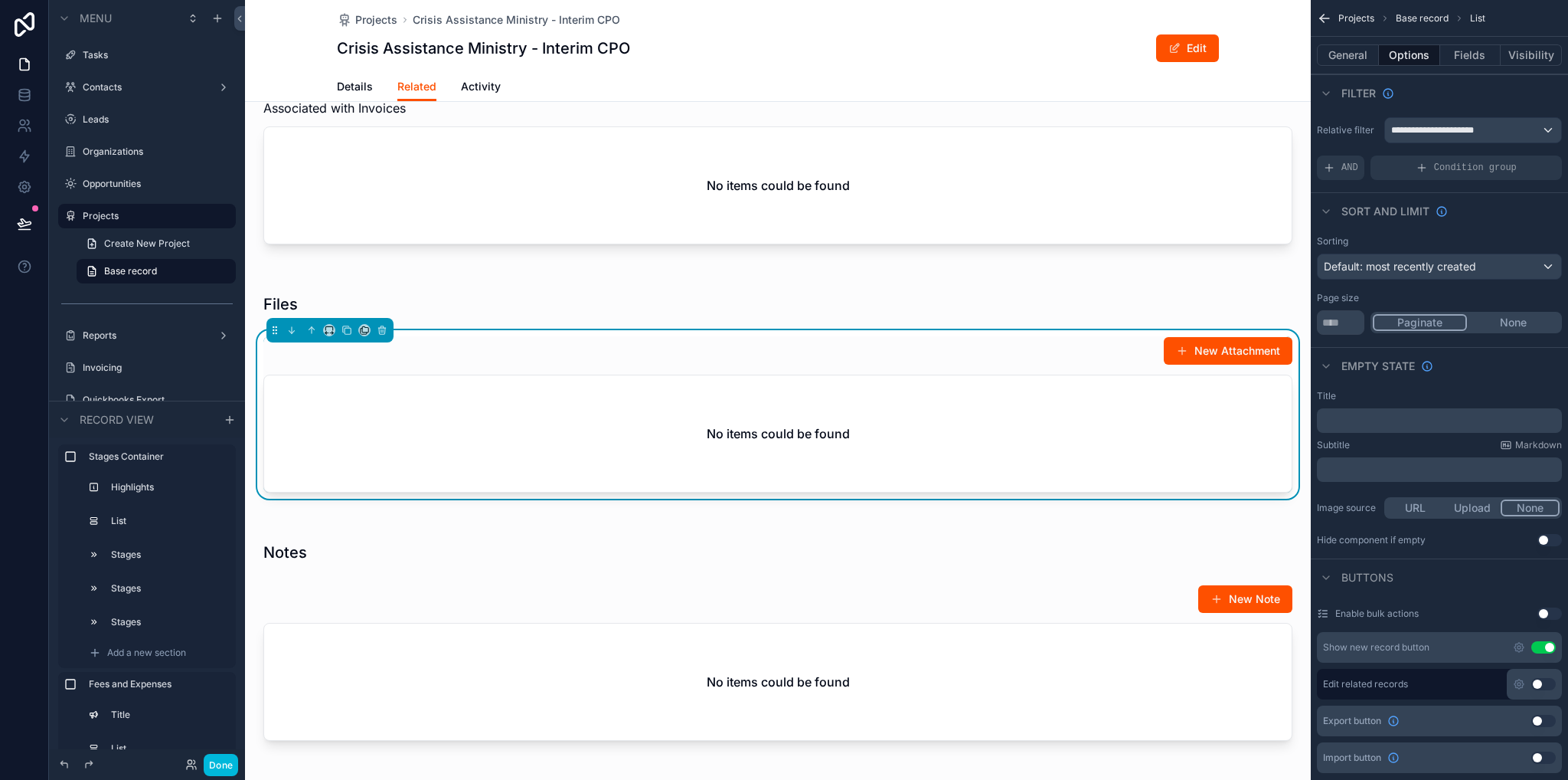
click at [1520, 654] on div "Show new record button Use setting" at bounding box center [1439, 648] width 245 height 31
click at [1516, 646] on icon "scrollable content" at bounding box center [1520, 648] width 12 height 12
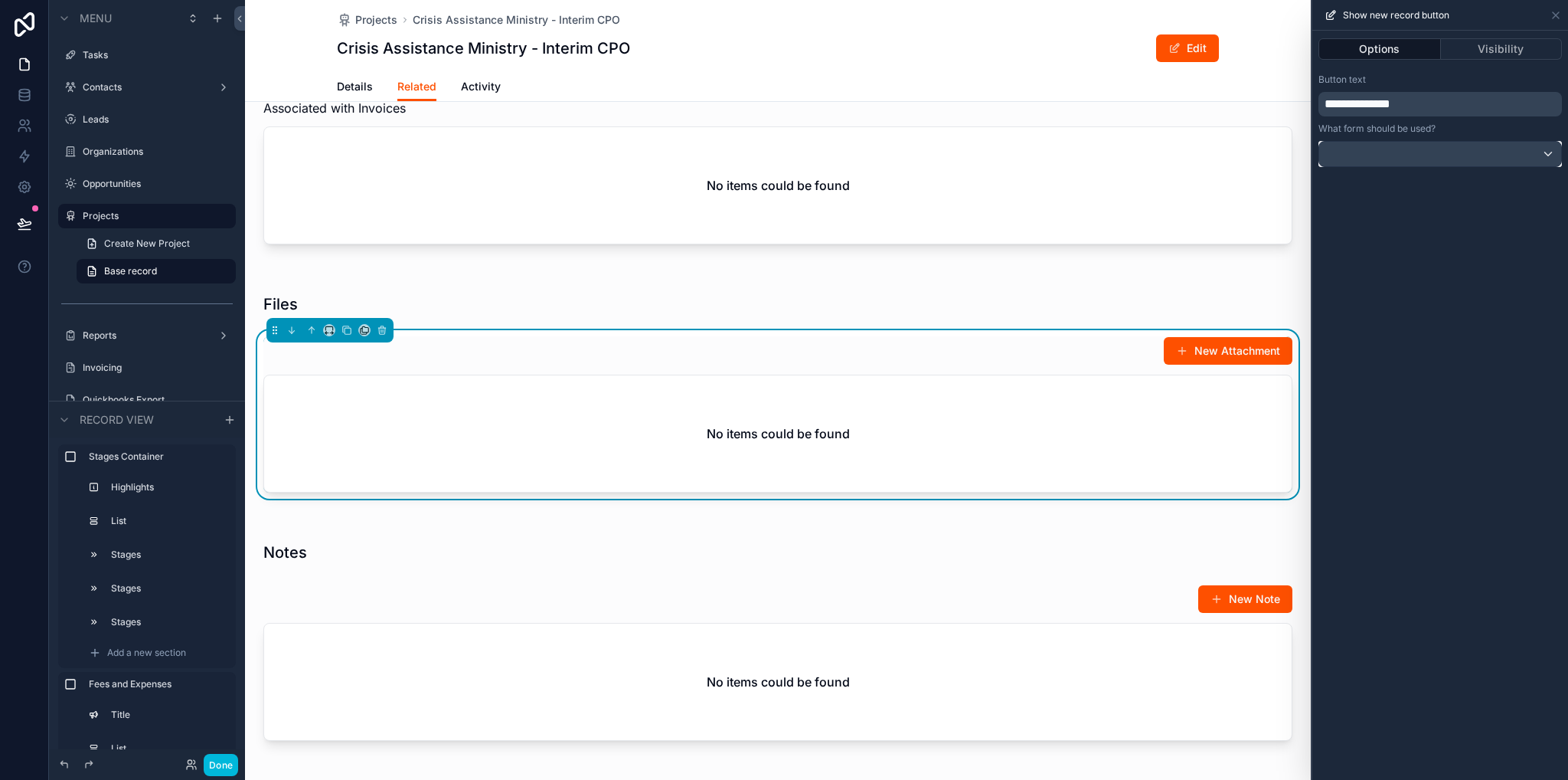
click at [1380, 156] on div at bounding box center [1440, 154] width 242 height 25
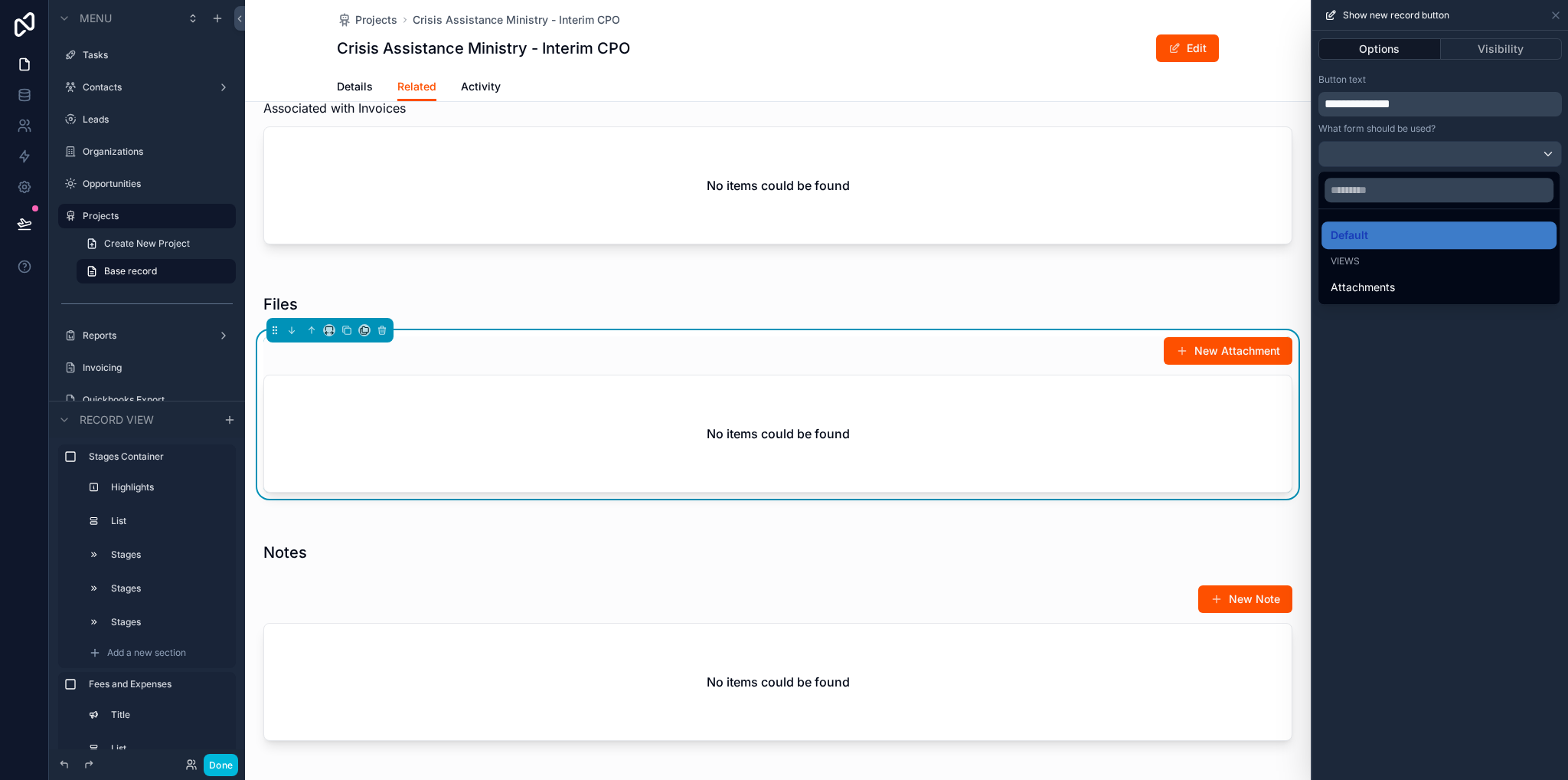
click at [1366, 293] on span "Attachments" at bounding box center [1363, 287] width 65 height 18
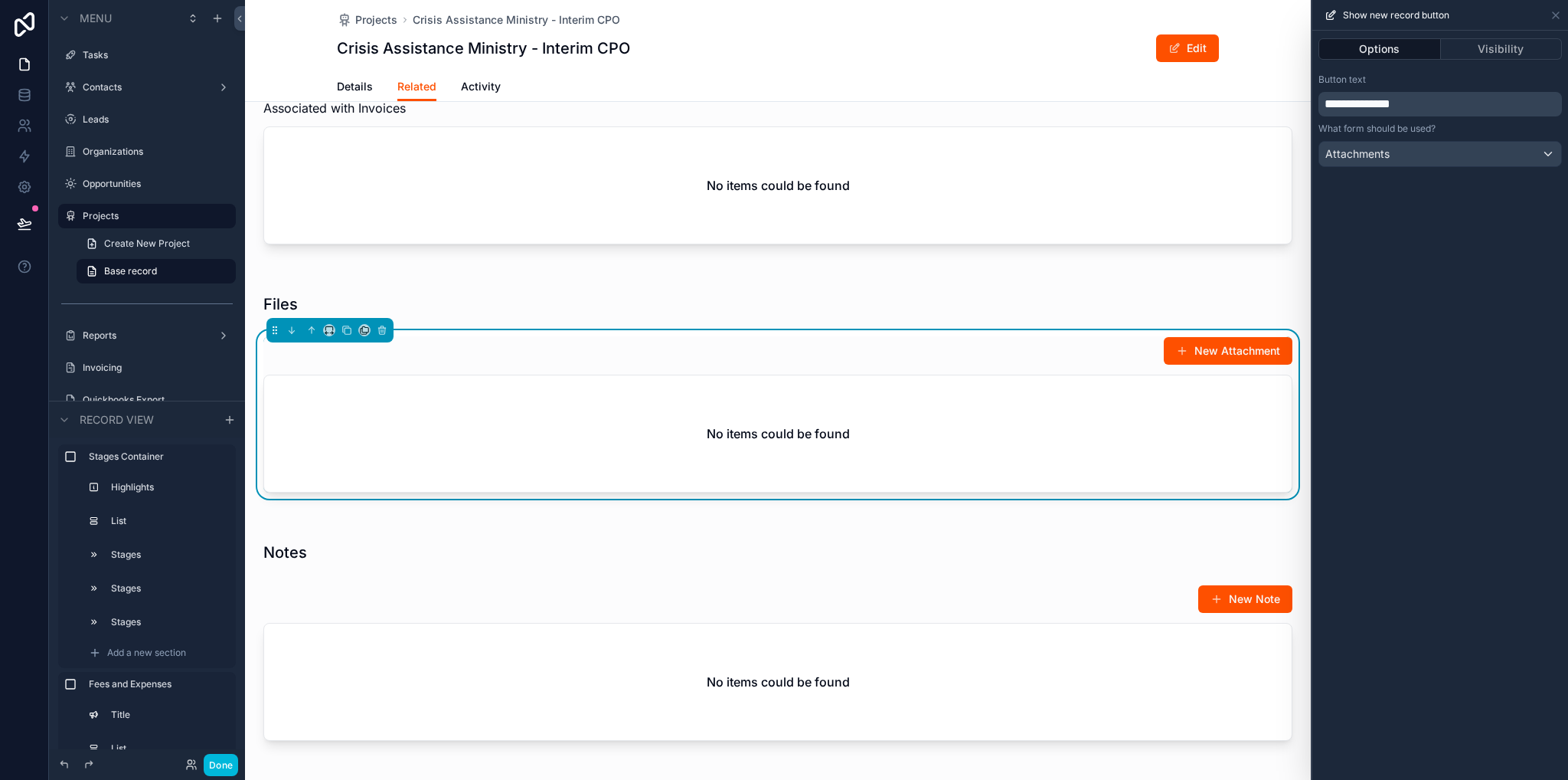
click at [1417, 373] on div "**********" at bounding box center [1440, 405] width 256 height 749
click at [1558, 14] on icon at bounding box center [1556, 15] width 12 height 12
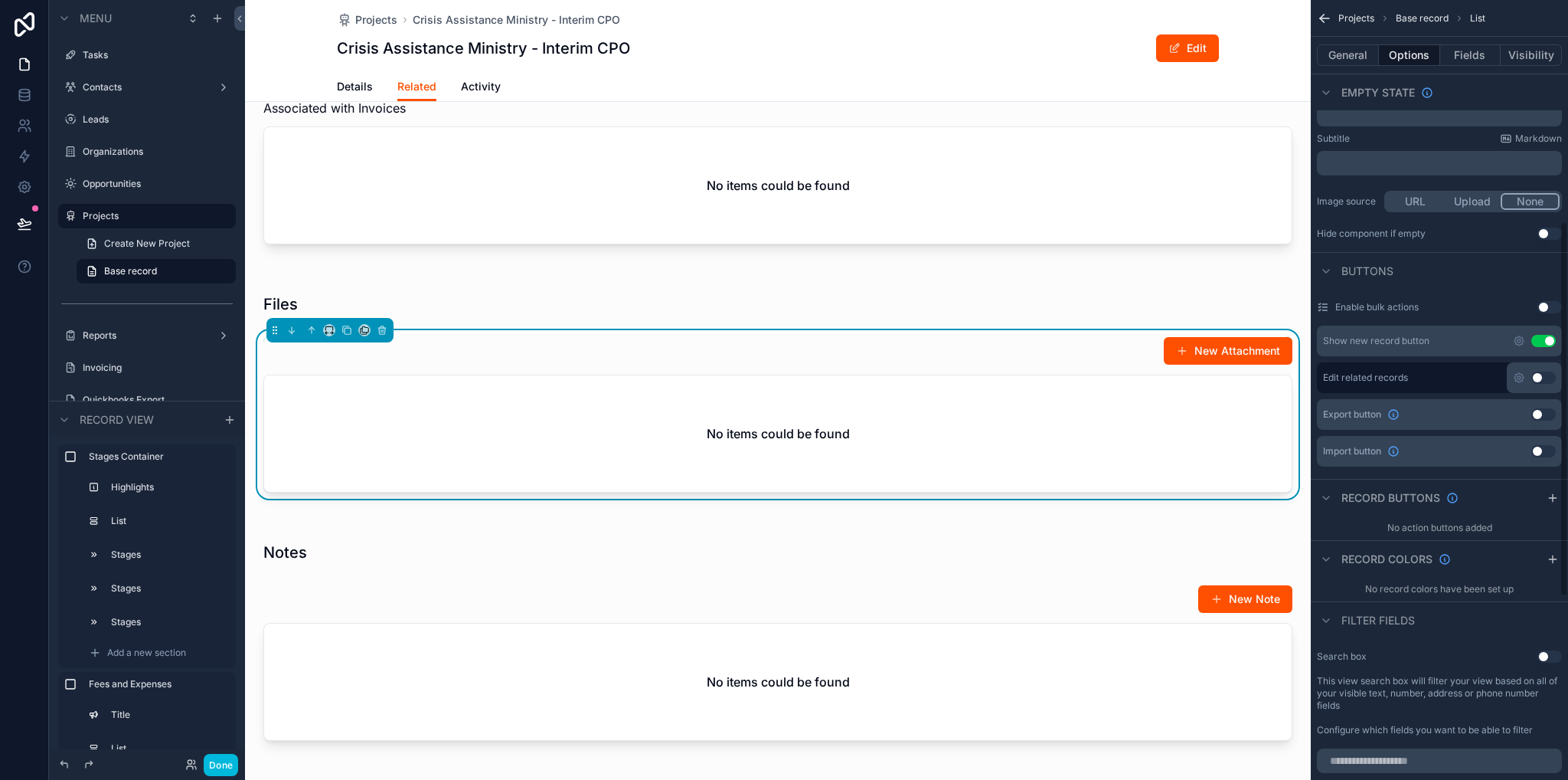
scroll to position [460, 0]
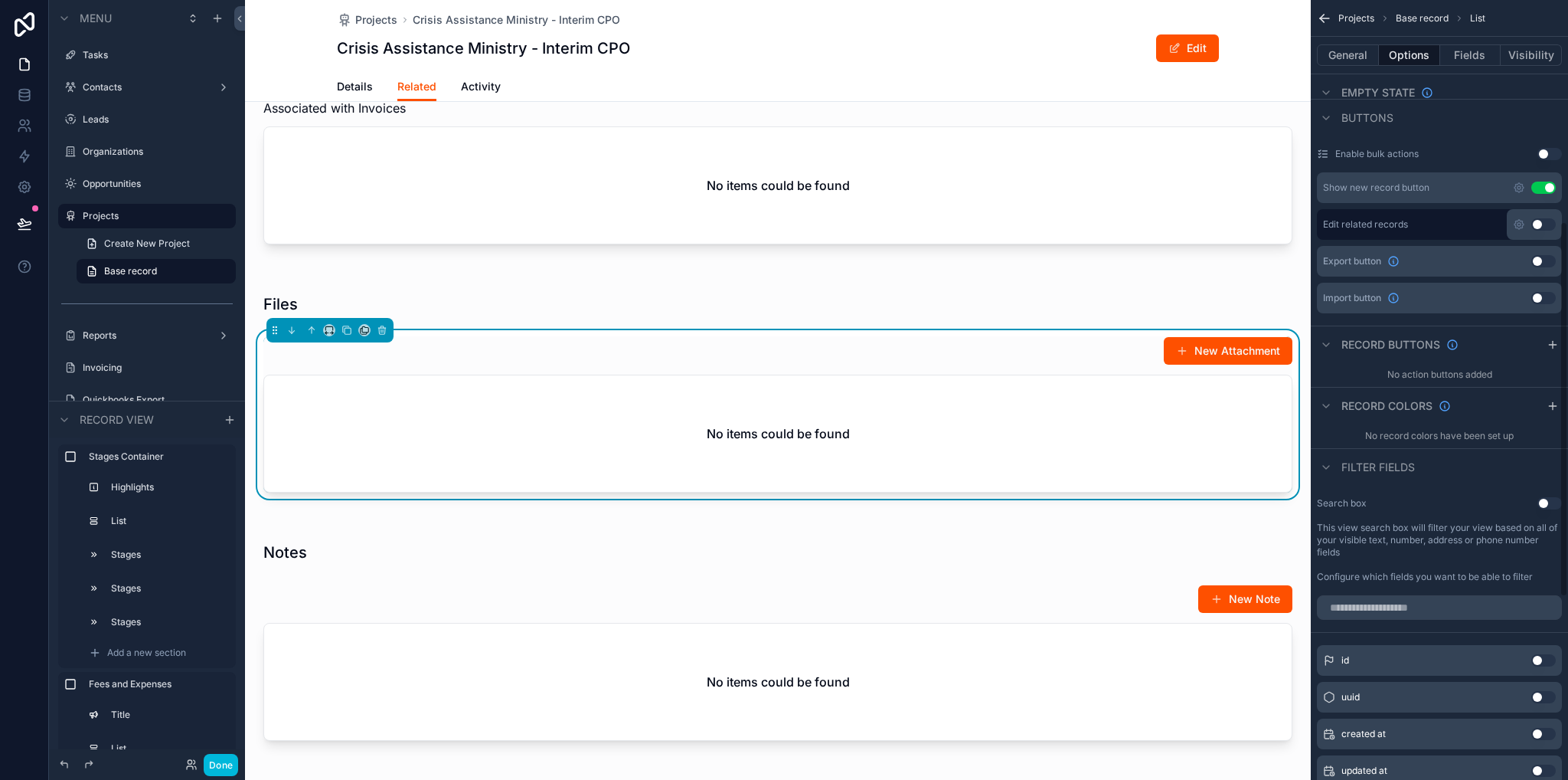
click at [1556, 339] on icon "scrollable content" at bounding box center [1553, 345] width 12 height 12
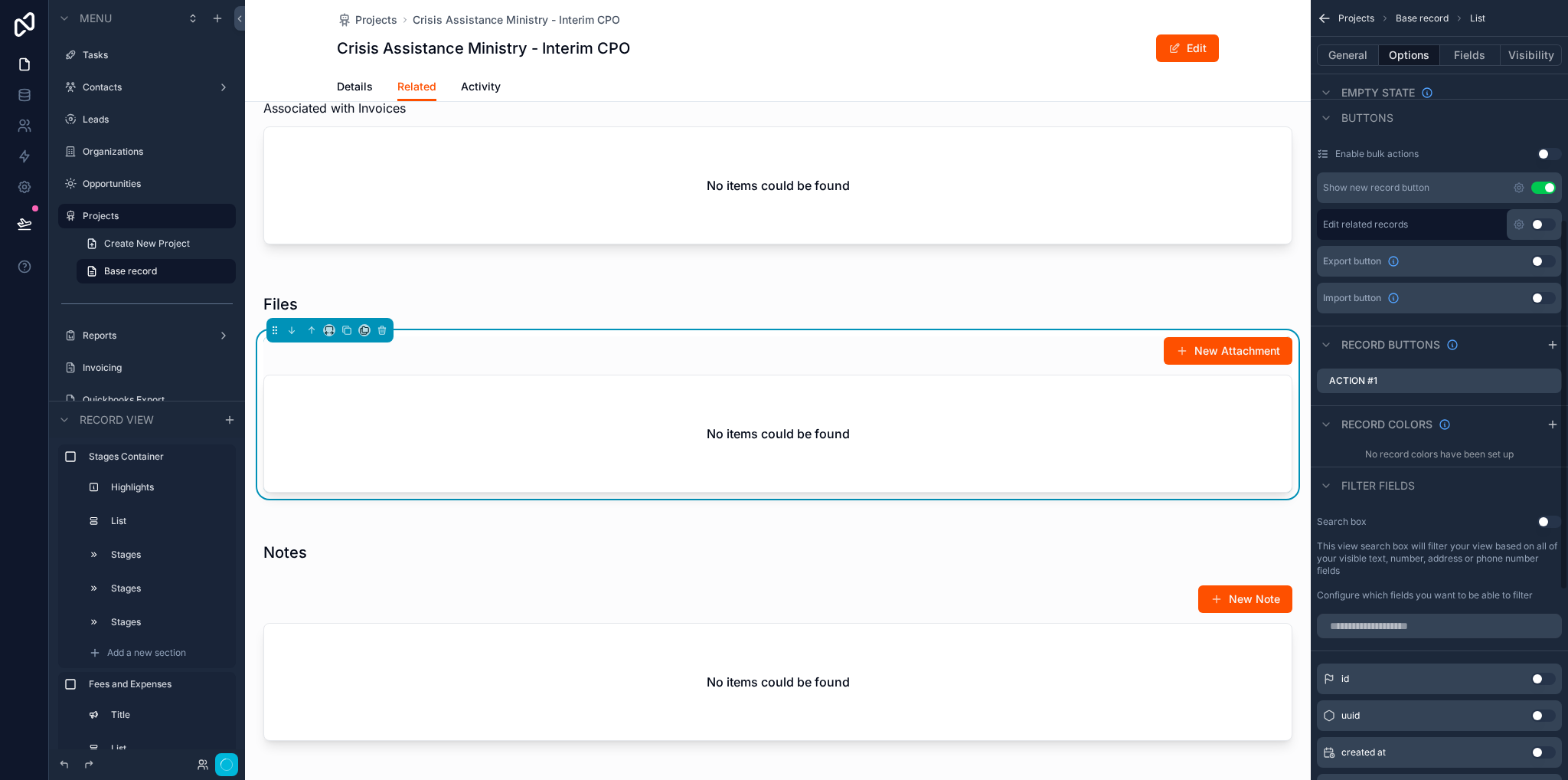
click at [1556, 341] on icon "scrollable content" at bounding box center [1553, 345] width 12 height 12
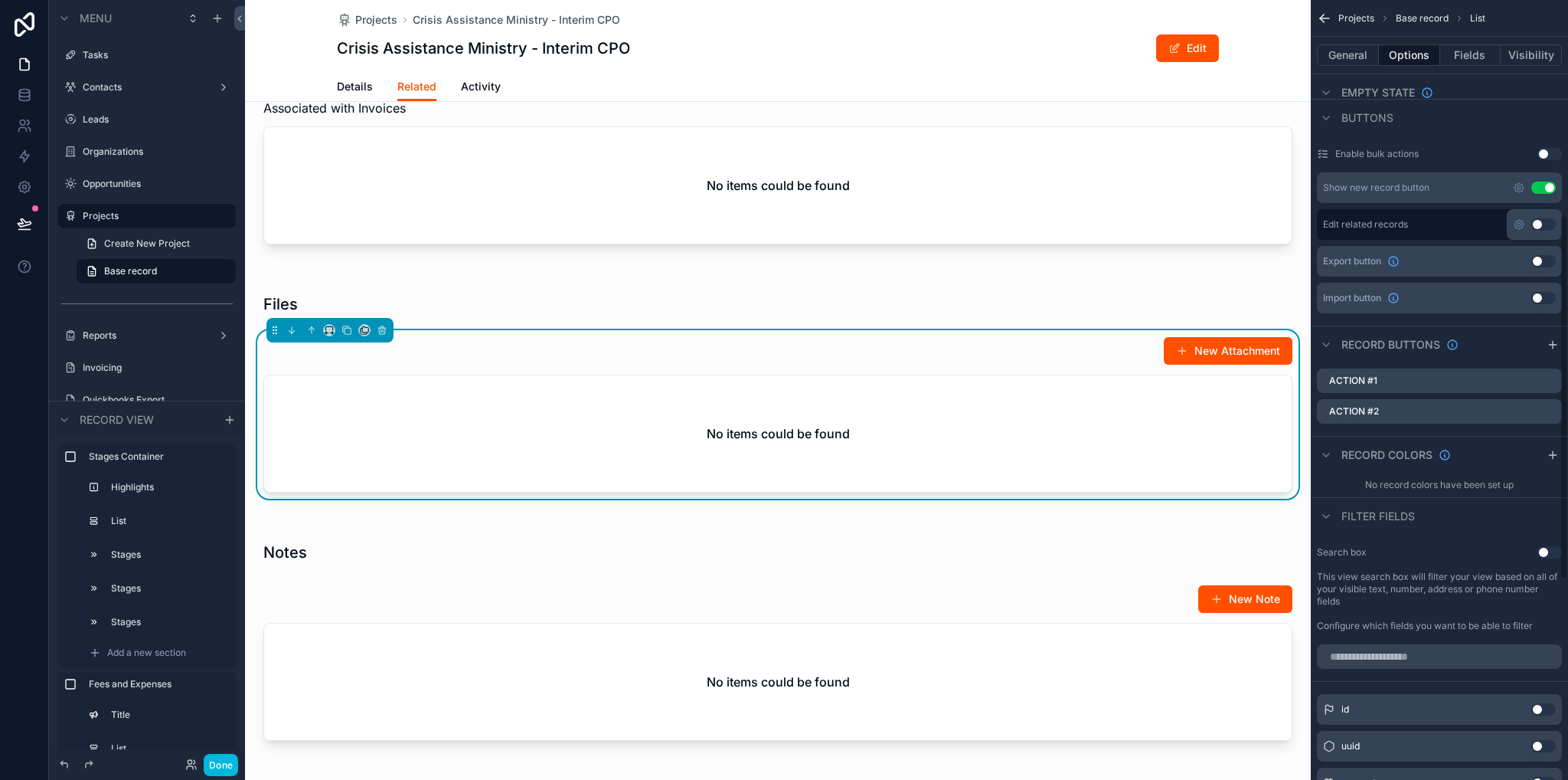
click at [0, 0] on icon "scrollable content" at bounding box center [0, 0] width 0 height 0
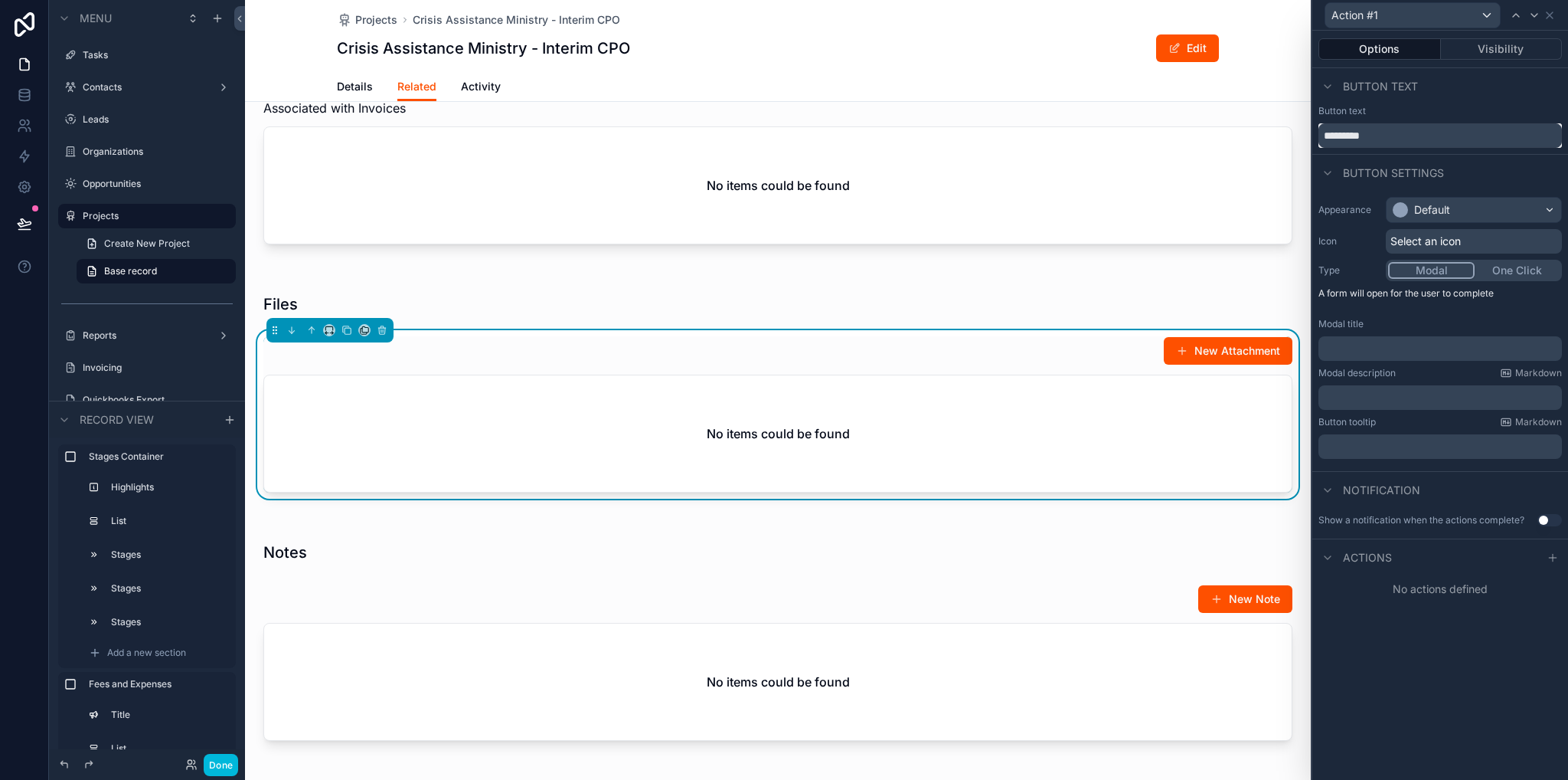
click at [1416, 132] on input "*********" at bounding box center [1440, 136] width 243 height 25
click at [1402, 125] on input "*********" at bounding box center [1440, 136] width 243 height 25
type input "****"
click at [1384, 339] on div "﻿" at bounding box center [1440, 349] width 243 height 25
click at [1388, 348] on p "﻿" at bounding box center [1442, 349] width 234 height 15
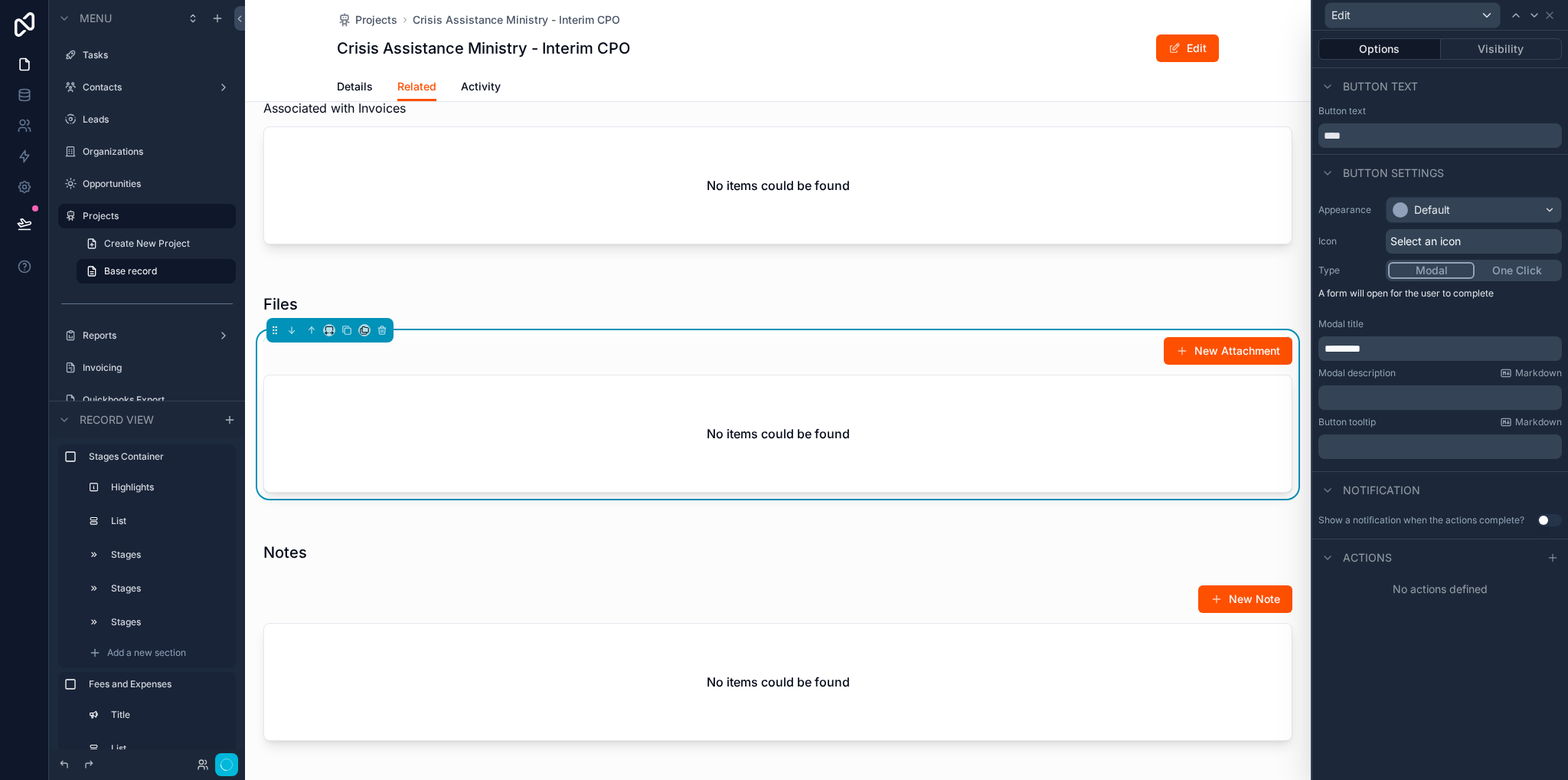
drag, startPoint x: 1561, startPoint y: 558, endPoint x: 1553, endPoint y: 554, distance: 8.9
click at [1560, 558] on div at bounding box center [1553, 557] width 18 height 18
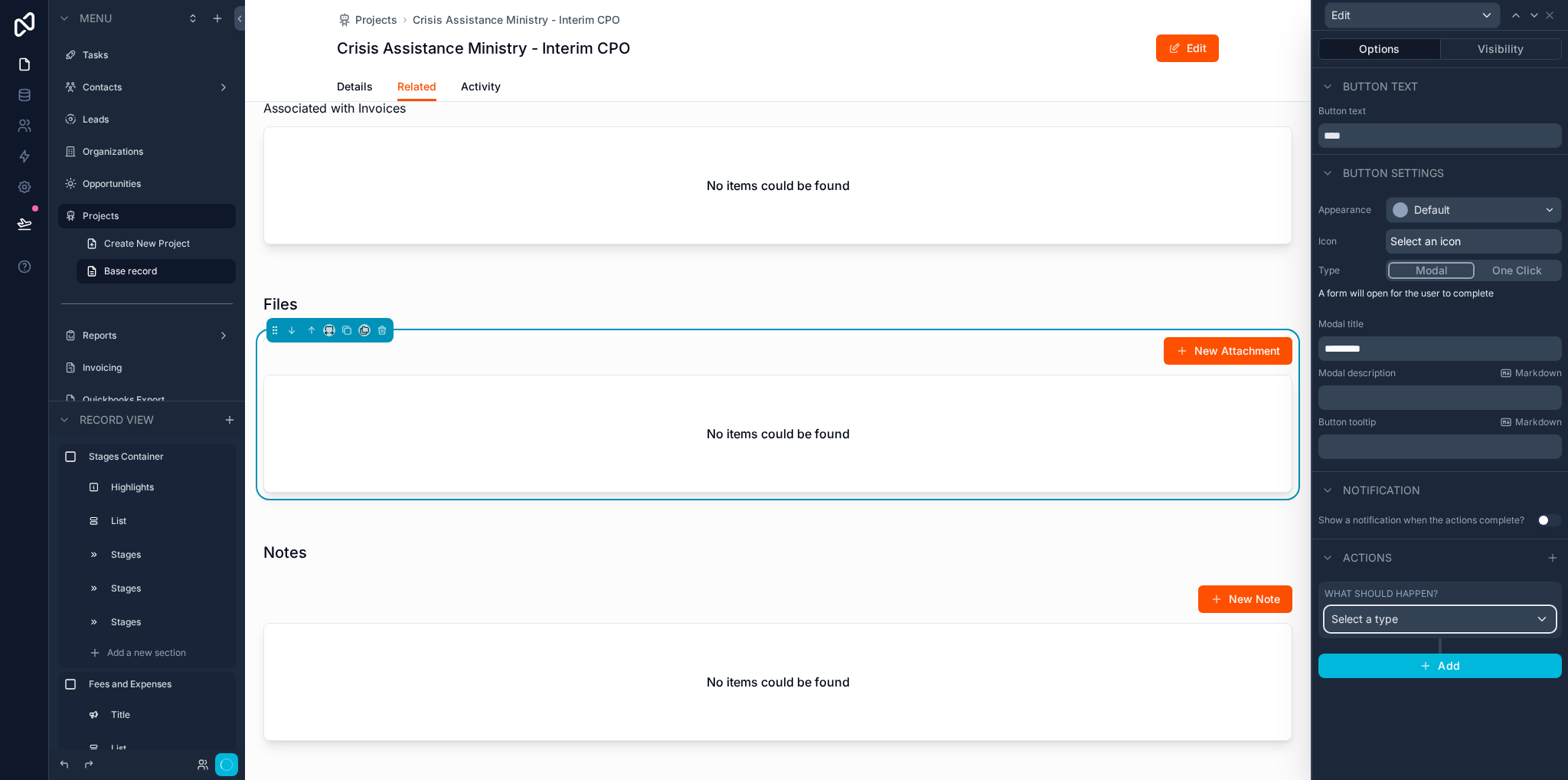
click at [1425, 623] on div "Select a type" at bounding box center [1440, 619] width 229 height 25
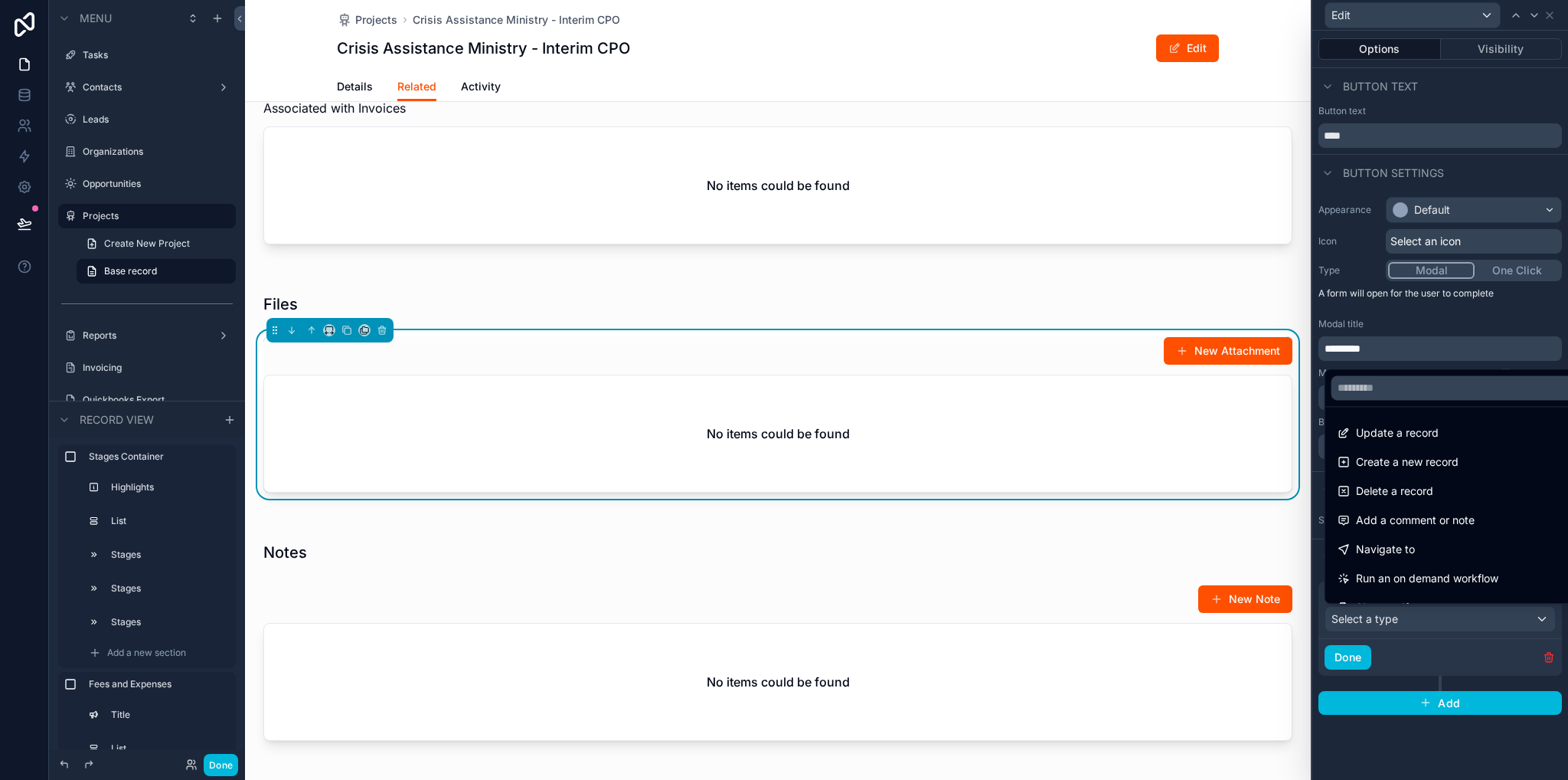
drag, startPoint x: 1409, startPoint y: 436, endPoint x: 1416, endPoint y: 504, distance: 68.4
click at [1409, 435] on span "Update a record" at bounding box center [1397, 433] width 82 height 18
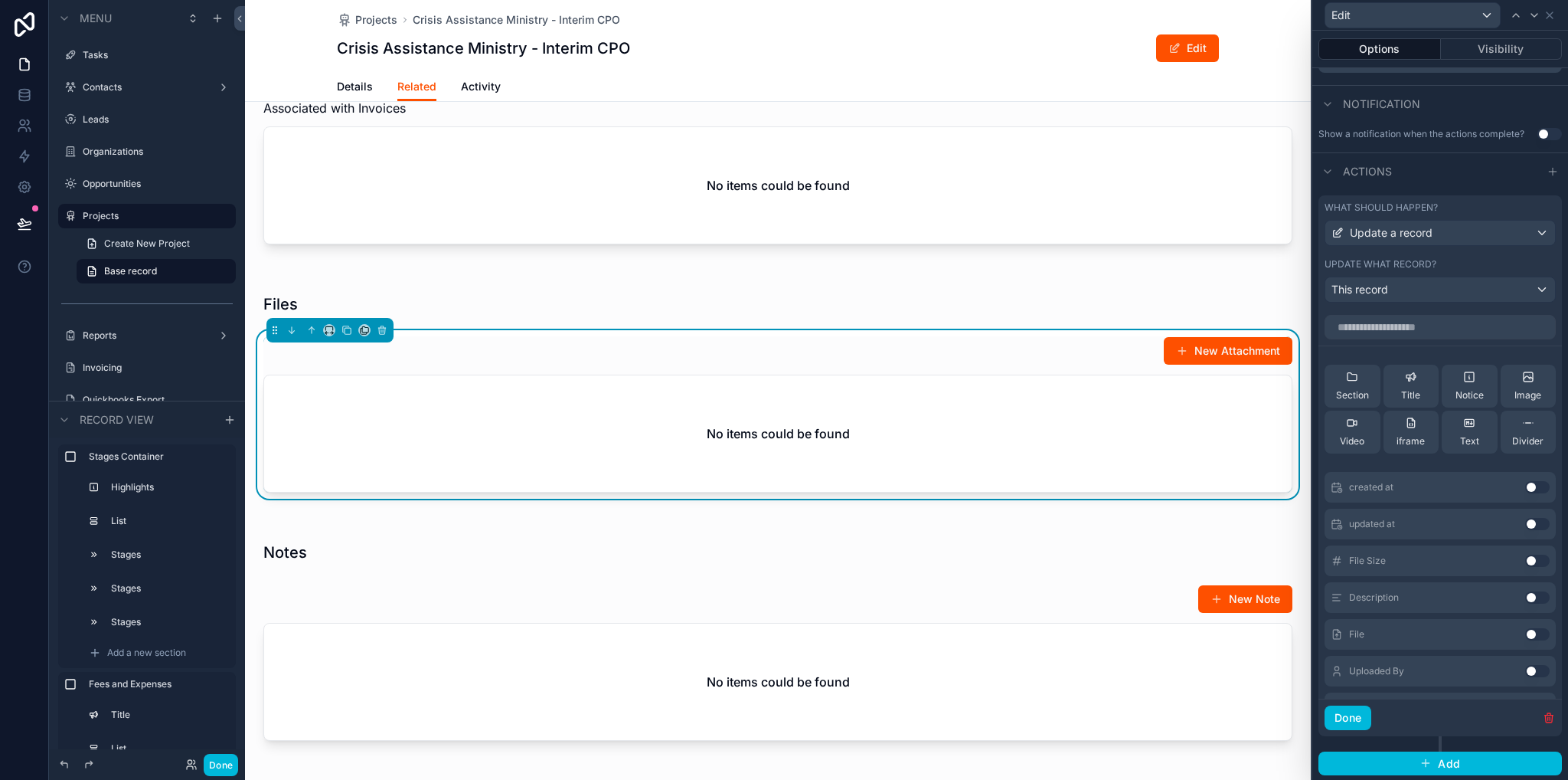
scroll to position [190, 0]
click at [1526, 444] on button "Use setting" at bounding box center [1538, 444] width 25 height 12
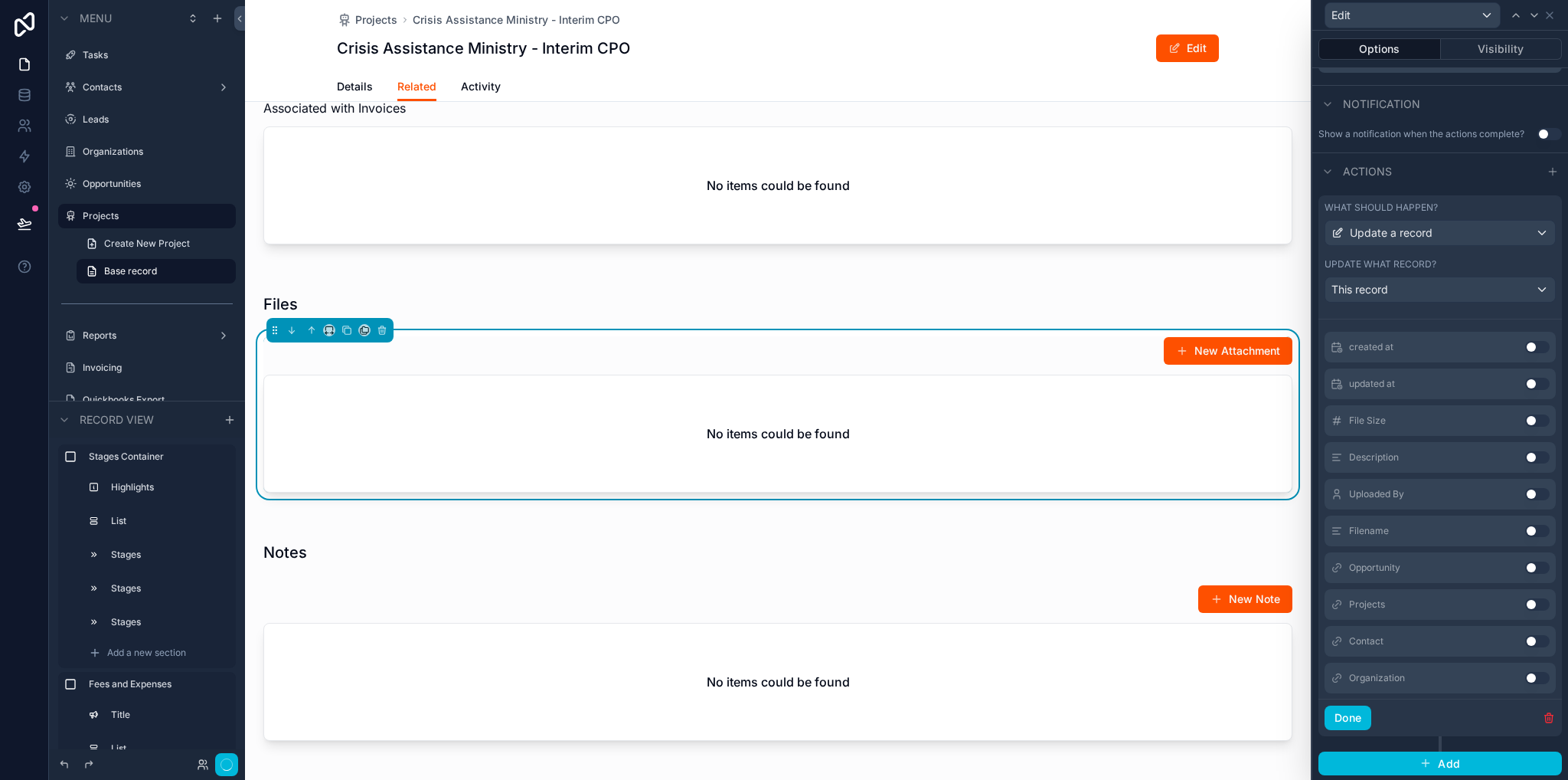
scroll to position [203, 0]
click at [1526, 440] on button "Use setting" at bounding box center [1538, 445] width 25 height 12
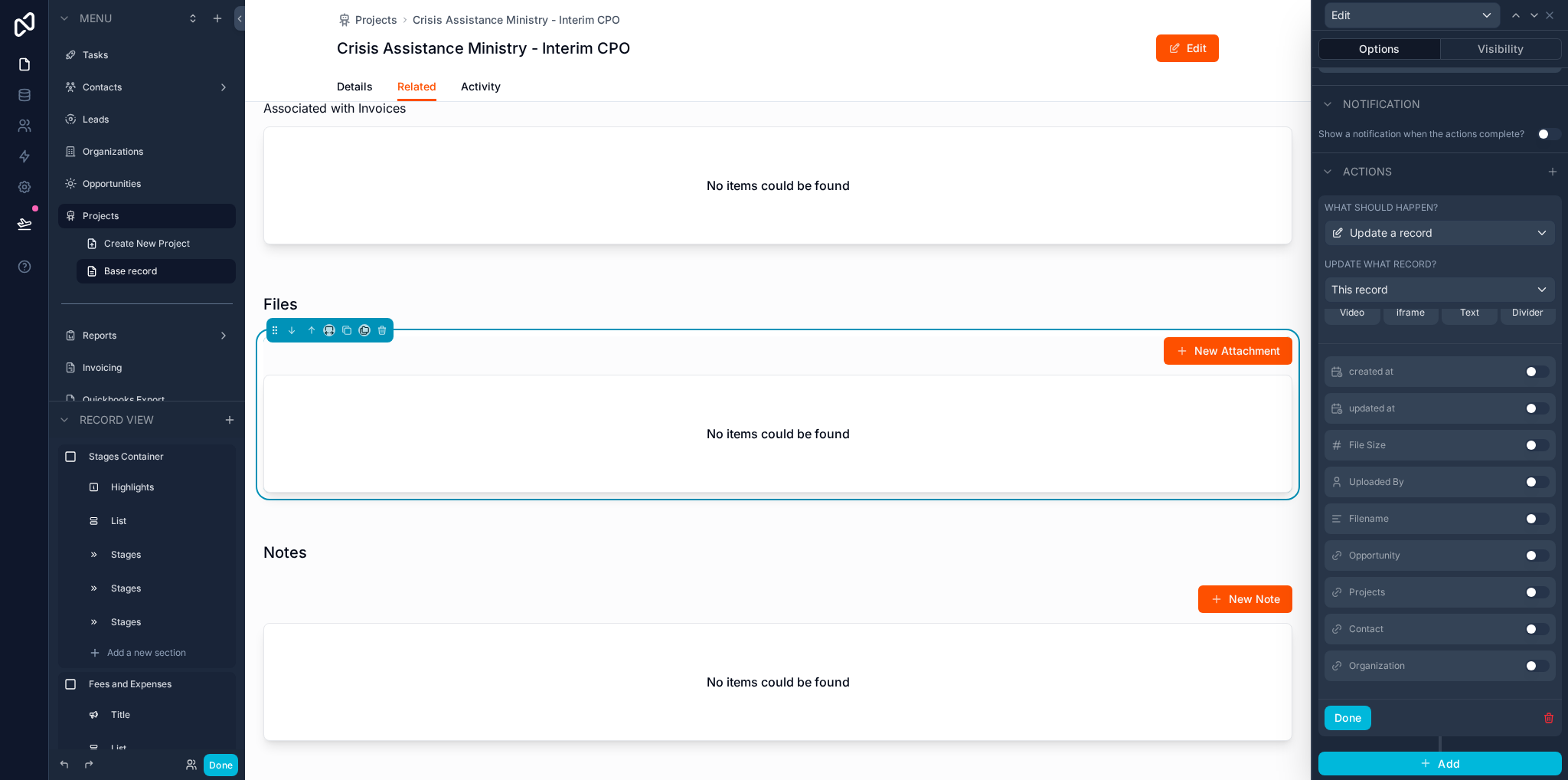
scroll to position [0, 0]
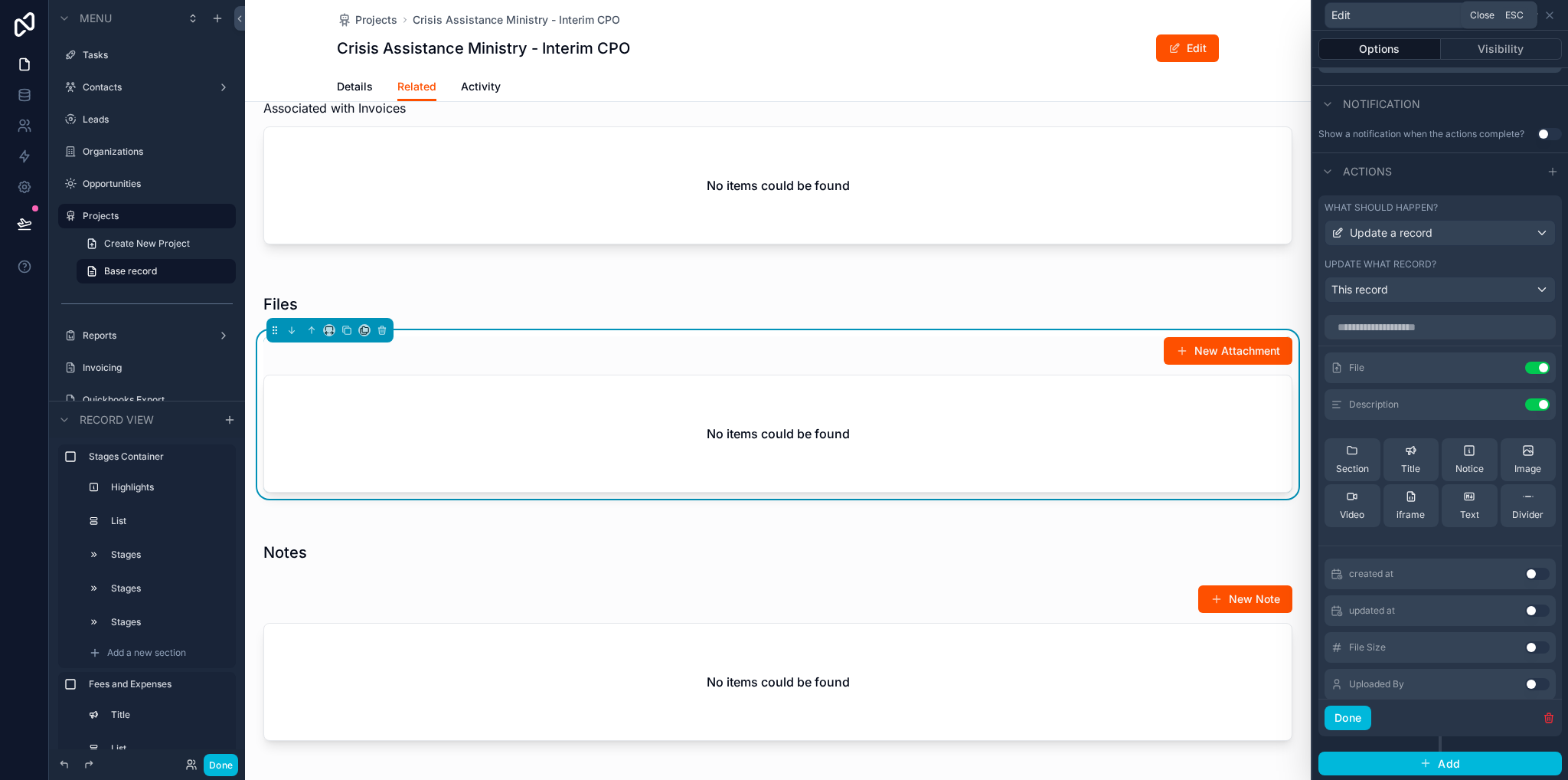
click at [1550, 13] on icon at bounding box center [1550, 15] width 12 height 12
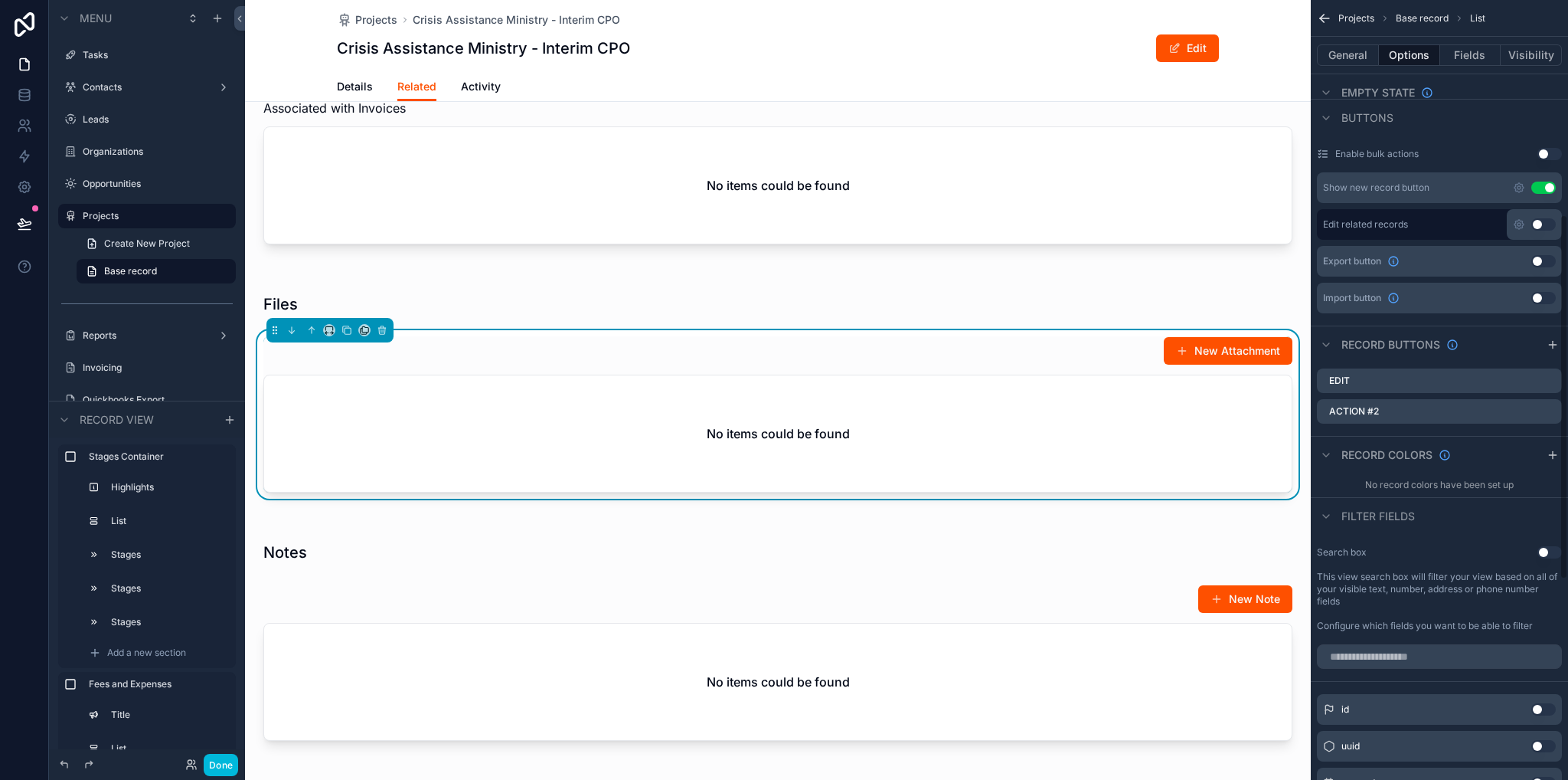
click at [0, 0] on icon "scrollable content" at bounding box center [0, 0] width 0 height 0
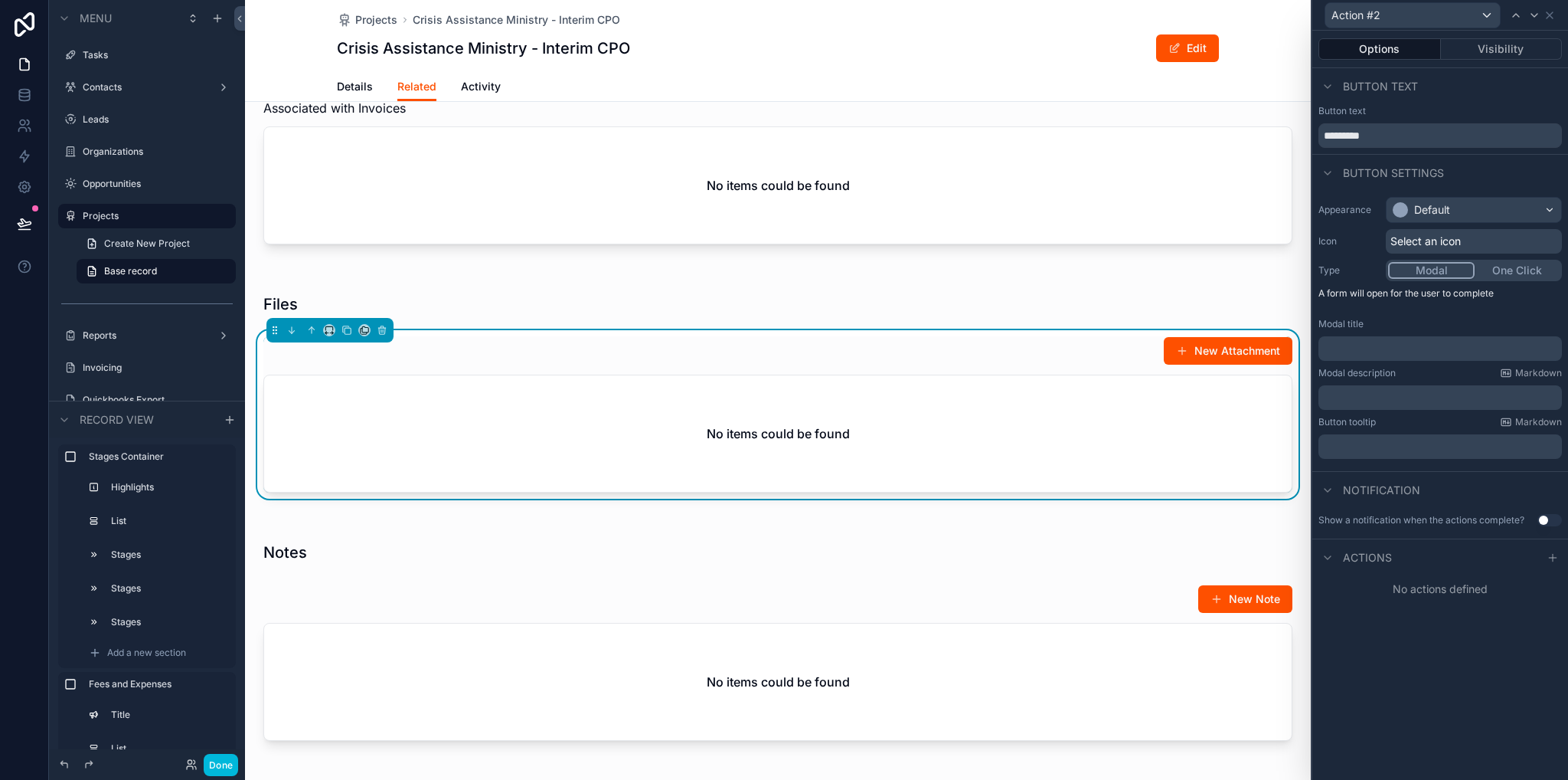
click at [1362, 349] on p "﻿" at bounding box center [1442, 349] width 234 height 15
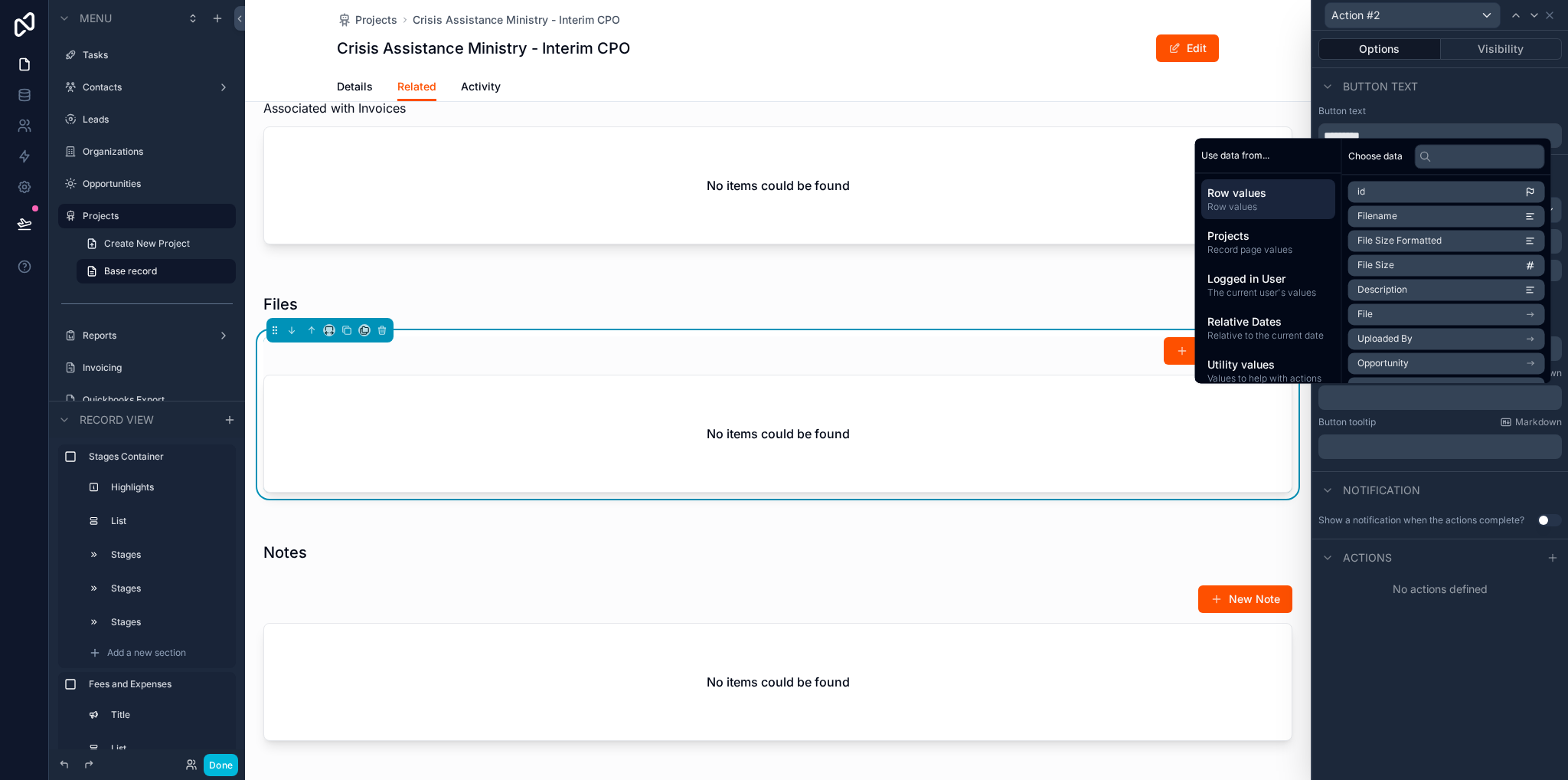
drag, startPoint x: 1356, startPoint y: 359, endPoint x: 1357, endPoint y: 397, distance: 38.0
click at [1357, 397] on p "﻿" at bounding box center [1442, 397] width 234 height 15
click at [1547, 555] on icon at bounding box center [1553, 557] width 12 height 12
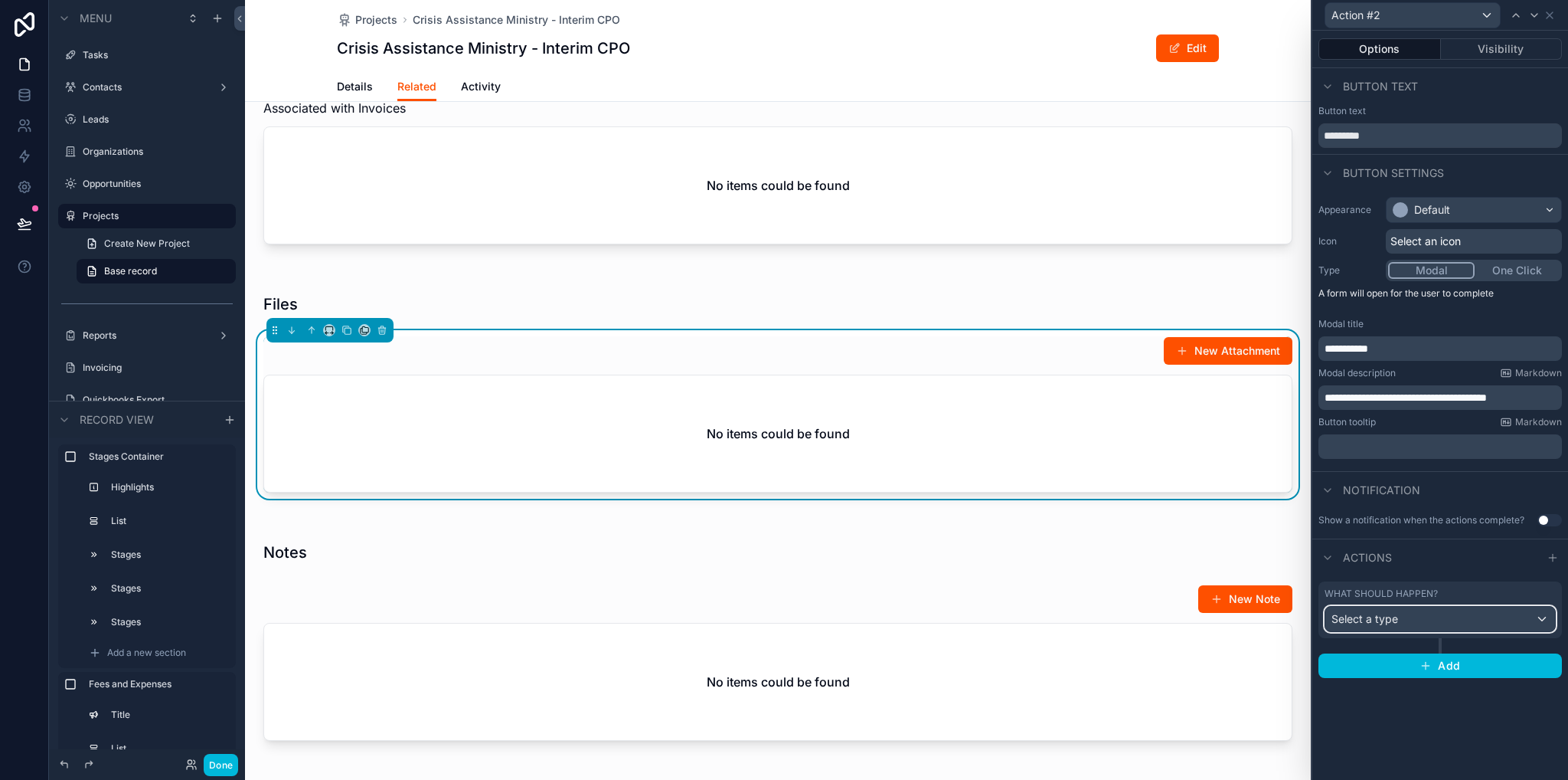
click at [1386, 623] on span "Select a type" at bounding box center [1365, 618] width 67 height 13
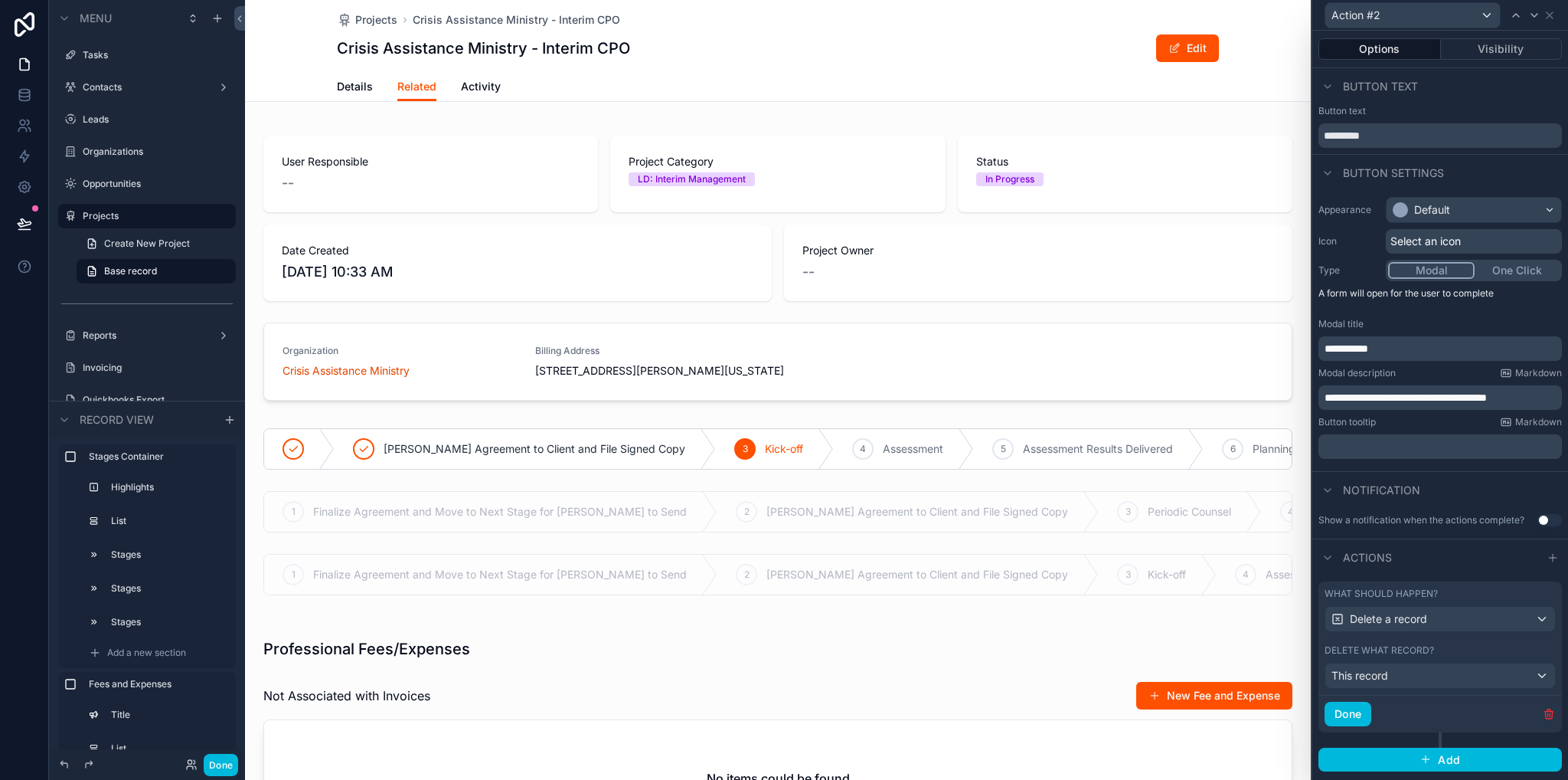
scroll to position [460, 0]
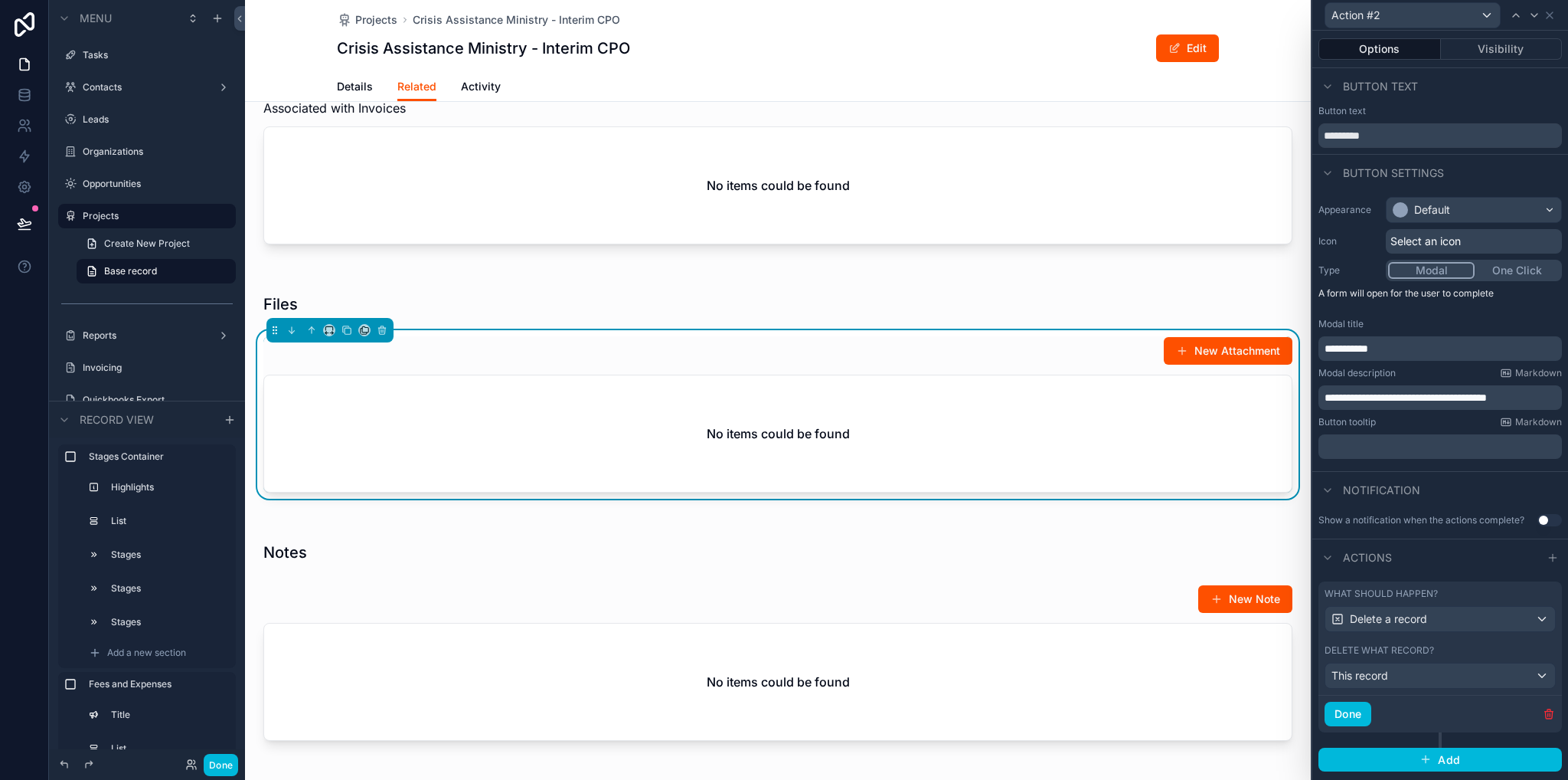
click at [1560, 13] on div "Action #2" at bounding box center [1440, 15] width 243 height 30
click at [1556, 13] on icon at bounding box center [1550, 15] width 12 height 12
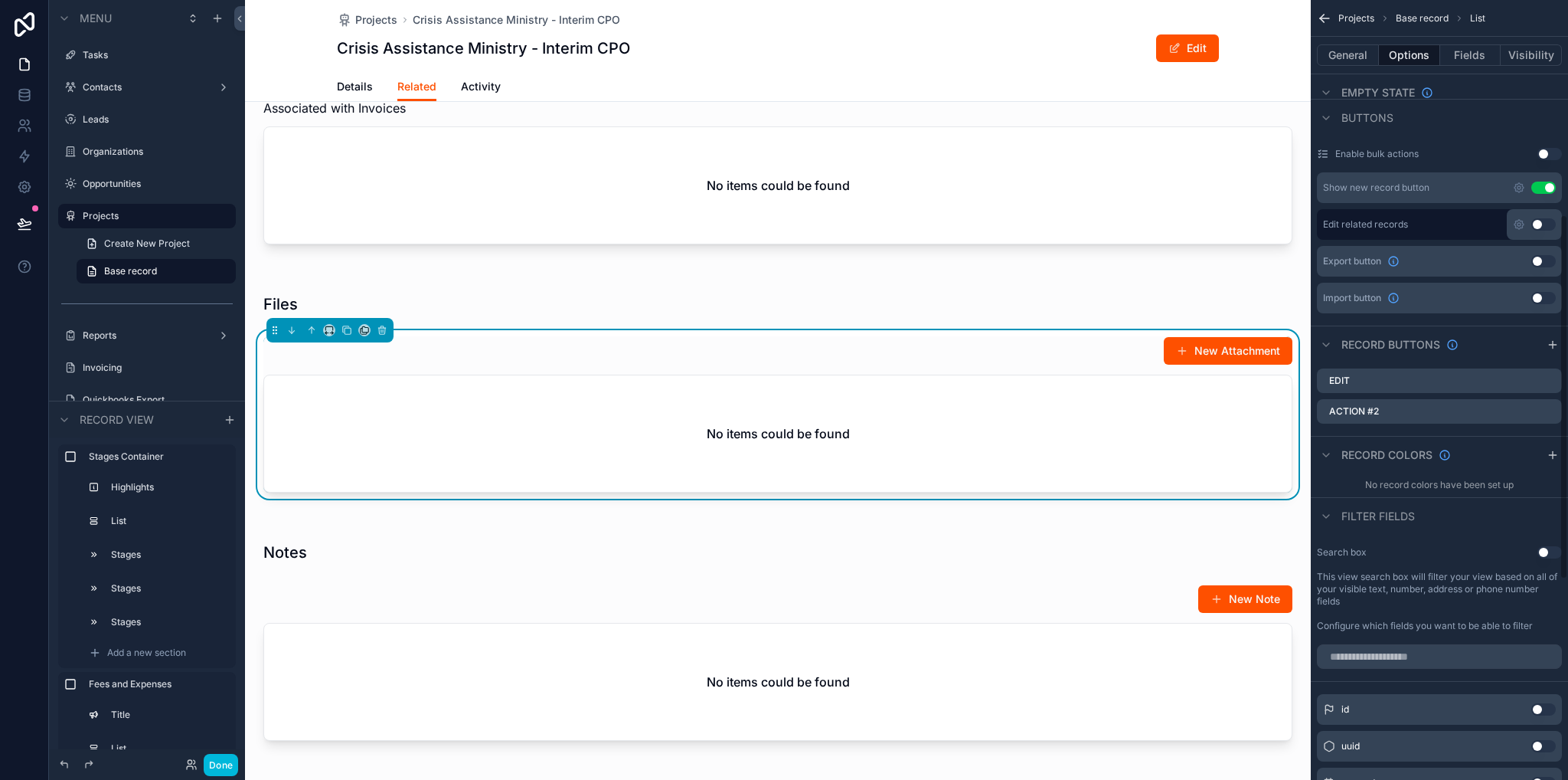
click at [0, 0] on icon "scrollable content" at bounding box center [0, 0] width 0 height 0
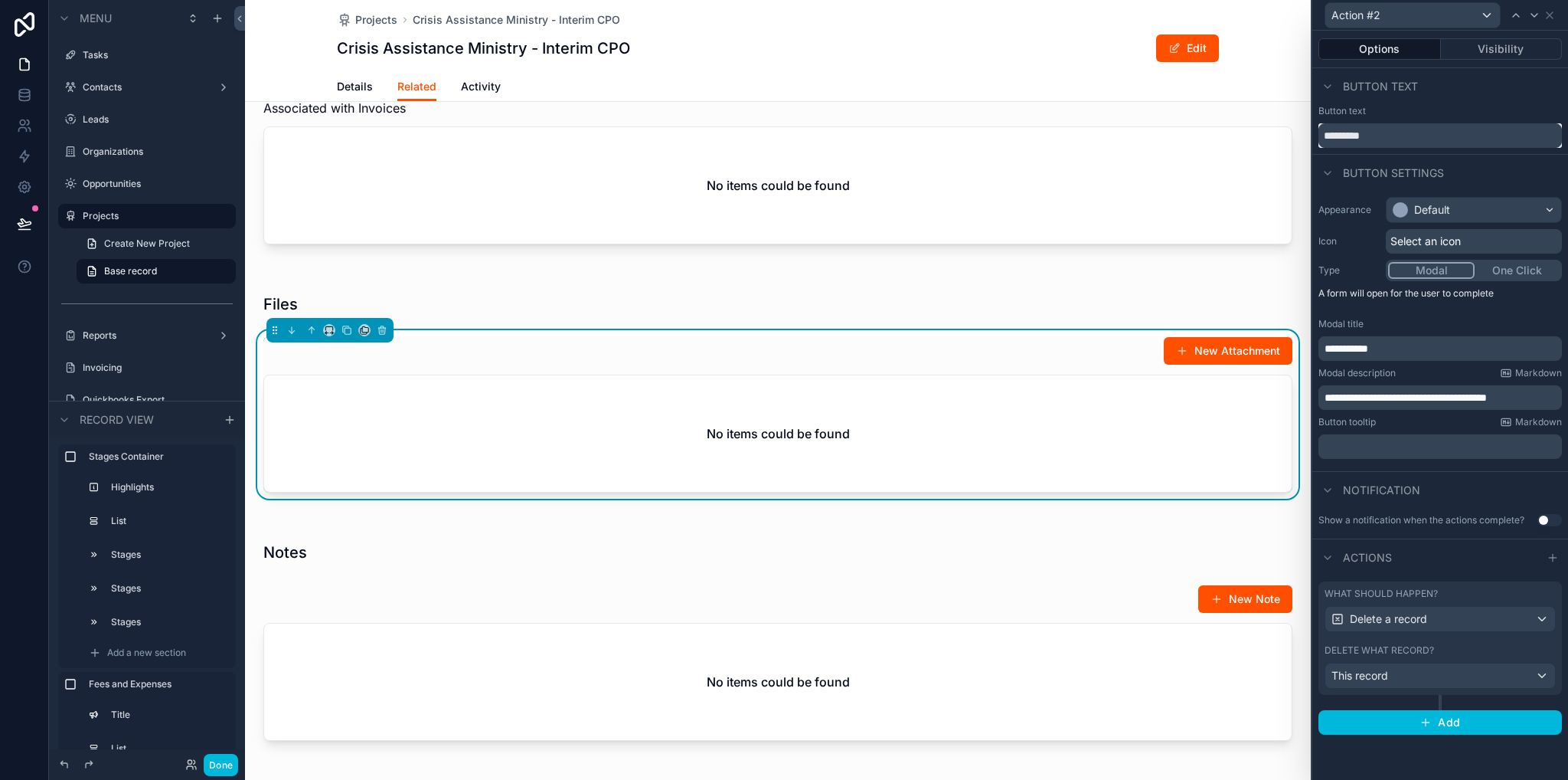
click at [1382, 137] on input "*********" at bounding box center [1440, 136] width 243 height 25
type input "******"
click at [1553, 16] on icon at bounding box center [1550, 15] width 12 height 12
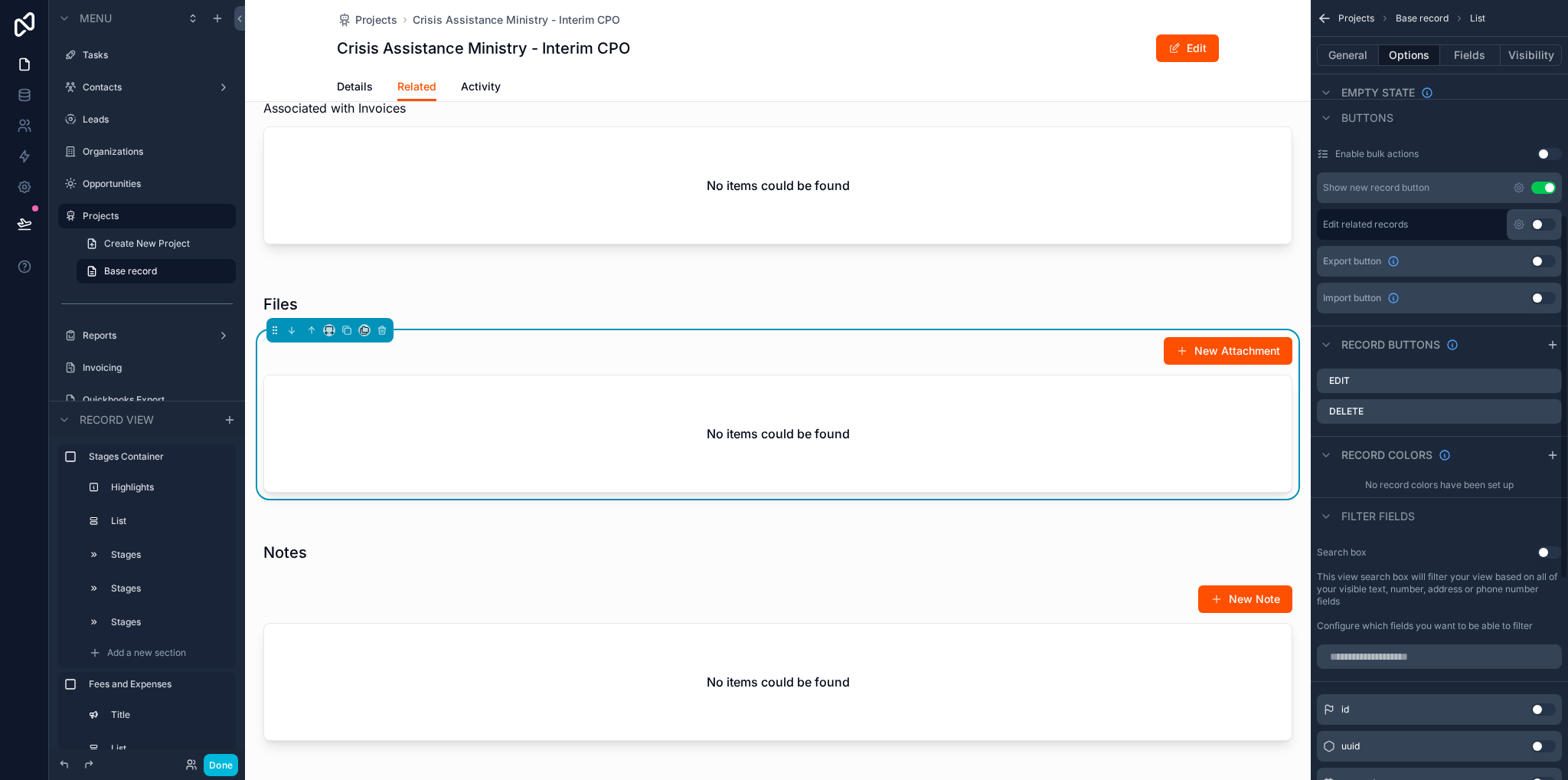
scroll to position [996, 0]
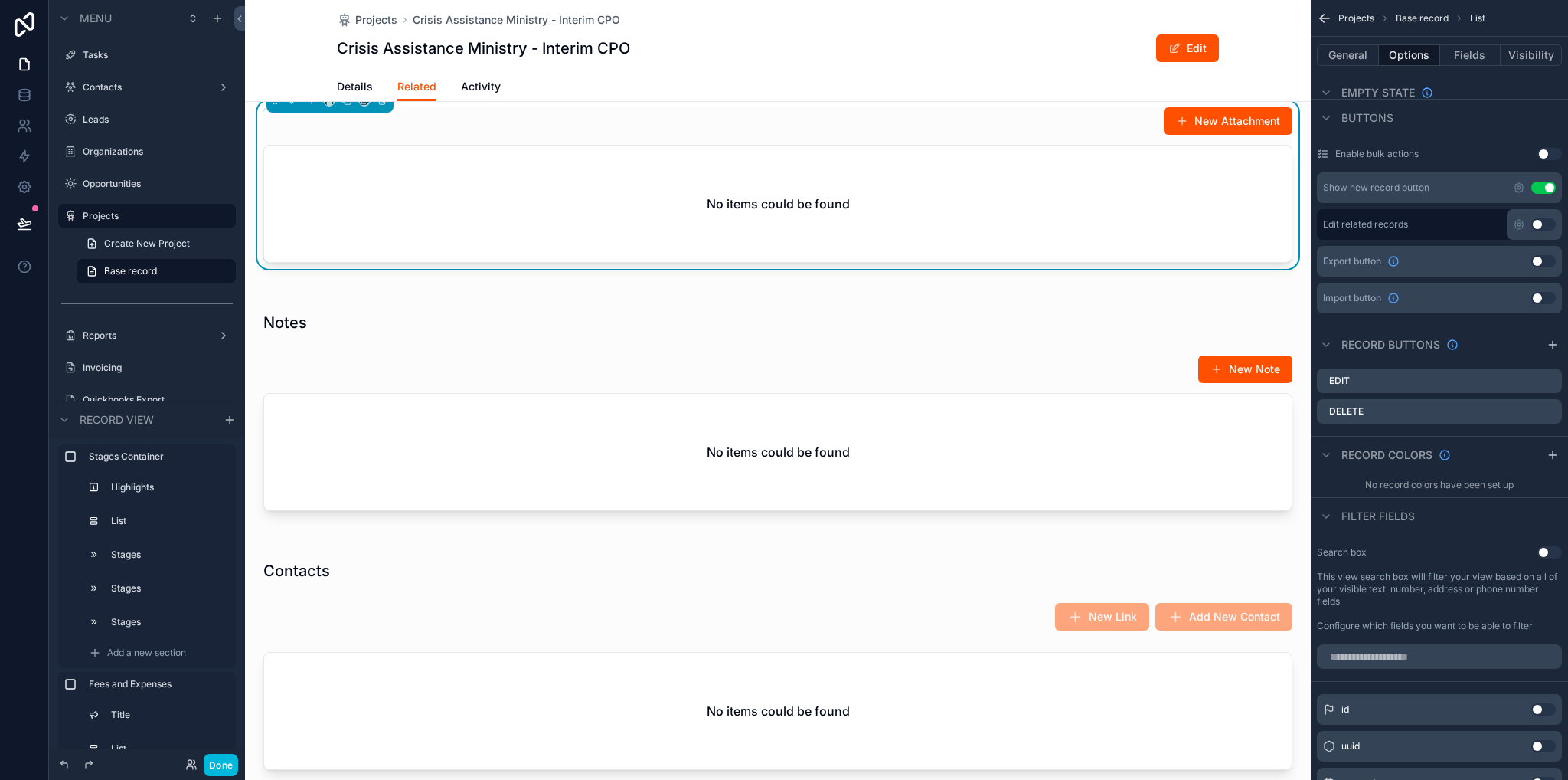
click at [916, 442] on div "scrollable content" at bounding box center [777, 414] width 1066 height 236
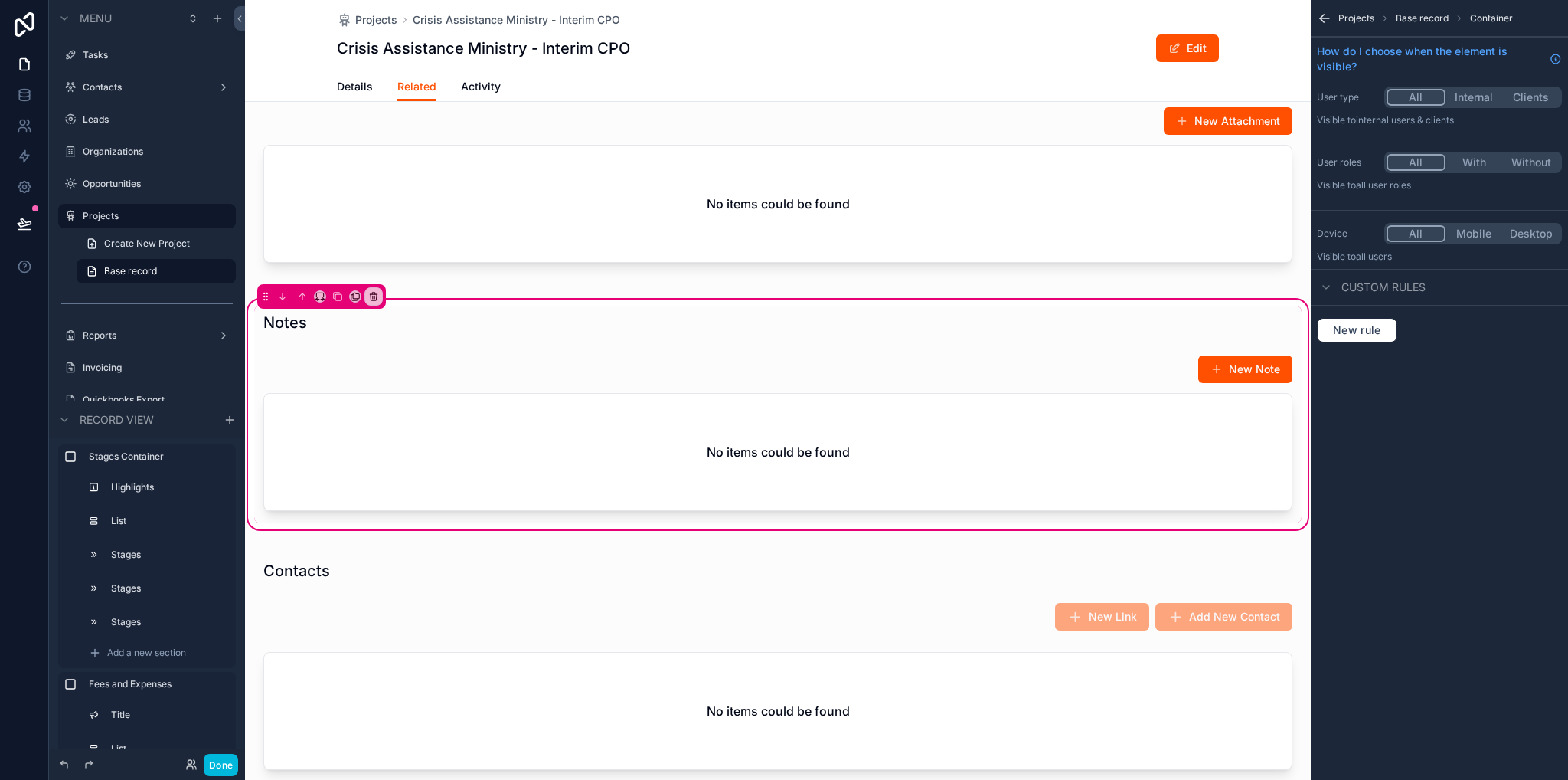
click at [959, 476] on div "scrollable content" at bounding box center [777, 436] width 1048 height 175
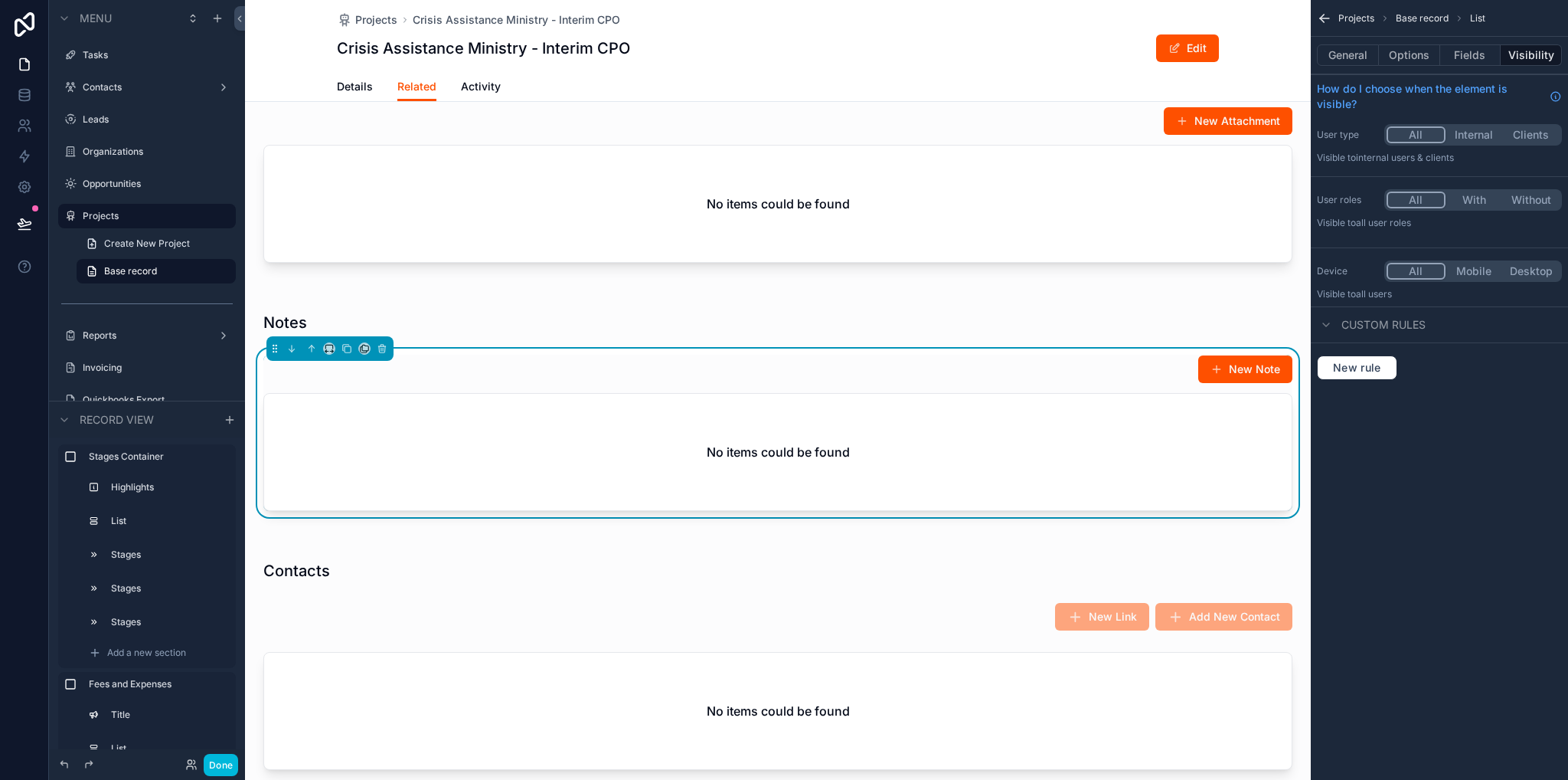
click at [1418, 62] on button "Options" at bounding box center [1410, 55] width 62 height 22
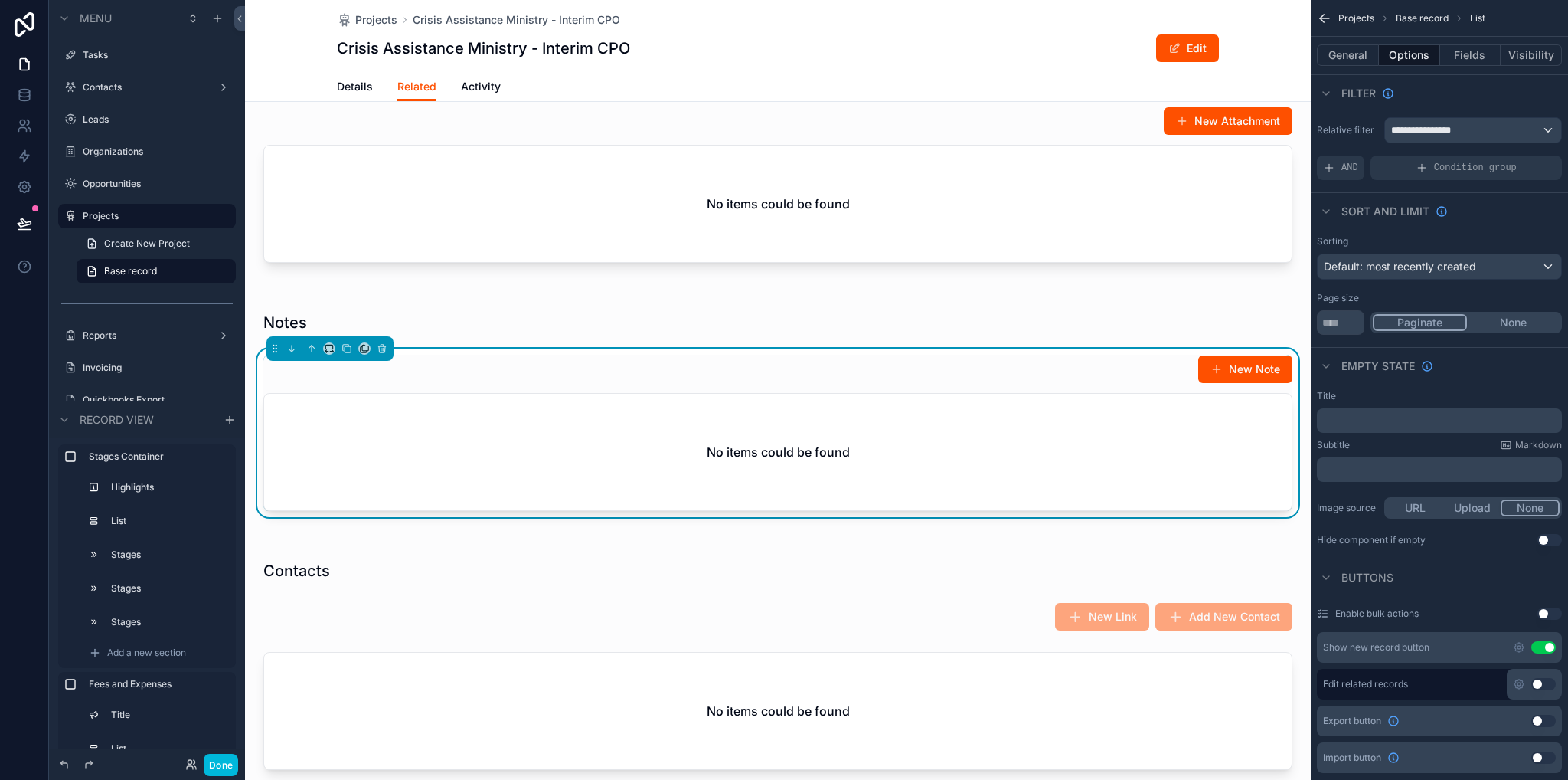
click at [1516, 646] on icon "scrollable content" at bounding box center [1520, 648] width 12 height 12
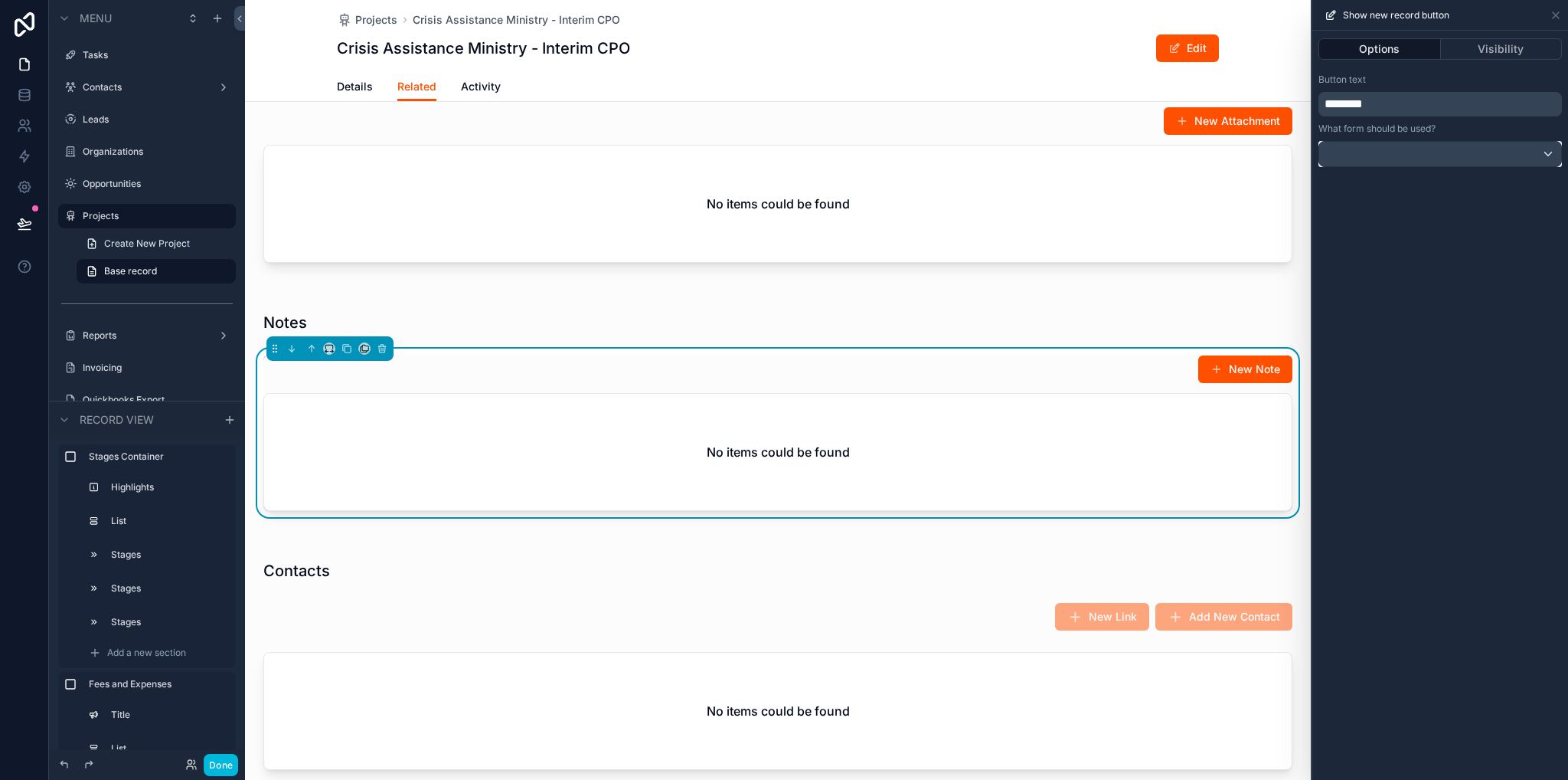
click at [1393, 144] on div at bounding box center [1440, 154] width 242 height 25
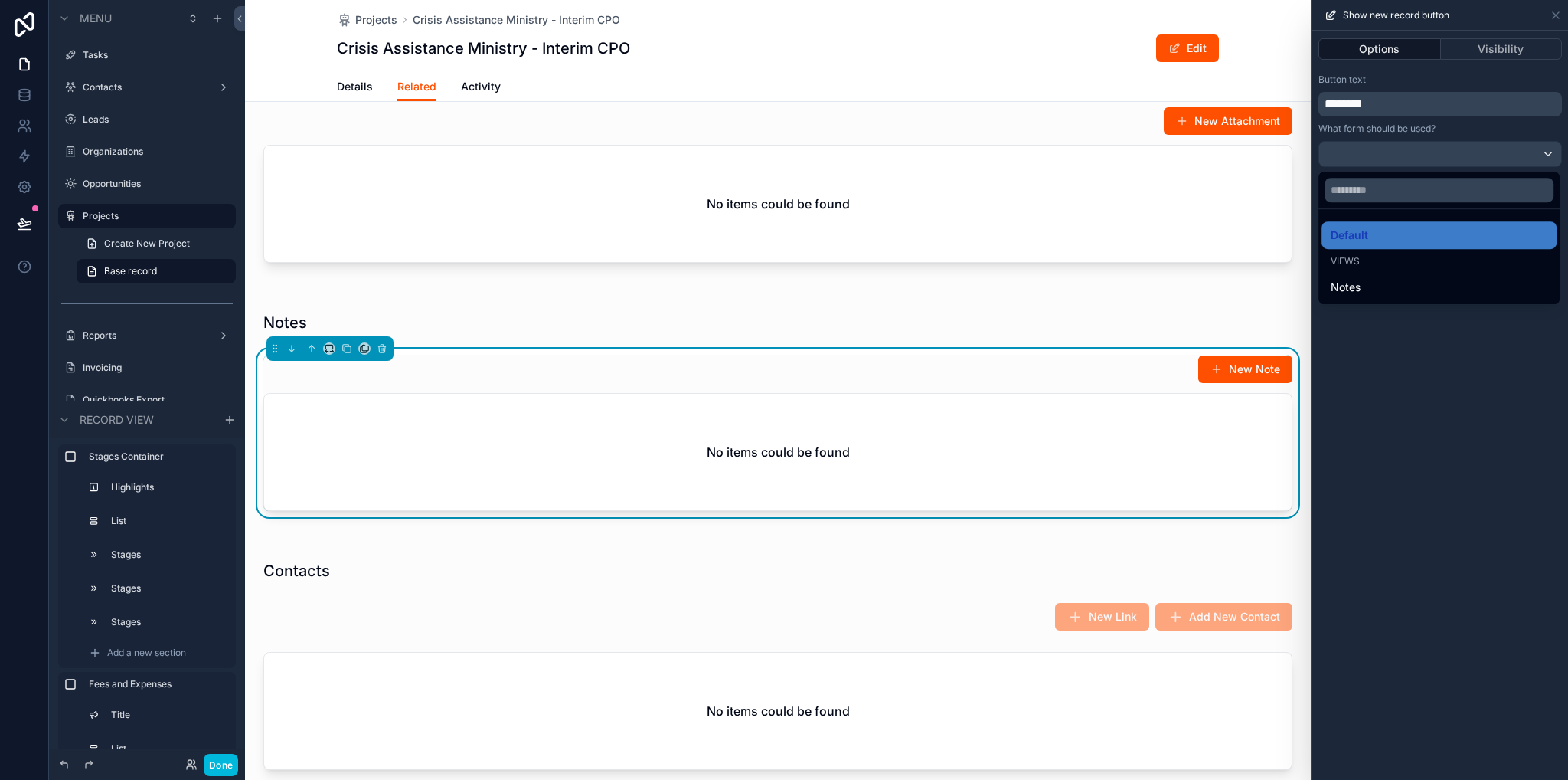
drag, startPoint x: 1355, startPoint y: 287, endPoint x: 1530, endPoint y: 47, distance: 297.0
click at [1354, 287] on span "Notes" at bounding box center [1346, 287] width 30 height 18
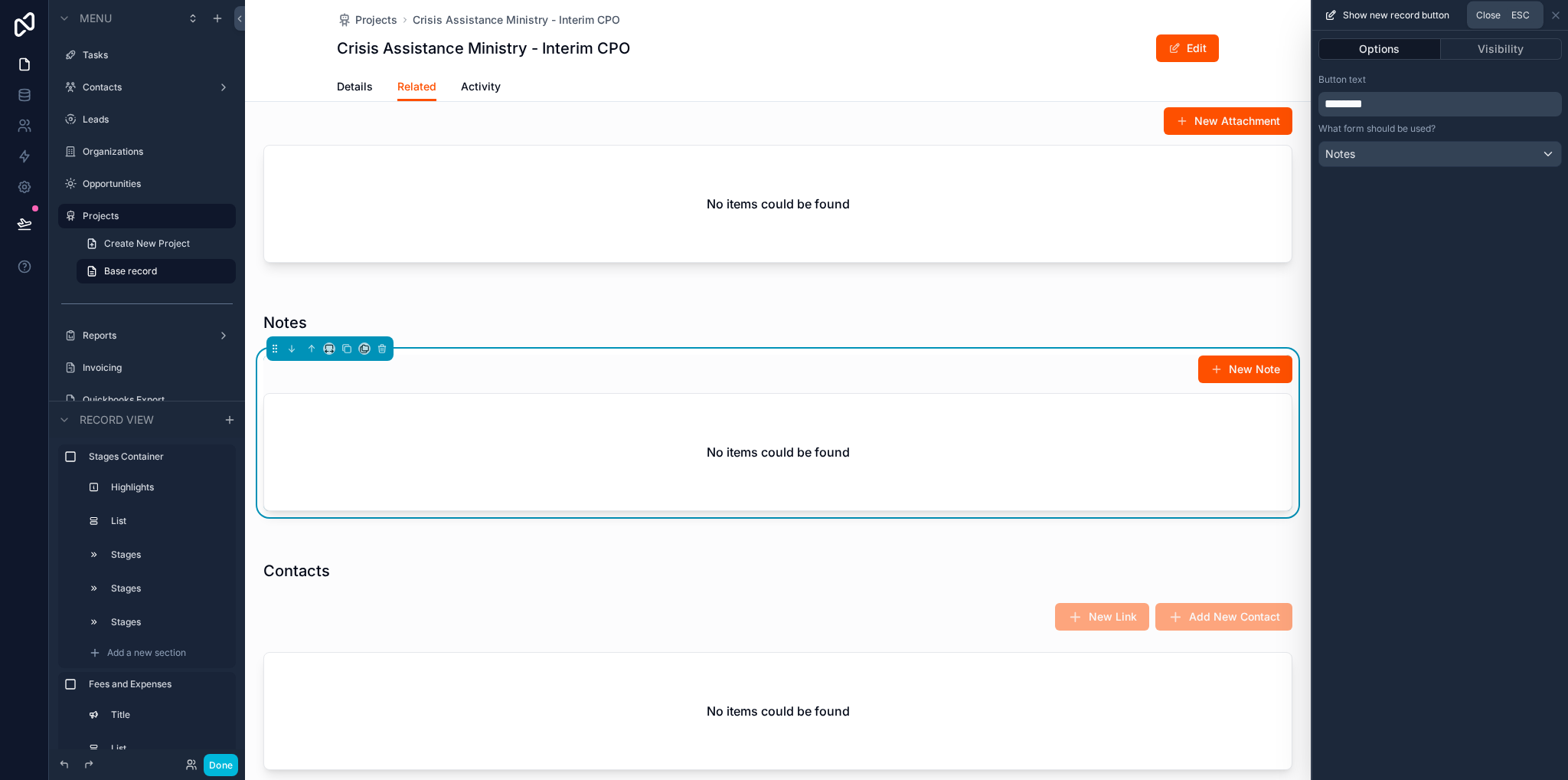
click at [1556, 14] on icon at bounding box center [1556, 15] width 6 height 6
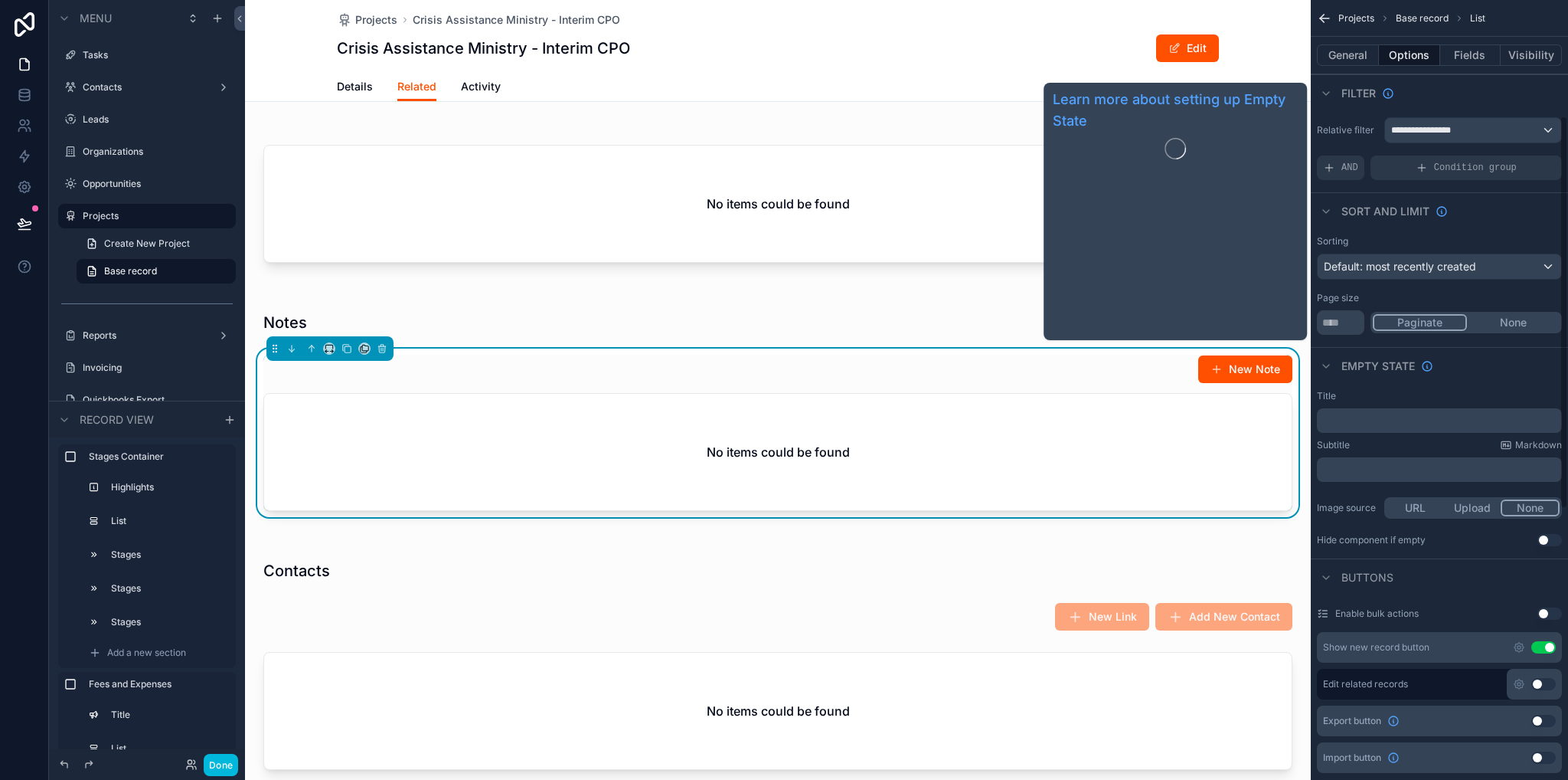
scroll to position [229, 0]
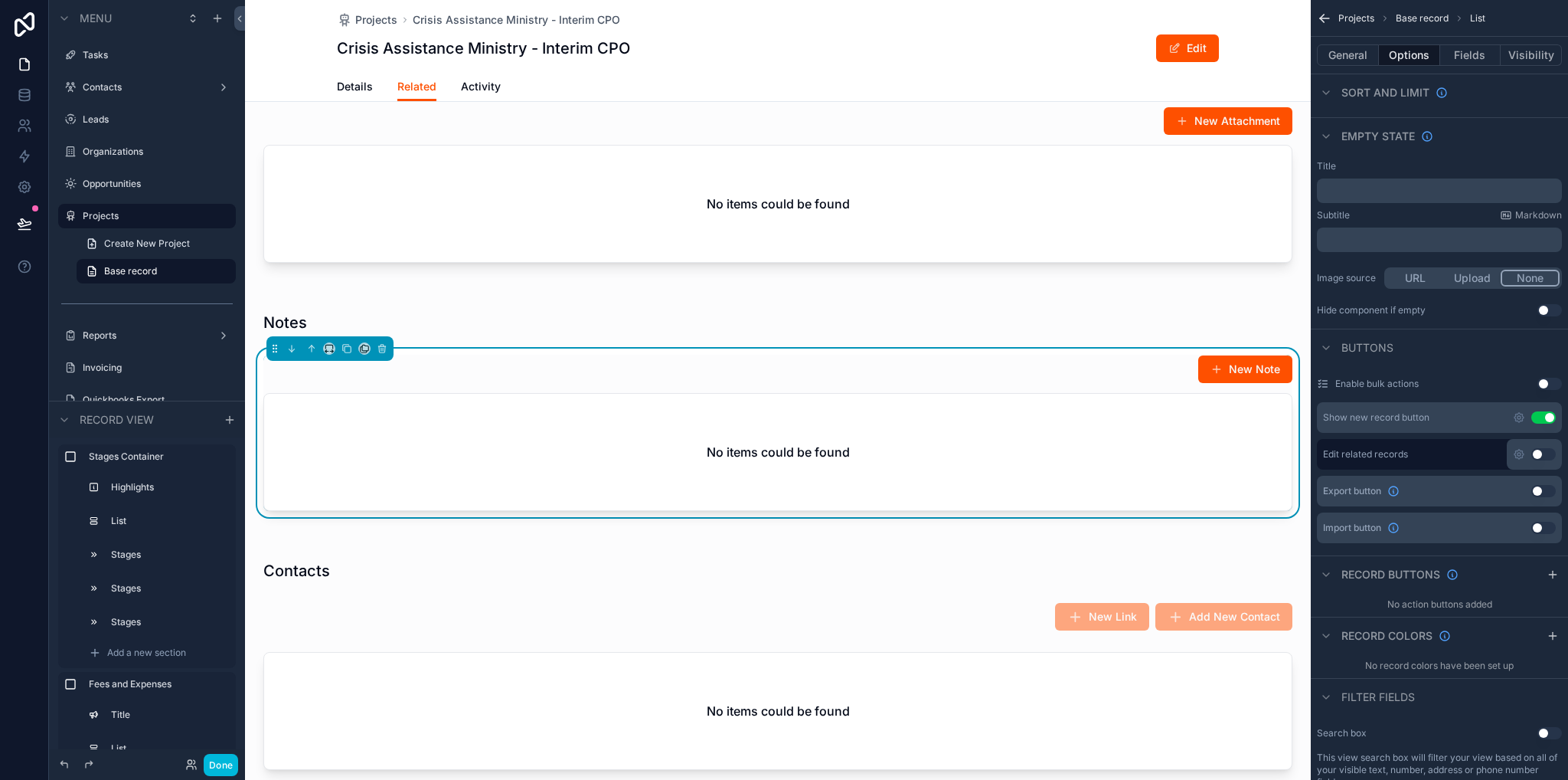
click at [1550, 571] on icon "scrollable content" at bounding box center [1553, 574] width 12 height 12
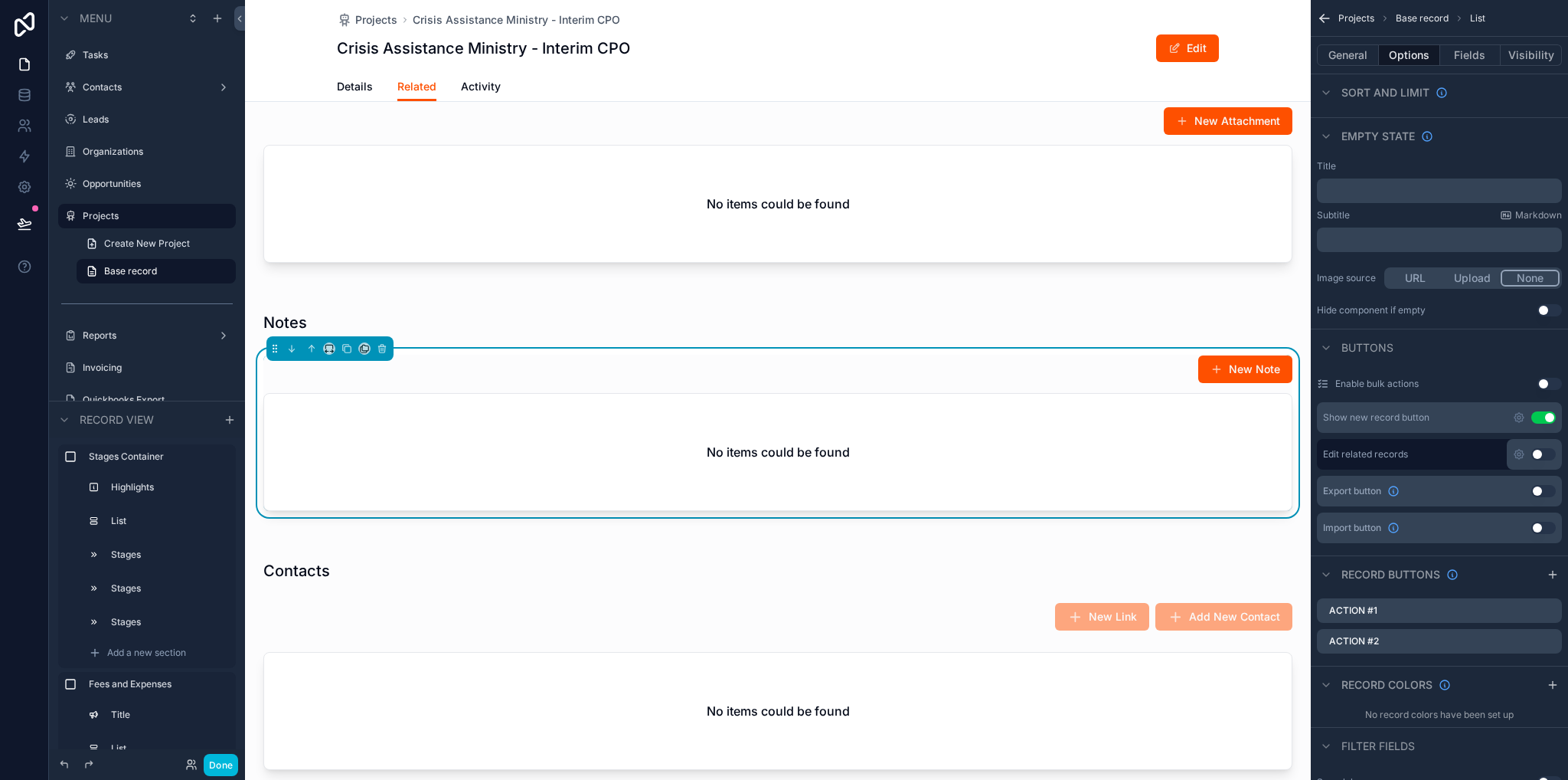
click at [0, 0] on icon "scrollable content" at bounding box center [0, 0] width 0 height 0
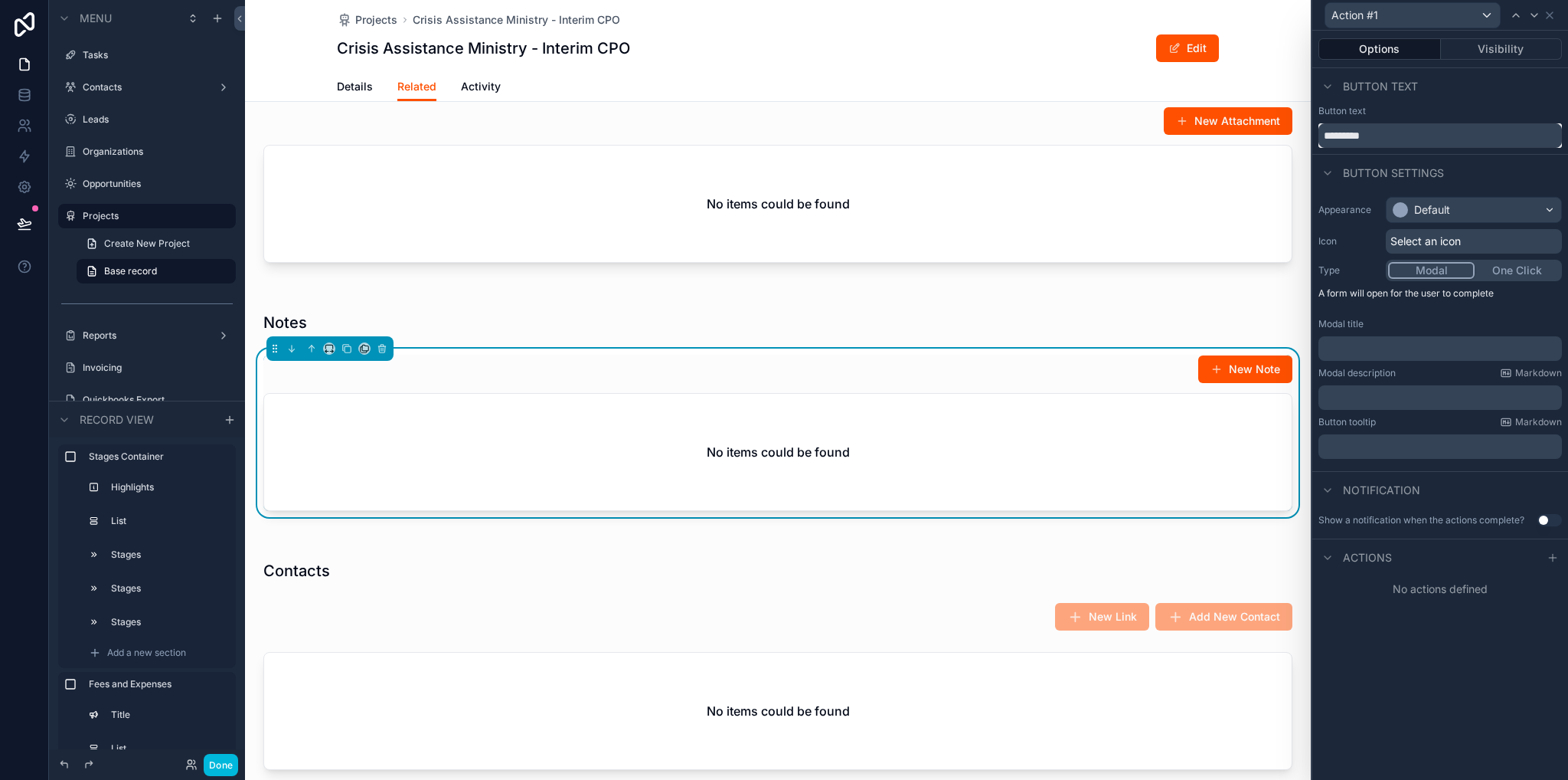
click at [1403, 136] on input "*********" at bounding box center [1440, 136] width 243 height 25
type input "****"
drag, startPoint x: 1407, startPoint y: 333, endPoint x: 1410, endPoint y: 351, distance: 18.2
click at [1406, 333] on div "Modal title ﻿" at bounding box center [1440, 340] width 243 height 43
click at [1409, 351] on p "﻿" at bounding box center [1442, 349] width 234 height 15
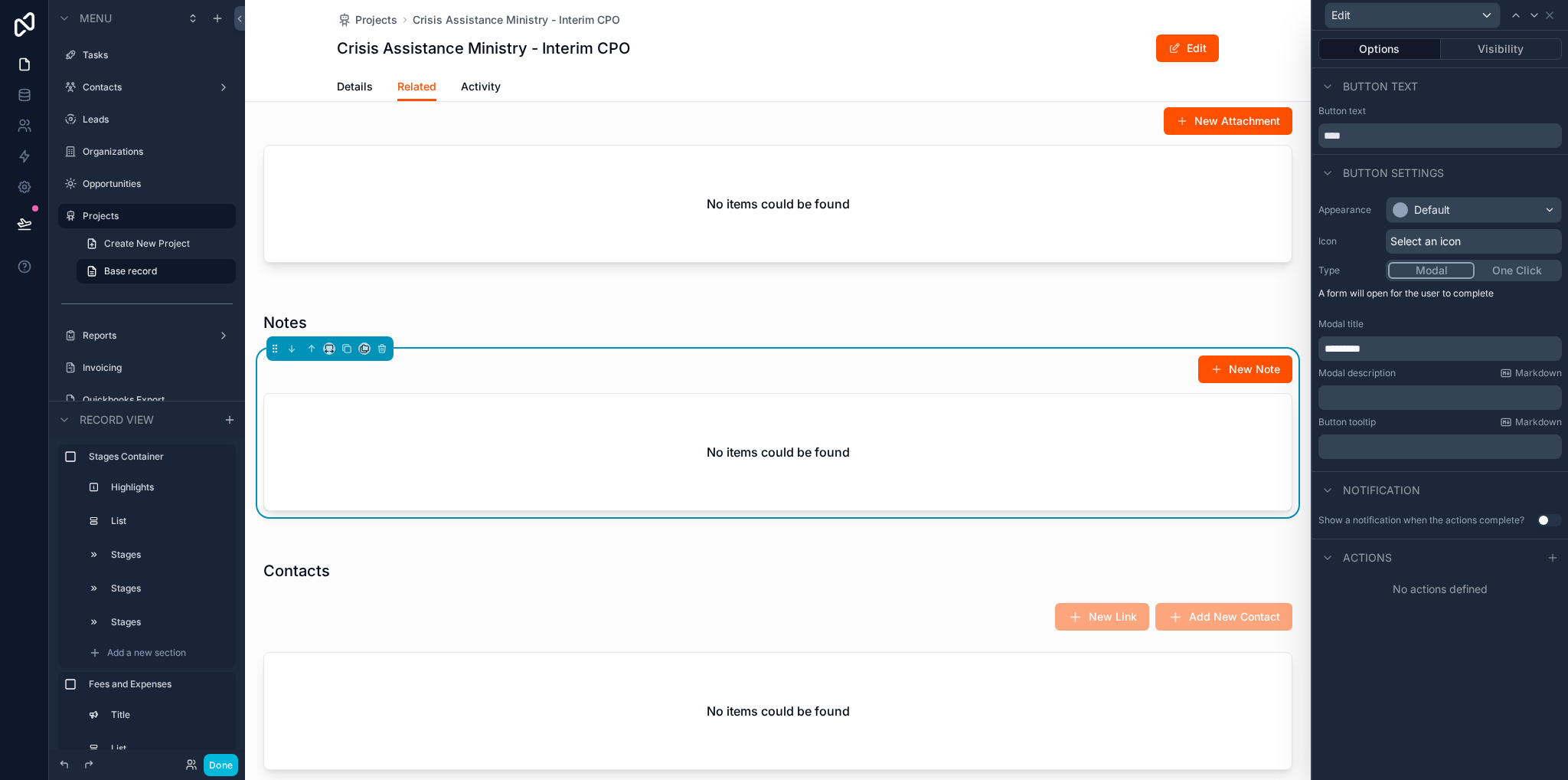
click at [1556, 555] on icon at bounding box center [1553, 557] width 12 height 12
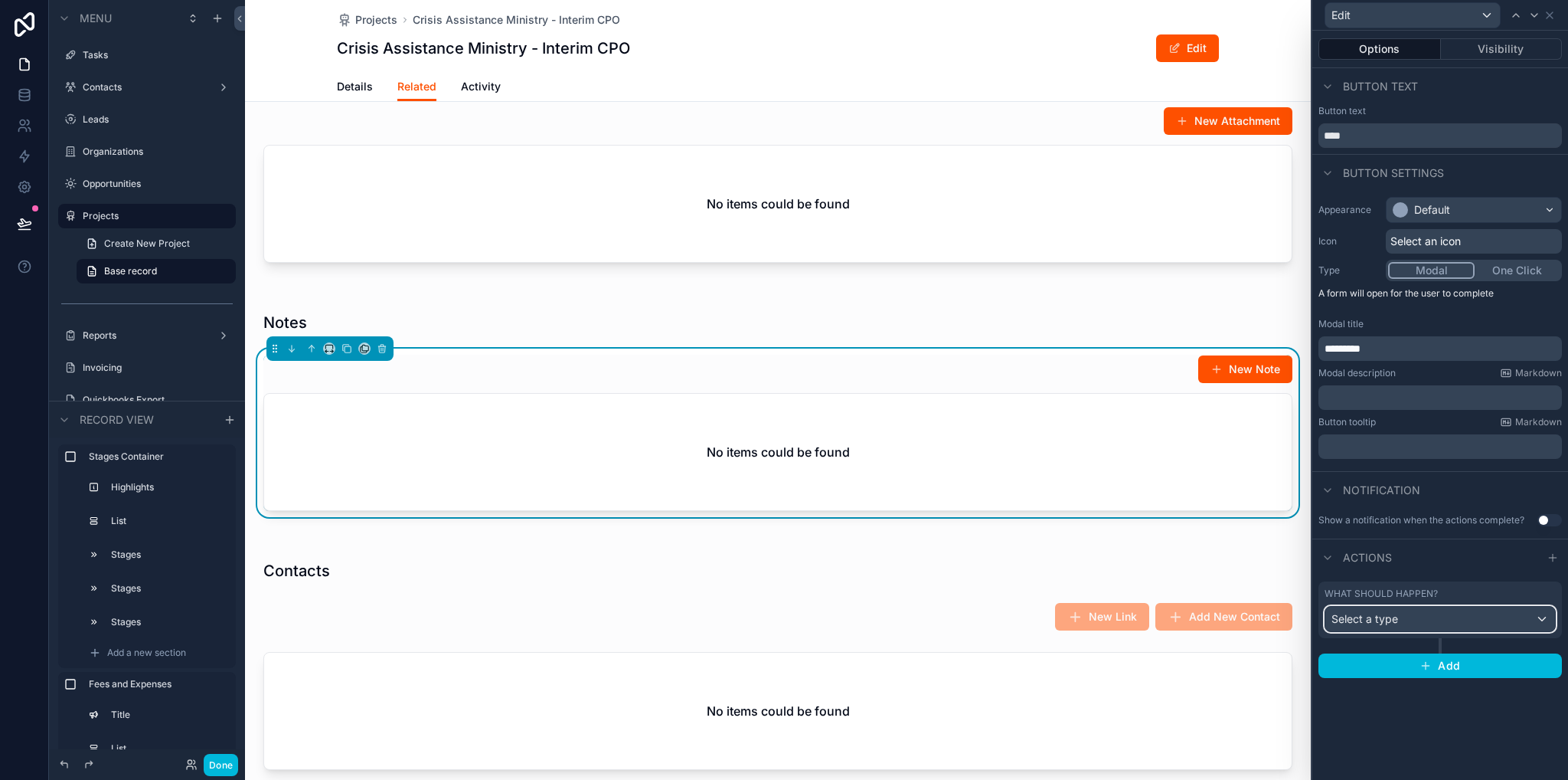
click at [1389, 626] on div "Select a type" at bounding box center [1440, 619] width 229 height 25
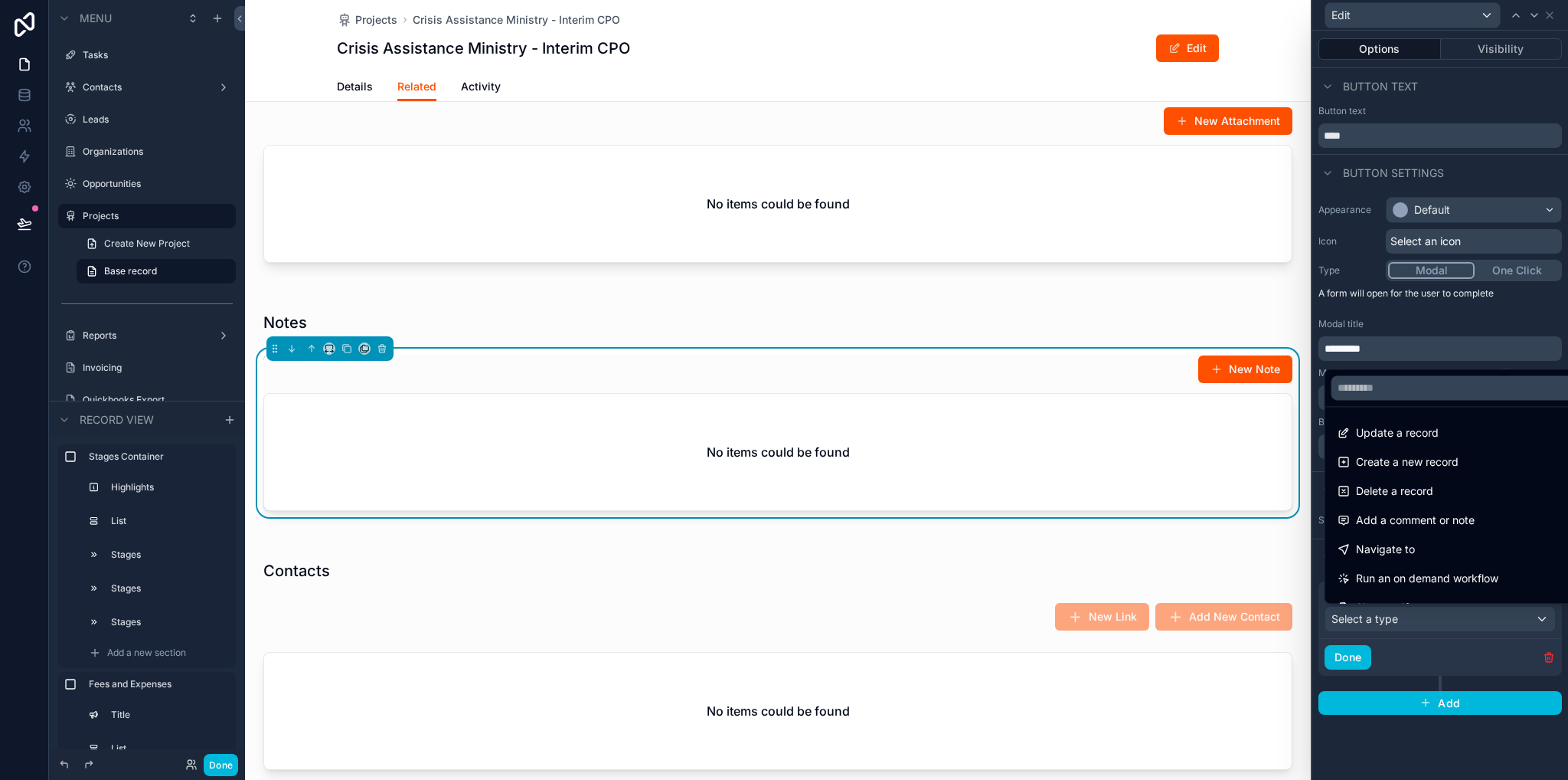
click at [1394, 430] on span "Update a record" at bounding box center [1397, 433] width 82 height 18
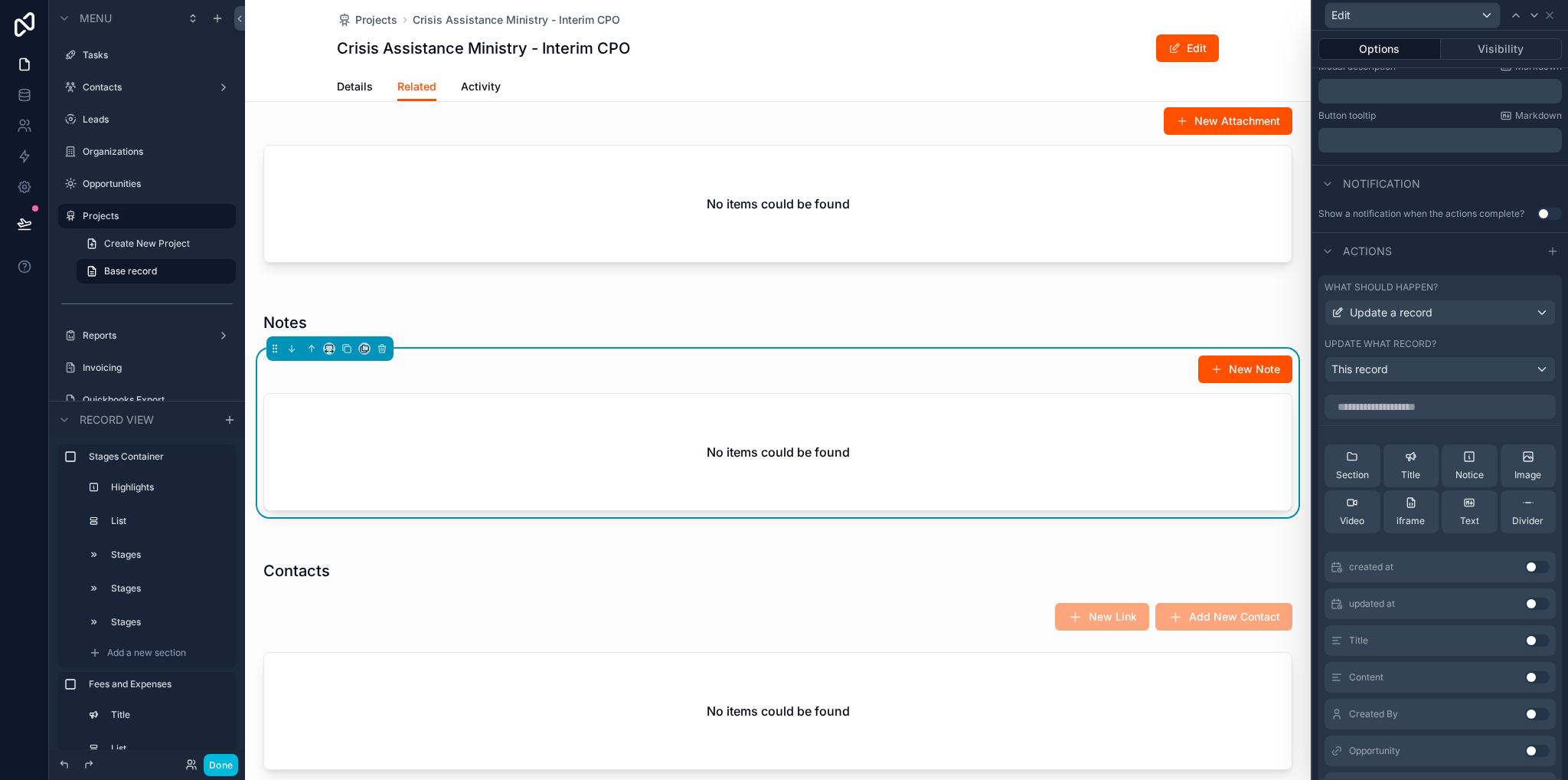
scroll to position [383, 0]
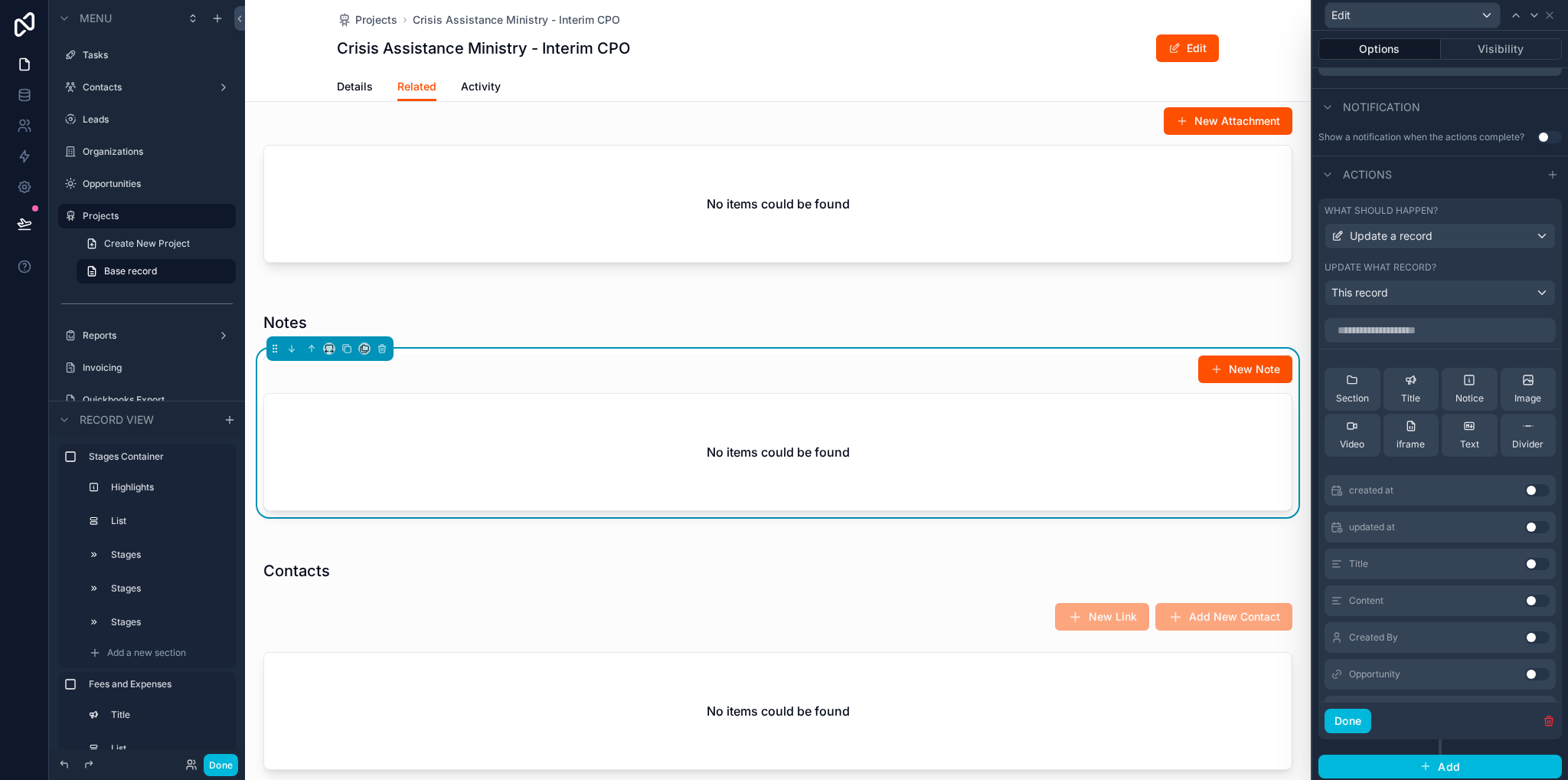
click at [1526, 564] on button "Use setting" at bounding box center [1538, 564] width 25 height 12
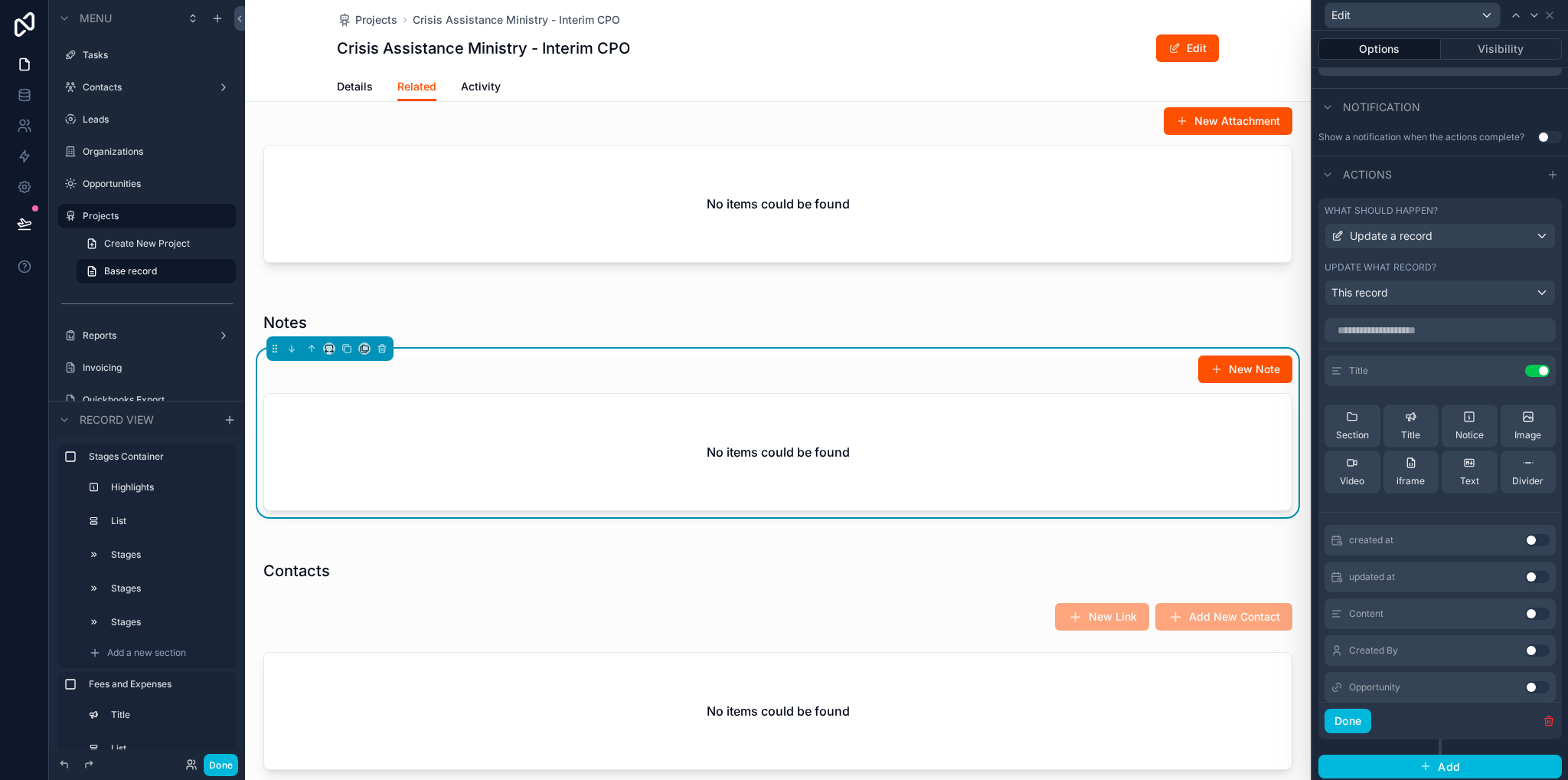
click at [1526, 613] on button "Use setting" at bounding box center [1538, 614] width 25 height 12
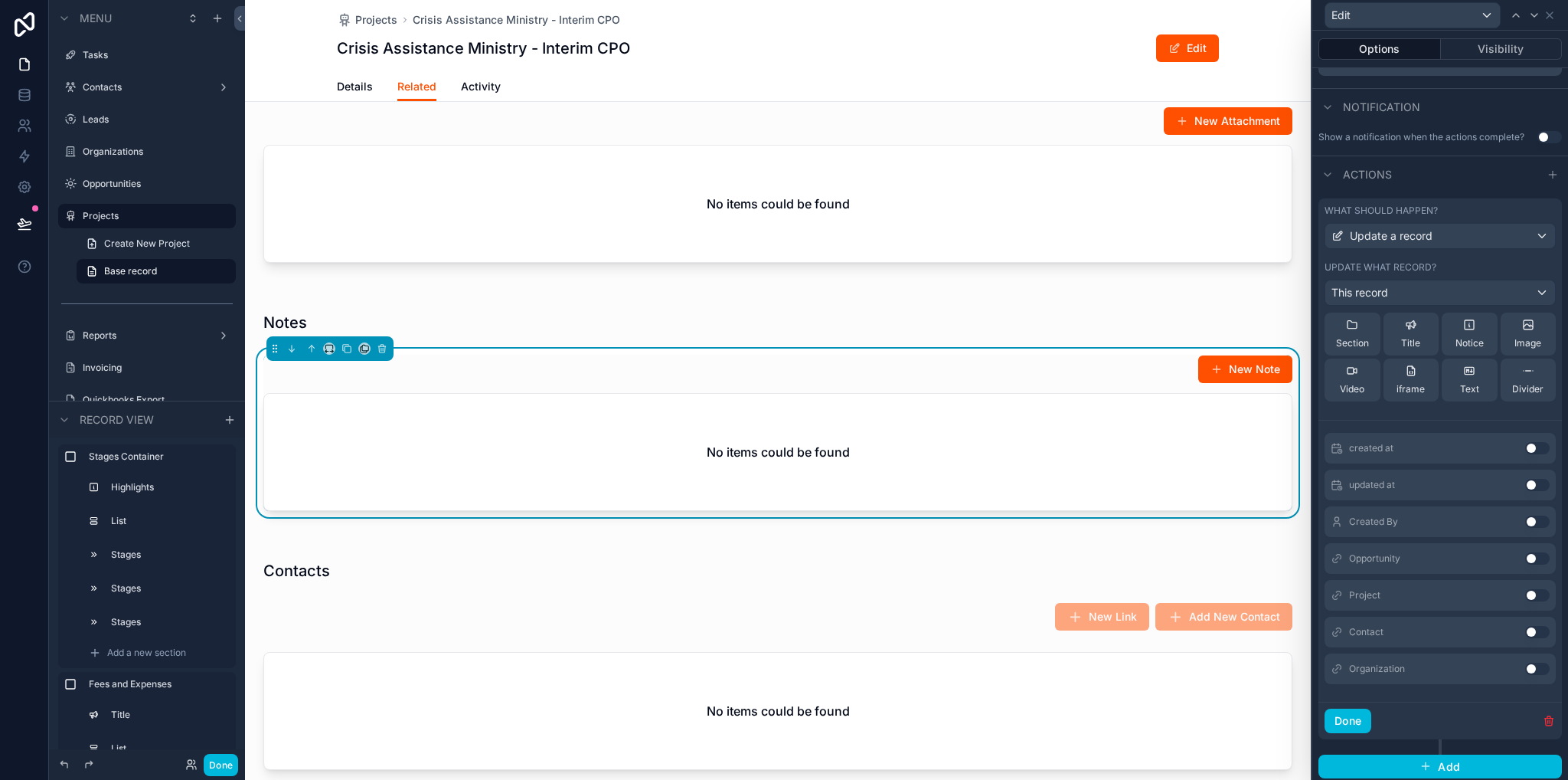
scroll to position [0, 0]
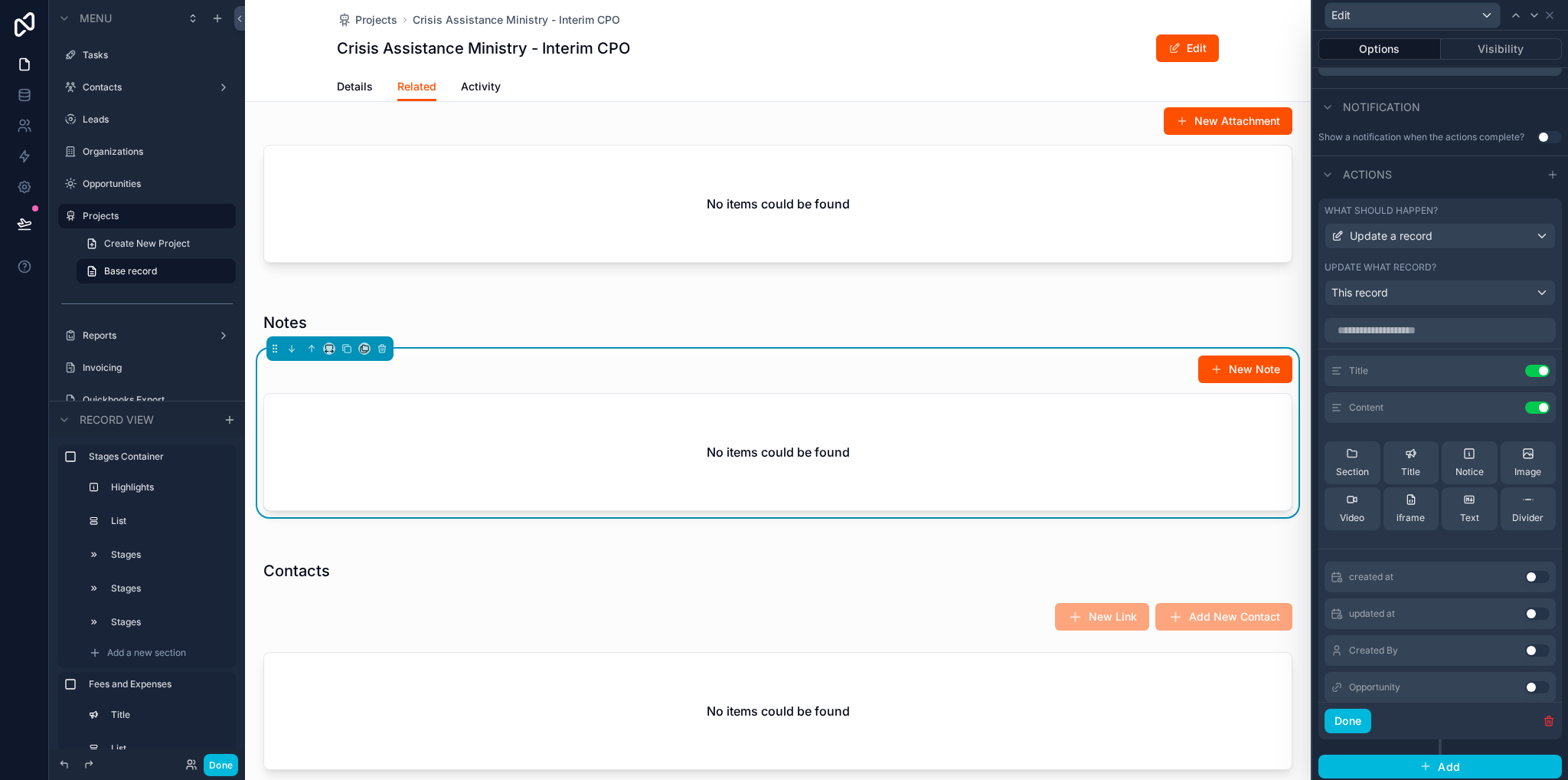
click at [1328, 714] on button "Done" at bounding box center [1348, 721] width 47 height 25
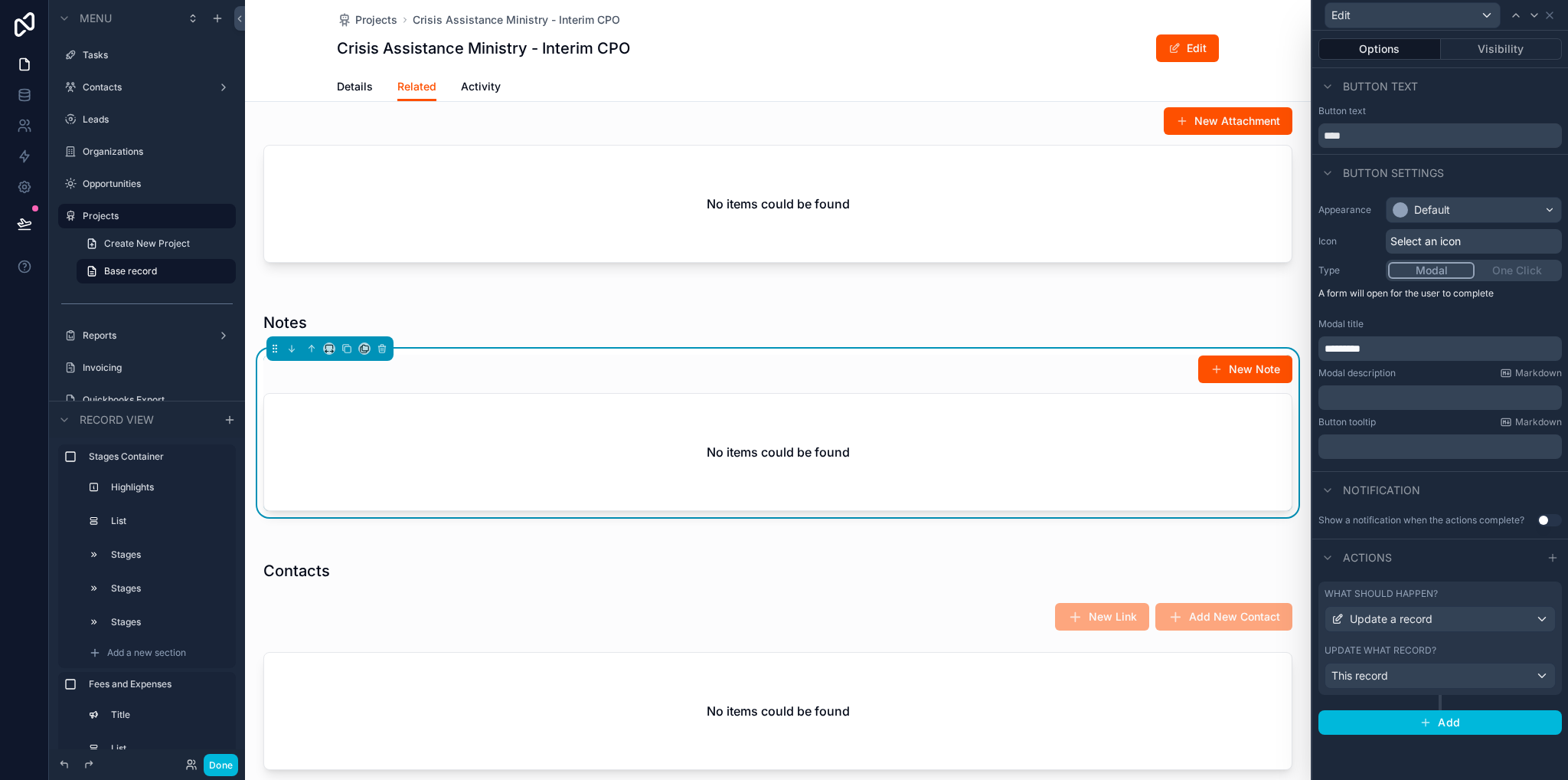
click at [1555, 15] on icon at bounding box center [1550, 15] width 12 height 12
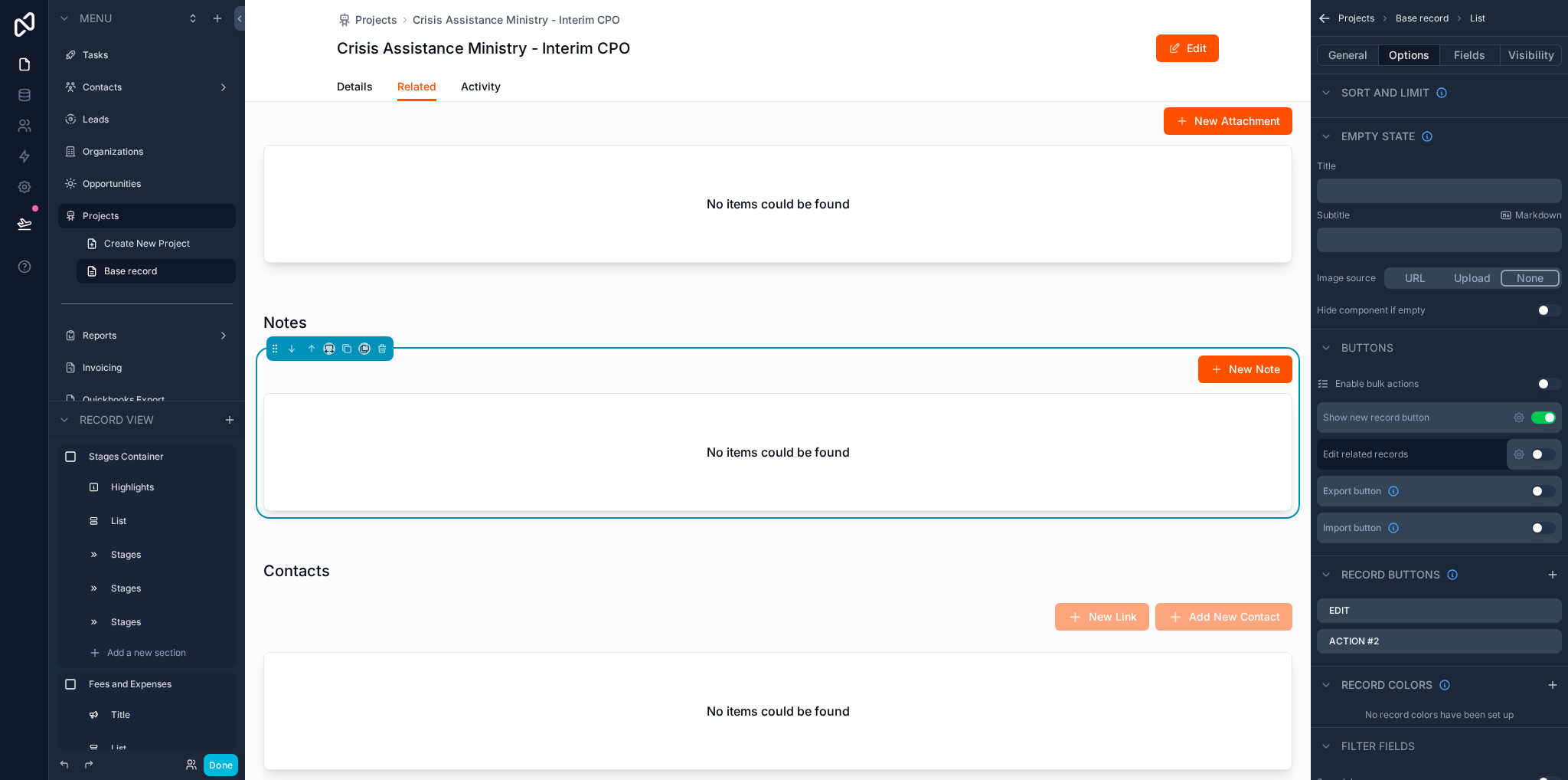
click at [0, 0] on icon "scrollable content" at bounding box center [0, 0] width 0 height 0
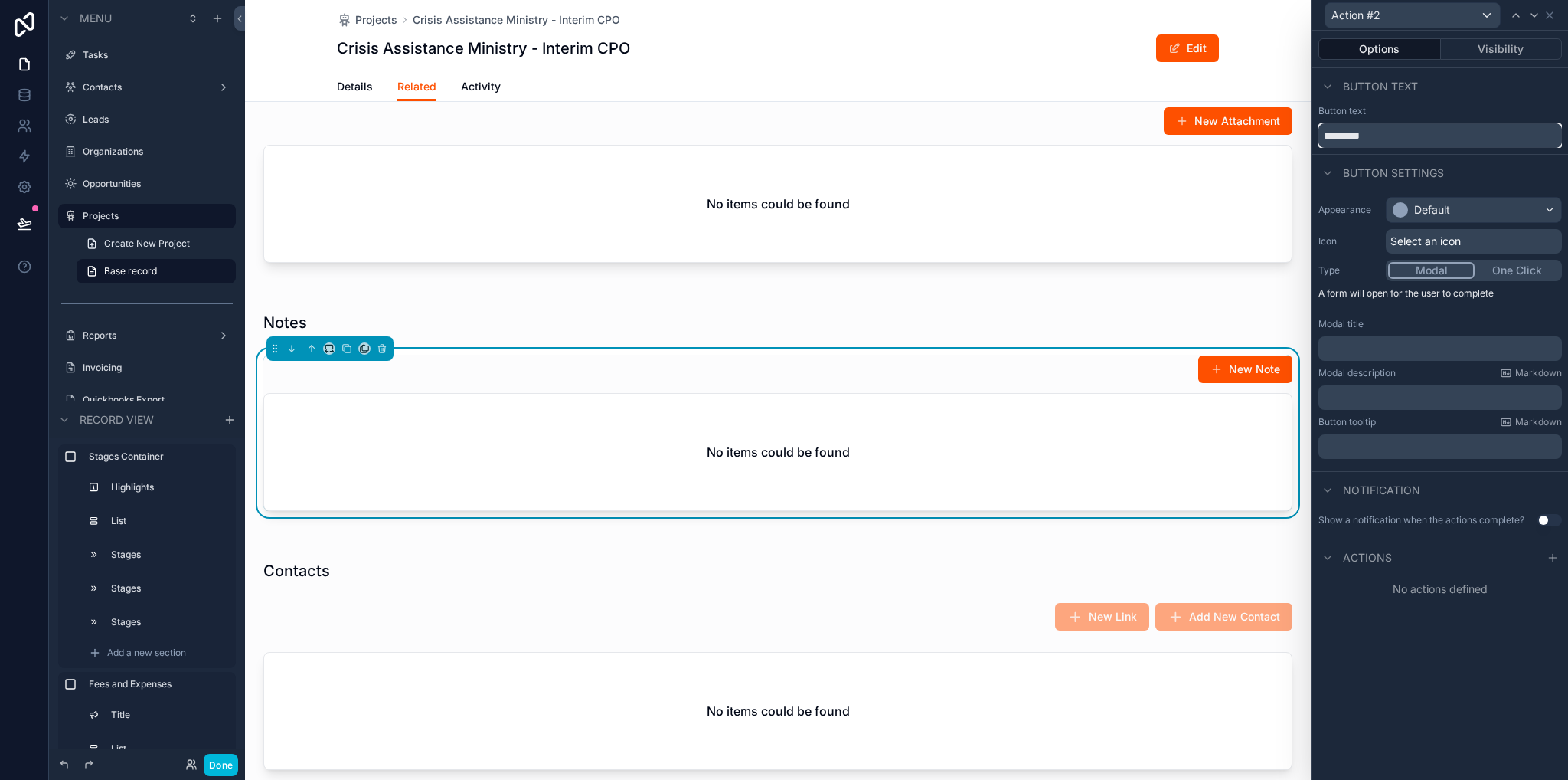
click at [1380, 129] on input "*********" at bounding box center [1440, 136] width 243 height 25
type input "******"
drag, startPoint x: 1380, startPoint y: 358, endPoint x: 1379, endPoint y: 344, distance: 14.0
click at [1379, 344] on p "﻿" at bounding box center [1442, 349] width 234 height 15
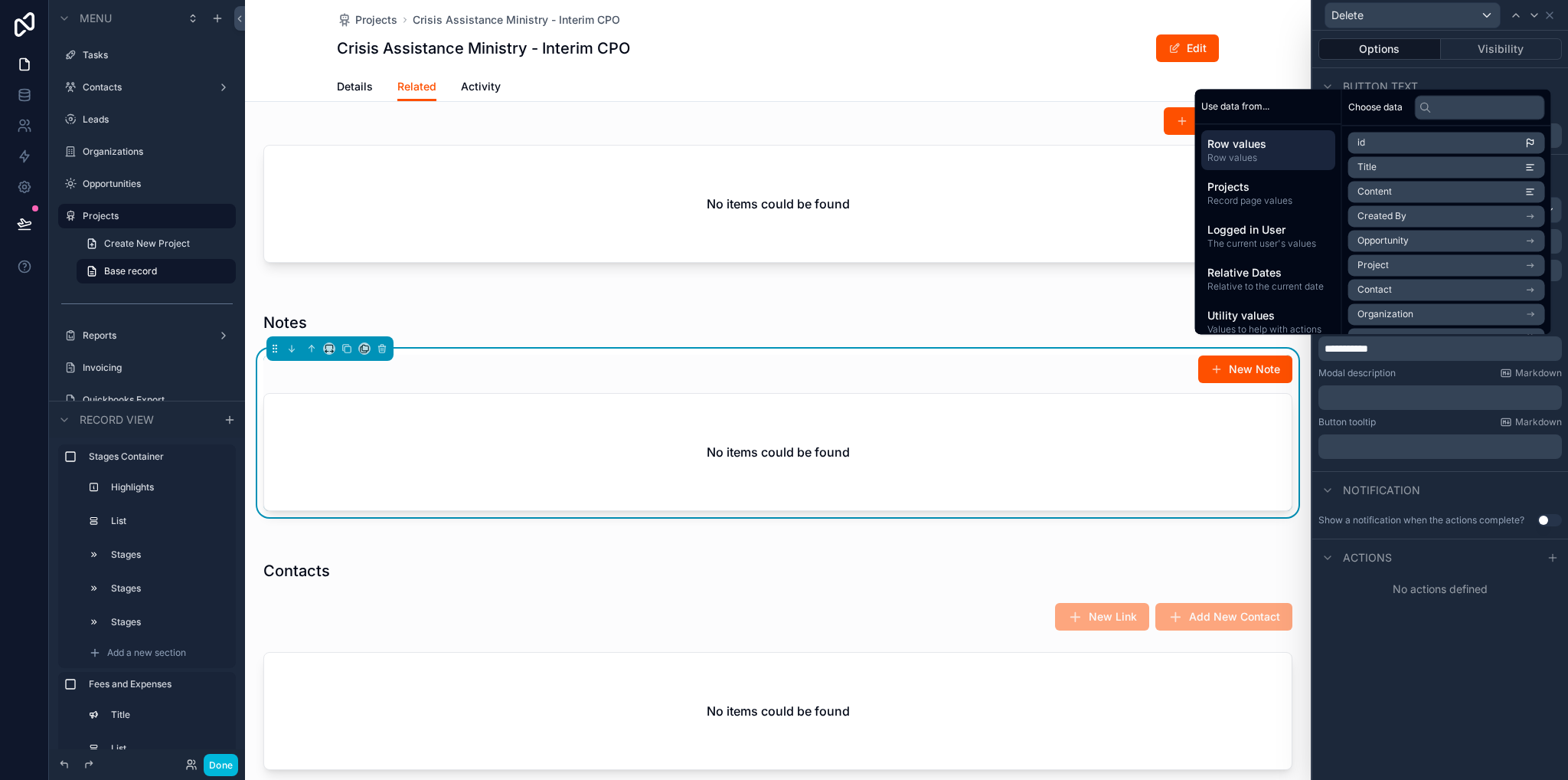
click at [1361, 388] on div "﻿" at bounding box center [1440, 397] width 243 height 25
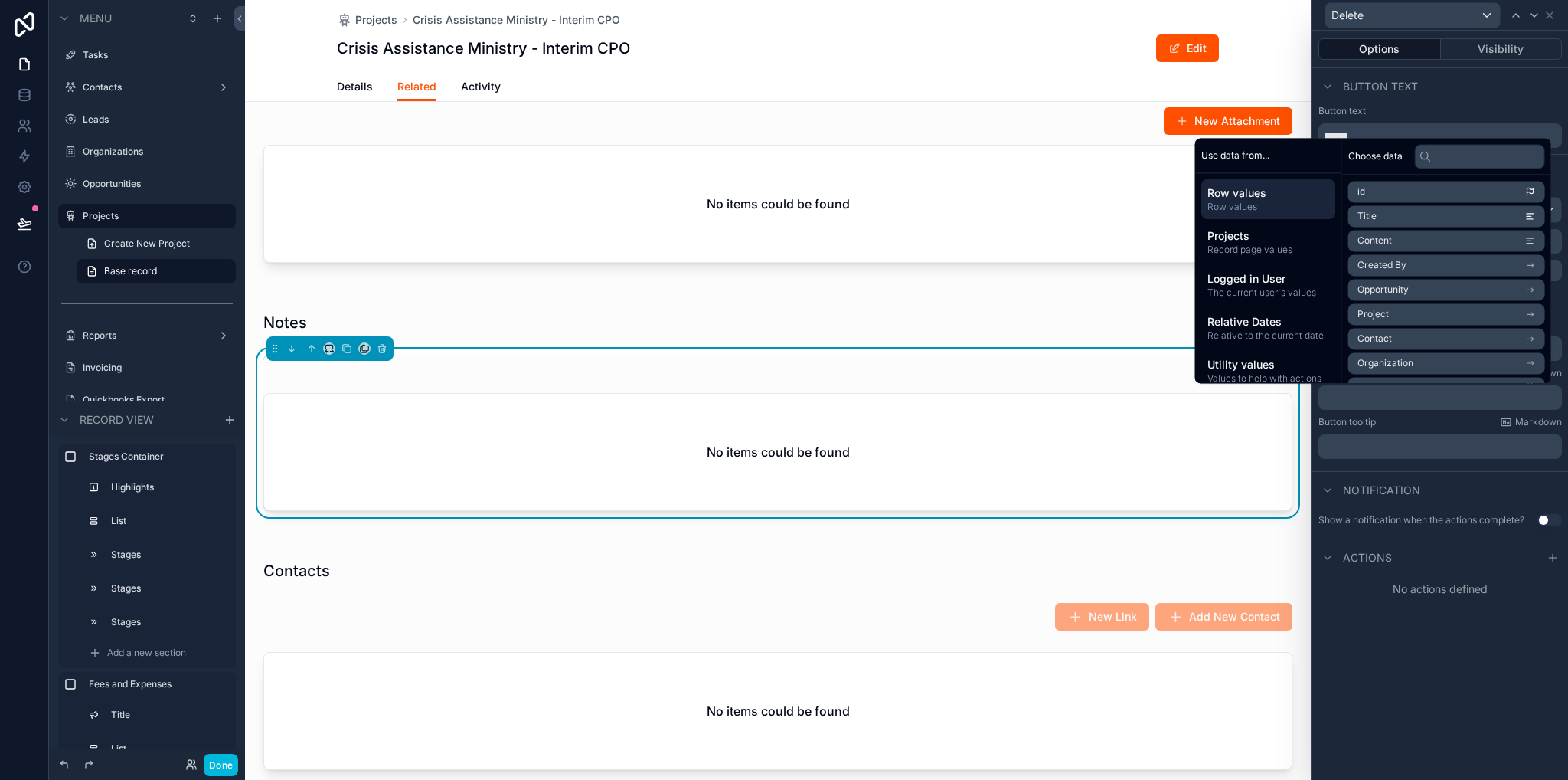
click at [1362, 402] on p "﻿" at bounding box center [1442, 397] width 234 height 15
click at [1550, 559] on icon at bounding box center [1553, 557] width 12 height 12
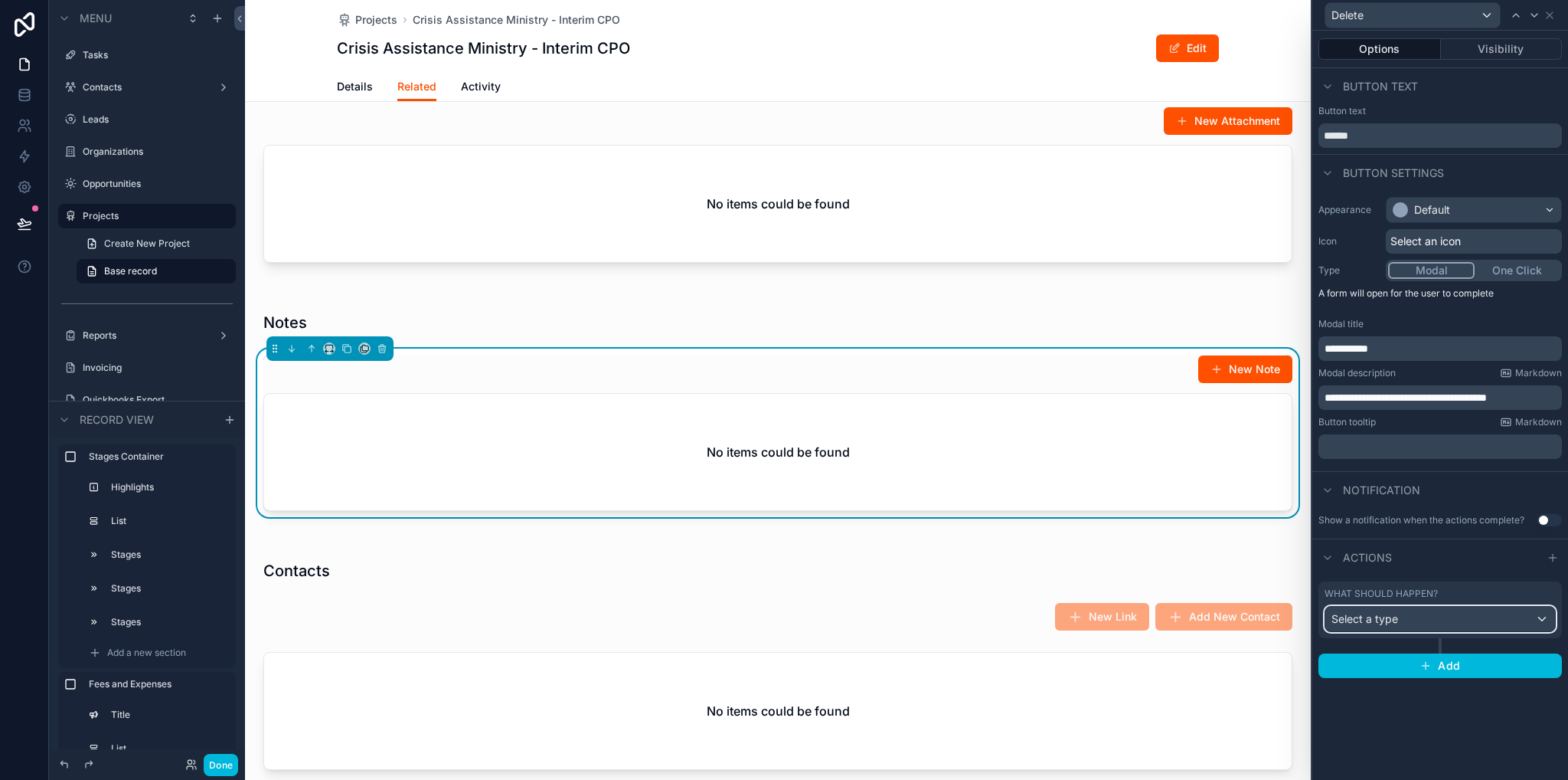
click at [1372, 614] on span "Select a type" at bounding box center [1365, 618] width 67 height 13
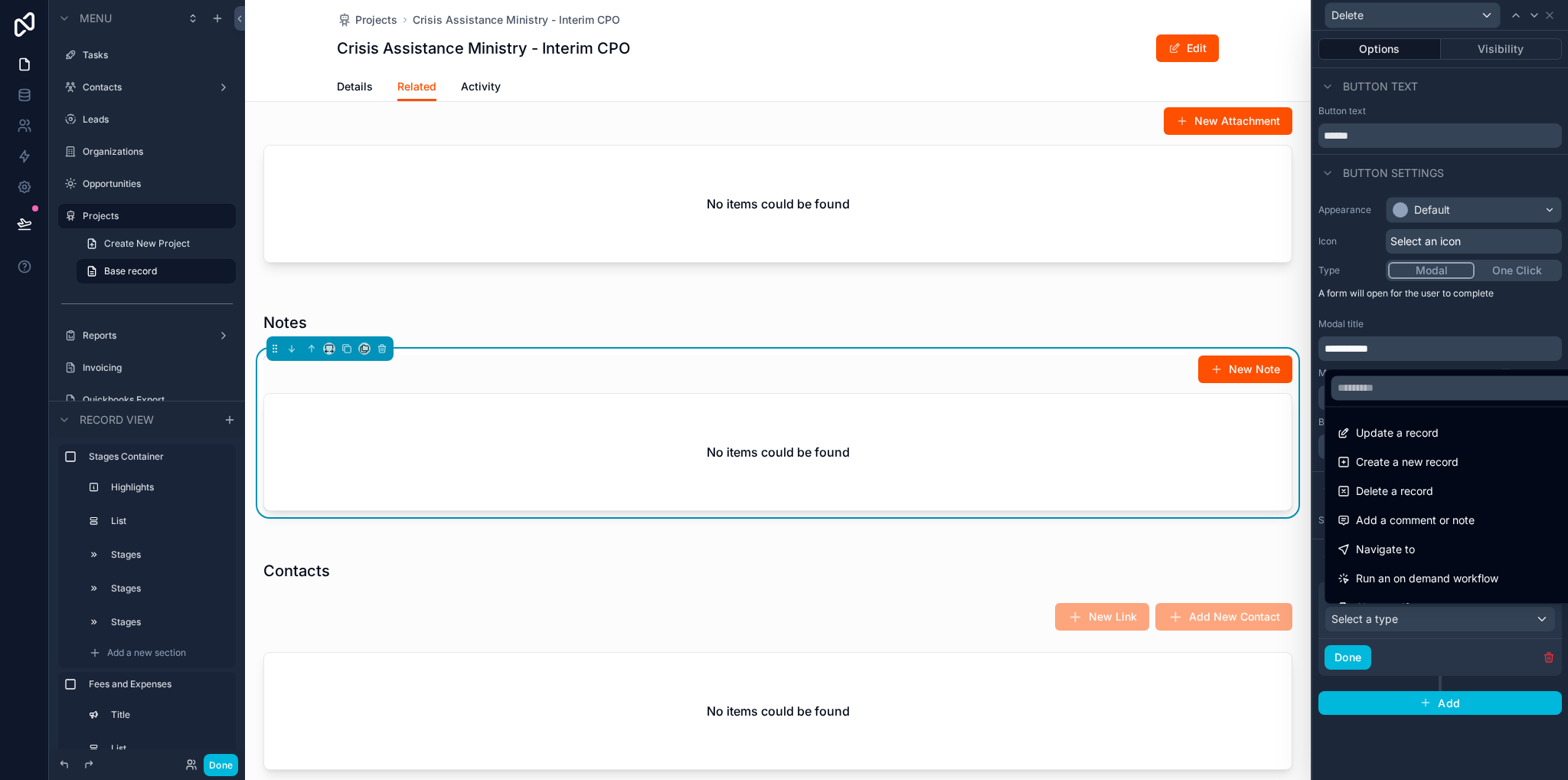
click at [1409, 487] on span "Delete a record" at bounding box center [1395, 491] width 77 height 18
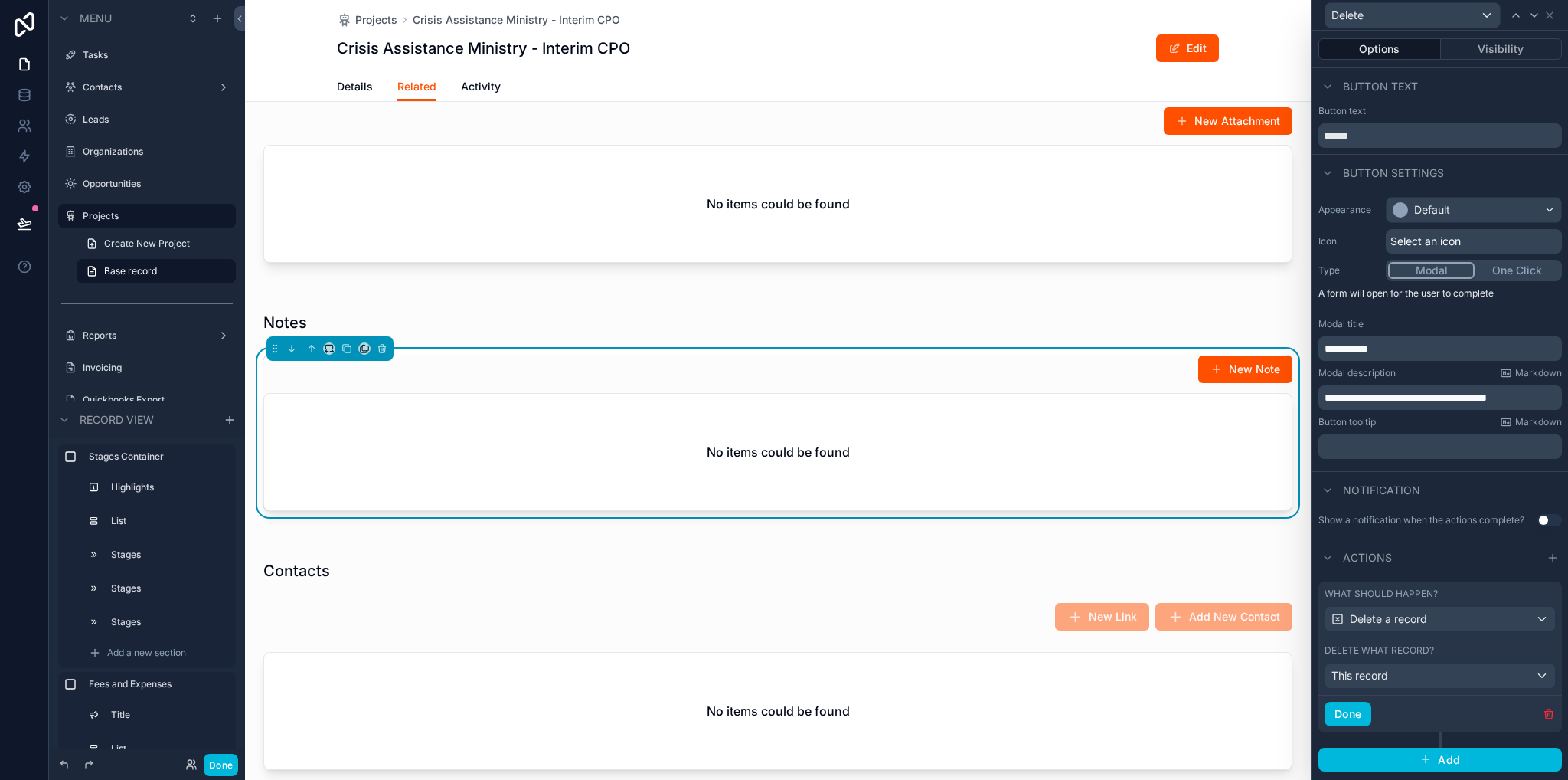
click at [1345, 712] on button "Done" at bounding box center [1348, 714] width 47 height 25
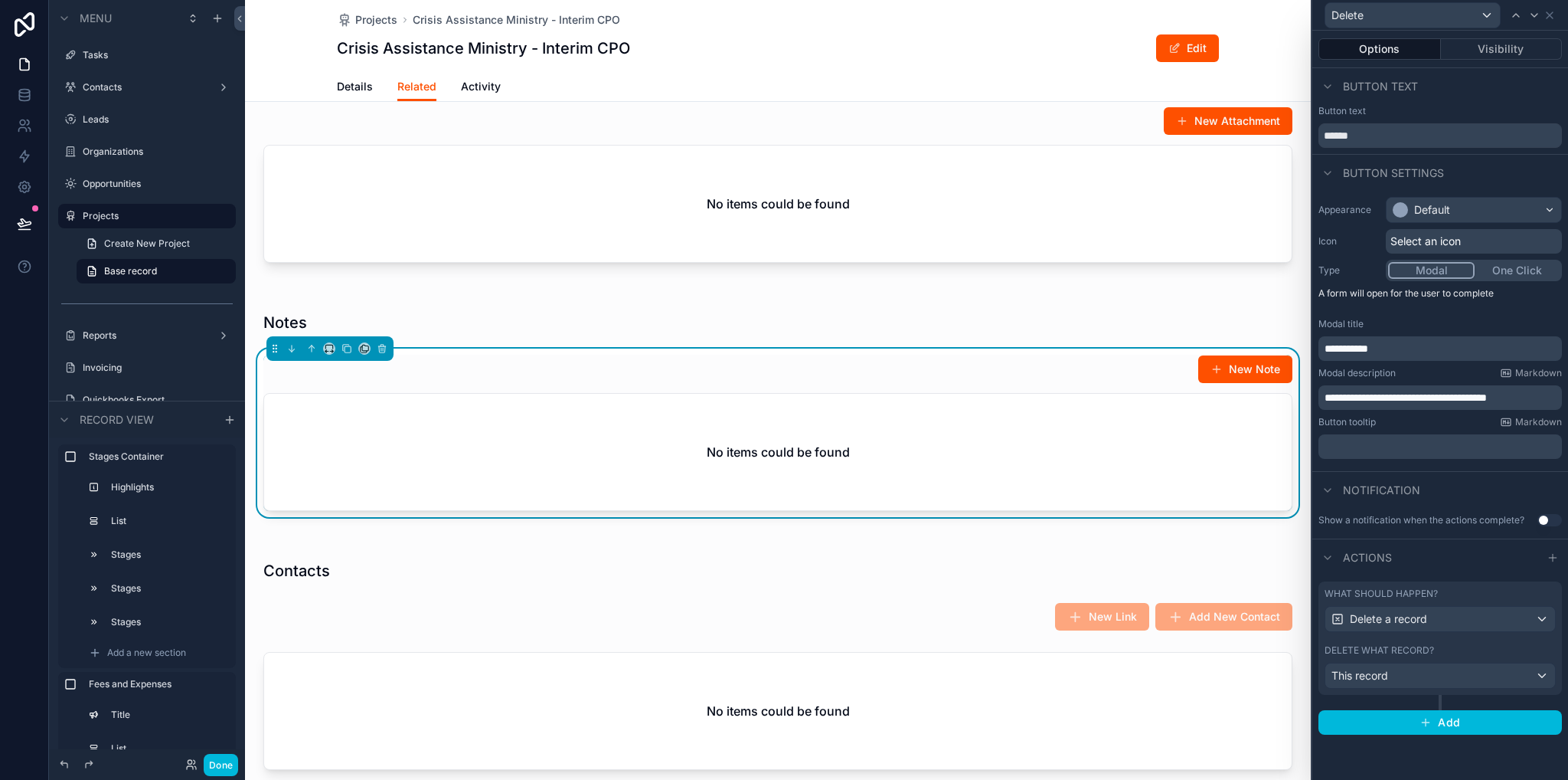
click at [1237, 383] on button "New Note" at bounding box center [1245, 370] width 94 height 28
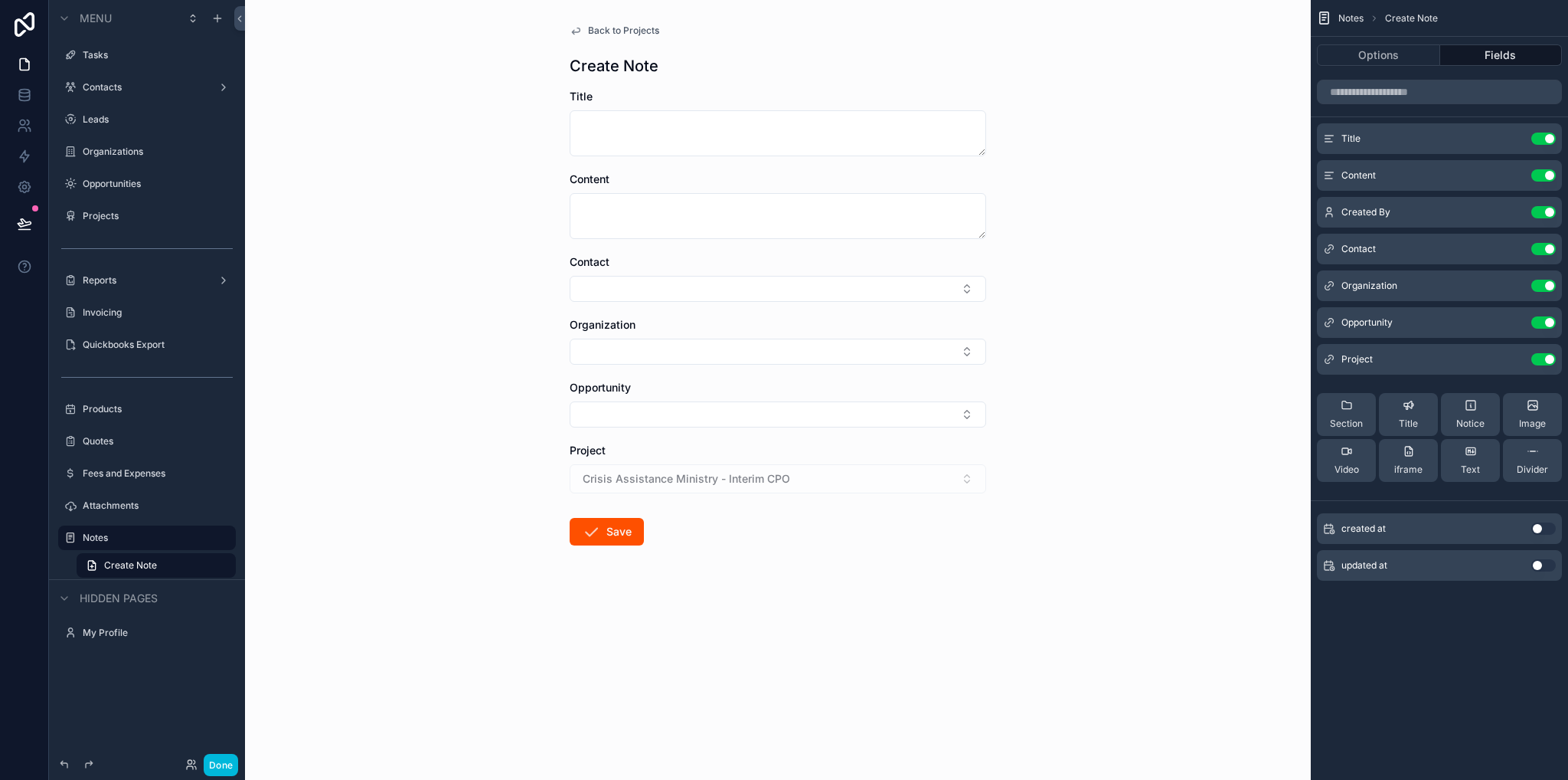
click at [0, 0] on icon "scrollable content" at bounding box center [0, 0] width 0 height 0
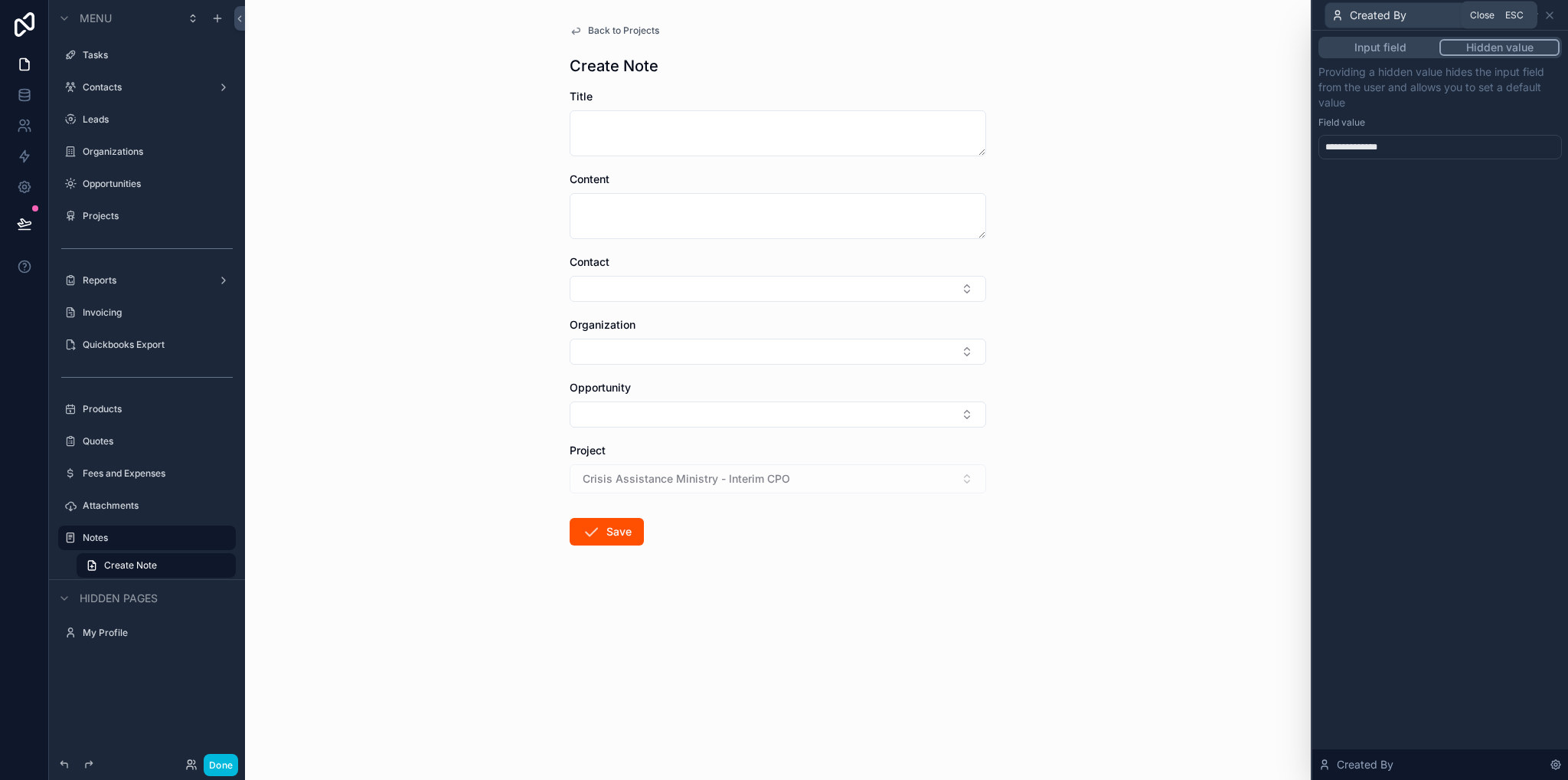
click at [1553, 12] on icon at bounding box center [1550, 15] width 6 height 6
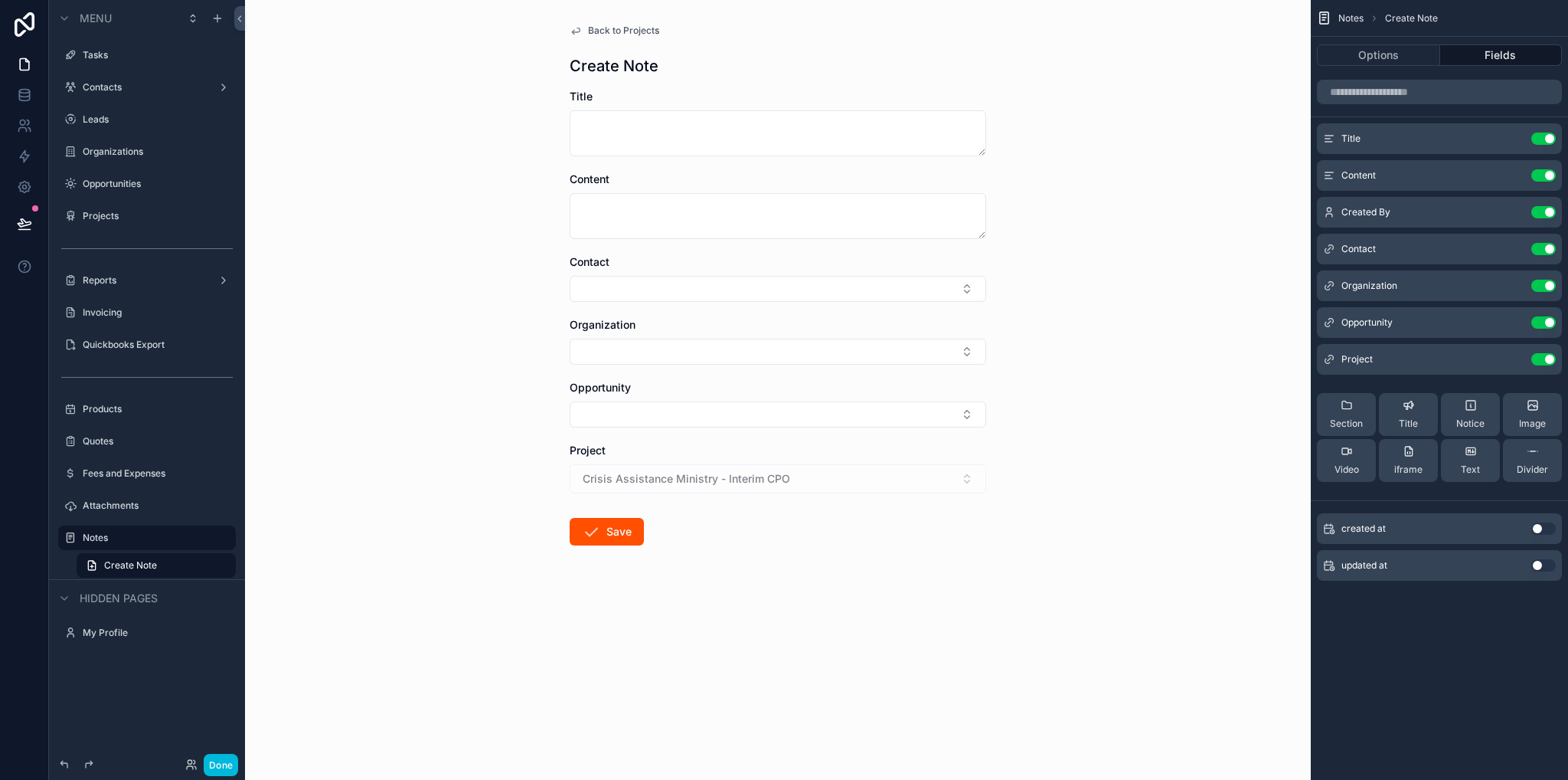
click at [611, 25] on span "Back to Projects" at bounding box center [624, 31] width 72 height 12
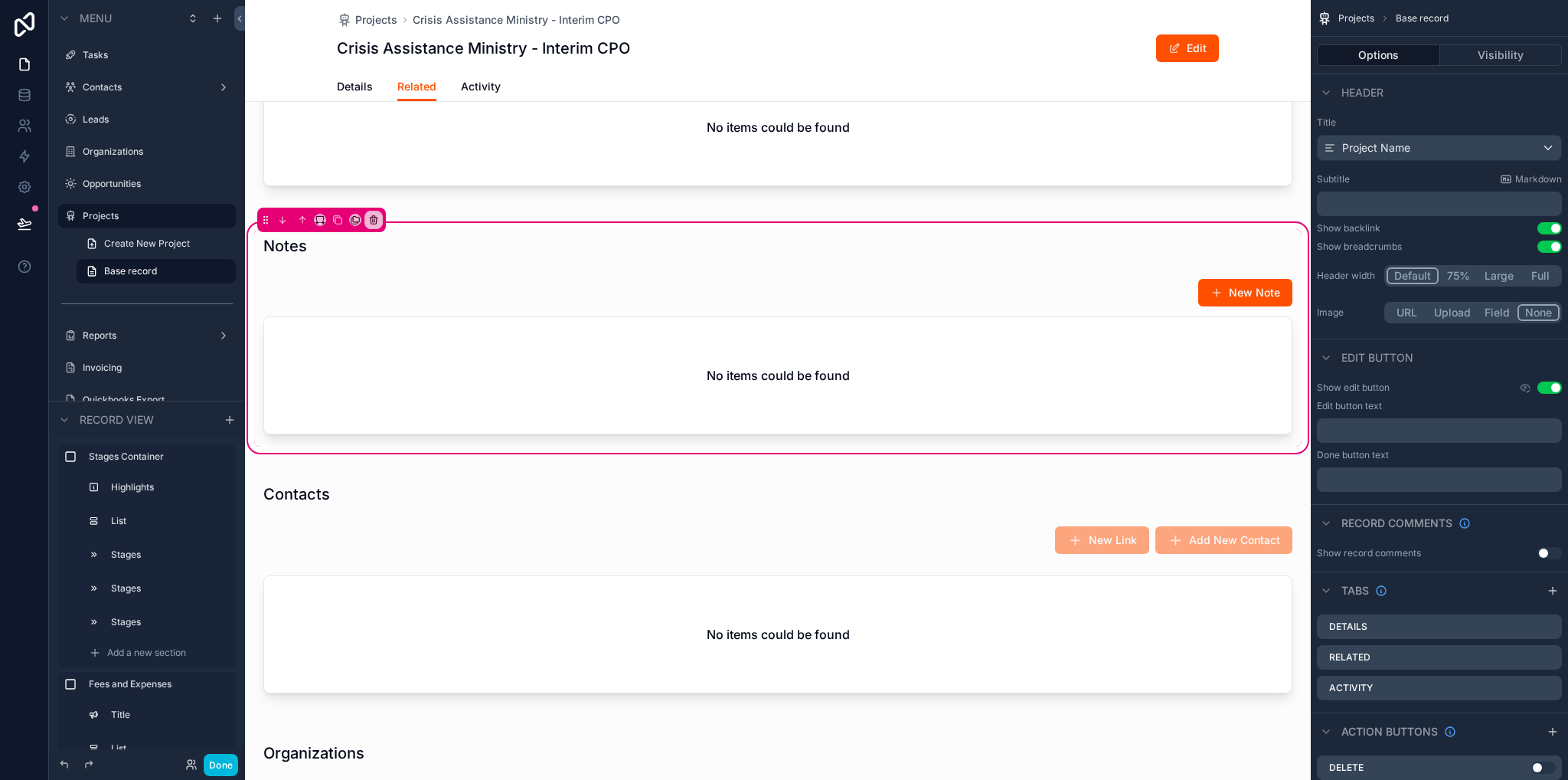
scroll to position [766, 0]
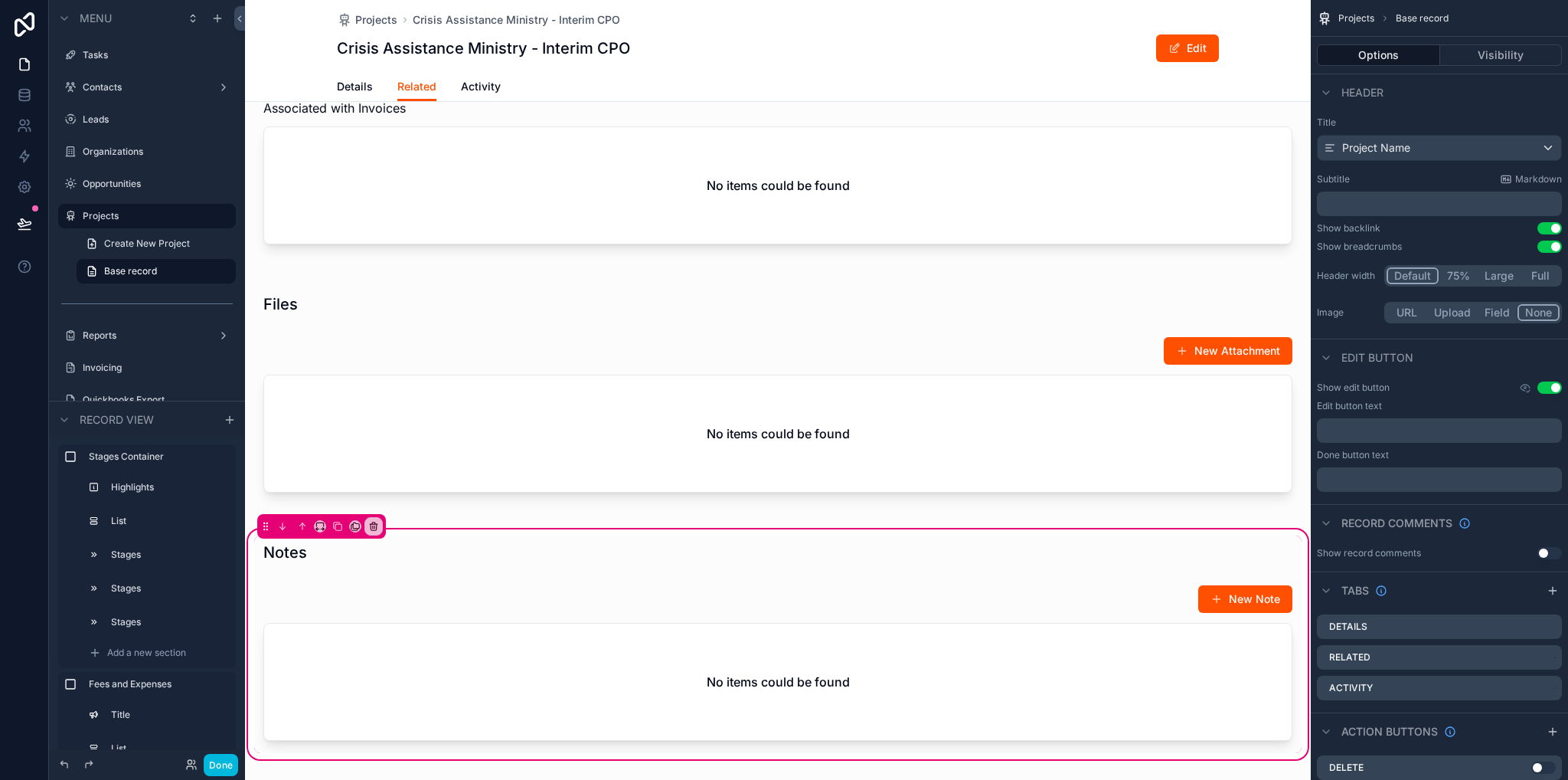
click at [1224, 398] on div "scrollable content" at bounding box center [777, 396] width 1066 height 236
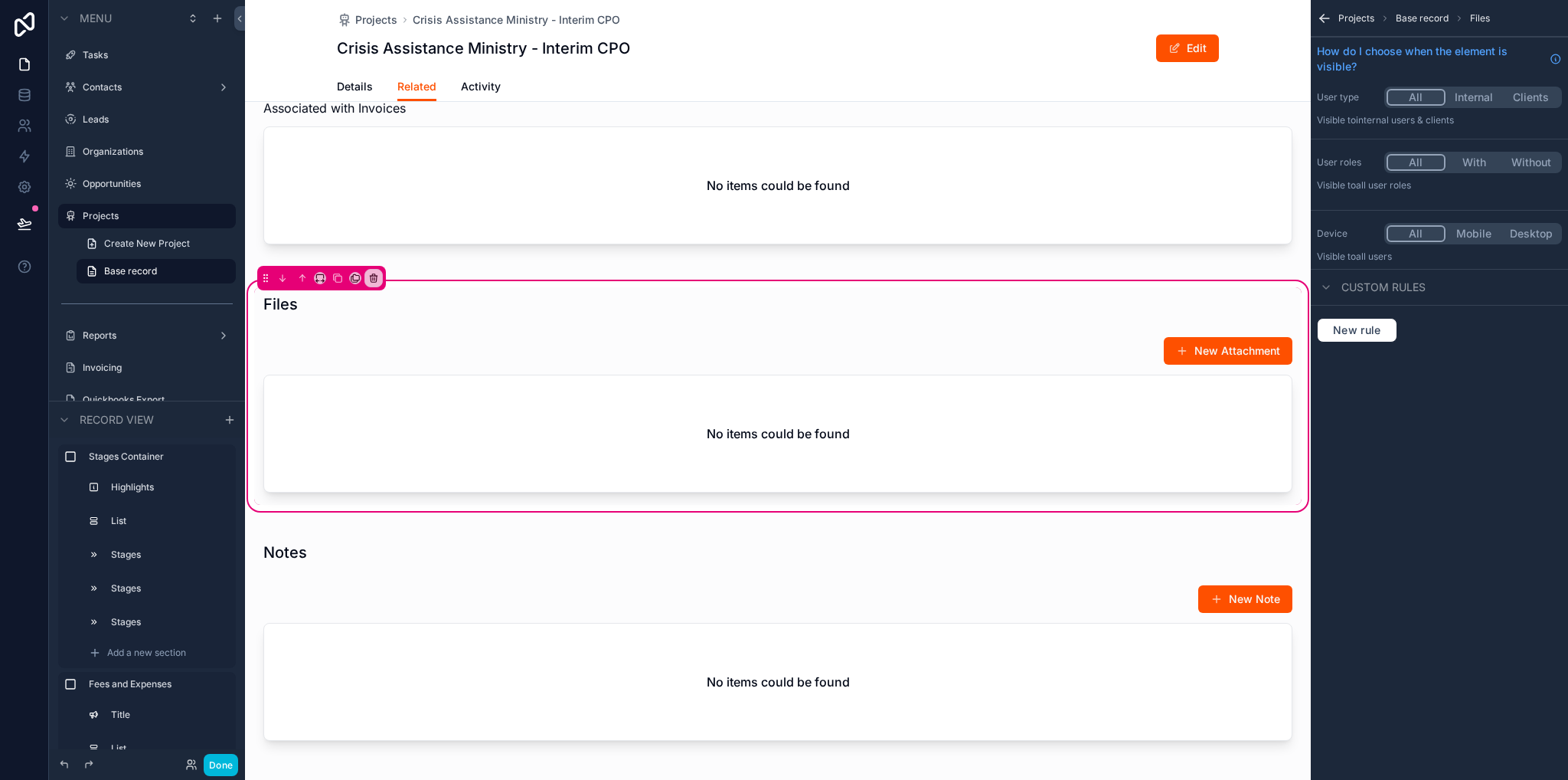
click at [1222, 388] on div "scrollable content" at bounding box center [777, 417] width 1048 height 175
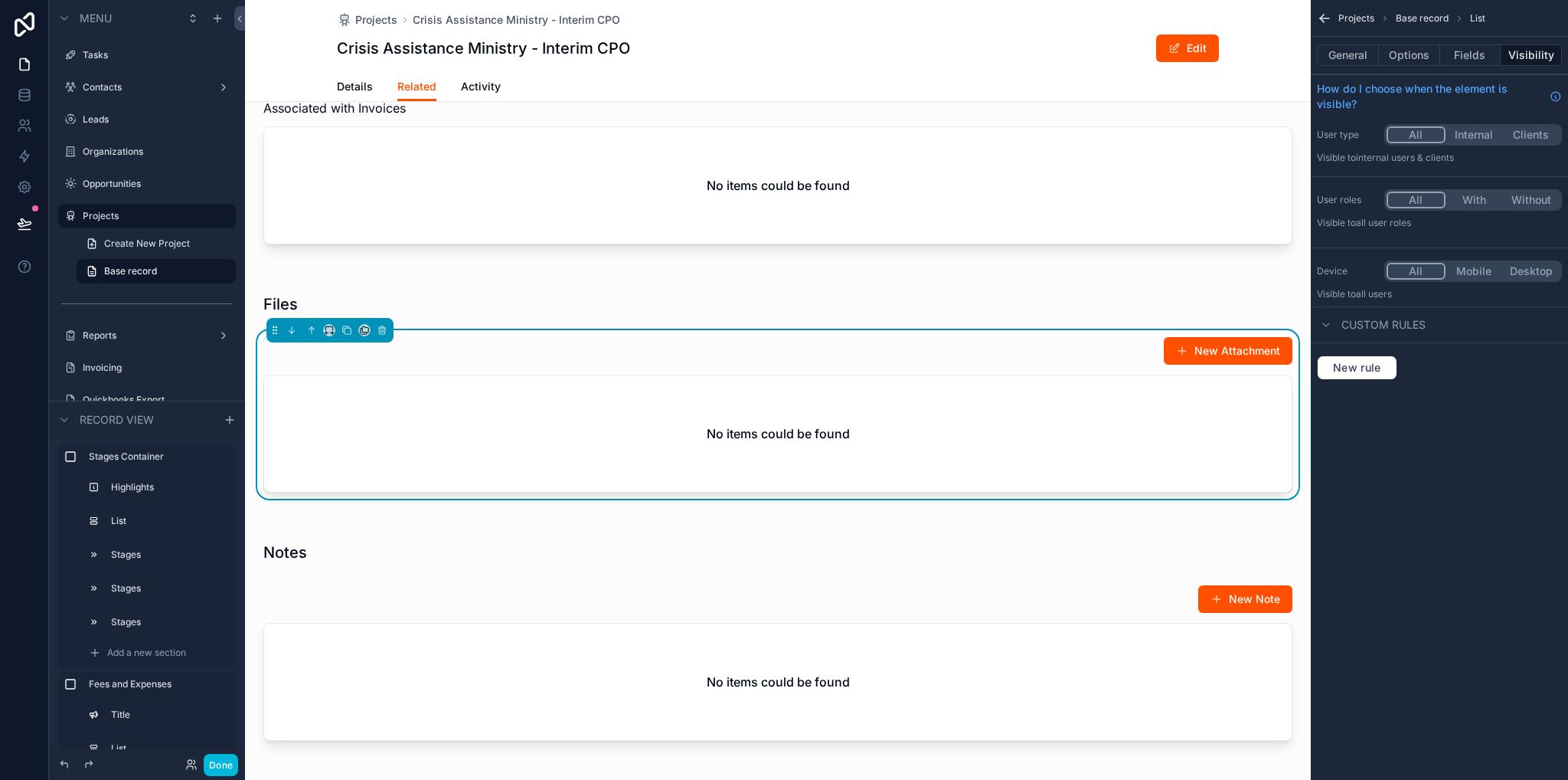
click at [1222, 365] on button "New Attachment" at bounding box center [1228, 351] width 129 height 28
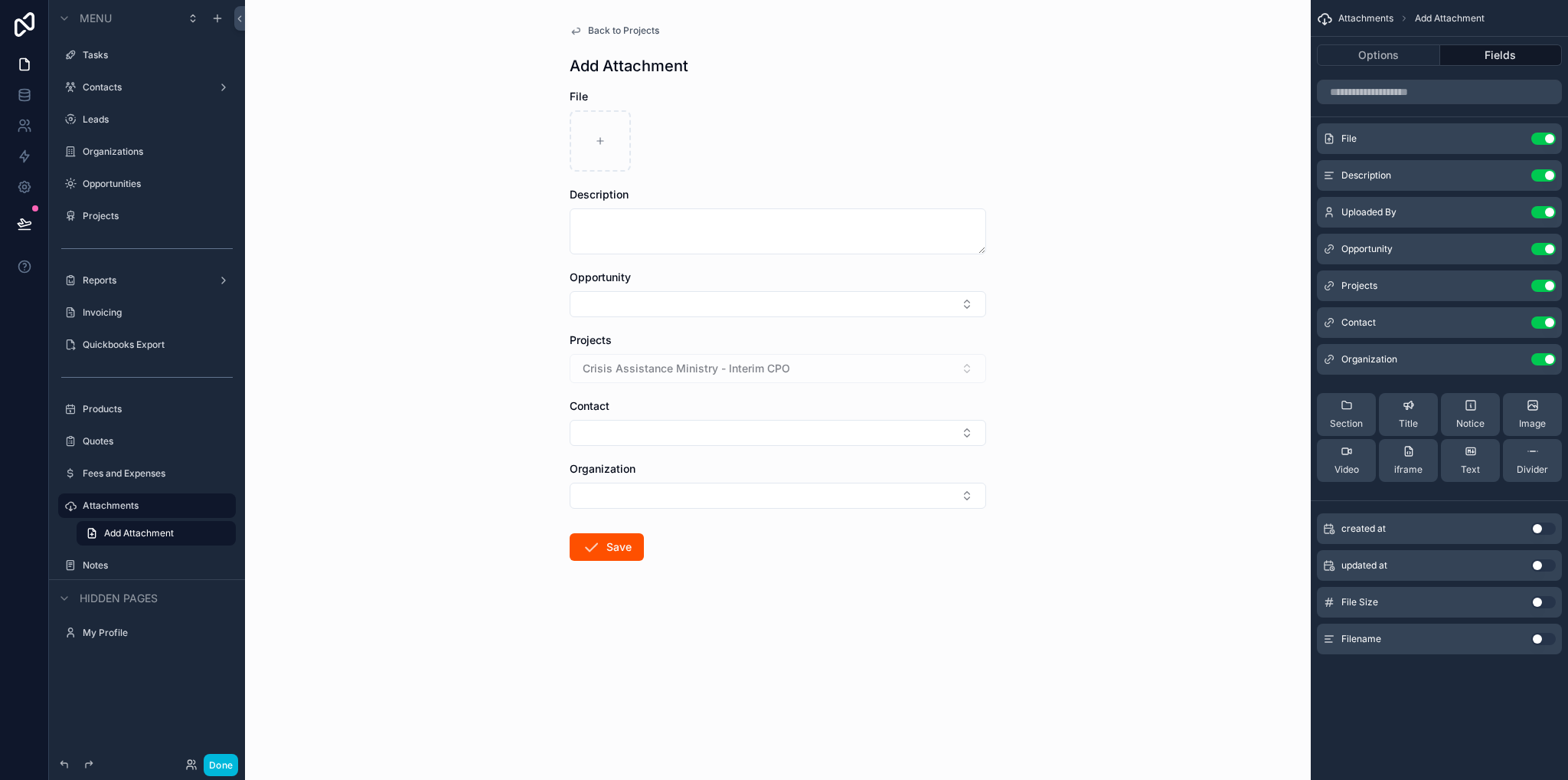
click at [0, 0] on icon "scrollable content" at bounding box center [0, 0] width 0 height 0
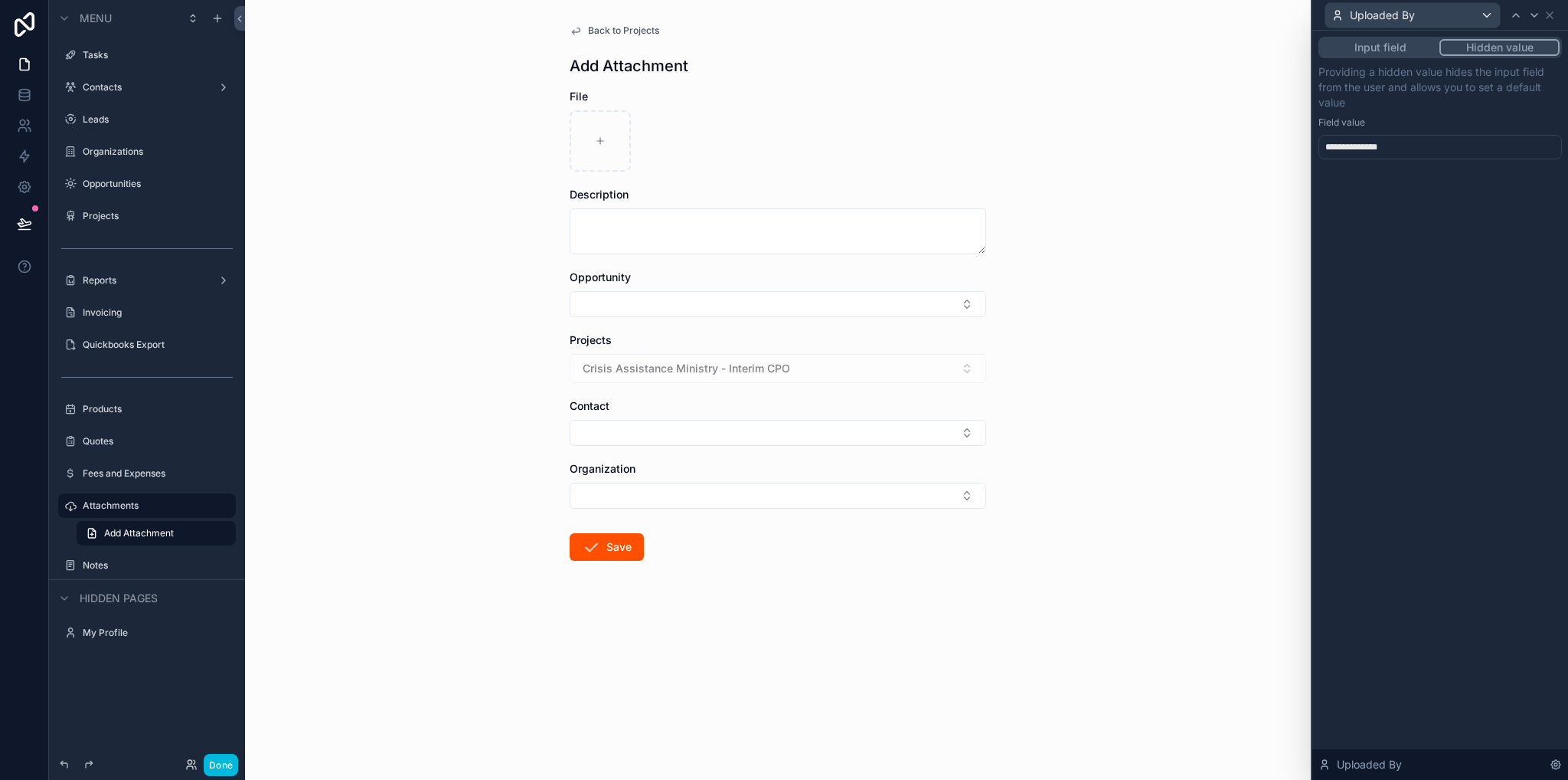
click at [1556, 16] on div "Uploaded By" at bounding box center [1440, 15] width 243 height 30
click at [1552, 15] on icon at bounding box center [1550, 15] width 12 height 12
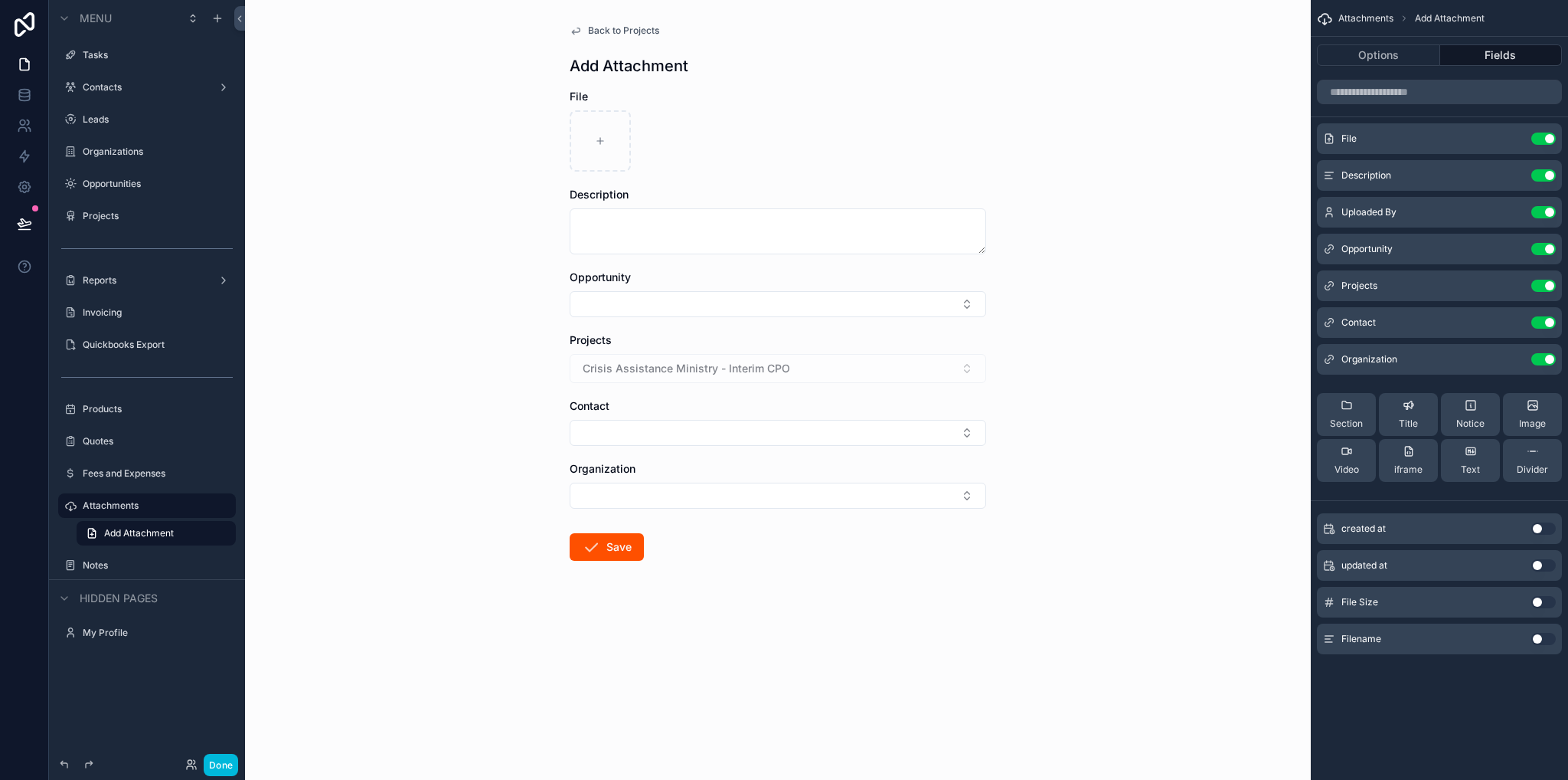
click at [1552, 15] on div "Attachments Add Attachment" at bounding box center [1439, 18] width 257 height 37
click at [1210, 97] on div "Back to Projects Add Attachment File Description Opportunity Projects Crisis As…" at bounding box center [777, 390] width 1066 height 780
click at [36, 65] on link at bounding box center [24, 65] width 48 height 31
click at [25, 65] on icon at bounding box center [25, 65] width 15 height 15
click at [117, 313] on label "Invoicing" at bounding box center [154, 313] width 144 height 12
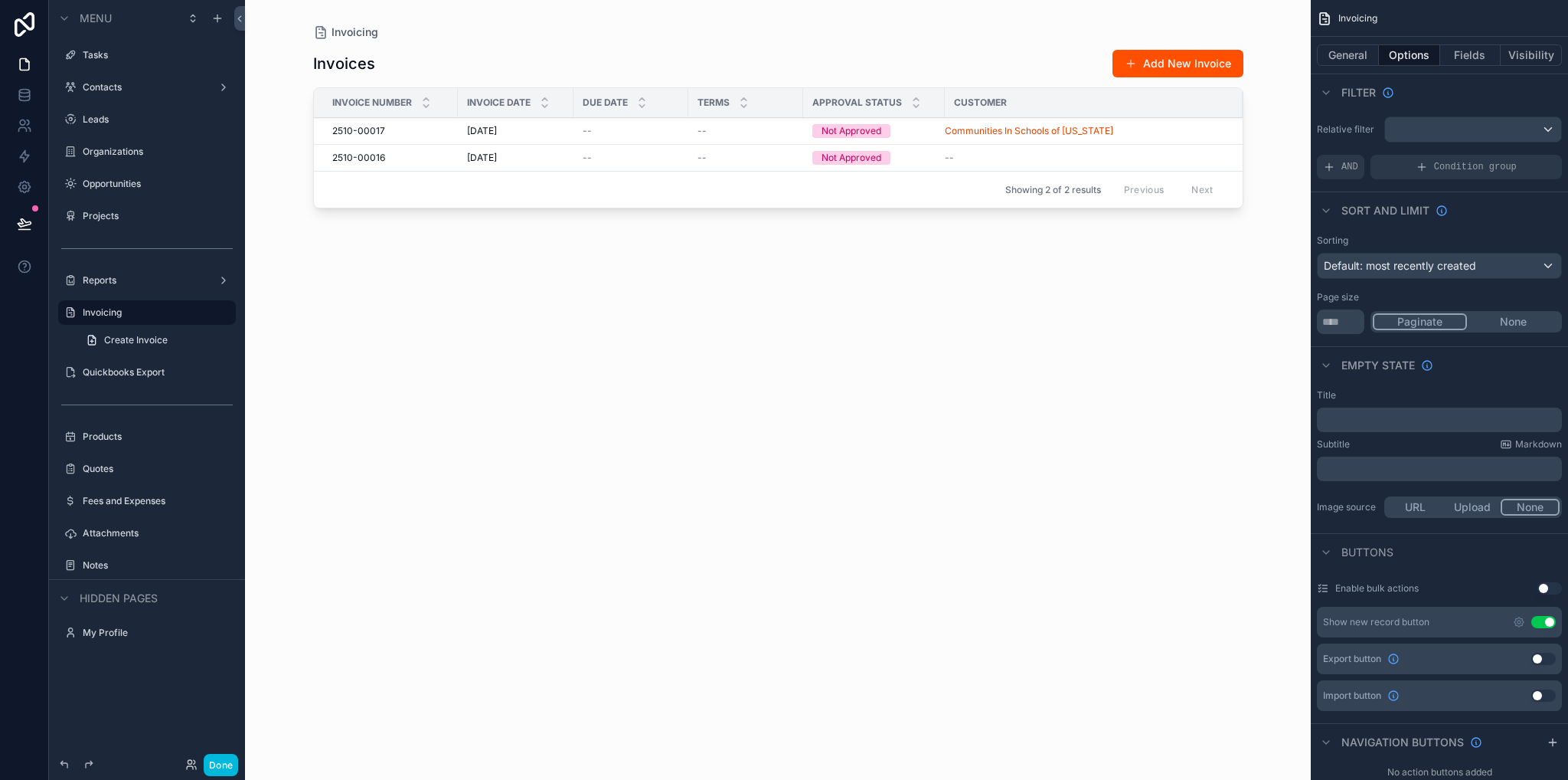
click at [117, 282] on label "Reports" at bounding box center [143, 280] width 122 height 12
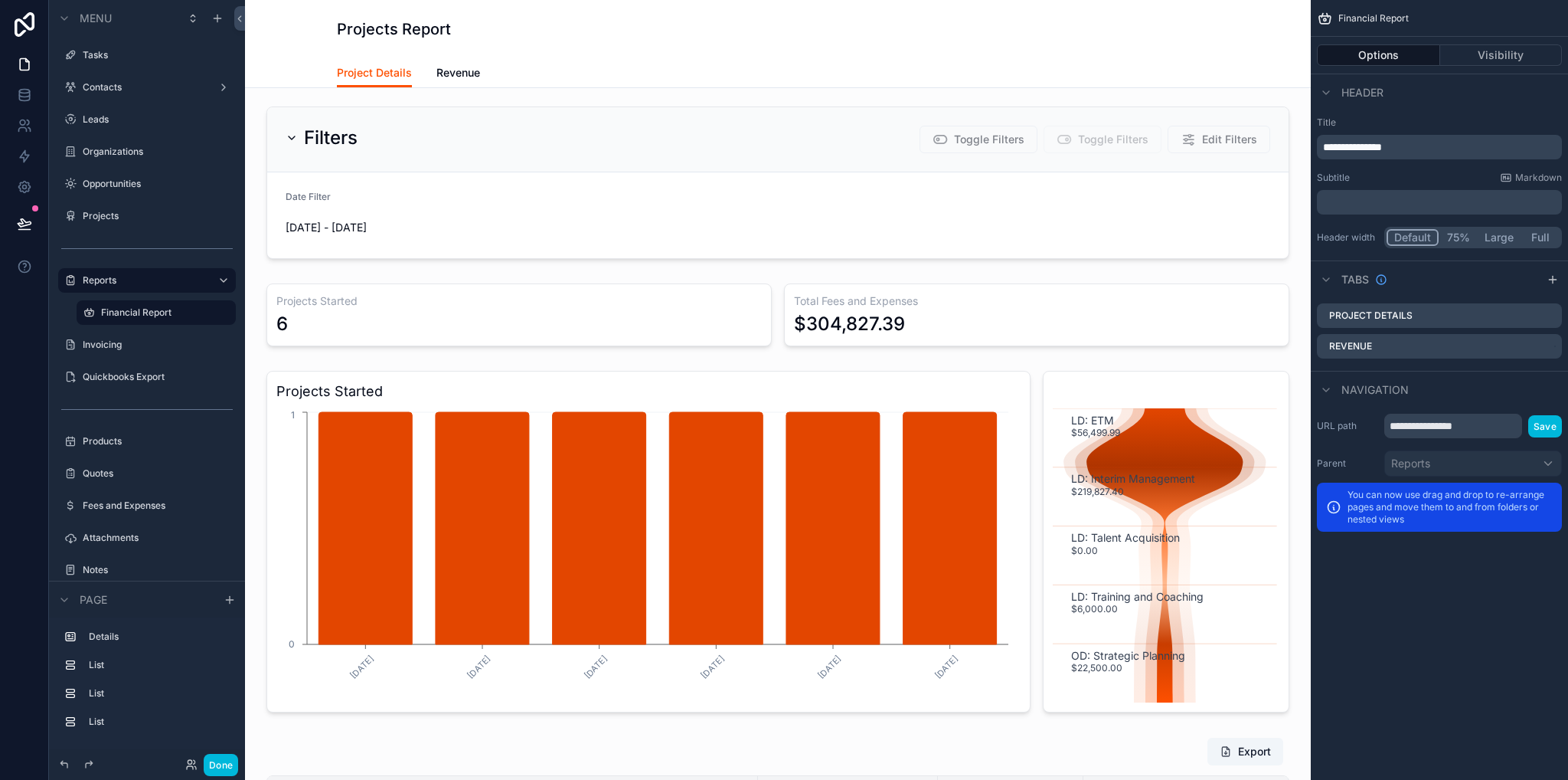
click at [112, 346] on label "Invoicing" at bounding box center [154, 345] width 144 height 12
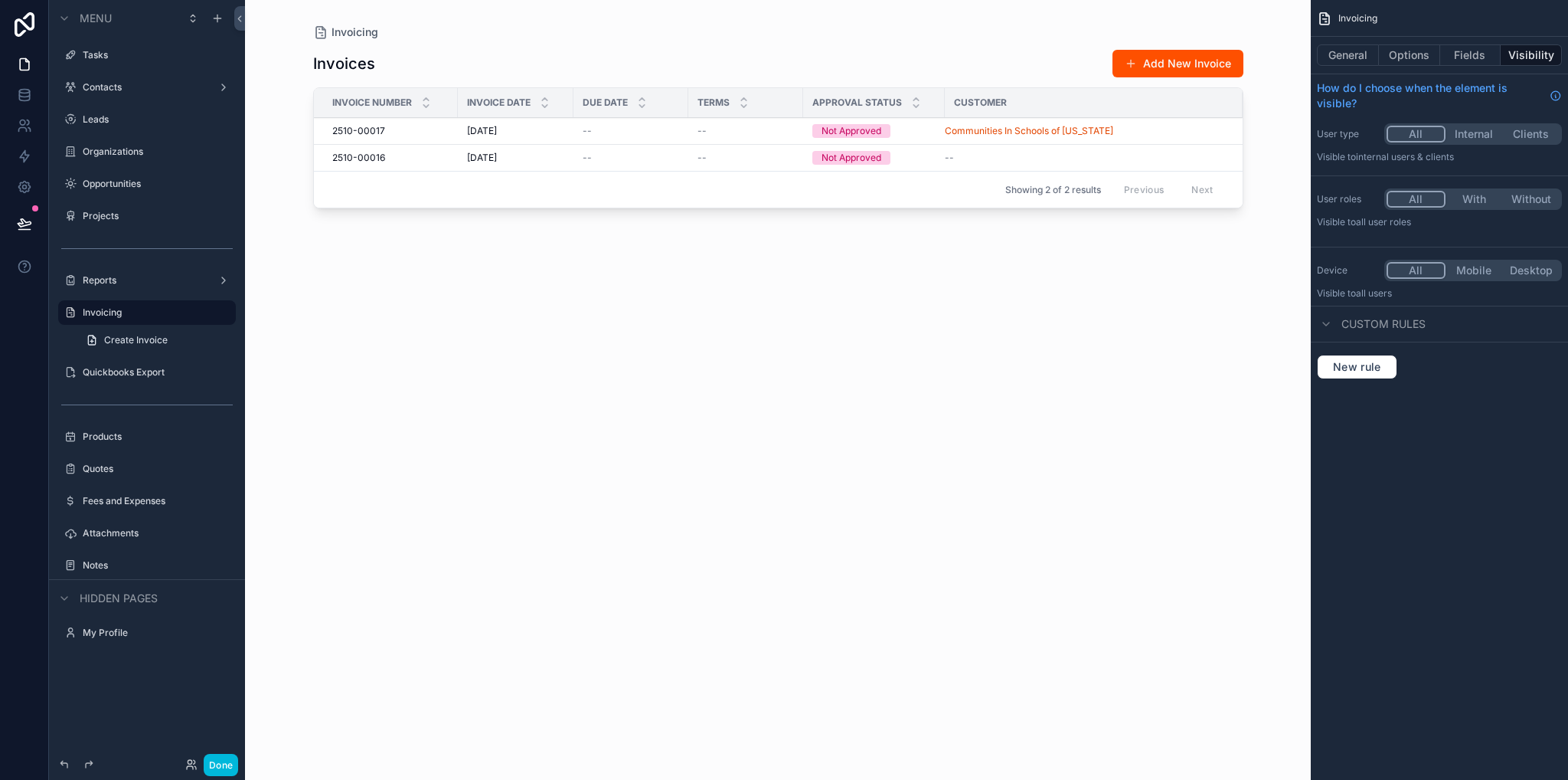
click at [113, 374] on label "Quickbooks Export" at bounding box center [154, 373] width 144 height 12
